Goal: Information Seeking & Learning: Learn about a topic

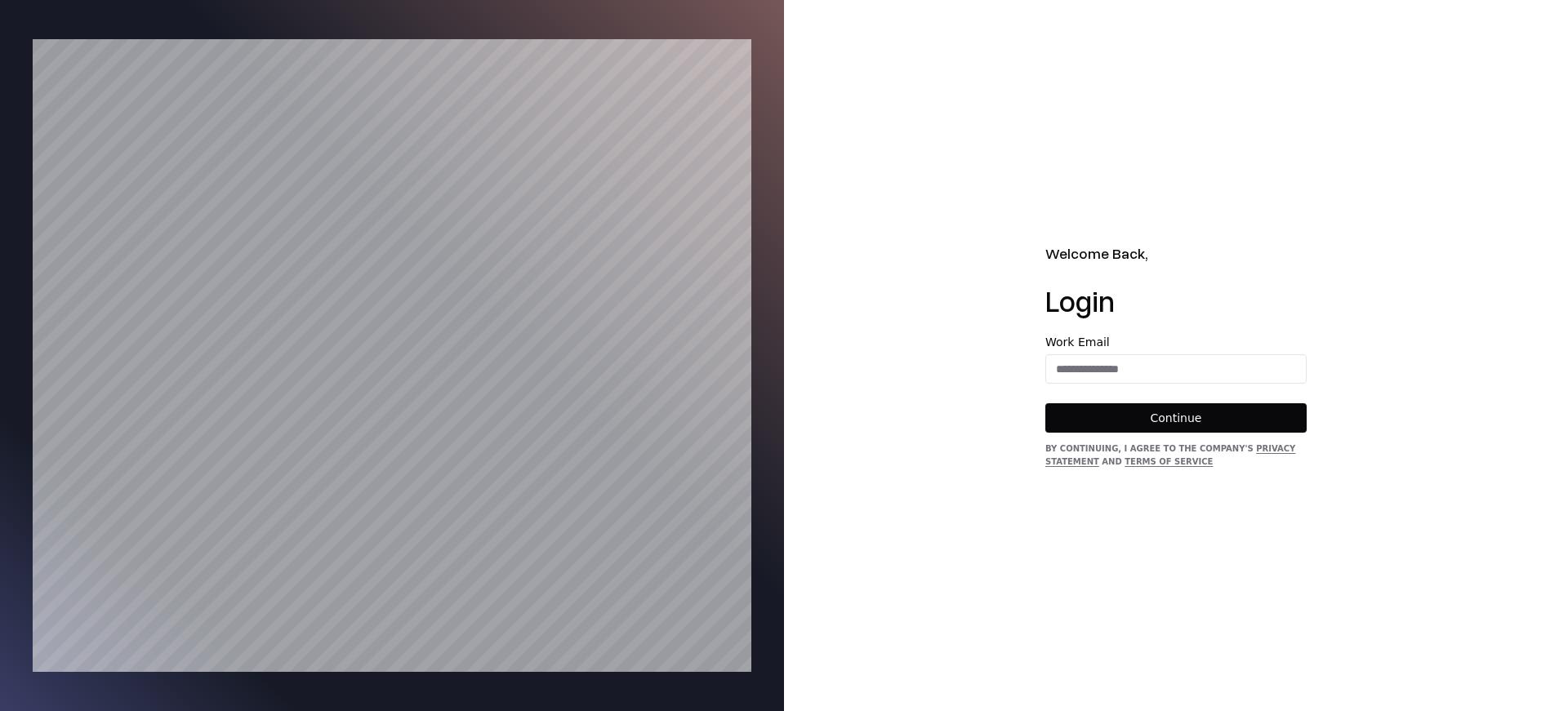
click at [1098, 384] on form "Work Email Continue" at bounding box center [1175, 384] width 261 height 97
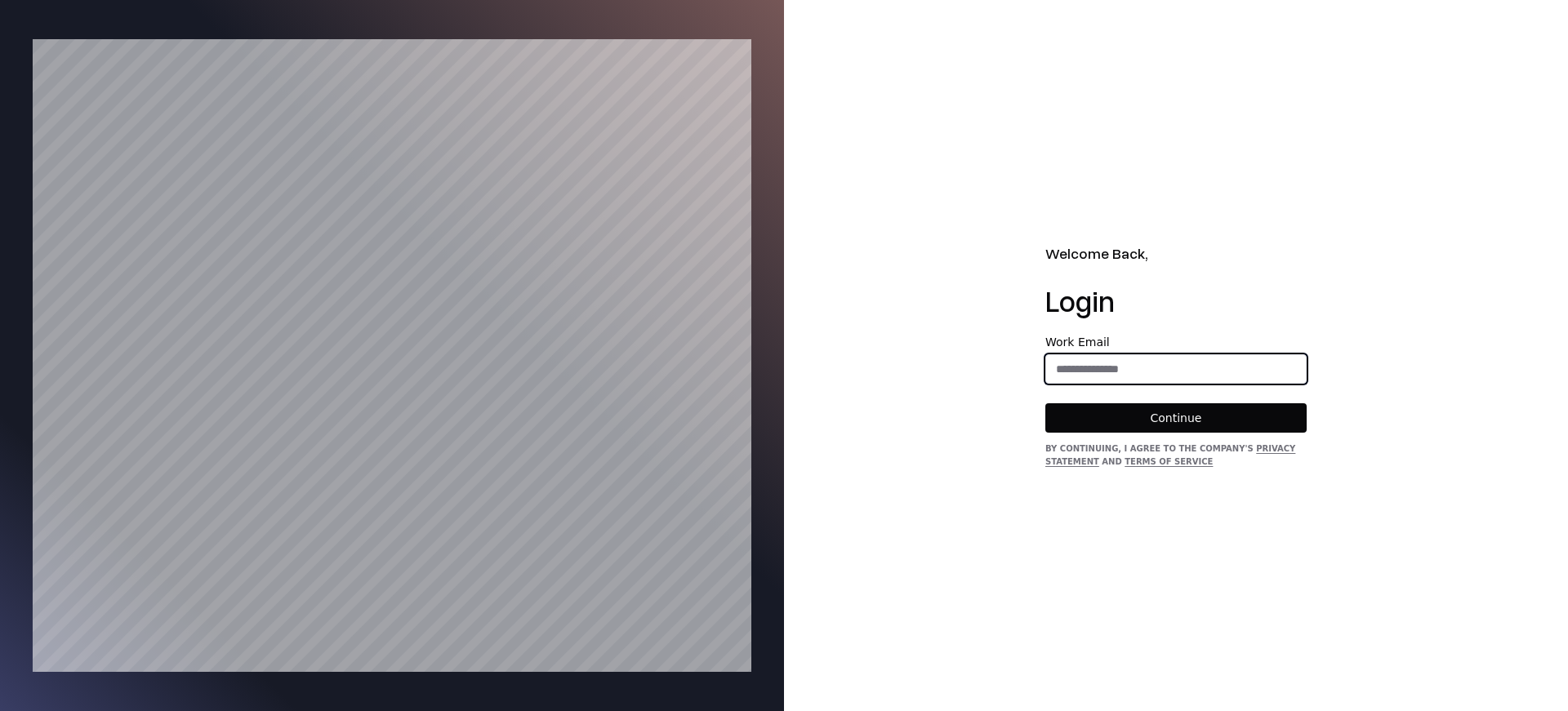
click at [1097, 369] on input "email" at bounding box center [1175, 369] width 260 height 30
type input "**********"
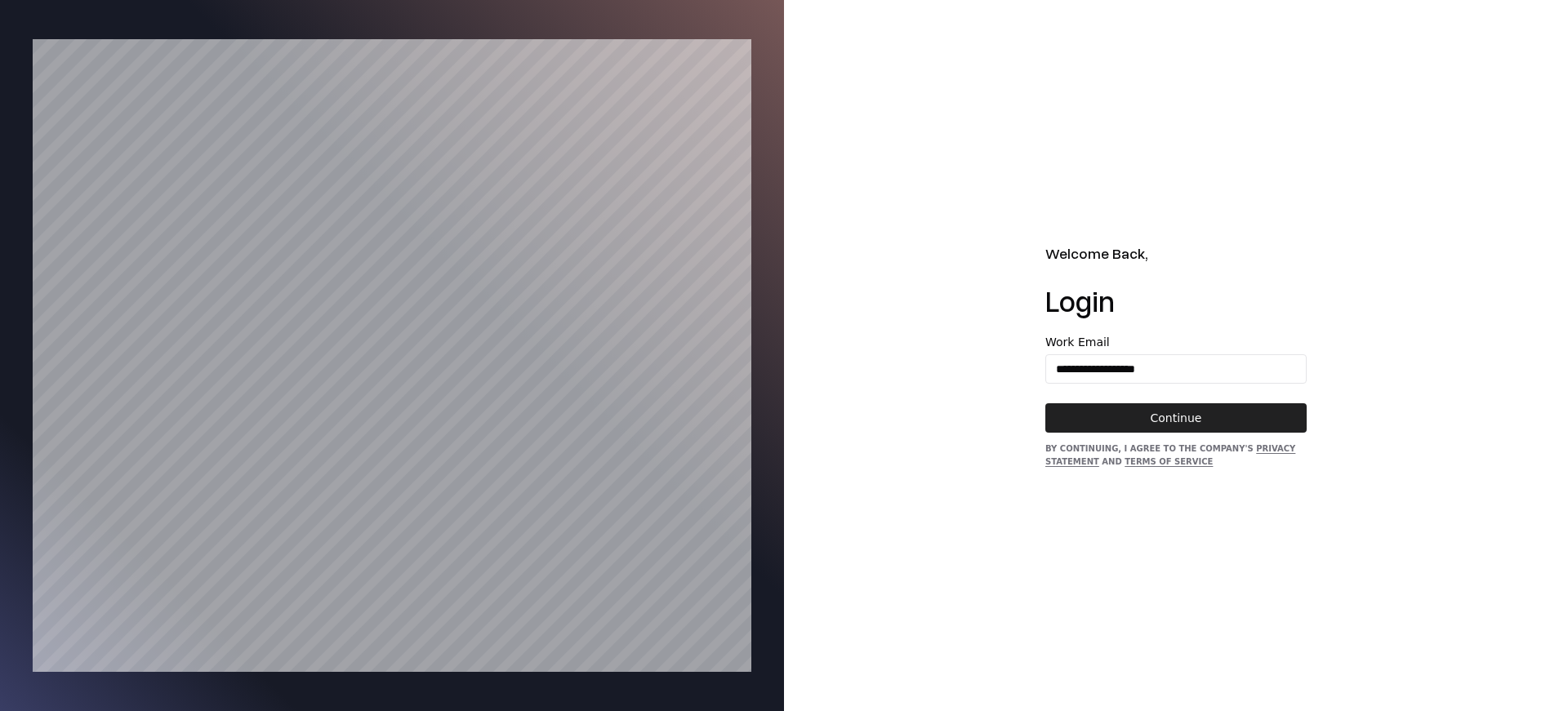
click at [1196, 421] on button "Continue" at bounding box center [1175, 418] width 261 height 30
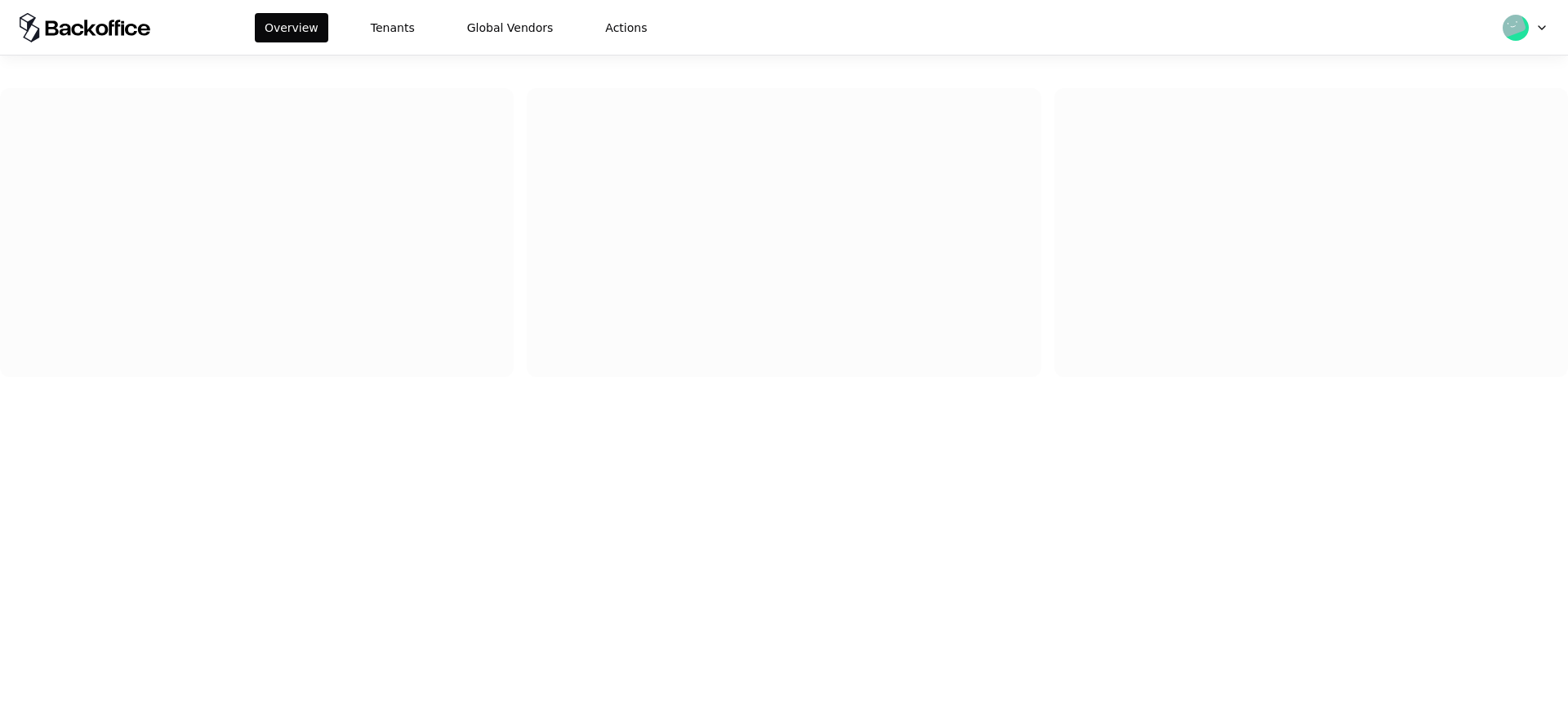
click at [435, 22] on div "Overview Tenants Global Vendors Actions" at bounding box center [456, 28] width 402 height 30
click at [403, 30] on button "Tenants" at bounding box center [393, 28] width 63 height 30
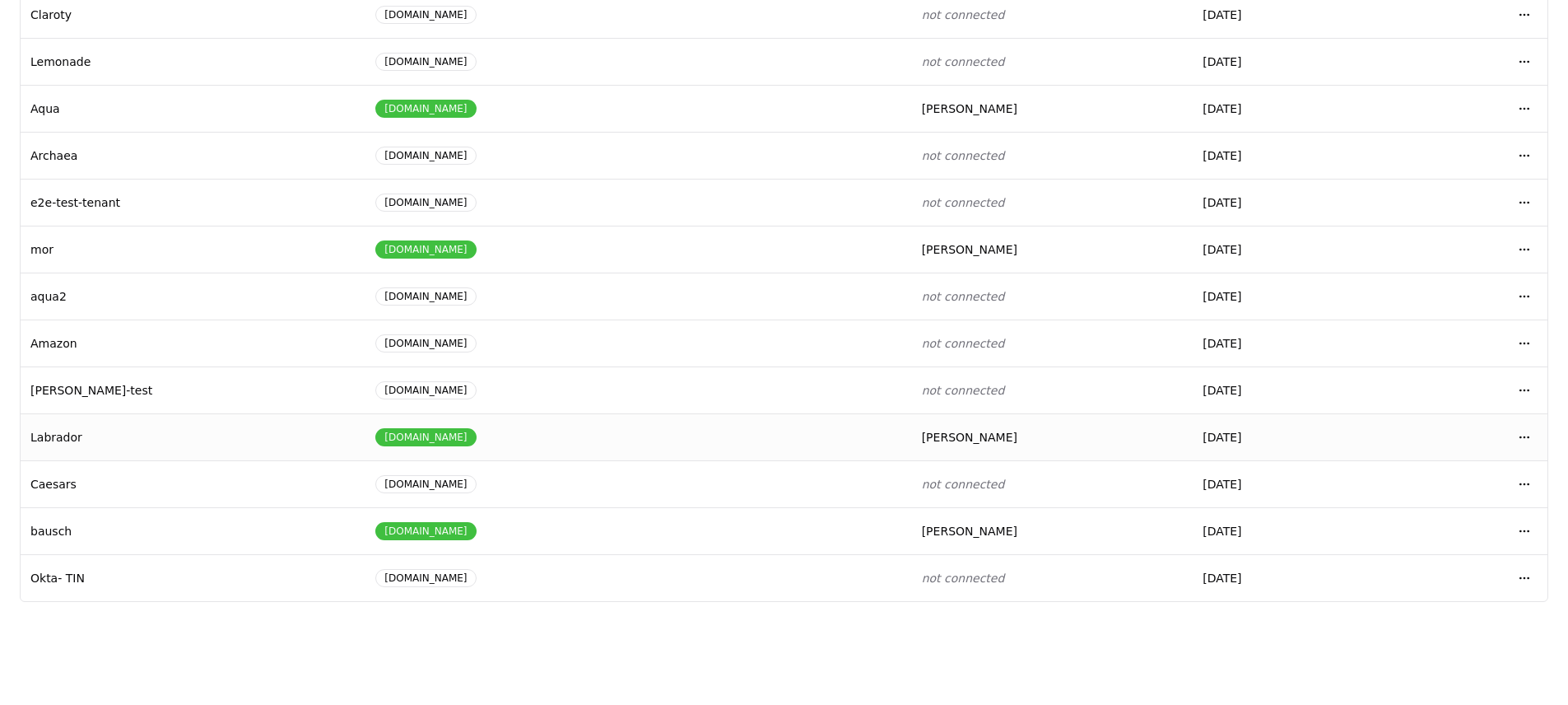
scroll to position [111, 0]
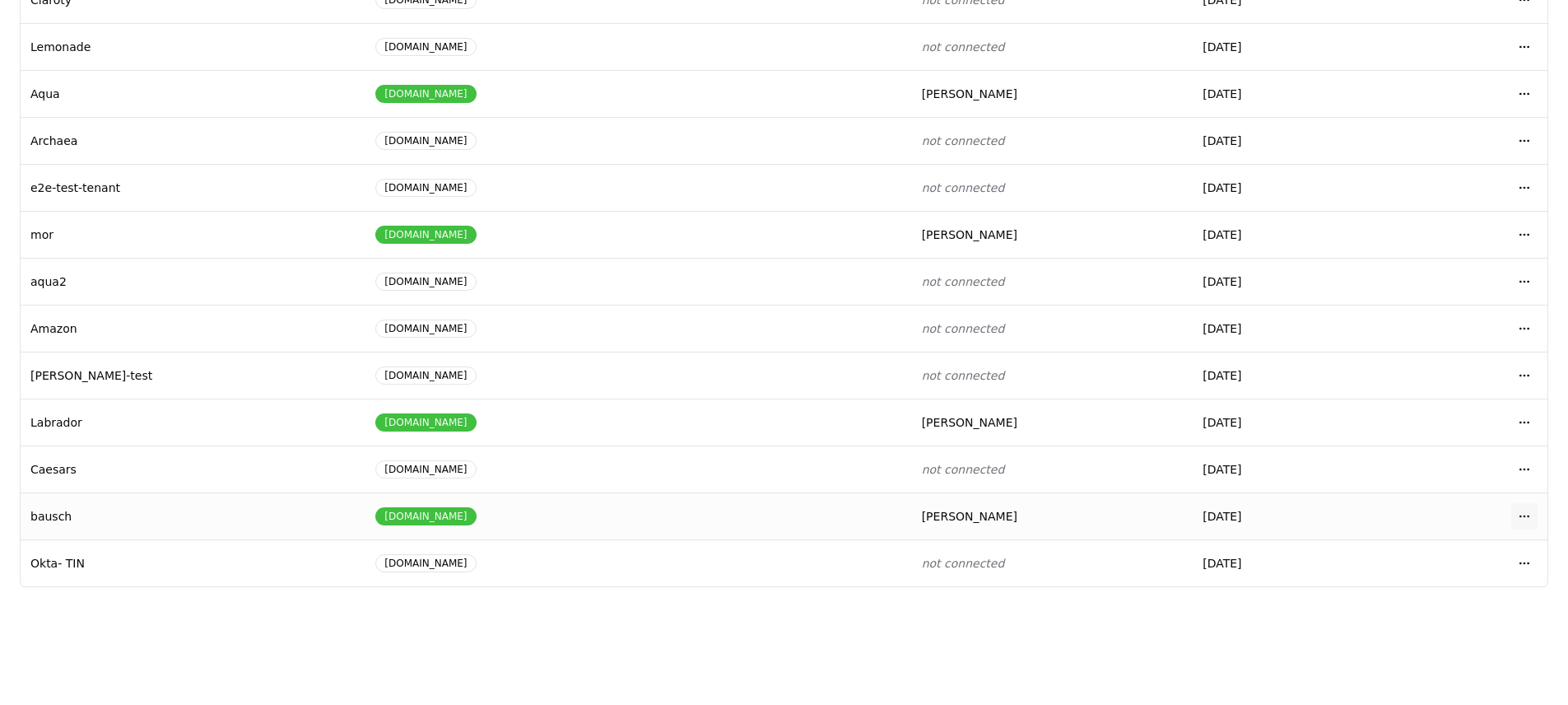
click at [1519, 510] on body "Overview Tenants Global Vendors Actions Tenants Add Tenant Tenant name Domain A…" at bounding box center [784, 241] width 1568 height 705
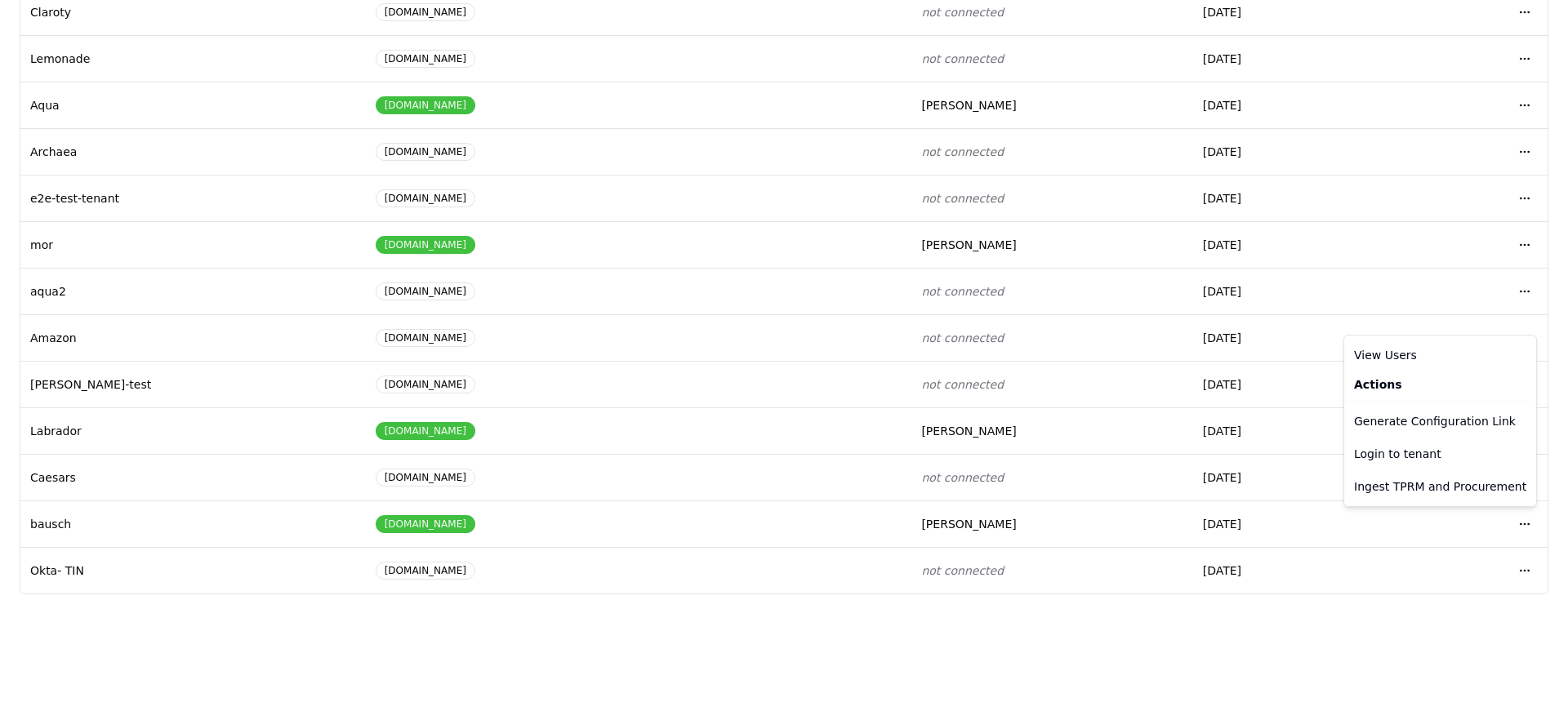
click at [1507, 554] on html "Overview Tenants Global Vendors Actions Tenants Add Tenant Tenant name Domain A…" at bounding box center [784, 258] width 1568 height 711
click at [1512, 525] on html "Overview Tenants Global Vendors Actions Tenants Add Tenant Tenant name Domain A…" at bounding box center [784, 258] width 1568 height 711
click at [1440, 456] on div "Login to tenant" at bounding box center [1439, 454] width 185 height 33
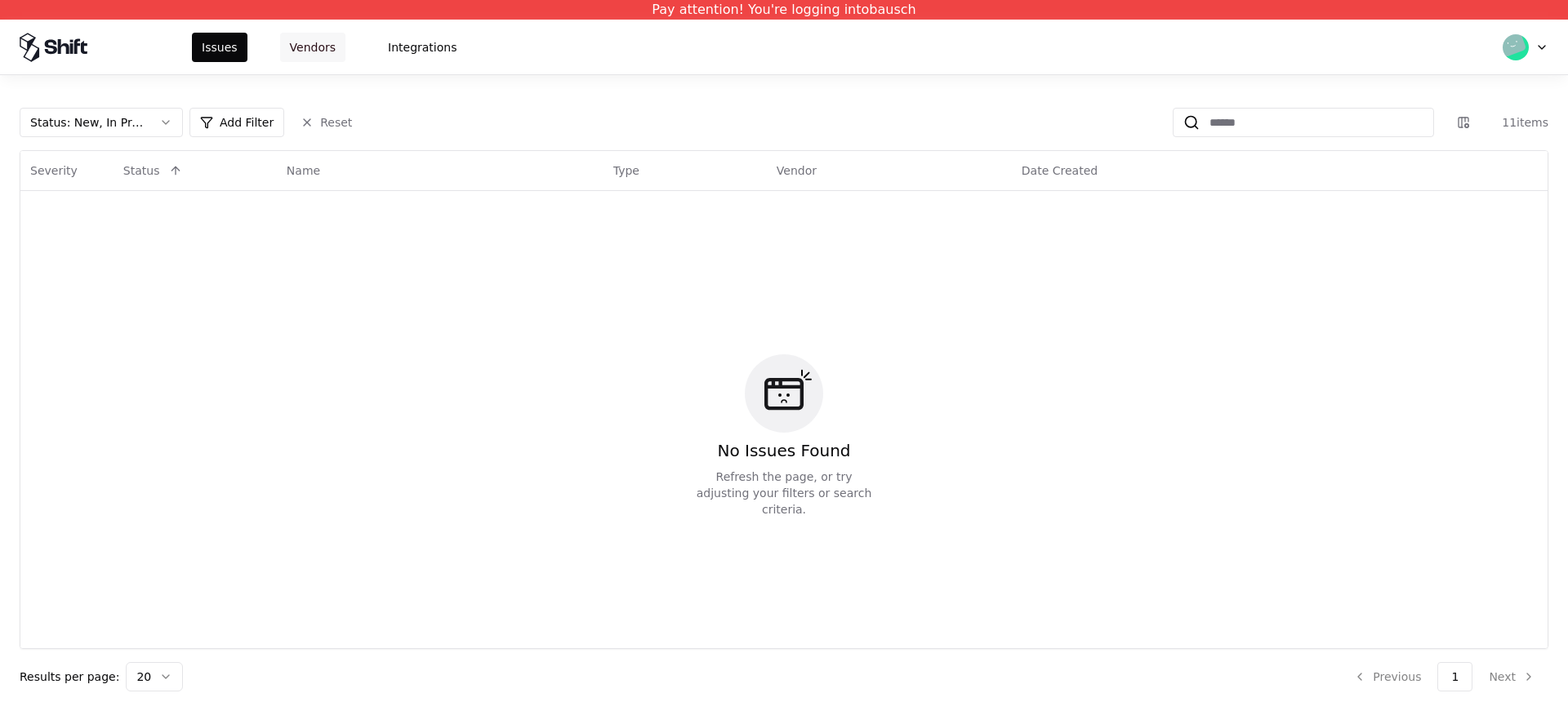
click at [293, 57] on button "Vendors" at bounding box center [312, 47] width 65 height 30
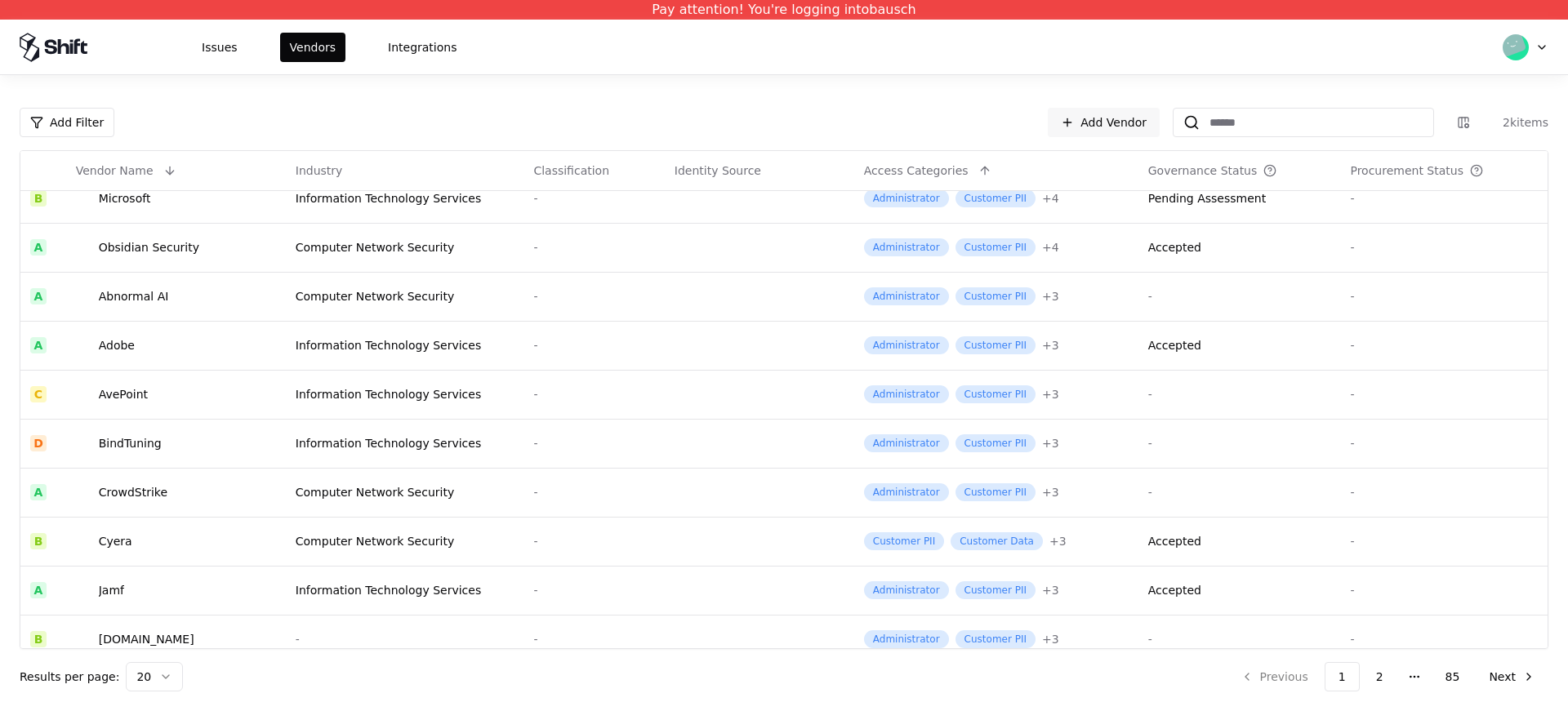
scroll to position [522, 0]
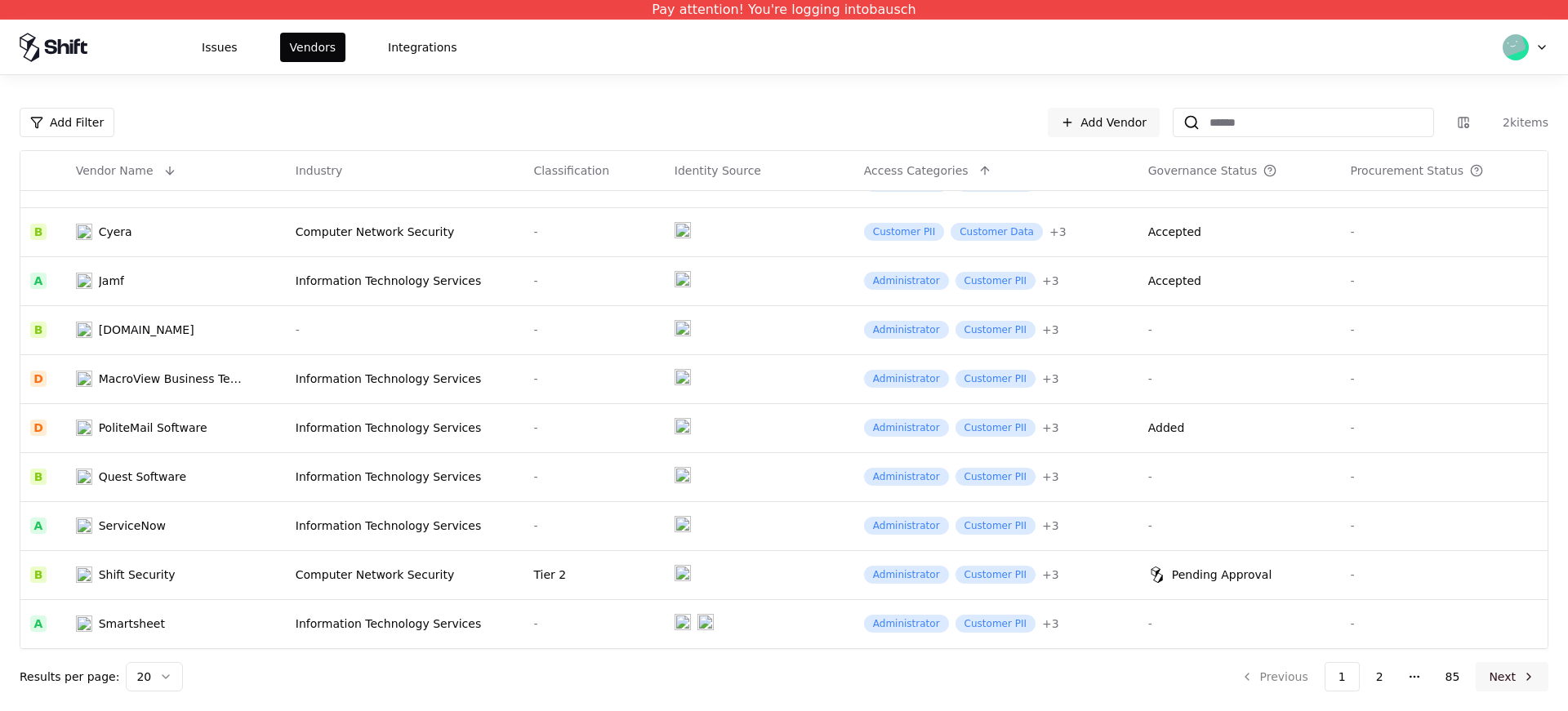
click at [1534, 677] on button "Next" at bounding box center [1511, 677] width 73 height 30
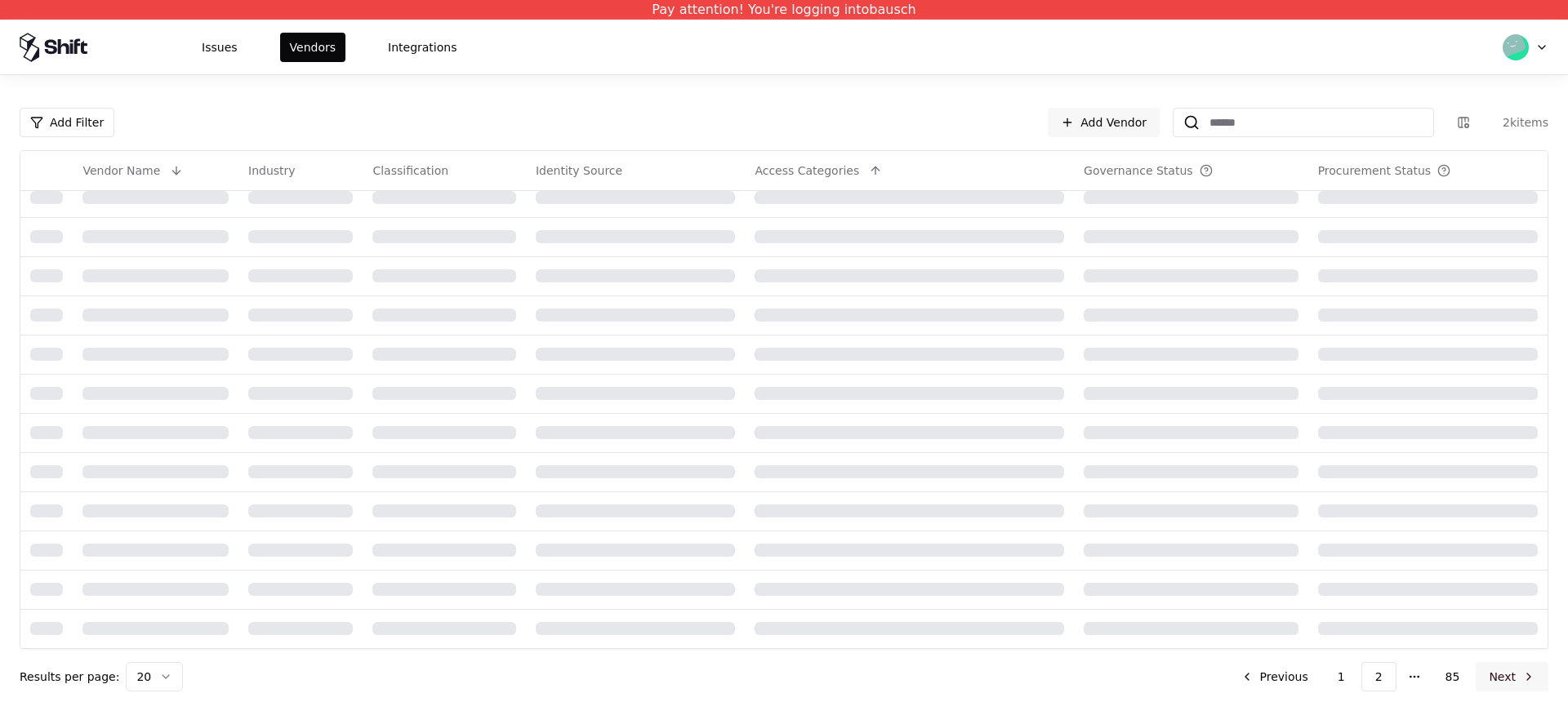
scroll to position [326, 0]
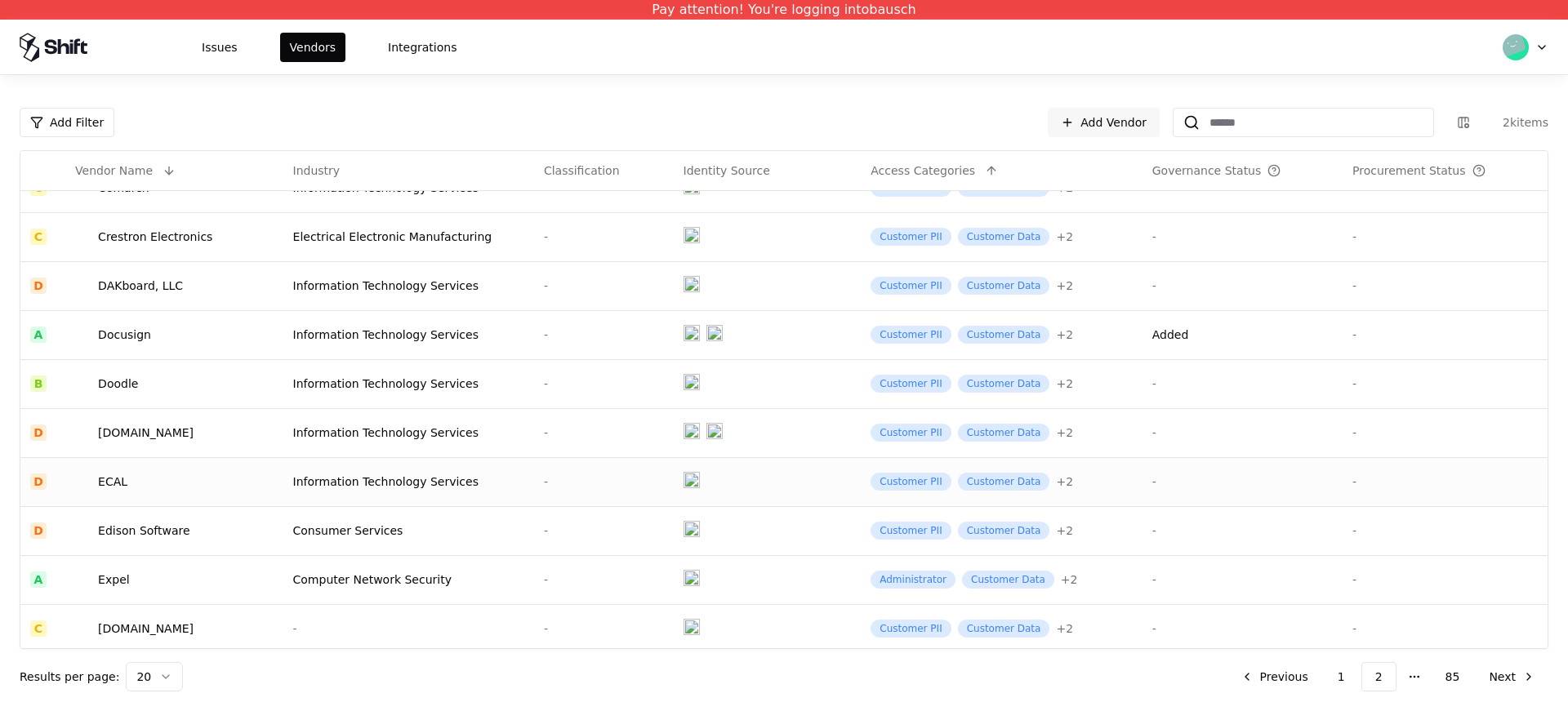
scroll to position [522, 0]
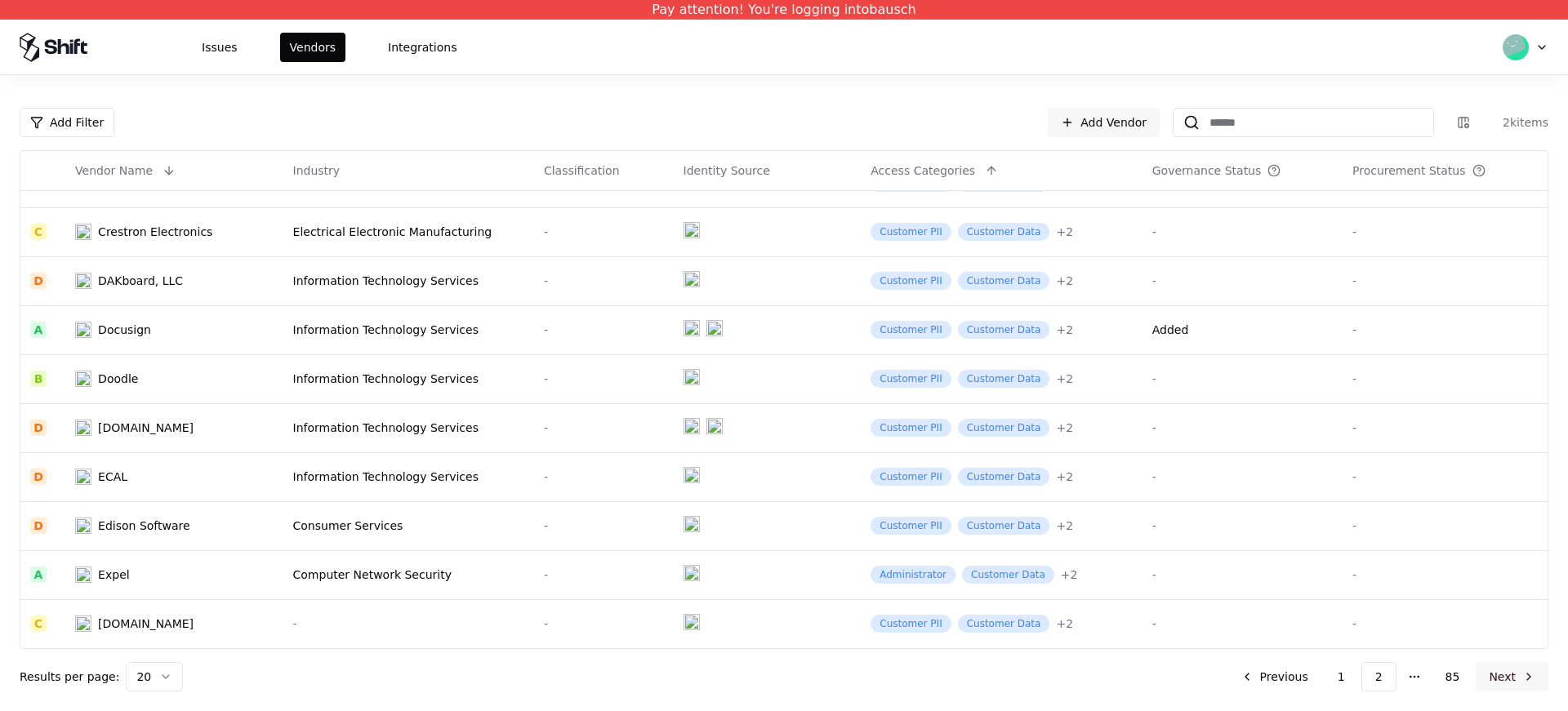
click at [1523, 677] on button "Next" at bounding box center [1511, 677] width 73 height 30
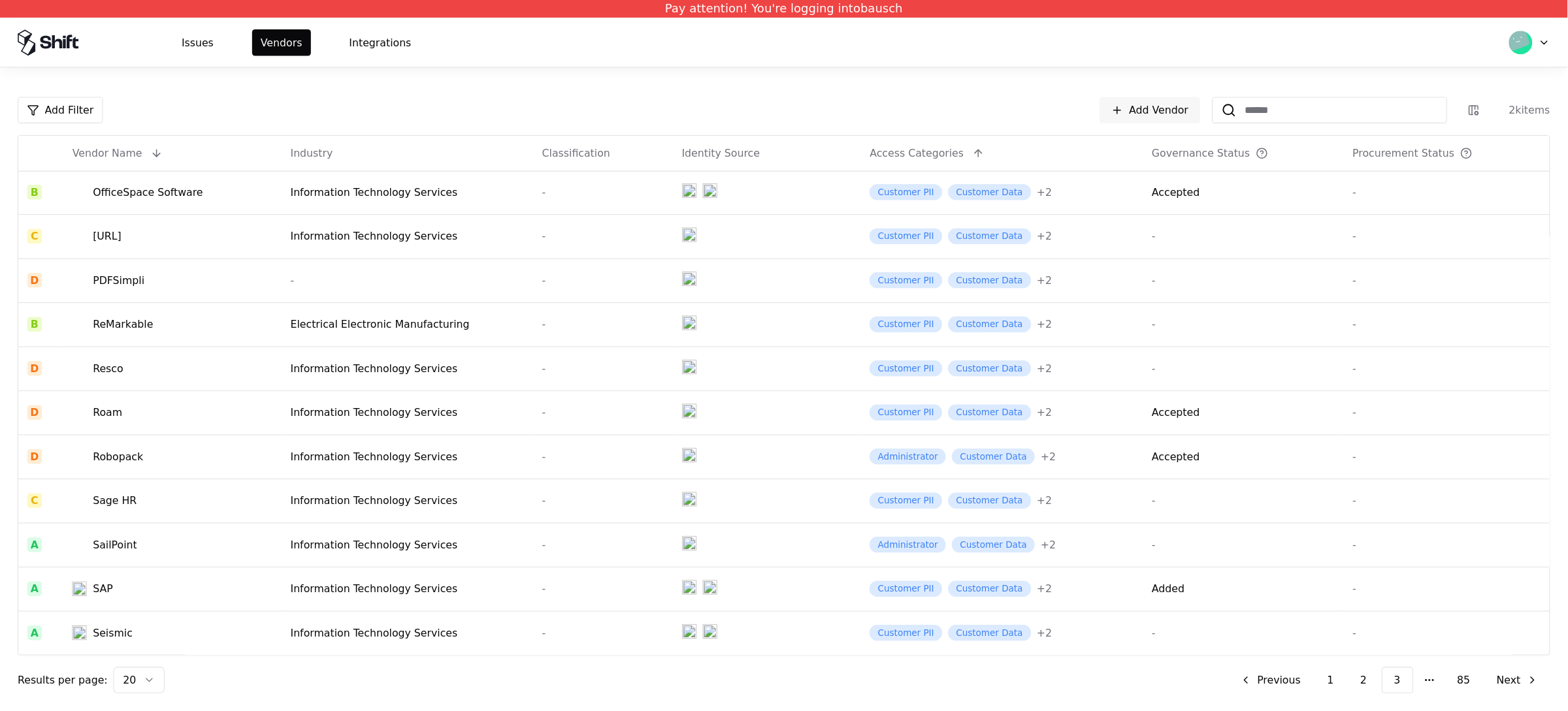
scroll to position [274, 0]
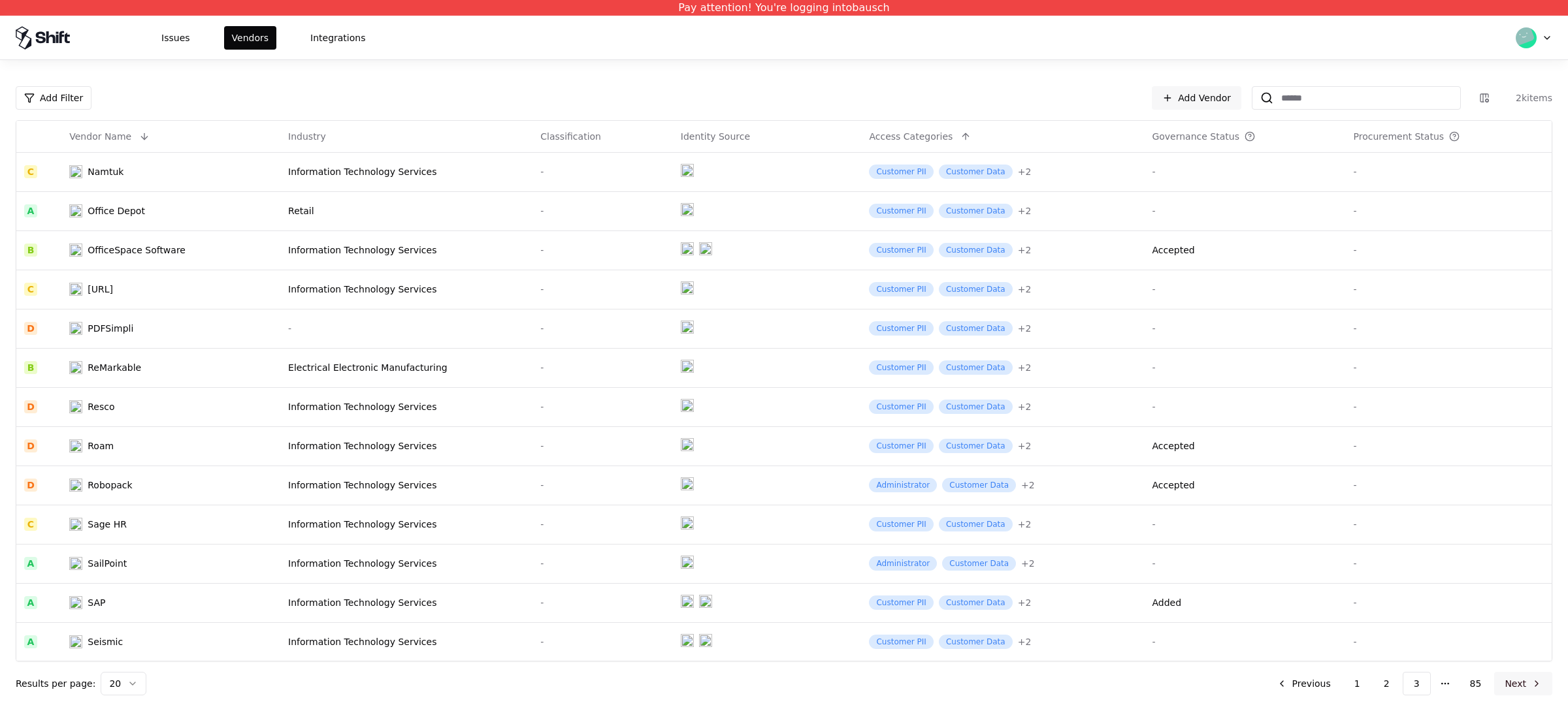
click at [1254, 568] on button "Next" at bounding box center [1523, 683] width 58 height 24
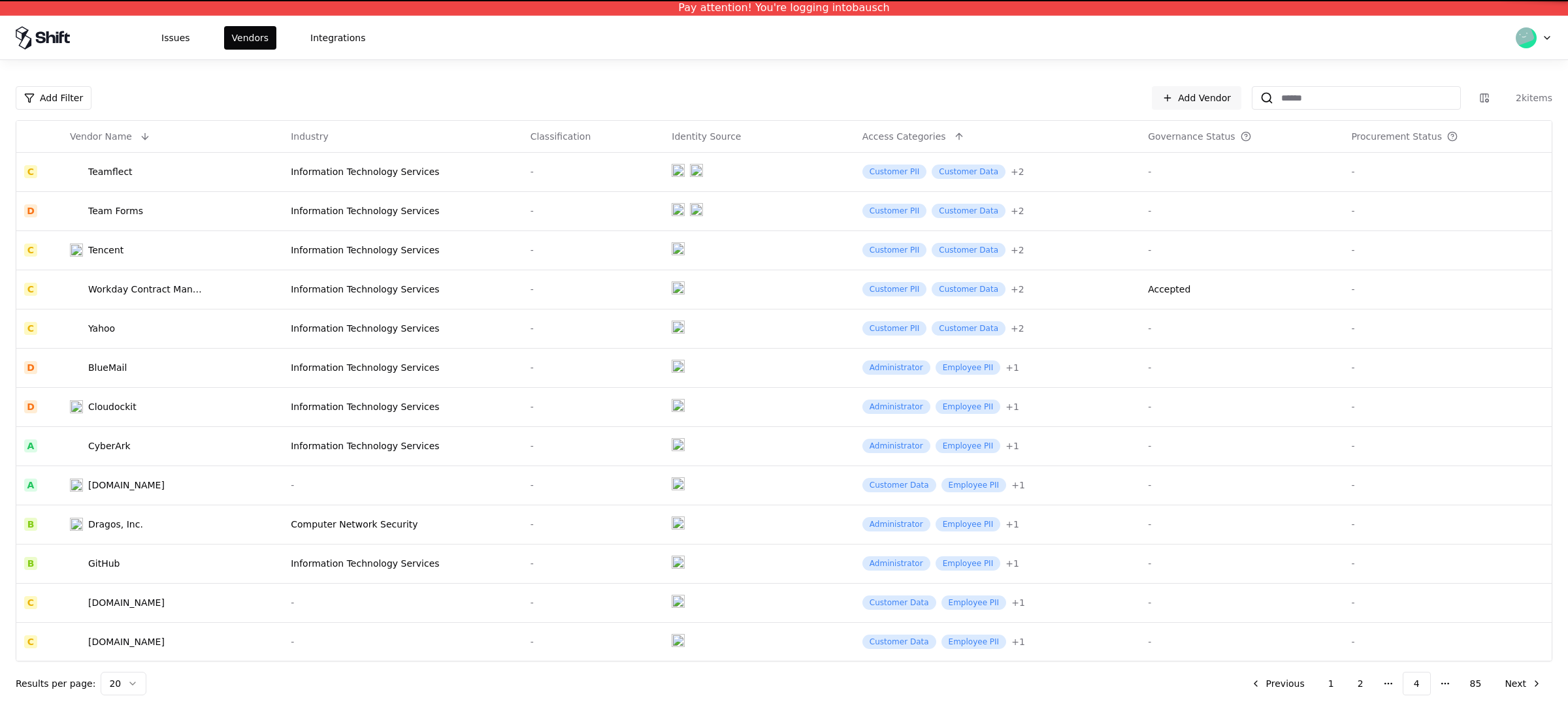
scroll to position [274, 0]
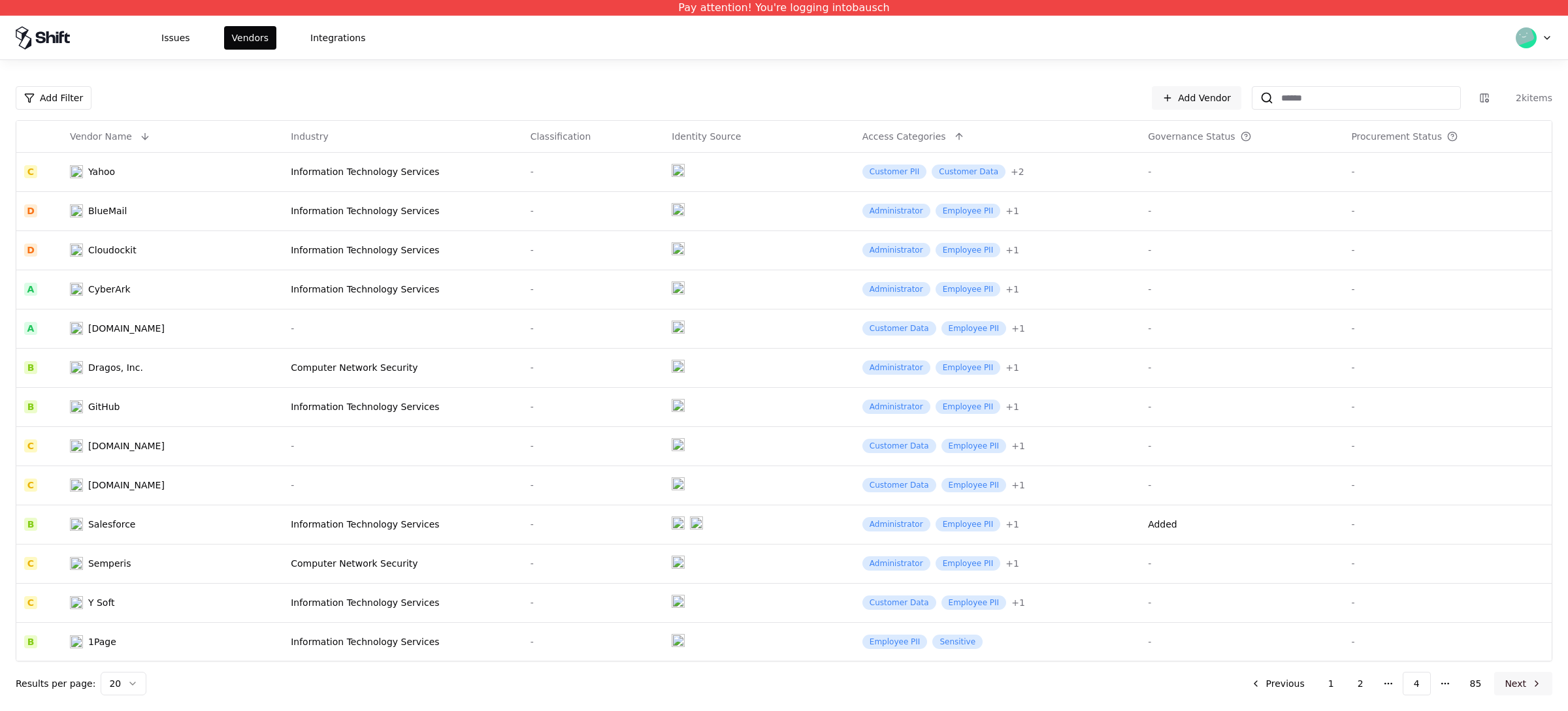
click at [1254, 568] on button "Next" at bounding box center [1523, 683] width 58 height 24
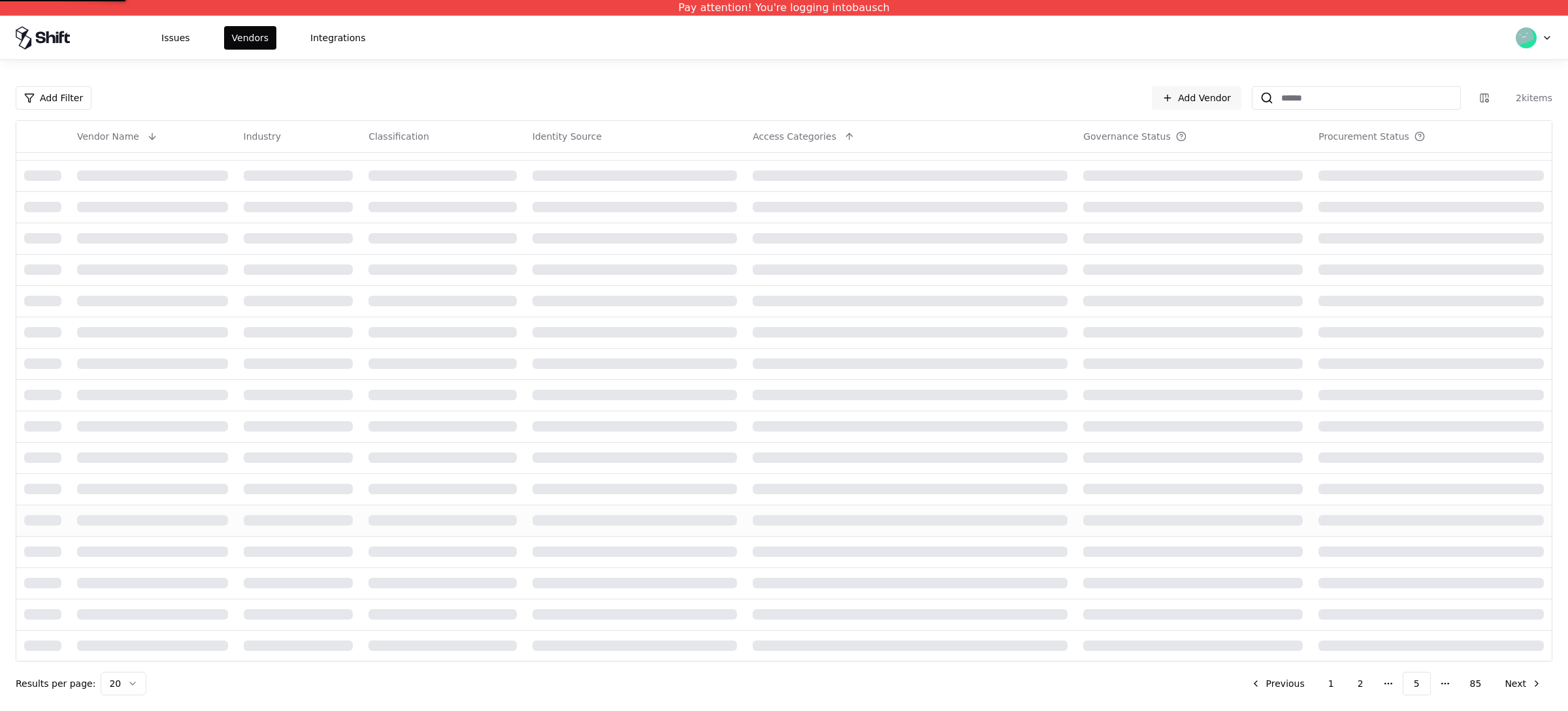
scroll to position [274, 0]
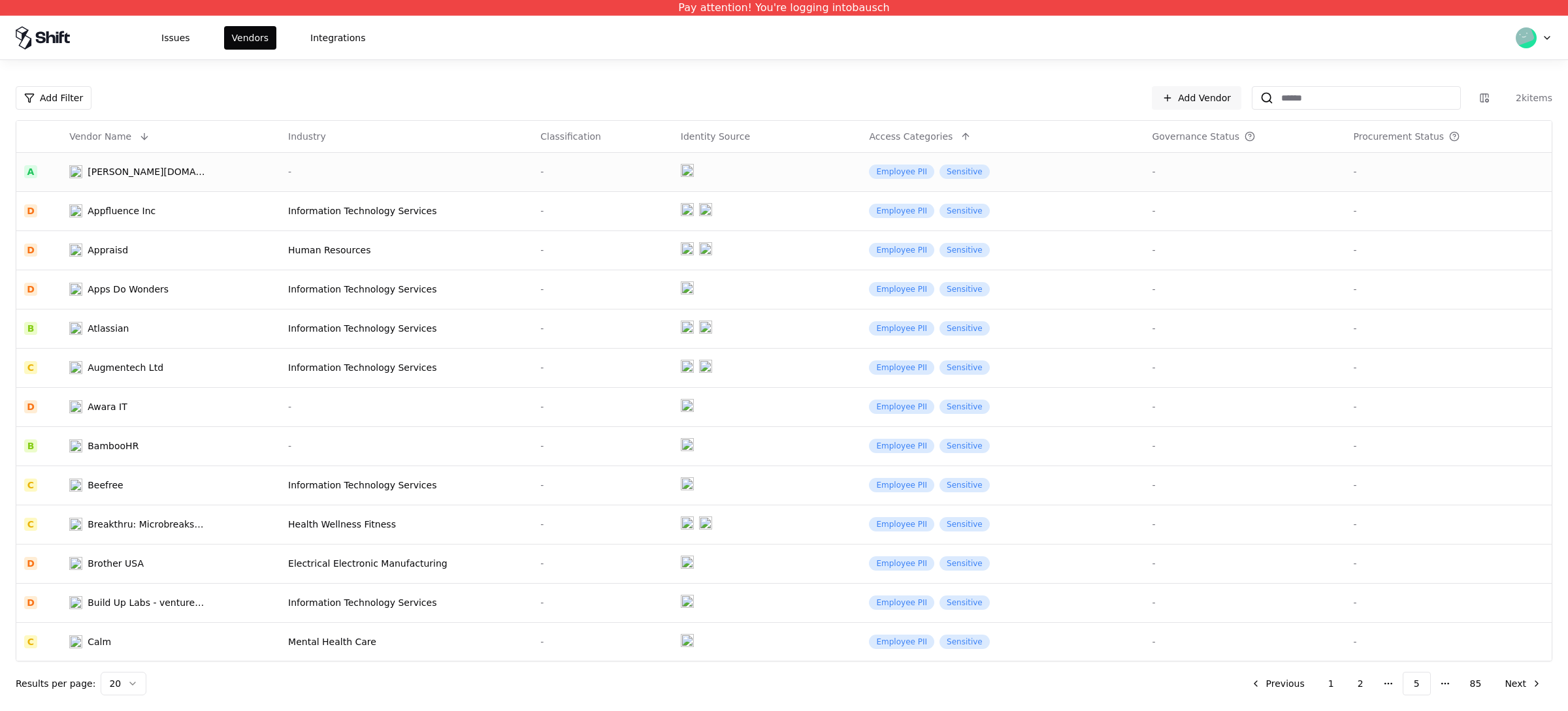
click at [134, 180] on td "Annabell.online" at bounding box center [171, 172] width 219 height 39
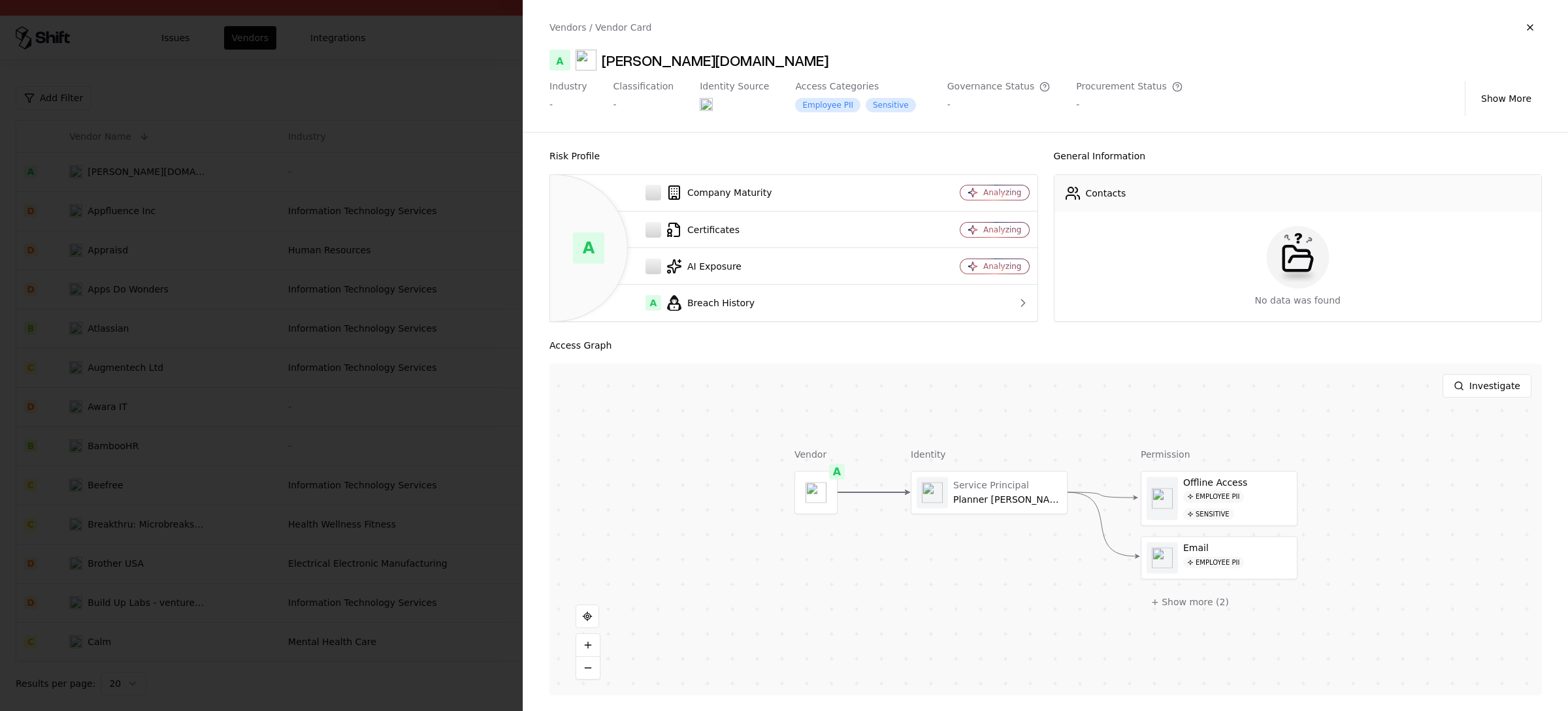
click at [679, 62] on div "Annabell.online" at bounding box center [715, 60] width 227 height 21
drag, startPoint x: 712, startPoint y: 60, endPoint x: 600, endPoint y: 68, distance: 112.3
click at [598, 68] on div "A Annabell.online" at bounding box center [1045, 60] width 992 height 21
click at [656, 66] on div "Annabell.online" at bounding box center [715, 60] width 227 height 21
click at [806, 495] on object at bounding box center [815, 492] width 21 height 21
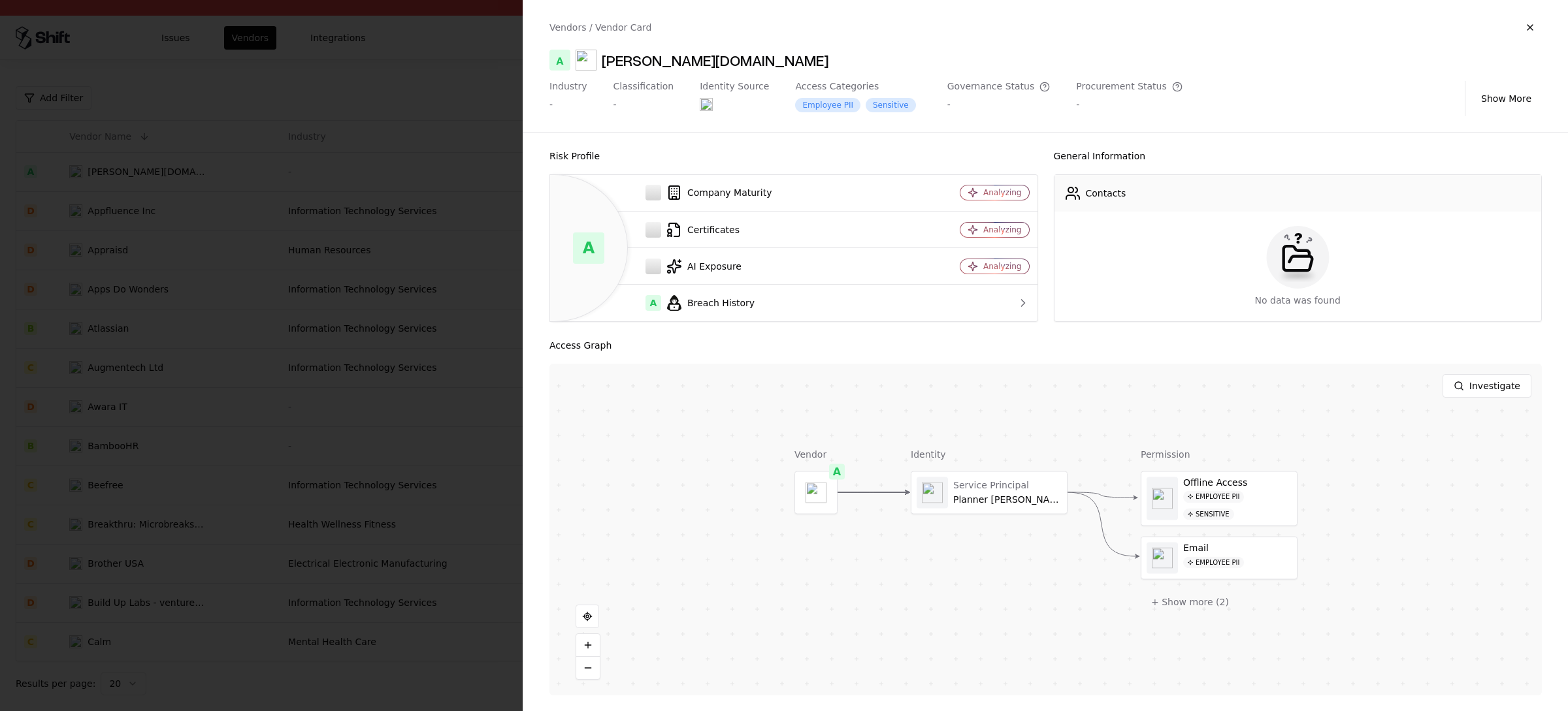
click at [668, 50] on div "Annabell.online" at bounding box center [715, 60] width 227 height 21
click at [717, 65] on div "A Annabell.online" at bounding box center [1045, 60] width 992 height 21
drag, startPoint x: 710, startPoint y: 58, endPoint x: 601, endPoint y: 64, distance: 109.2
click at [601, 64] on div "A Annabell.online" at bounding box center [1045, 60] width 992 height 21
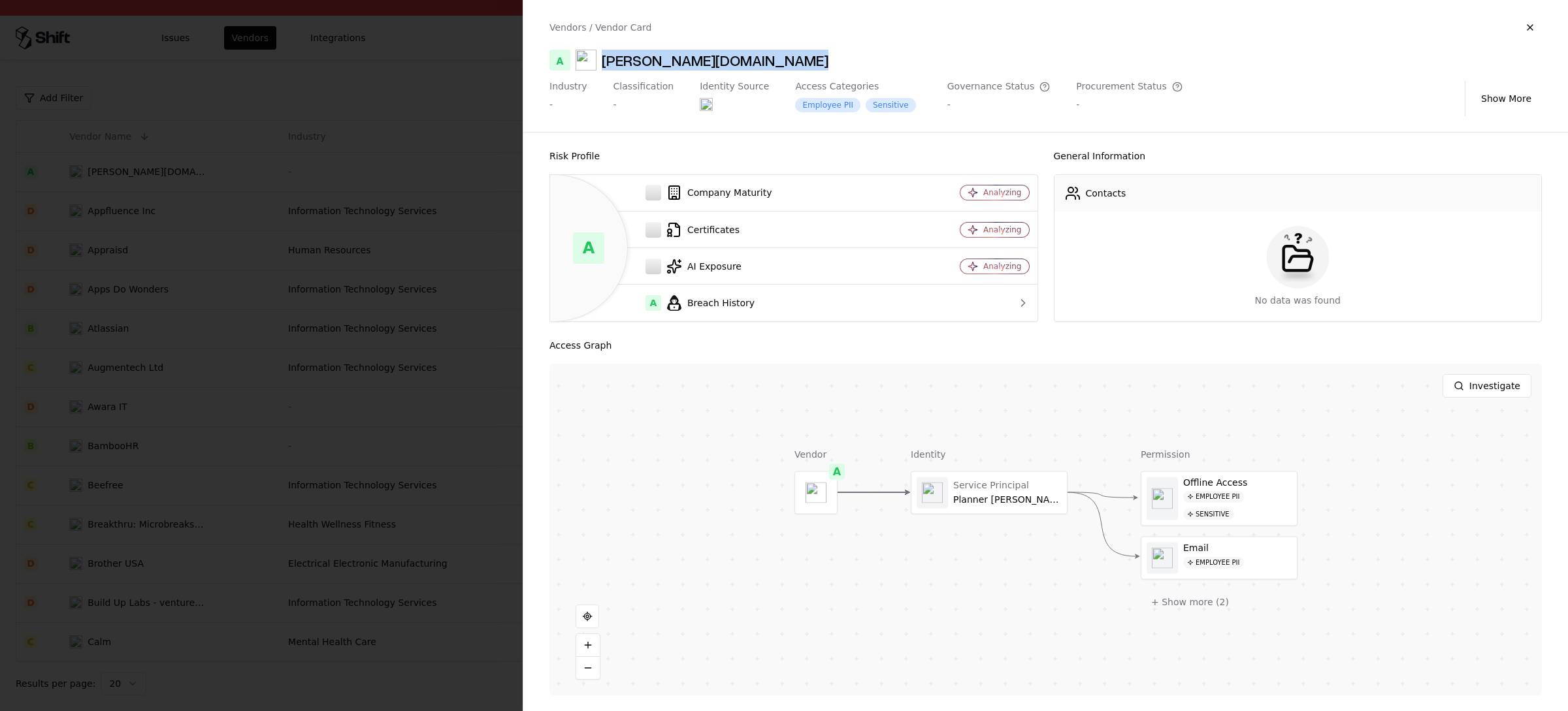
copy div "Annabell.online"
click at [648, 61] on div "Annabell.online" at bounding box center [715, 60] width 227 height 21
click at [783, 307] on div "A Breach History" at bounding box center [727, 303] width 335 height 15
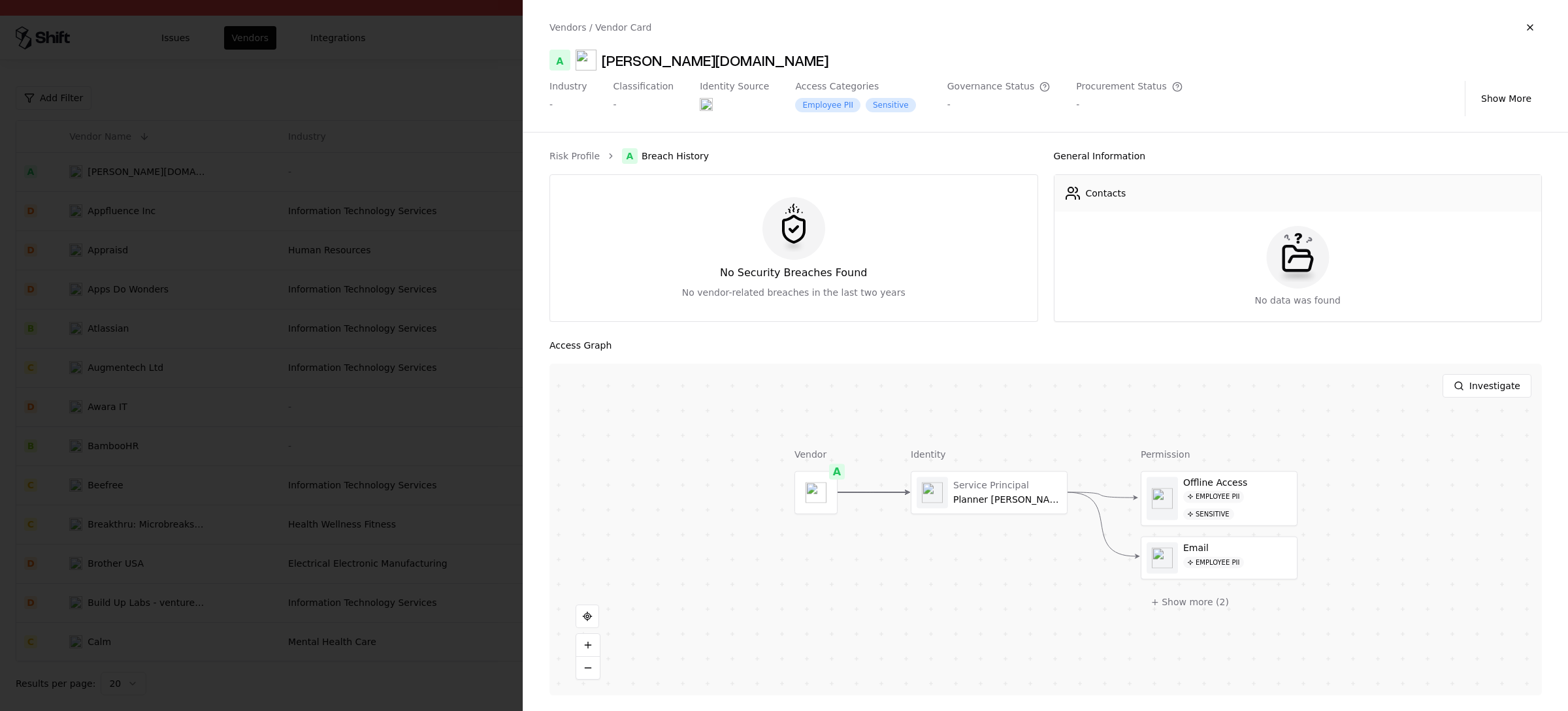
click at [608, 157] on icon "breadcrumb" at bounding box center [611, 156] width 9 height 9
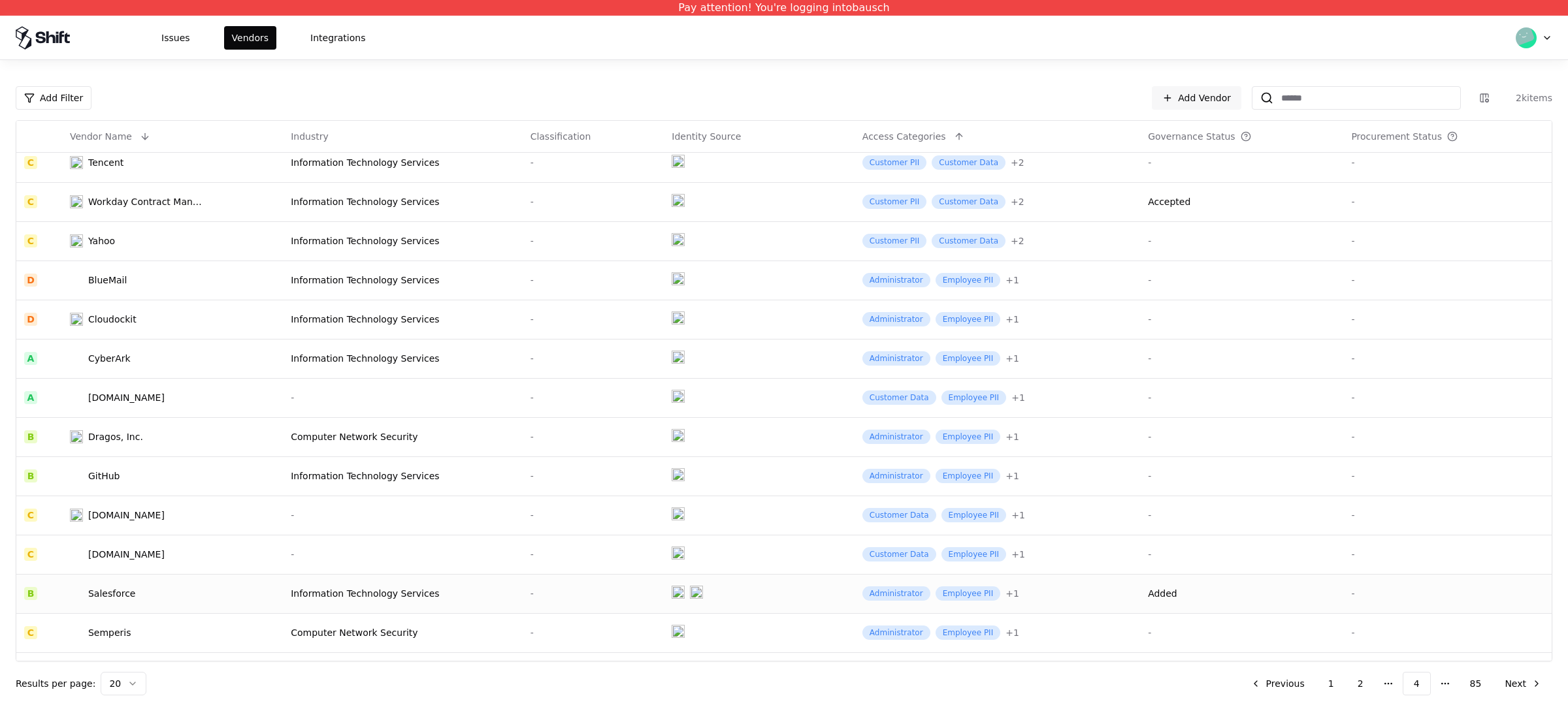
scroll to position [274, 0]
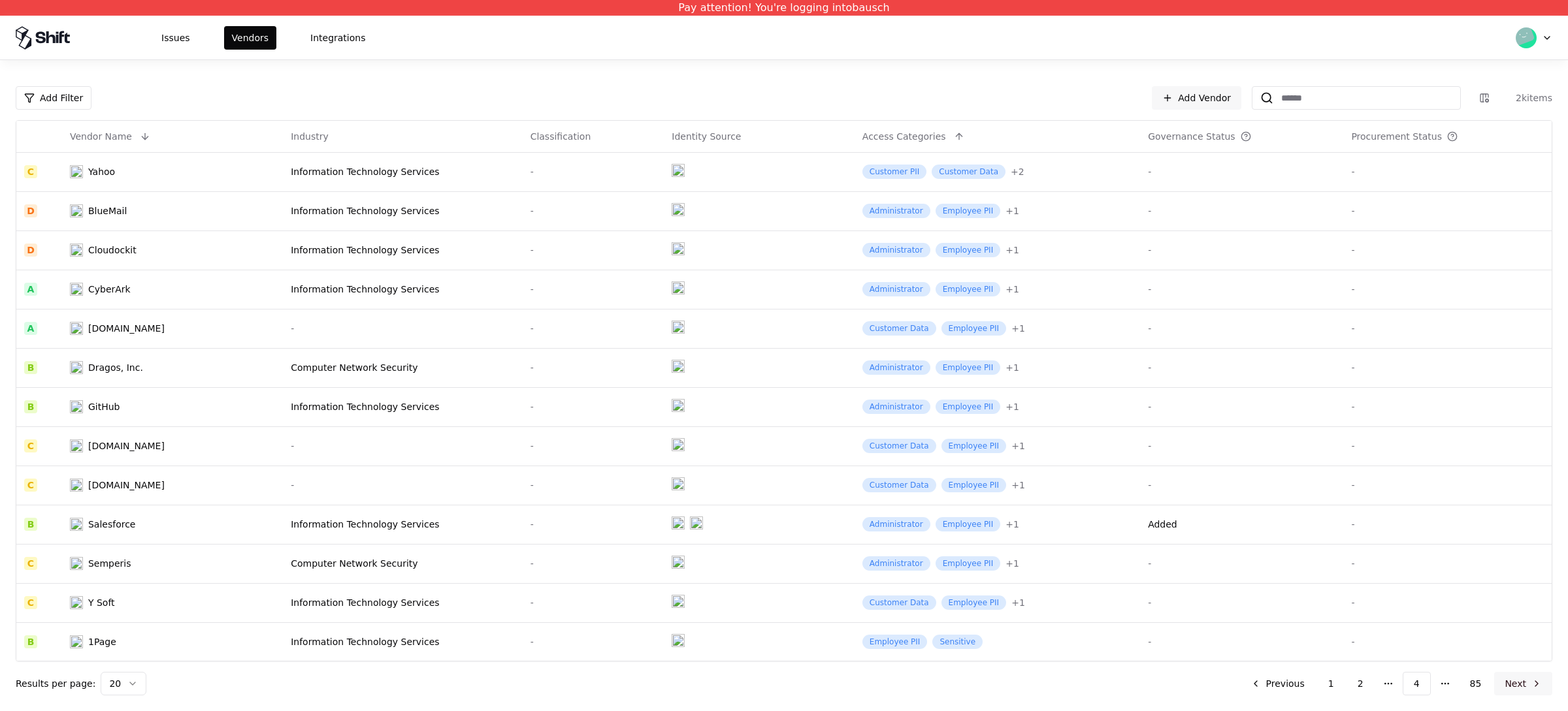
click at [1254, 568] on button "Next" at bounding box center [1523, 683] width 58 height 24
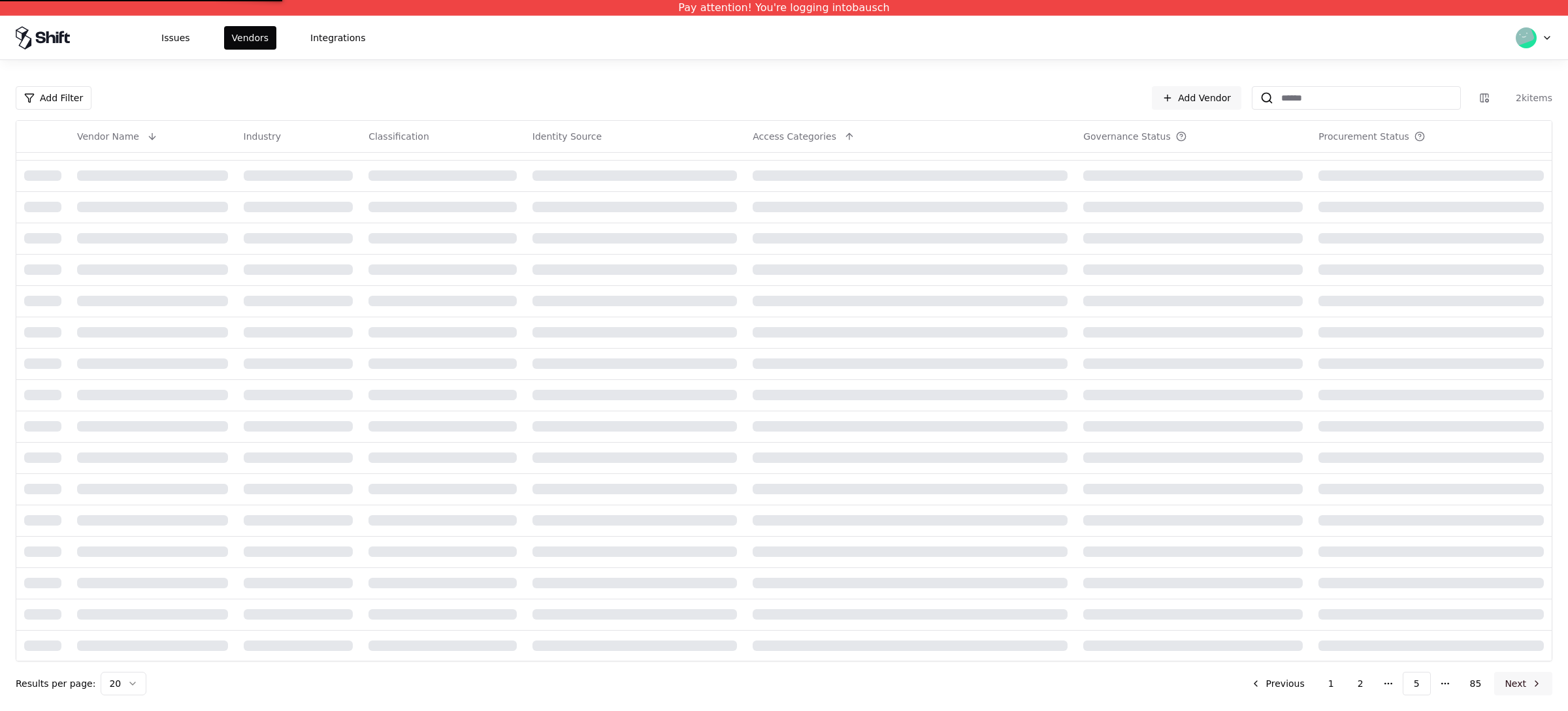
scroll to position [274, 0]
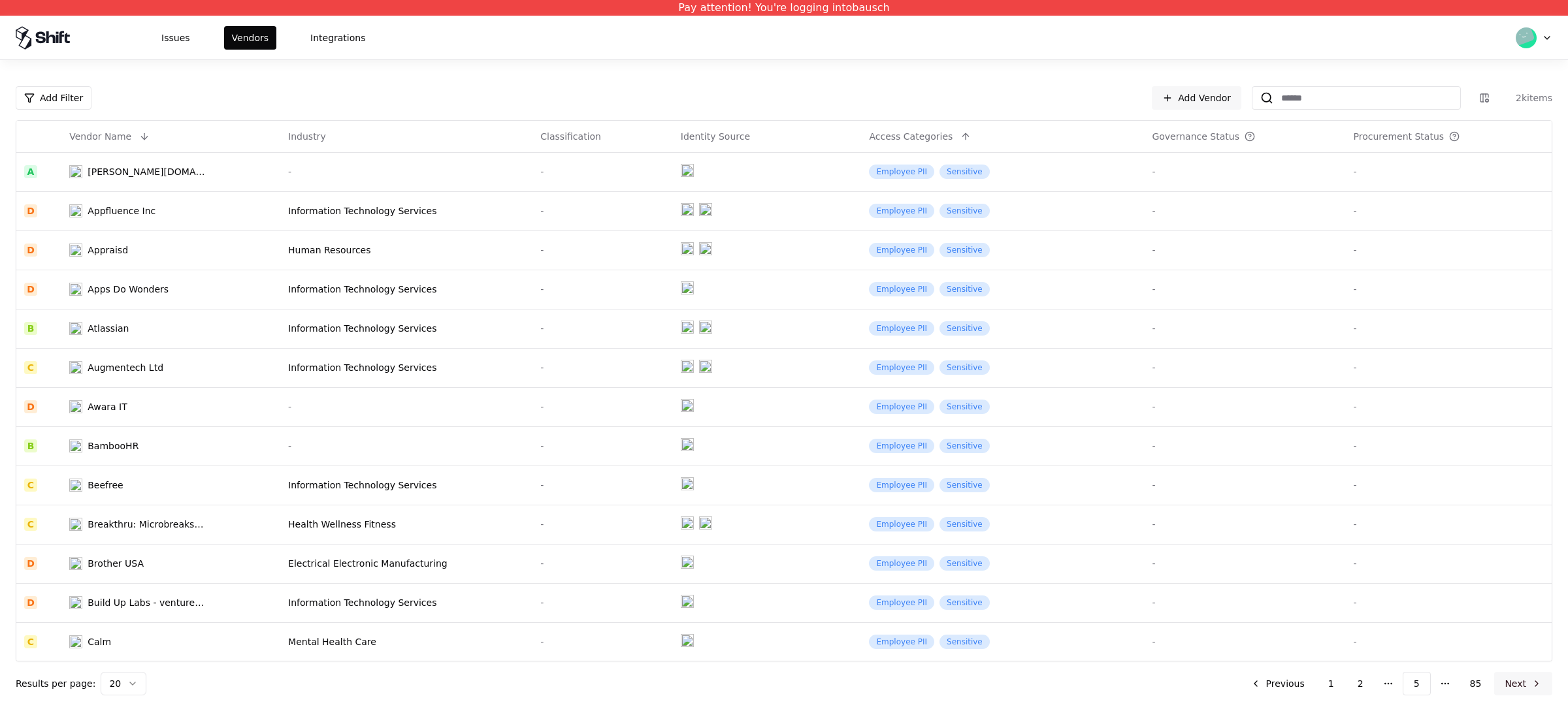
click at [1254, 568] on button "Next" at bounding box center [1523, 683] width 58 height 24
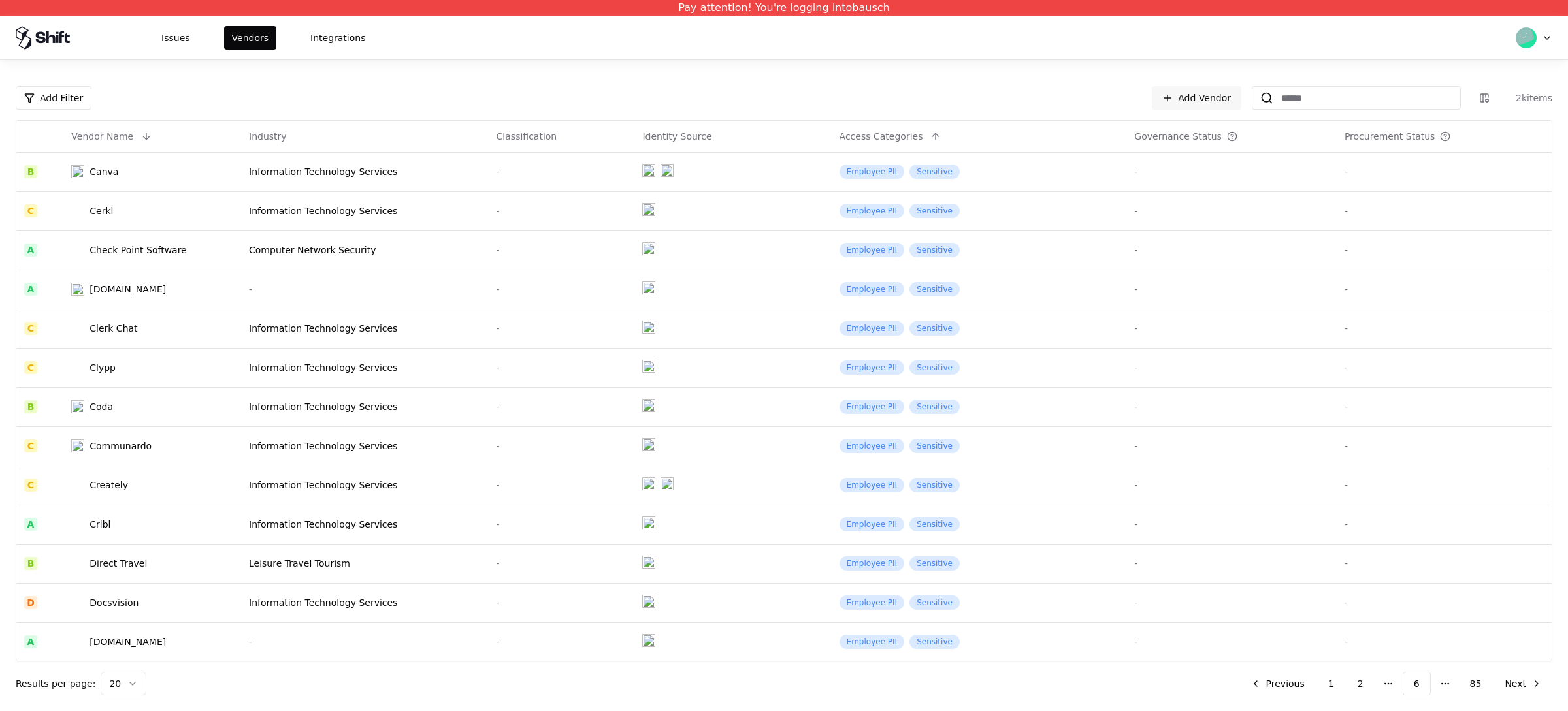
scroll to position [274, 0]
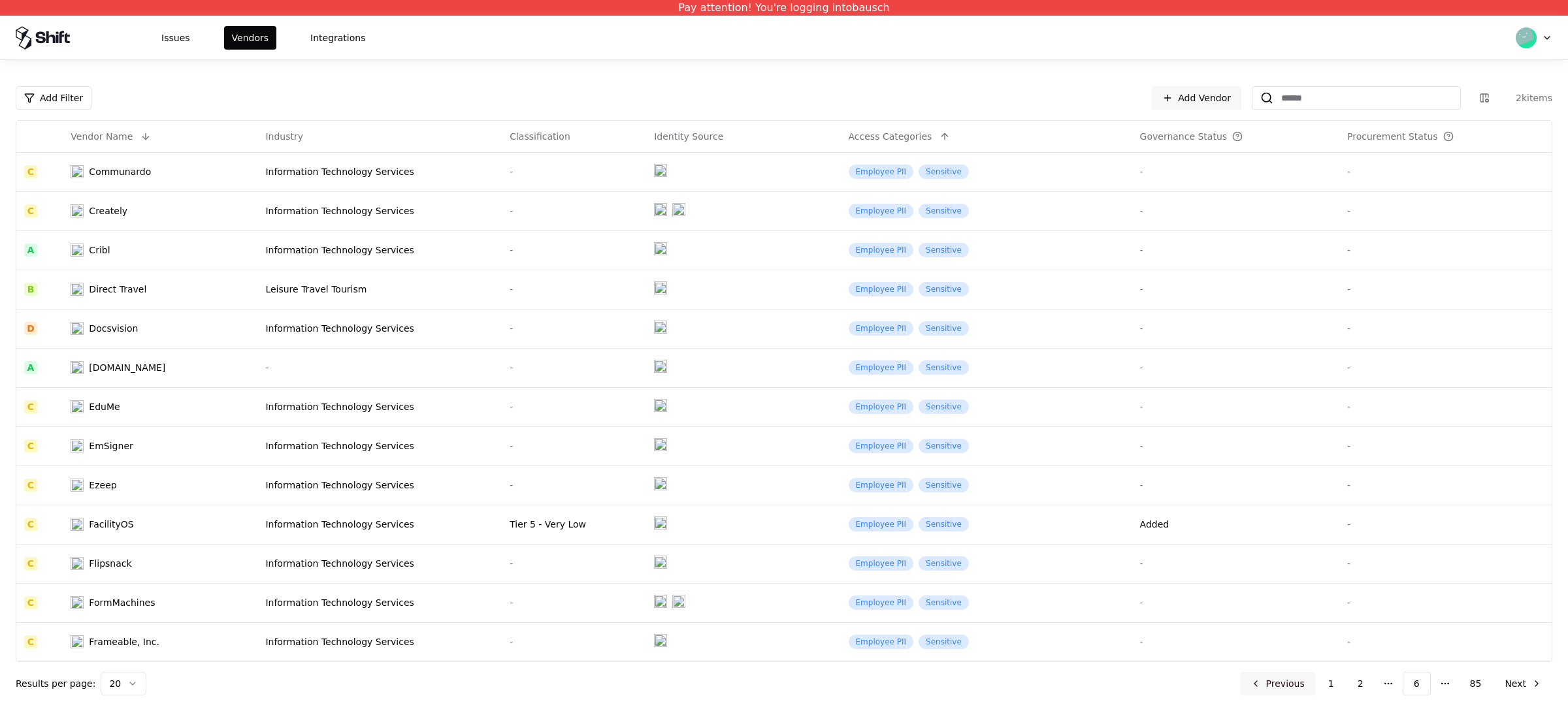
click at [1254, 568] on button "Previous" at bounding box center [1278, 683] width 75 height 24
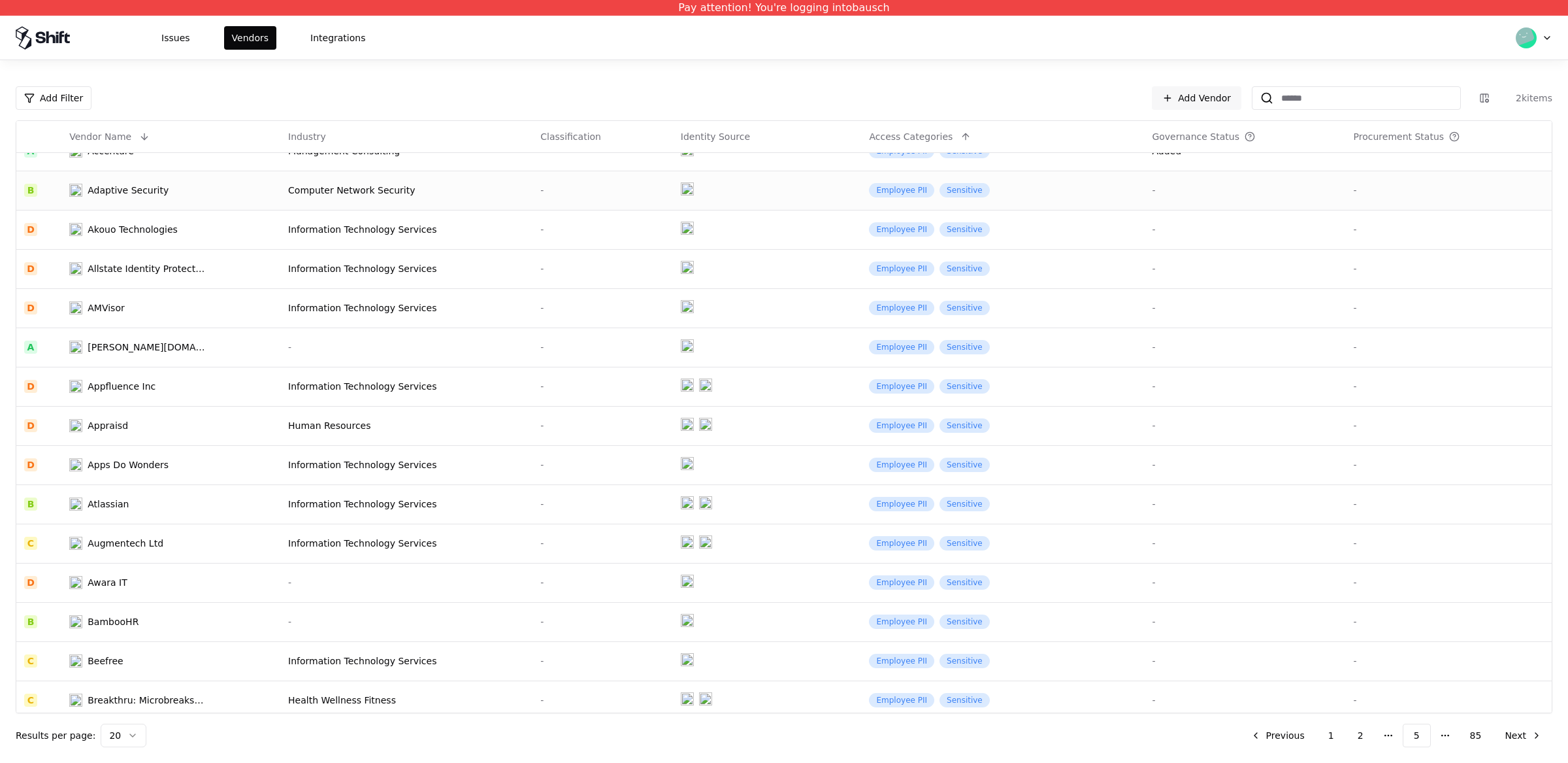
scroll to position [223, 0]
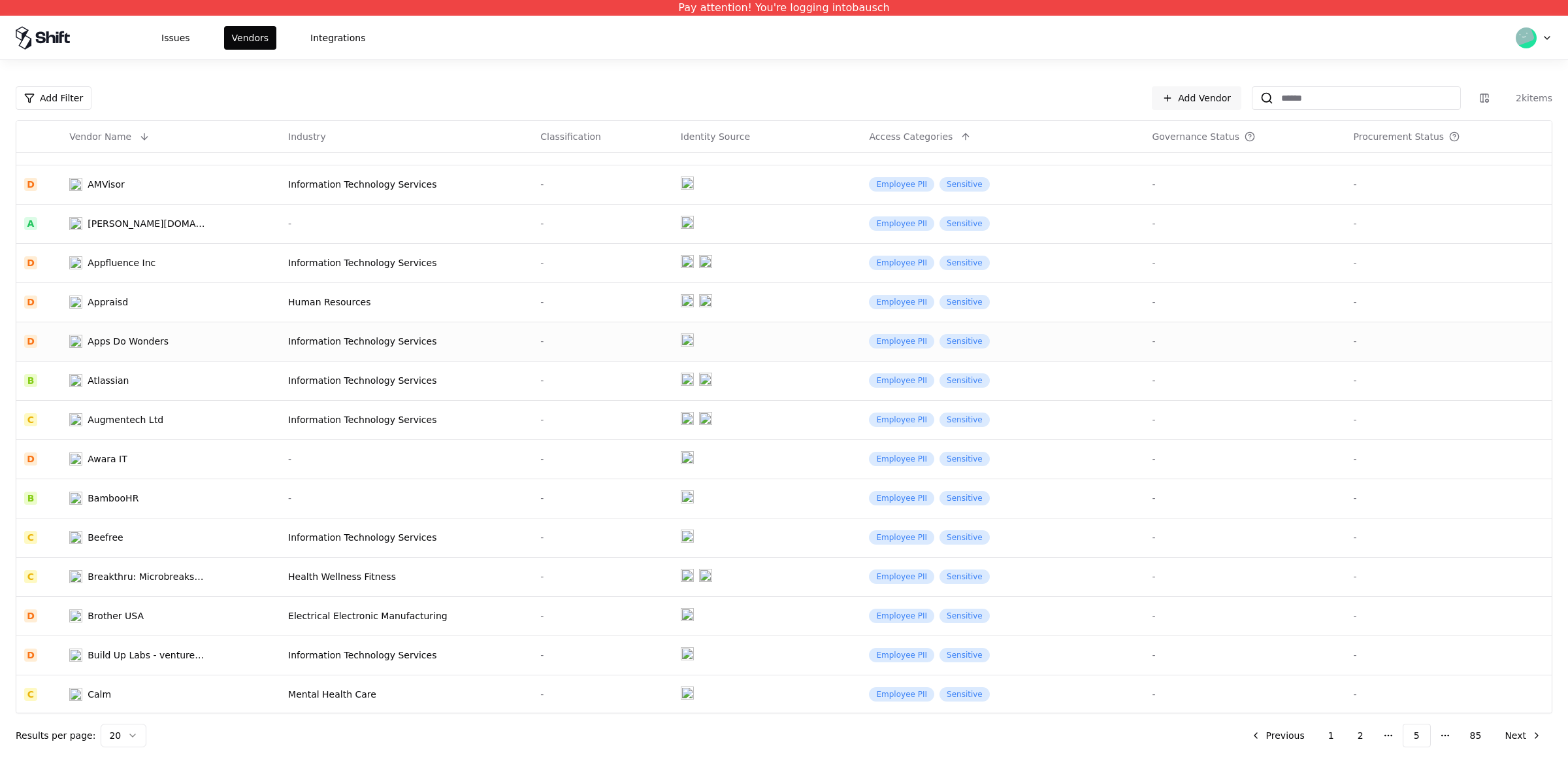
click at [347, 346] on div "Information Technology Services" at bounding box center [406, 340] width 237 height 13
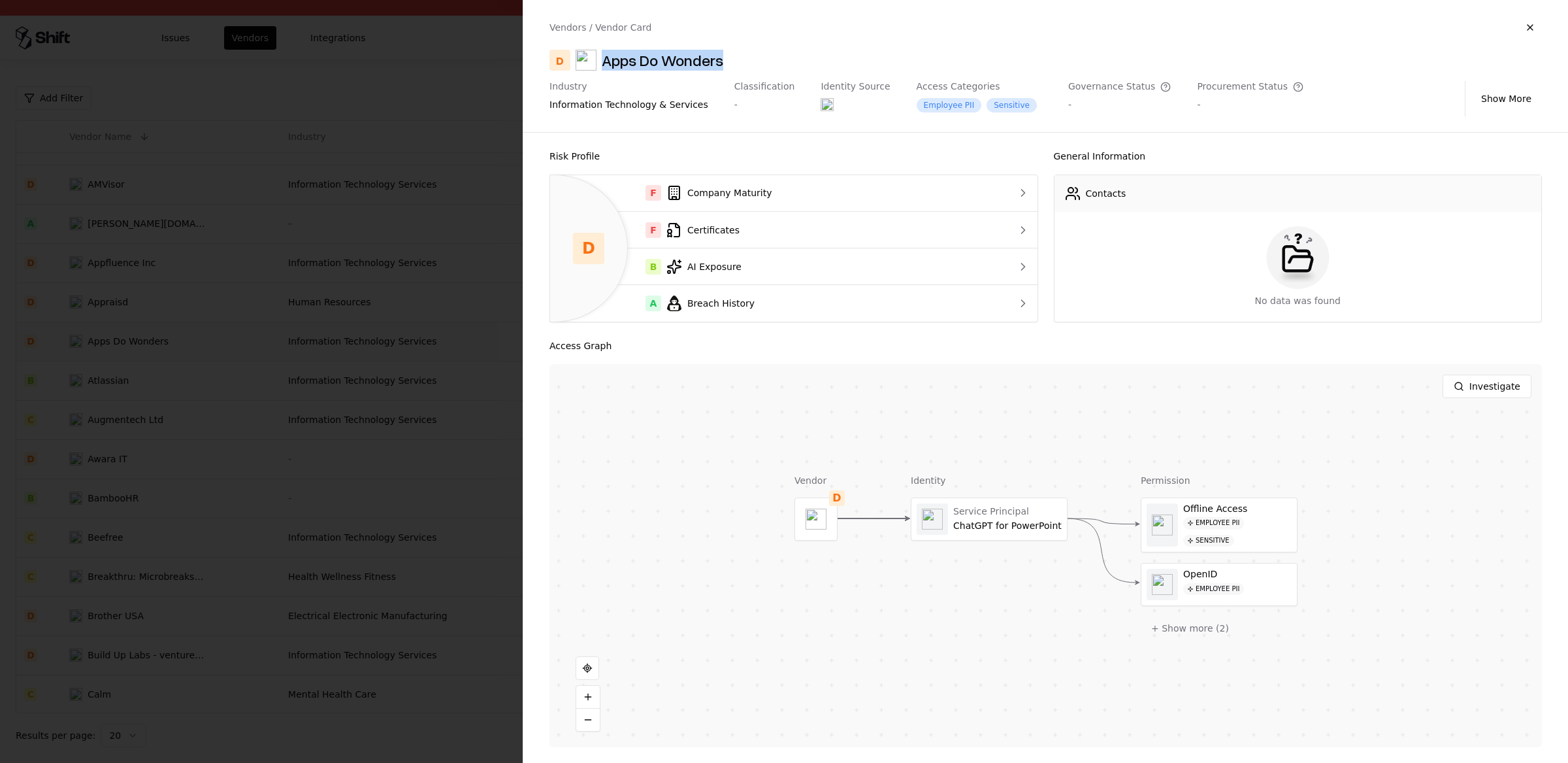
drag, startPoint x: 733, startPoint y: 66, endPoint x: 602, endPoint y: 60, distance: 131.1
click at [602, 60] on div "D Apps Do Wonders" at bounding box center [1045, 60] width 992 height 21
click at [236, 380] on div at bounding box center [784, 381] width 1568 height 763
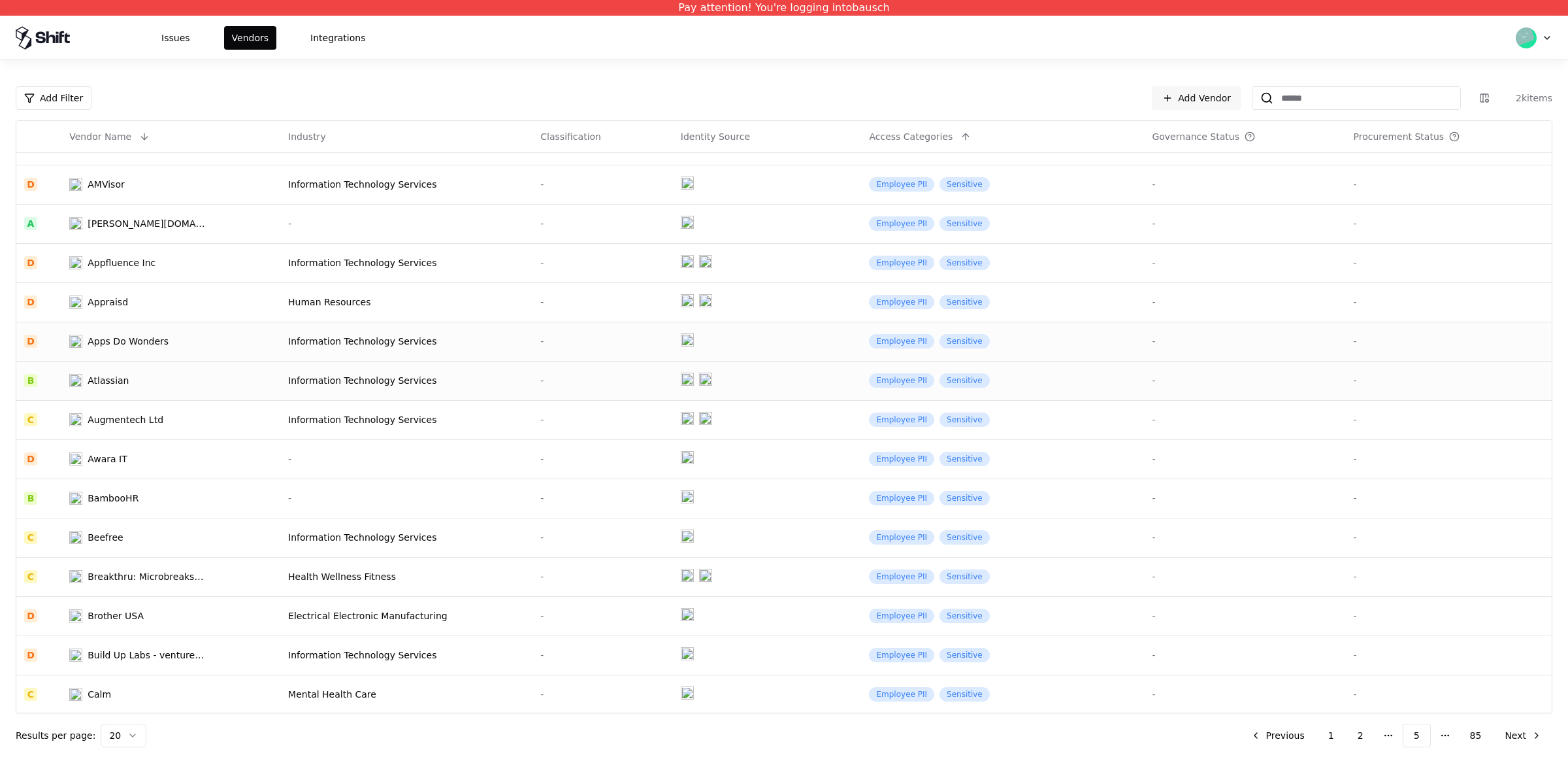
click at [195, 386] on div "Atlassian" at bounding box center [136, 380] width 136 height 13
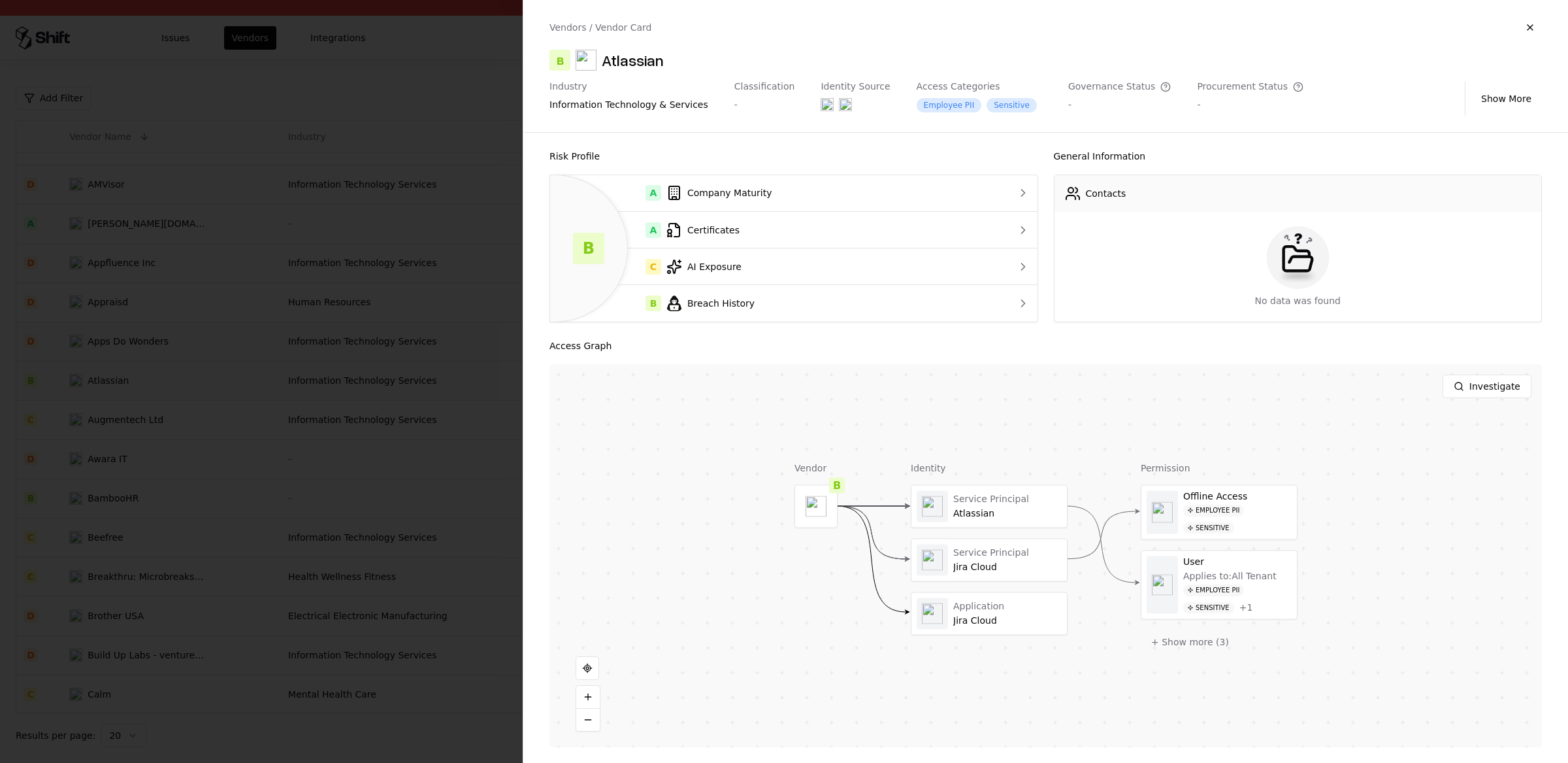
click at [183, 403] on div at bounding box center [784, 381] width 1568 height 763
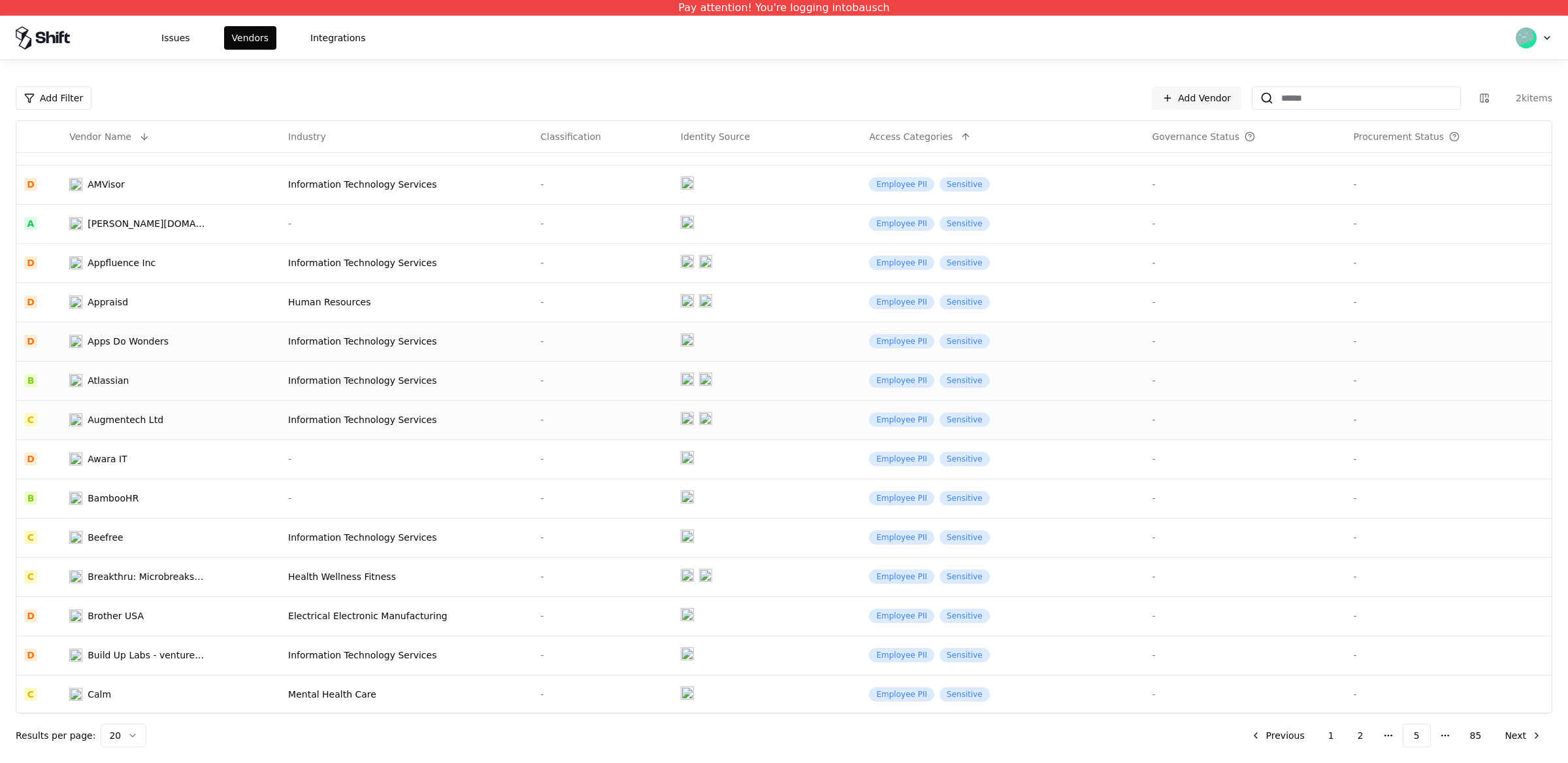
click at [169, 424] on div "Augmentech Ltd" at bounding box center [136, 419] width 136 height 13
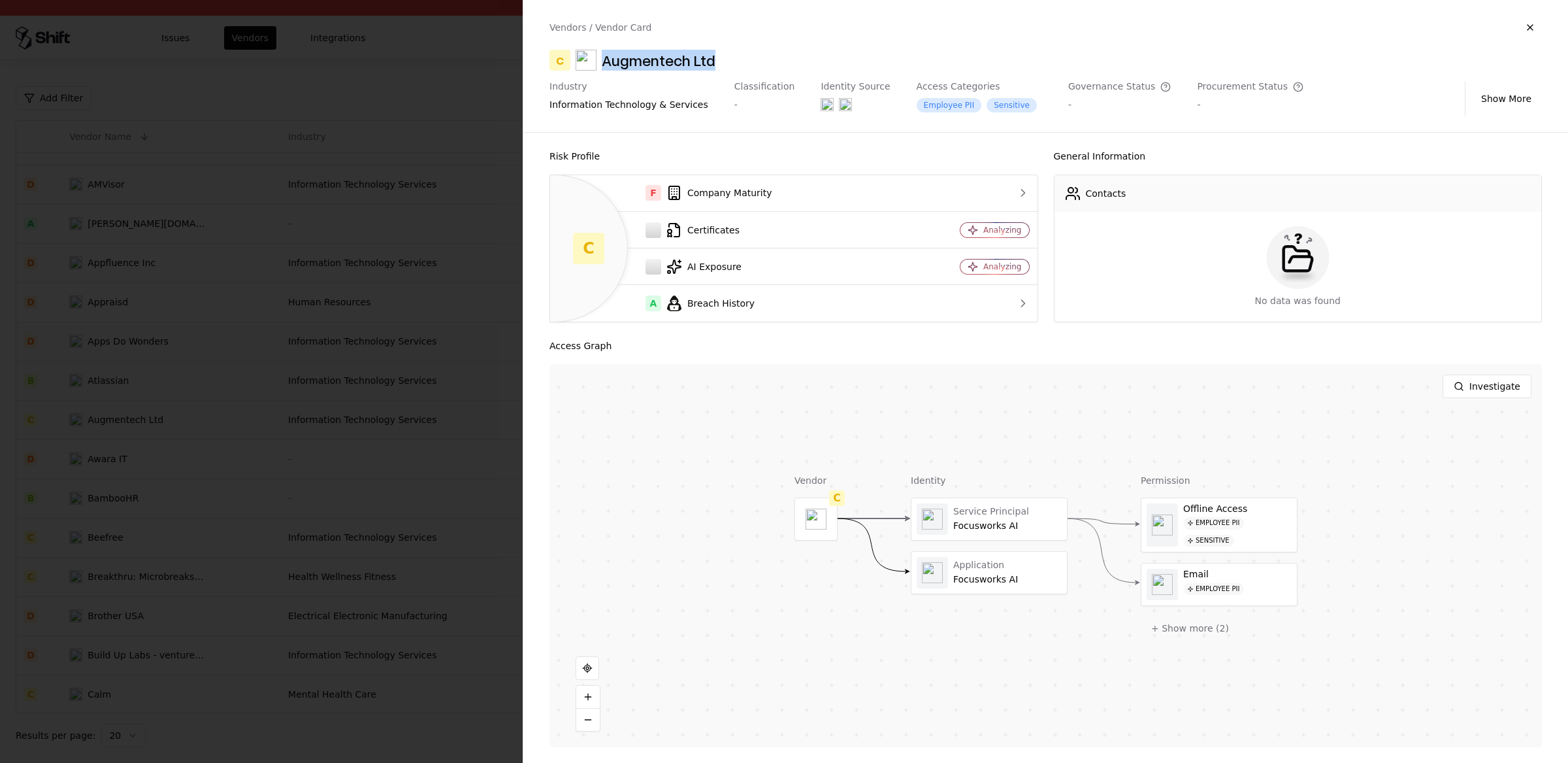
drag, startPoint x: 713, startPoint y: 61, endPoint x: 599, endPoint y: 61, distance: 114.0
click at [599, 61] on div "C Augmentech Ltd" at bounding box center [1045, 60] width 992 height 21
click at [635, 64] on div "Augmentech Ltd" at bounding box center [658, 60] width 113 height 21
click at [242, 202] on div at bounding box center [784, 381] width 1568 height 763
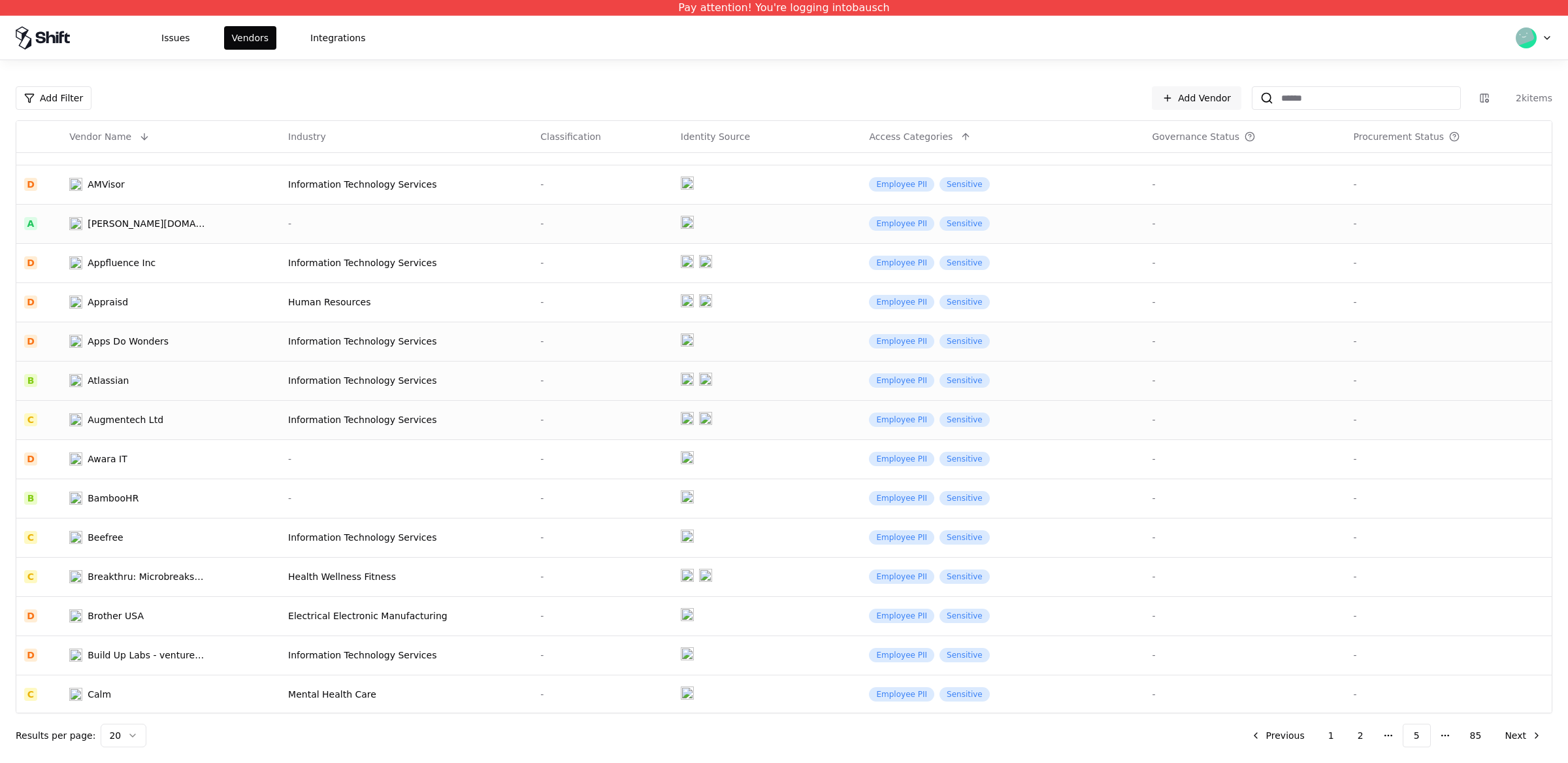
click at [119, 222] on div "Annabell.online" at bounding box center [146, 223] width 117 height 13
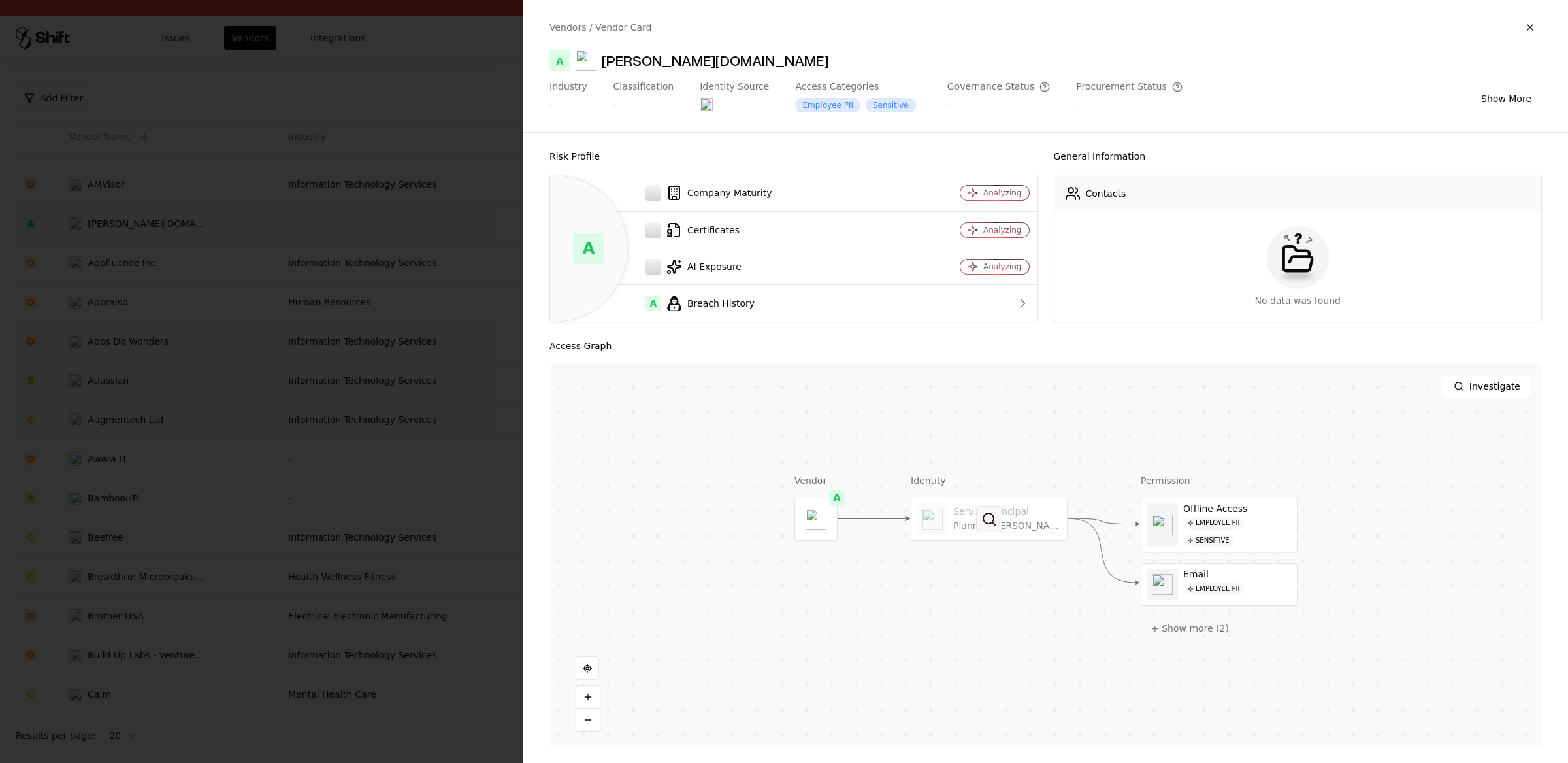
click at [979, 528] on button at bounding box center [989, 519] width 26 height 26
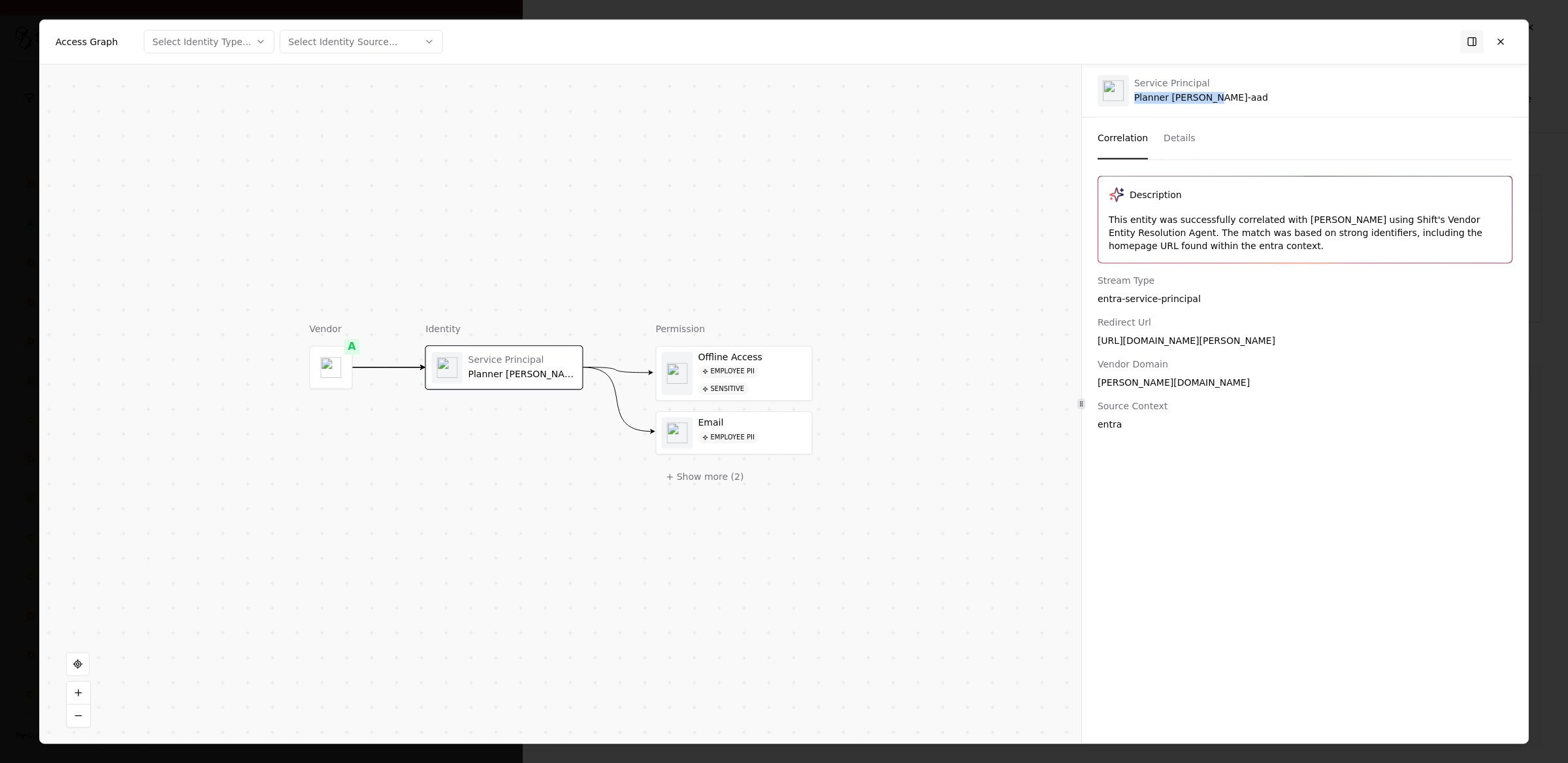
drag, startPoint x: 1133, startPoint y: 100, endPoint x: 1225, endPoint y: 100, distance: 92.0
click at [1237, 100] on div "Service Principal Planner Gantt-aad" at bounding box center [1305, 90] width 446 height 52
click at [1189, 341] on div "https://planner.annabell.online/" at bounding box center [1304, 340] width 415 height 13
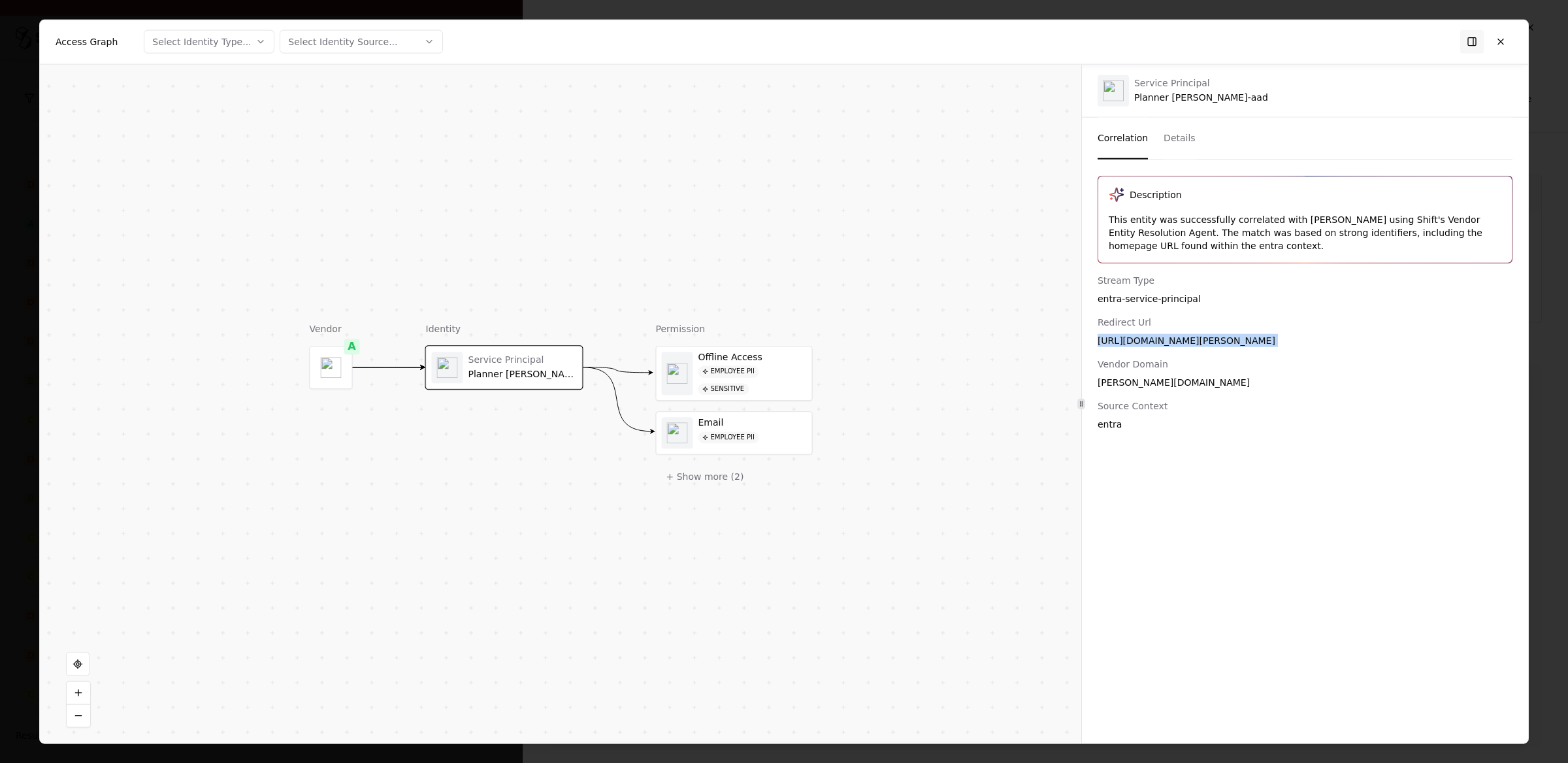
click at [1189, 341] on div "https://planner.annabell.online/" at bounding box center [1304, 340] width 415 height 13
click at [1146, 389] on div "Stream Type entra-service-principal Redirect Url https://planner.annabell.onlin…" at bounding box center [1305, 351] width 446 height 157
click at [1145, 388] on div "Stream Type entra-service-principal Redirect Url https://planner.annabell.onlin…" at bounding box center [1305, 351] width 446 height 157
click at [1152, 426] on div "entra" at bounding box center [1304, 423] width 415 height 13
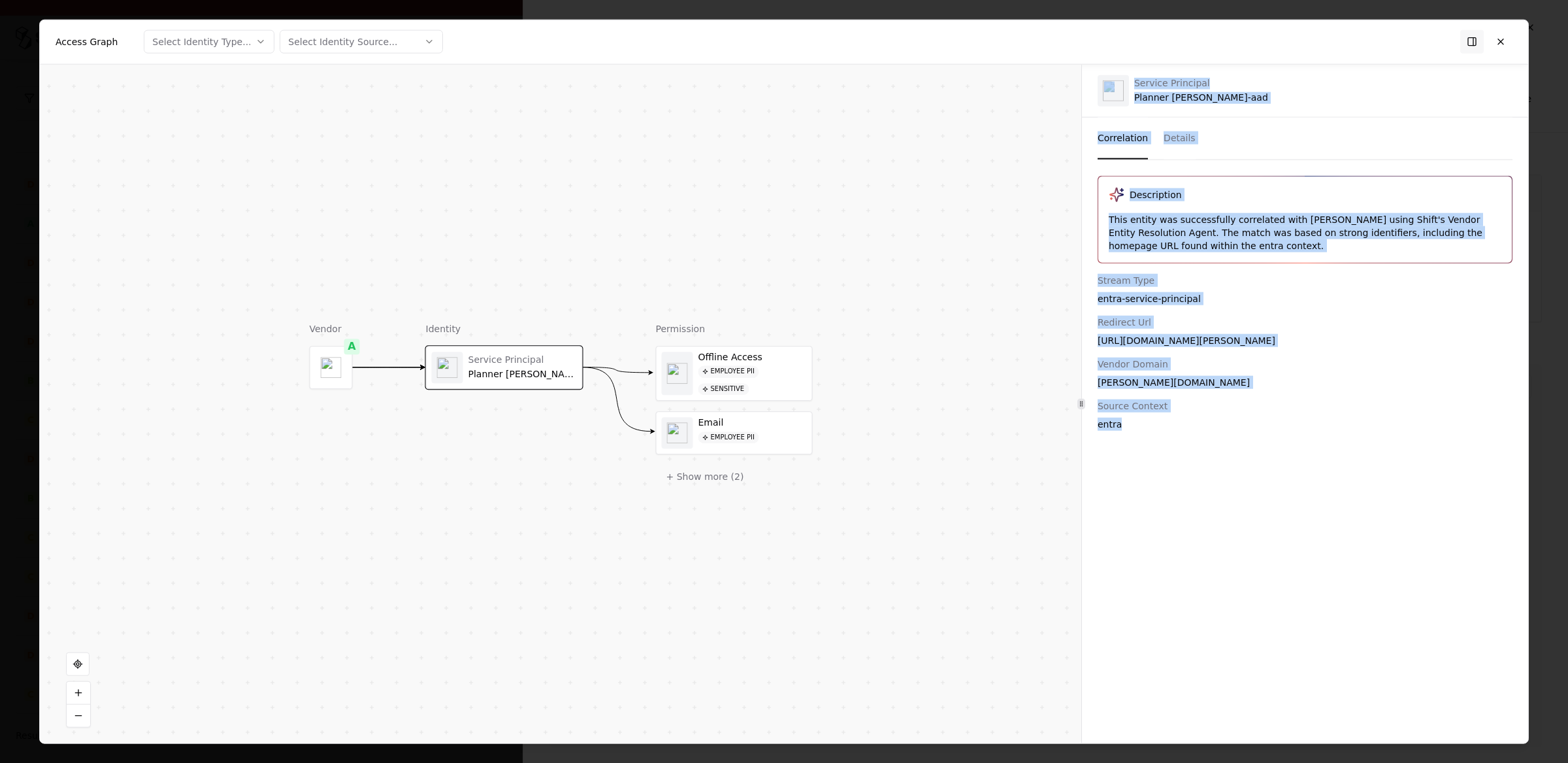
drag, startPoint x: 1146, startPoint y: 437, endPoint x: 1091, endPoint y: 87, distance: 354.3
click at [1091, 87] on div "Service Principal Planner Gantt-aad Correlation Details Description This entity…" at bounding box center [1305, 404] width 446 height 679
click at [1254, 449] on div "Description This entity was successfully correlated with Annabell using Shift's…" at bounding box center [1305, 451] width 446 height 552
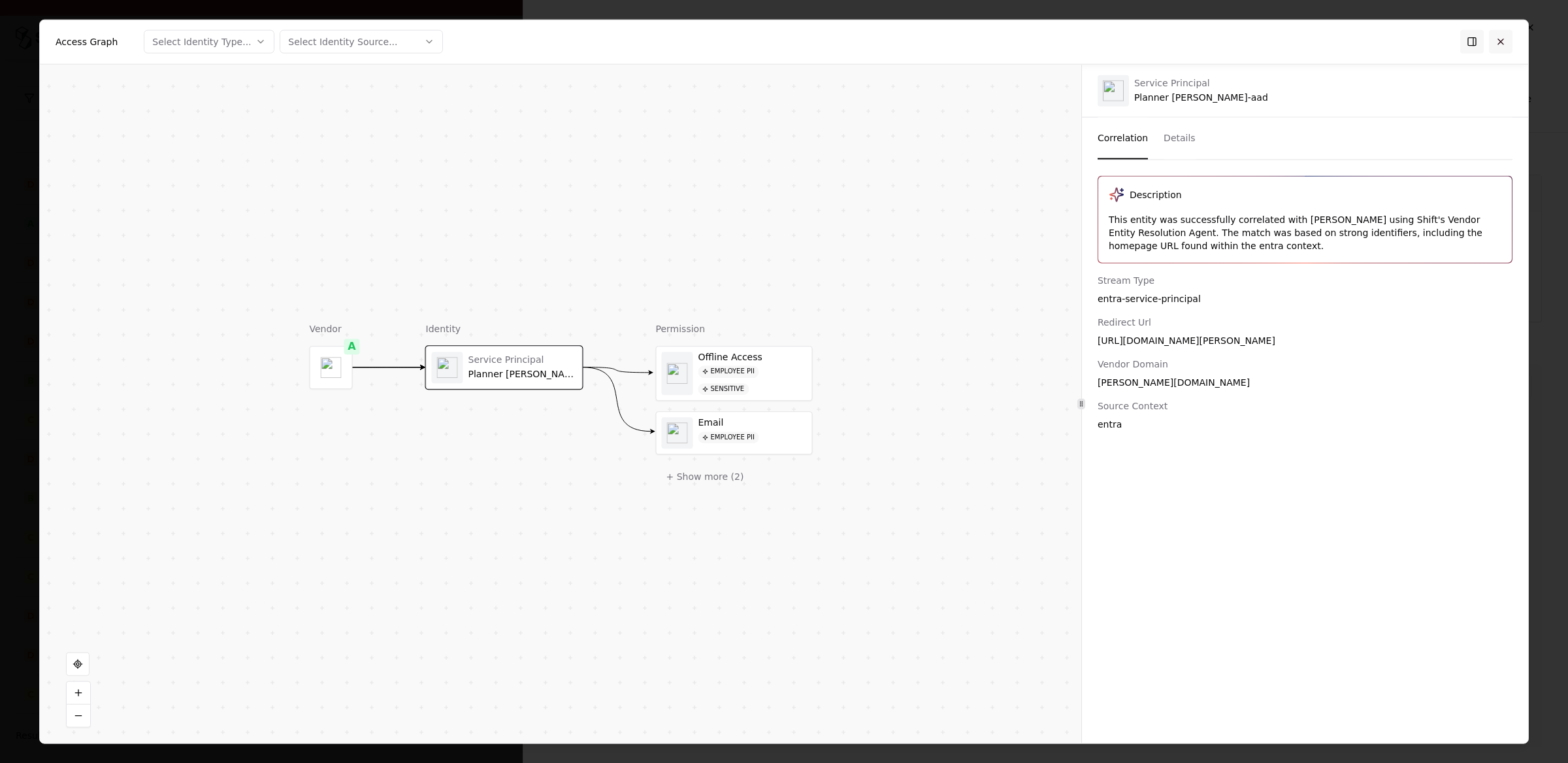
click at [1254, 44] on button at bounding box center [1501, 41] width 24 height 24
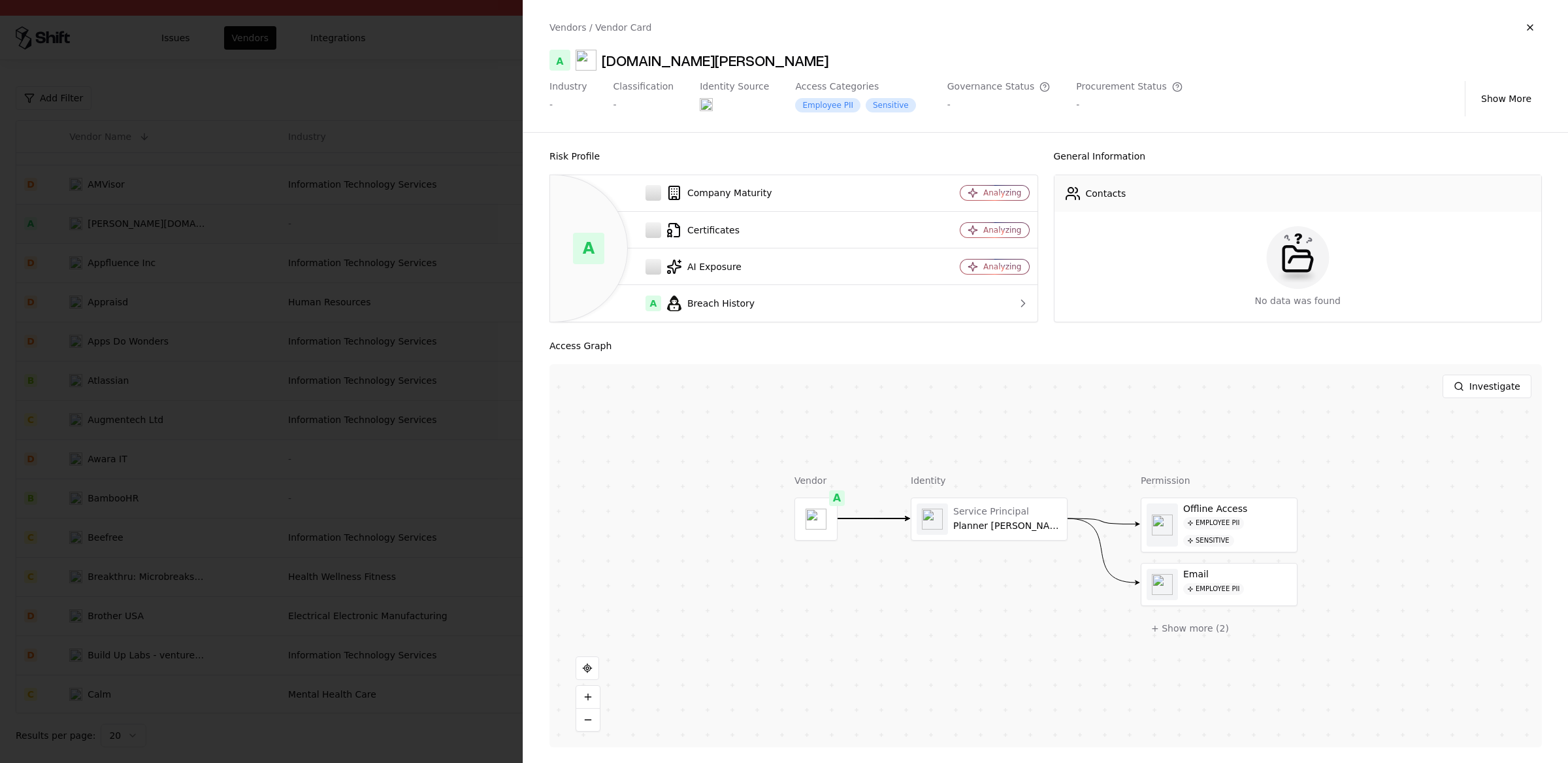
click at [361, 331] on div at bounding box center [784, 381] width 1568 height 763
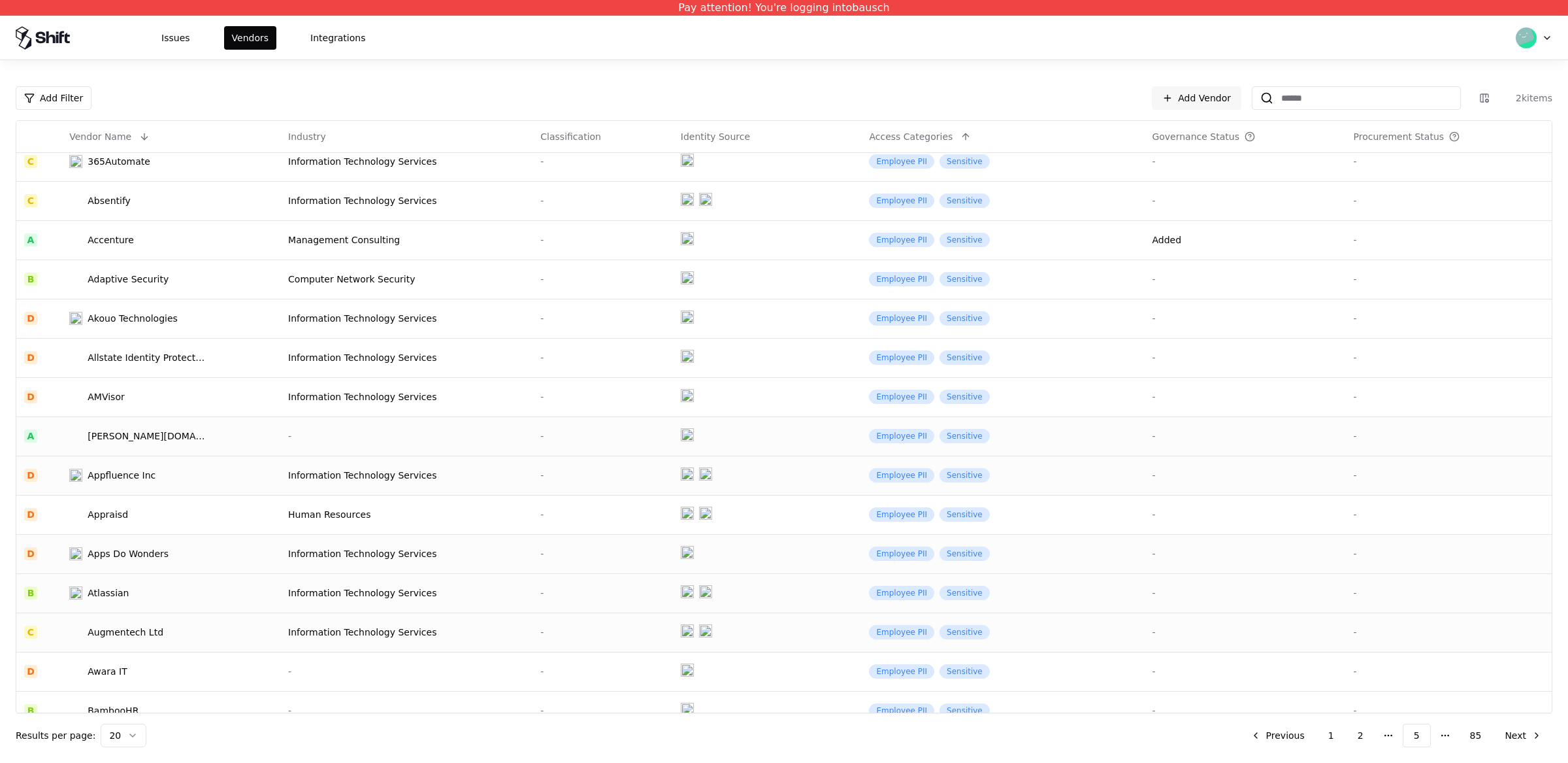
scroll to position [26, 0]
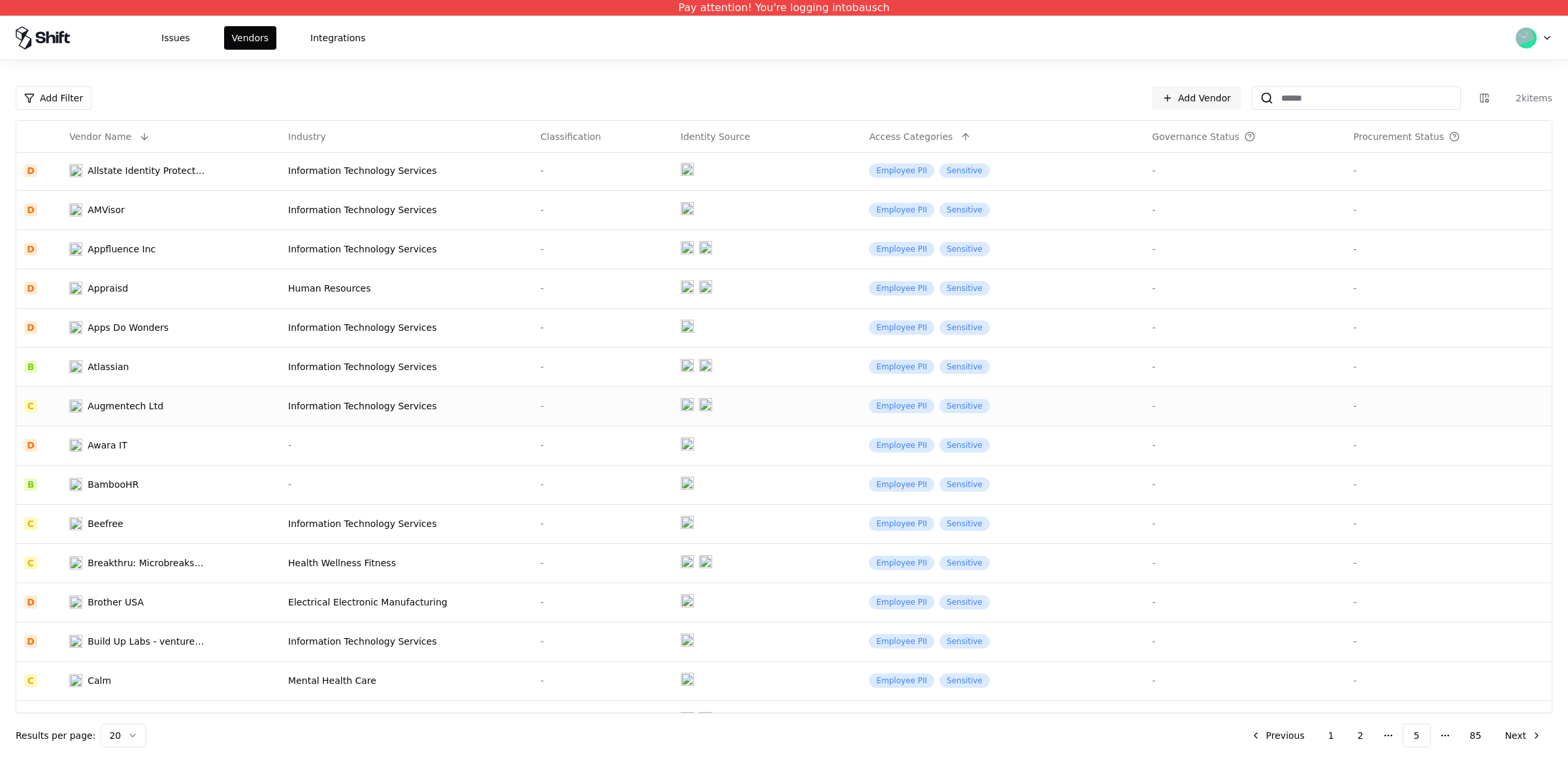
scroll to position [223, 0]
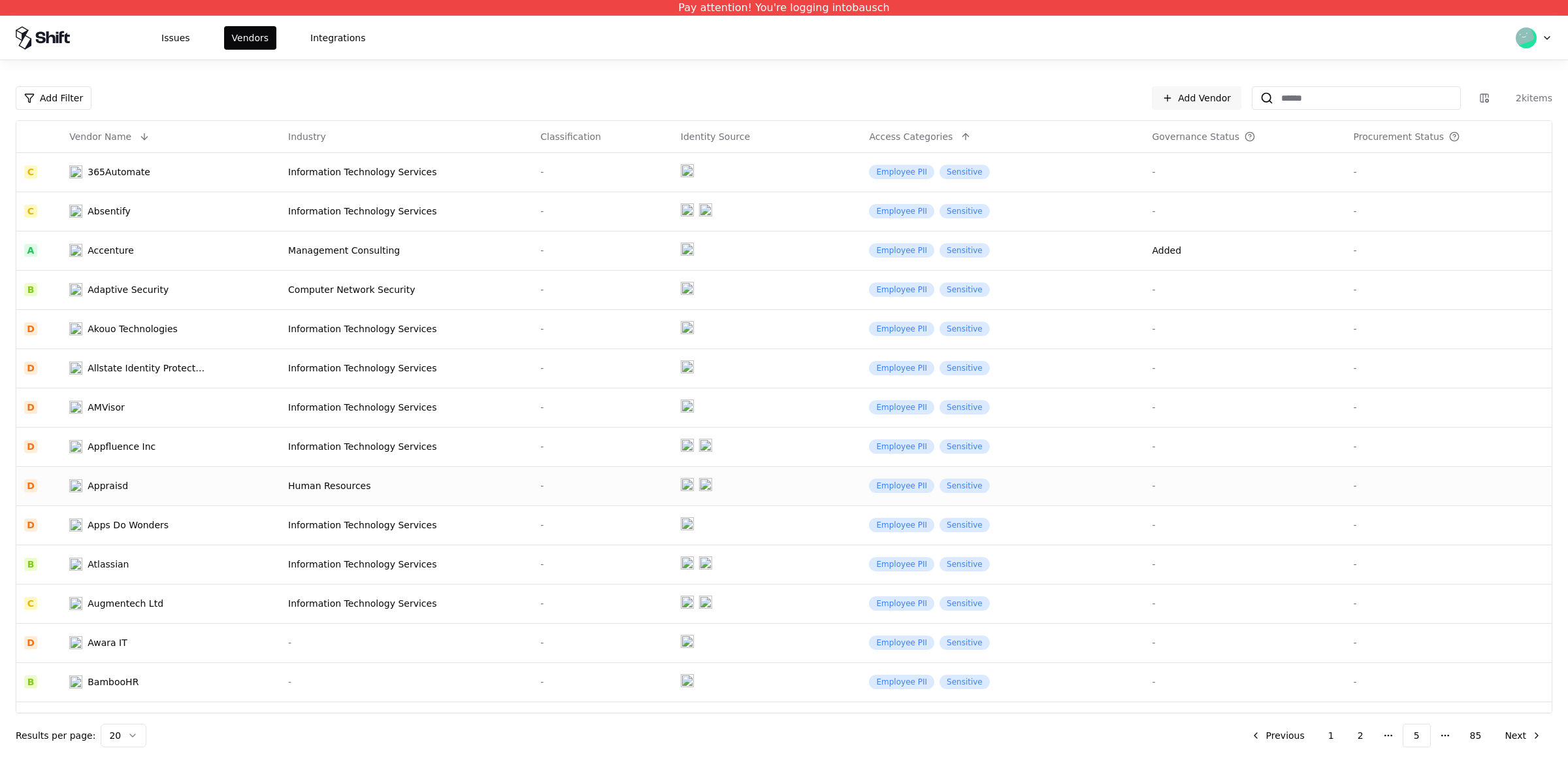
click at [103, 492] on div "Appraisd" at bounding box center [107, 485] width 41 height 13
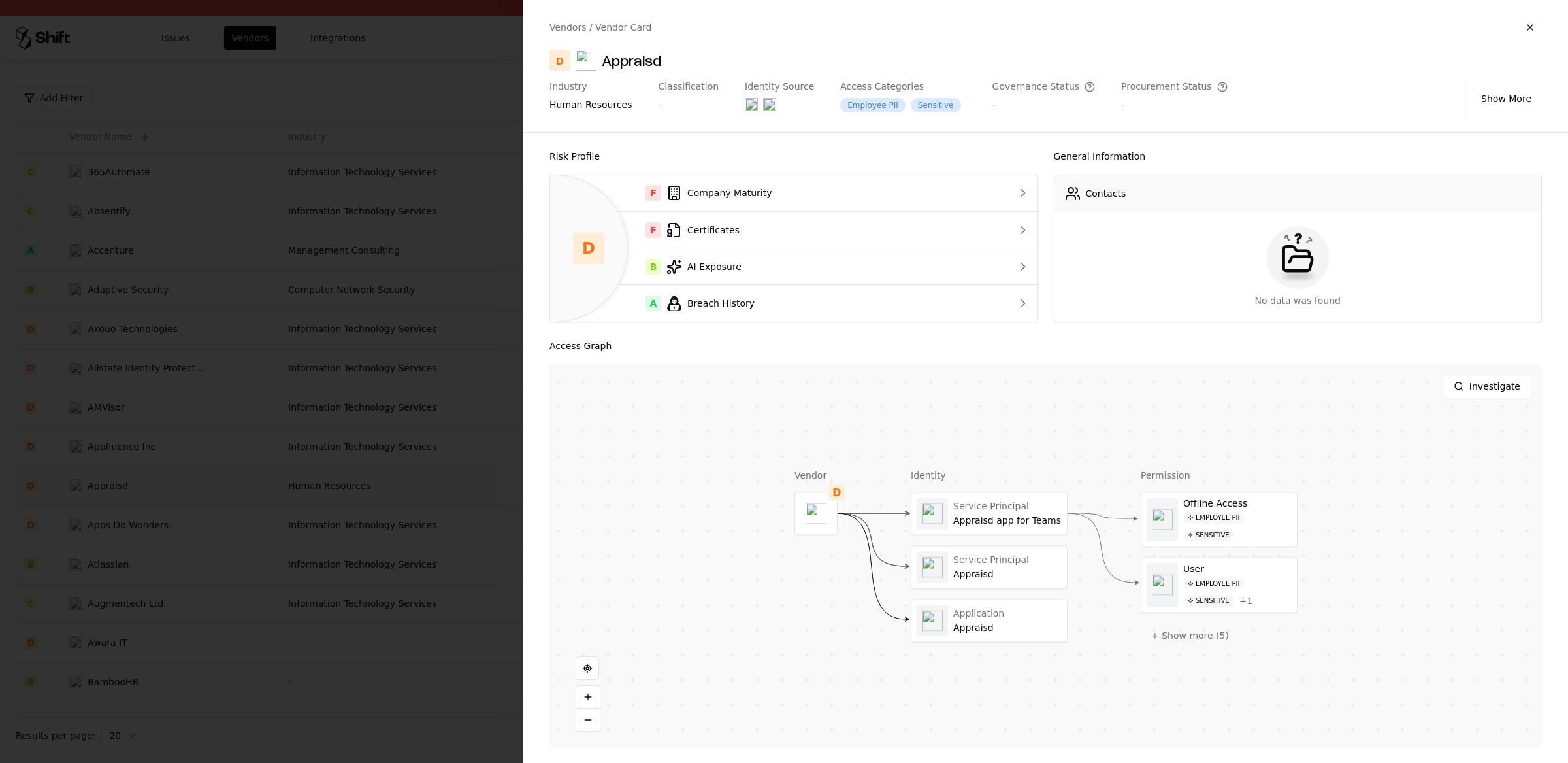
click at [163, 459] on div at bounding box center [784, 381] width 1568 height 763
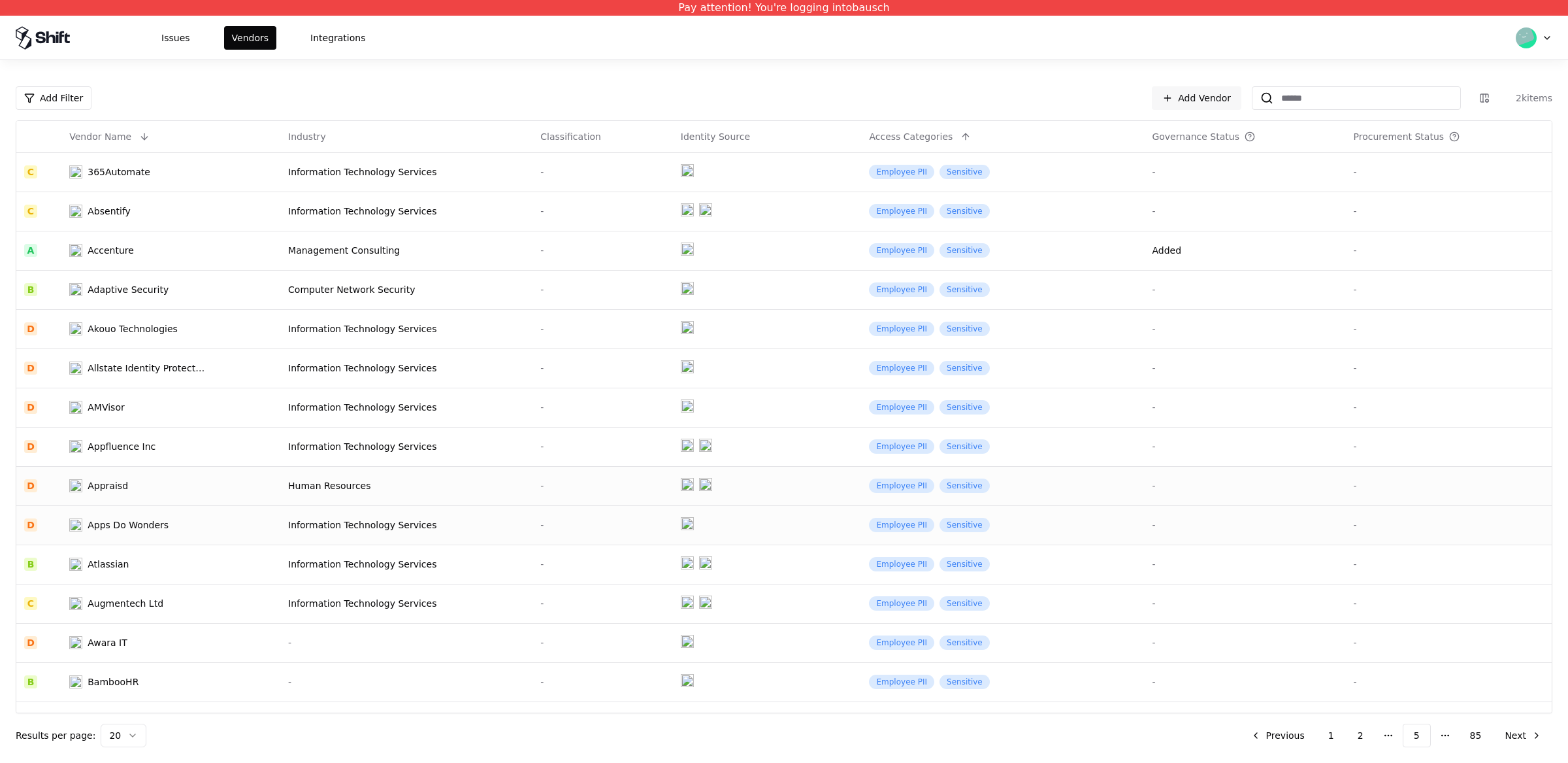
click at [118, 531] on td "Apps Do Wonders" at bounding box center [171, 525] width 219 height 39
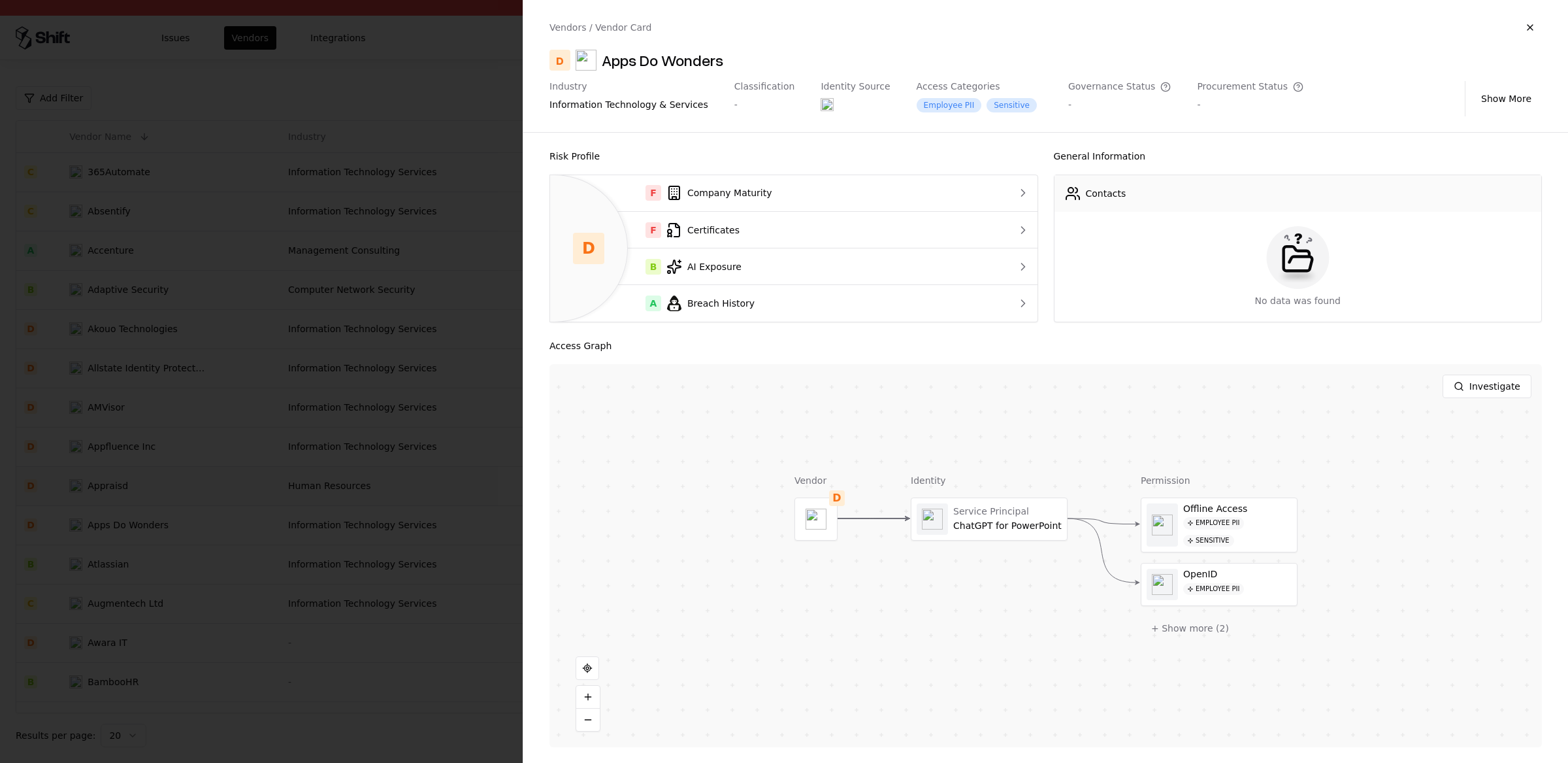
click at [122, 539] on div at bounding box center [784, 381] width 1568 height 763
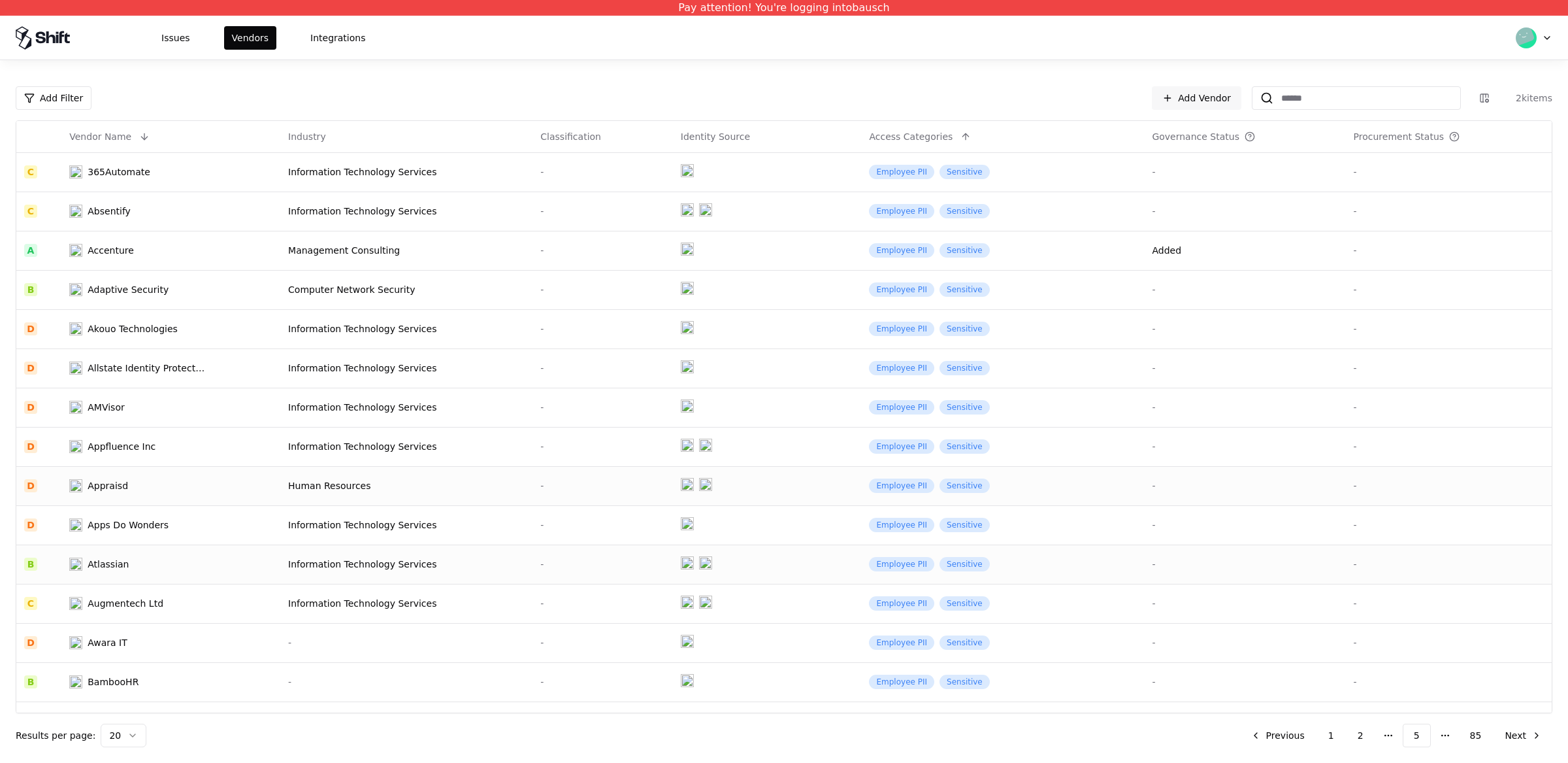
click at [128, 570] on td "Atlassian" at bounding box center [171, 564] width 219 height 39
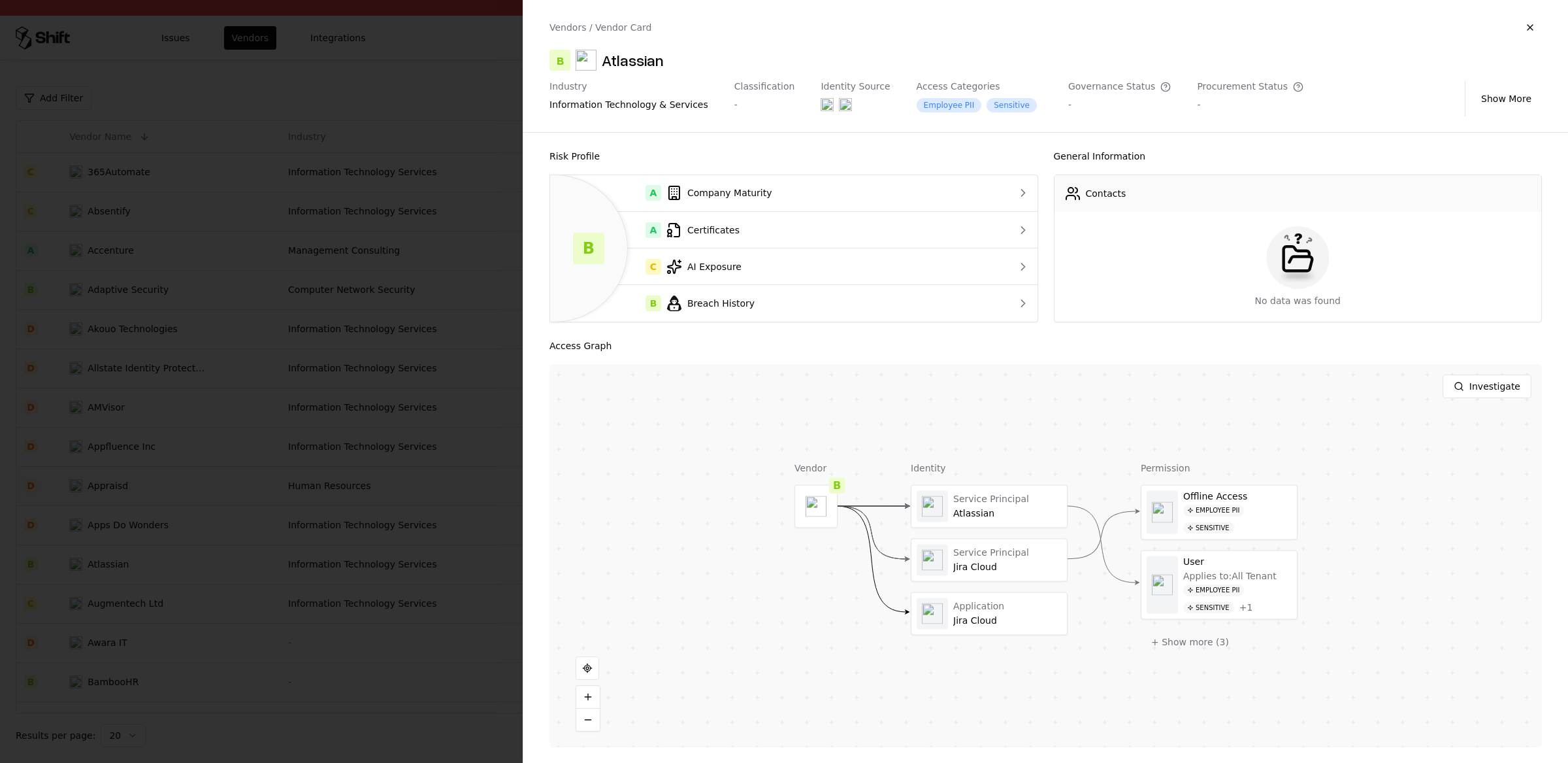
click at [133, 574] on div at bounding box center [784, 381] width 1568 height 763
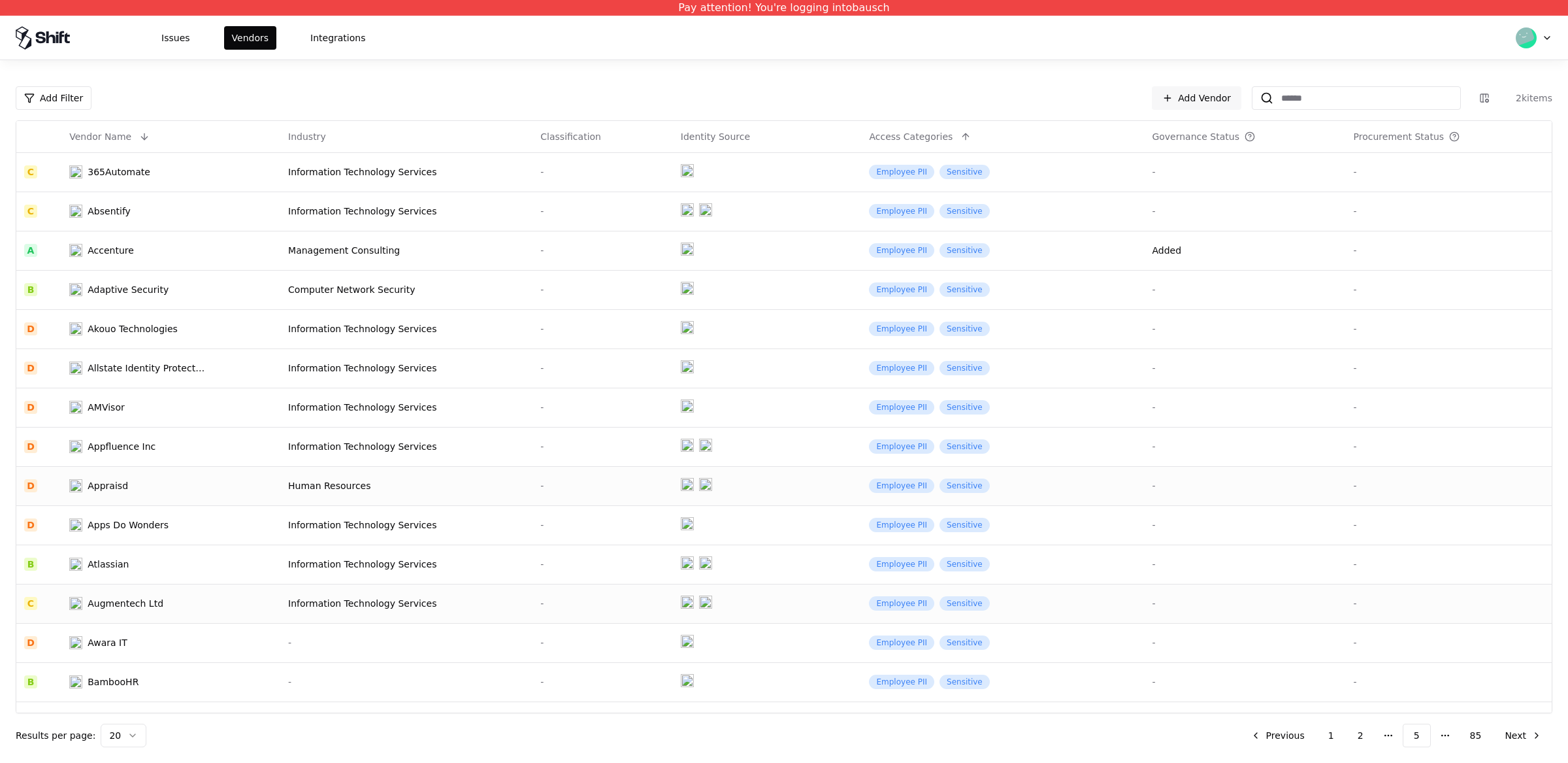
click at [139, 603] on div "Augmentech Ltd" at bounding box center [125, 603] width 76 height 13
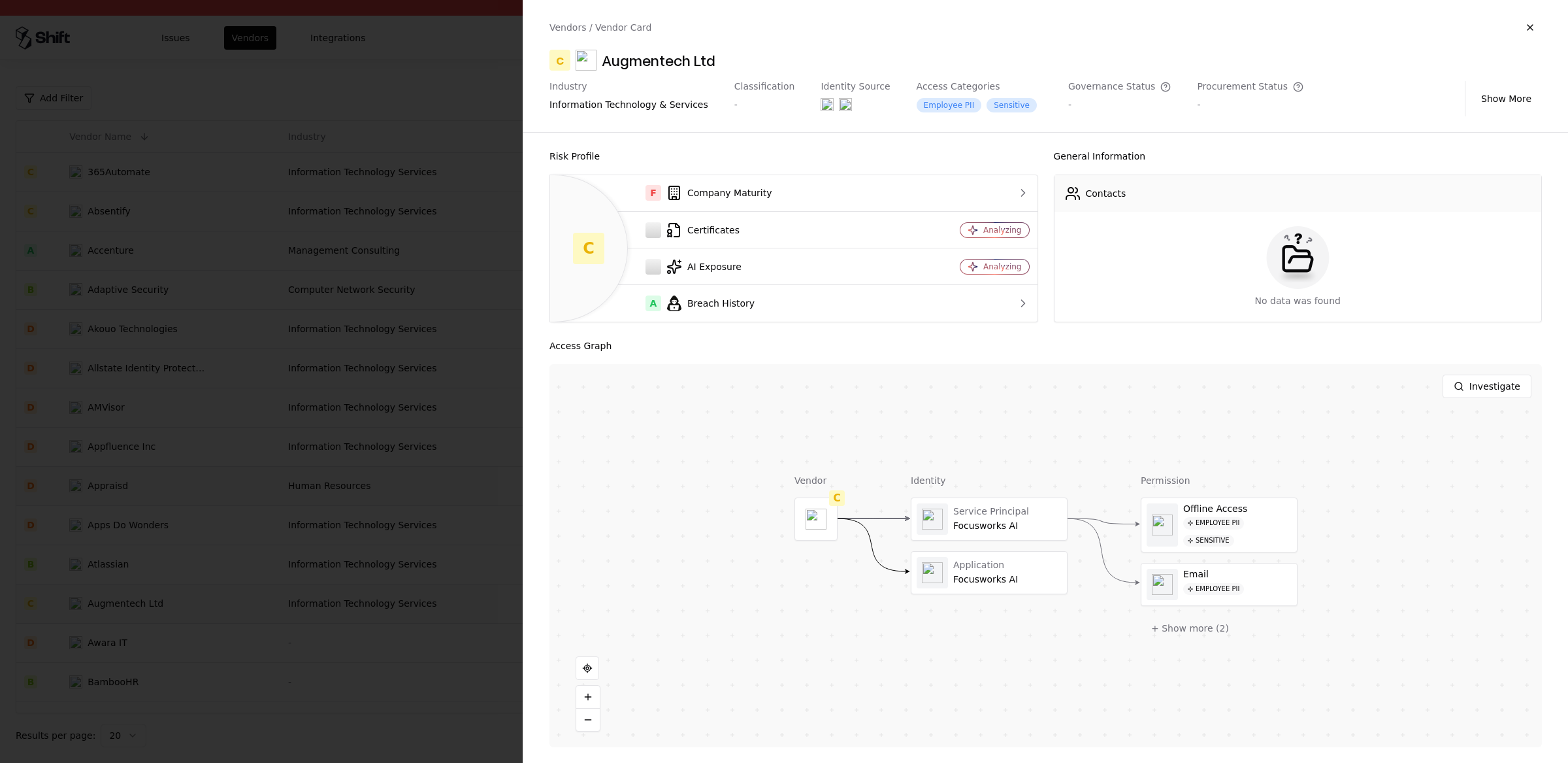
click at [614, 74] on div "Vendors / Vendor Card C Augmentech Ltd Industry information technology & servic…" at bounding box center [1045, 66] width 1045 height 132
click at [622, 64] on div "Augmentech Ltd" at bounding box center [658, 60] width 113 height 21
click at [621, 64] on div "Augmentech Ltd" at bounding box center [658, 60] width 113 height 21
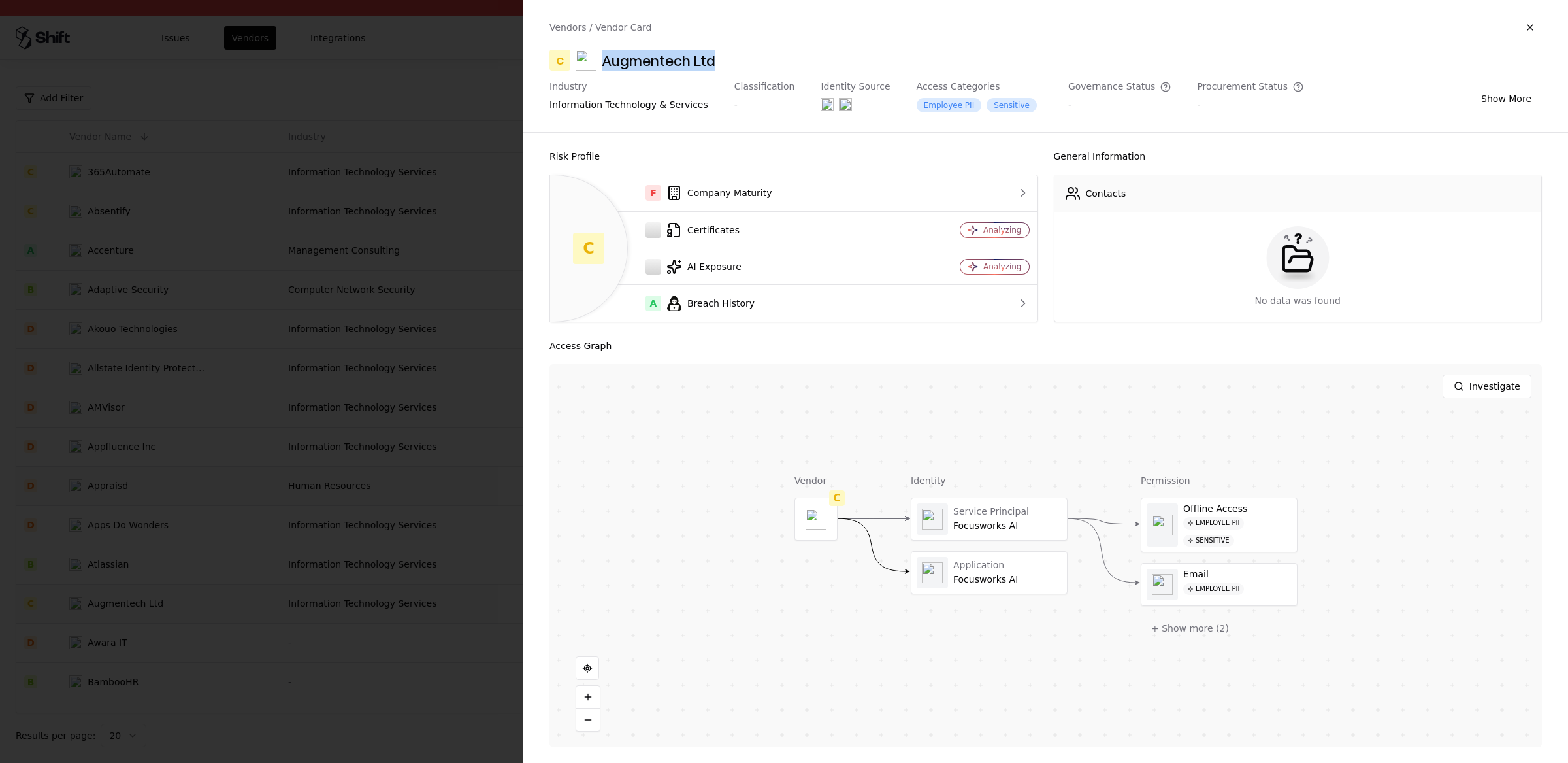
click at [621, 64] on div "Augmentech Ltd" at bounding box center [658, 60] width 113 height 21
copy div "Augmentech Ltd"
click at [806, 523] on object at bounding box center [815, 518] width 21 height 21
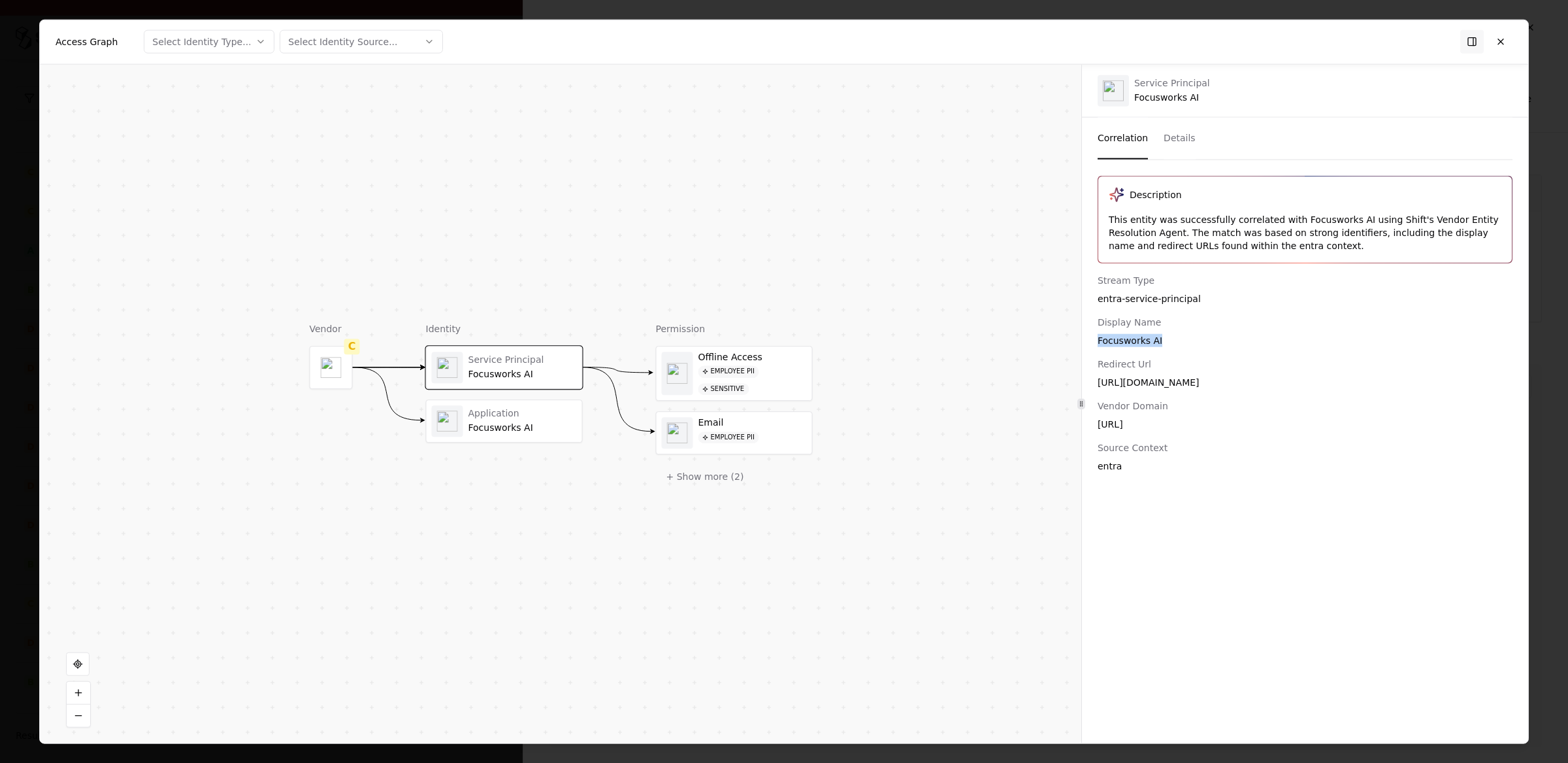
drag, startPoint x: 1179, startPoint y: 340, endPoint x: 1084, endPoint y: 338, distance: 95.0
click at [1084, 338] on div "Stream Type entra-service-principal Display Name Focusworks AI Redirect Url htt…" at bounding box center [1305, 372] width 446 height 199
click at [461, 432] on div at bounding box center [447, 420] width 31 height 31
drag, startPoint x: 1175, startPoint y: 336, endPoint x: 1092, endPoint y: 344, distance: 83.4
click at [1092, 344] on div "Stream Type ms365-teams-app Vendor Domain focusworks.ai Source Context ms365 Ma…" at bounding box center [1305, 351] width 446 height 157
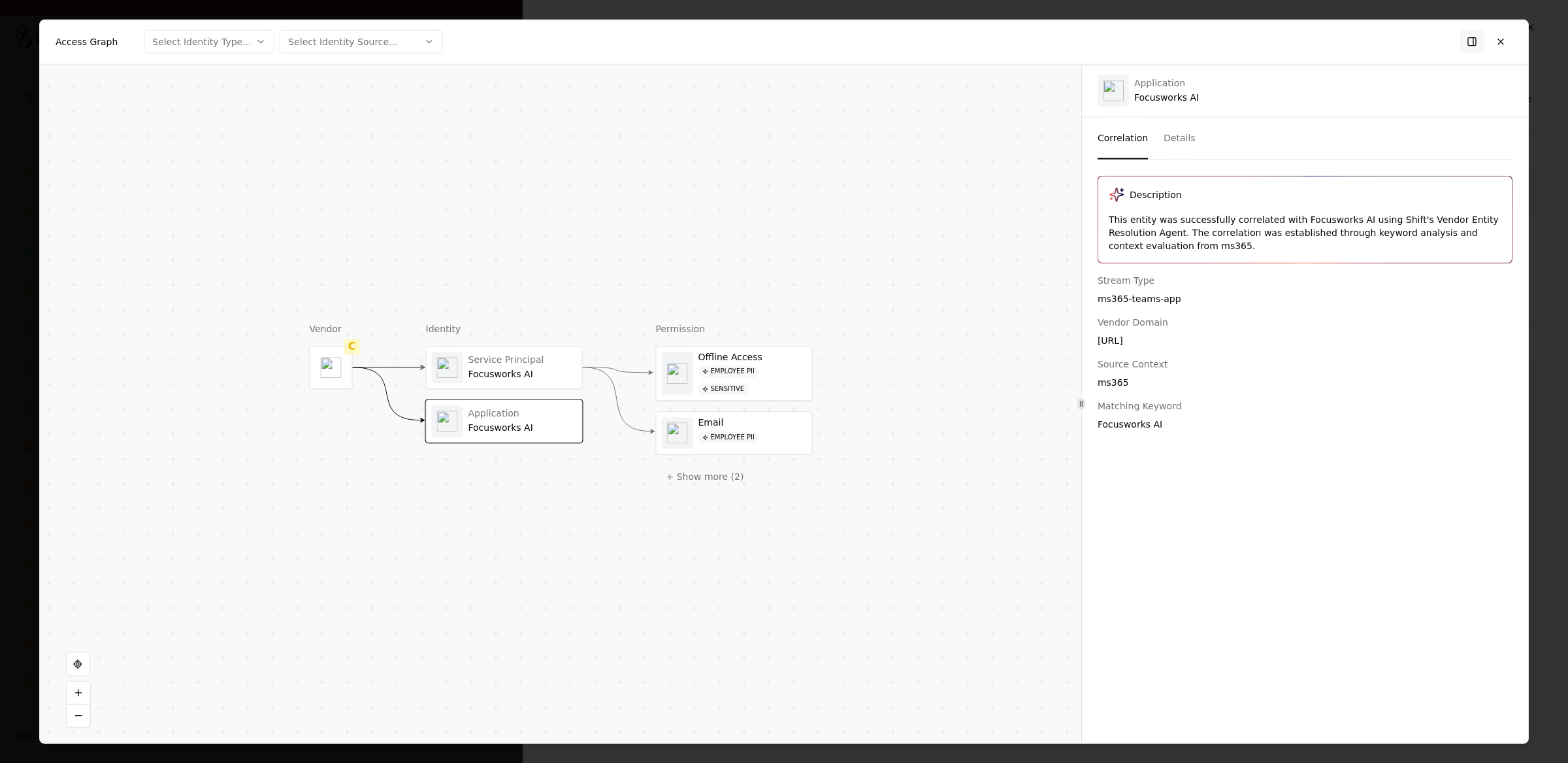
copy div "focusworks.ai"
click at [16, 97] on div at bounding box center [784, 381] width 1568 height 763
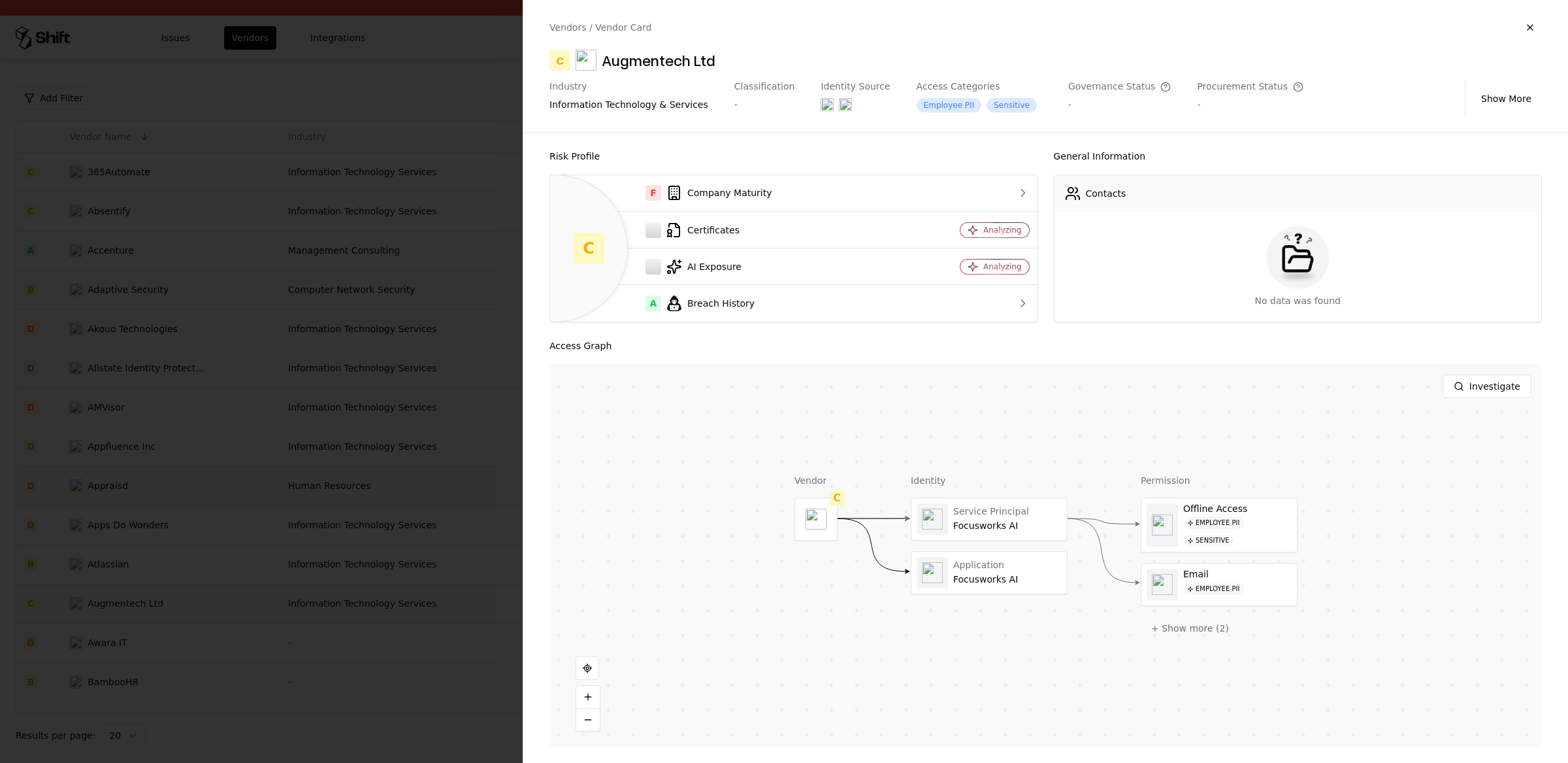
click at [652, 64] on div "Augmentech Ltd" at bounding box center [658, 60] width 113 height 21
click at [733, 59] on div "C Augmentech Ltd" at bounding box center [1045, 60] width 992 height 21
drag, startPoint x: 740, startPoint y: 60, endPoint x: 605, endPoint y: 57, distance: 135.0
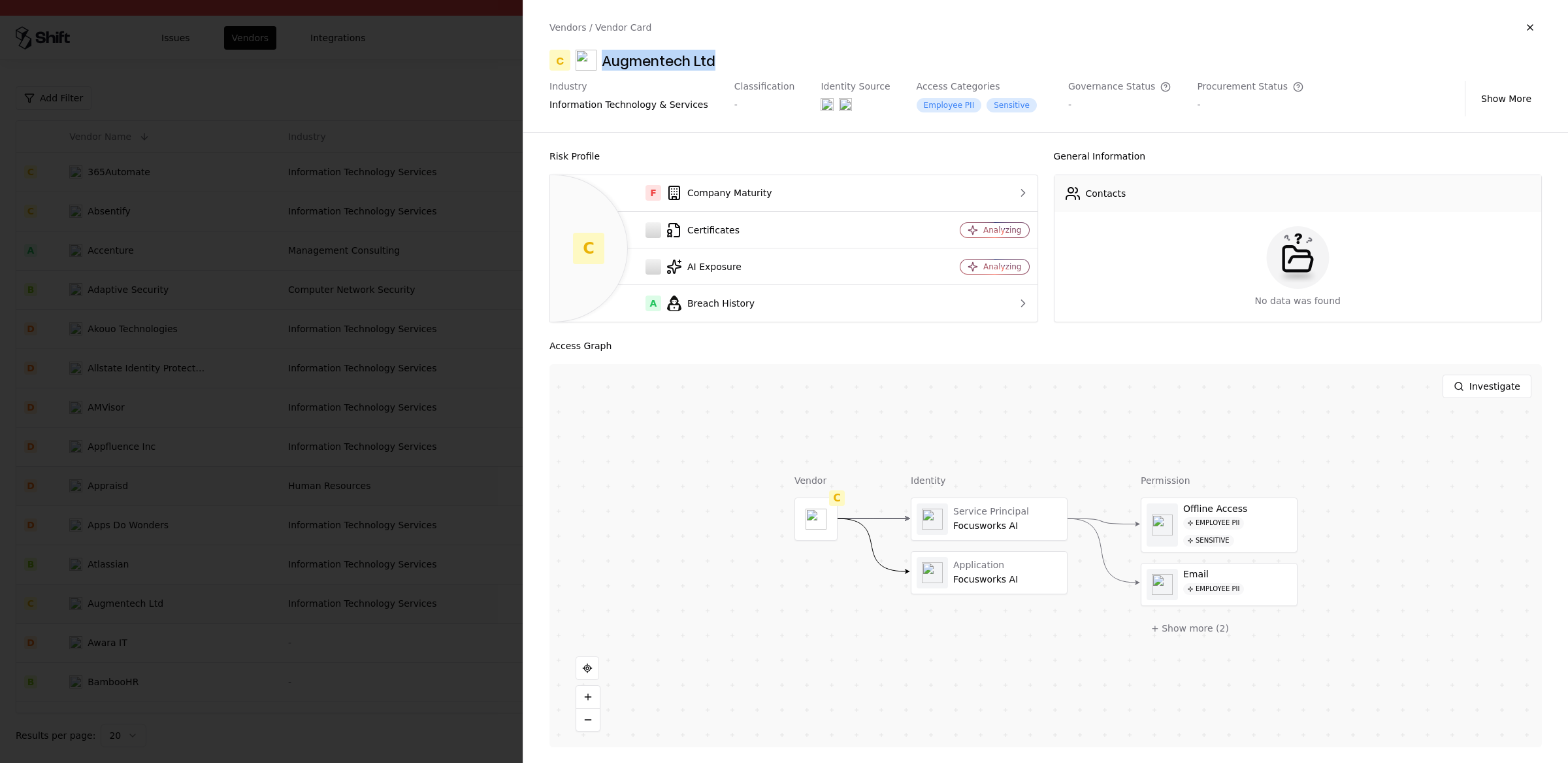
click at [604, 55] on div "C Augmentech Ltd" at bounding box center [1045, 60] width 992 height 21
click at [605, 58] on div "Augmentech Ltd" at bounding box center [658, 60] width 113 height 21
click at [648, 55] on div "Augmentech Ltd" at bounding box center [658, 60] width 113 height 21
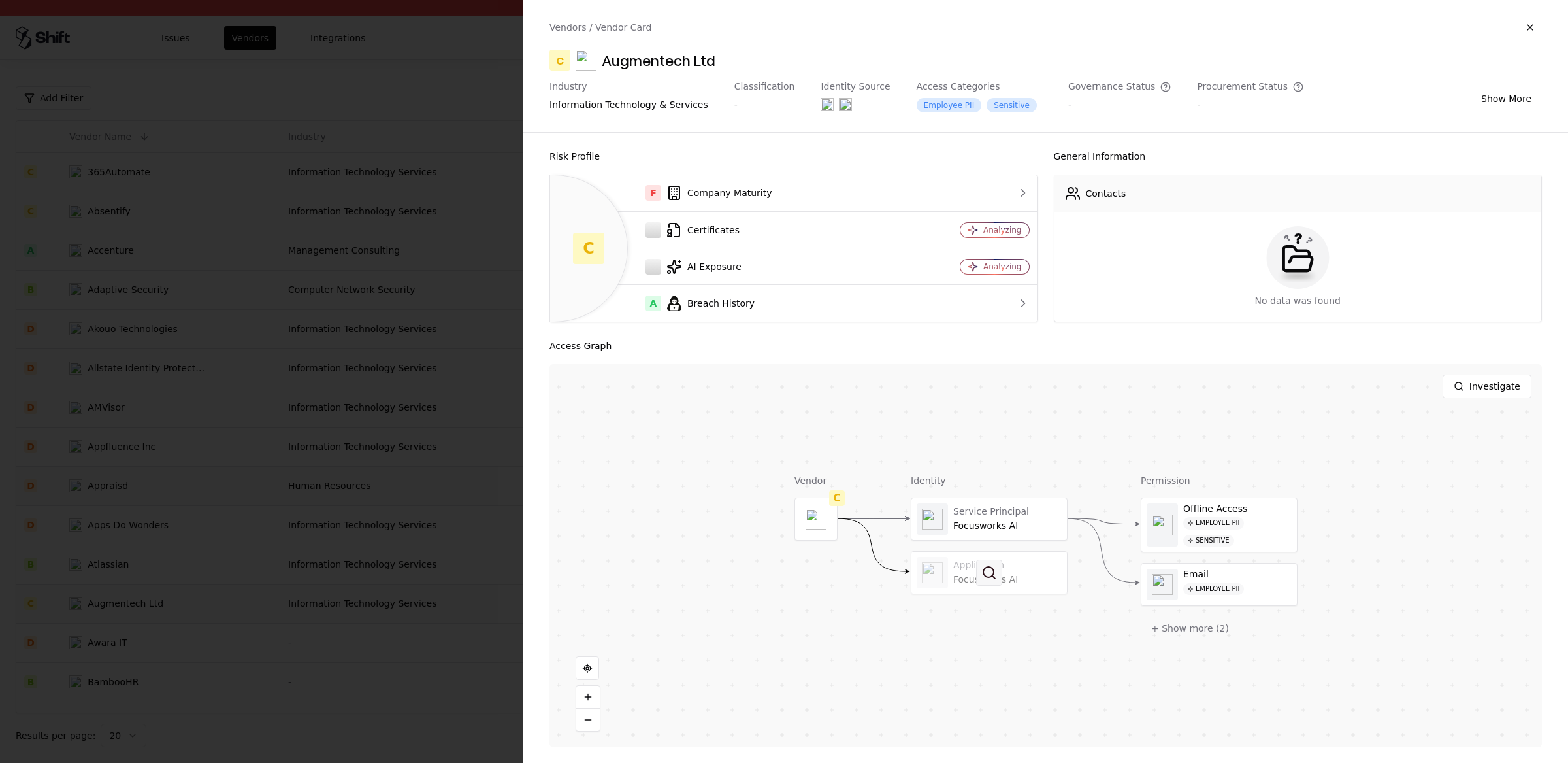
click at [993, 571] on button at bounding box center [989, 573] width 26 height 26
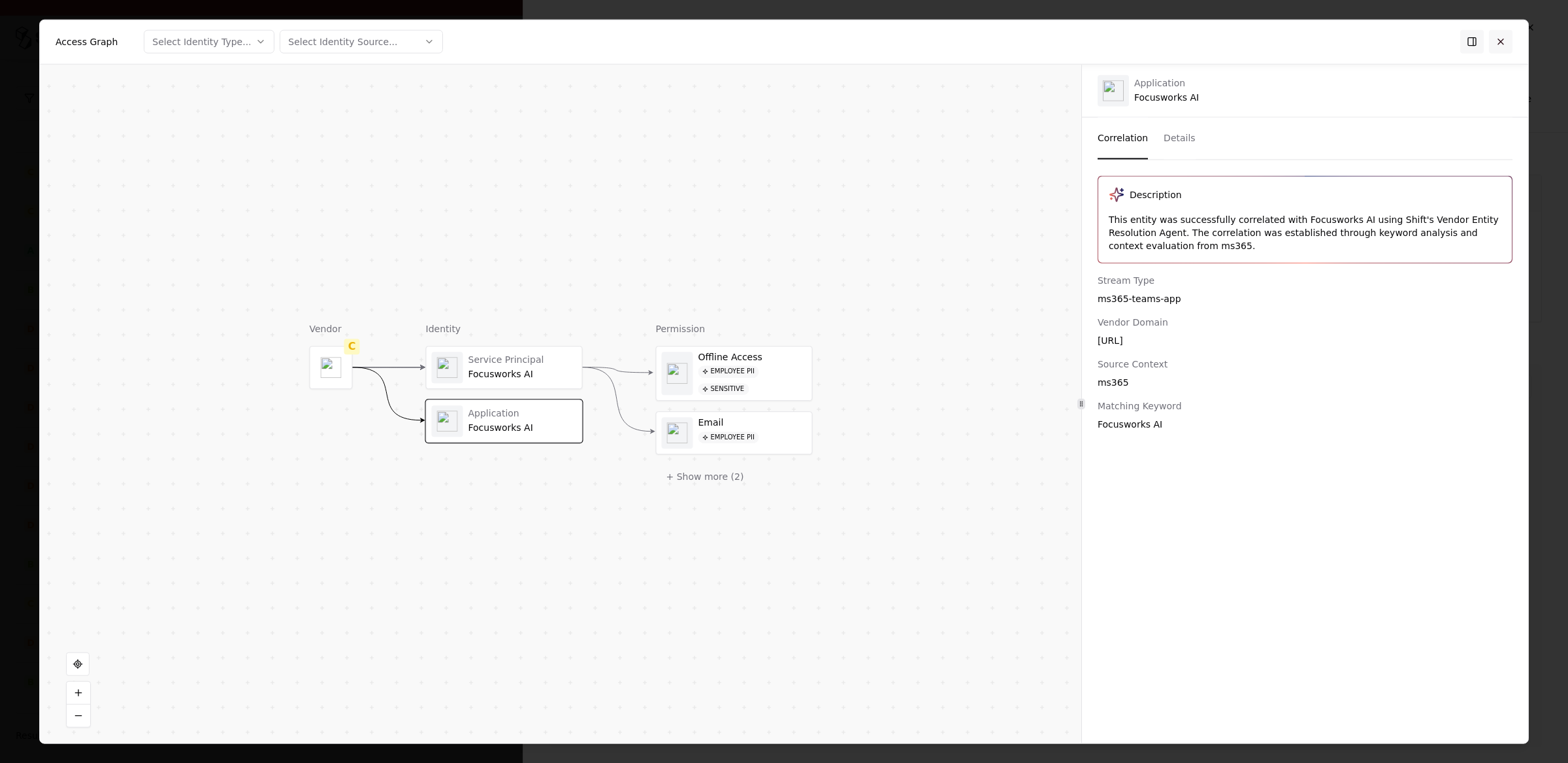
click at [1507, 41] on button at bounding box center [1501, 41] width 24 height 24
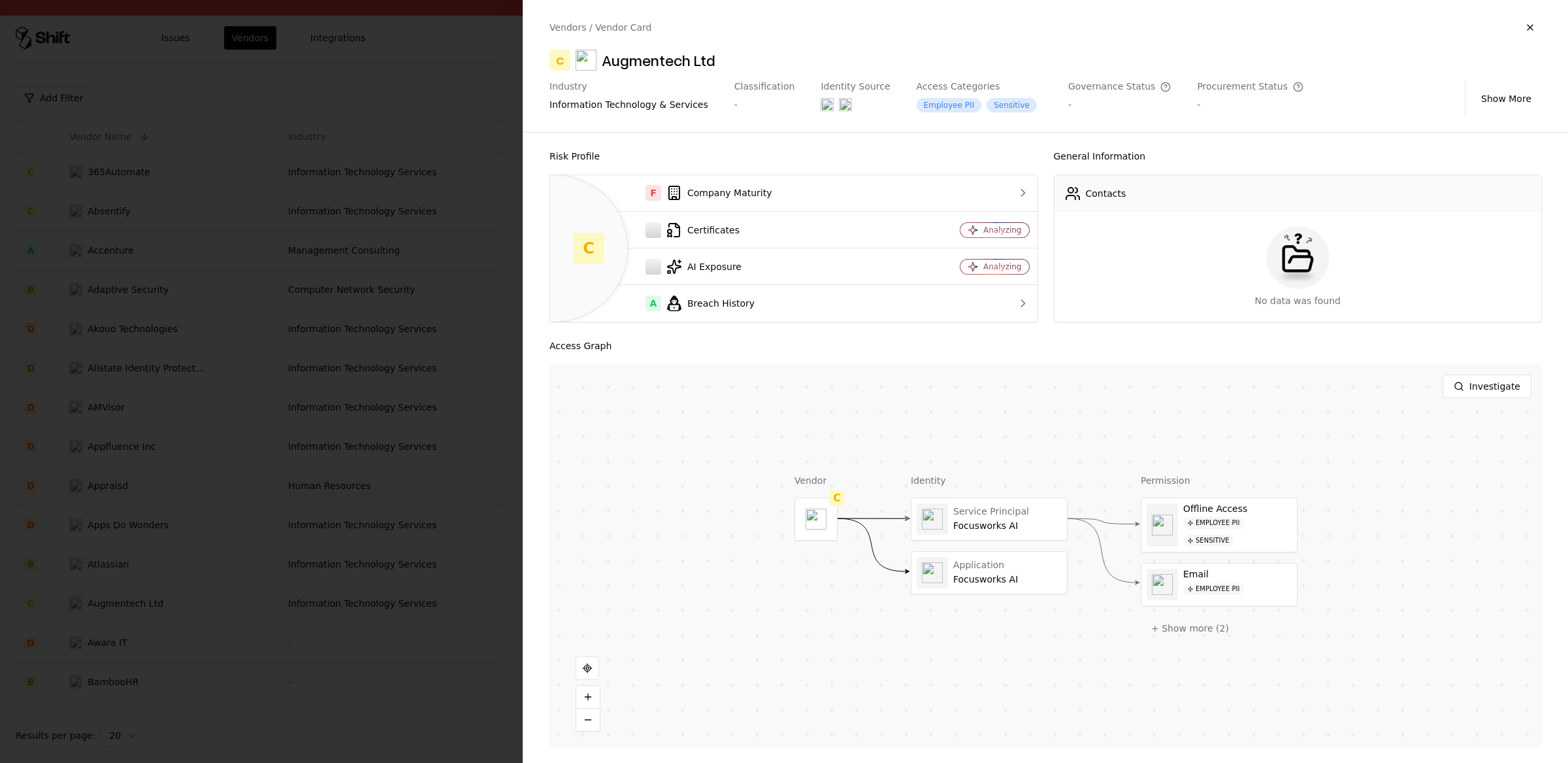
click at [312, 380] on div at bounding box center [784, 381] width 1568 height 763
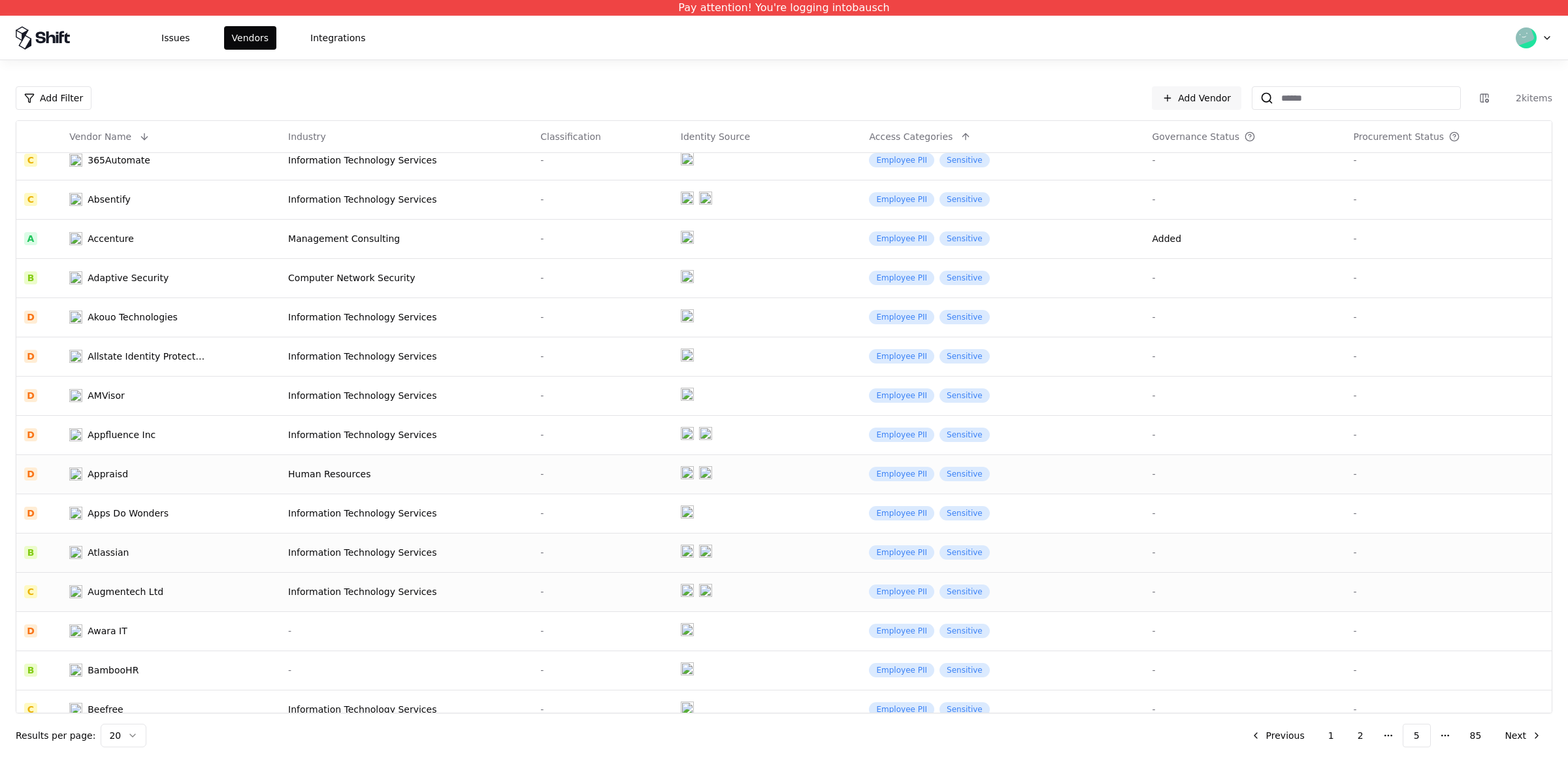
scroll to position [29, 0]
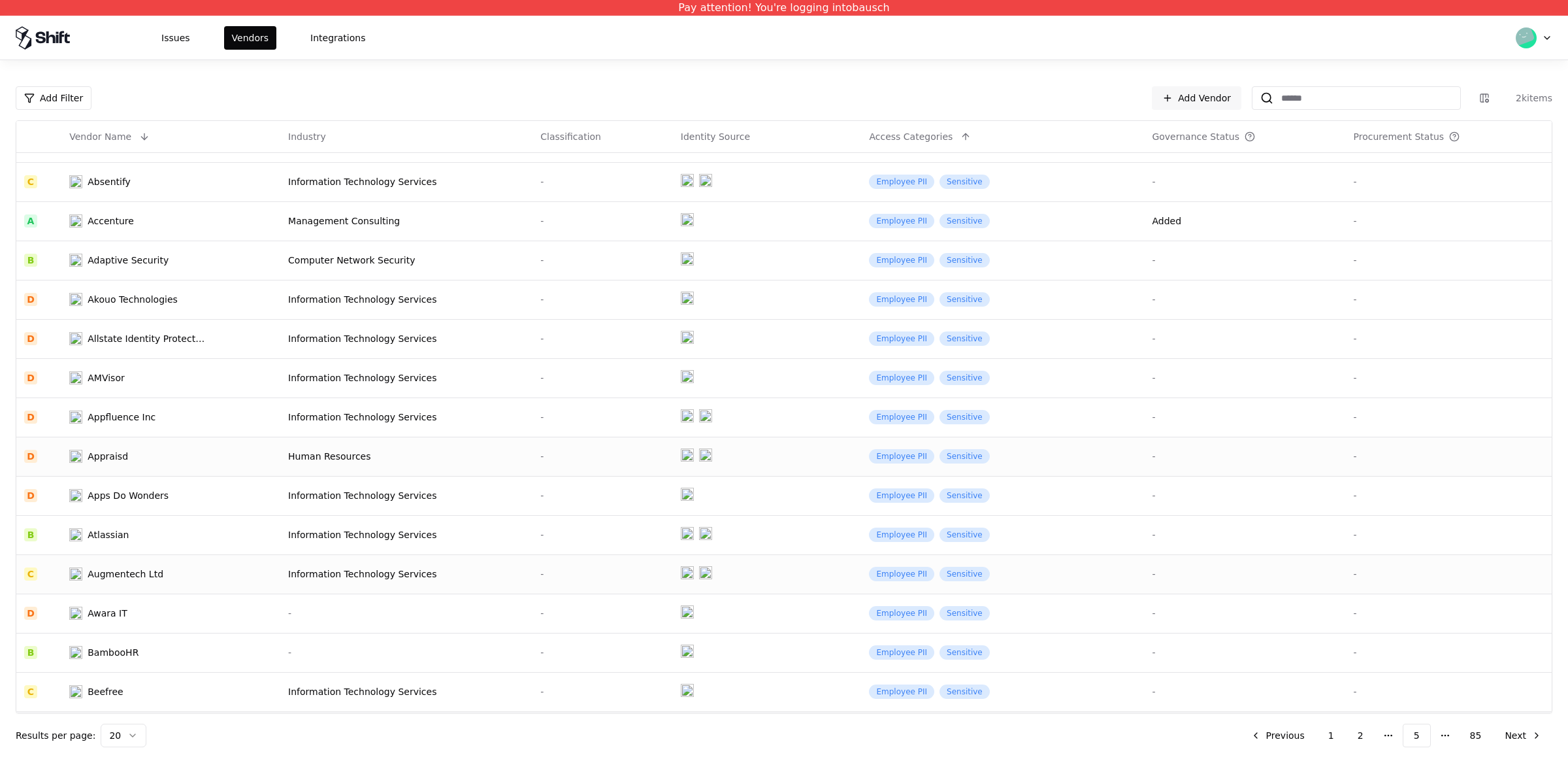
click at [358, 574] on div "Information Technology Services" at bounding box center [406, 574] width 237 height 13
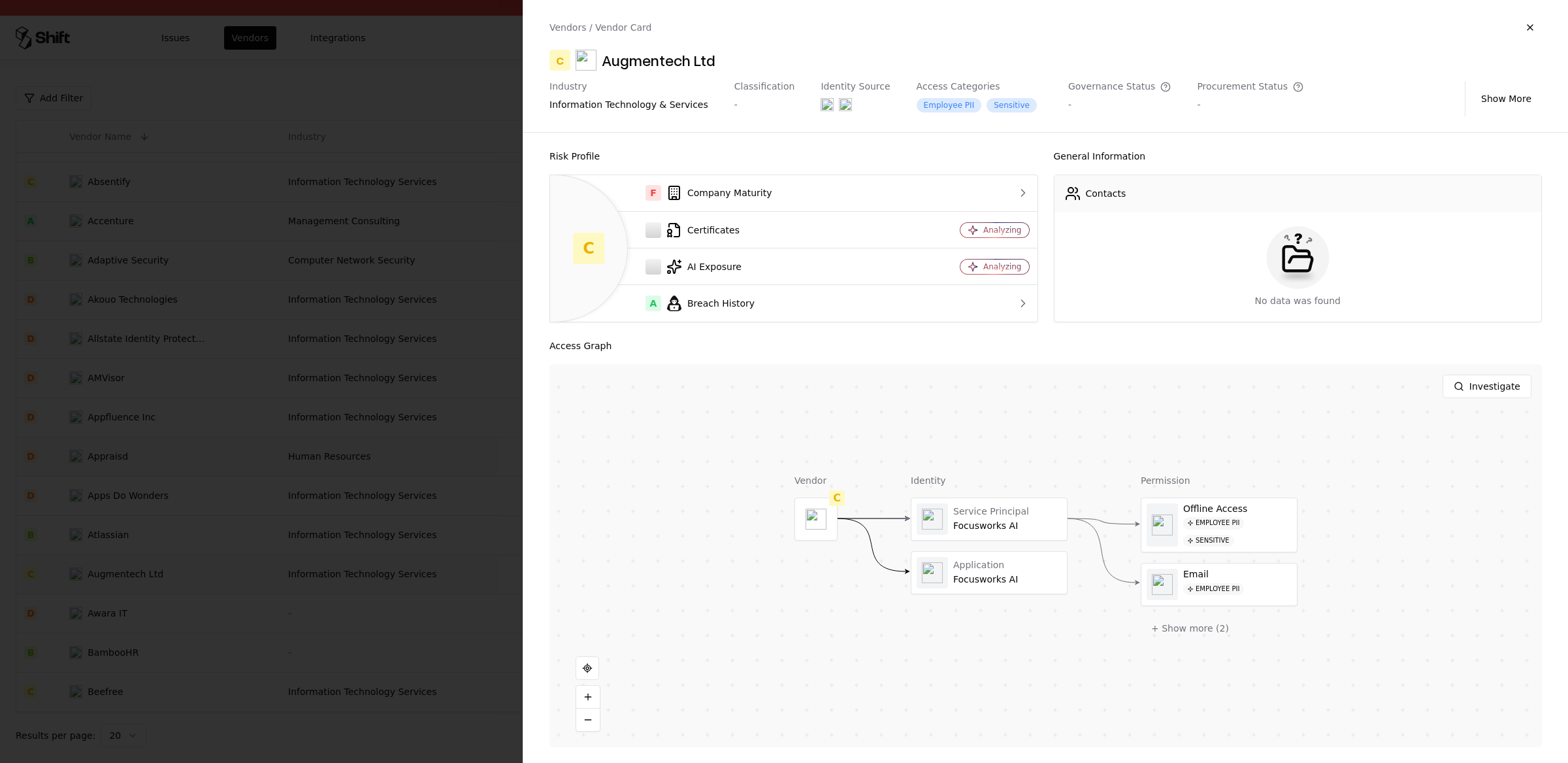
click at [625, 60] on div "Augmentech Ltd" at bounding box center [658, 60] width 113 height 21
click at [648, 60] on div "Augmentech Ltd" at bounding box center [658, 60] width 113 height 21
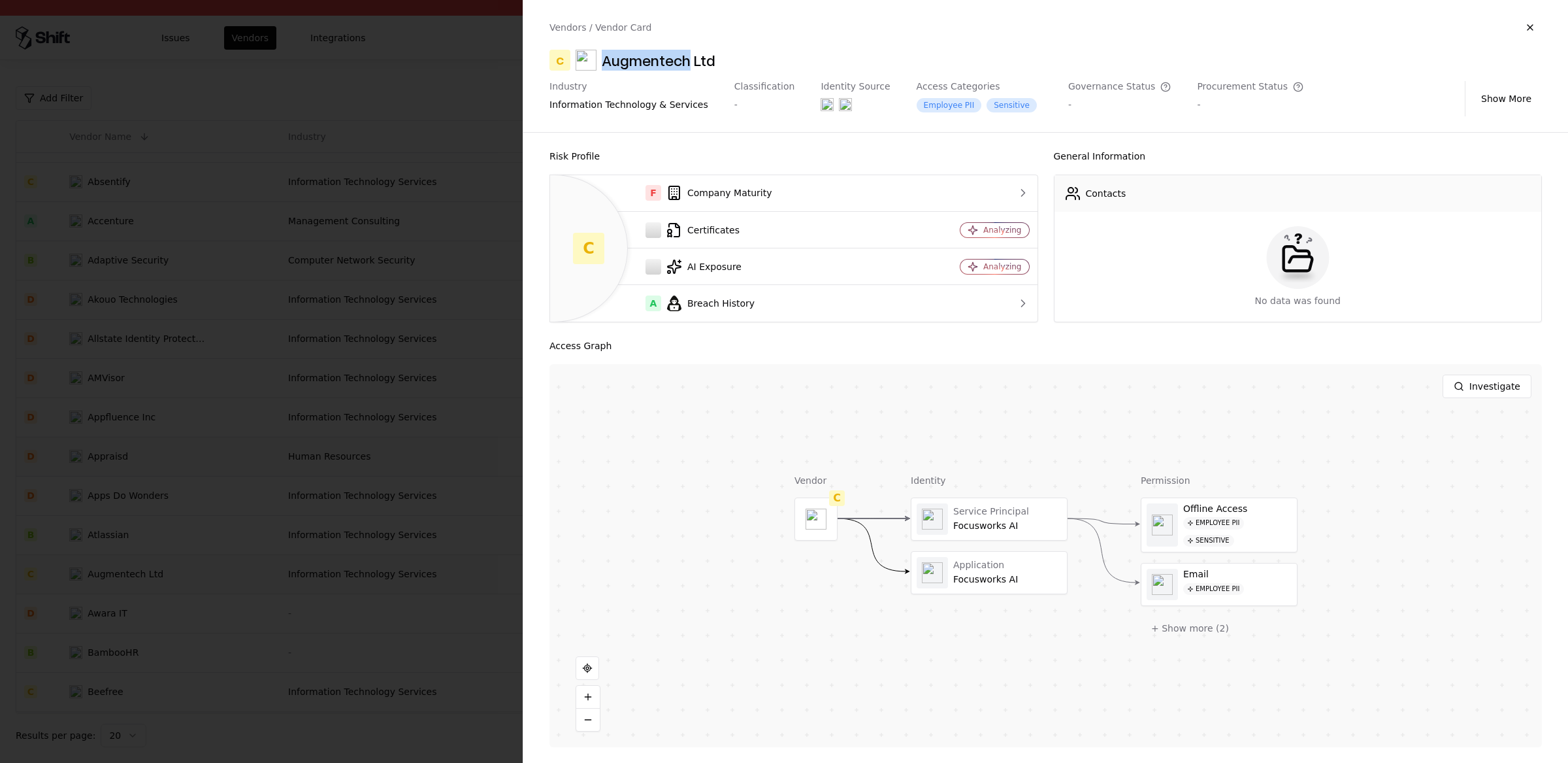
click at [654, 61] on div "Augmentech Ltd" at bounding box center [658, 60] width 113 height 21
click at [607, 64] on div "Augmentech Ltd" at bounding box center [658, 60] width 113 height 21
click at [613, 64] on div "Augmentech Ltd" at bounding box center [658, 60] width 113 height 21
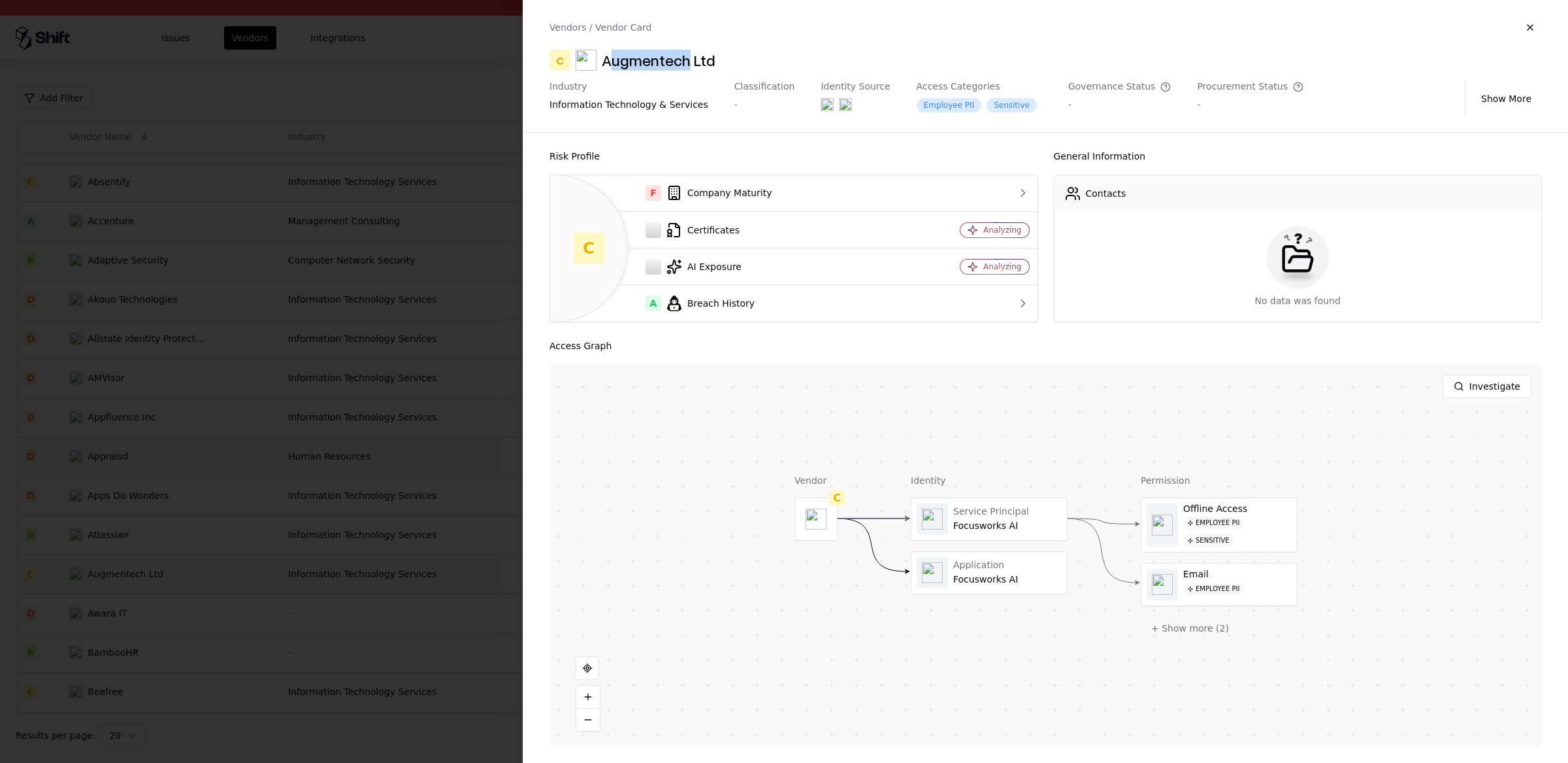
drag, startPoint x: 615, startPoint y: 63, endPoint x: 691, endPoint y: 61, distance: 76.0
click at [691, 61] on div "Augmentech Ltd" at bounding box center [658, 60] width 113 height 21
copy div "ugmentech"
click at [638, 54] on div "Augmentech Ltd" at bounding box center [658, 60] width 113 height 21
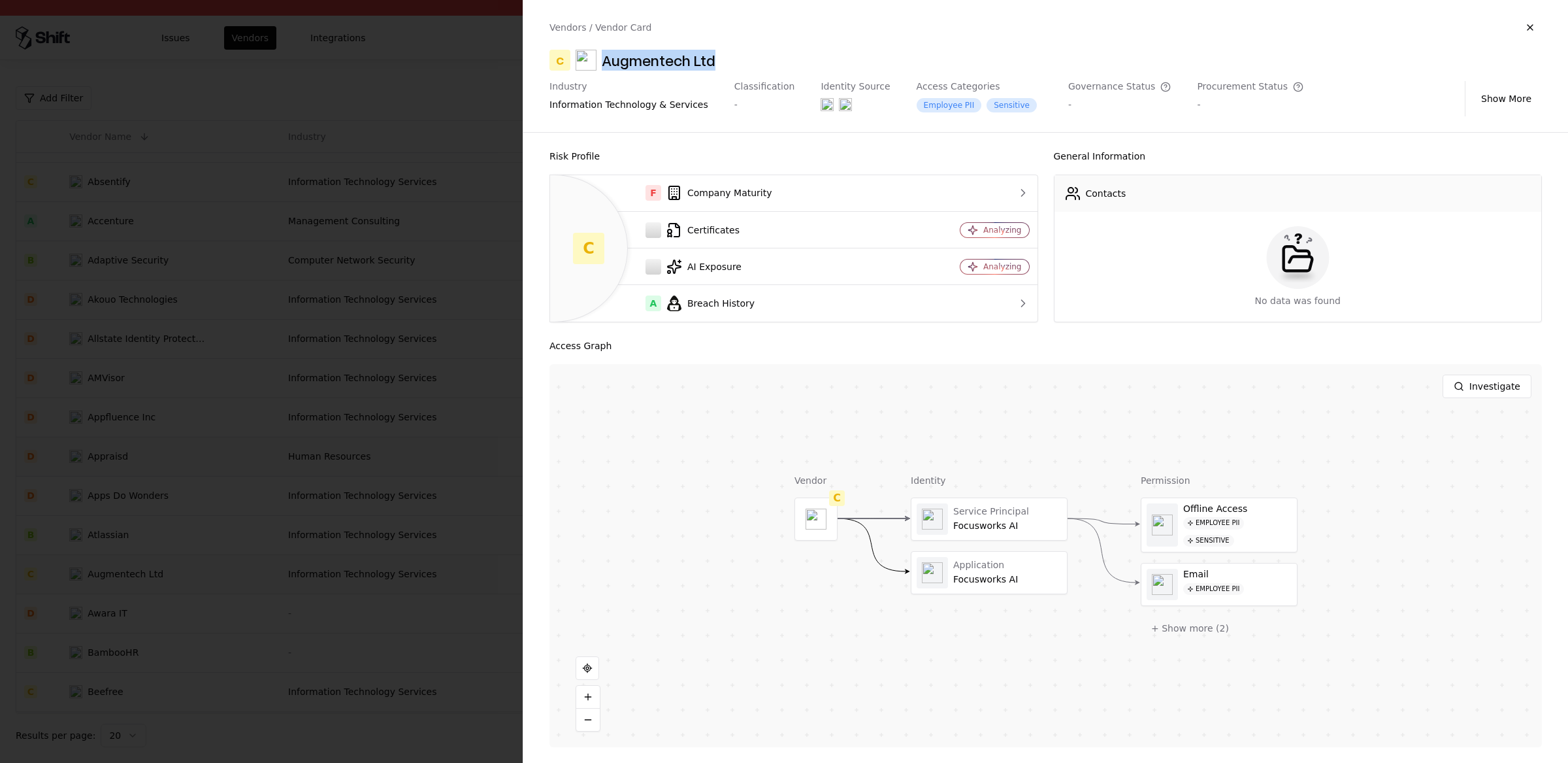
click at [638, 54] on div "Augmentech Ltd" at bounding box center [658, 60] width 113 height 21
click at [644, 67] on div "Augmentech Ltd" at bounding box center [658, 60] width 113 height 21
drag, startPoint x: 604, startPoint y: 62, endPoint x: 689, endPoint y: 67, distance: 85.1
click at [689, 67] on div "Augmentech Ltd" at bounding box center [658, 60] width 113 height 21
copy div "Augmentech"
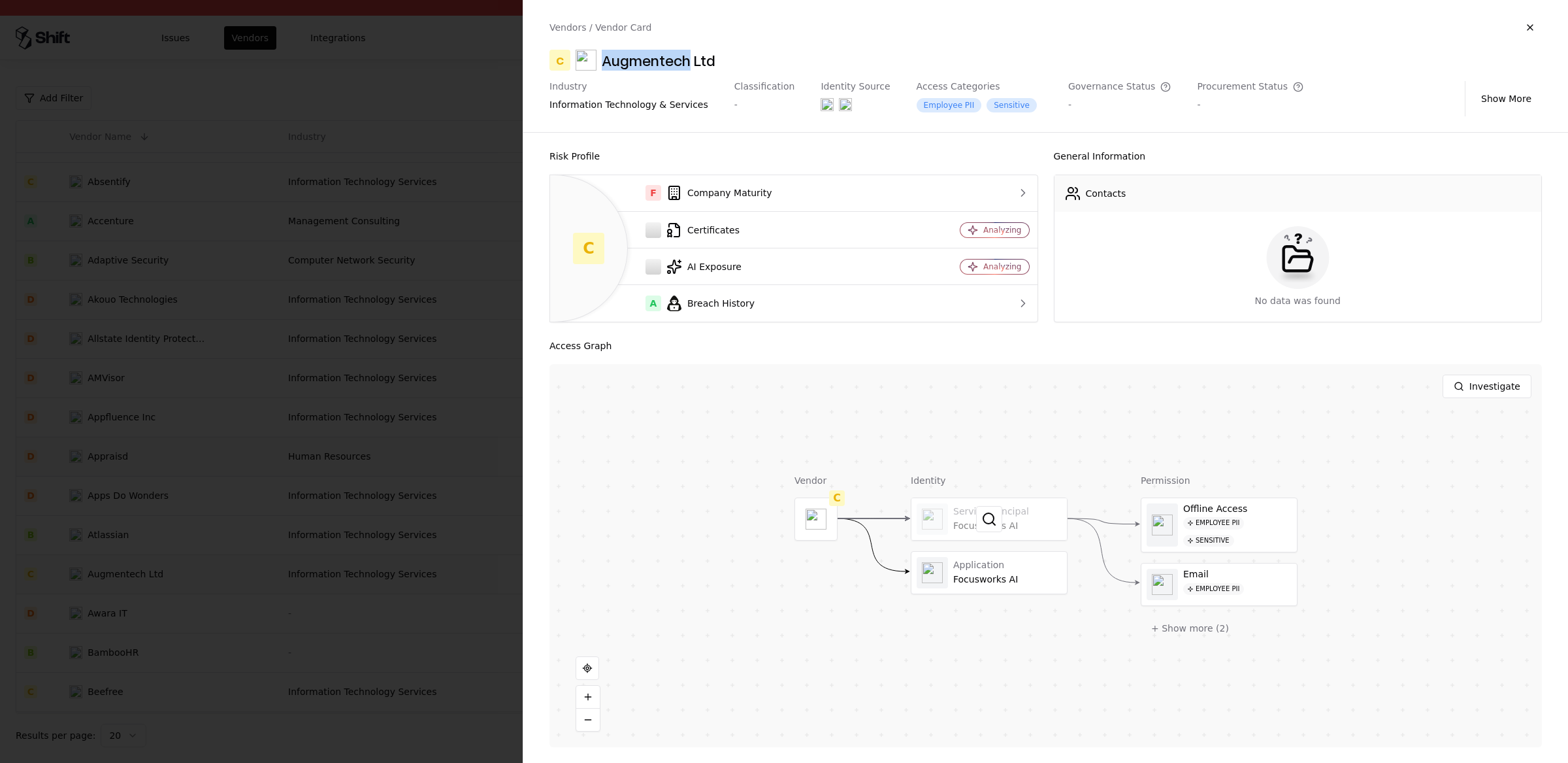
click at [958, 533] on div at bounding box center [989, 519] width 156 height 42
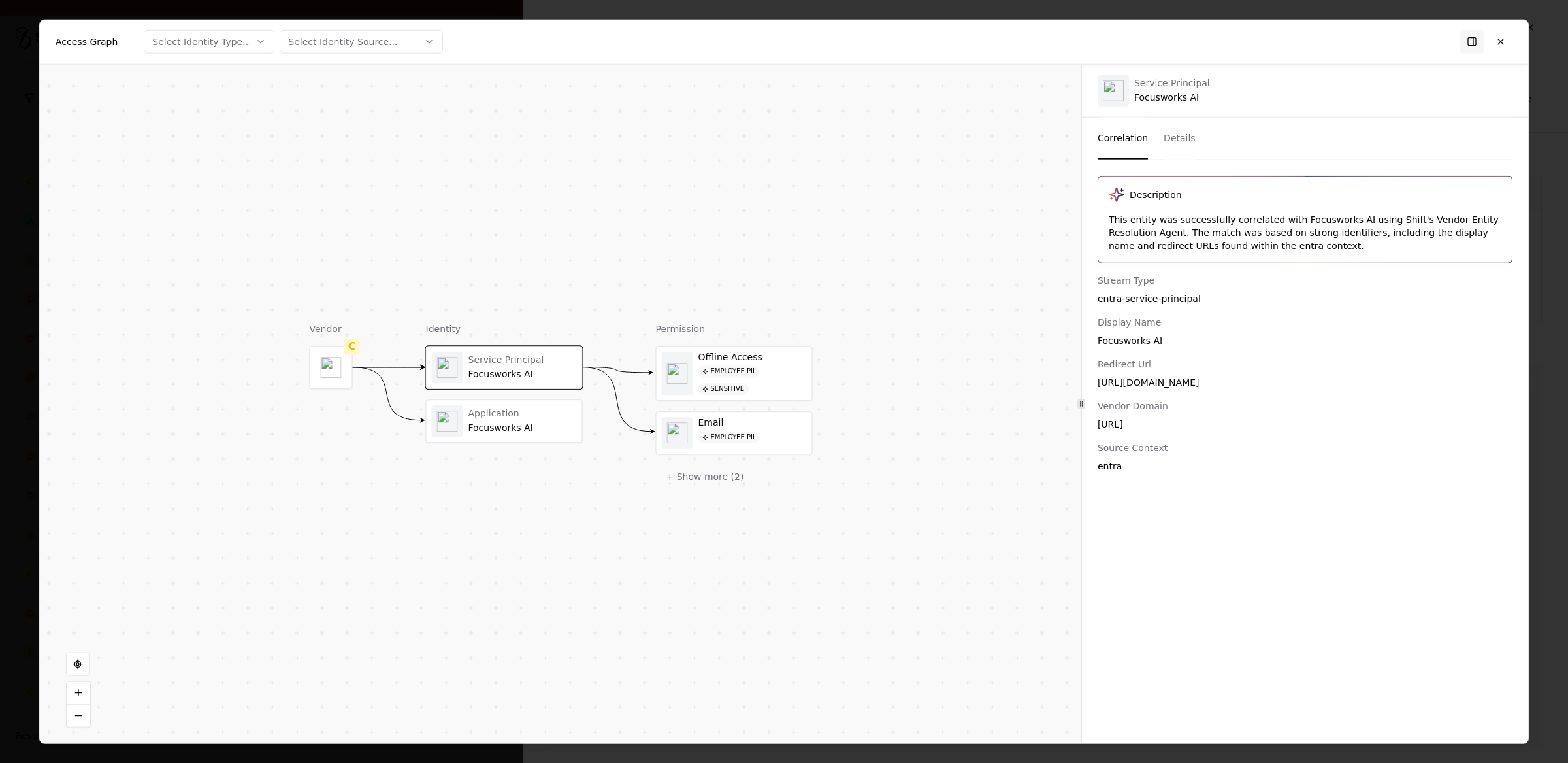
click at [17, 98] on div at bounding box center [784, 381] width 1568 height 763
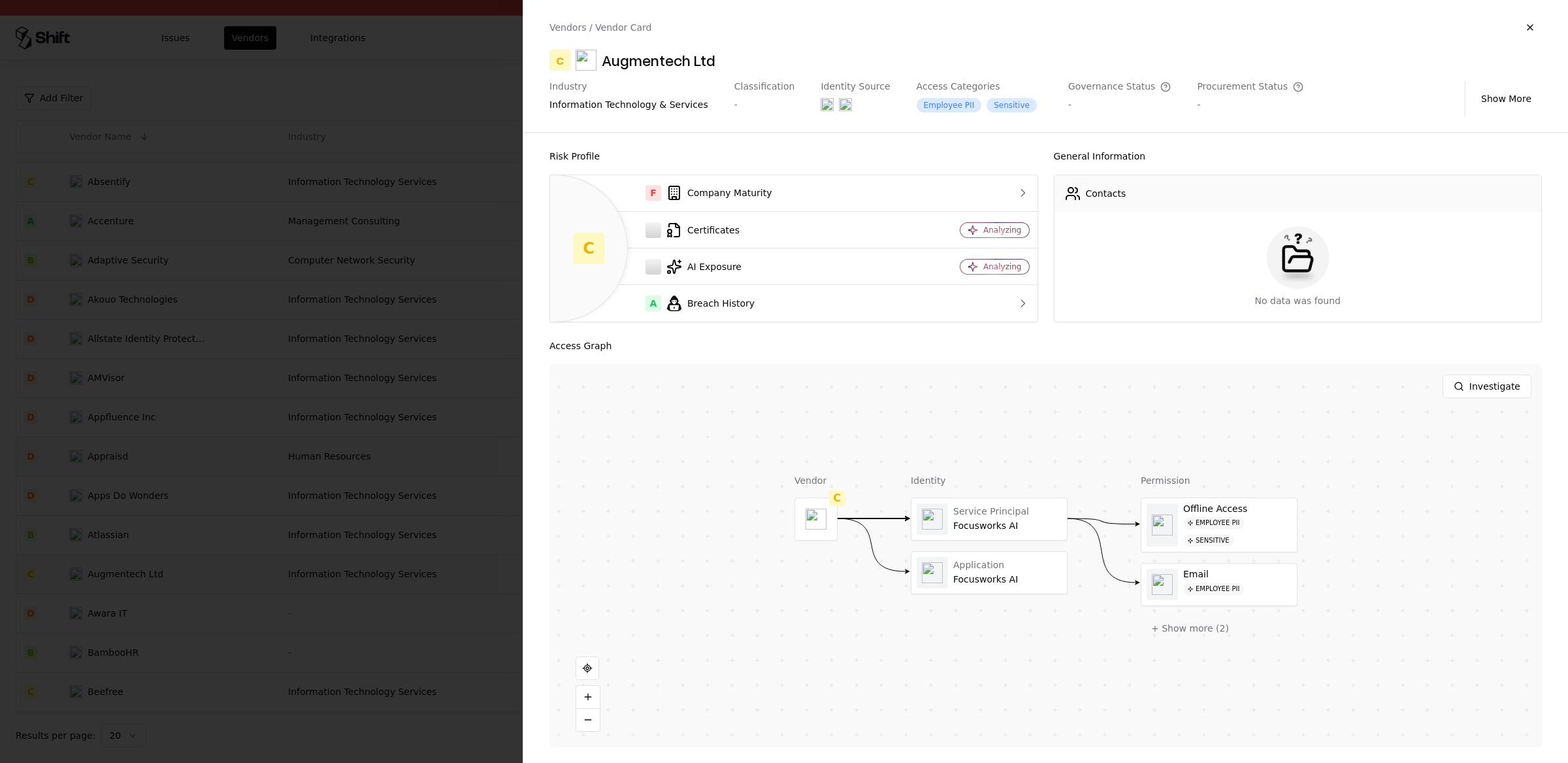
click at [405, 294] on div at bounding box center [784, 381] width 1568 height 763
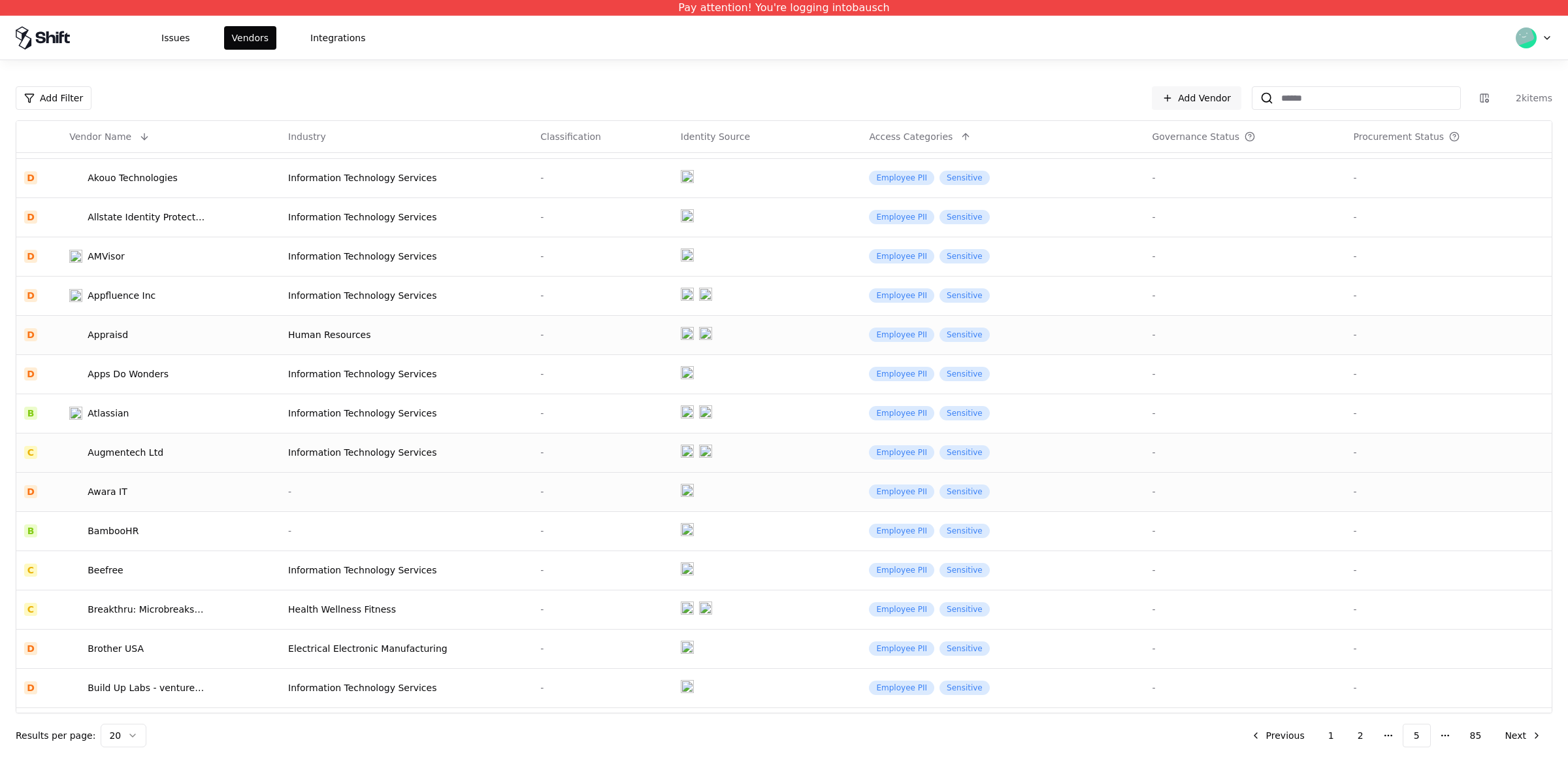
scroll to position [162, 0]
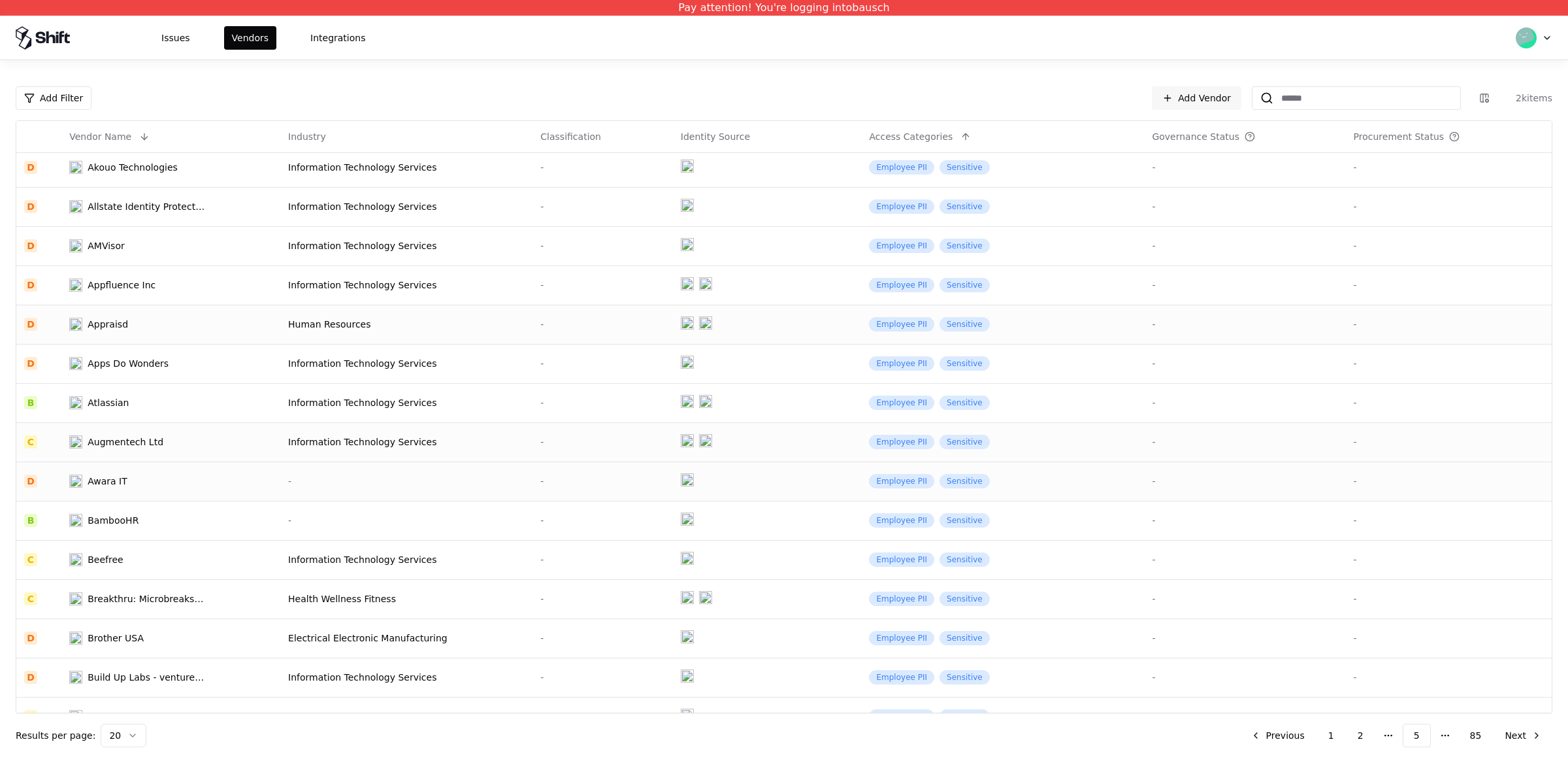
click at [166, 479] on div "Awara IT" at bounding box center [136, 481] width 136 height 13
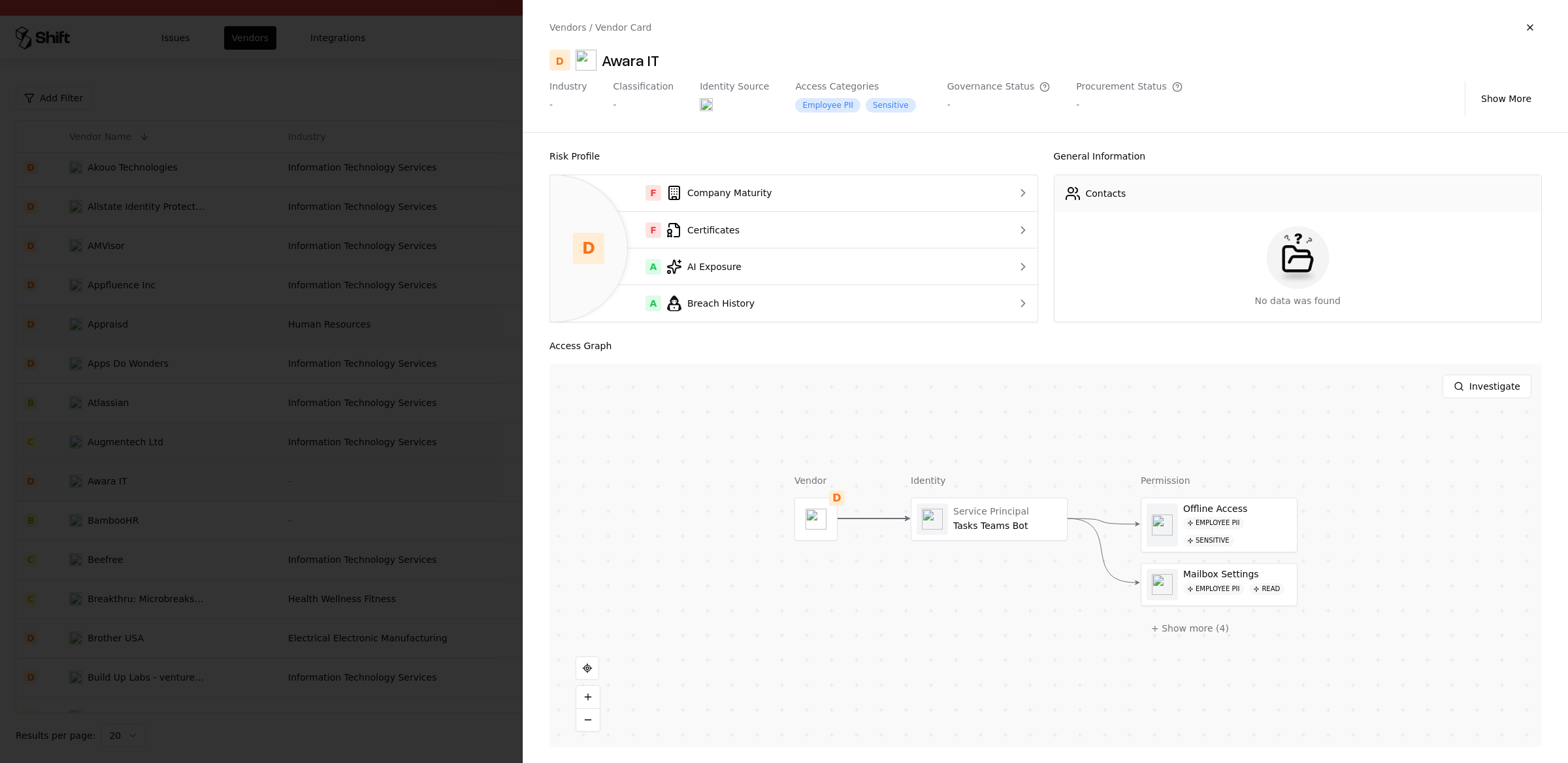
click at [285, 476] on div at bounding box center [784, 381] width 1568 height 763
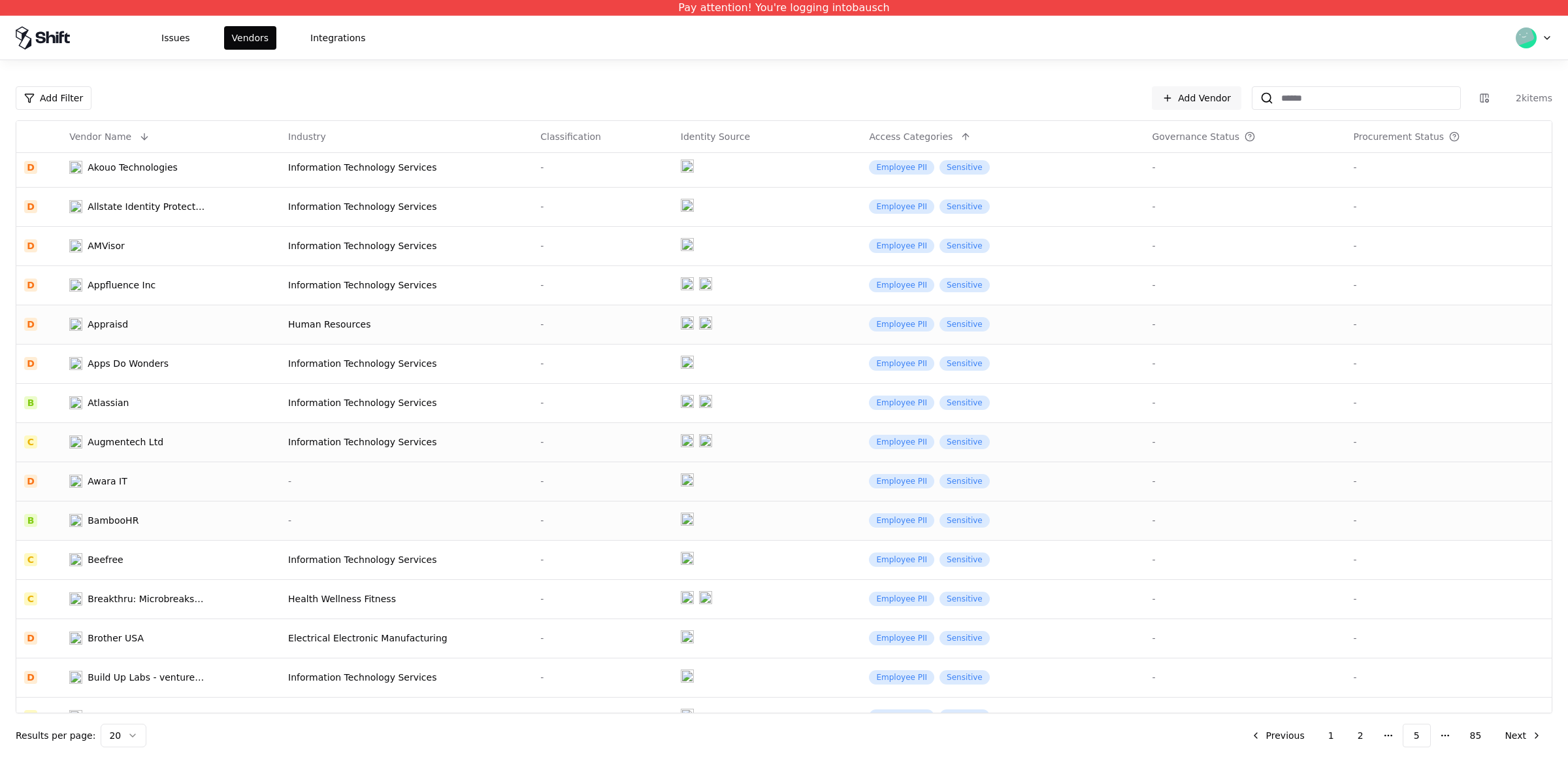
click at [122, 515] on div "BambooHR" at bounding box center [113, 520] width 51 height 13
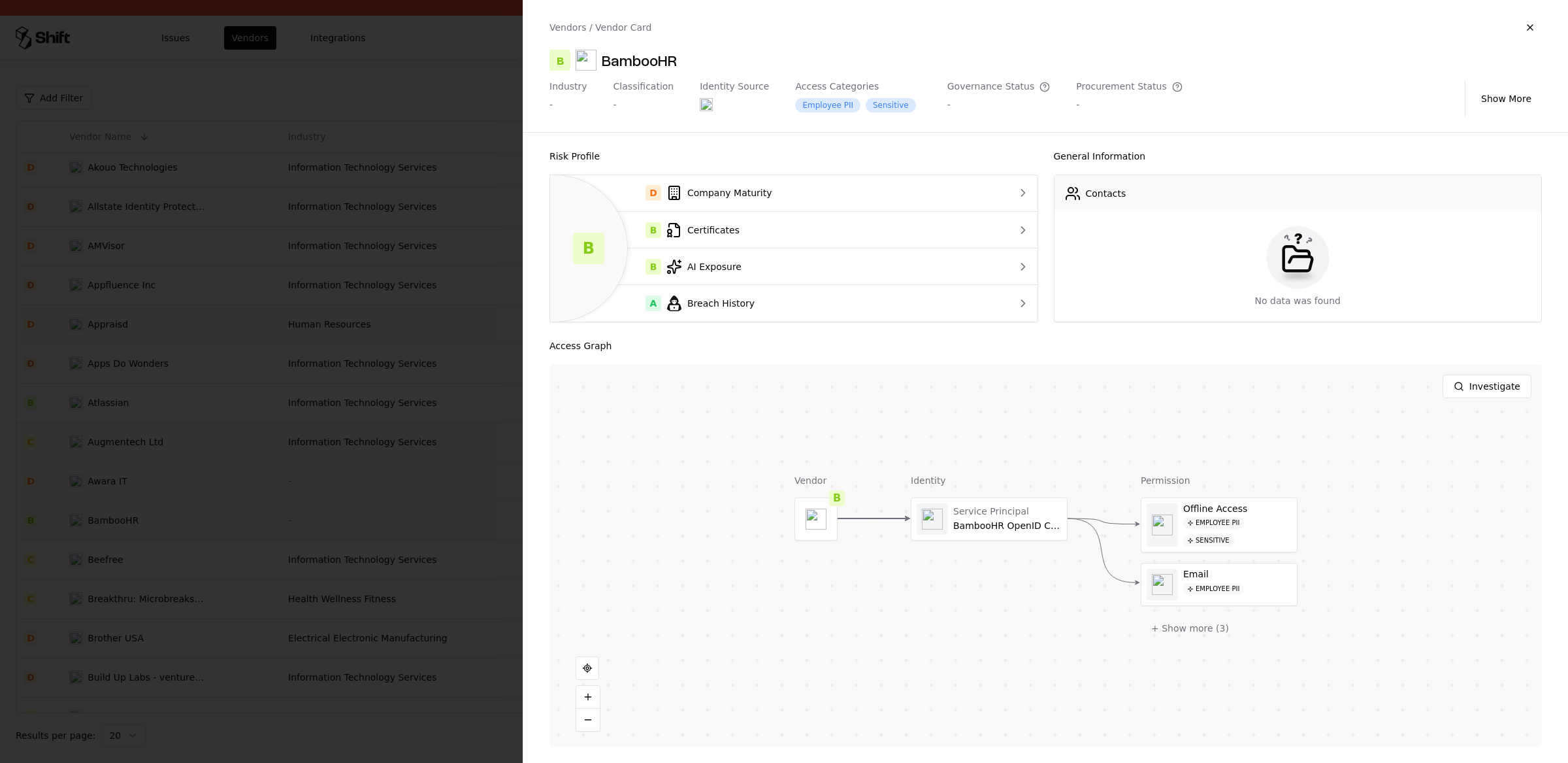
click at [122, 534] on div at bounding box center [784, 381] width 1568 height 763
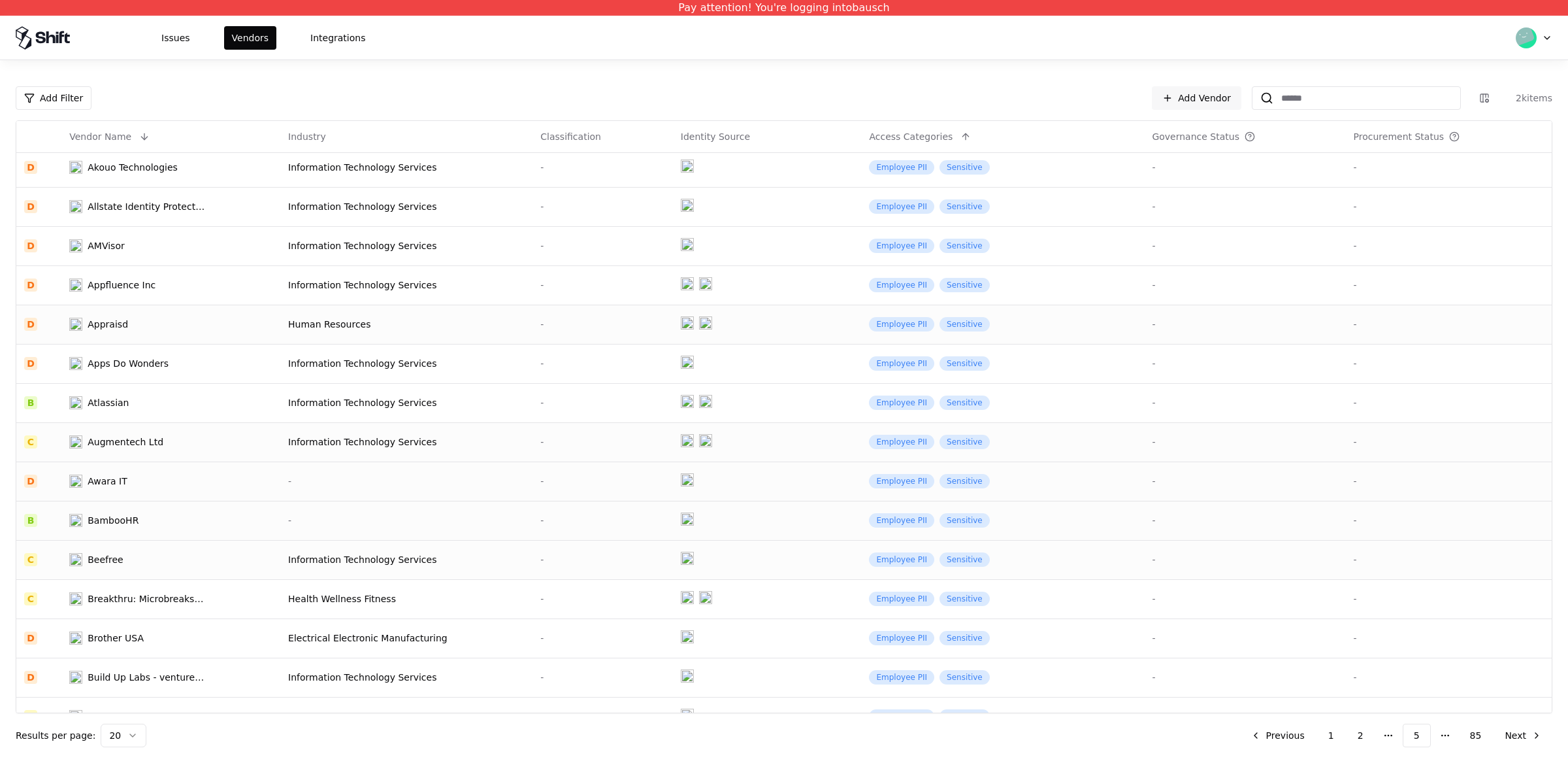
click at [124, 553] on div "Beefree" at bounding box center [136, 559] width 136 height 13
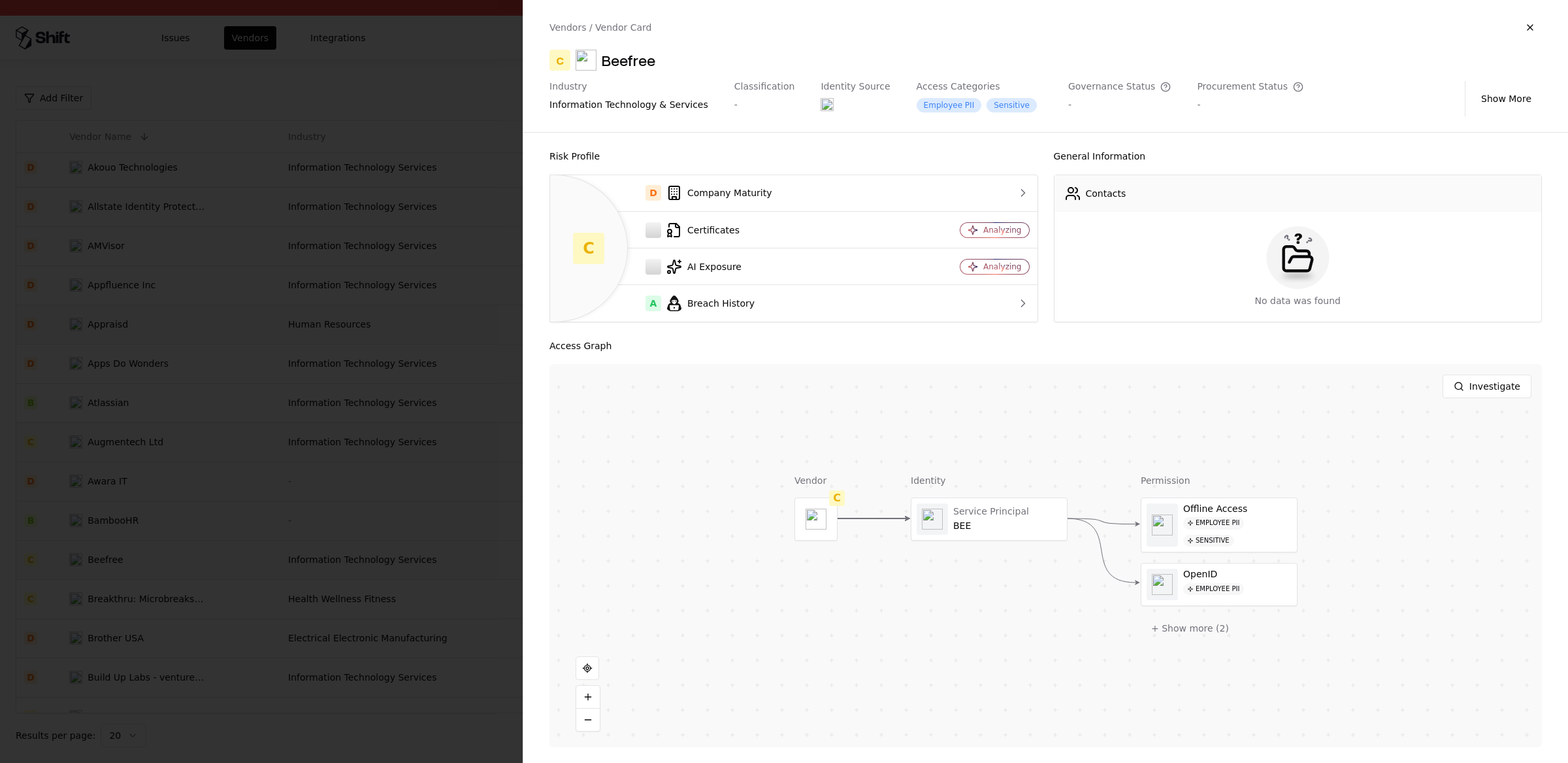
click at [628, 65] on div "Beefree" at bounding box center [628, 60] width 54 height 21
copy div "Beefree"
click at [972, 529] on div at bounding box center [989, 519] width 156 height 42
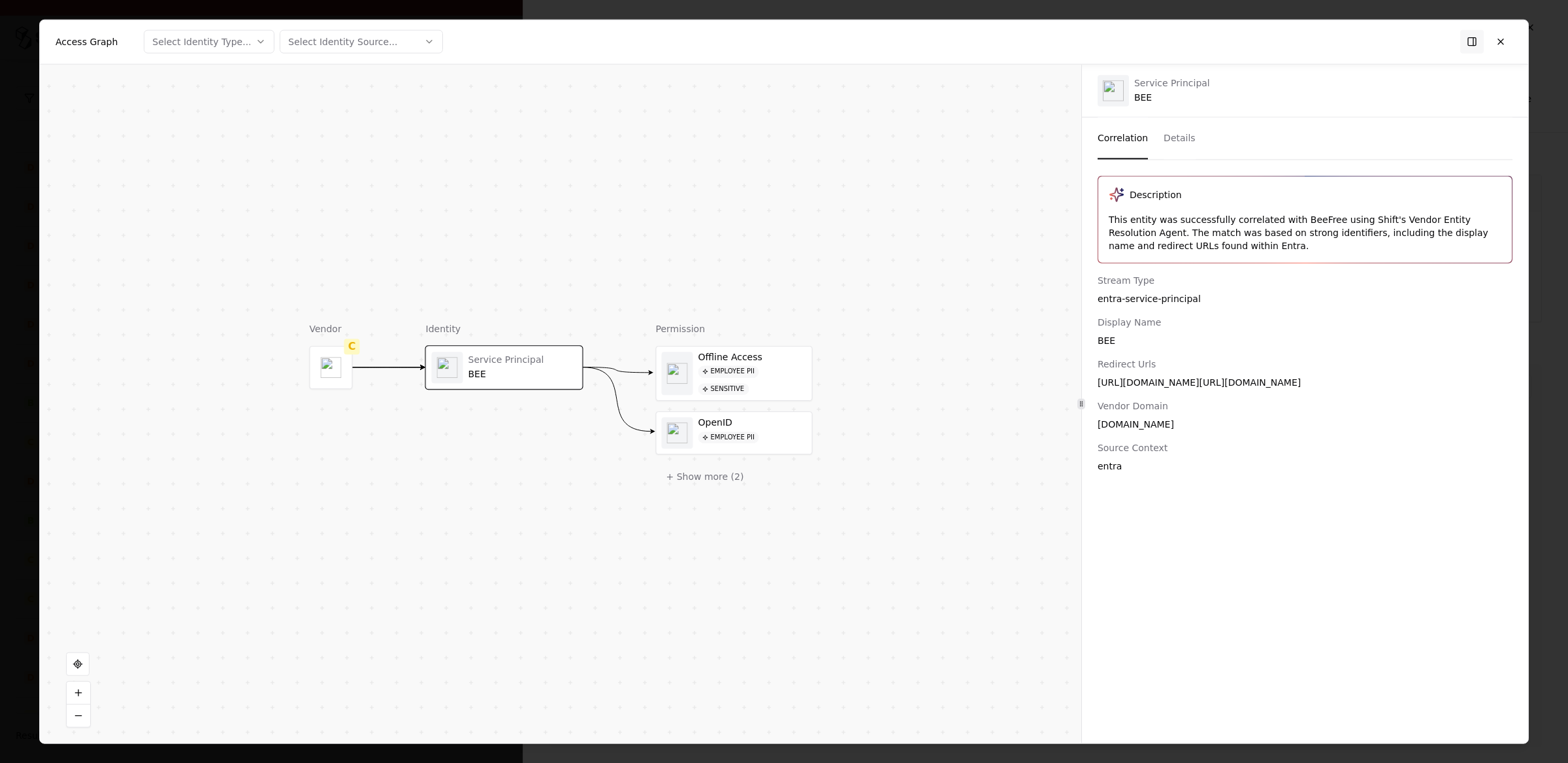
click at [1353, 492] on div "Description This entity was successfully correlated with BeeFree using Shift's …" at bounding box center [1305, 451] width 446 height 552
drag, startPoint x: 1142, startPoint y: 380, endPoint x: 1183, endPoint y: 384, distance: 41.2
click at [1183, 384] on div "https://pro.beefree.io https://beefree.io" at bounding box center [1304, 381] width 415 height 13
click at [1176, 386] on div "https://pro.beefree.io https://beefree.io" at bounding box center [1304, 381] width 415 height 13
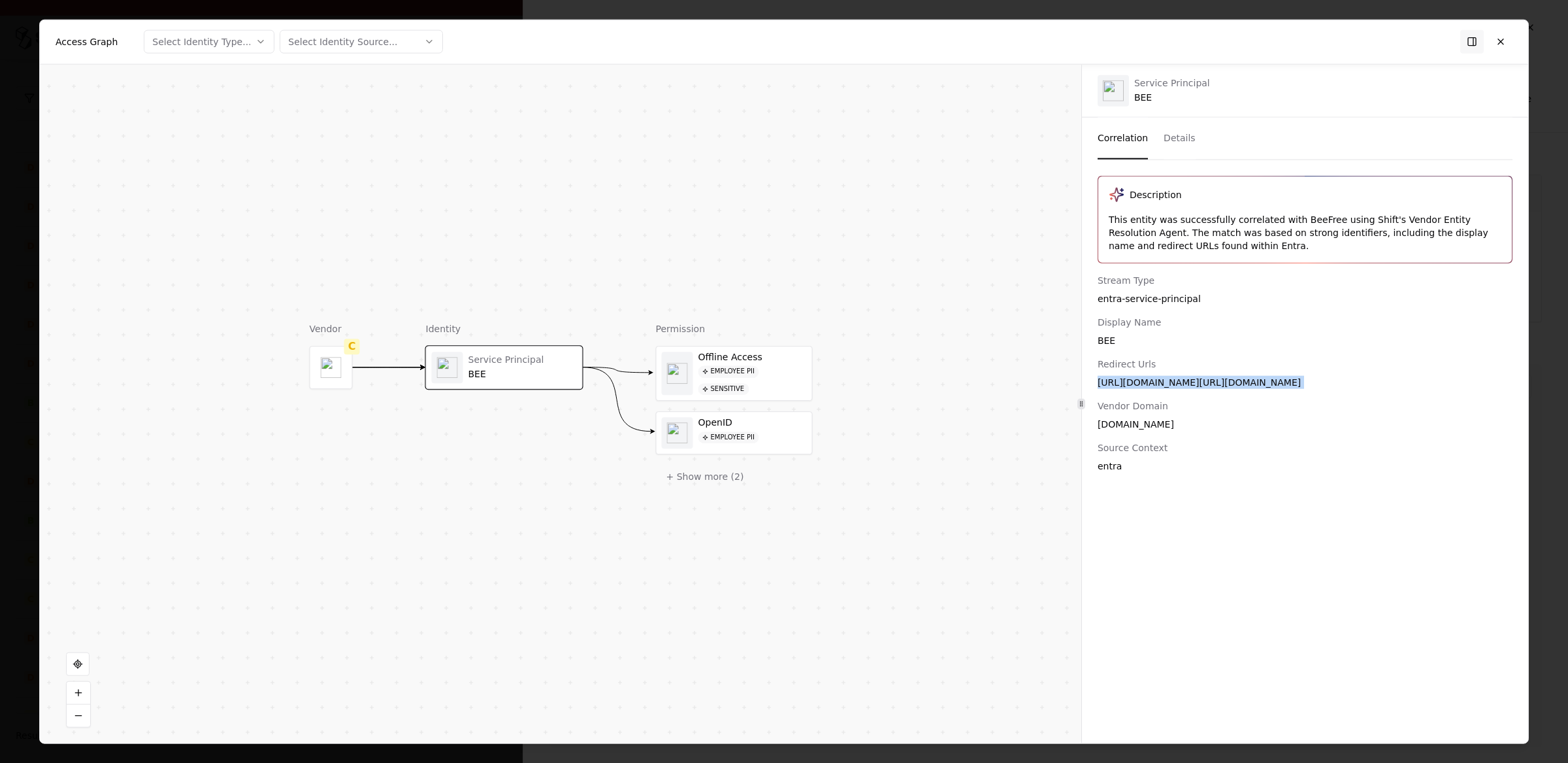
click at [1176, 386] on div "https://pro.beefree.io https://beefree.io" at bounding box center [1304, 381] width 415 height 13
click at [1502, 39] on button at bounding box center [1501, 41] width 24 height 24
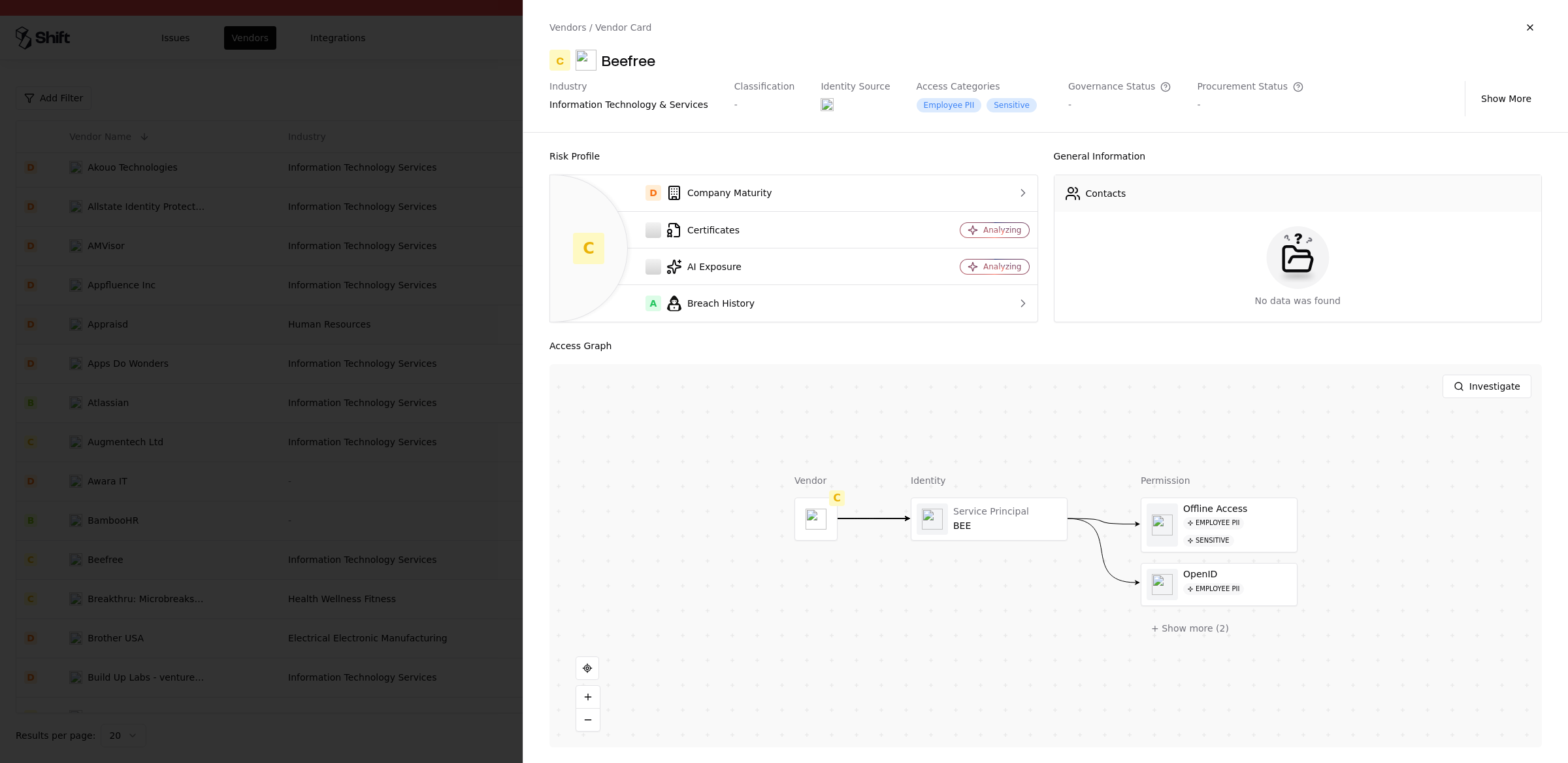
click at [212, 288] on div at bounding box center [784, 381] width 1568 height 763
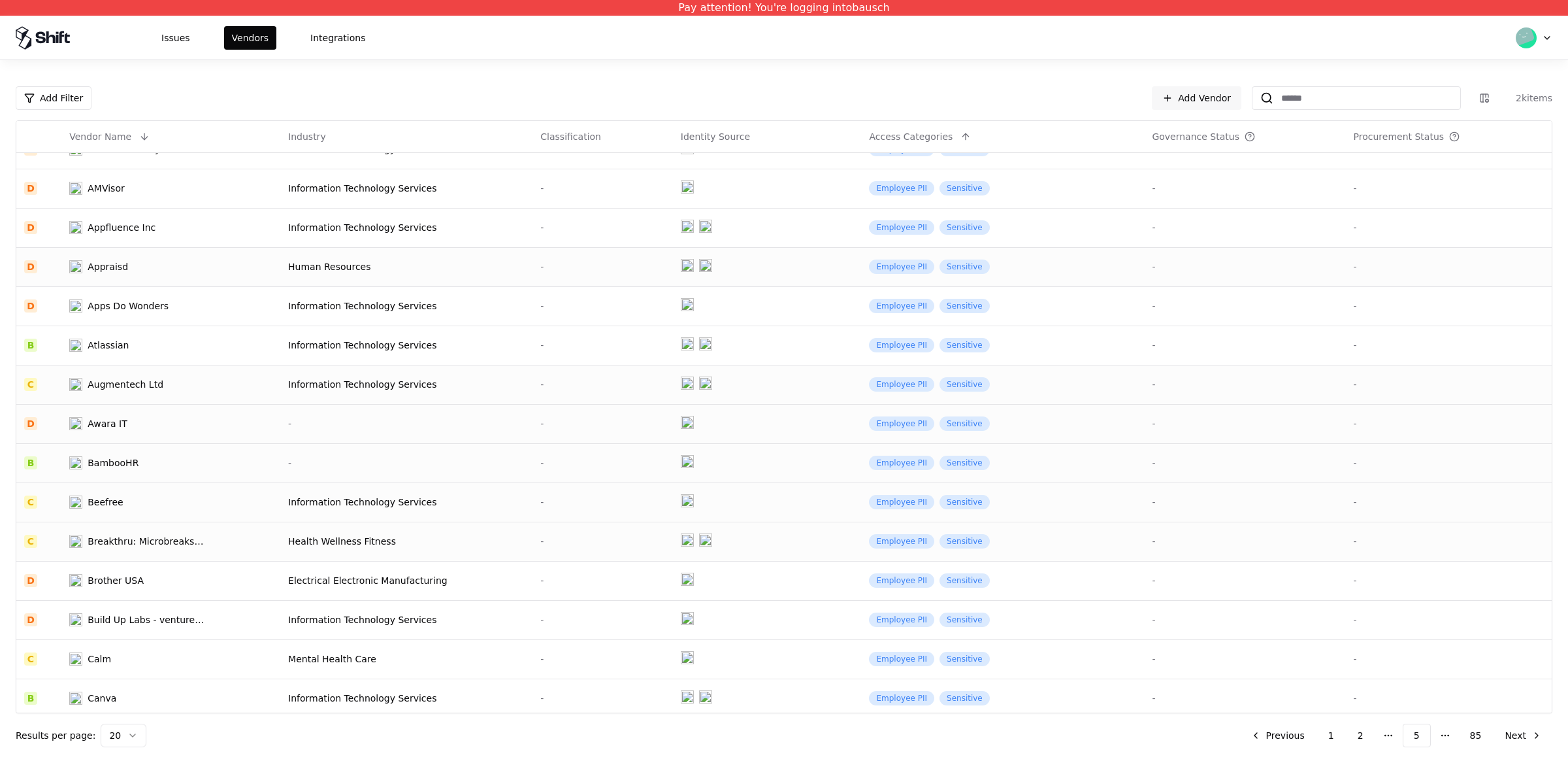
scroll to position [223, 0]
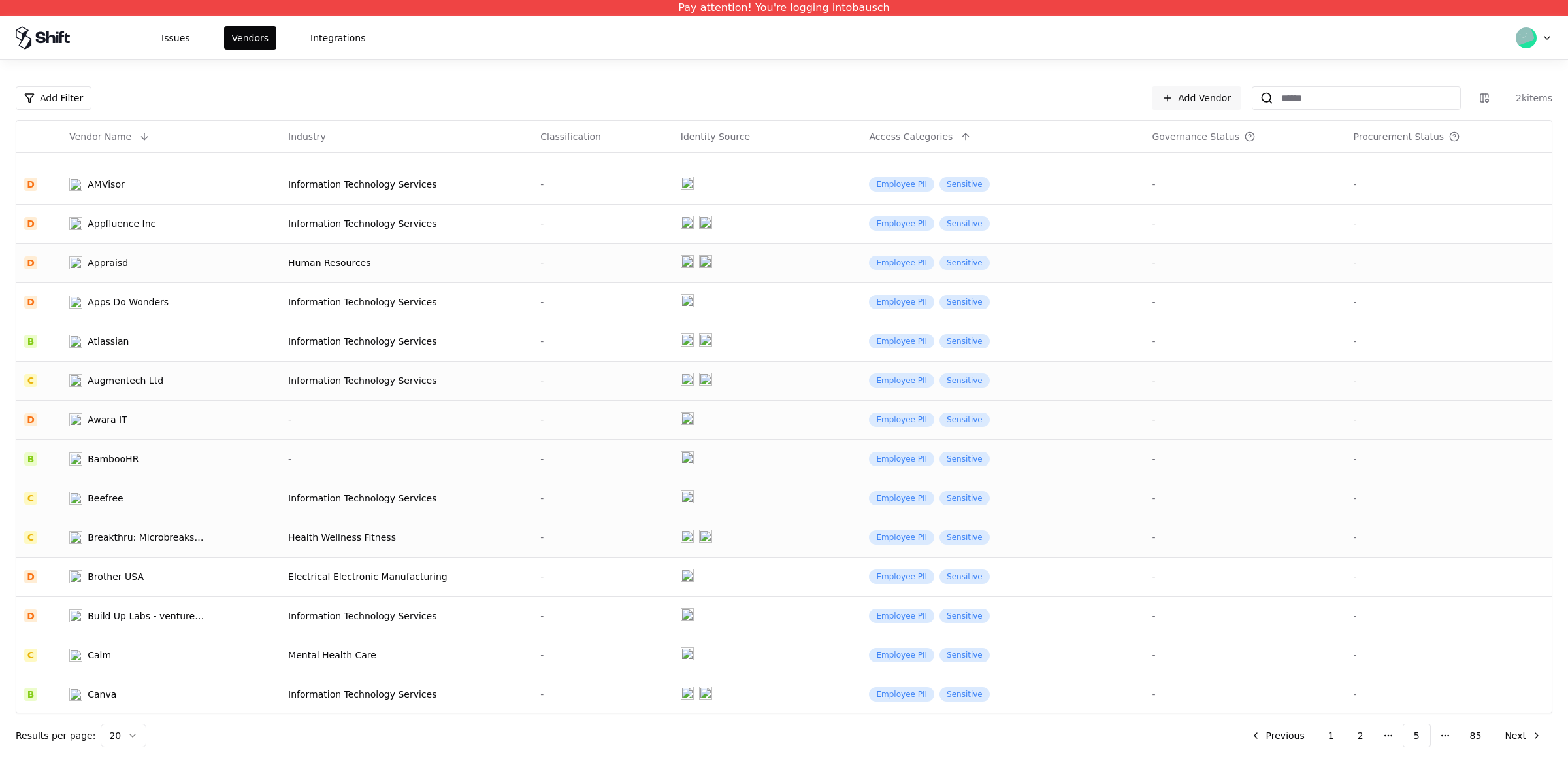
click at [148, 538] on div "Breakthru: Microbreaks for the Modern Workday" at bounding box center [146, 537] width 117 height 13
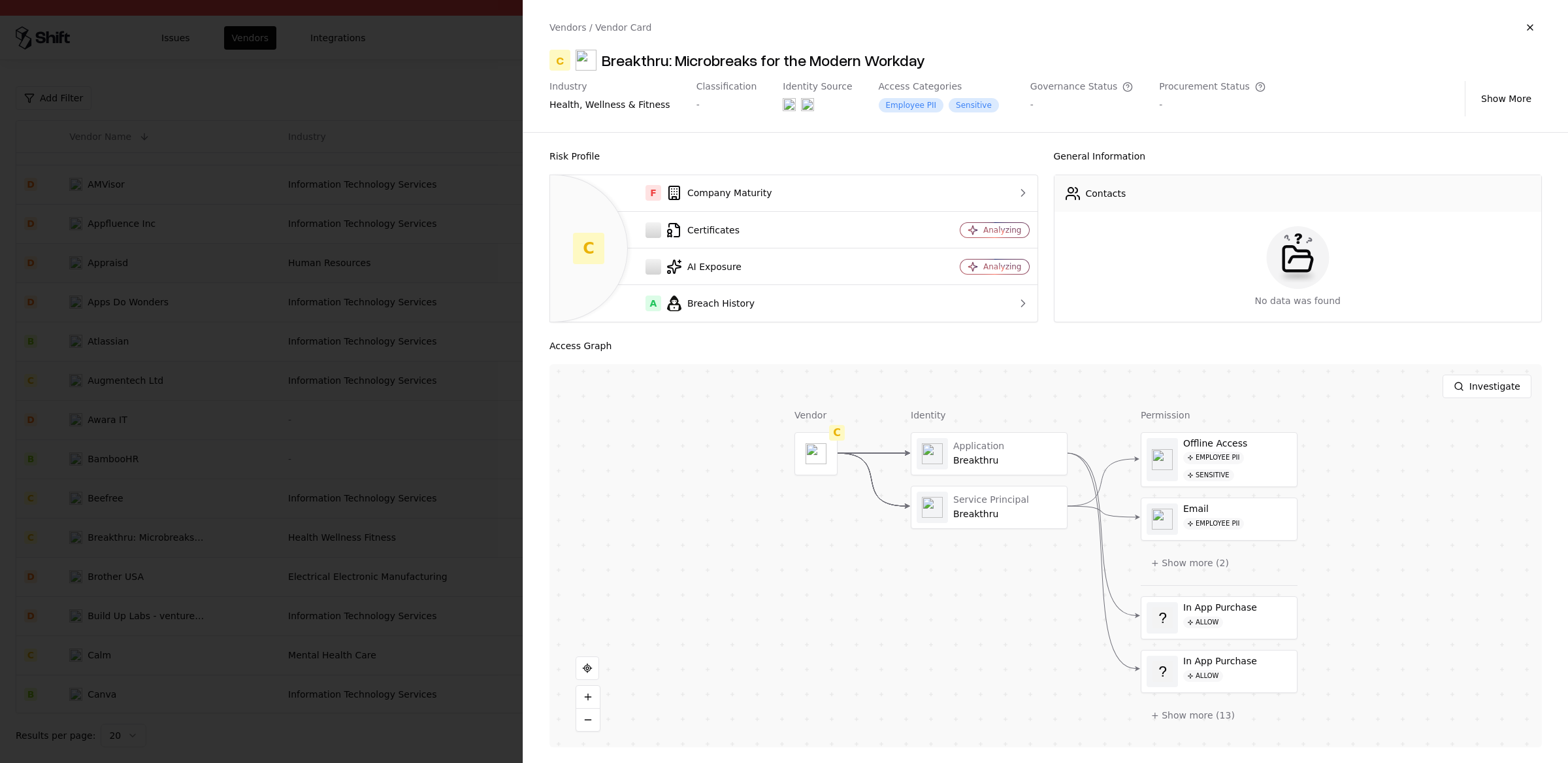
click at [628, 56] on div "Breakthru: Microbreaks for the Modern Workday" at bounding box center [763, 60] width 323 height 21
click at [635, 61] on div "Breakthru: Microbreaks for the Modern Workday" at bounding box center [763, 60] width 323 height 21
click at [632, 60] on div "Breakthru: Microbreaks for the Modern Workday" at bounding box center [763, 60] width 323 height 21
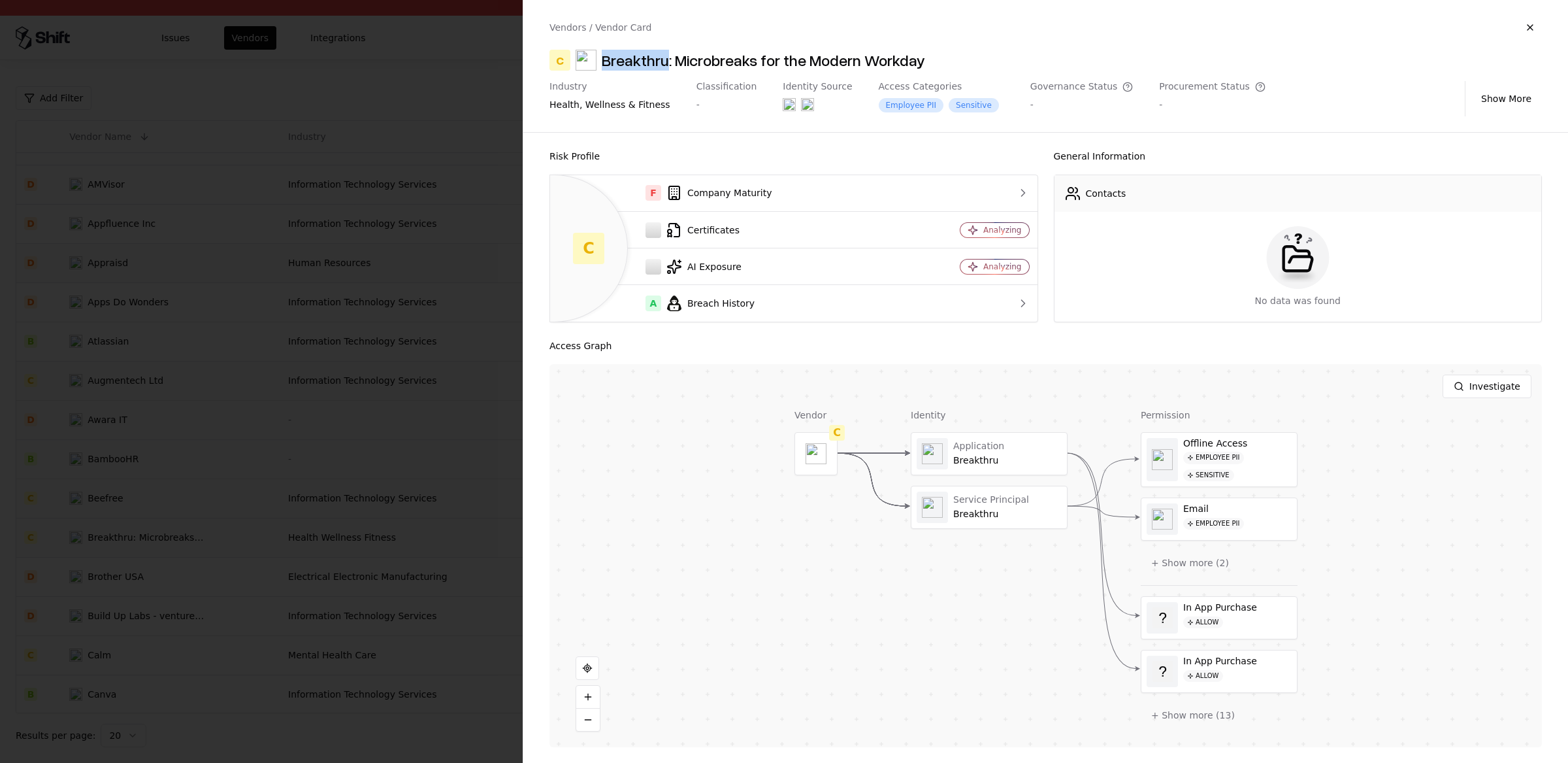
click at [632, 60] on div "Breakthru: Microbreaks for the Modern Workday" at bounding box center [763, 60] width 323 height 21
copy div "Breakthru"
click at [438, 337] on div at bounding box center [784, 381] width 1568 height 763
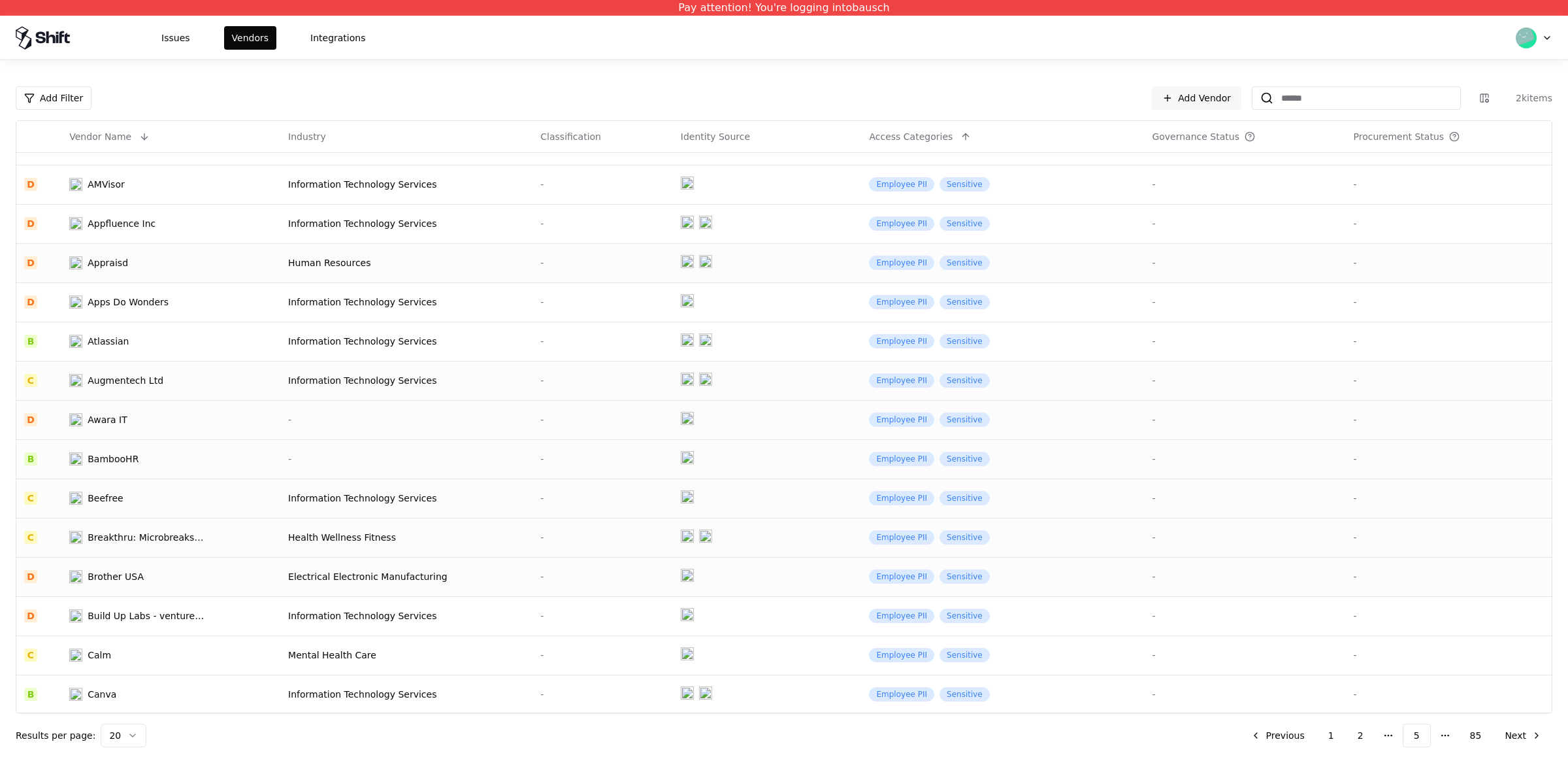
click at [123, 575] on div "Brother USA" at bounding box center [115, 576] width 56 height 13
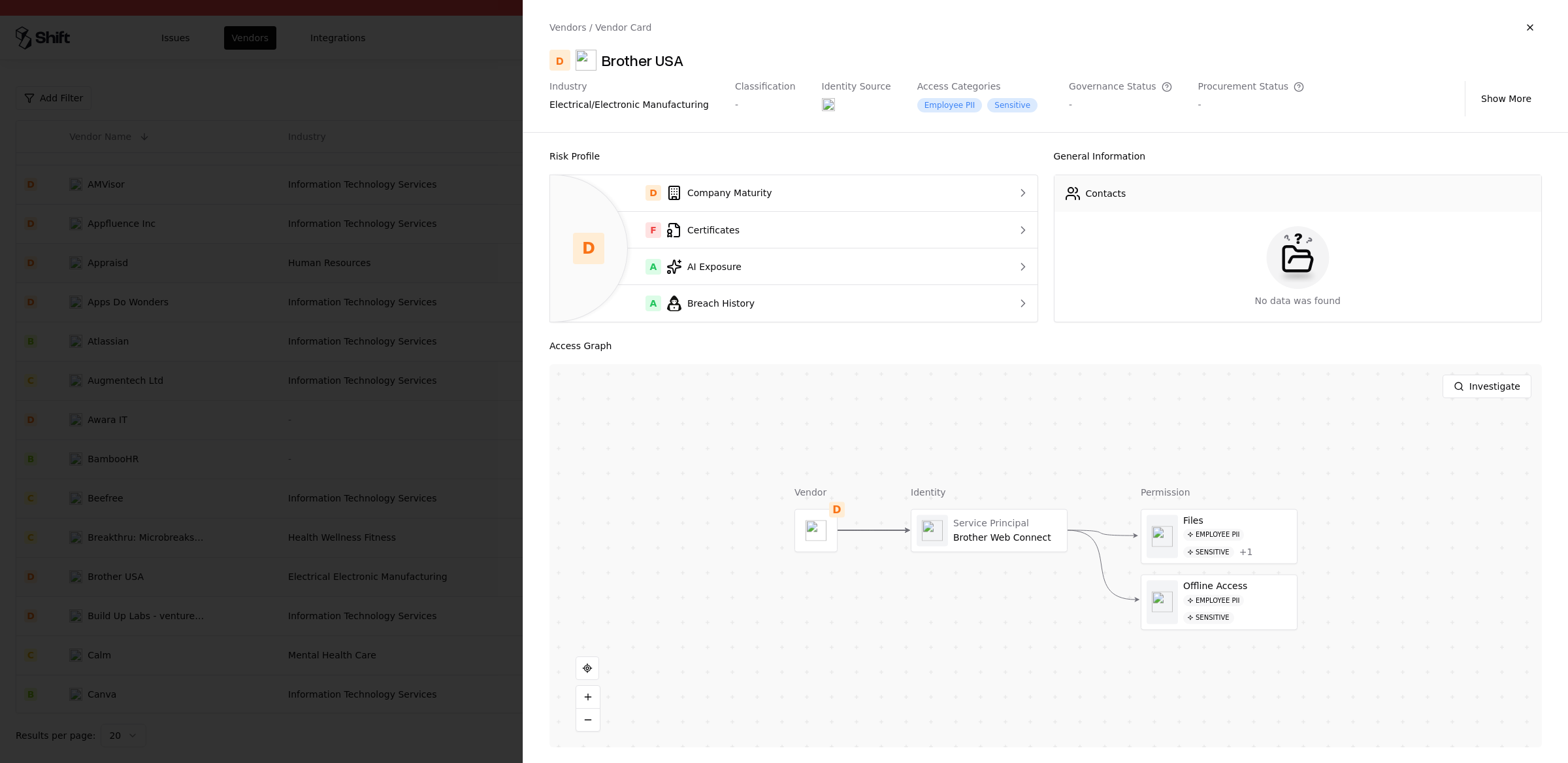
click at [123, 584] on div at bounding box center [784, 381] width 1568 height 763
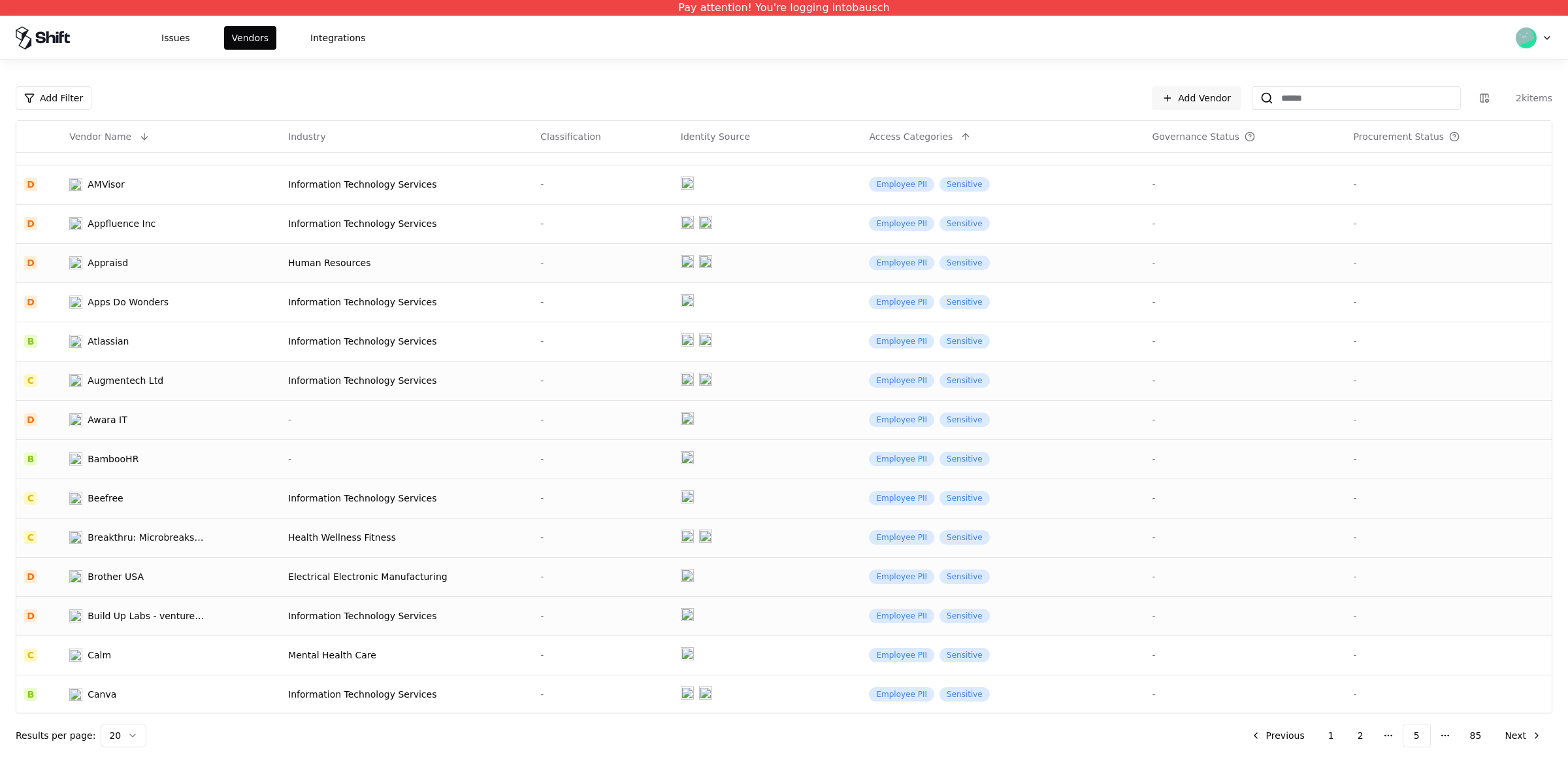
click at [135, 613] on div "Build Up Labs - venture studio & startup incubator" at bounding box center [146, 615] width 117 height 13
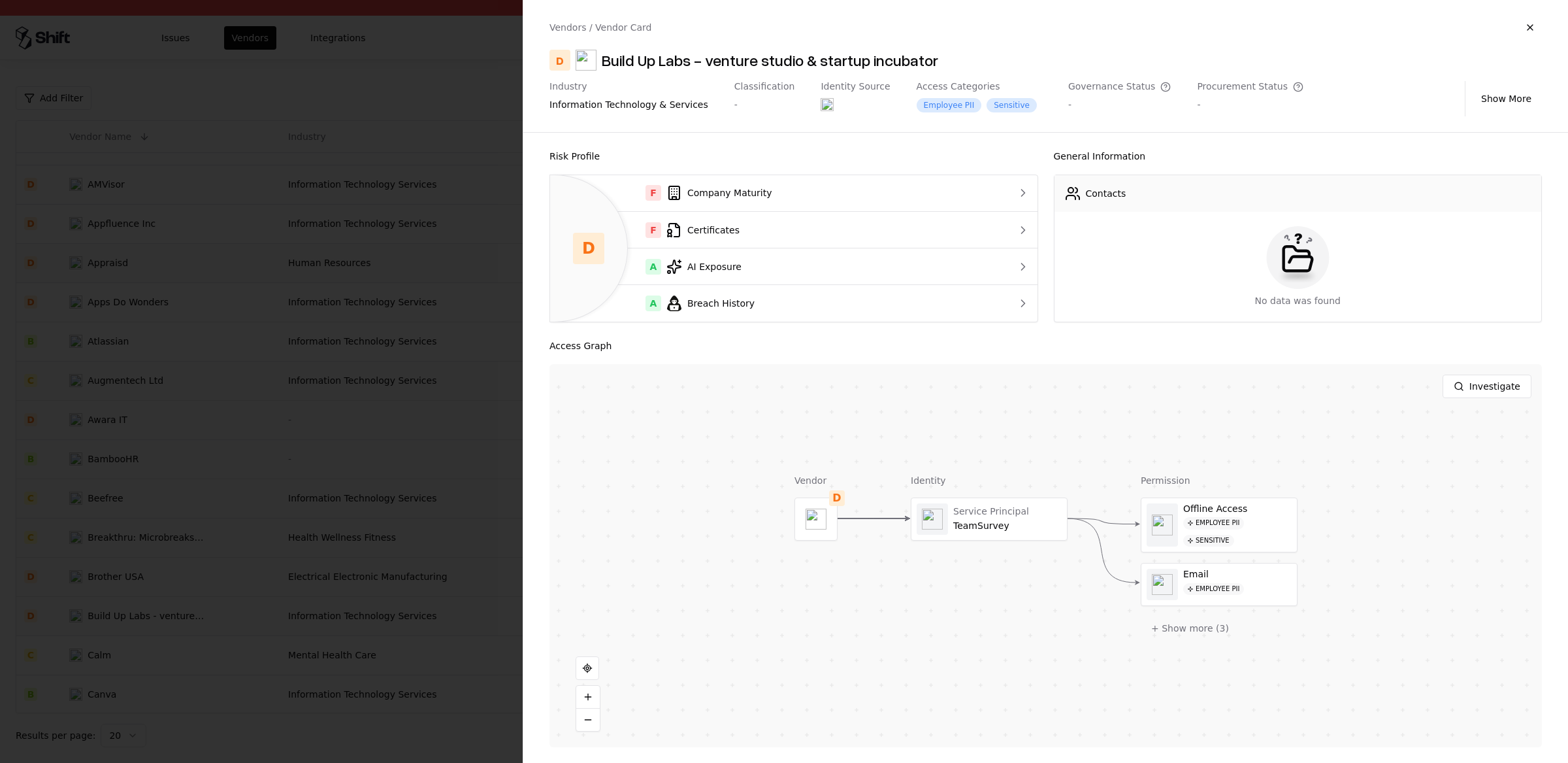
click at [135, 613] on div at bounding box center [784, 381] width 1568 height 763
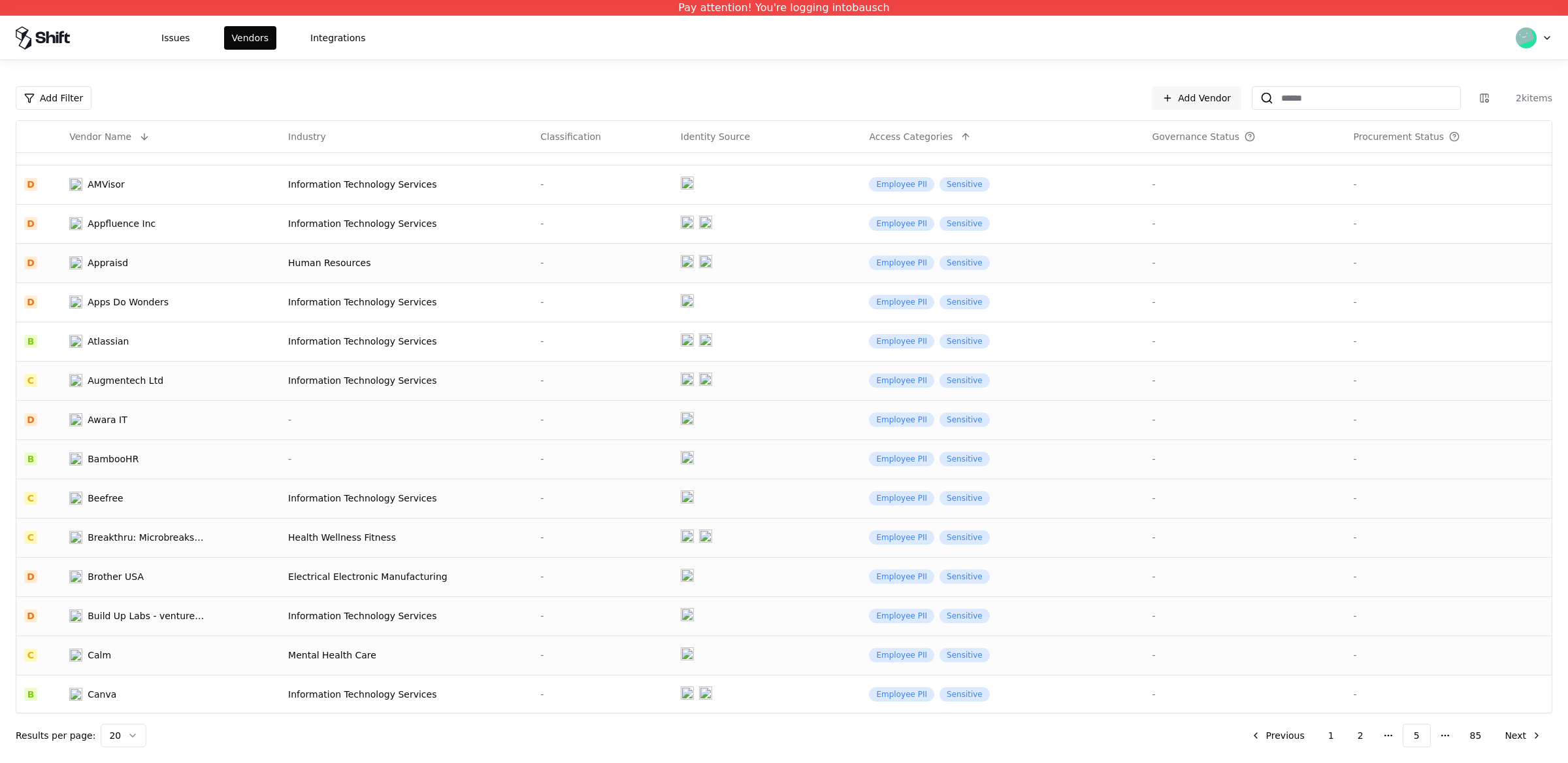
click at [119, 660] on td "Calm" at bounding box center [171, 655] width 219 height 39
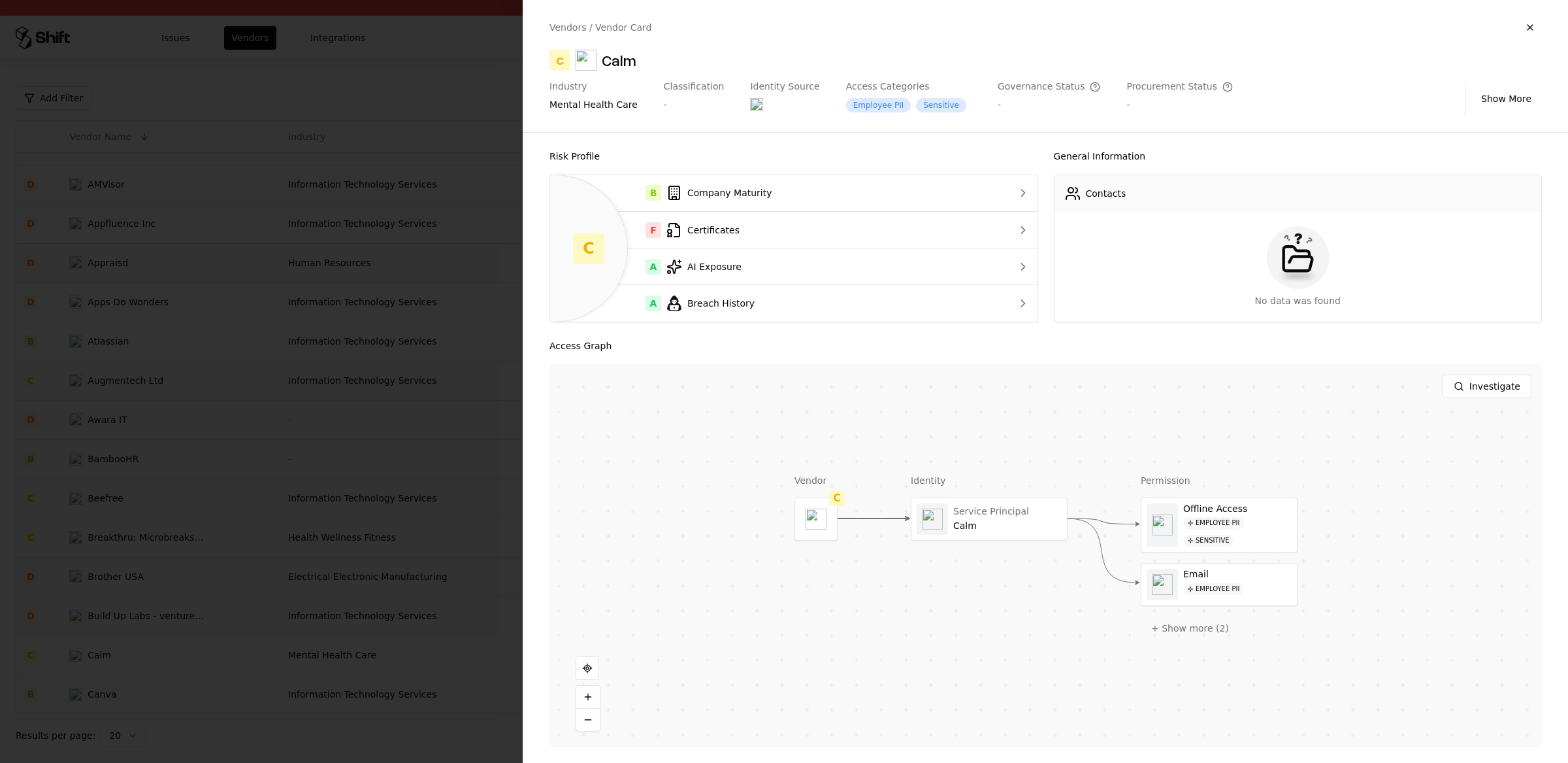
click at [120, 657] on div at bounding box center [784, 381] width 1568 height 763
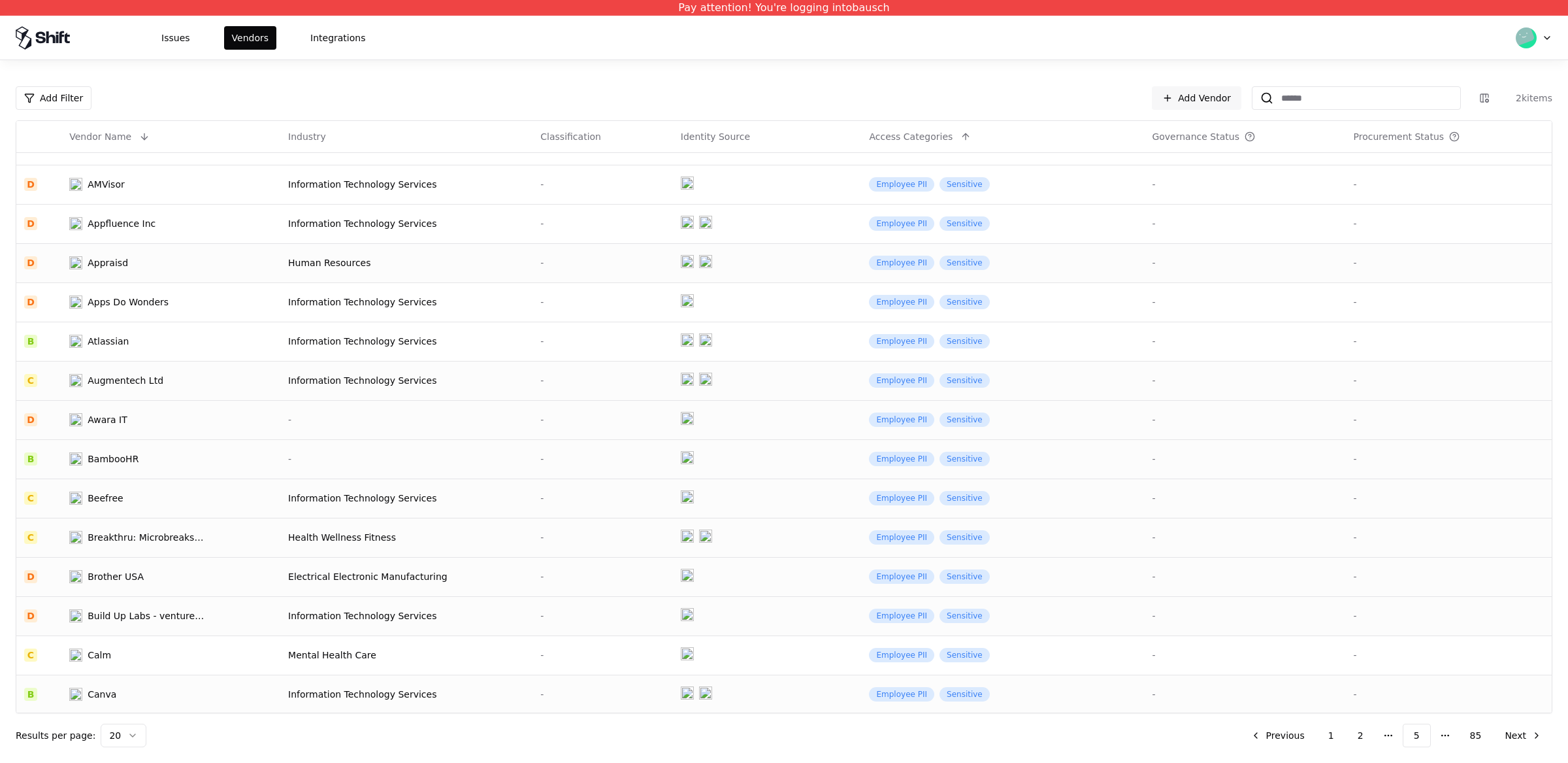
click at [106, 699] on div "Canva" at bounding box center [102, 694] width 29 height 13
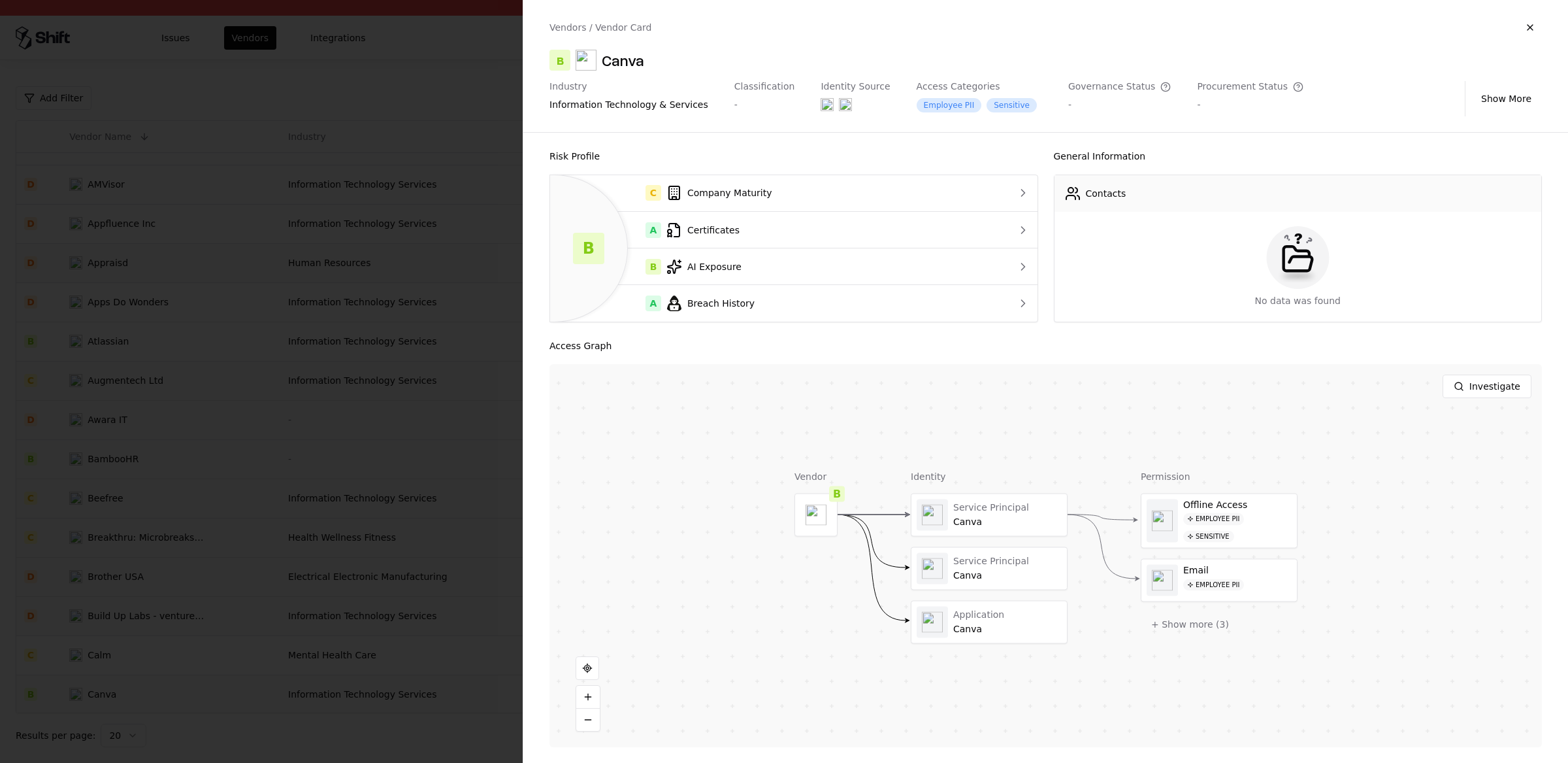
click at [100, 656] on div at bounding box center [784, 381] width 1568 height 763
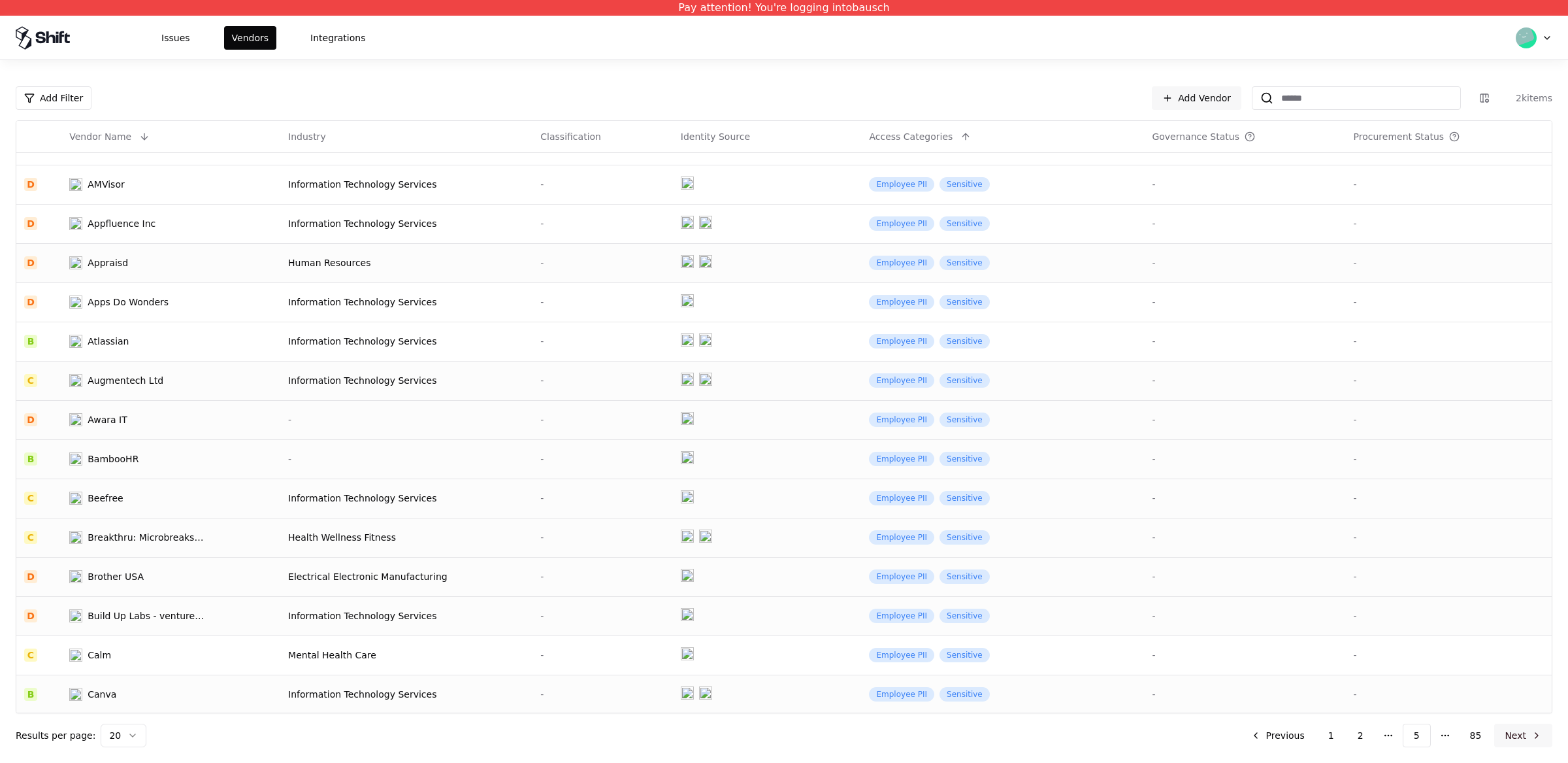
click at [1517, 732] on button "Next" at bounding box center [1523, 735] width 58 height 24
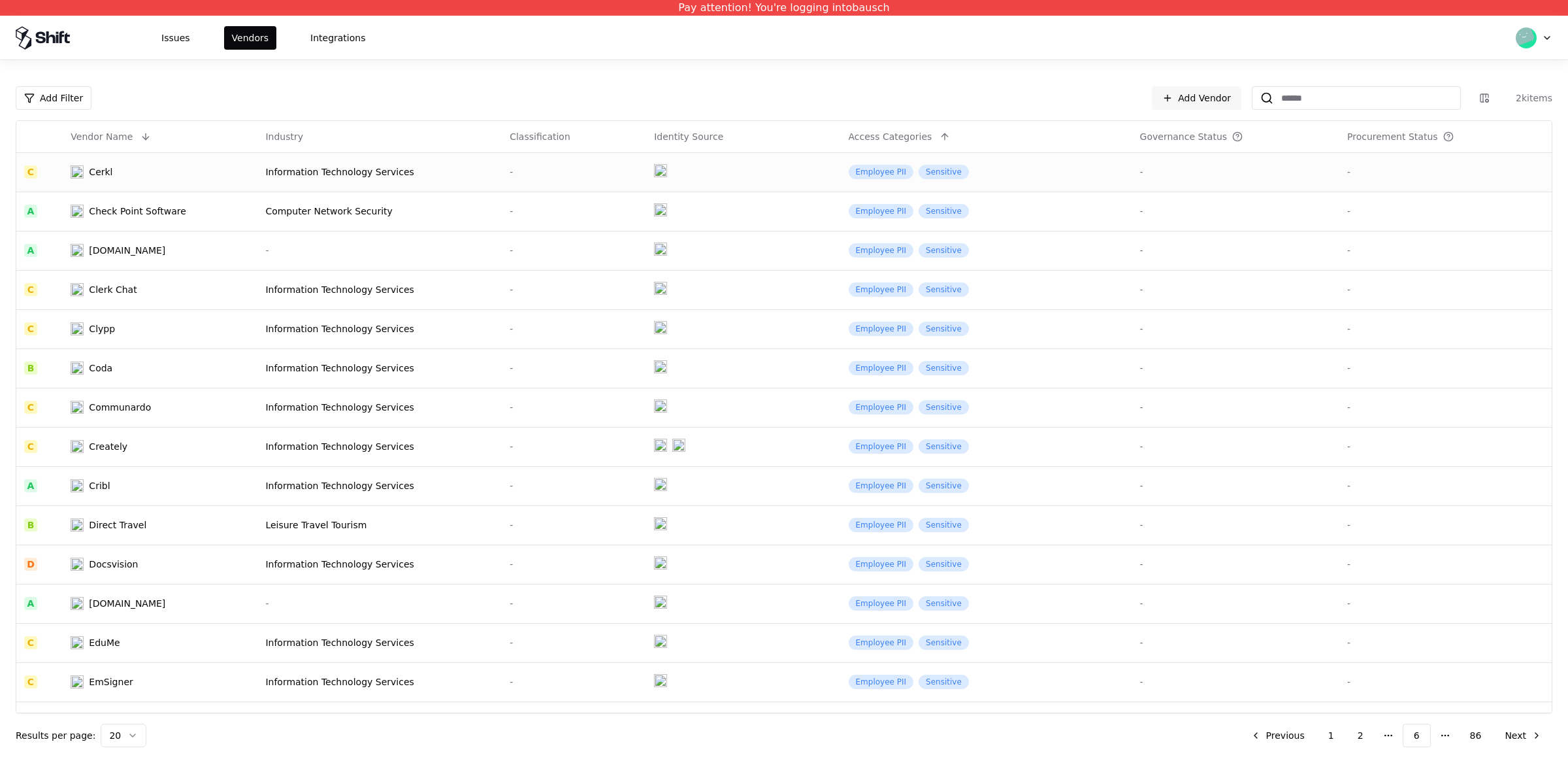
click at [110, 179] on td "Cerkl" at bounding box center [160, 172] width 195 height 39
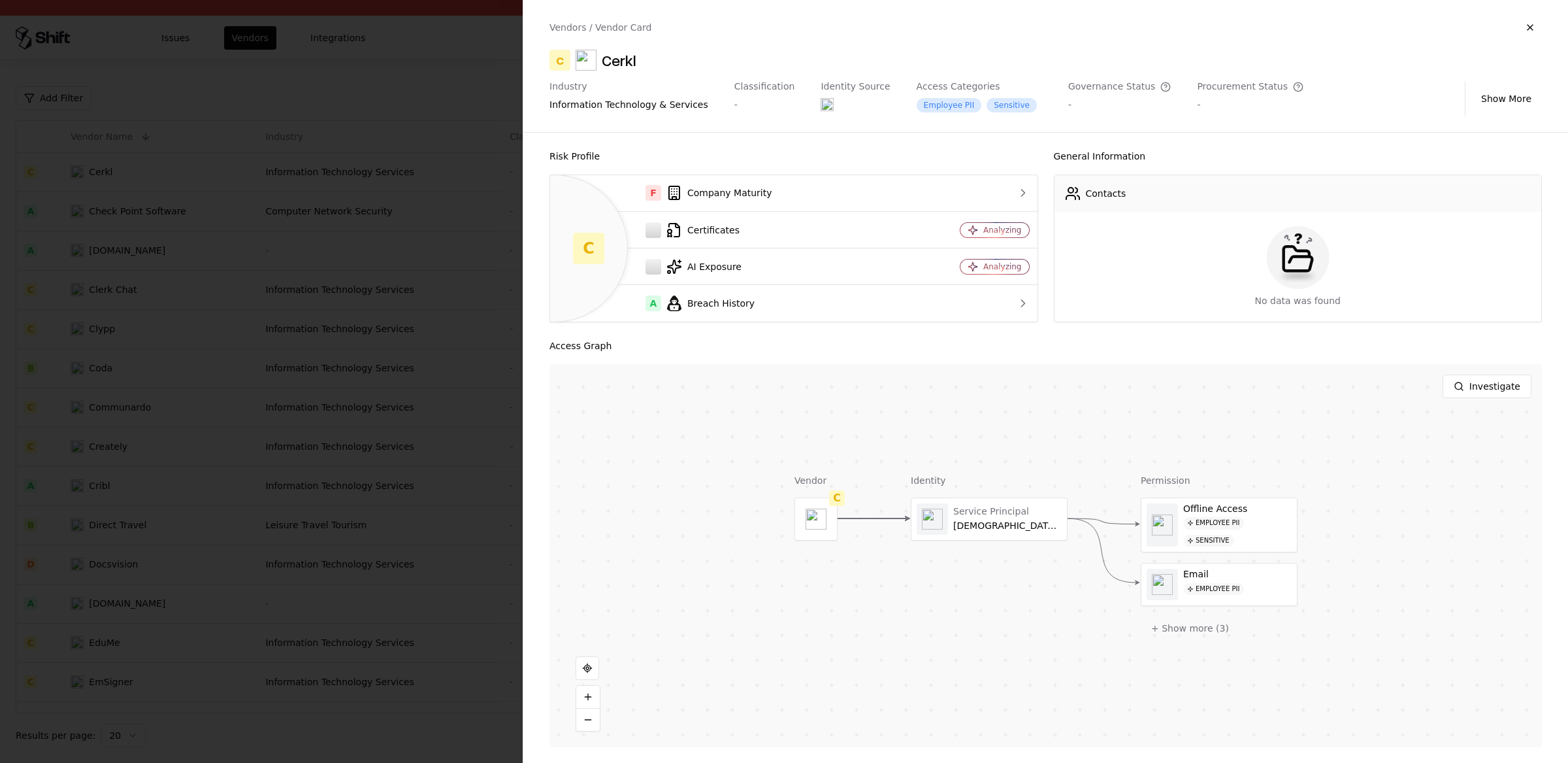
click at [635, 63] on div "Cerkl" at bounding box center [618, 60] width 34 height 21
copy div "Cerkl"
click at [303, 357] on div at bounding box center [784, 381] width 1568 height 763
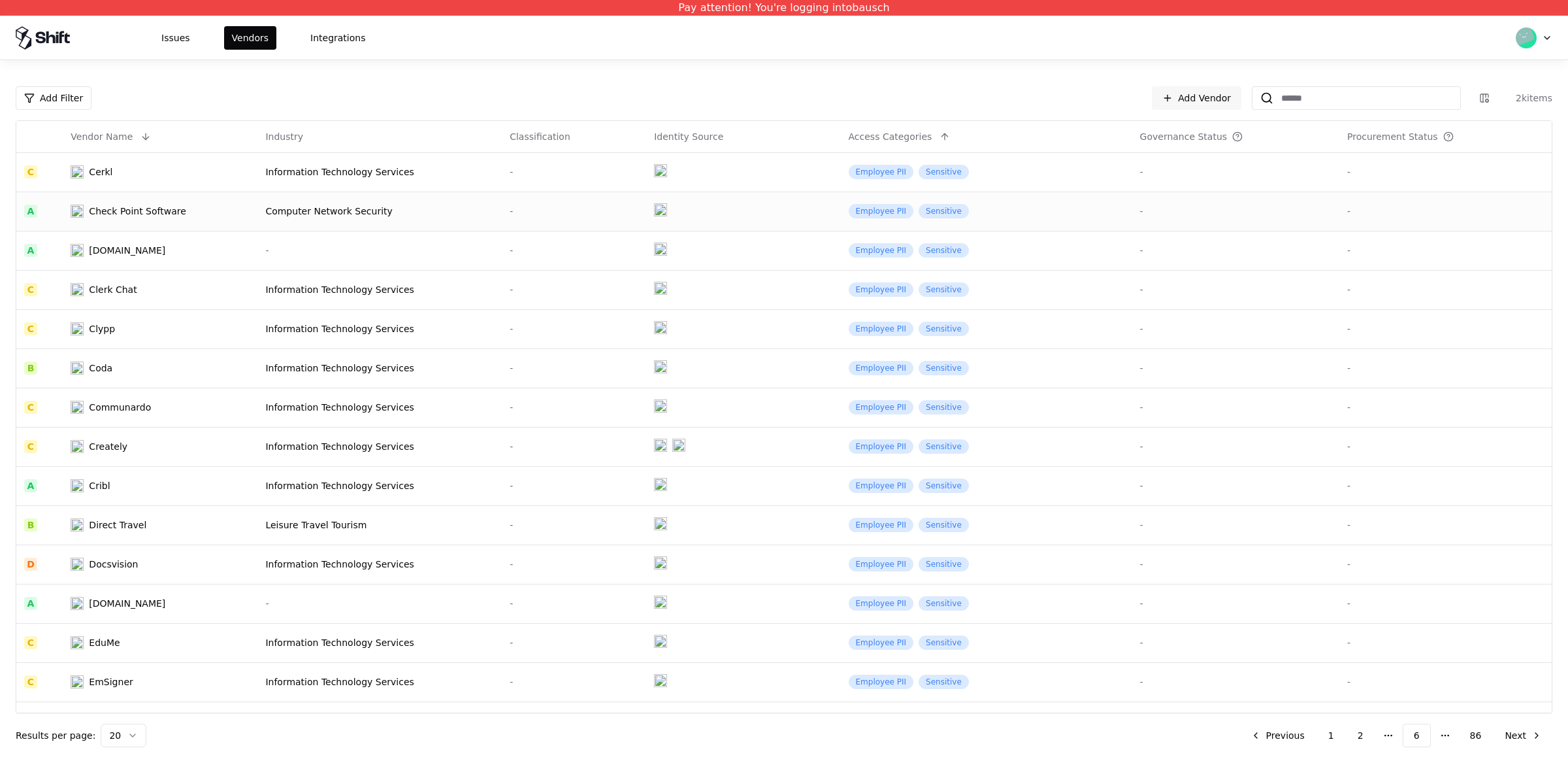
click at [142, 203] on td "Check Point Software" at bounding box center [160, 211] width 195 height 39
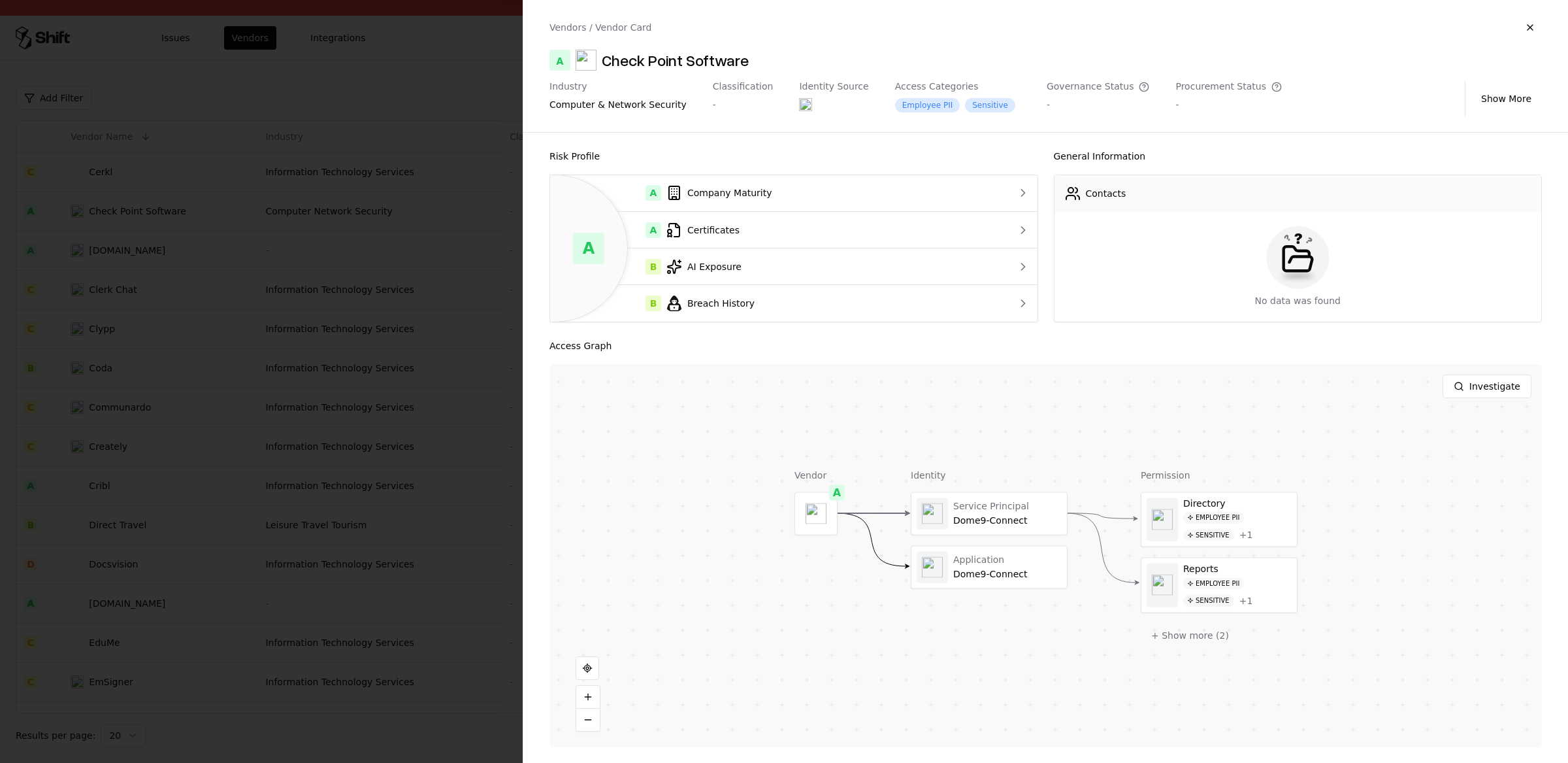
click at [135, 245] on div at bounding box center [784, 381] width 1568 height 763
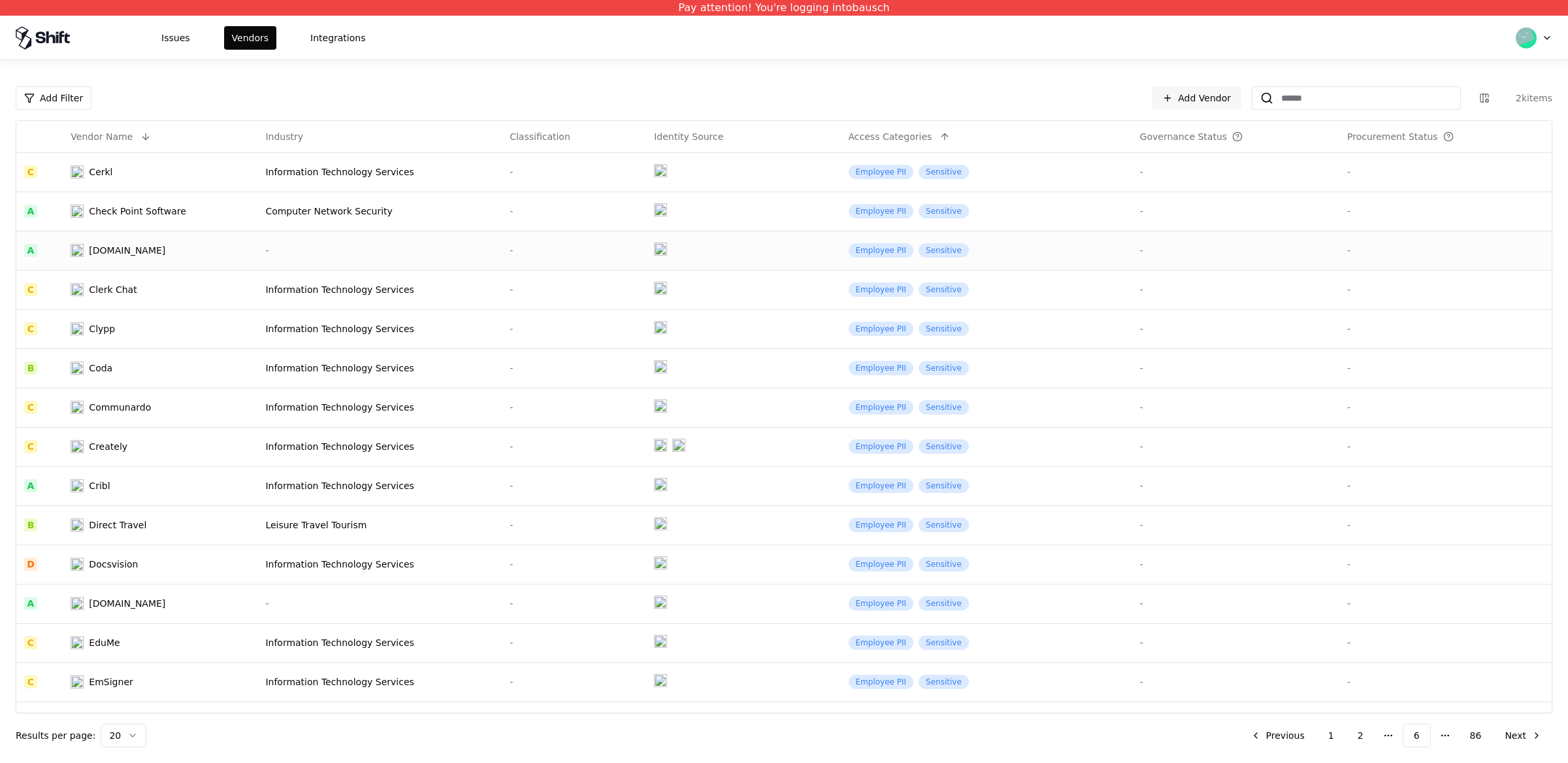
click at [130, 250] on div "Ci-solution.com" at bounding box center [127, 250] width 77 height 13
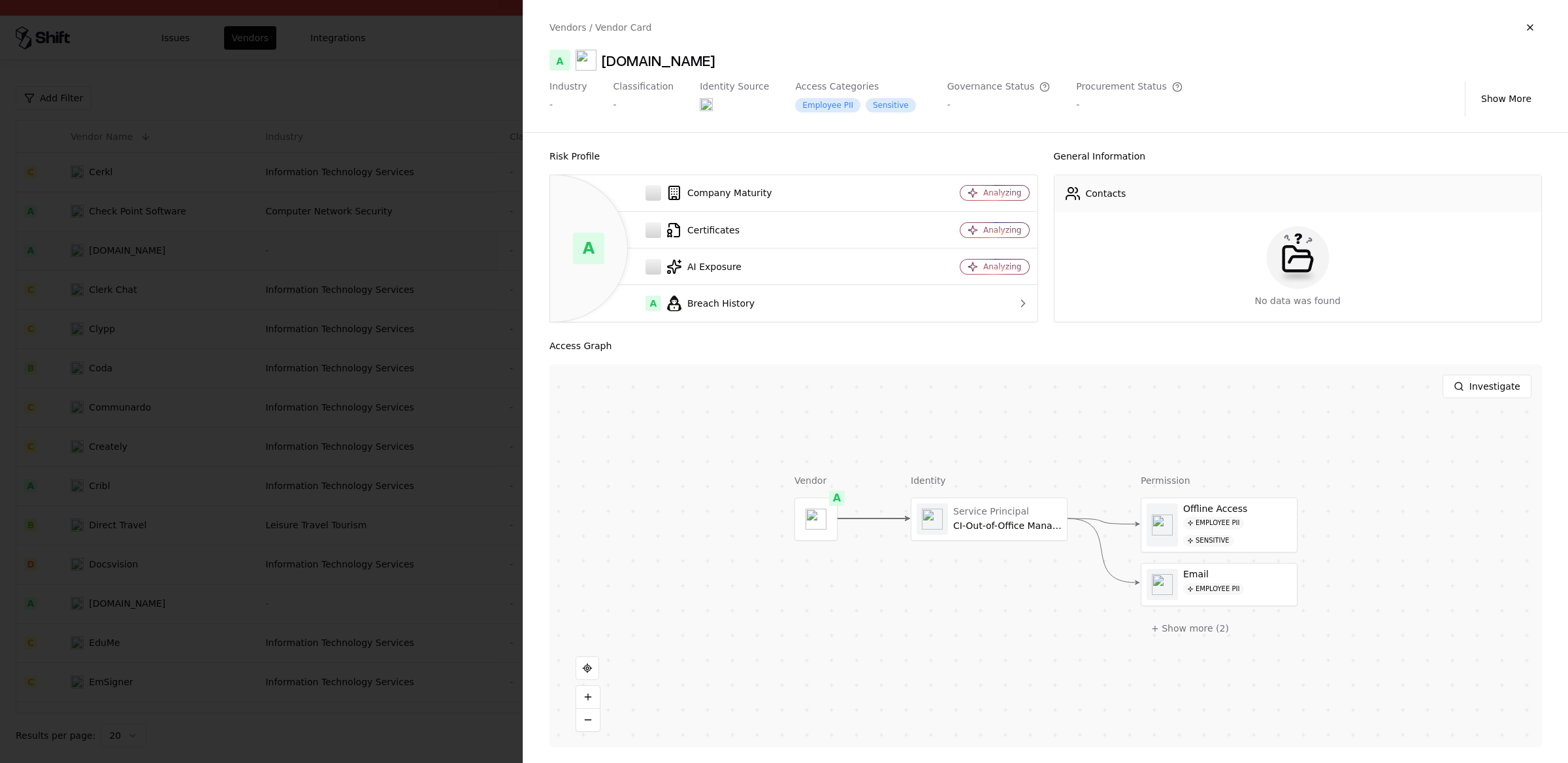
drag, startPoint x: 719, startPoint y: 68, endPoint x: 604, endPoint y: 64, distance: 115.1
click at [604, 64] on div "A Ci-solution.com" at bounding box center [1045, 60] width 992 height 21
click at [609, 64] on div "Ci-solution.com" at bounding box center [658, 60] width 113 height 21
drag, startPoint x: 604, startPoint y: 62, endPoint x: 677, endPoint y: 61, distance: 73.0
click at [677, 61] on div "Ci-solution.com" at bounding box center [658, 60] width 113 height 21
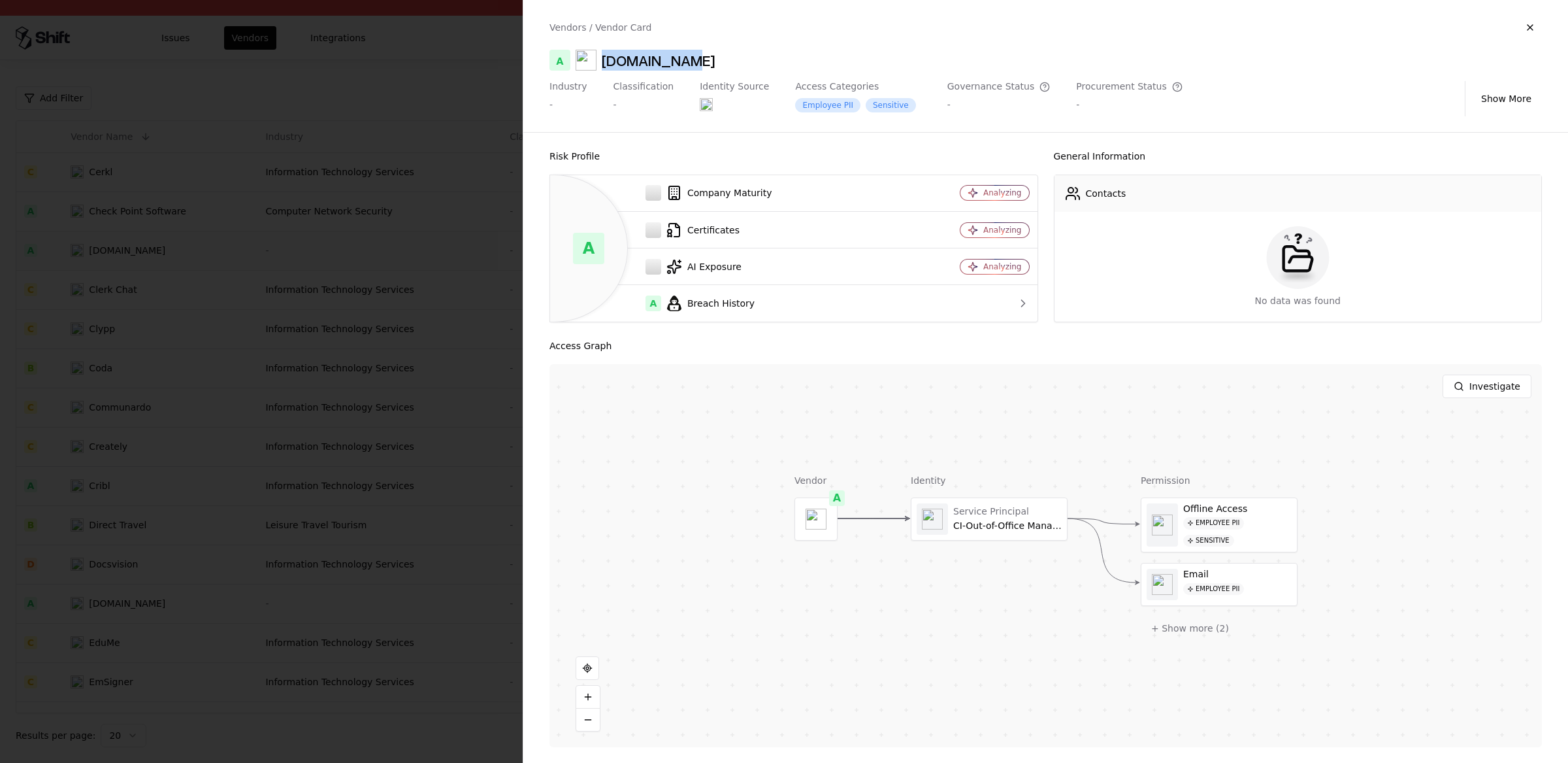
copy div "Ci-solution"
click at [349, 347] on div at bounding box center [784, 381] width 1568 height 763
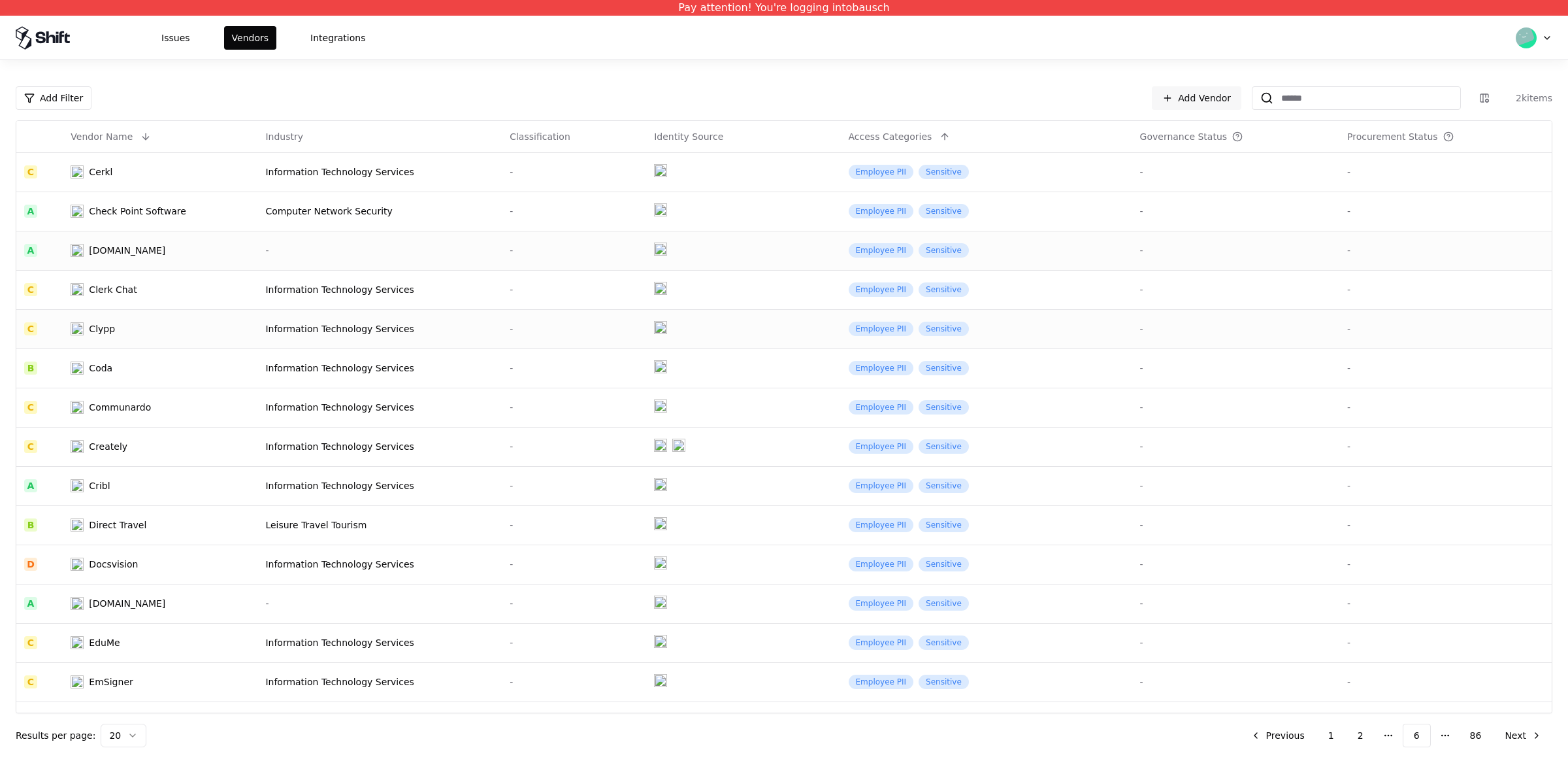
click at [148, 344] on td "Clypp" at bounding box center [160, 328] width 195 height 39
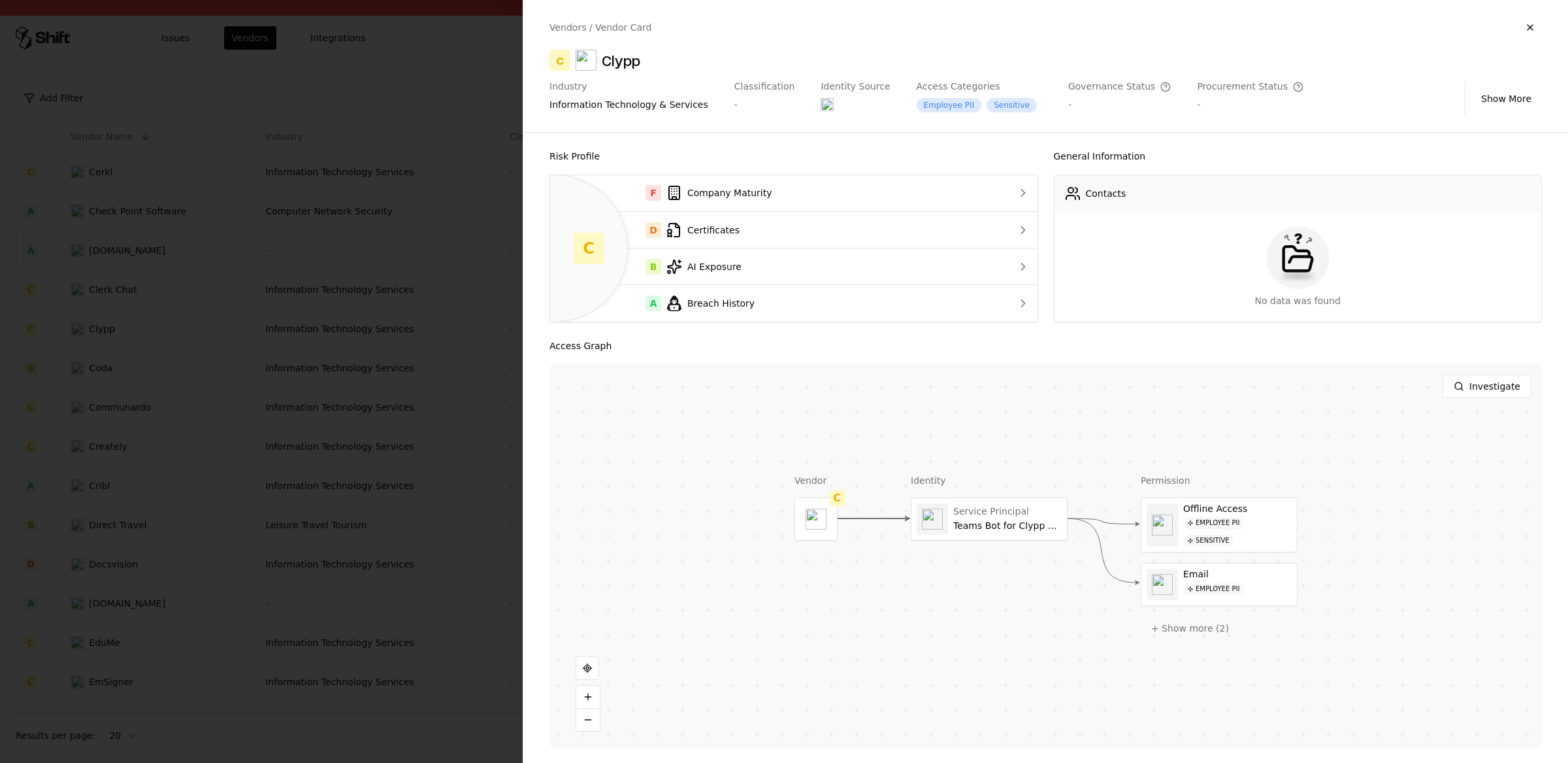
click at [166, 350] on div at bounding box center [784, 381] width 1568 height 763
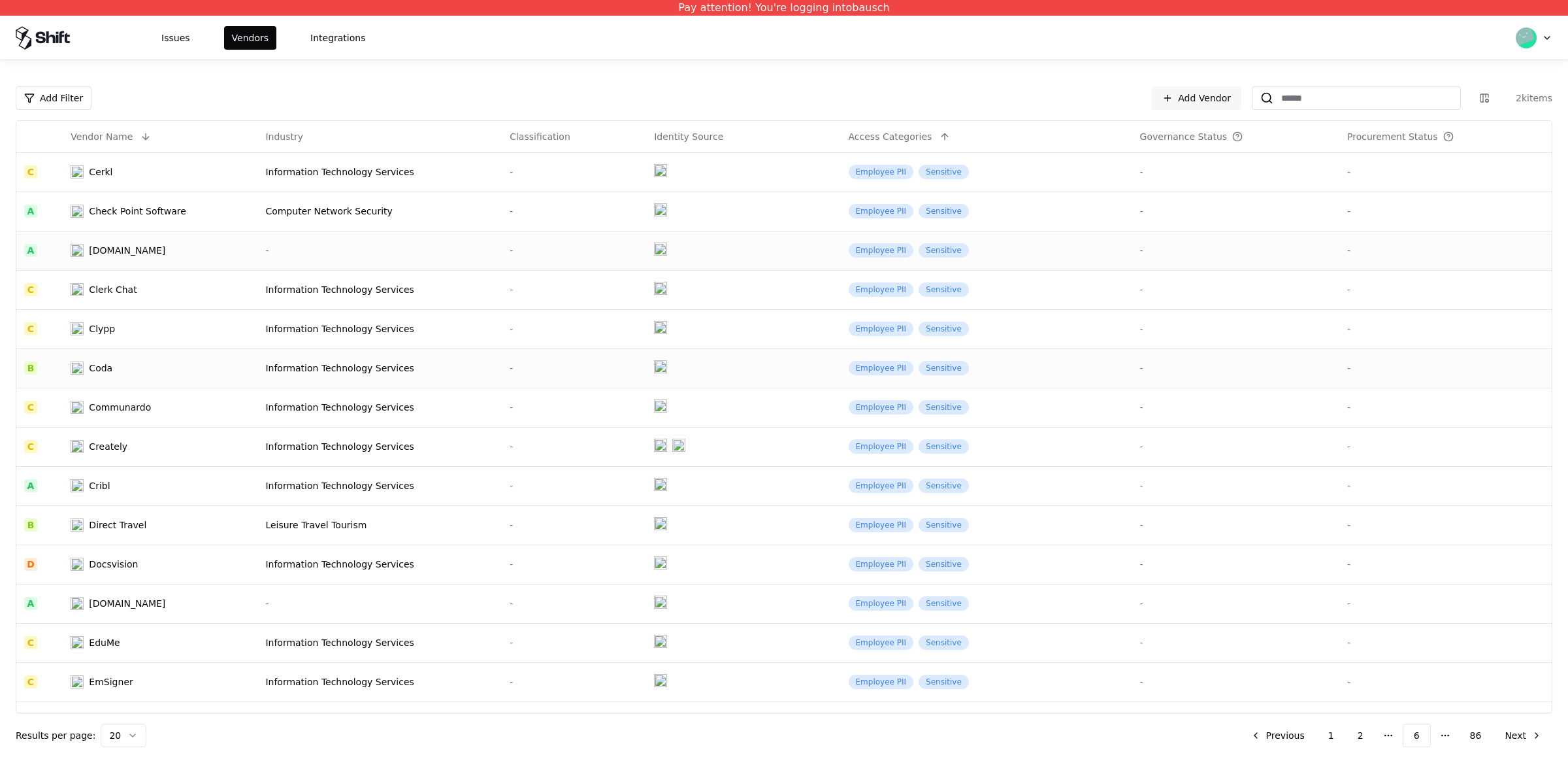
click at [137, 363] on div "Coda" at bounding box center [138, 367] width 136 height 13
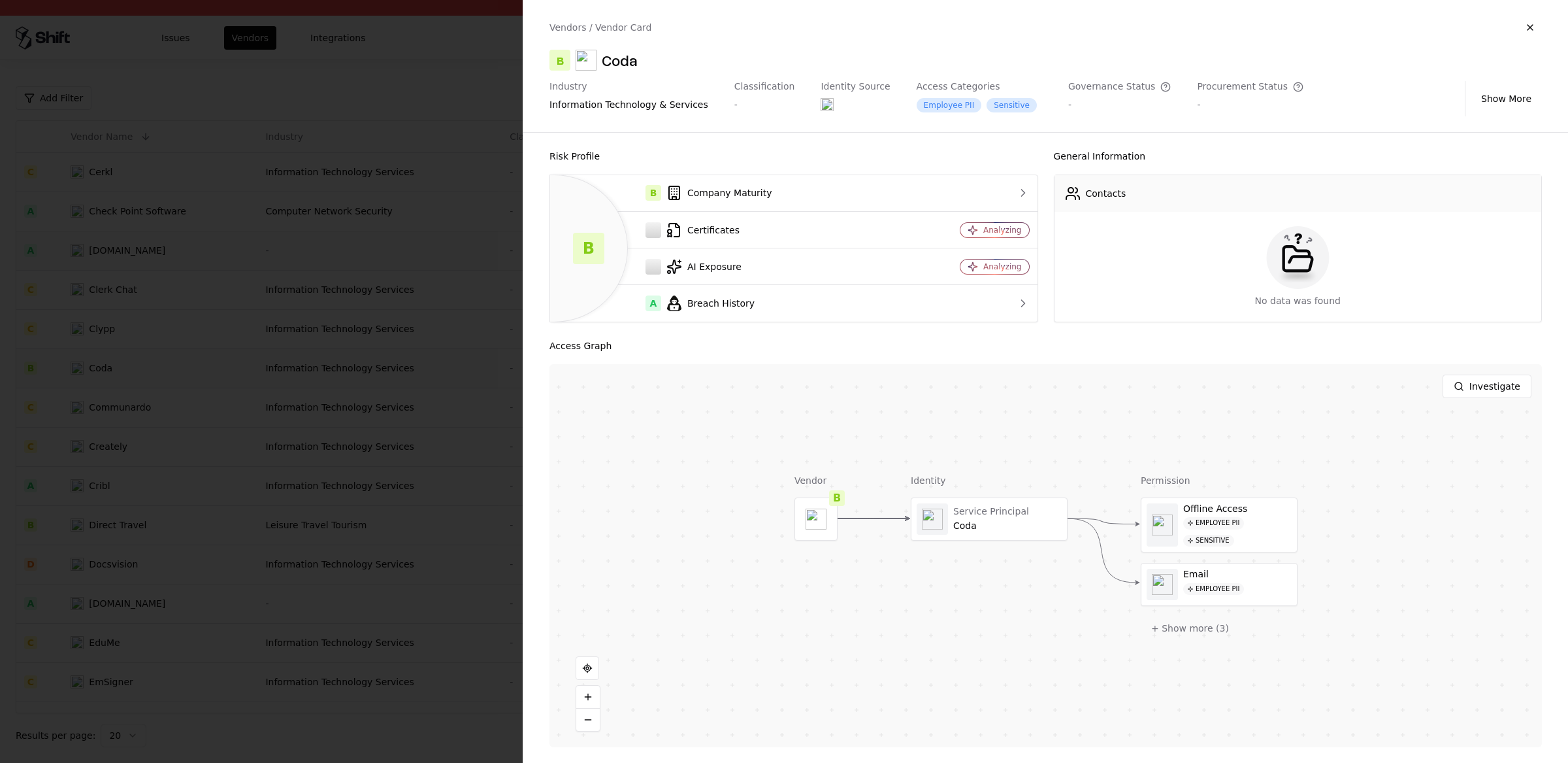
click at [320, 370] on div at bounding box center [784, 381] width 1568 height 763
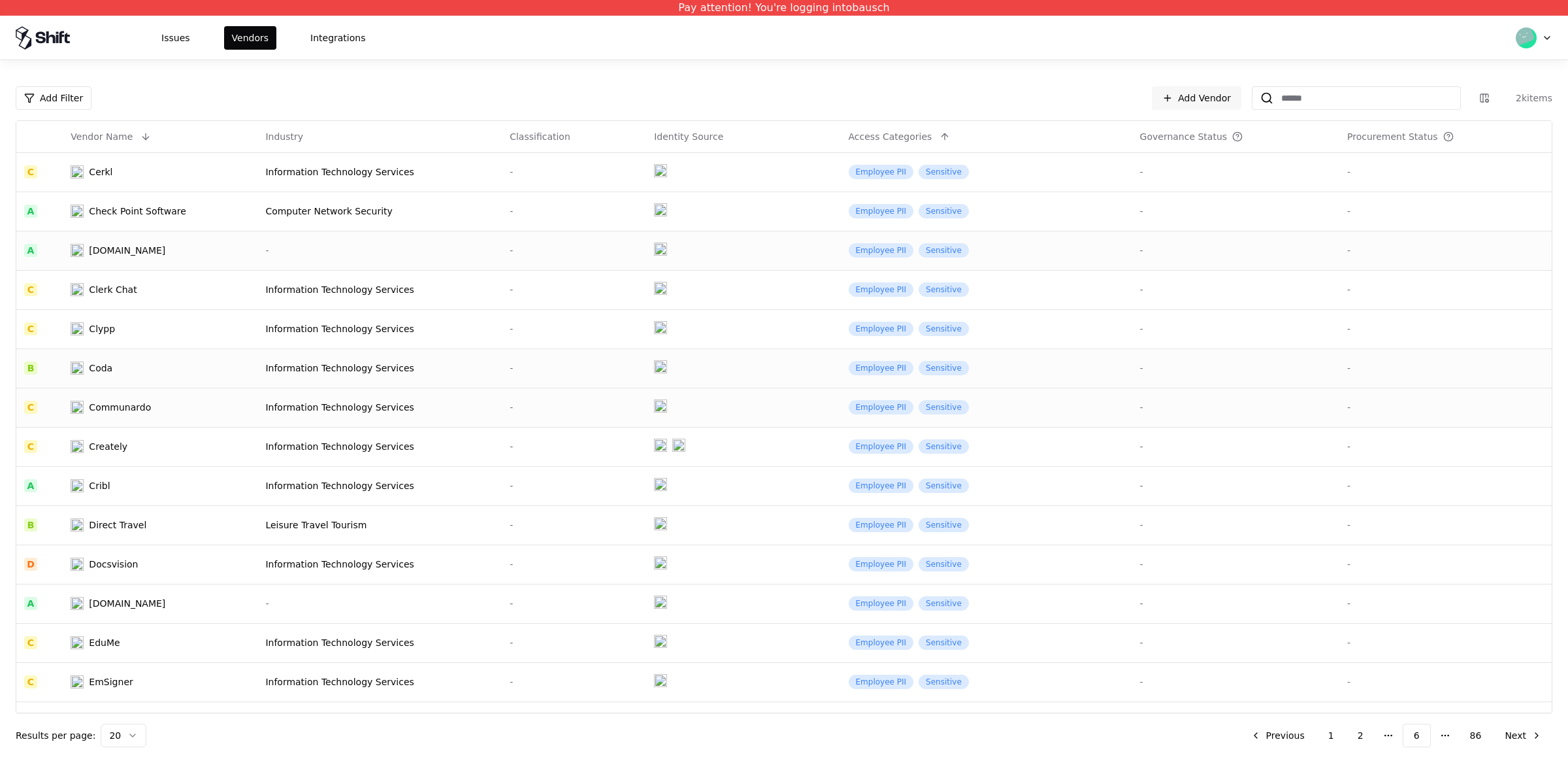
click at [139, 410] on div "Communardo" at bounding box center [120, 407] width 62 height 13
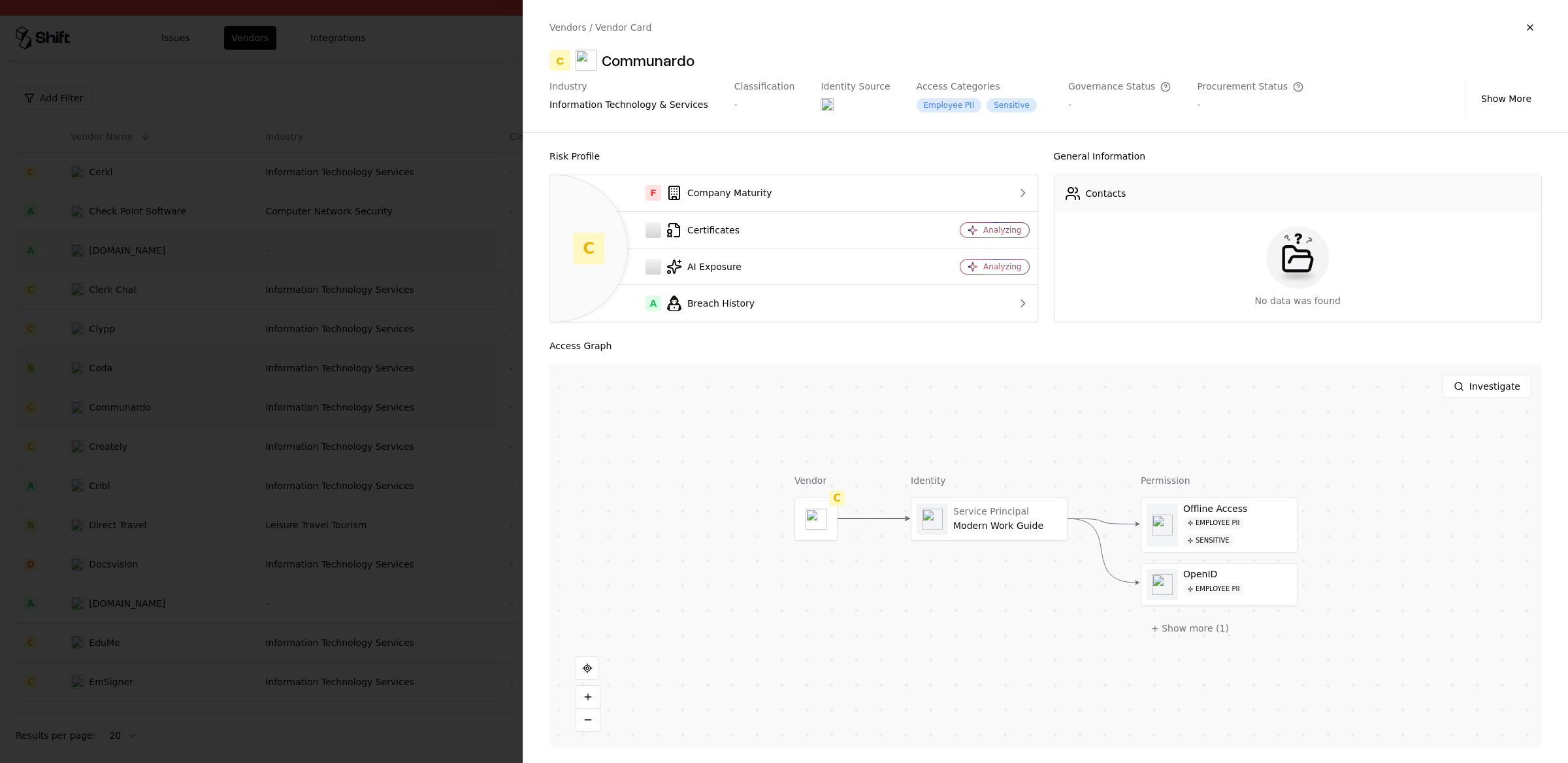
click at [640, 68] on div "Communardo" at bounding box center [648, 60] width 93 height 21
copy div "Communardo"
click at [346, 427] on div at bounding box center [784, 381] width 1568 height 763
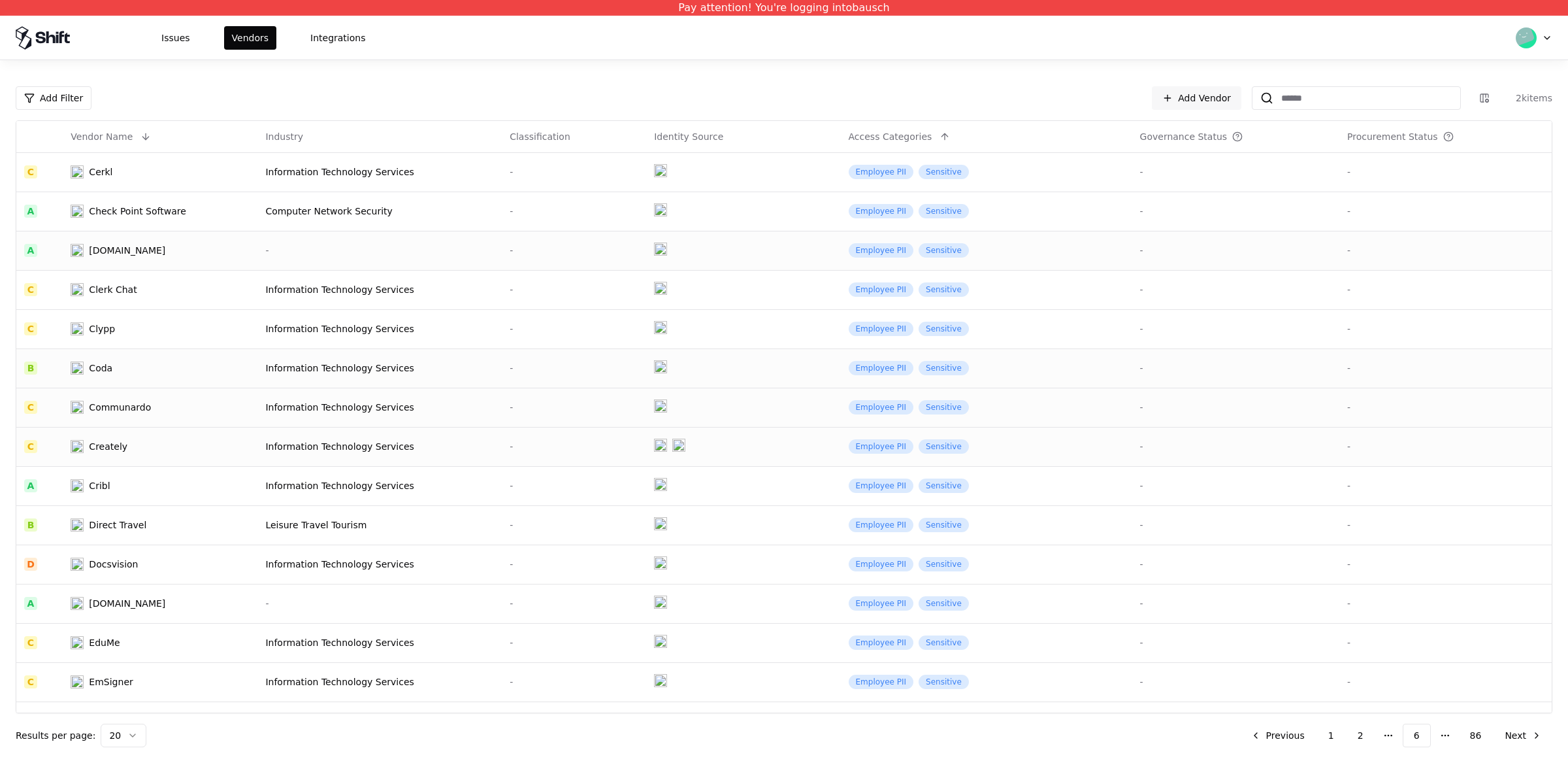
click at [170, 440] on div "Creately" at bounding box center [138, 446] width 136 height 13
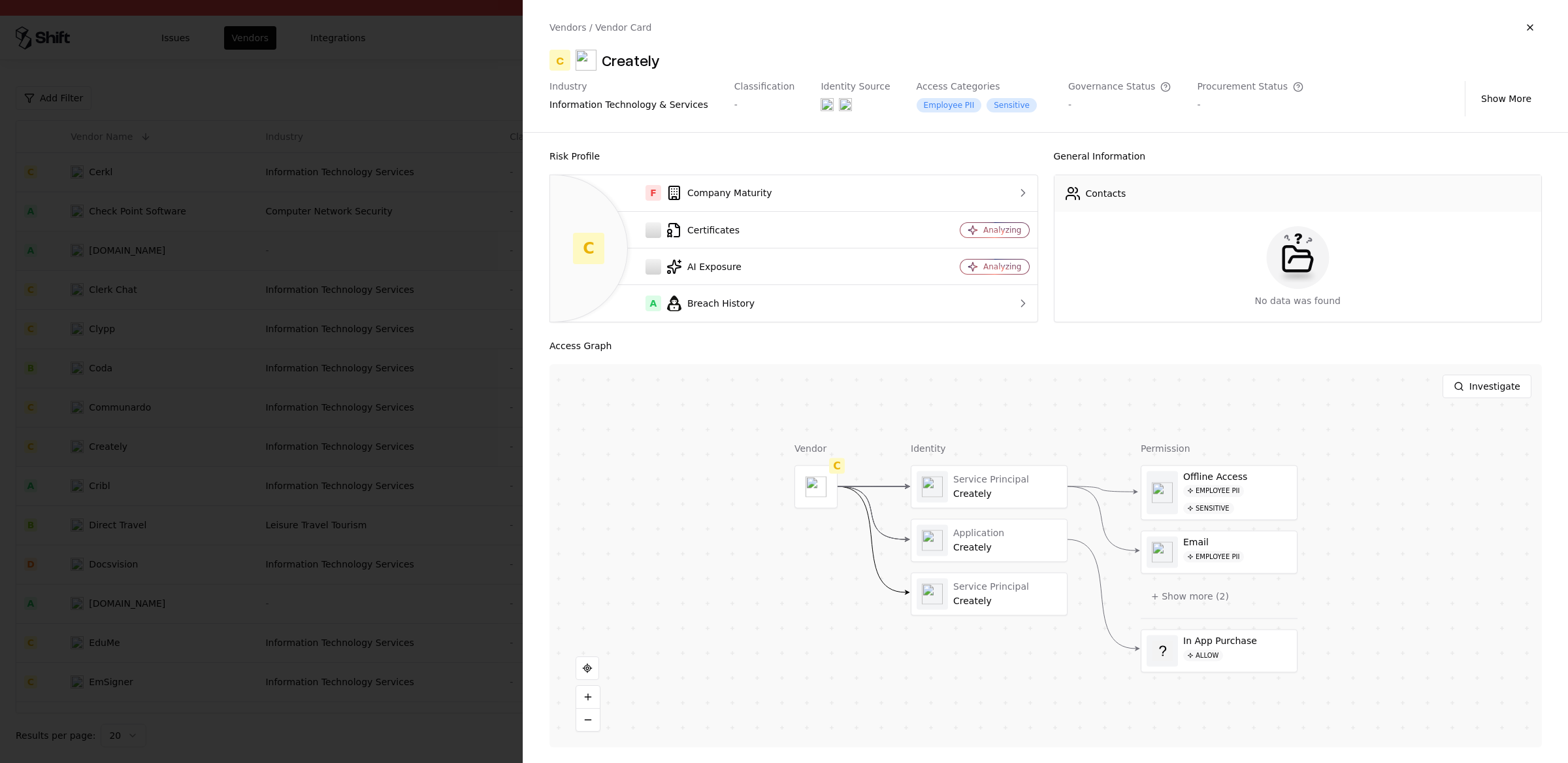
click at [648, 65] on div "Creately" at bounding box center [631, 60] width 58 height 21
copy div "Creately"
click at [297, 301] on div at bounding box center [784, 381] width 1568 height 763
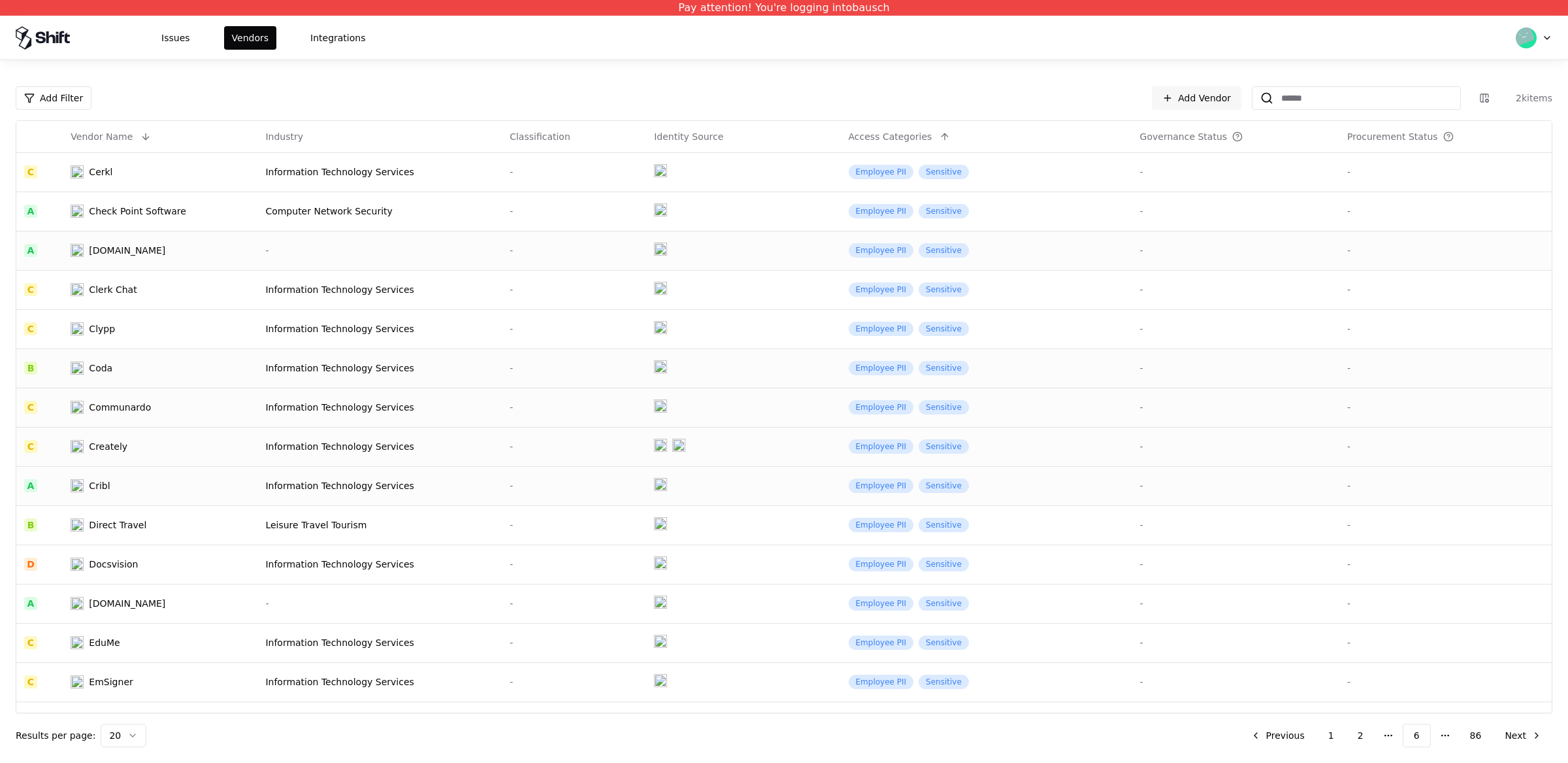
click at [157, 470] on td "Cribl" at bounding box center [160, 485] width 195 height 39
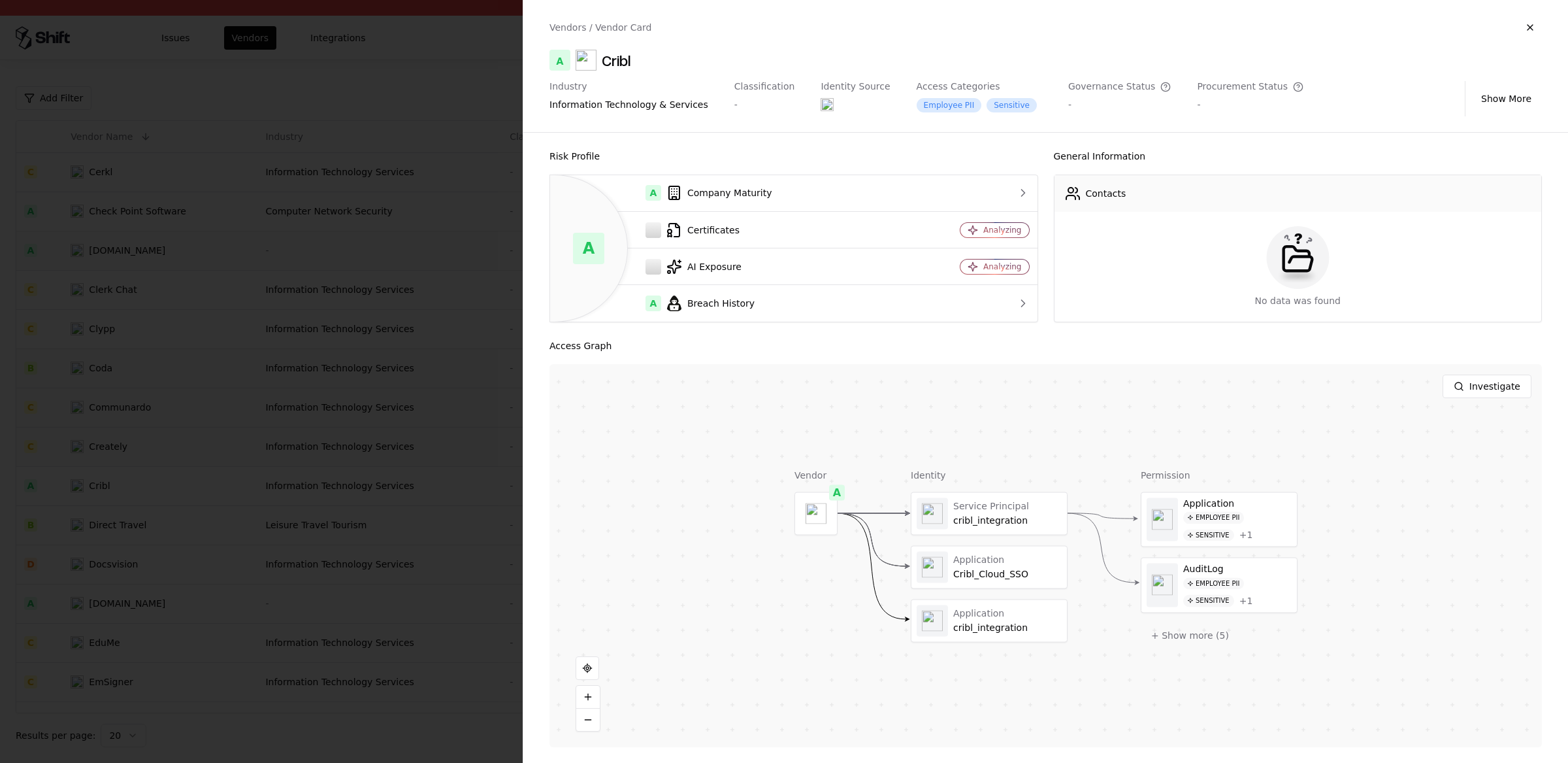
click at [618, 67] on div "Cribl" at bounding box center [616, 60] width 29 height 21
click at [317, 364] on div at bounding box center [784, 381] width 1568 height 763
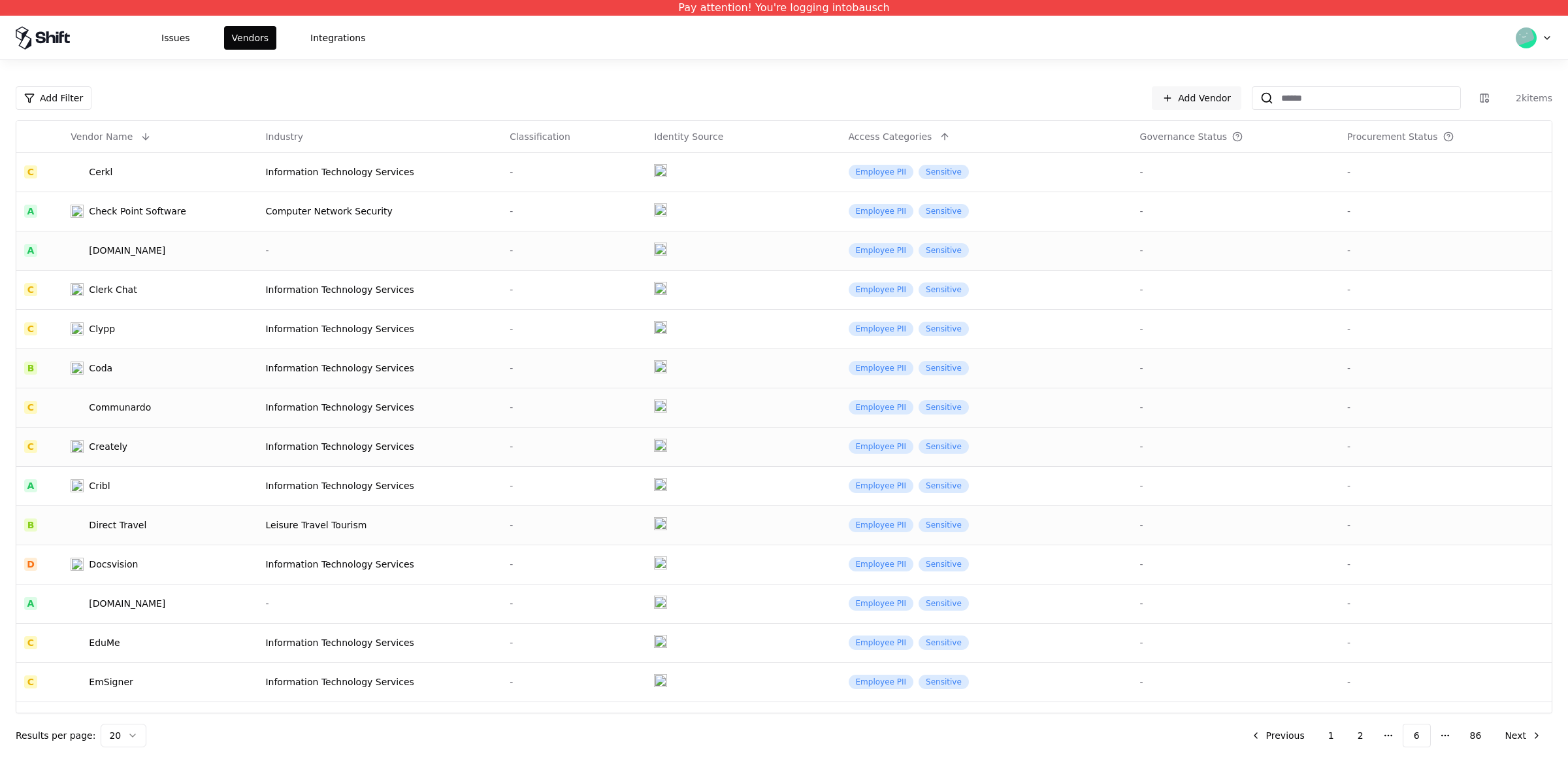
click at [129, 518] on div "Direct Travel" at bounding box center [117, 525] width 57 height 13
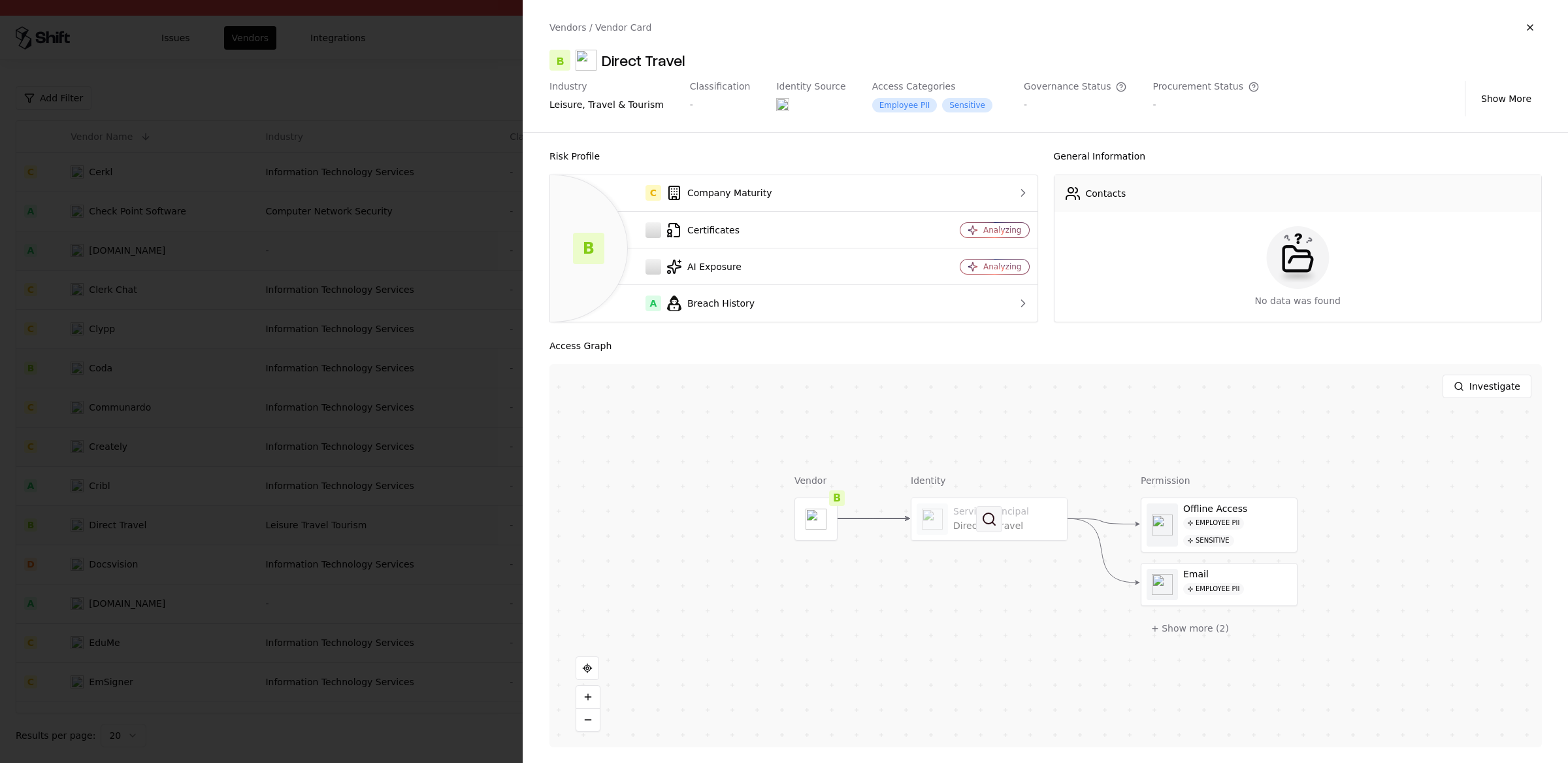
click at [982, 522] on button at bounding box center [989, 519] width 26 height 26
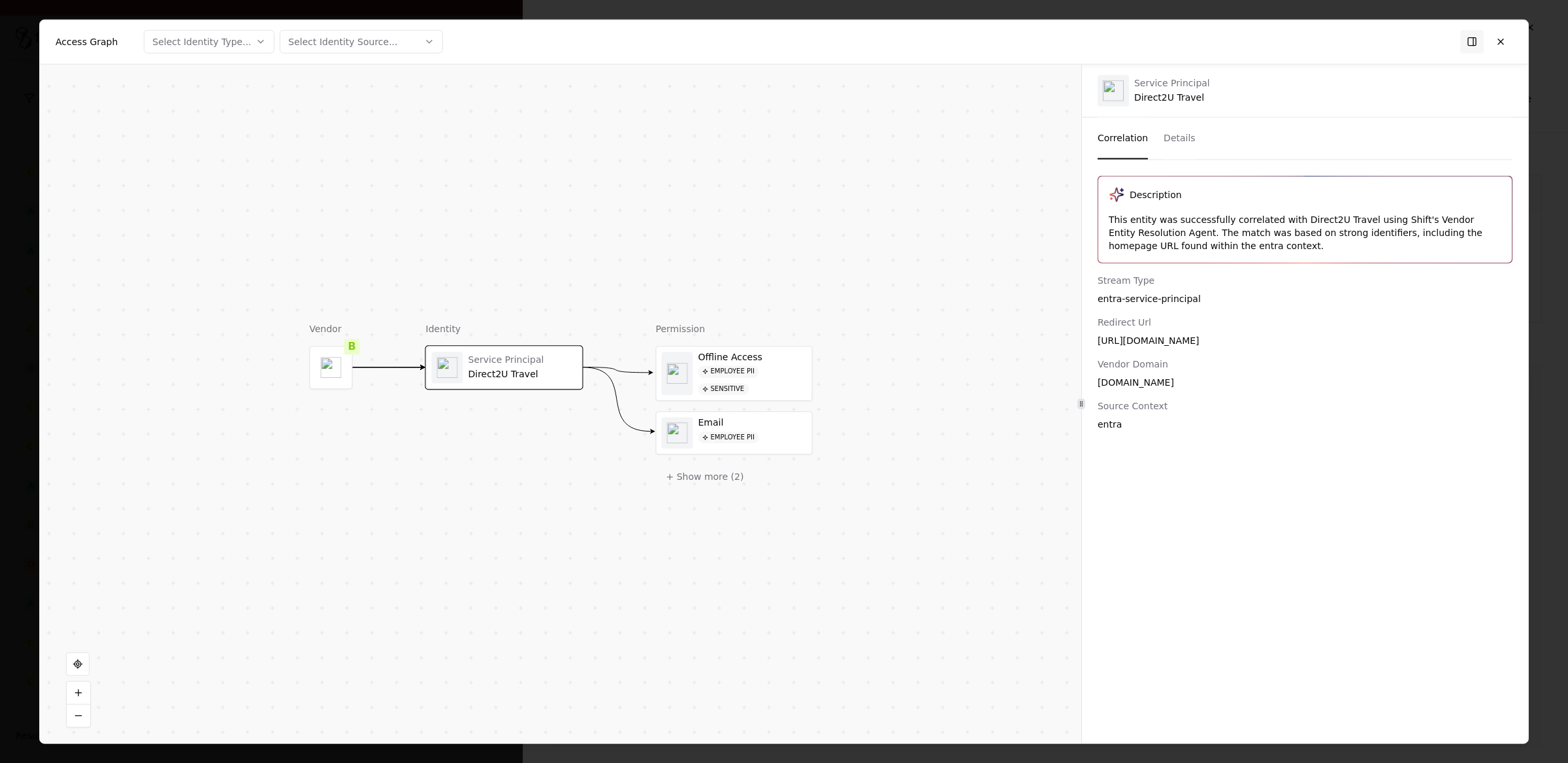
click at [1160, 343] on div "https://www.dt.com" at bounding box center [1304, 340] width 415 height 13
drag, startPoint x: 1219, startPoint y: 350, endPoint x: 1127, endPoint y: 341, distance: 92.4
click at [1127, 341] on div "Stream Type entra-service-principal Redirect Url https://www.dt.com Vendor Doma…" at bounding box center [1305, 351] width 446 height 157
click at [1500, 40] on button at bounding box center [1501, 41] width 24 height 24
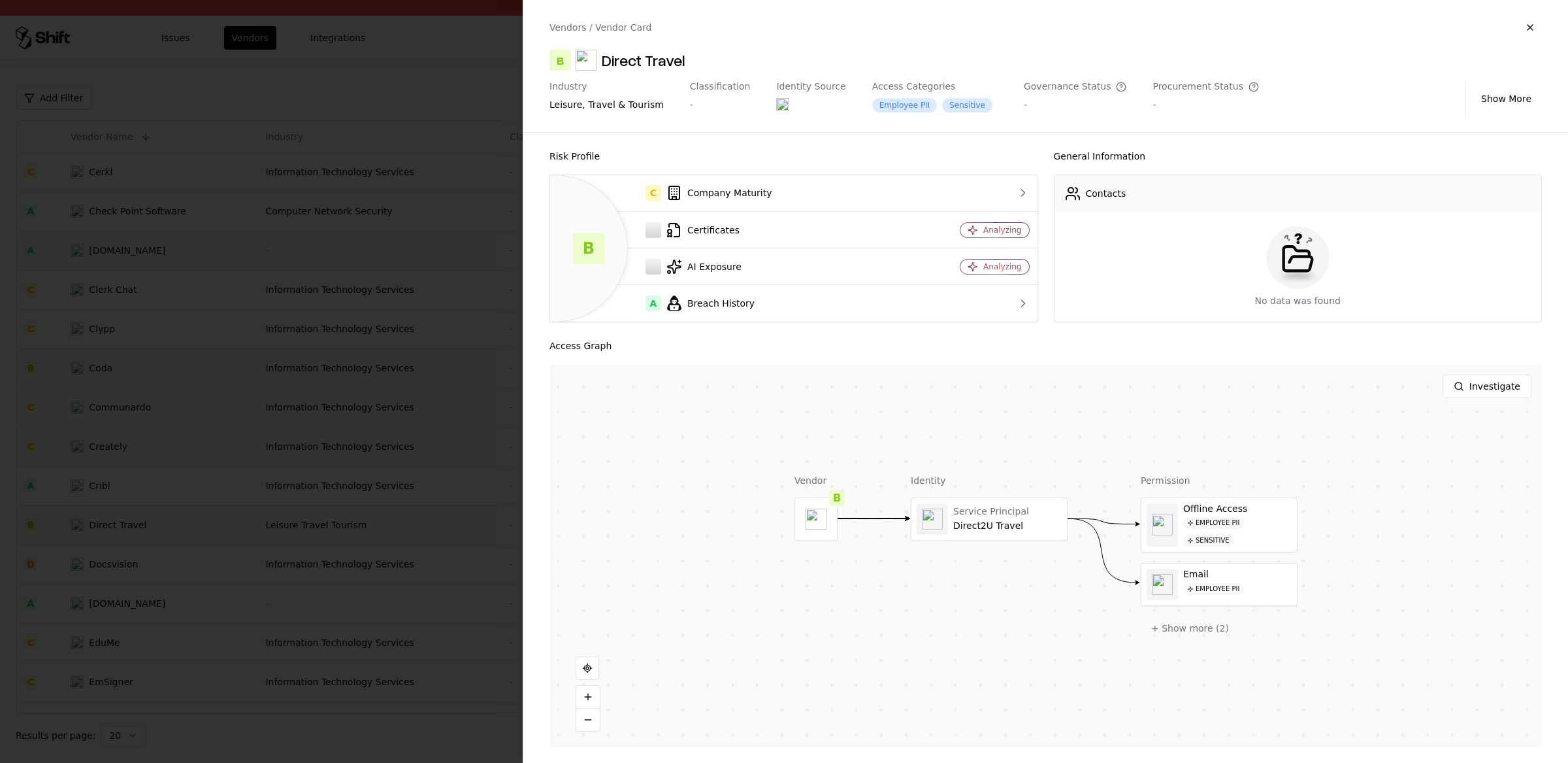
click at [795, 526] on div at bounding box center [815, 519] width 42 height 42
click at [966, 516] on div at bounding box center [989, 519] width 156 height 42
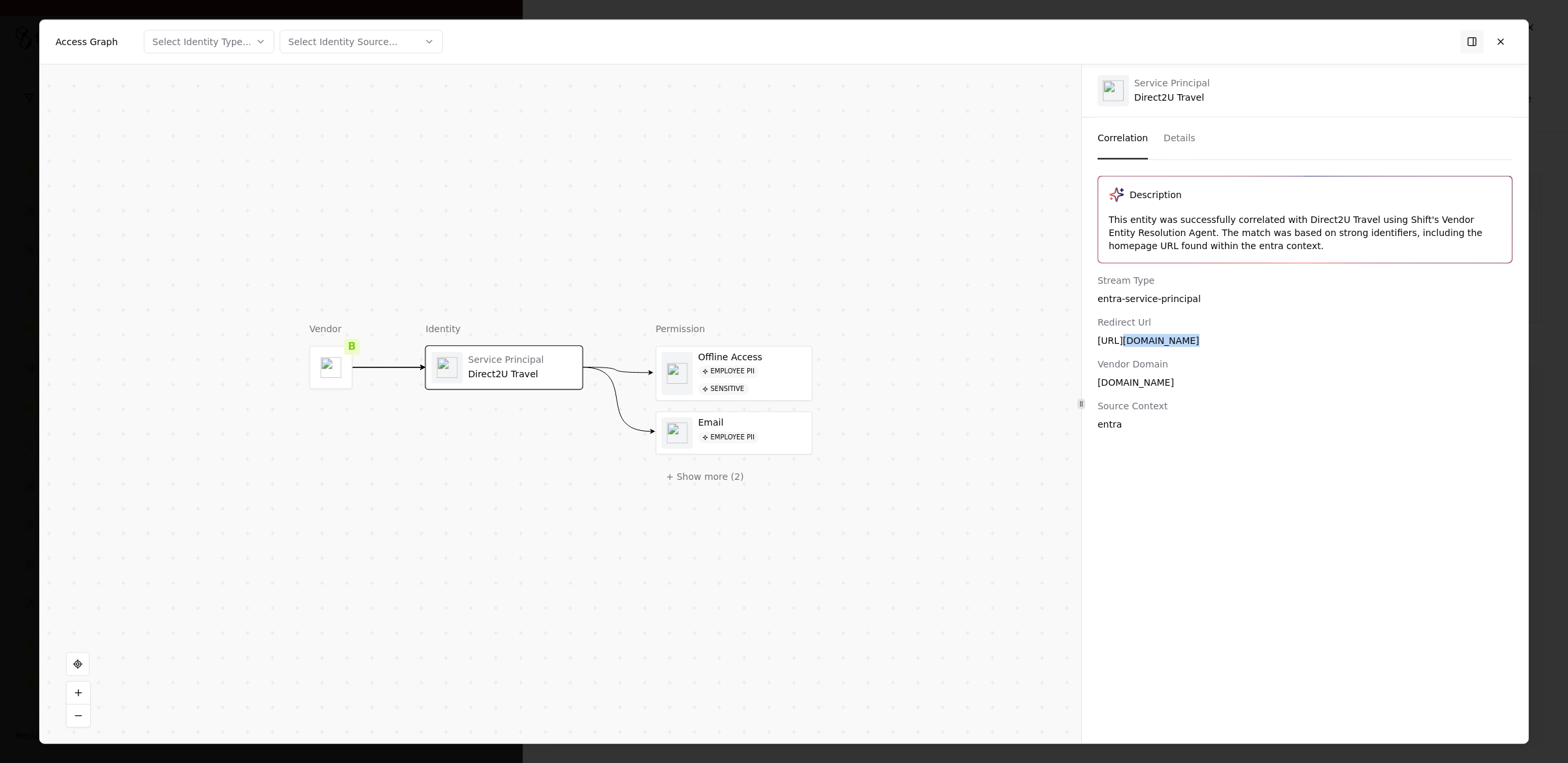
drag, startPoint x: 1192, startPoint y: 344, endPoint x: 1117, endPoint y: 344, distance: 75.0
click at [1117, 344] on div "https://www.dt.com" at bounding box center [1304, 340] width 415 height 13
click at [1120, 343] on div "https://www.dt.com" at bounding box center [1304, 340] width 415 height 13
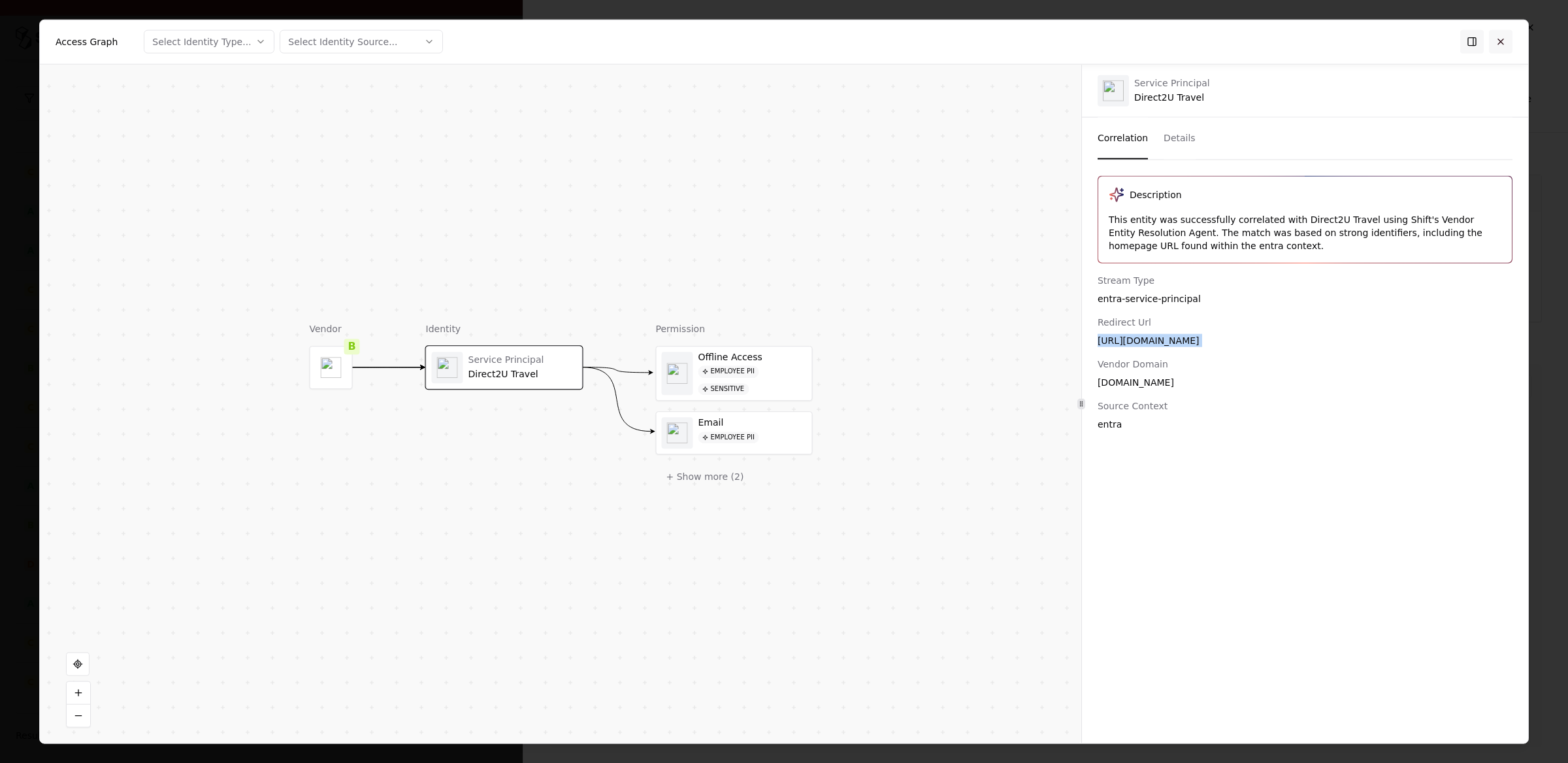
click at [1494, 45] on button at bounding box center [1501, 41] width 24 height 24
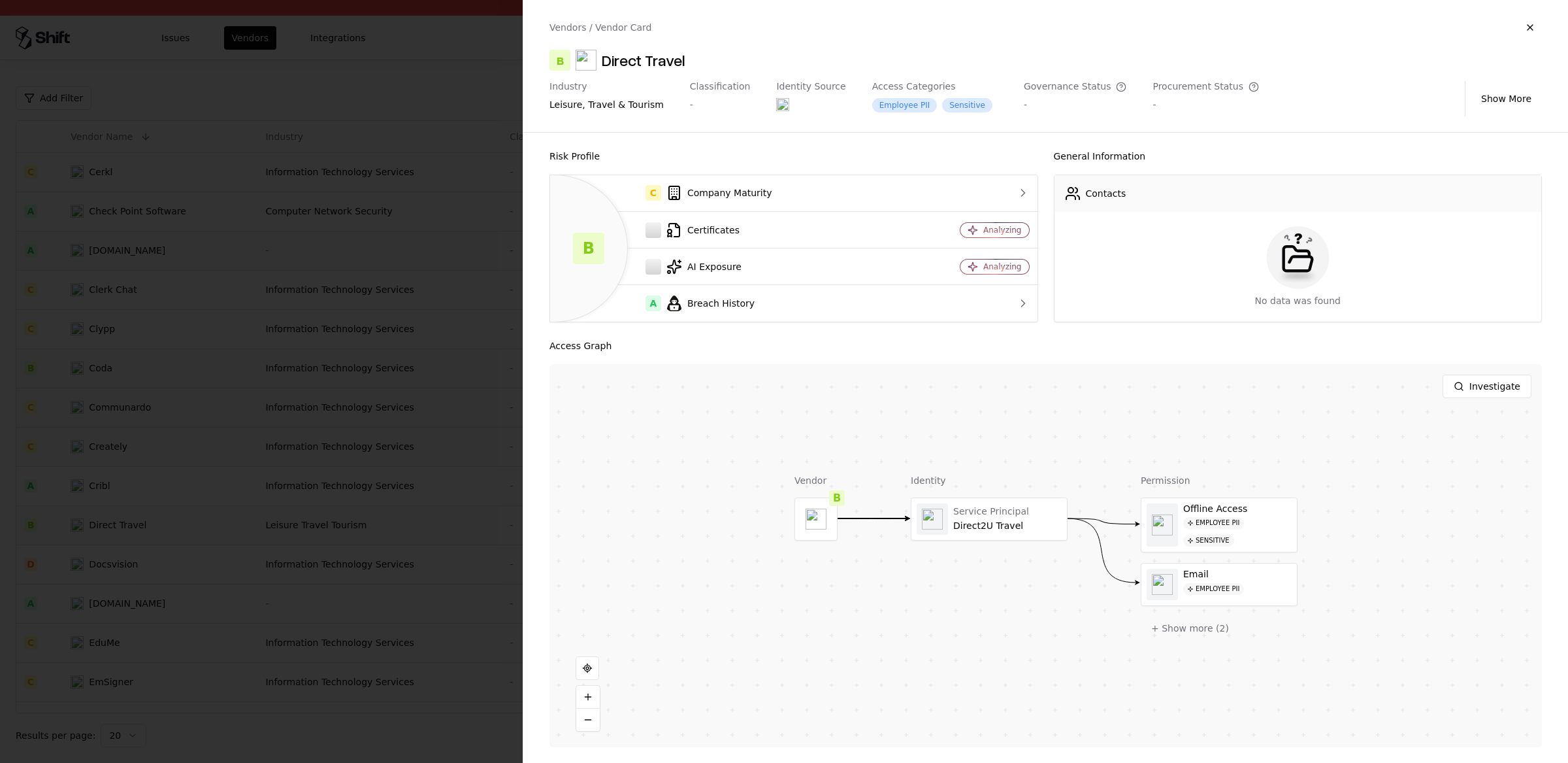
click at [351, 379] on div at bounding box center [784, 381] width 1568 height 763
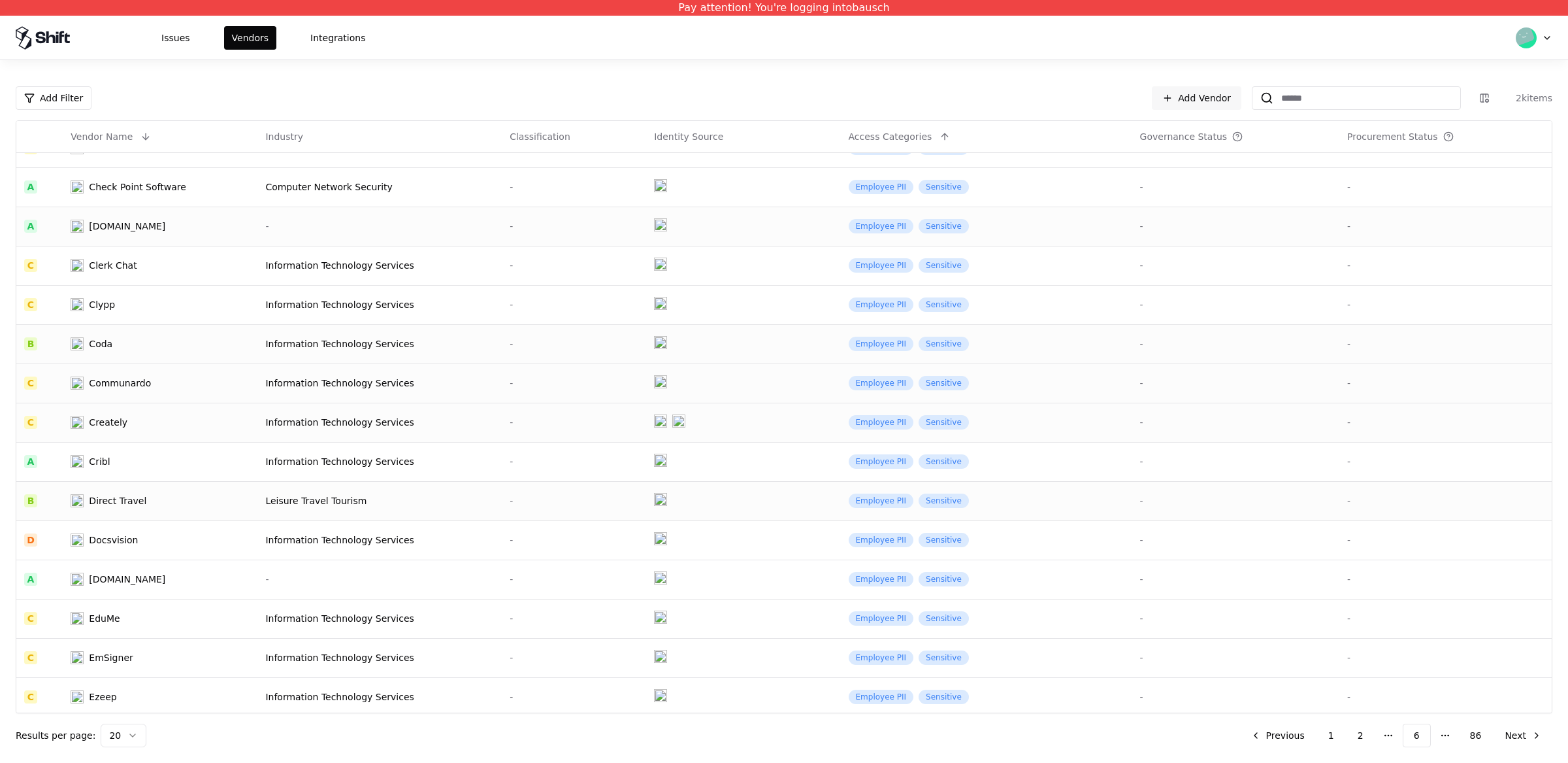
scroll to position [28, 0]
click at [198, 536] on div "Docsvision" at bounding box center [138, 536] width 136 height 13
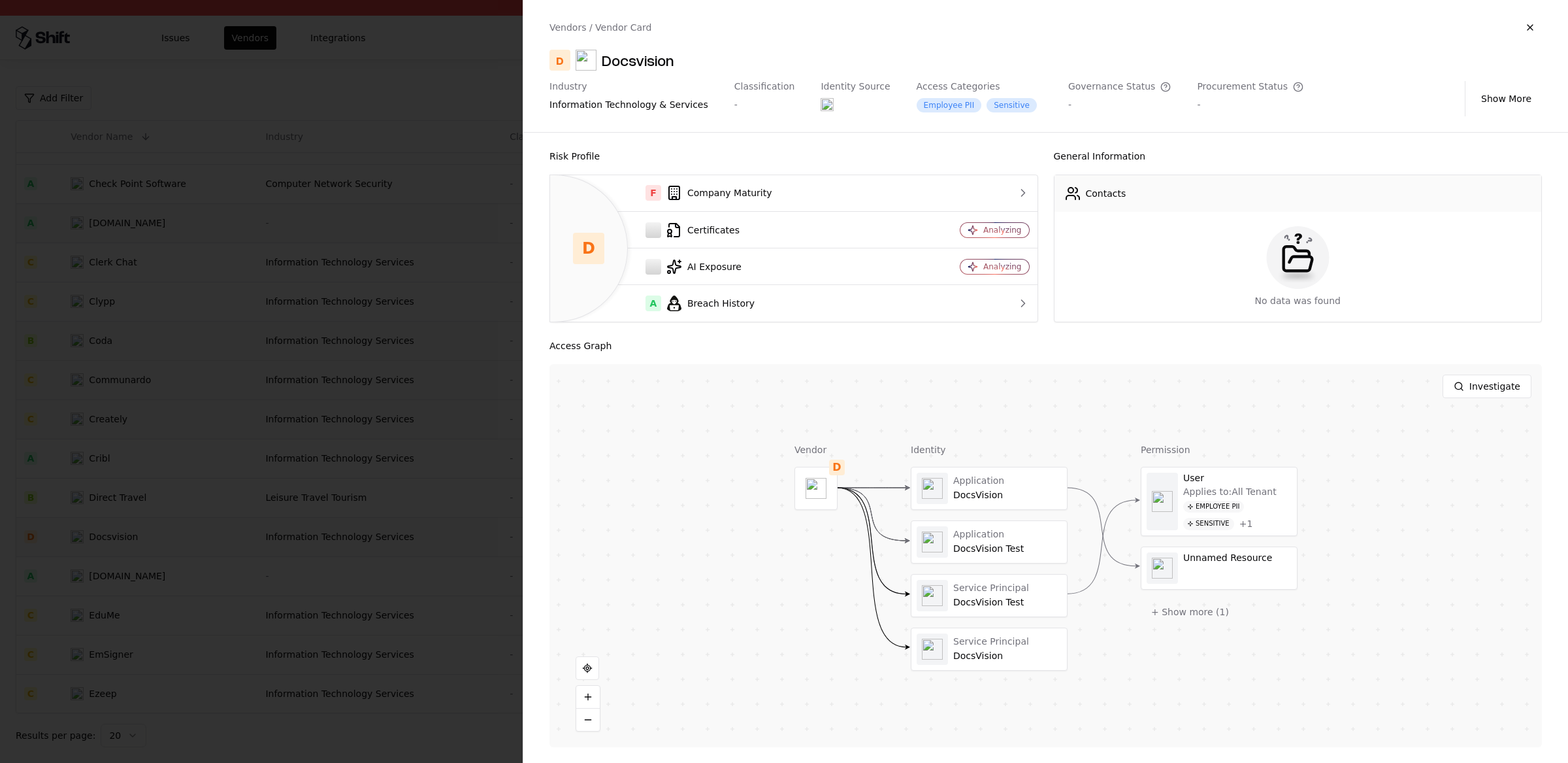
click at [630, 70] on div "Docsvision" at bounding box center [638, 60] width 73 height 21
click at [275, 255] on div at bounding box center [784, 381] width 1568 height 763
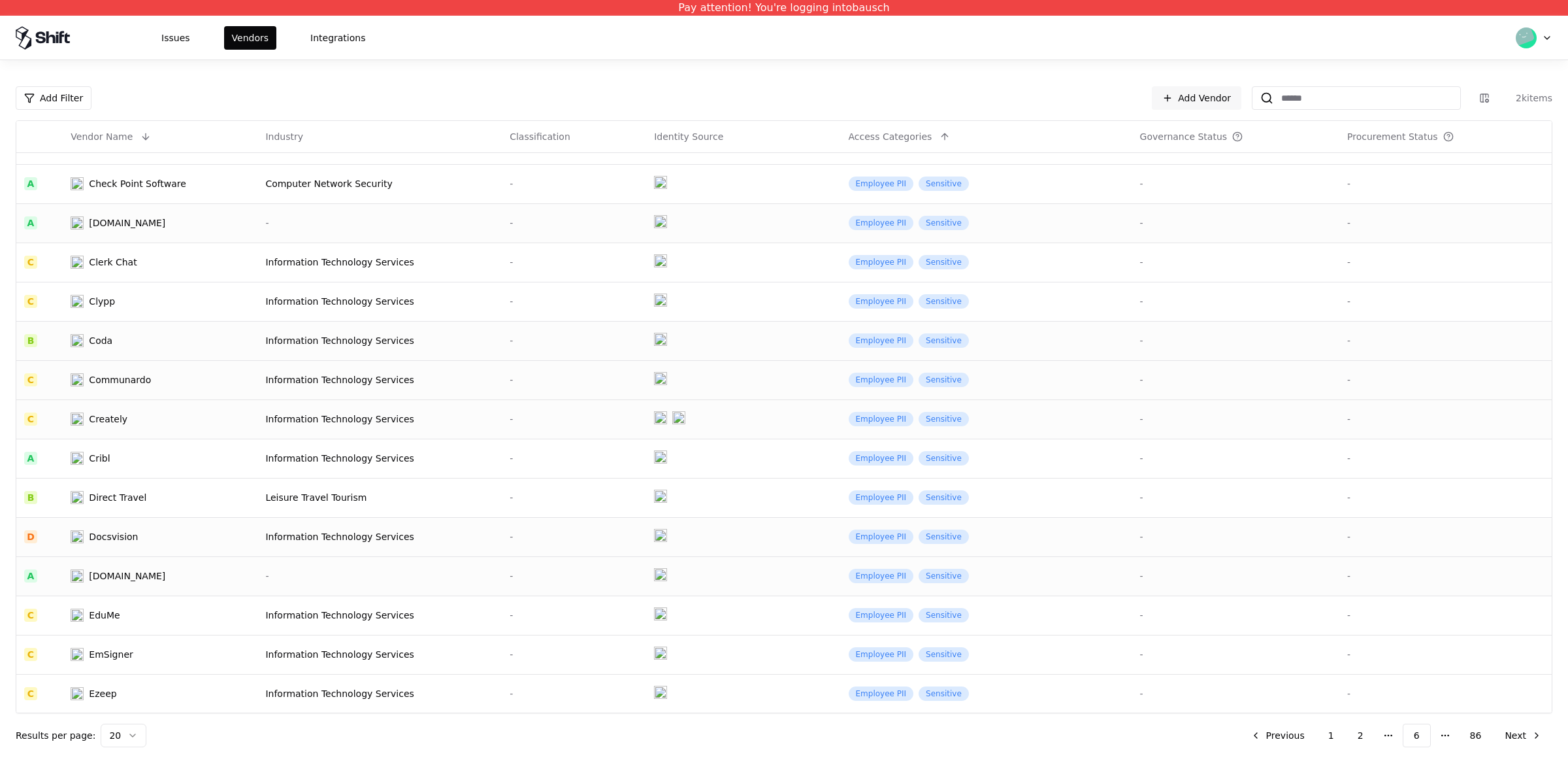
click at [133, 574] on div "Easy-poll.app" at bounding box center [127, 575] width 77 height 13
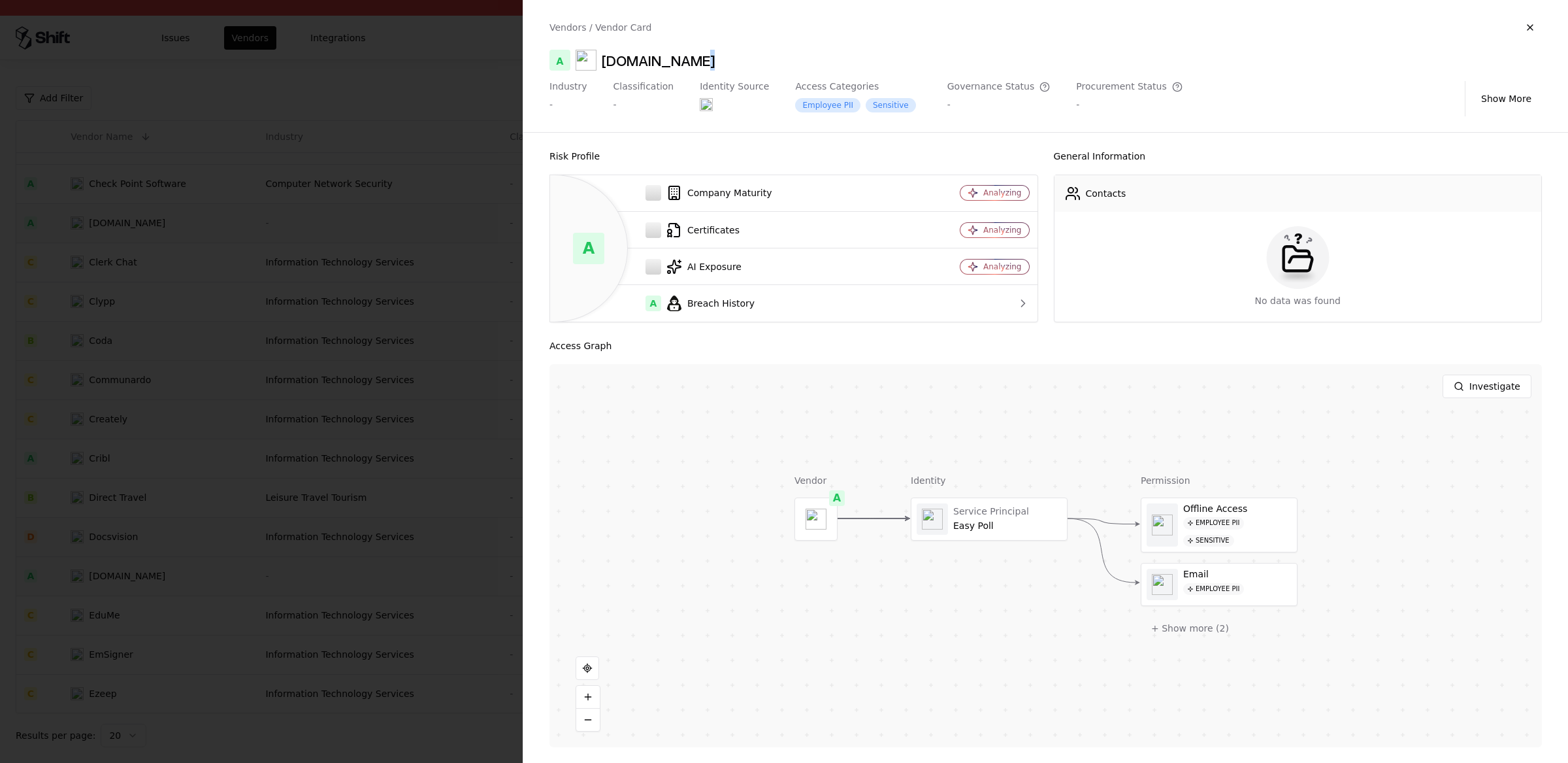
click at [694, 64] on div "Easy-poll.app" at bounding box center [658, 60] width 113 height 21
click at [699, 60] on div "A Easy-poll.app" at bounding box center [1045, 60] width 992 height 21
drag, startPoint x: 702, startPoint y: 61, endPoint x: 601, endPoint y: 60, distance: 101.0
click at [601, 60] on div "A Easy-poll.app" at bounding box center [1045, 60] width 992 height 21
click at [339, 394] on div at bounding box center [784, 381] width 1568 height 763
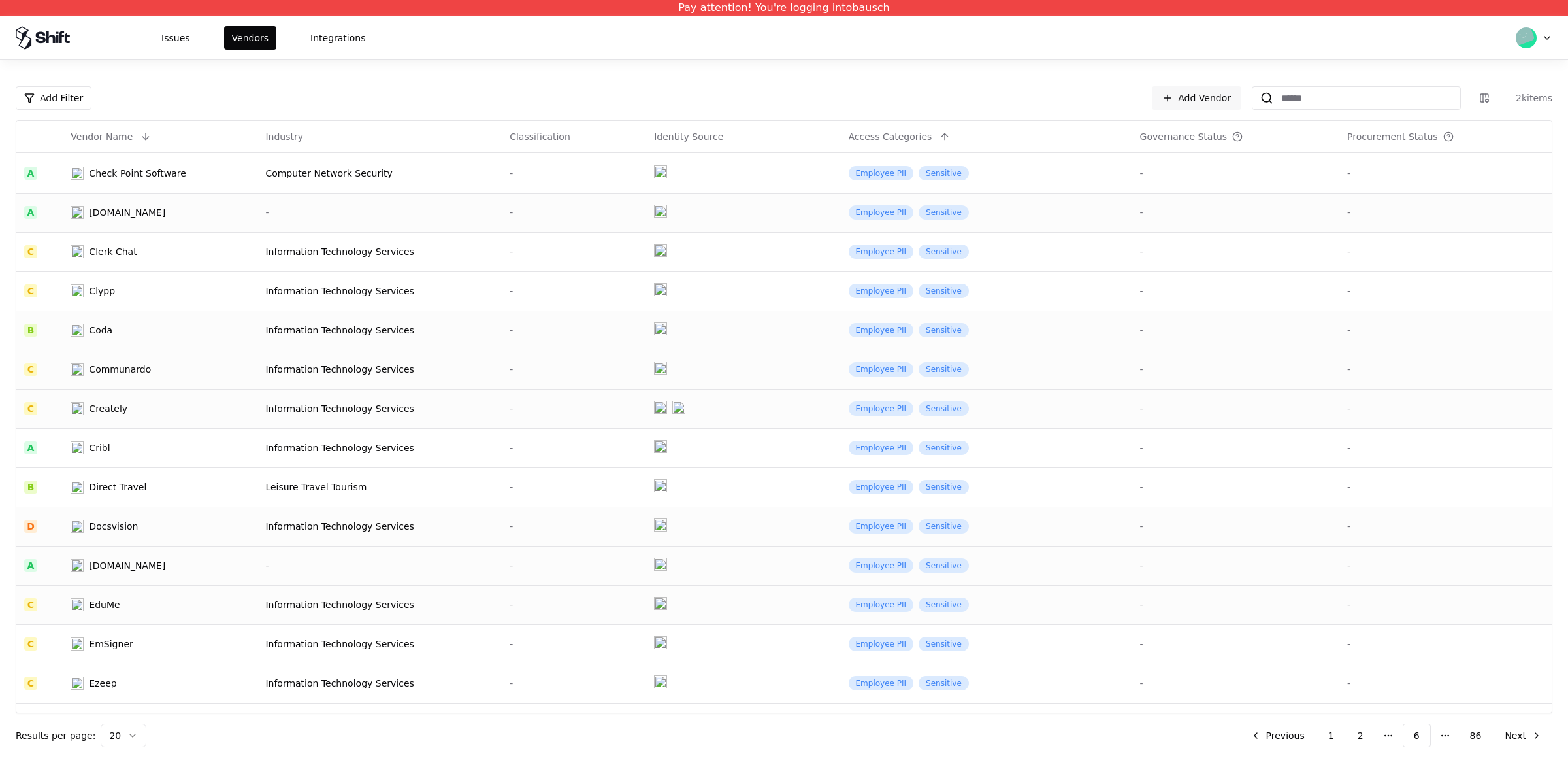
scroll to position [50, 0]
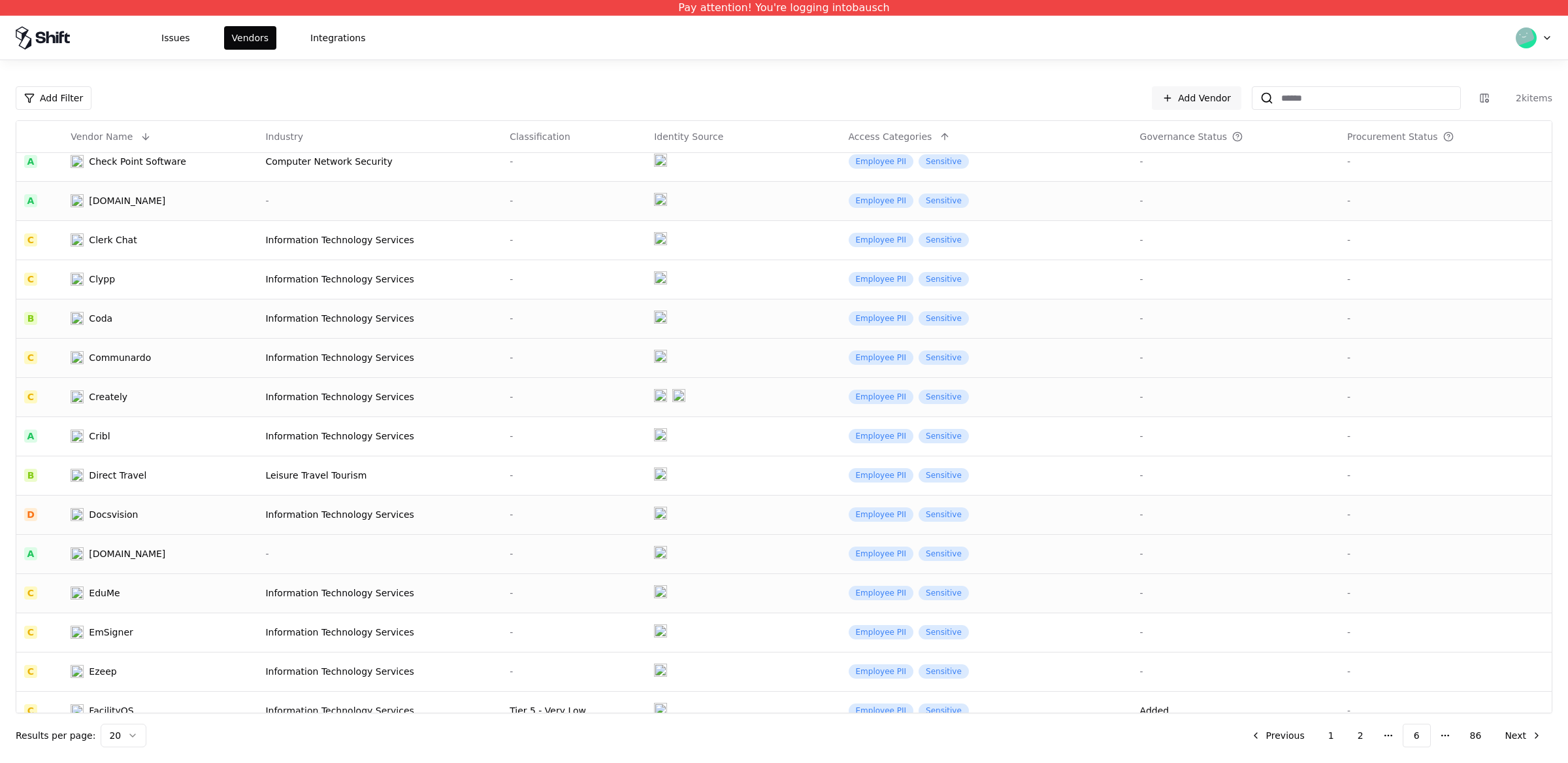
click at [148, 591] on div "EduMe" at bounding box center [138, 593] width 136 height 13
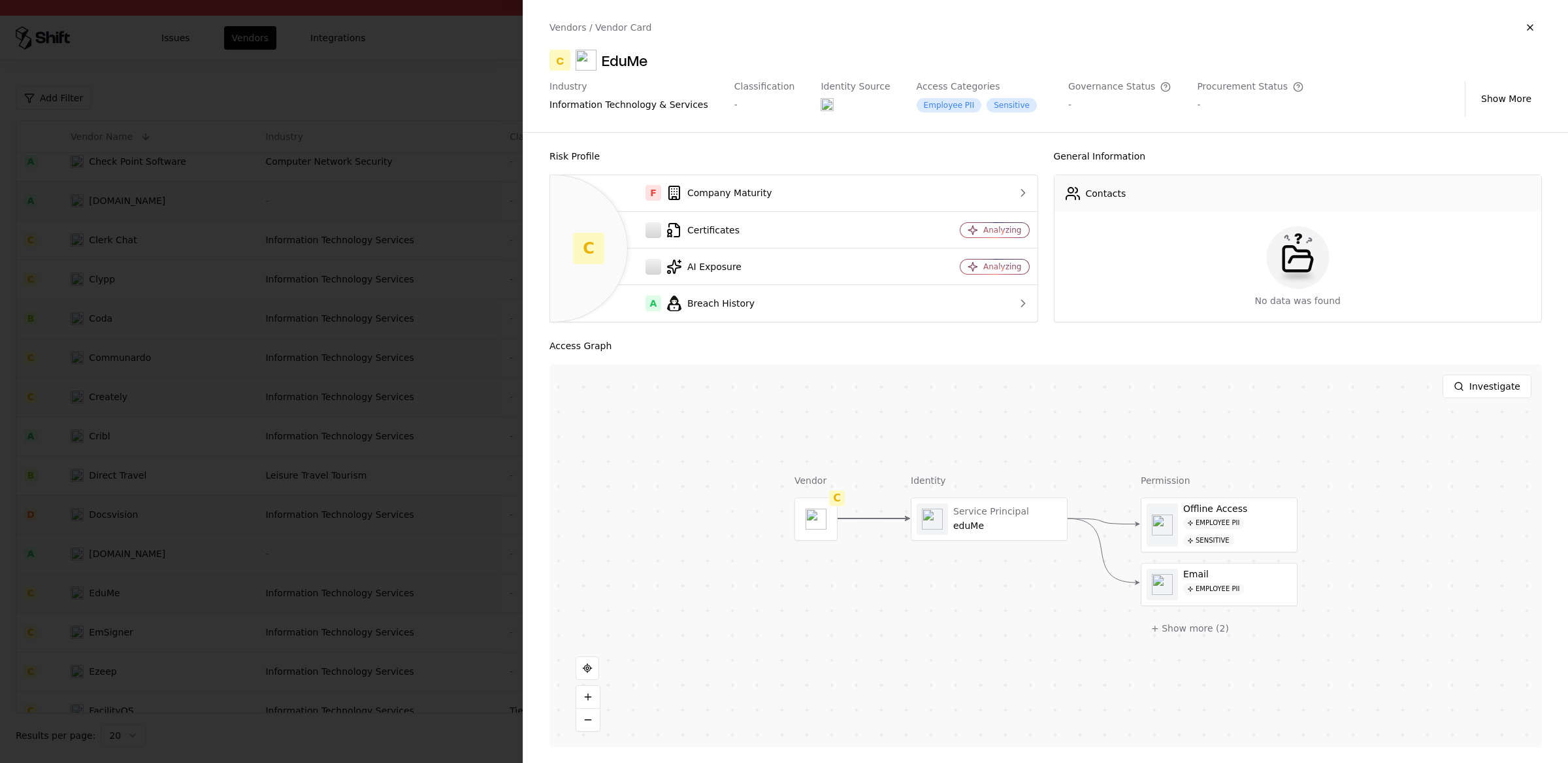
click at [637, 74] on div "Vendors / Vendor Card C EduMe Industry information technology & services Classi…" at bounding box center [1045, 66] width 1045 height 132
click at [635, 72] on div "Vendors / Vendor Card C EduMe Industry information technology & services Classi…" at bounding box center [1045, 66] width 1045 height 132
click at [635, 65] on div "EduMe" at bounding box center [625, 60] width 46 height 21
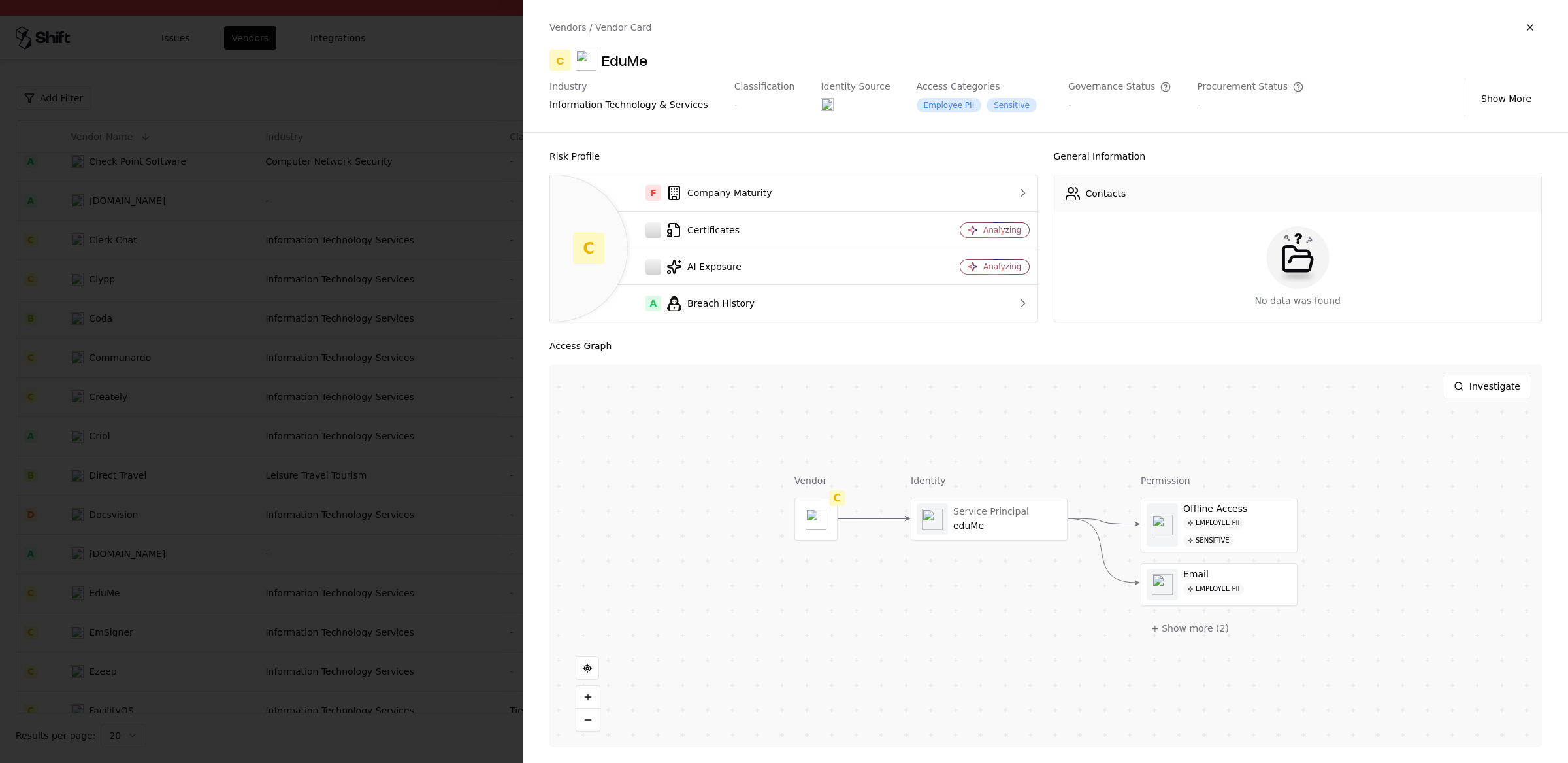
click at [351, 308] on div at bounding box center [784, 381] width 1568 height 763
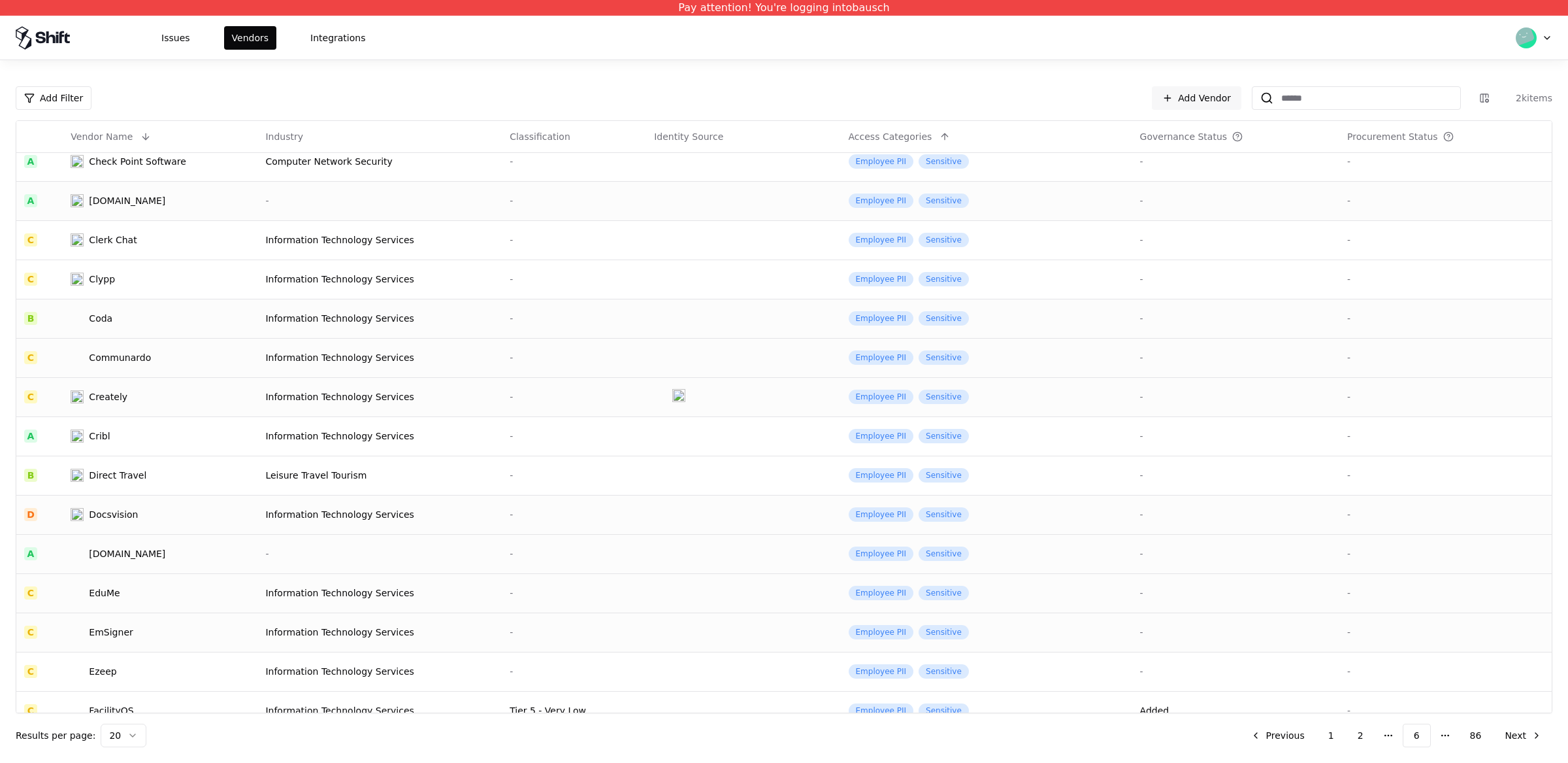
click at [174, 627] on div "EmSigner" at bounding box center [138, 632] width 136 height 13
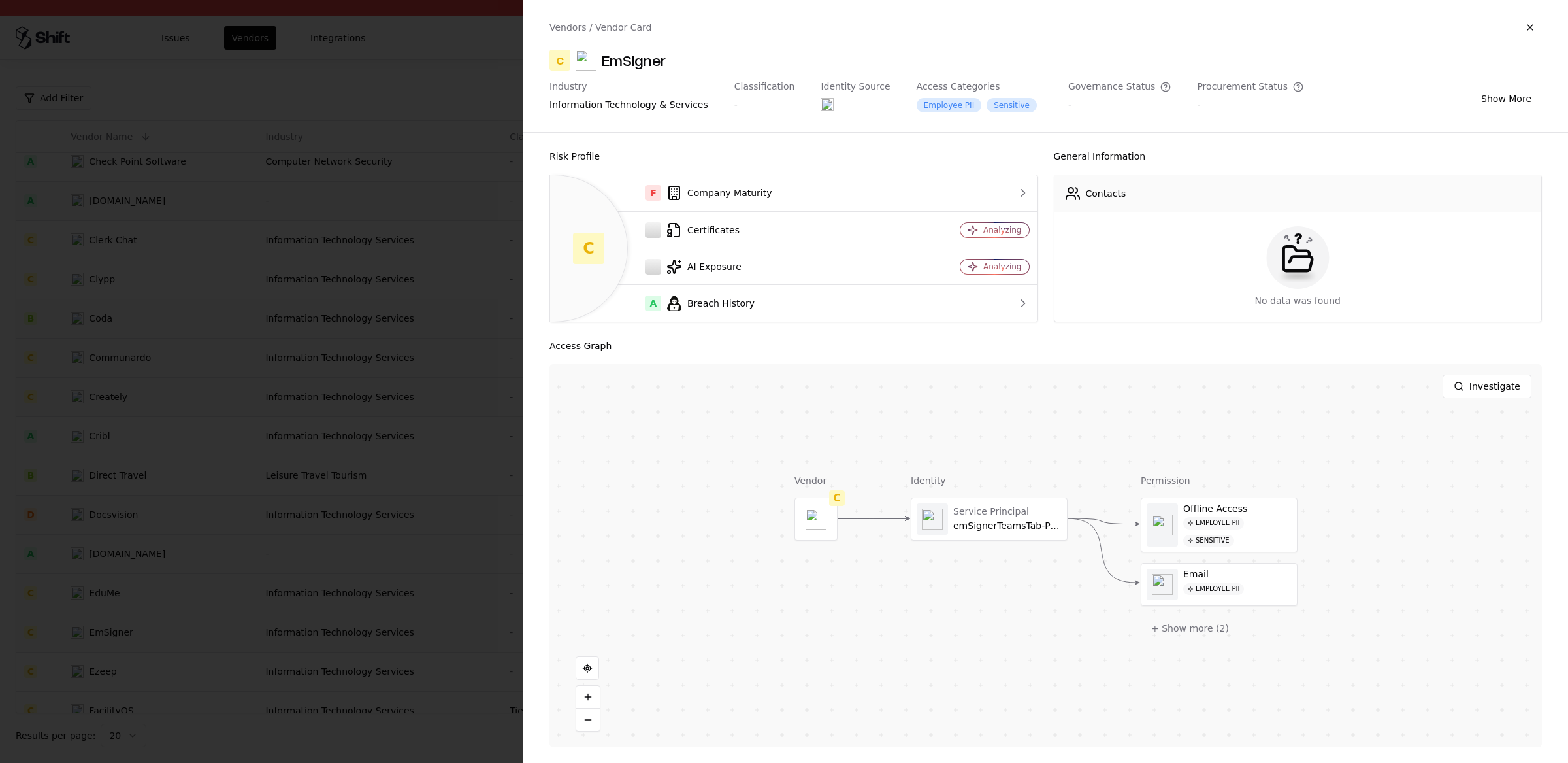
click at [647, 77] on div "Vendors / Vendor Card C EmSigner Industry information technology & services Cla…" at bounding box center [1045, 66] width 1045 height 132
click at [646, 75] on div "Vendors / Vendor Card C EmSigner Industry information technology & services Cla…" at bounding box center [1045, 66] width 1045 height 132
click at [646, 67] on div "EmSigner" at bounding box center [634, 60] width 64 height 21
click at [345, 282] on div at bounding box center [784, 381] width 1568 height 763
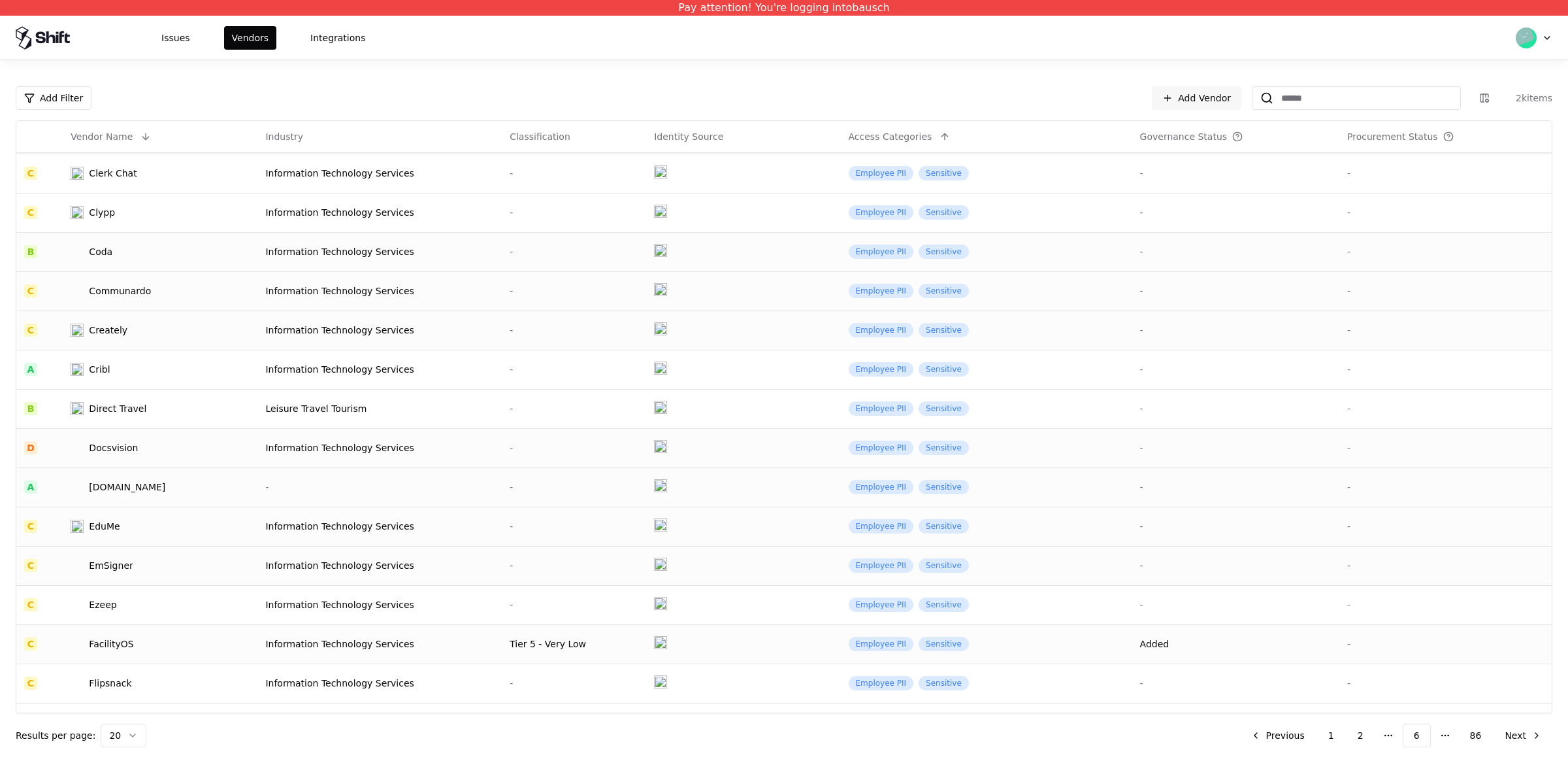
scroll to position [119, 0]
click at [133, 607] on div "Ezeep" at bounding box center [138, 602] width 136 height 13
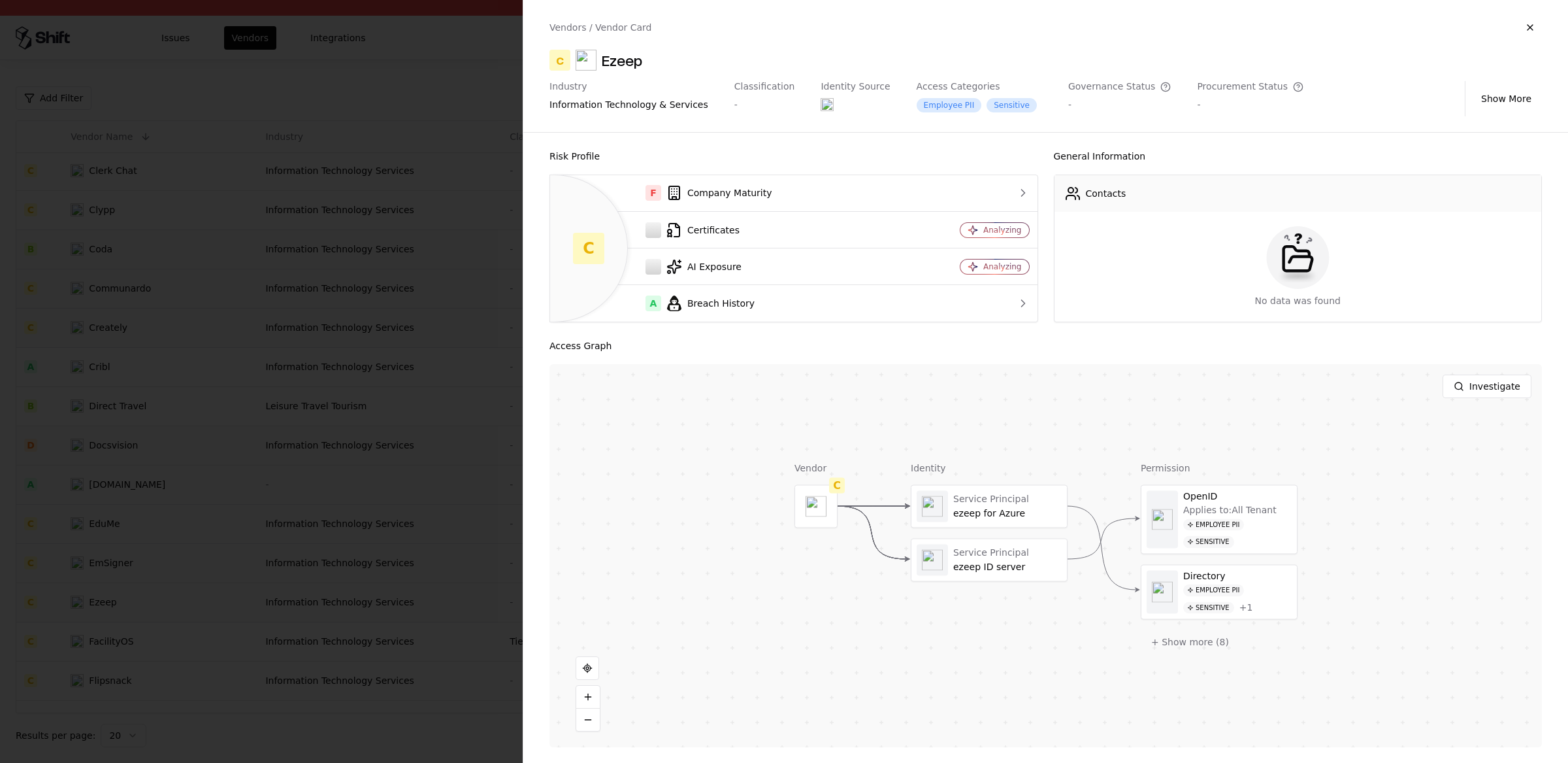
click at [622, 58] on div "Ezeep" at bounding box center [622, 60] width 41 height 21
click at [406, 327] on div at bounding box center [784, 381] width 1568 height 763
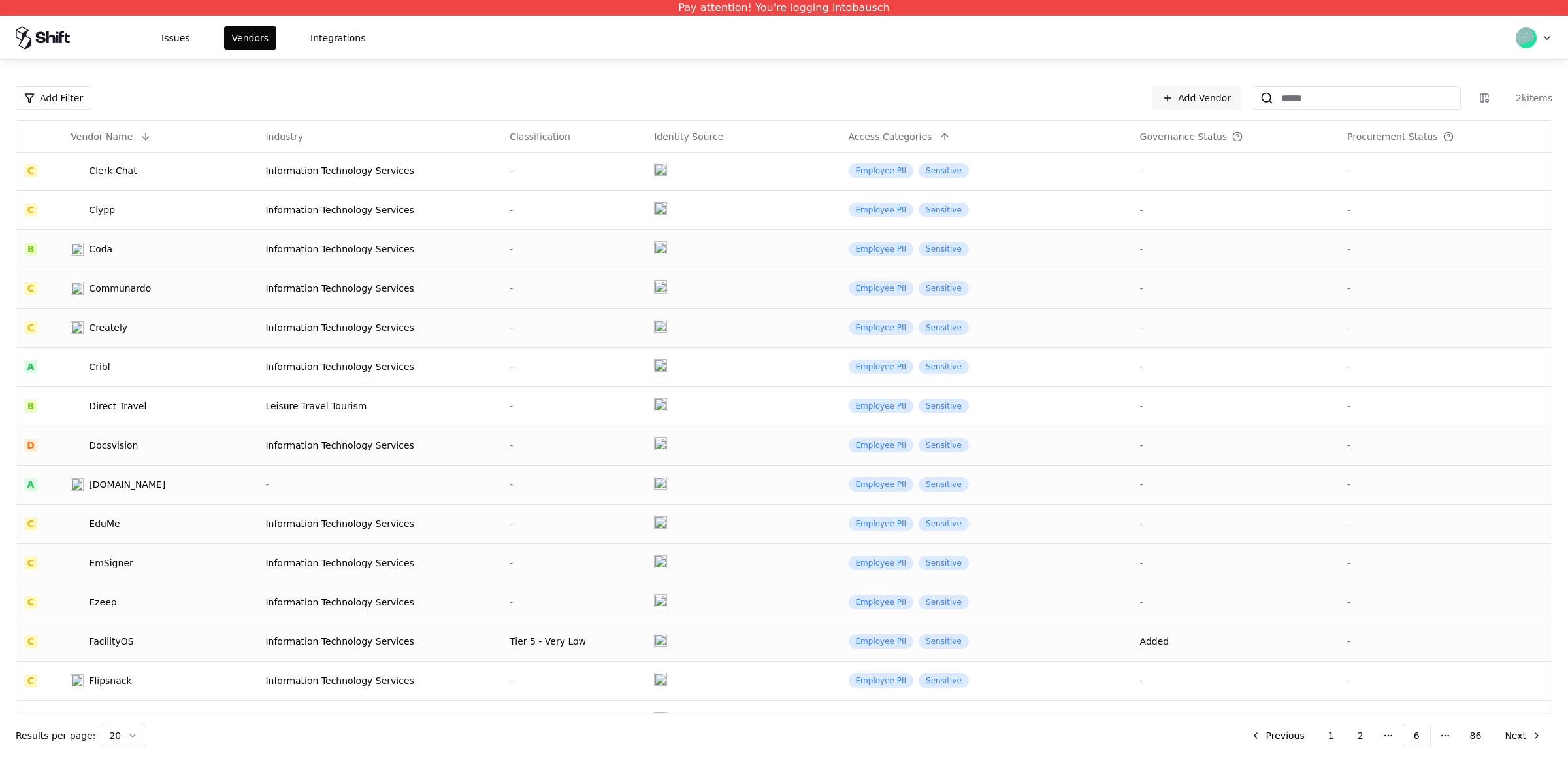
click at [127, 638] on div "FacilityOS" at bounding box center [111, 641] width 44 height 13
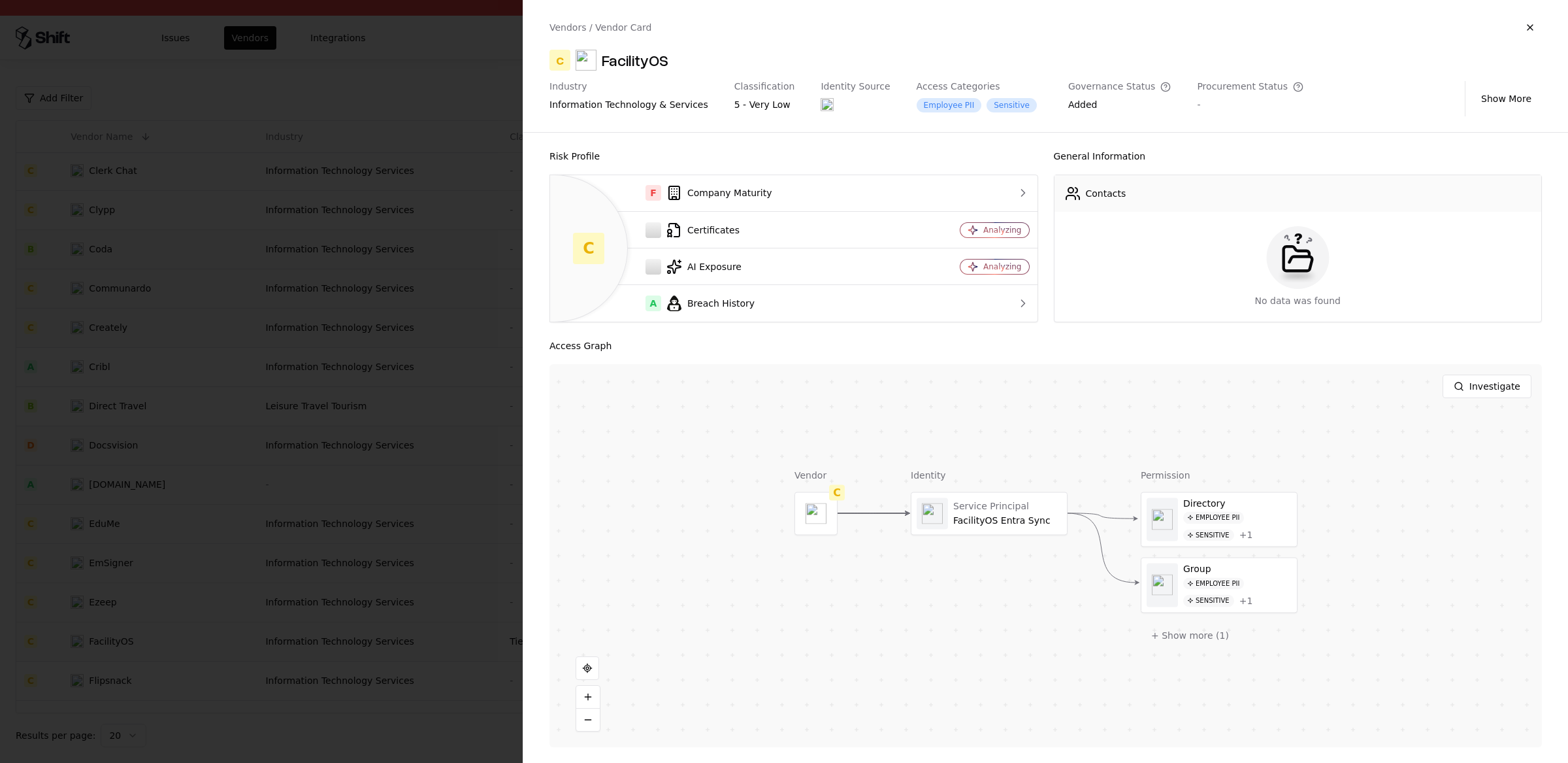
click at [651, 67] on div "FacilityOS" at bounding box center [635, 60] width 67 height 21
click at [269, 451] on div at bounding box center [784, 381] width 1568 height 763
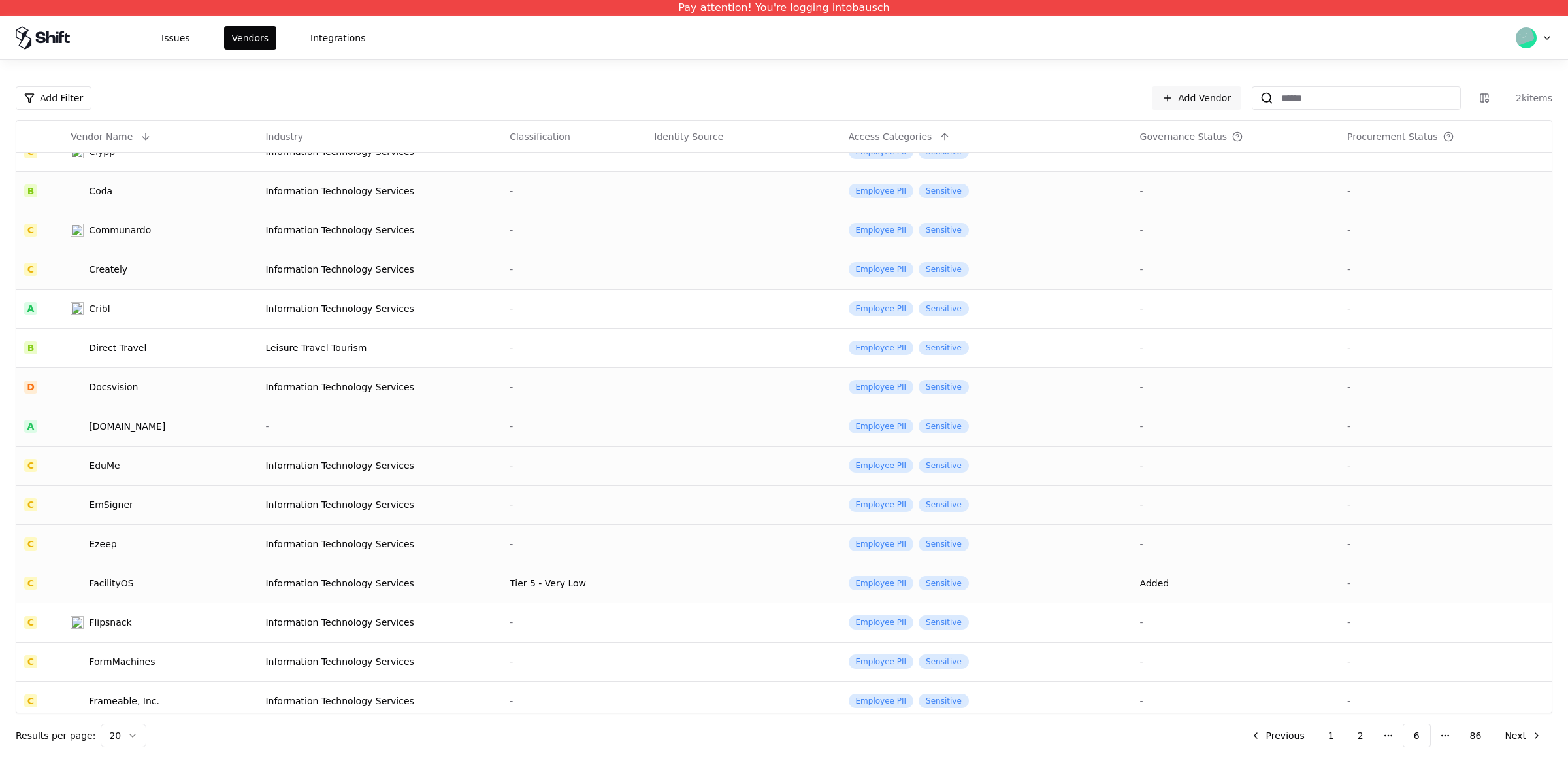
scroll to position [223, 0]
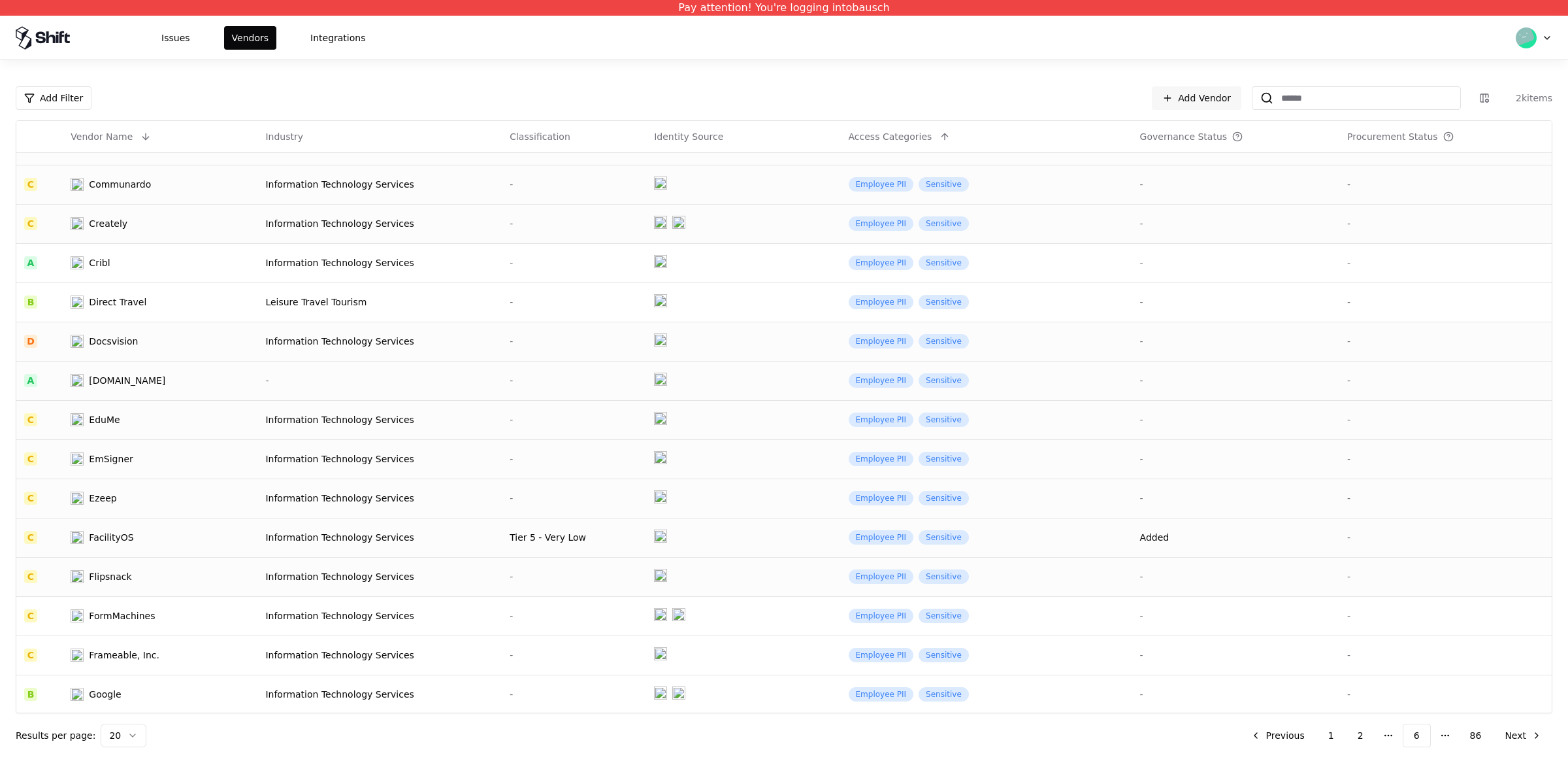
click at [141, 570] on div "Flipsnack" at bounding box center [138, 576] width 136 height 13
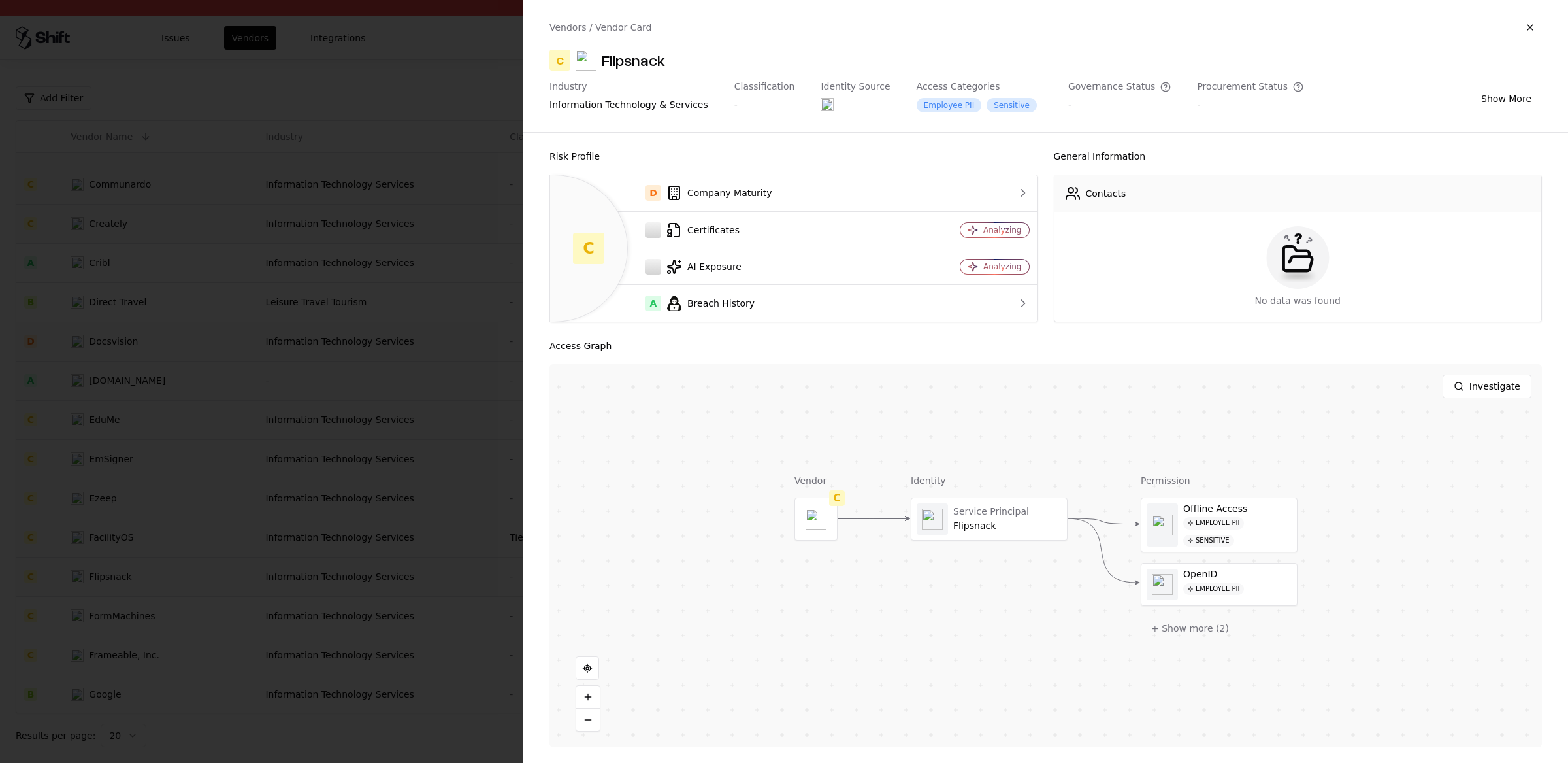
click at [640, 47] on div "Vendors / Vendor Card C Flipsnack Industry information technology & services Cl…" at bounding box center [1045, 66] width 1045 height 132
click at [637, 55] on div "Flipsnack" at bounding box center [633, 60] width 64 height 21
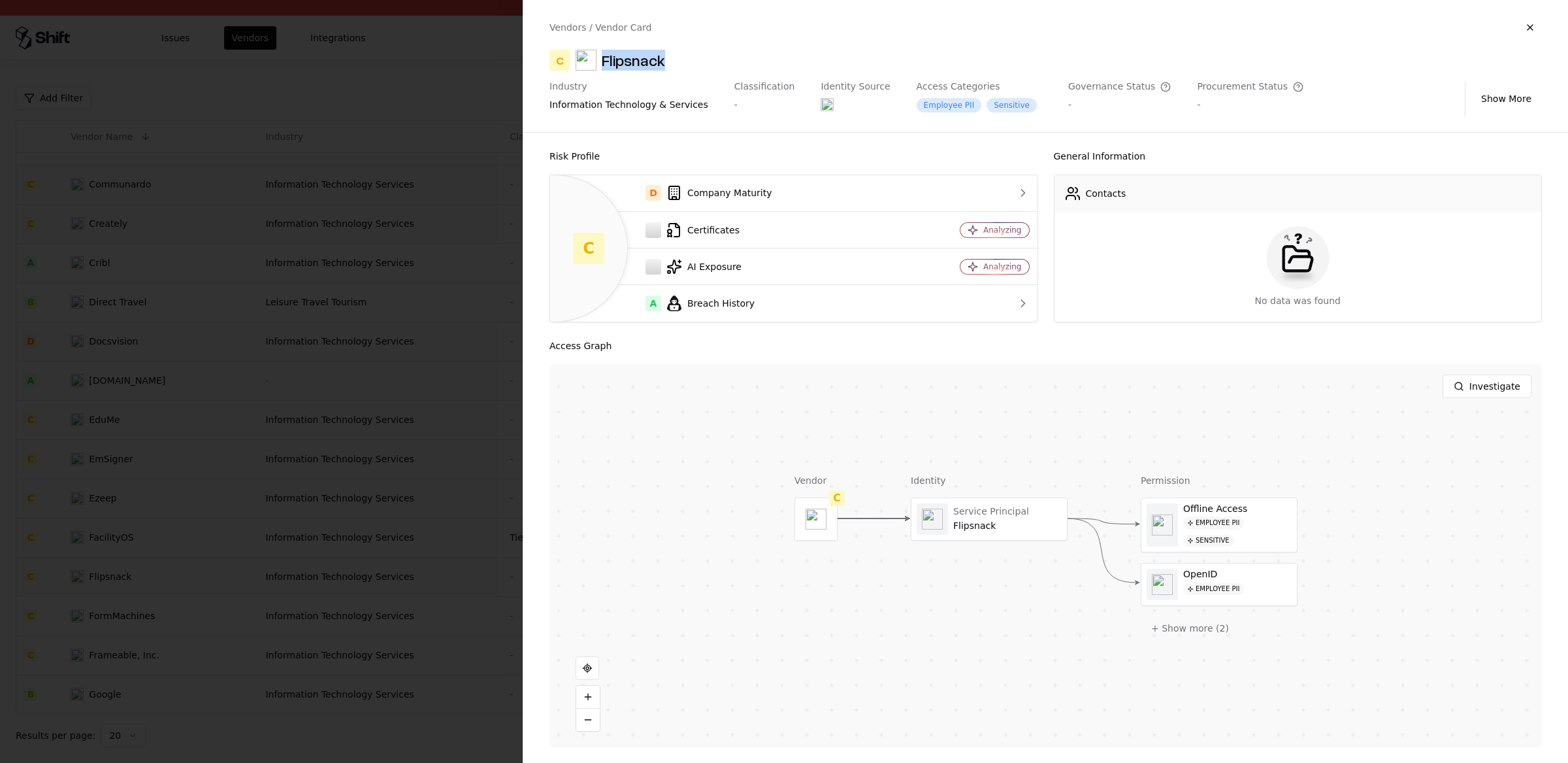
click at [303, 354] on div at bounding box center [784, 381] width 1568 height 763
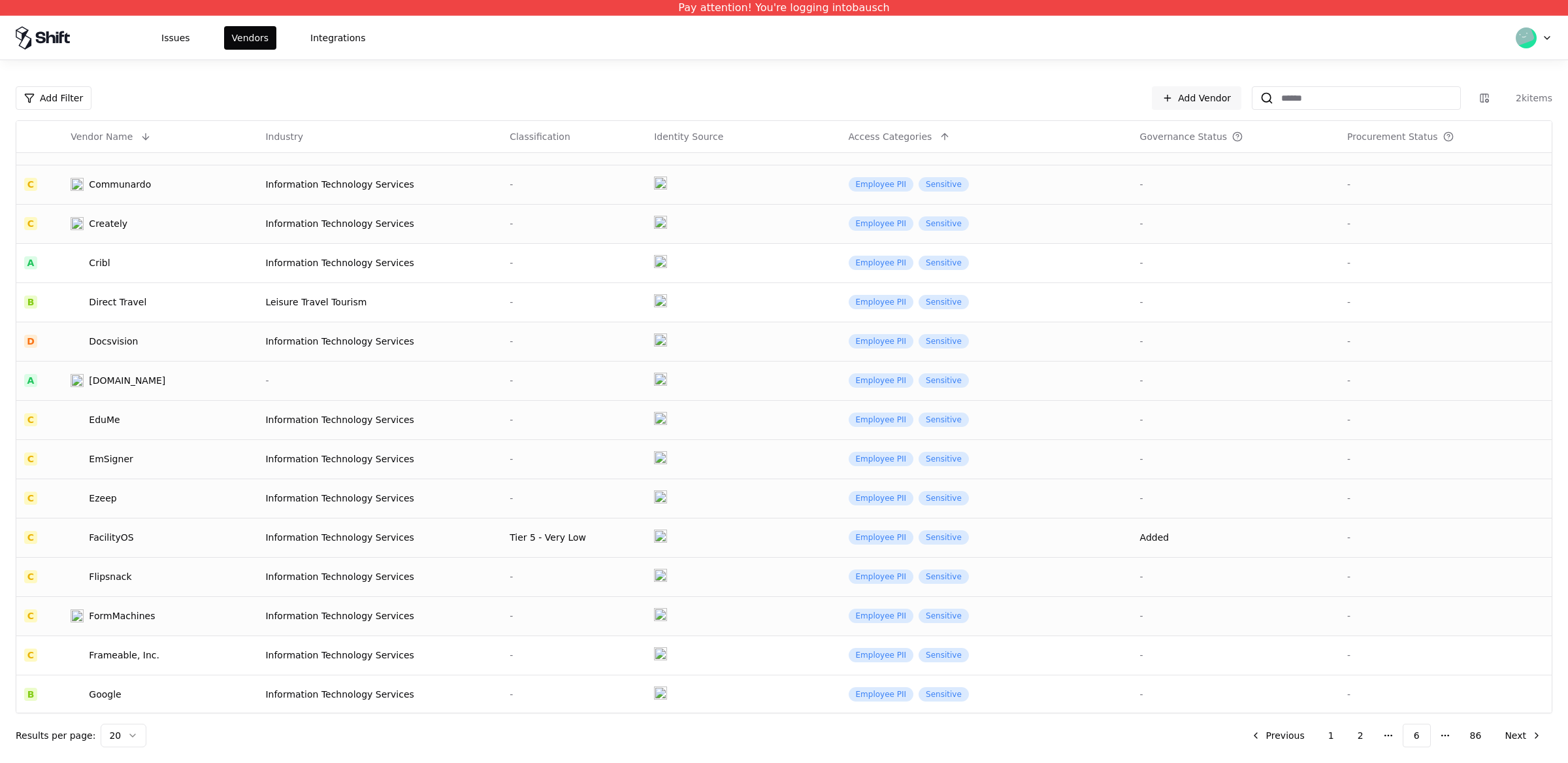
click at [122, 627] on td "FormMachines" at bounding box center [160, 615] width 195 height 39
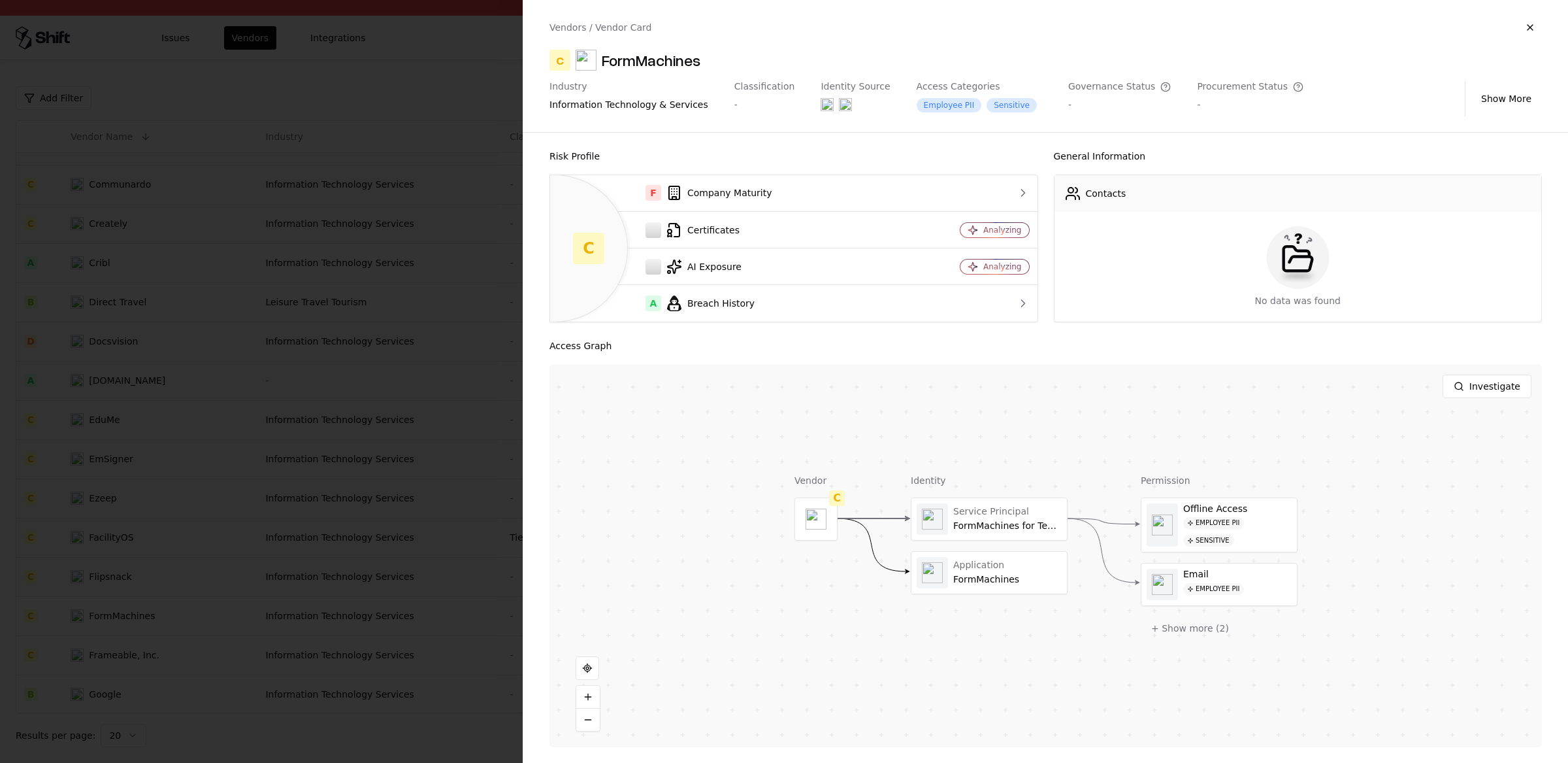
click at [688, 60] on div "FormMachines" at bounding box center [651, 60] width 99 height 21
click at [349, 440] on div at bounding box center [784, 381] width 1568 height 763
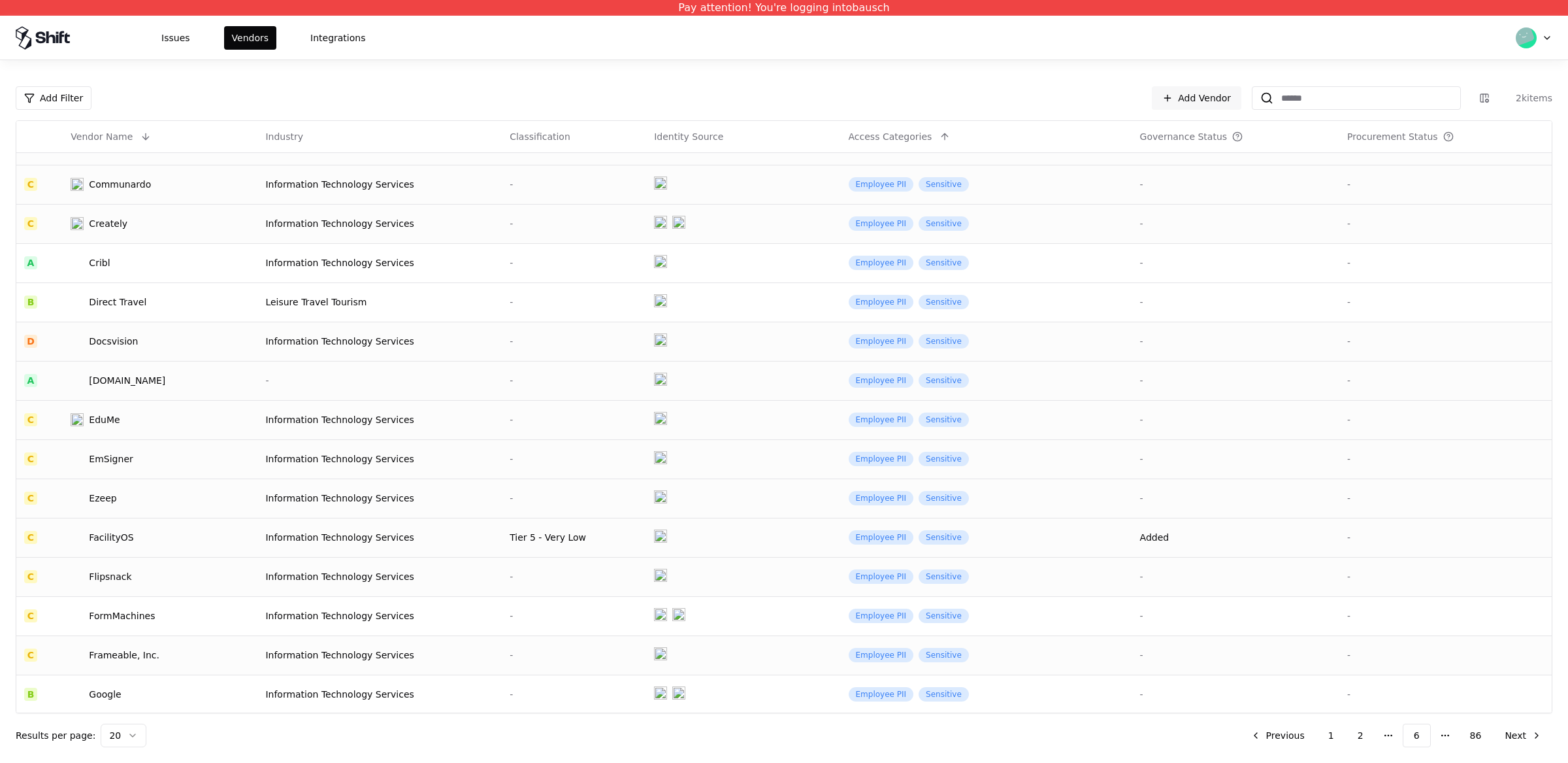
click at [137, 653] on div "Frameable, Inc." at bounding box center [124, 655] width 71 height 13
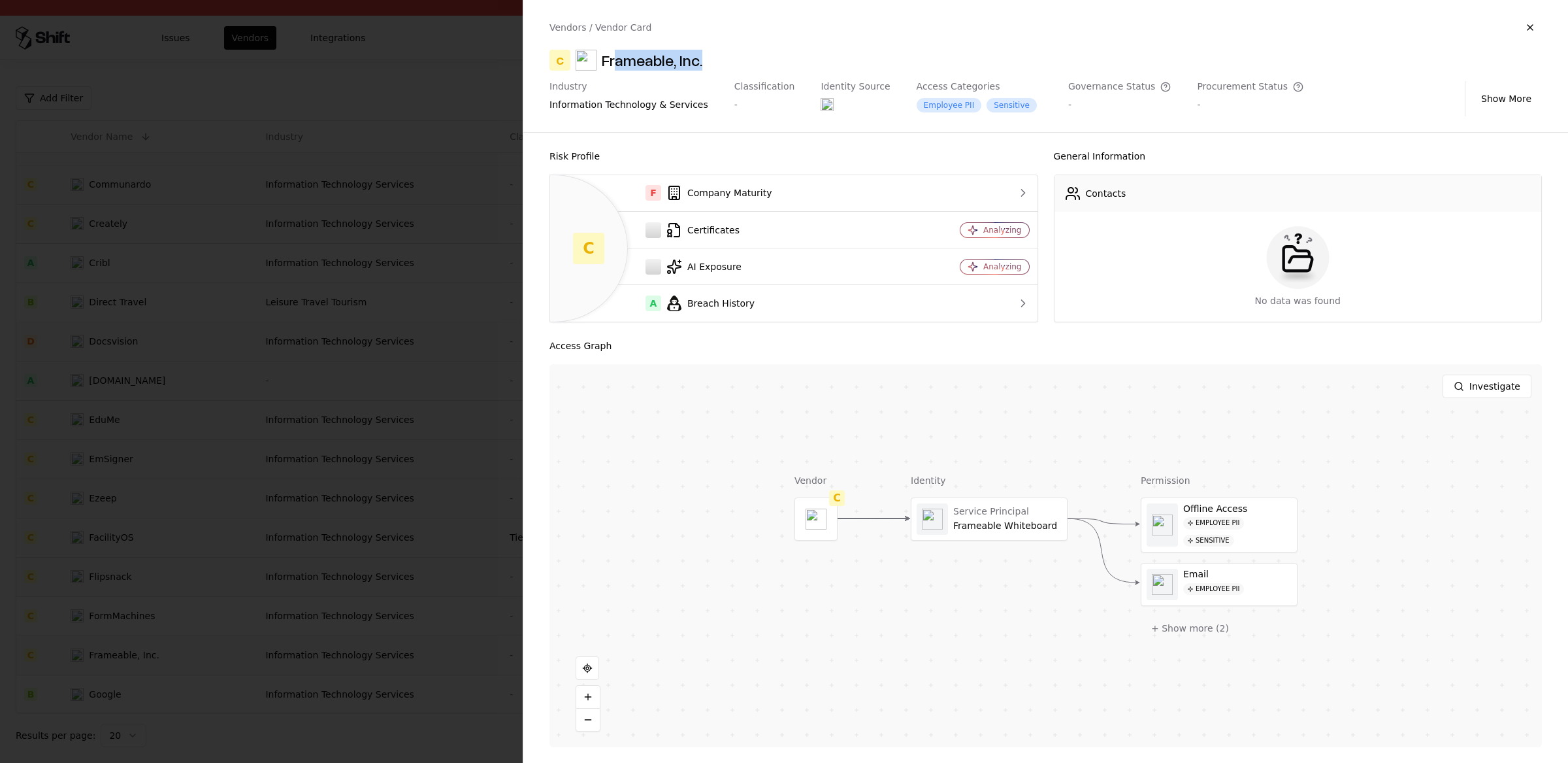
drag, startPoint x: 687, startPoint y: 62, endPoint x: 617, endPoint y: 66, distance: 70.1
click at [617, 67] on div "C Frameable, Inc." at bounding box center [1045, 60] width 992 height 21
click at [616, 64] on div "Frameable, Inc." at bounding box center [651, 60] width 100 height 21
click at [383, 403] on div at bounding box center [784, 381] width 1568 height 763
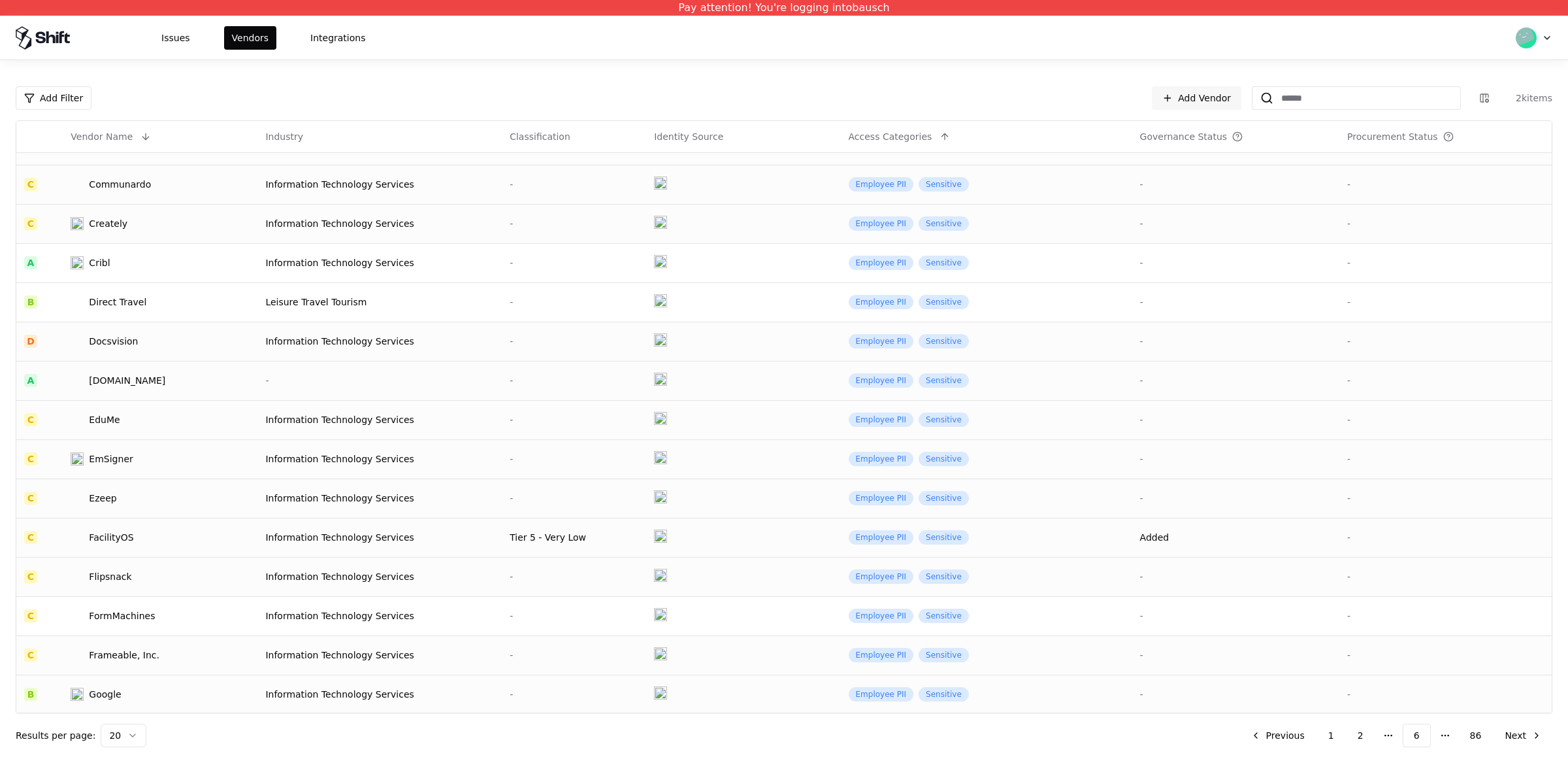
click at [241, 710] on td "Google" at bounding box center [160, 694] width 195 height 39
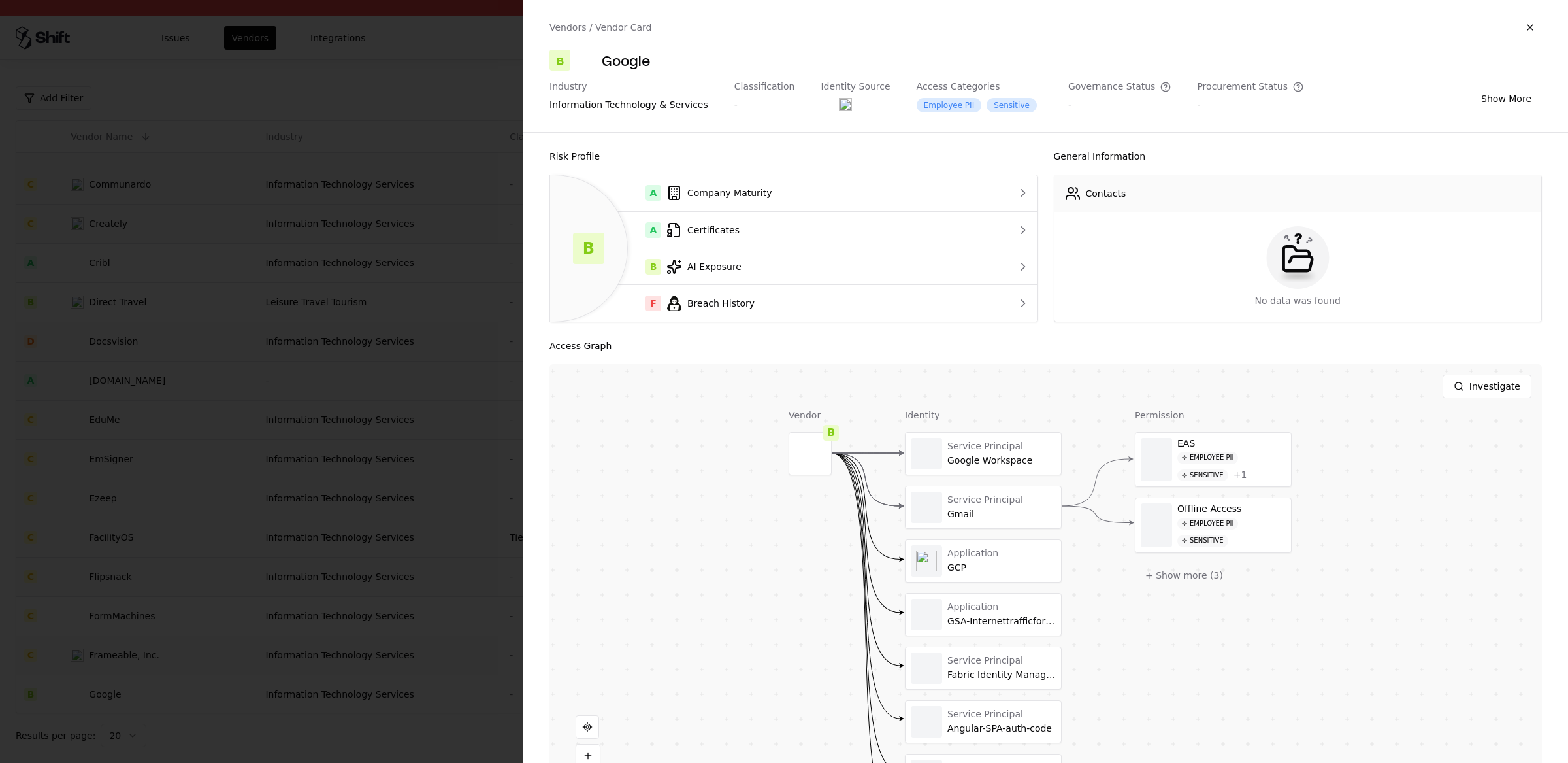
click at [228, 510] on div at bounding box center [784, 381] width 1568 height 763
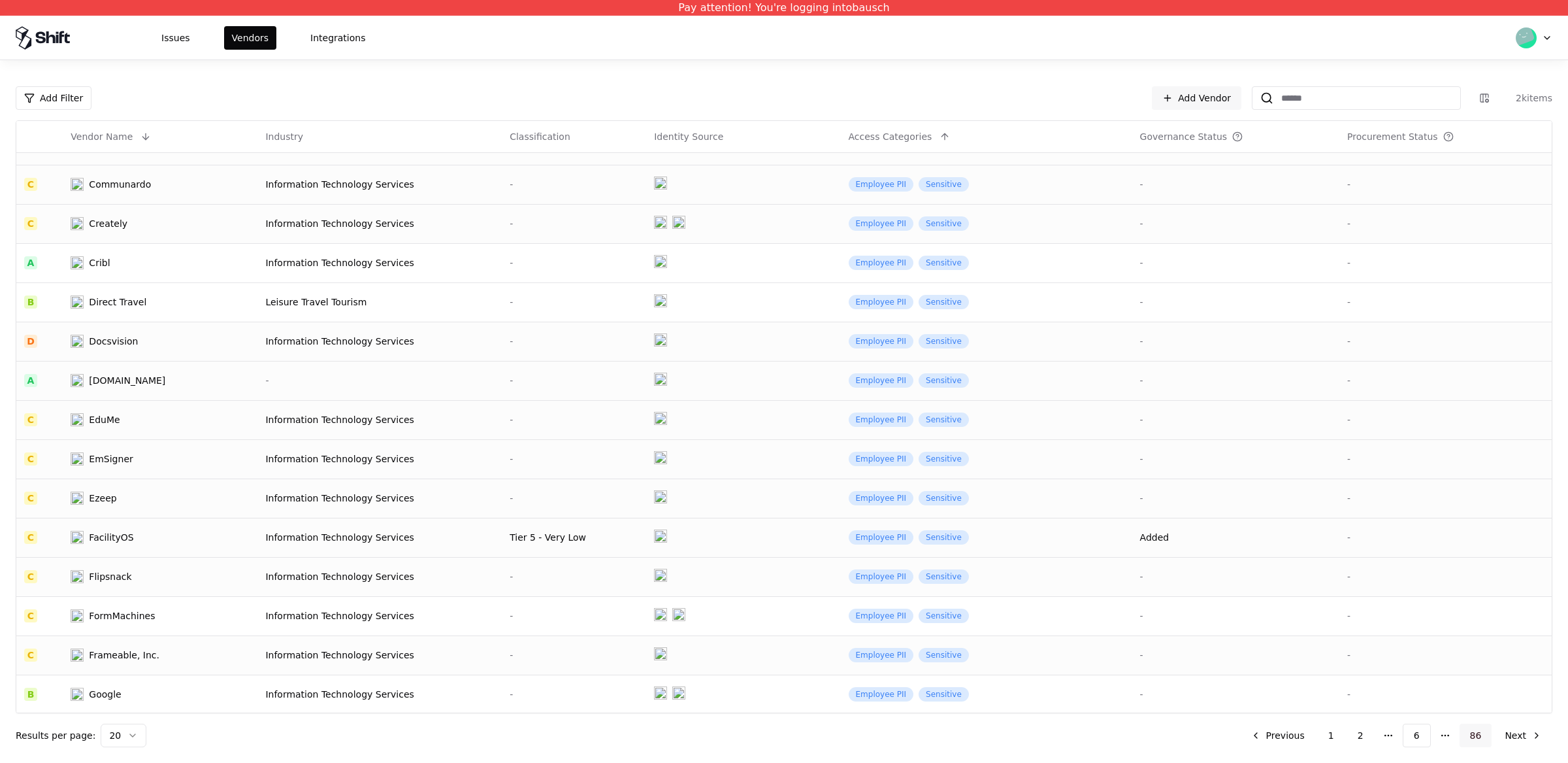
click at [1473, 742] on button "86" at bounding box center [1475, 735] width 33 height 24
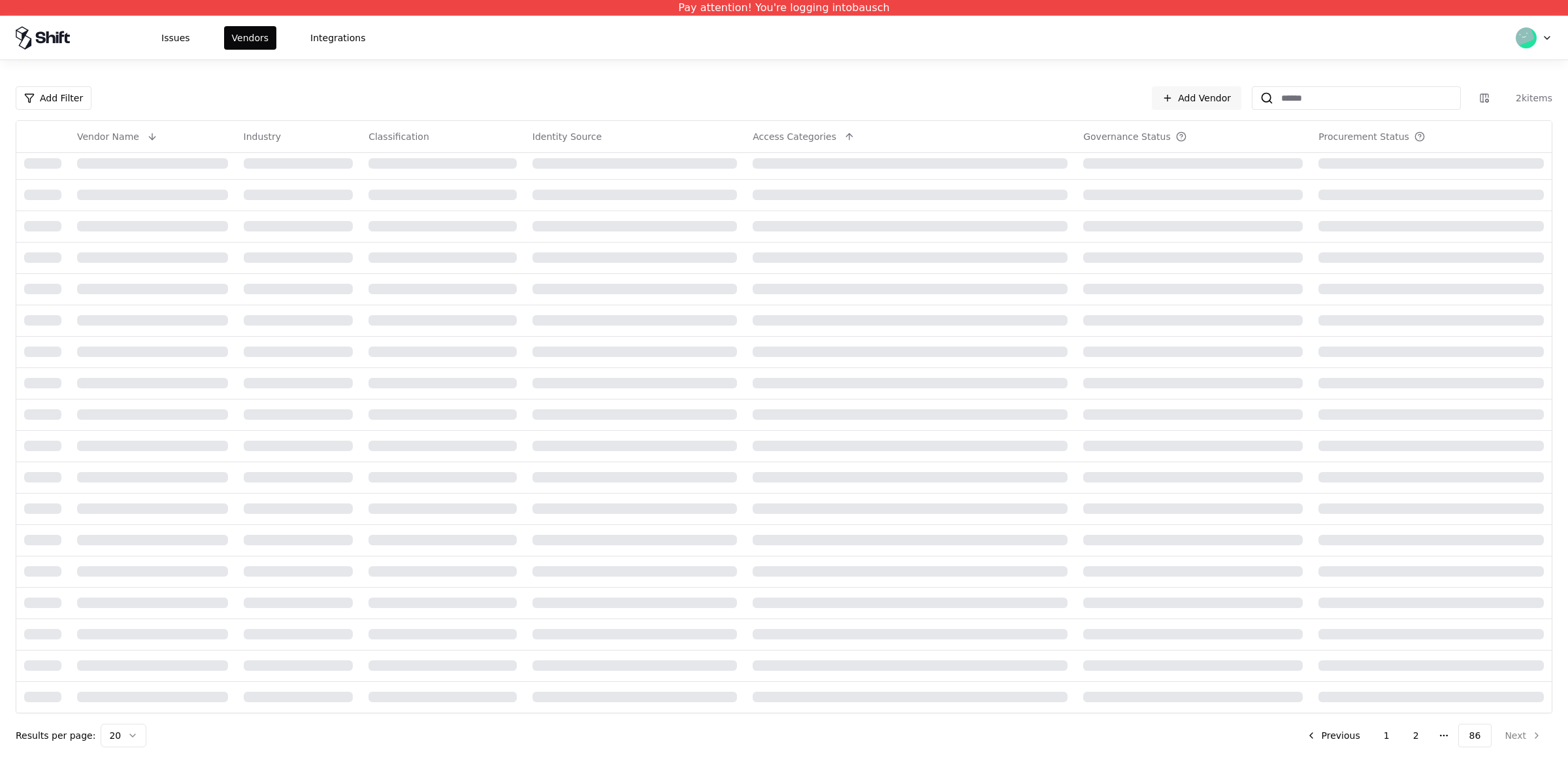
scroll to position [66, 0]
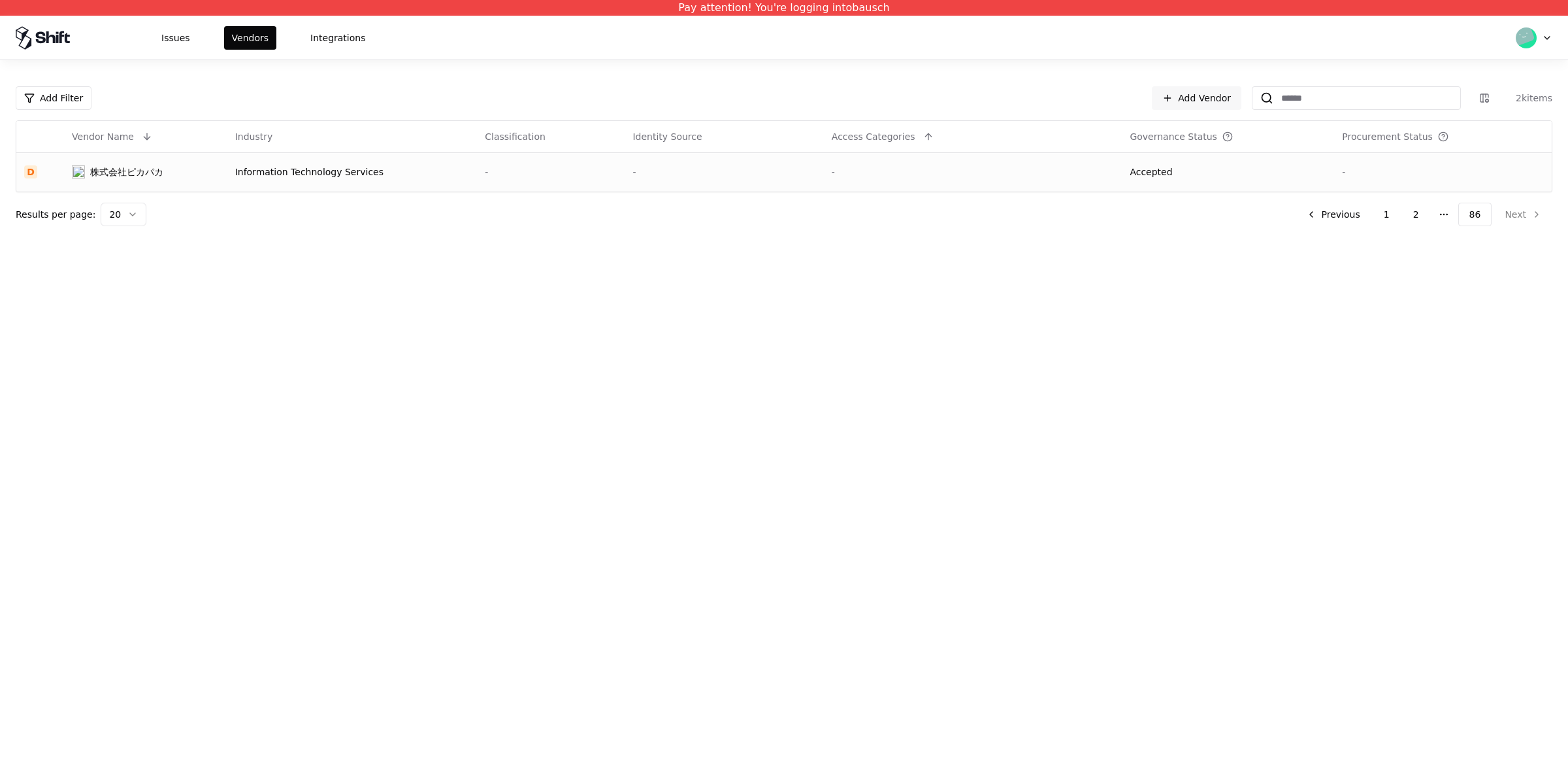
click at [144, 157] on td "株式会社ピカパカ" at bounding box center [146, 172] width 163 height 39
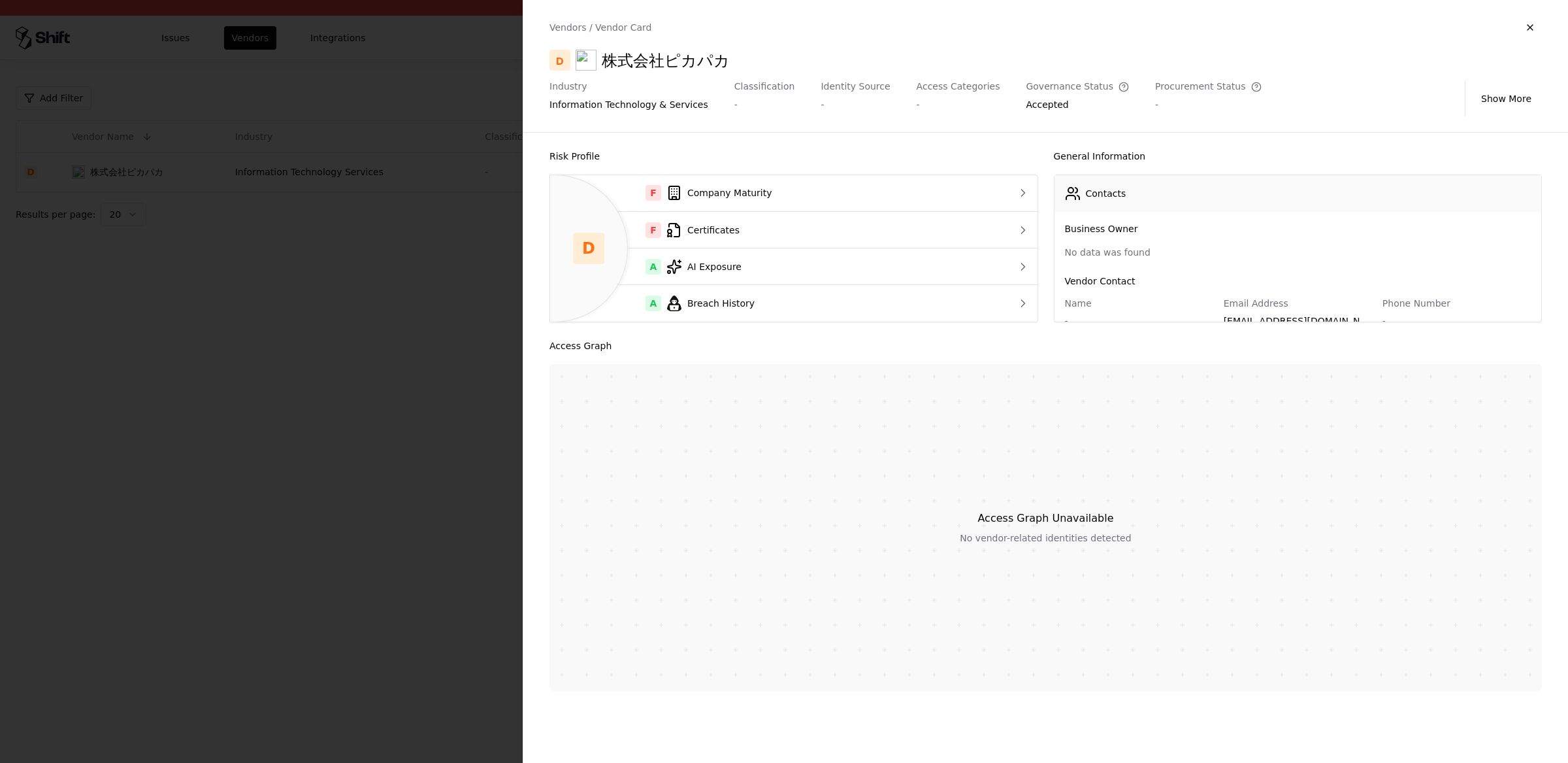
click at [369, 242] on div at bounding box center [784, 381] width 1568 height 763
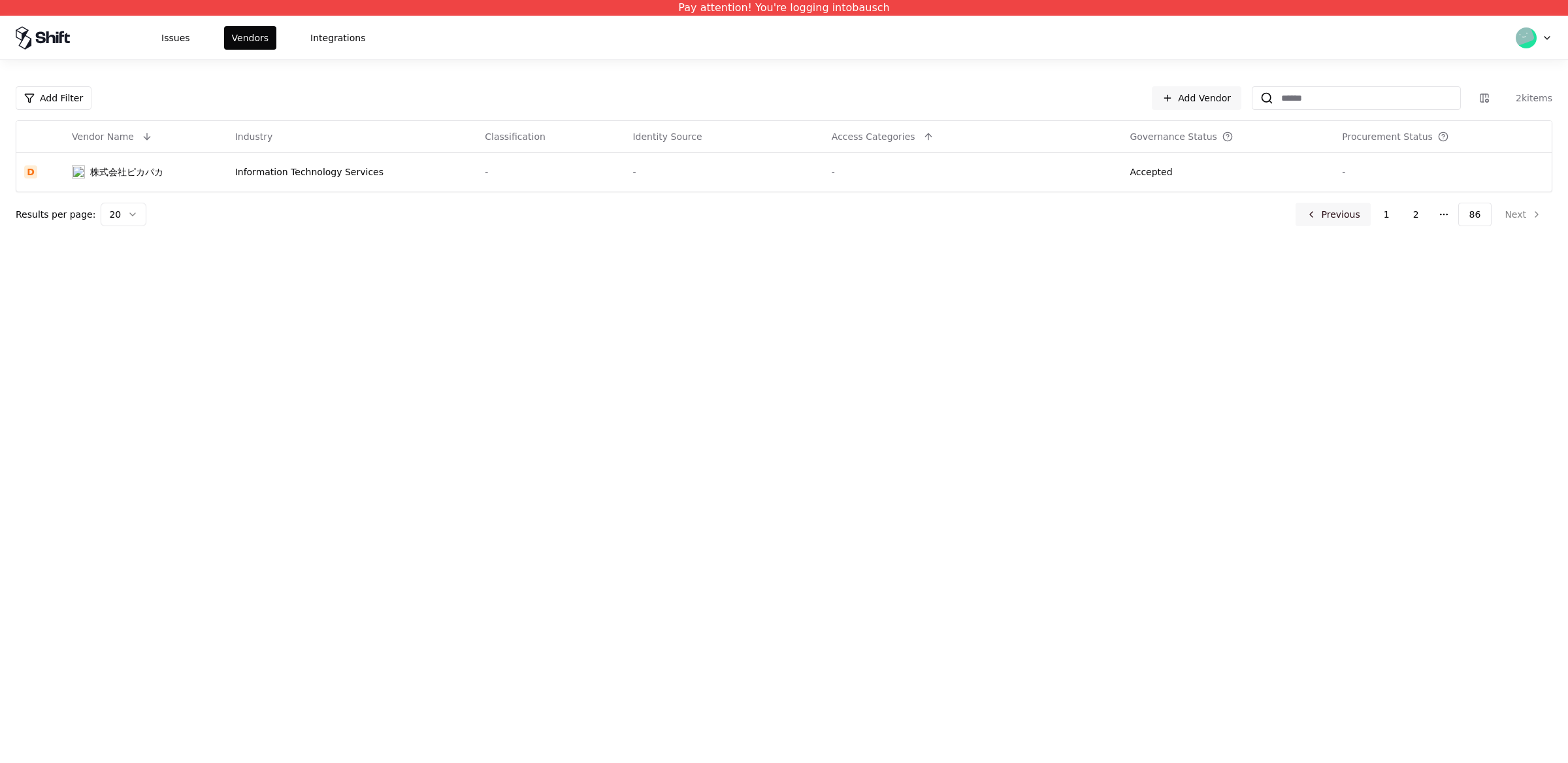
click at [1355, 215] on button "Previous" at bounding box center [1333, 214] width 75 height 24
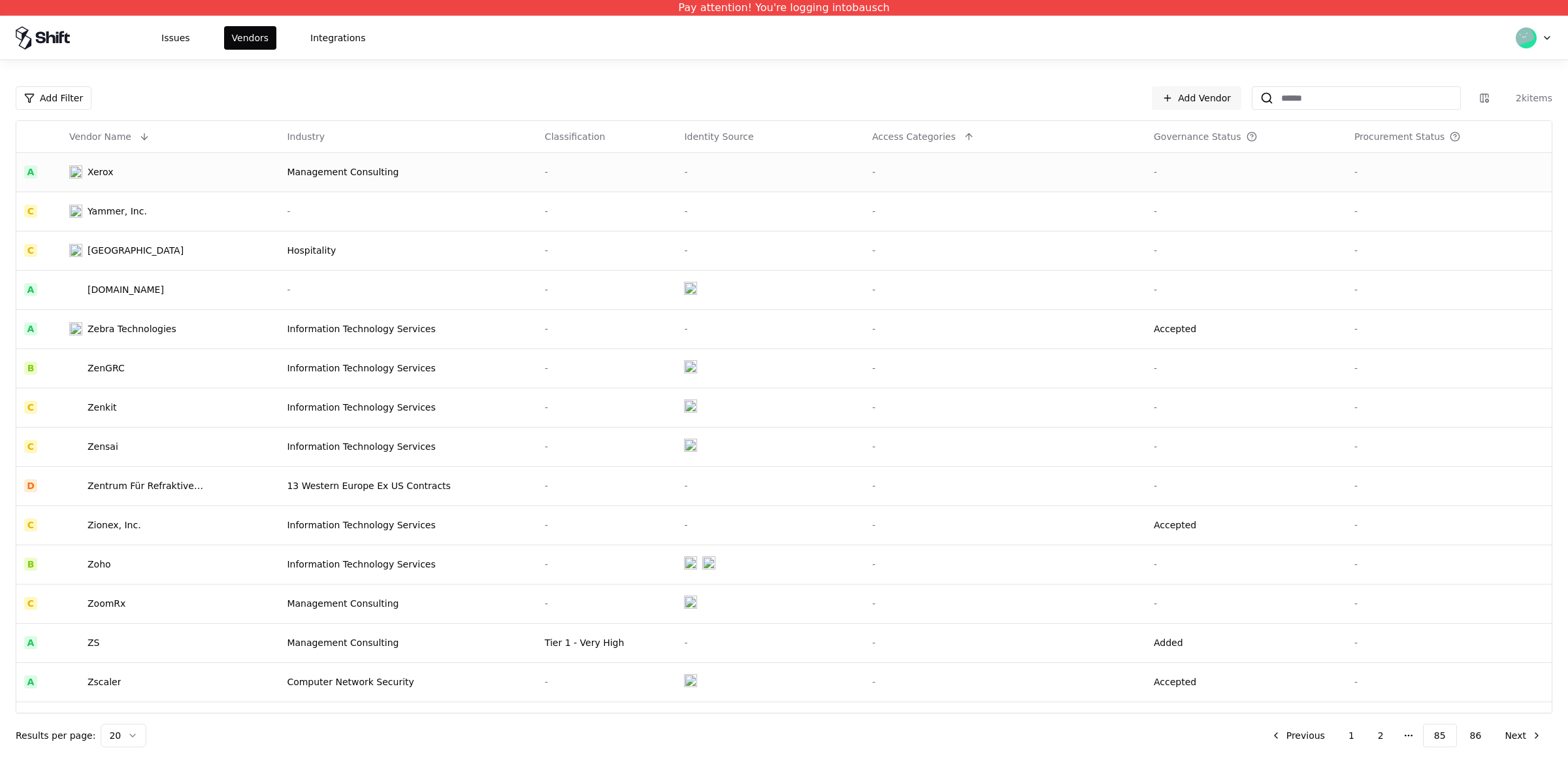
click at [317, 175] on div "Management Consulting" at bounding box center [407, 172] width 241 height 13
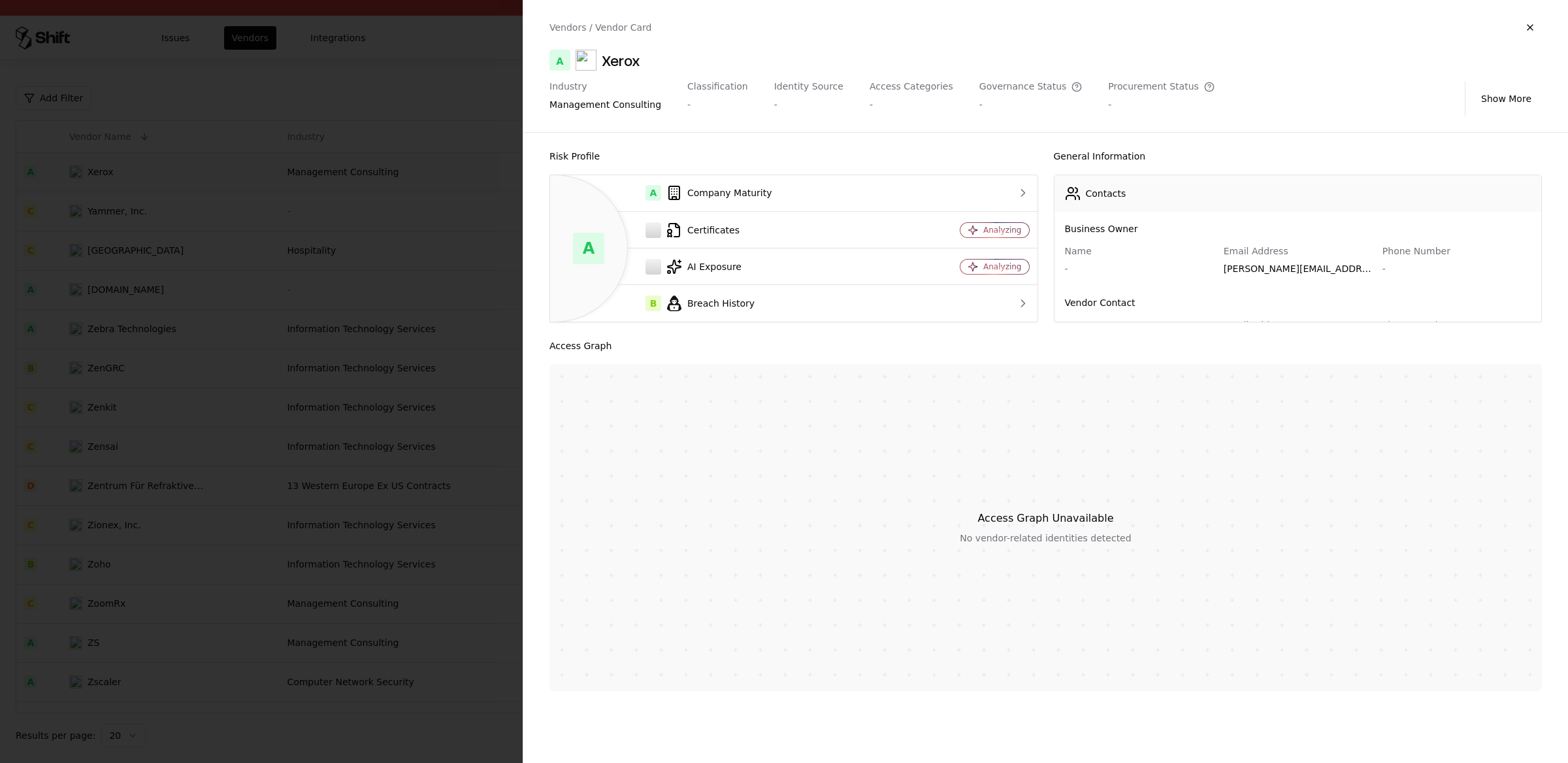
click at [627, 64] on div "Xerox" at bounding box center [621, 60] width 38 height 21
click at [130, 337] on div at bounding box center [784, 381] width 1568 height 763
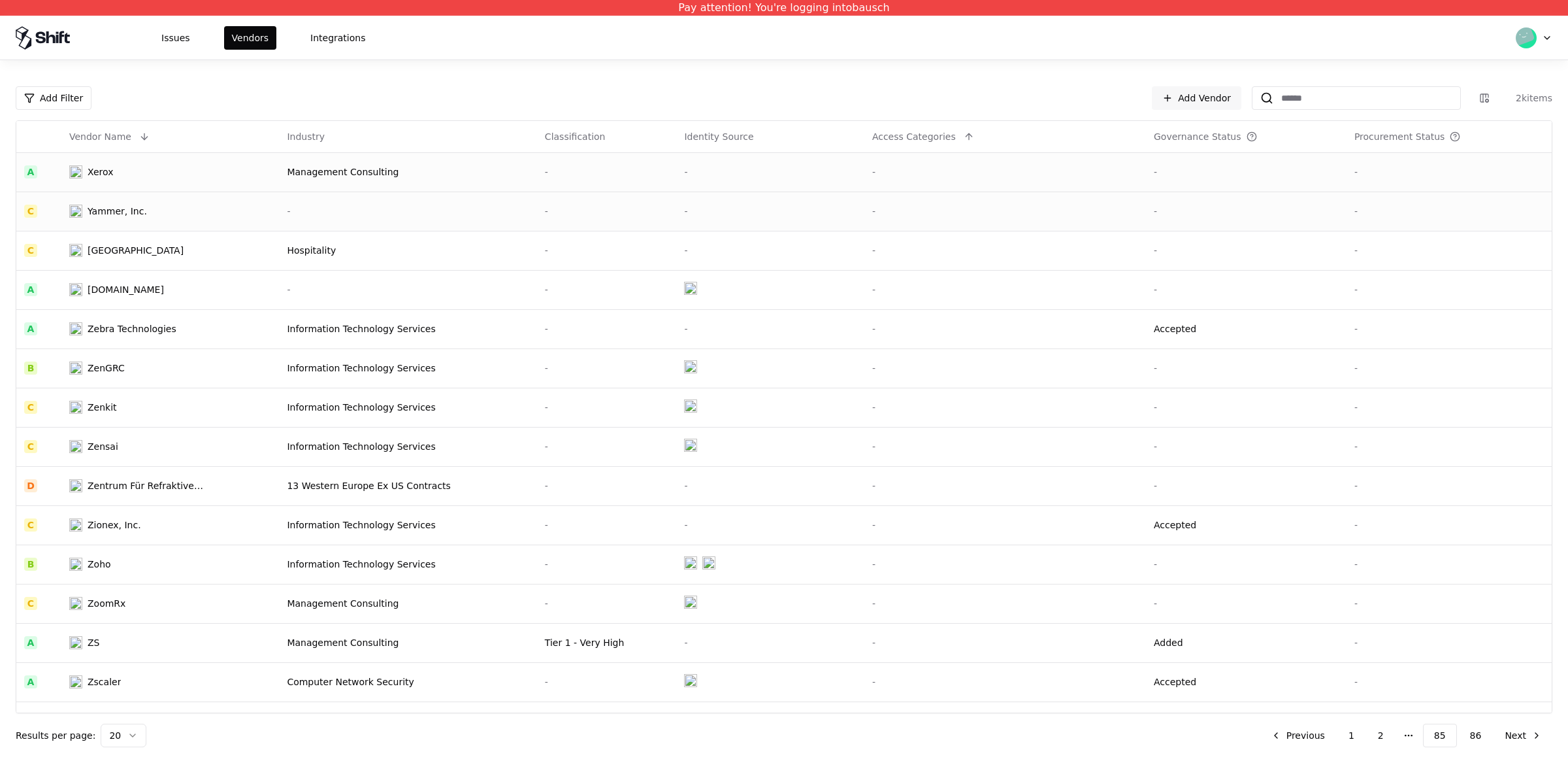
click at [116, 210] on div "Yammer, Inc." at bounding box center [117, 211] width 60 height 13
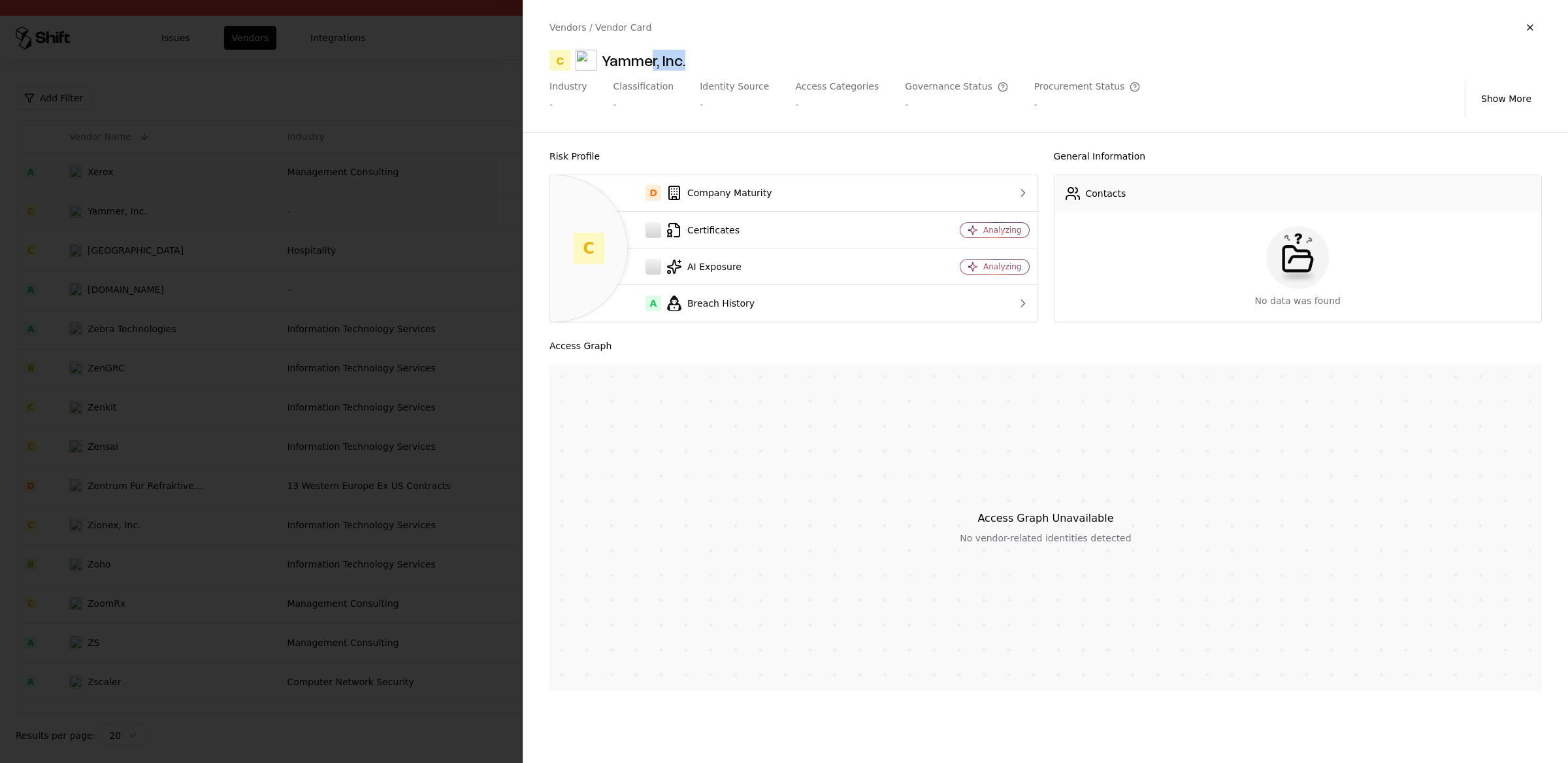
drag, startPoint x: 687, startPoint y: 64, endPoint x: 635, endPoint y: 62, distance: 52.0
click at [649, 64] on div "C Yammer, Inc." at bounding box center [1045, 60] width 992 height 21
click at [634, 62] on div "Yammer, Inc." at bounding box center [643, 60] width 84 height 21
click at [634, 61] on div "Yammer, Inc." at bounding box center [643, 60] width 84 height 21
click at [697, 55] on div "C Yammer, Inc." at bounding box center [1045, 60] width 992 height 21
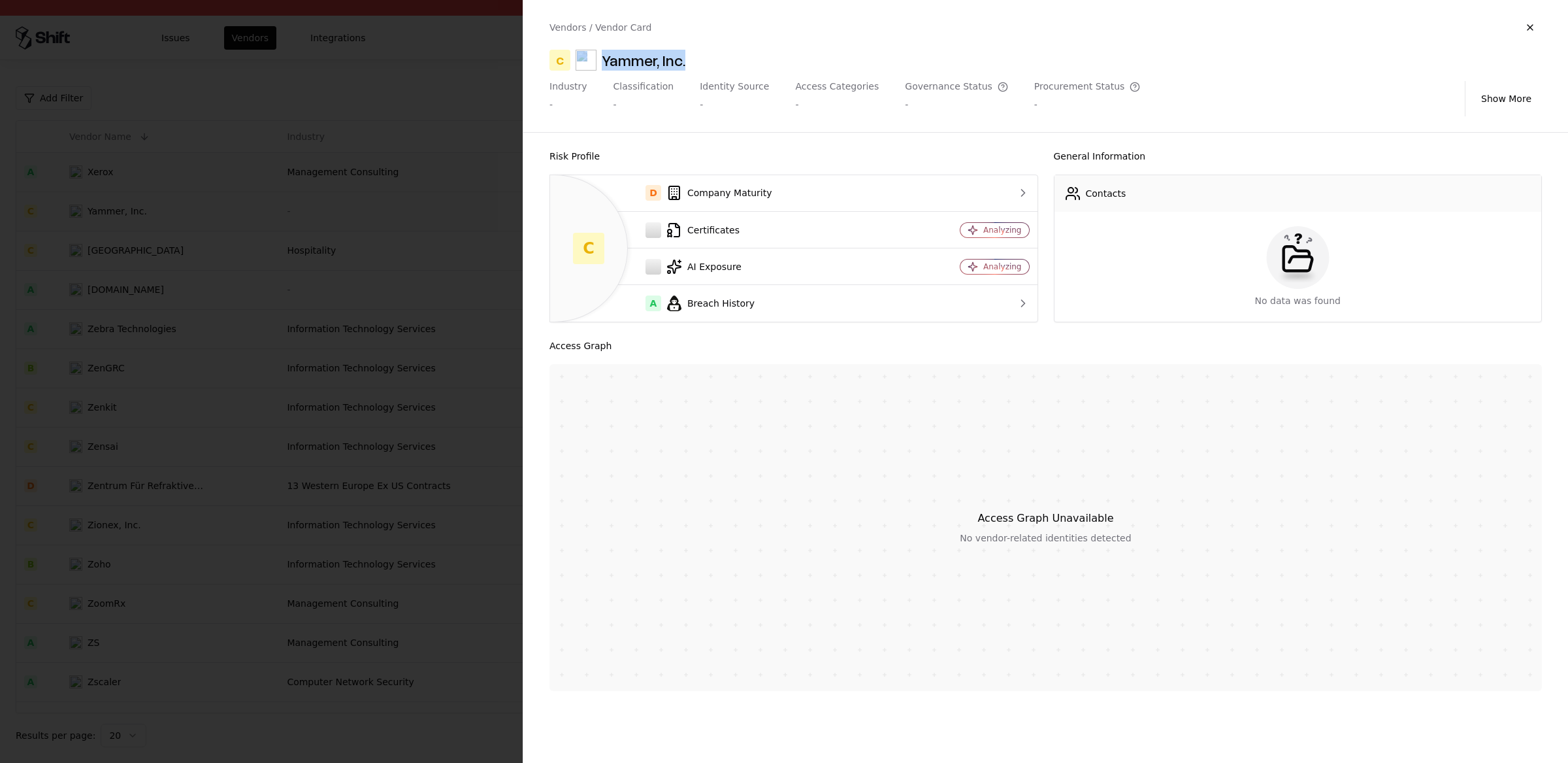
drag, startPoint x: 697, startPoint y: 55, endPoint x: 593, endPoint y: 66, distance: 104.6
click at [593, 66] on div "C Yammer, Inc." at bounding box center [1045, 60] width 992 height 21
click at [610, 61] on div "Yammer, Inc." at bounding box center [643, 60] width 84 height 21
click at [699, 64] on div "C Yammer, Inc." at bounding box center [1045, 60] width 992 height 21
drag, startPoint x: 679, startPoint y: 61, endPoint x: 602, endPoint y: 56, distance: 77.2
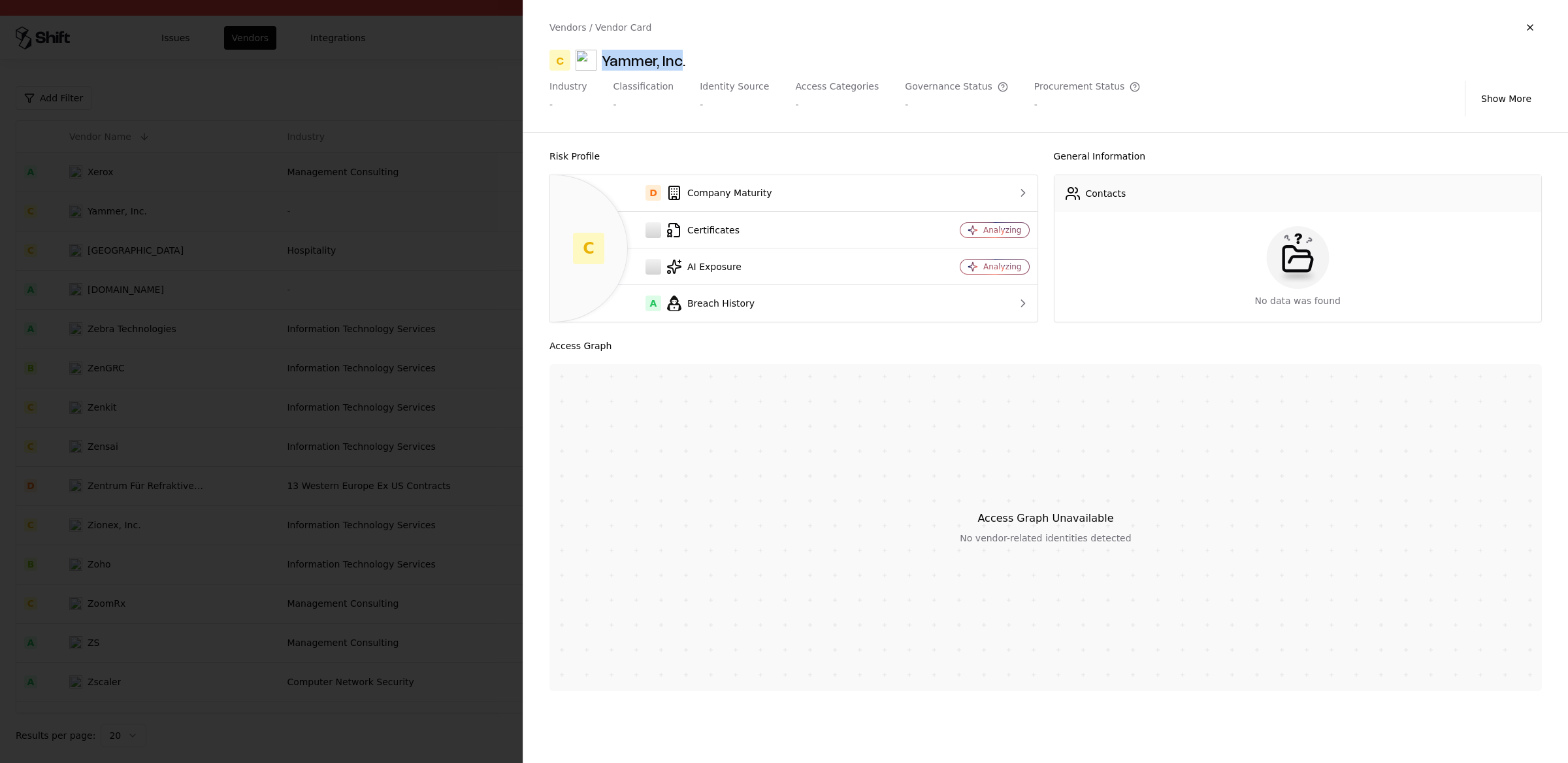
click at [602, 56] on div "Yammer, Inc." at bounding box center [643, 60] width 84 height 21
click at [397, 387] on div at bounding box center [784, 381] width 1568 height 763
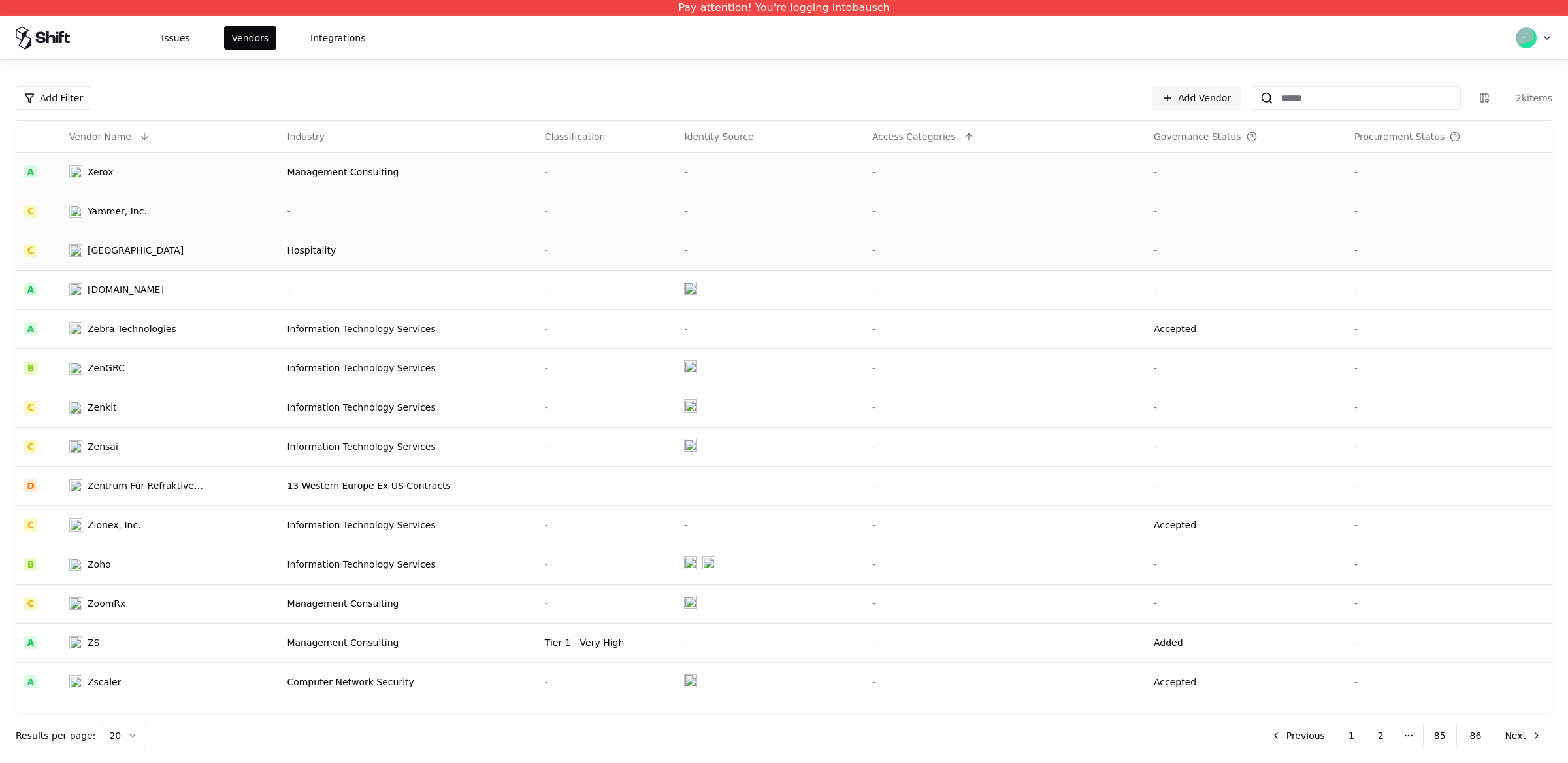
click at [133, 252] on div "Yarra Valley Lodge" at bounding box center [135, 250] width 96 height 13
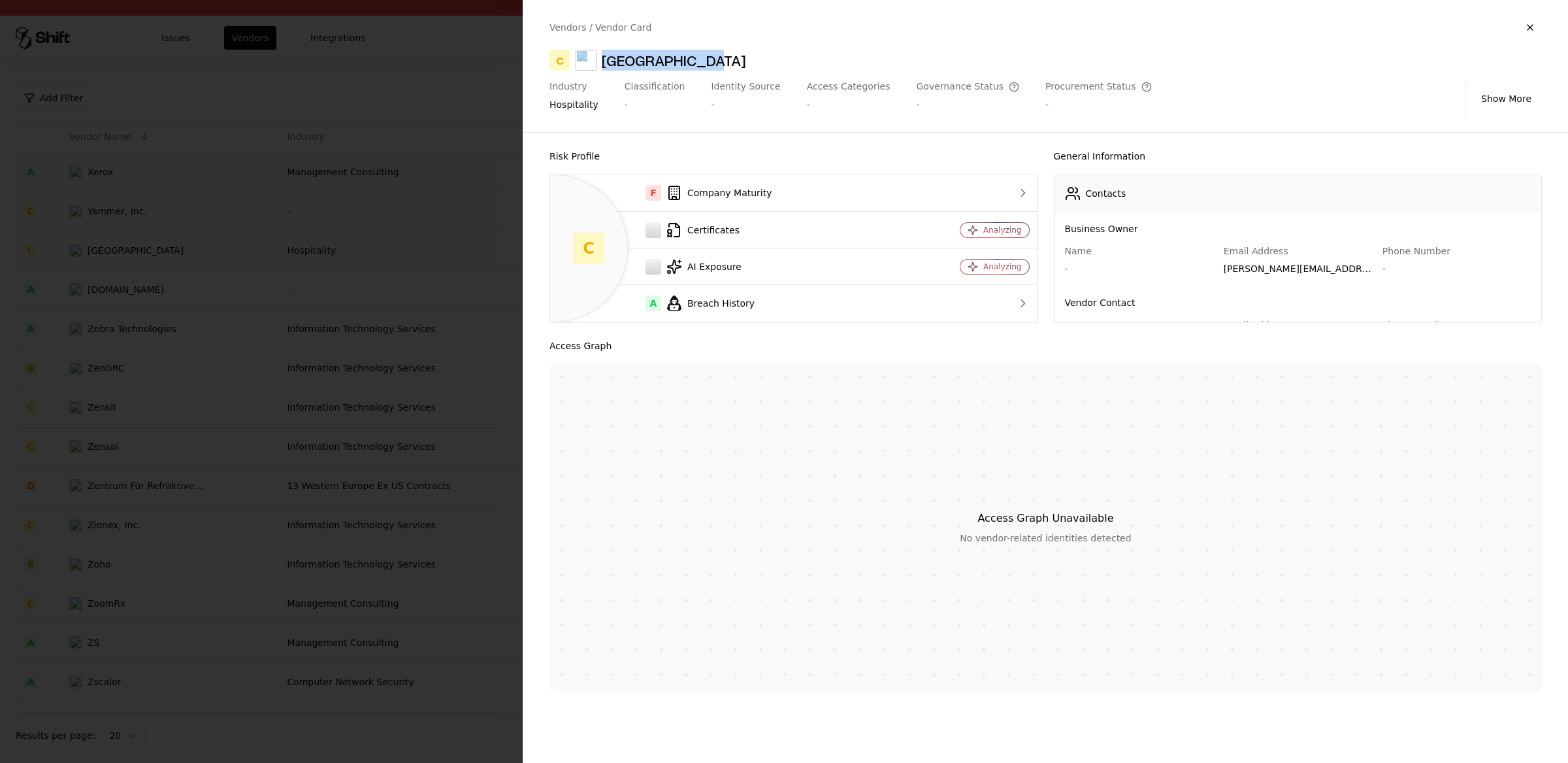
drag, startPoint x: 597, startPoint y: 66, endPoint x: 685, endPoint y: 64, distance: 88.0
click at [686, 65] on div "Yarra Valley Lodge" at bounding box center [661, 60] width 170 height 21
click at [652, 64] on div "Yarra Valley Lodge" at bounding box center [674, 60] width 144 height 21
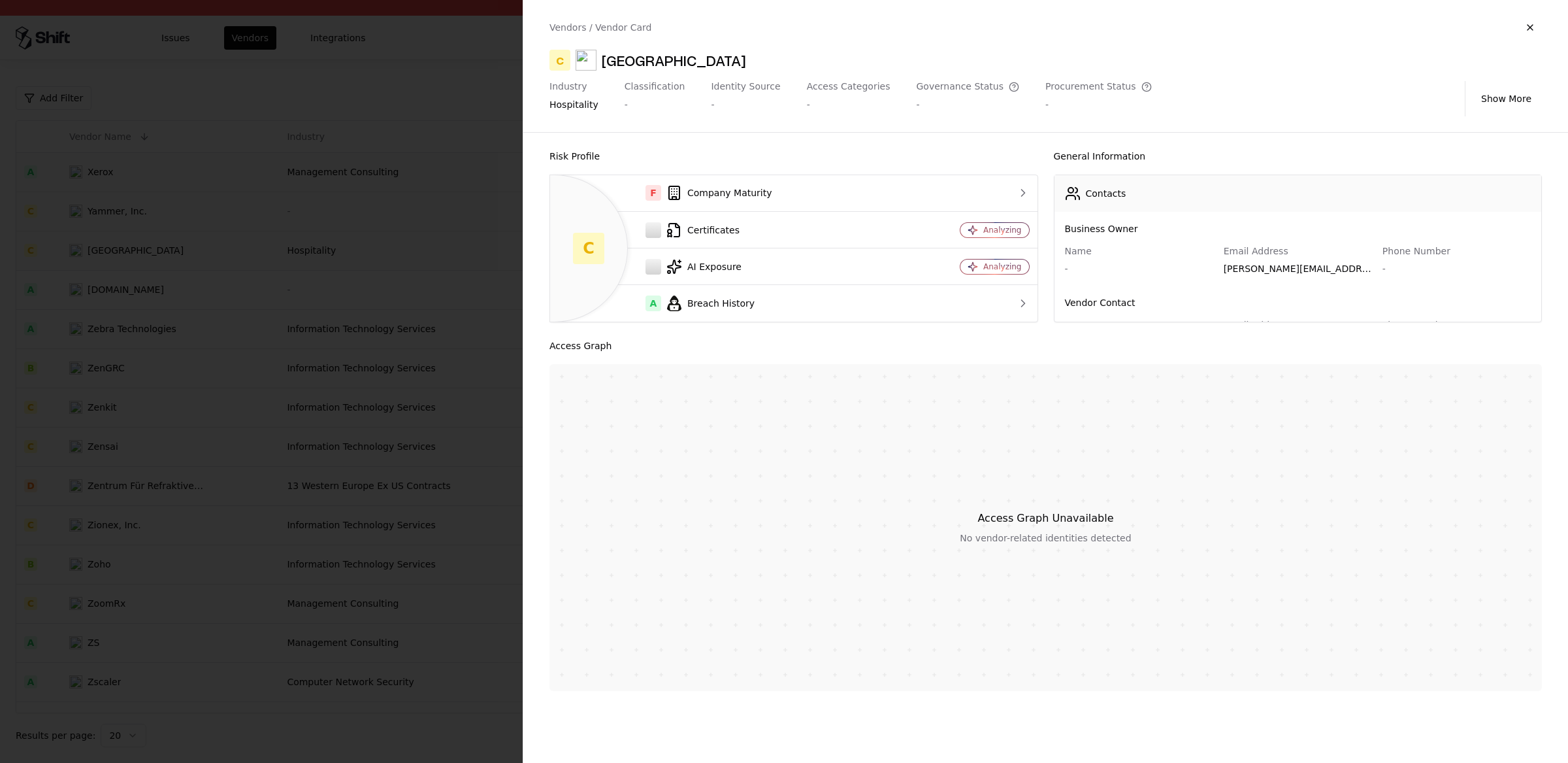
click at [261, 334] on div at bounding box center [784, 381] width 1568 height 763
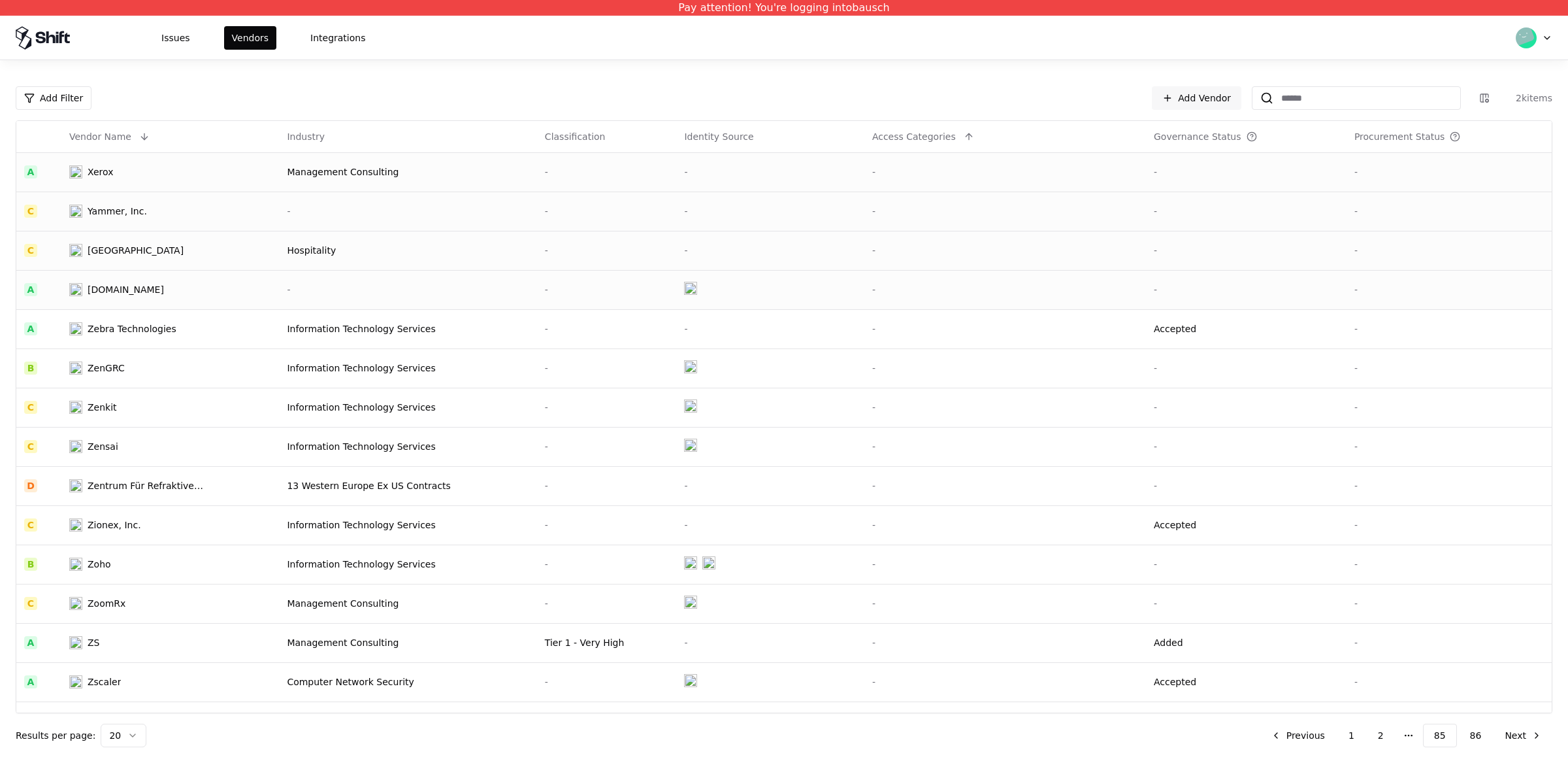
click at [172, 293] on div "Yongmalogis.co.kr" at bounding box center [136, 289] width 136 height 13
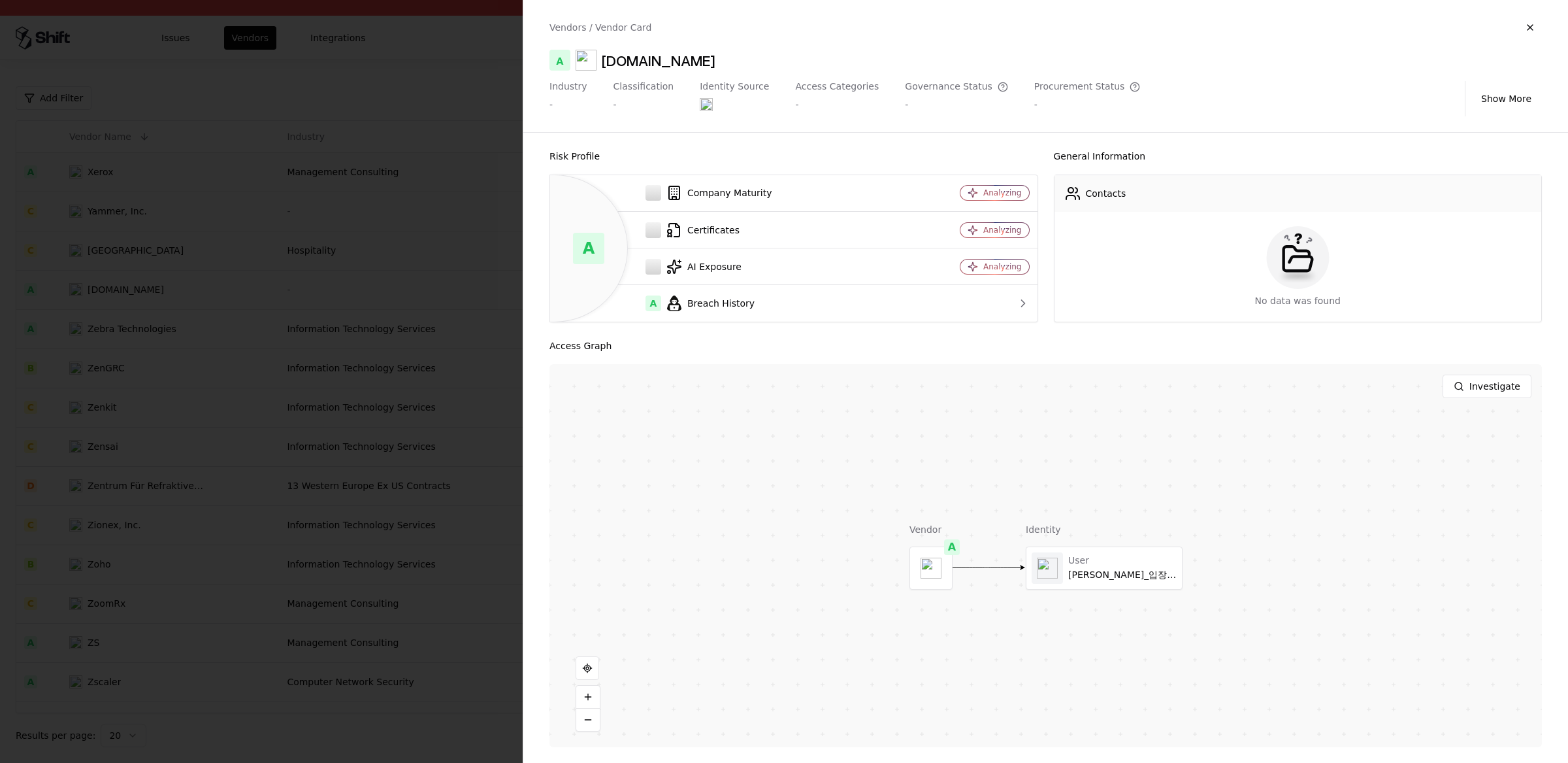
click at [641, 71] on div "Vendors / Vendor Card A Yongmalogis.co.kr Industry - Classification - Identity …" at bounding box center [1045, 66] width 1045 height 132
click at [648, 57] on div "Yongmalogis.co.kr" at bounding box center [658, 60] width 113 height 21
click at [497, 282] on div at bounding box center [784, 381] width 1568 height 763
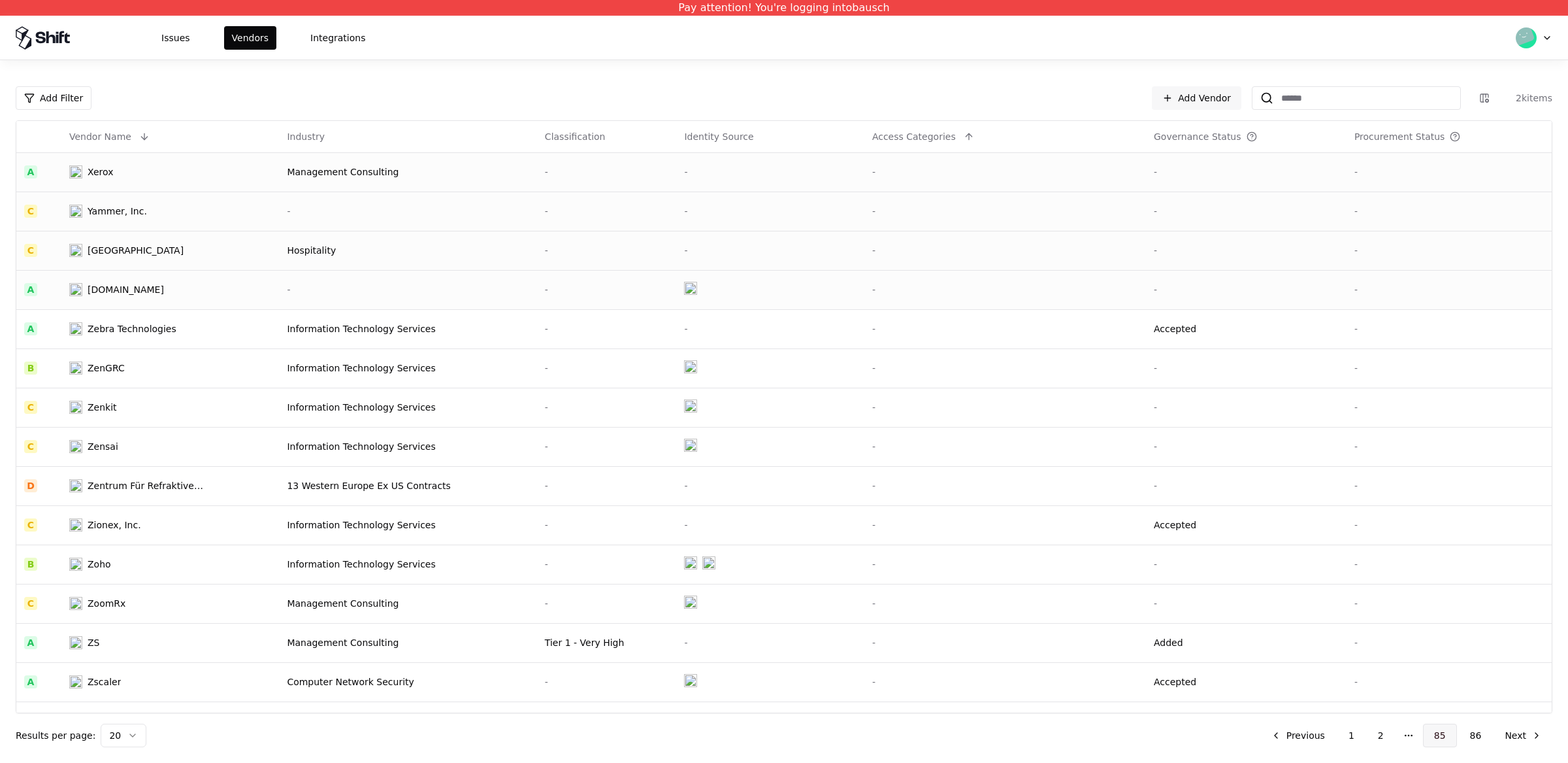
click at [1442, 737] on button "85" at bounding box center [1440, 735] width 34 height 24
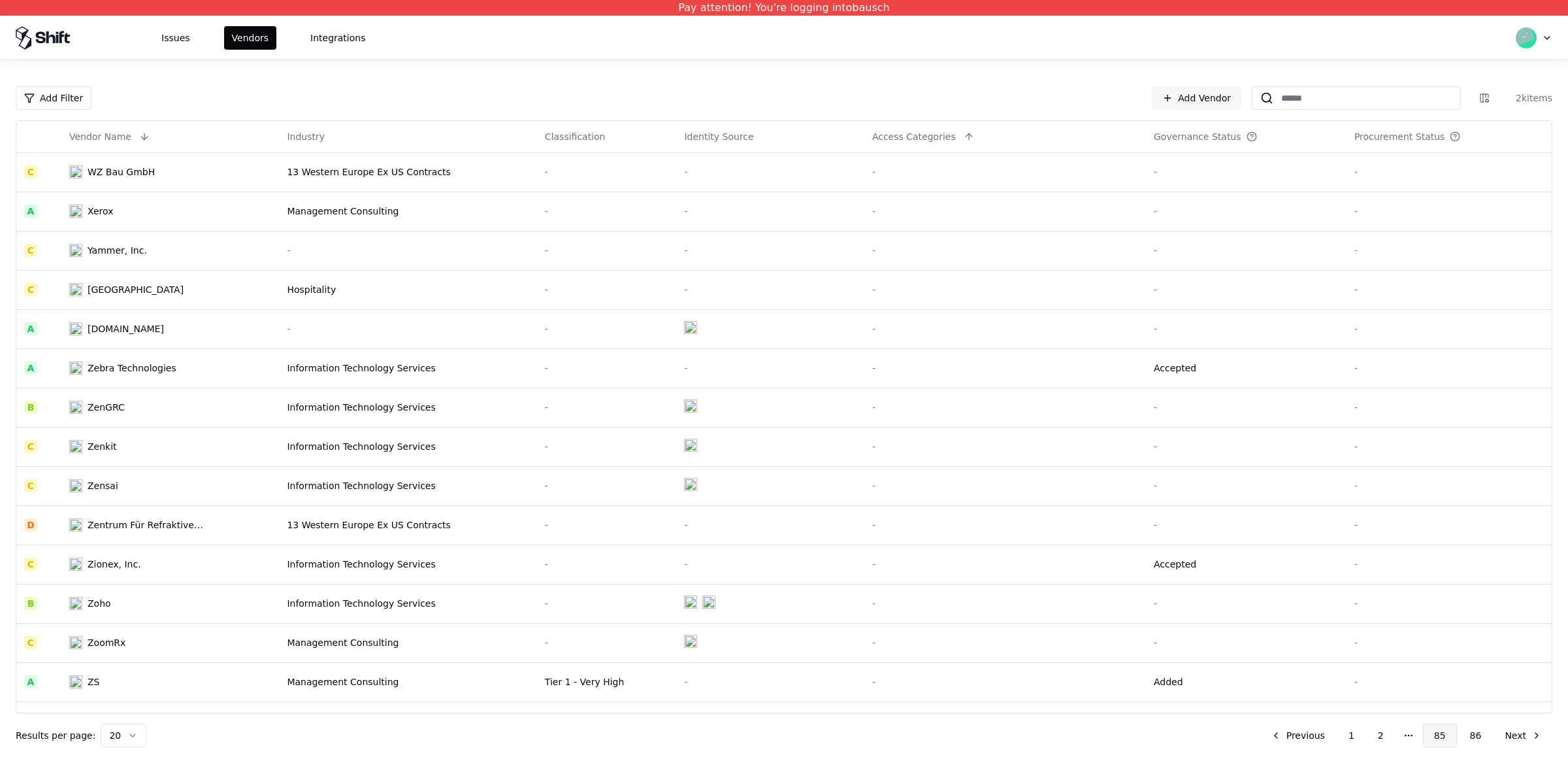
click at [1435, 735] on button "85" at bounding box center [1440, 735] width 34 height 24
click at [1360, 735] on button "1" at bounding box center [1351, 735] width 27 height 24
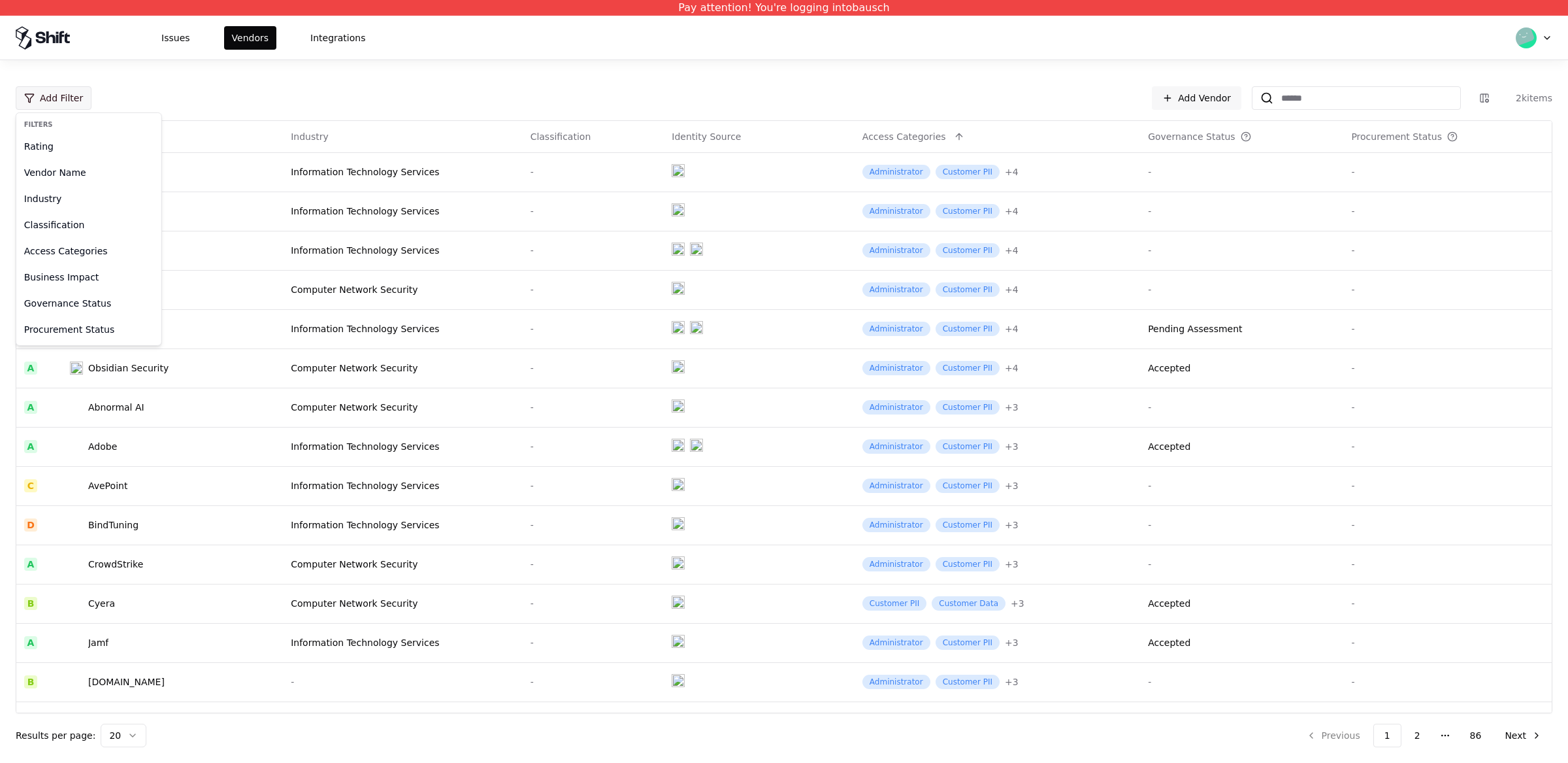
click at [54, 103] on html "Pay attention! You're logging into bausch Issues Vendors Integrations Add Filte…" at bounding box center [784, 381] width 1568 height 763
click at [78, 223] on div "Classification" at bounding box center [89, 225] width 139 height 26
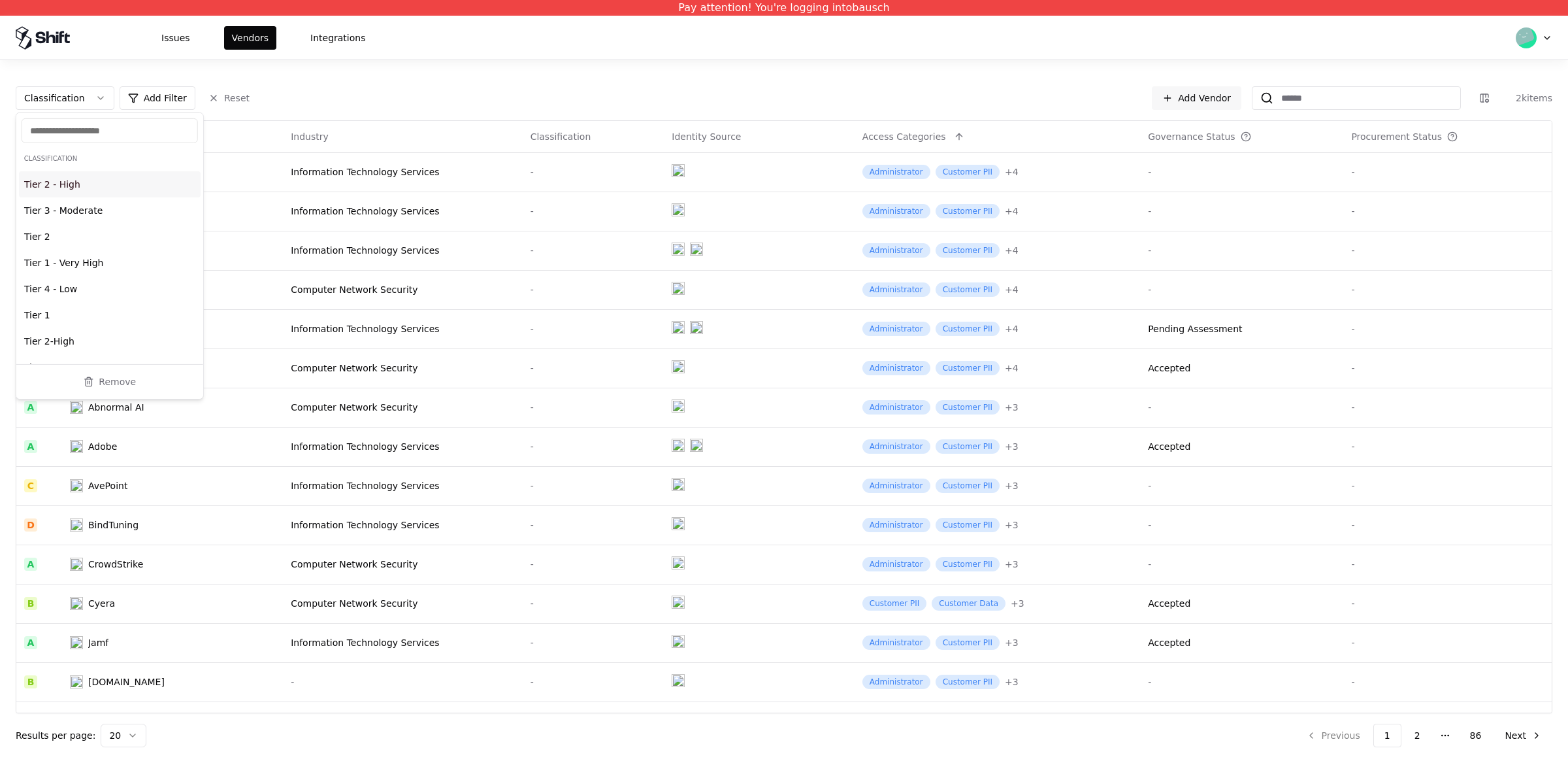
click at [210, 77] on div "Classification Add Filter Reset Add Vendor 2k items Vendor Name Industry Classi…" at bounding box center [784, 411] width 1568 height 702
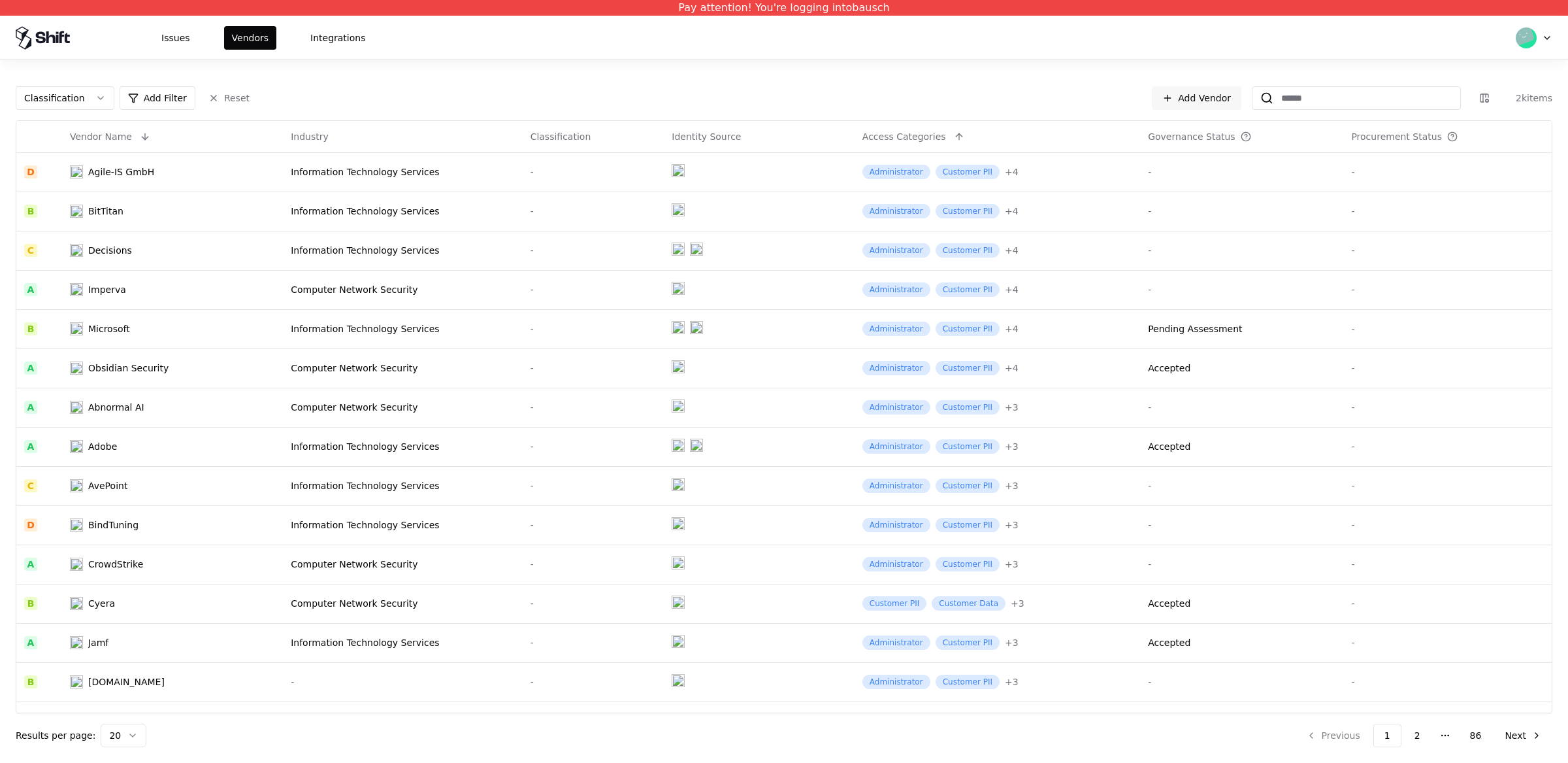
click at [52, 101] on html "Pay attention! You're logging into bausch Issues Vendors Integrations Classific…" at bounding box center [784, 381] width 1568 height 763
click at [82, 91] on html "Pay attention! You're logging into bausch Issues Vendors Integrations Classific…" at bounding box center [784, 381] width 1568 height 763
click at [135, 95] on html "Pay attention! You're logging into bausch Issues Vendors Integrations Classific…" at bounding box center [784, 381] width 1568 height 763
click at [210, 97] on html "Pay attention! You're logging into bausch Issues Vendors Integrations Classific…" at bounding box center [784, 381] width 1568 height 763
click at [153, 98] on html "Pay attention! You're logging into bausch Issues Vendors Integrations Classific…" at bounding box center [784, 381] width 1568 height 763
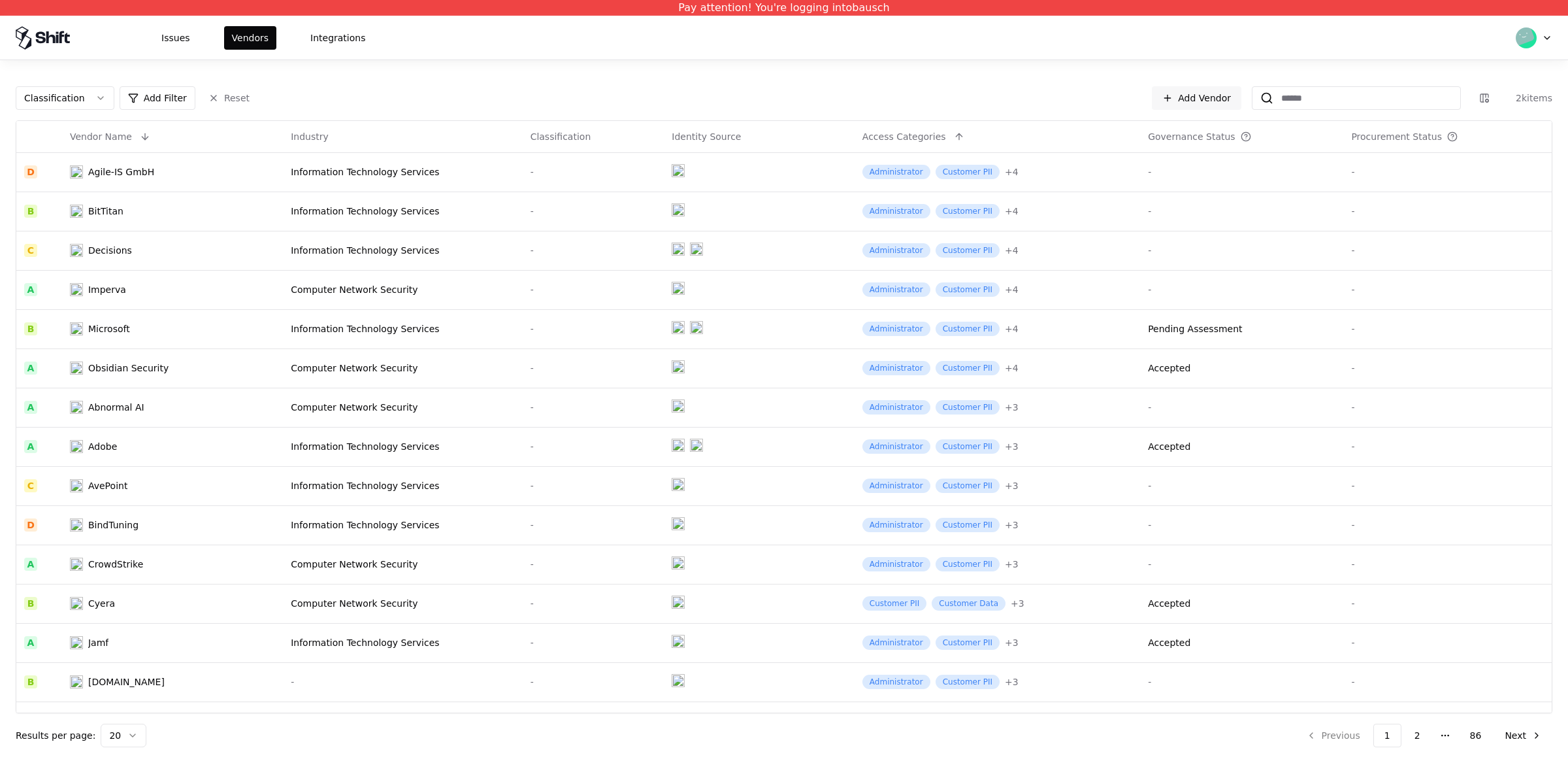
click at [60, 97] on html "Pay attention! You're logging into bausch Issues Vendors Integrations Classific…" at bounding box center [784, 381] width 1568 height 763
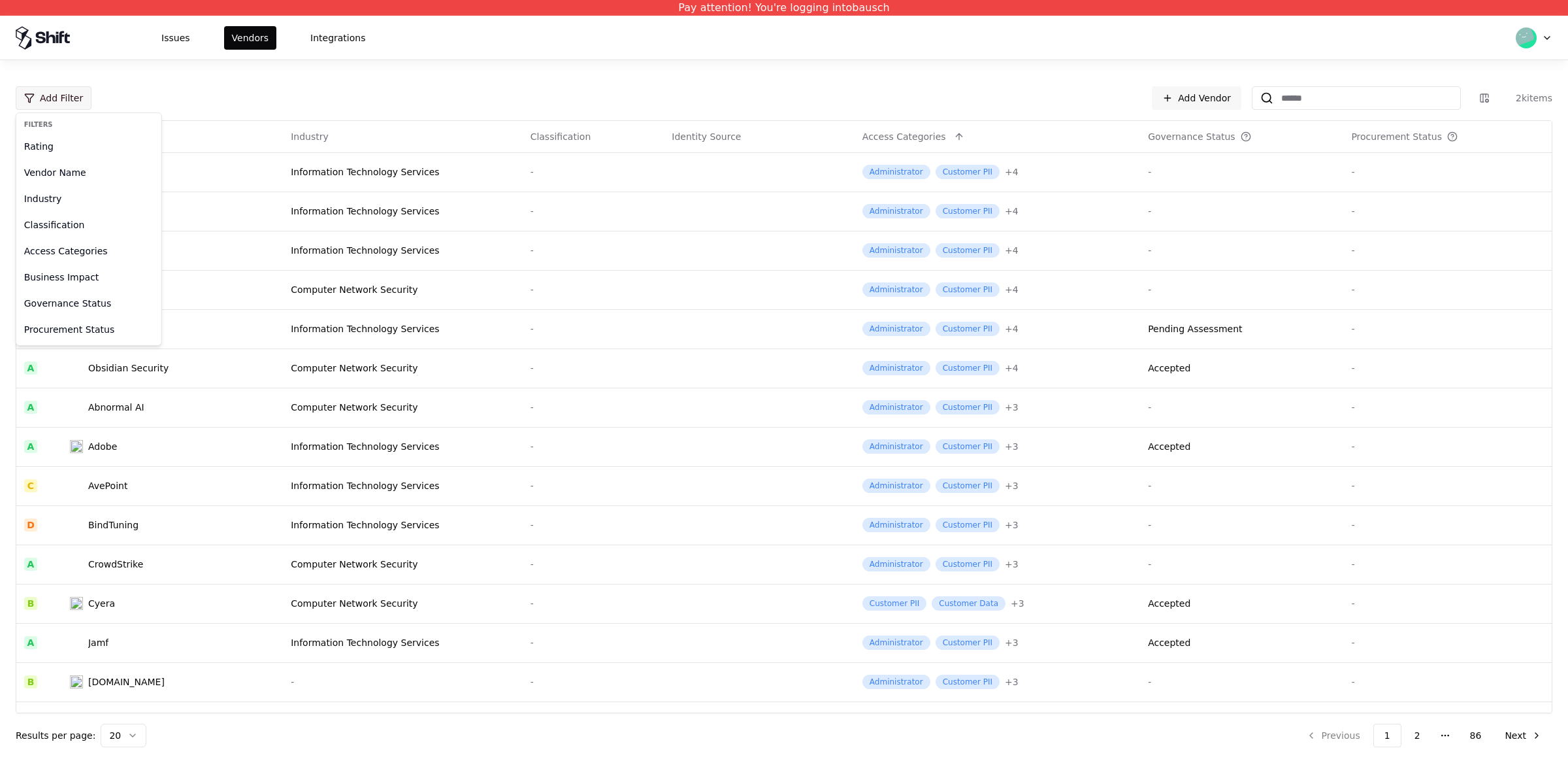
click at [64, 97] on html "Pay attention! You're logging into bausch Issues Vendors Integrations Add Filte…" at bounding box center [784, 381] width 1568 height 763
click at [55, 156] on div "Rating" at bounding box center [89, 146] width 139 height 26
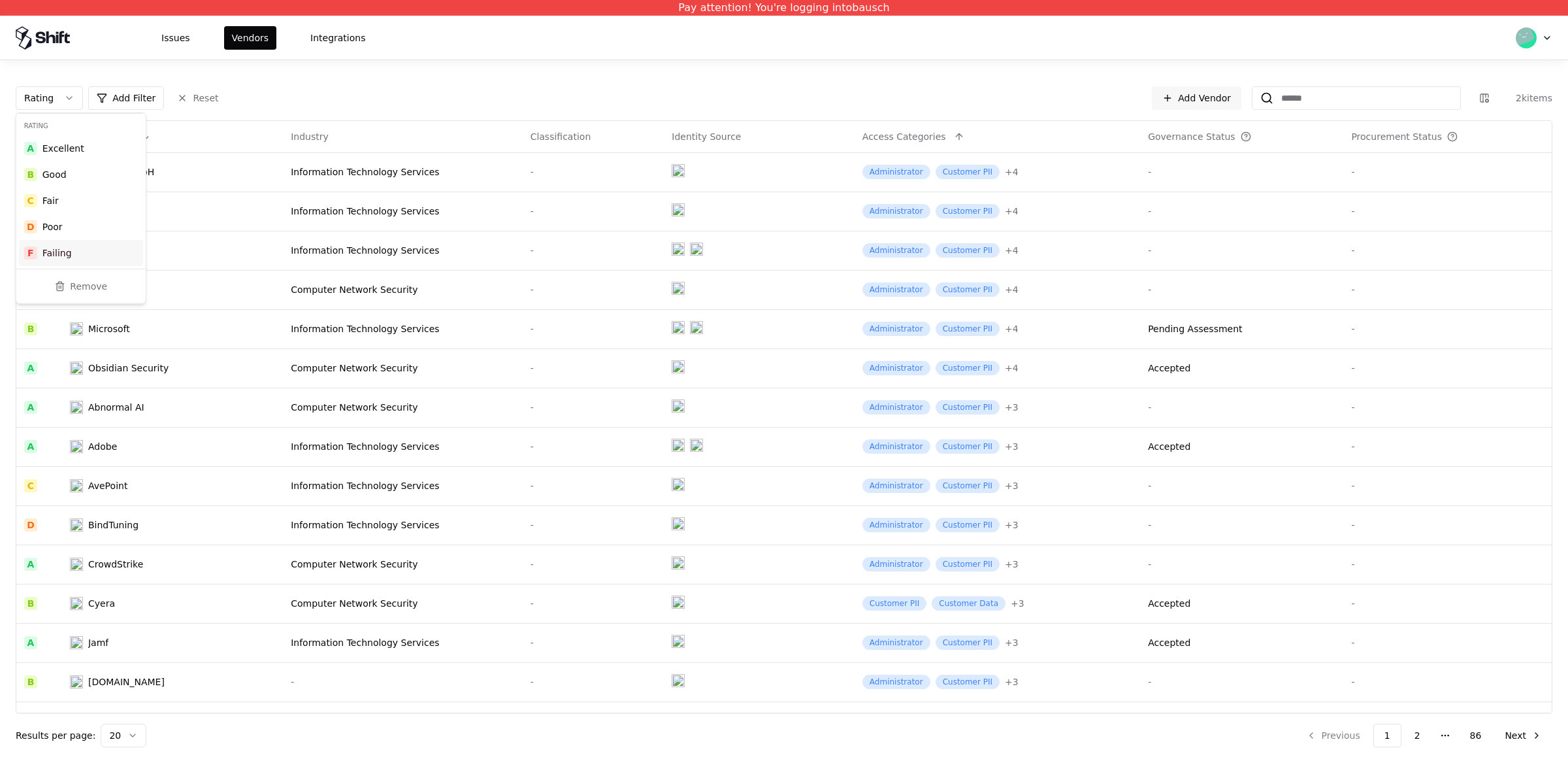
click at [71, 246] on div "F Failing" at bounding box center [81, 253] width 124 height 26
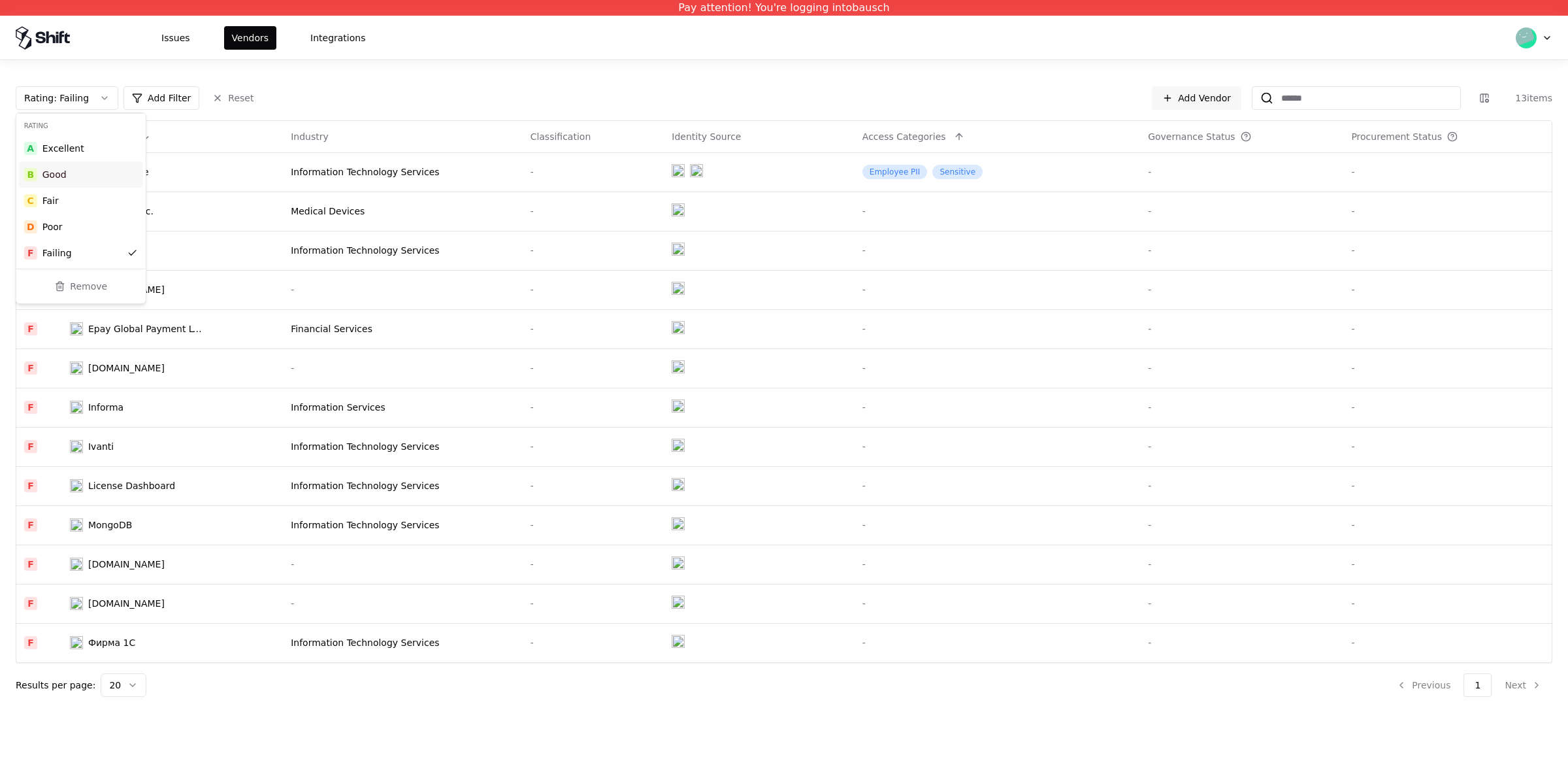
click at [349, 88] on div "Rating : Failing Add Filter Reset Add Vendor 13 items" at bounding box center [783, 98] width 1537 height 24
click at [148, 166] on html "Pay attention! You're logging into bausch Issues Vendors Integrations Rating : …" at bounding box center [784, 381] width 1568 height 763
click at [126, 178] on html "Pay attention! You're logging into bausch Issues Vendors Integrations Rating : …" at bounding box center [784, 381] width 1568 height 763
click at [113, 181] on html "Pay attention! You're logging into bausch Issues Vendors Integrations Rating : …" at bounding box center [784, 381] width 1568 height 763
click at [143, 169] on html "Pay attention! You're logging into bausch Issues Vendors Integrations Rating : …" at bounding box center [784, 381] width 1568 height 763
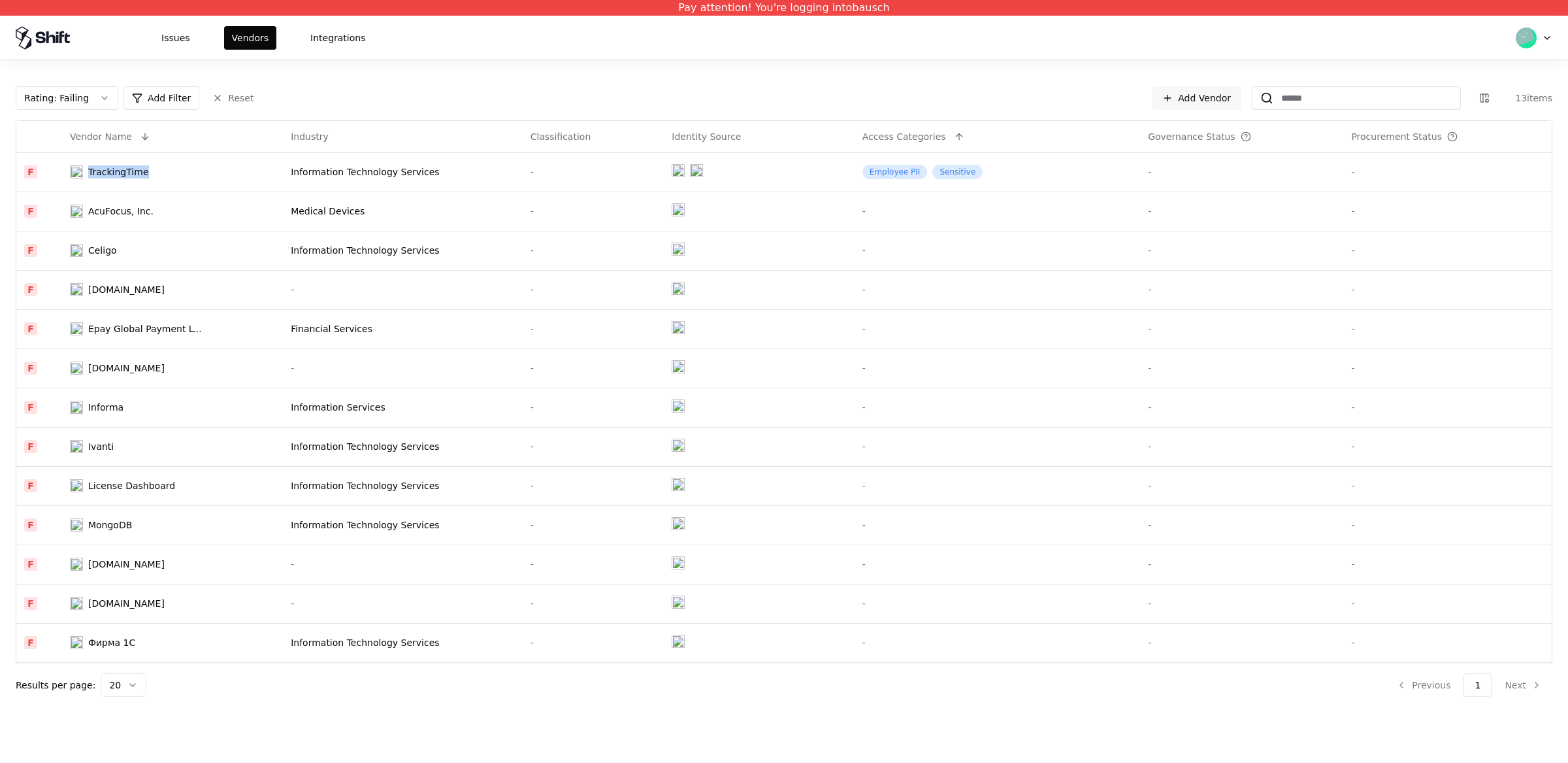
click at [143, 169] on html "Pay attention! You're logging into bausch Issues Vendors Integrations Rating : …" at bounding box center [784, 381] width 1568 height 763
click at [20, 169] on html "Pay attention! You're logging into bausch Issues Vendors Integrations Rating : …" at bounding box center [784, 381] width 1568 height 763
click at [59, 173] on html "Pay attention! You're logging into bausch Issues Vendors Integrations Rating : …" at bounding box center [784, 381] width 1568 height 763
click at [162, 178] on html "Pay attention! You're logging into bausch Issues Vendors Integrations Rating : …" at bounding box center [784, 381] width 1568 height 763
click at [330, 184] on html "Pay attention! You're logging into bausch Issues Vendors Integrations Rating : …" at bounding box center [784, 381] width 1568 height 763
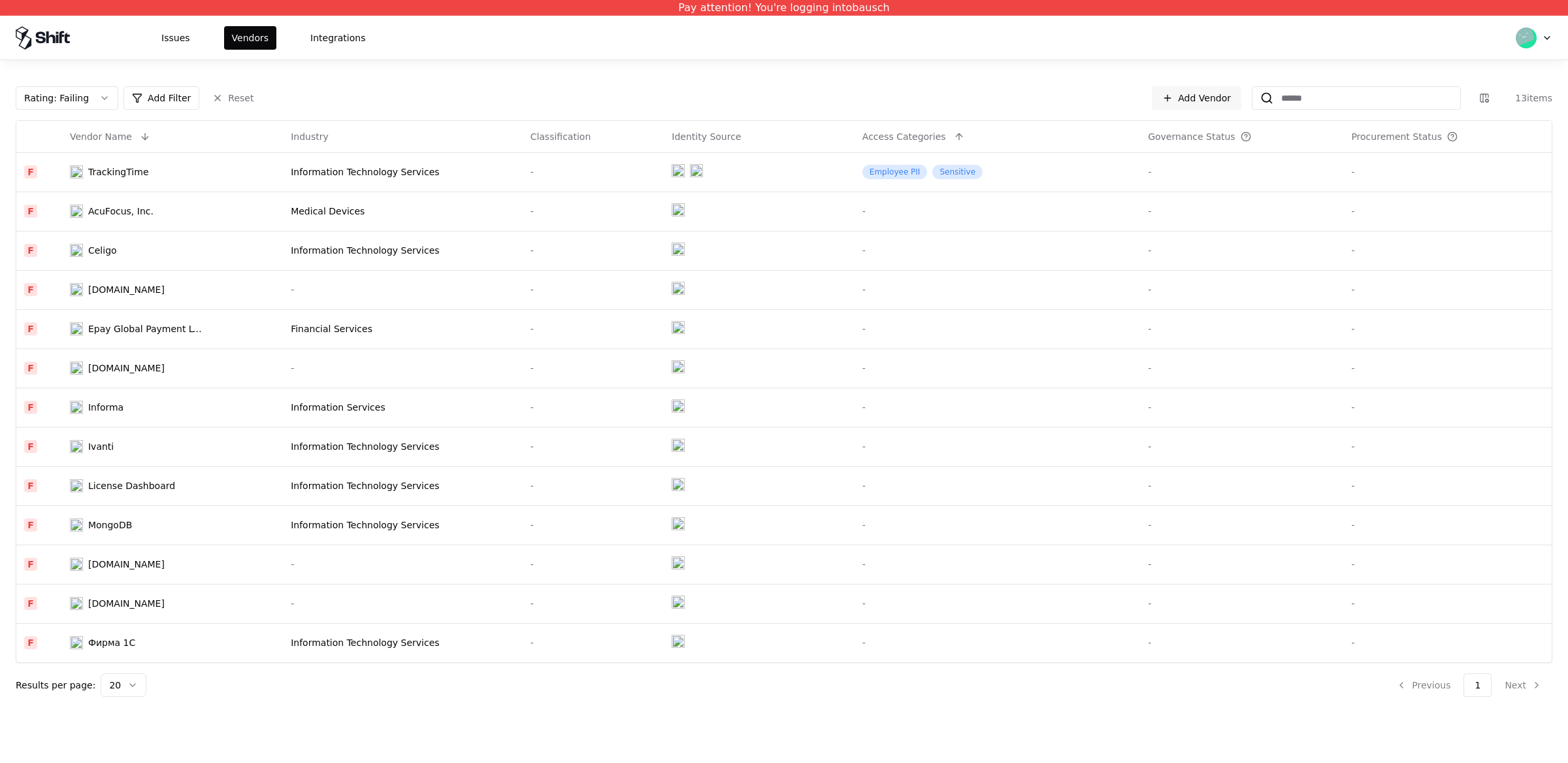
click at [330, 184] on html "Pay attention! You're logging into bausch Issues Vendors Integrations Rating : …" at bounding box center [784, 381] width 1568 height 763
click at [229, 169] on td "TrackingTime" at bounding box center [172, 172] width 221 height 39
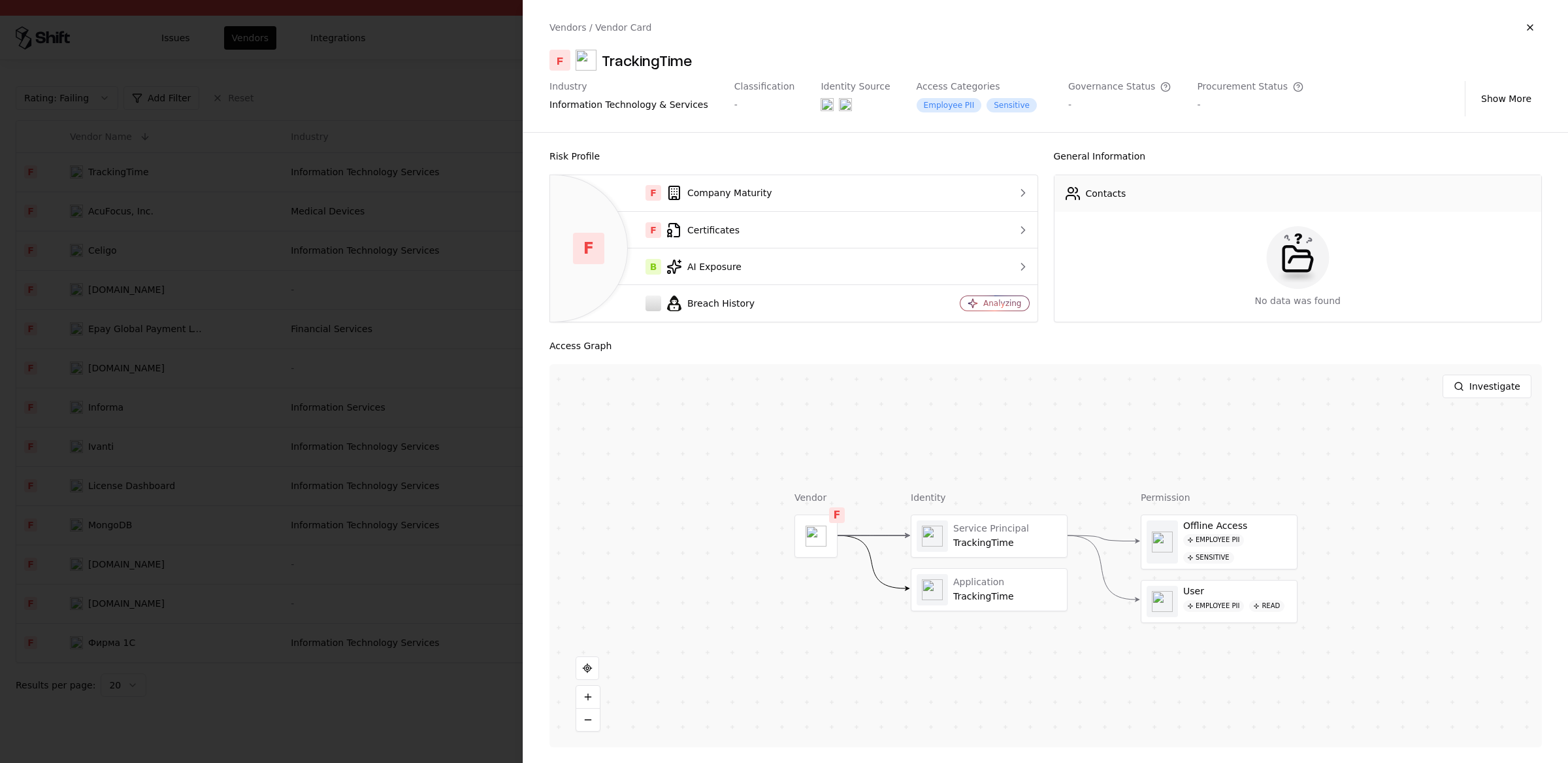
click at [249, 201] on div at bounding box center [784, 381] width 1568 height 763
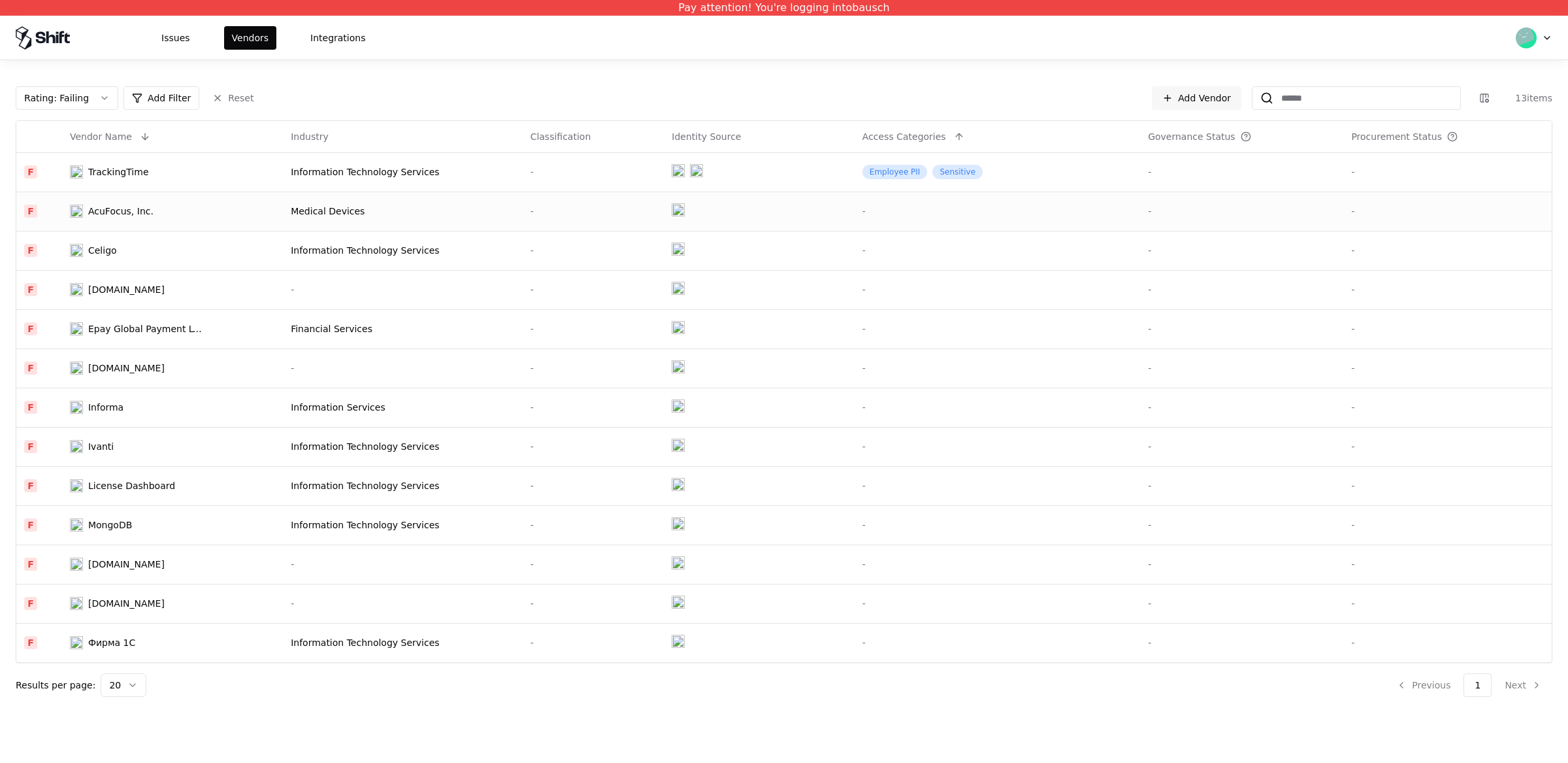
click at [125, 197] on td "AcuFocus, Inc." at bounding box center [172, 211] width 221 height 39
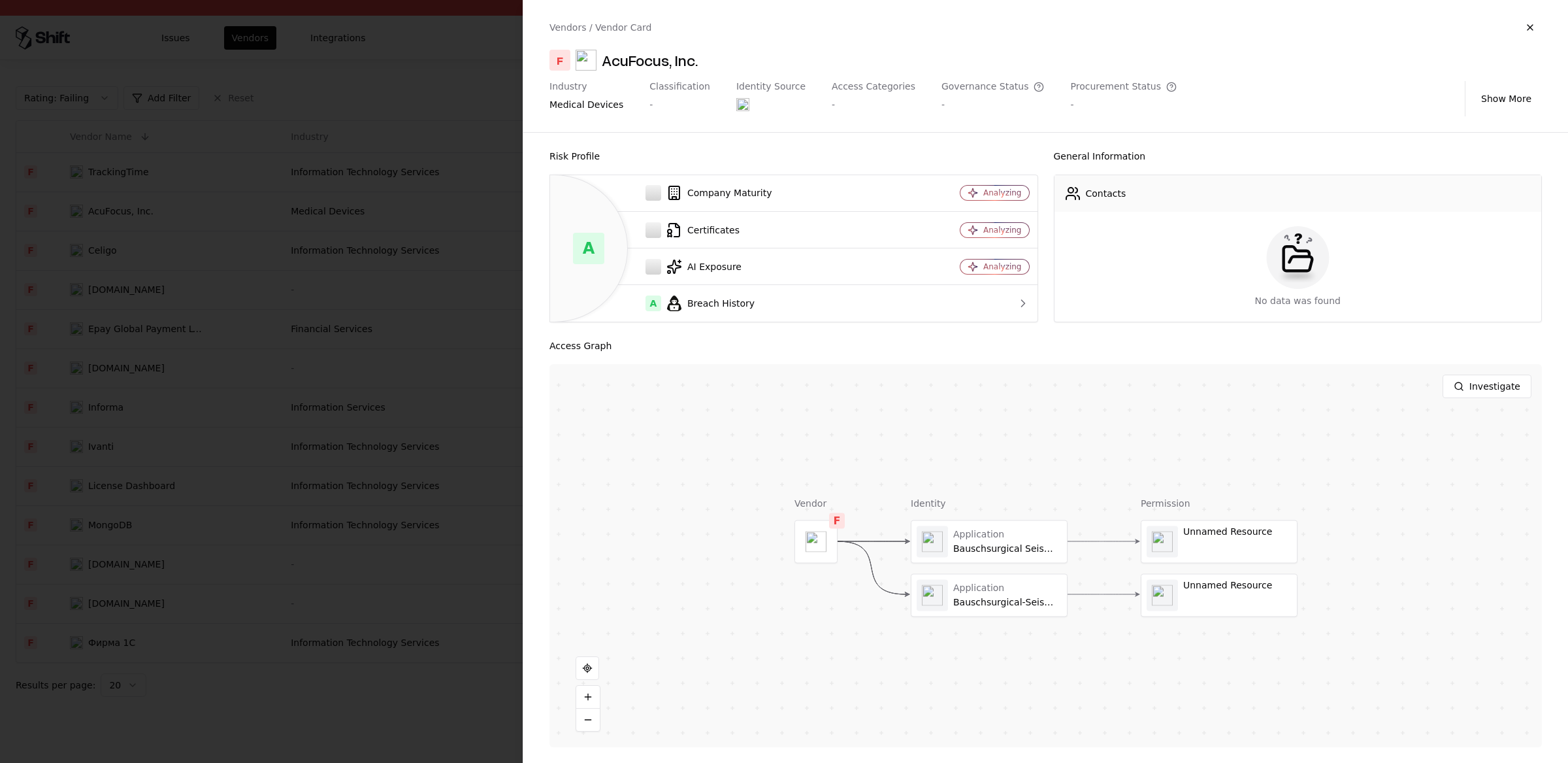
click at [620, 64] on div "AcuFocus, Inc." at bounding box center [649, 60] width 96 height 21
click at [636, 64] on div "AcuFocus, Inc." at bounding box center [649, 60] width 96 height 21
drag, startPoint x: 987, startPoint y: 538, endPoint x: 996, endPoint y: 548, distance: 13.5
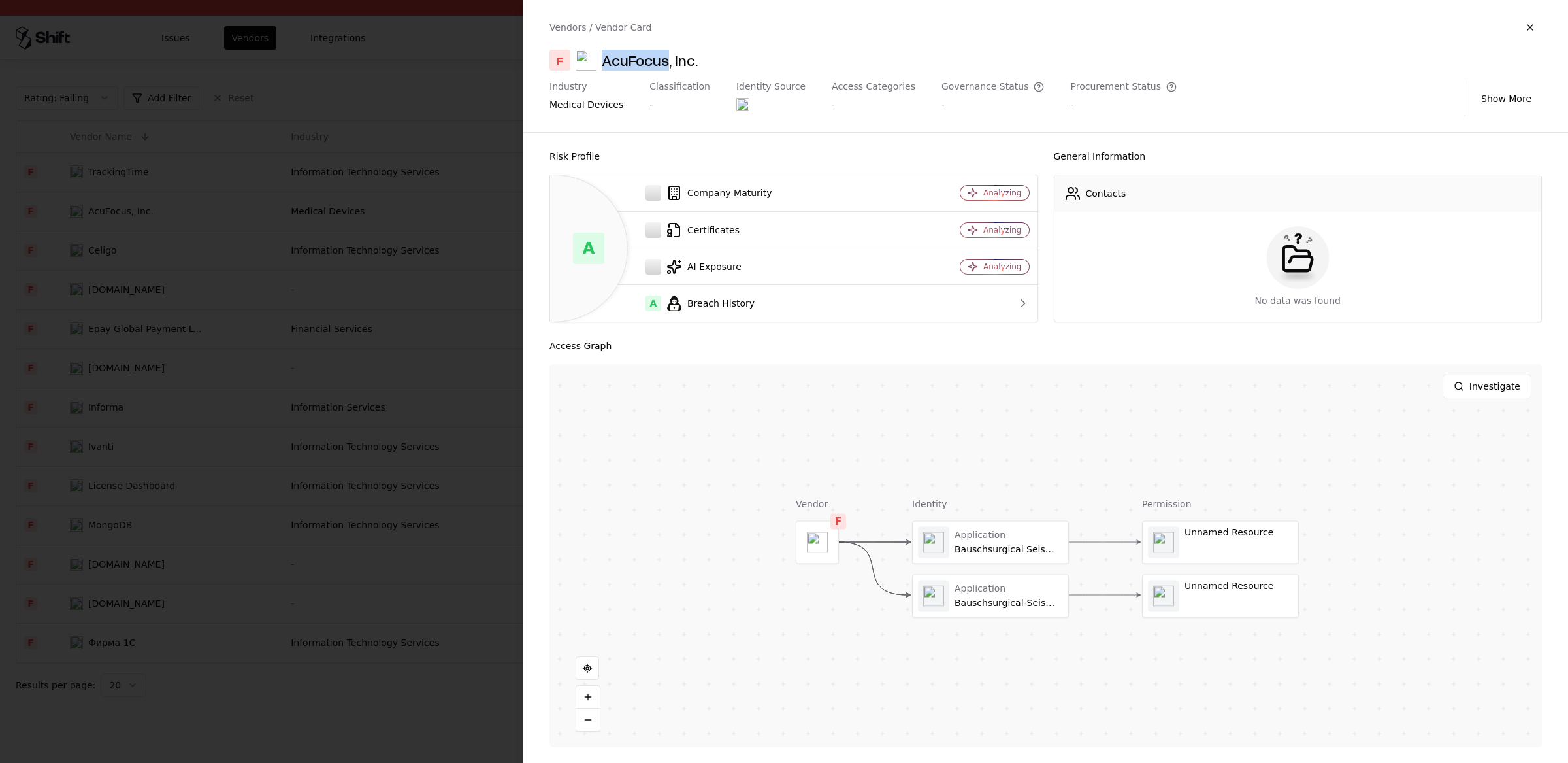
click at [0, 0] on button at bounding box center [0, 0] width 0 height 0
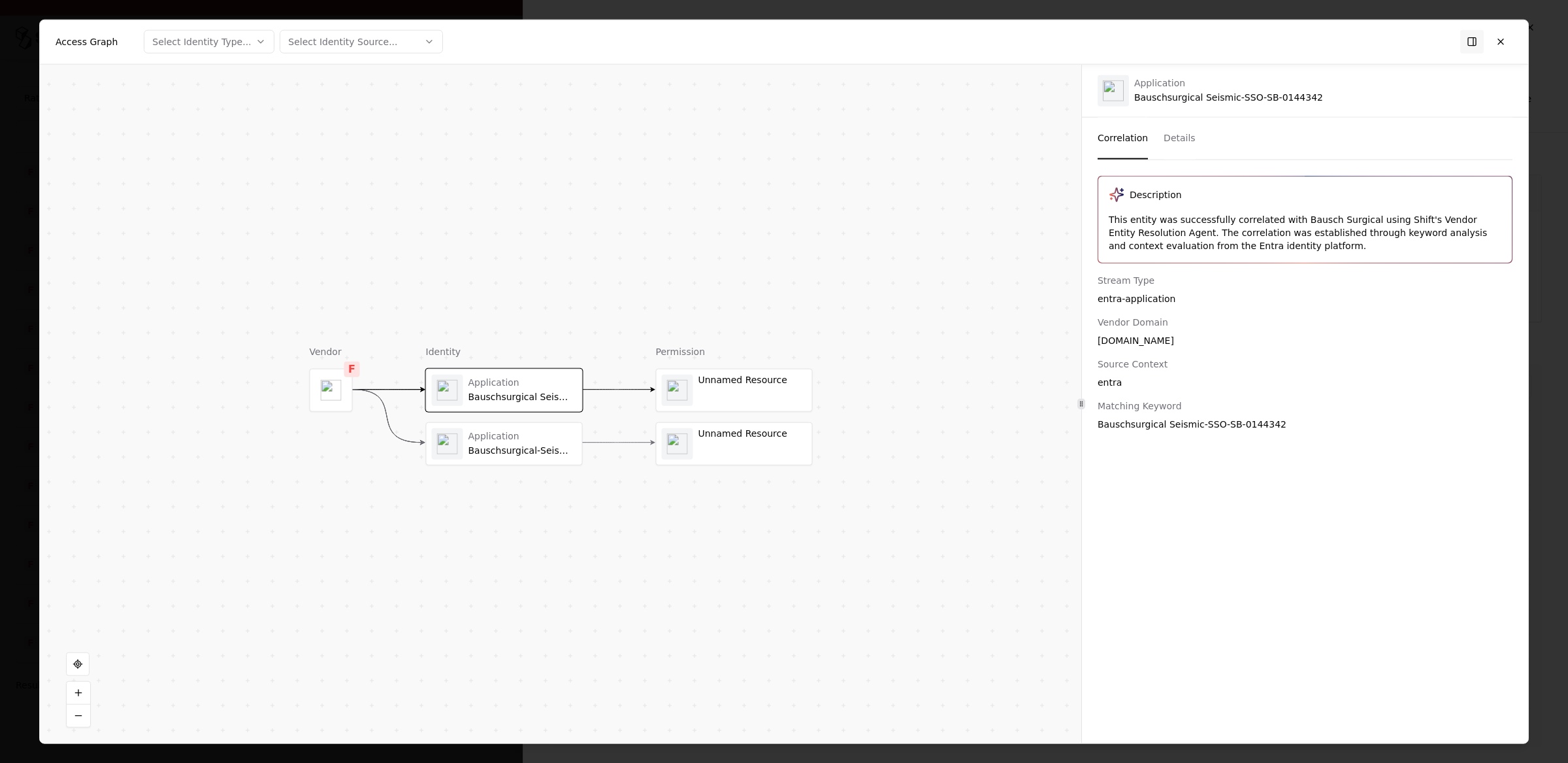
click at [1136, 340] on div "bauschsurgical.com" at bounding box center [1304, 340] width 415 height 13
copy div "bauschsurgical.com"
click at [1501, 43] on button at bounding box center [1501, 41] width 24 height 24
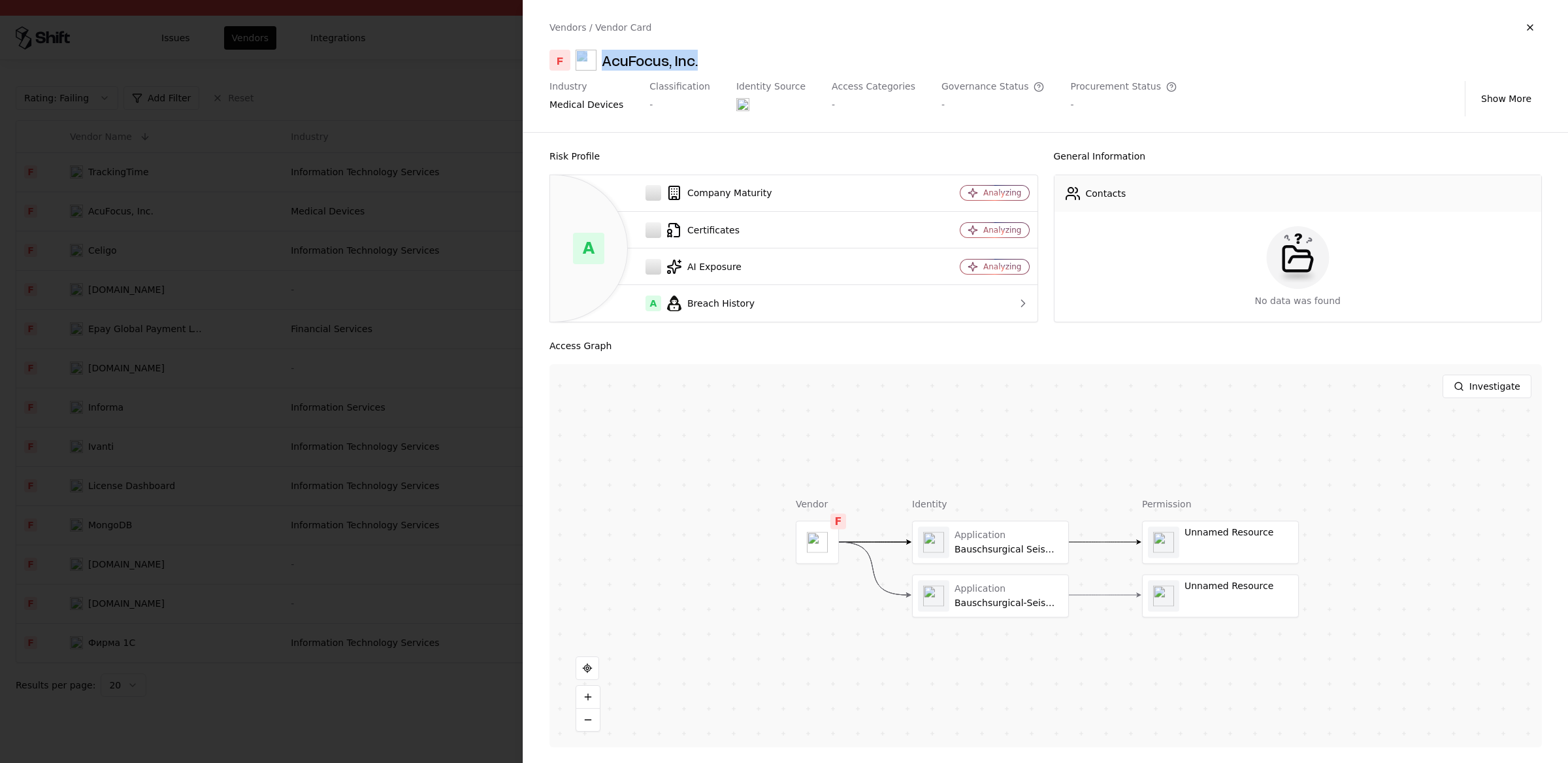
drag, startPoint x: 723, startPoint y: 66, endPoint x: 589, endPoint y: 61, distance: 134.1
click at [589, 61] on div "F AcuFocus, Inc." at bounding box center [1045, 60] width 992 height 21
copy div "AcuFocus, Inc."
click at [832, 537] on div at bounding box center [817, 541] width 42 height 42
click at [821, 537] on object at bounding box center [817, 541] width 21 height 21
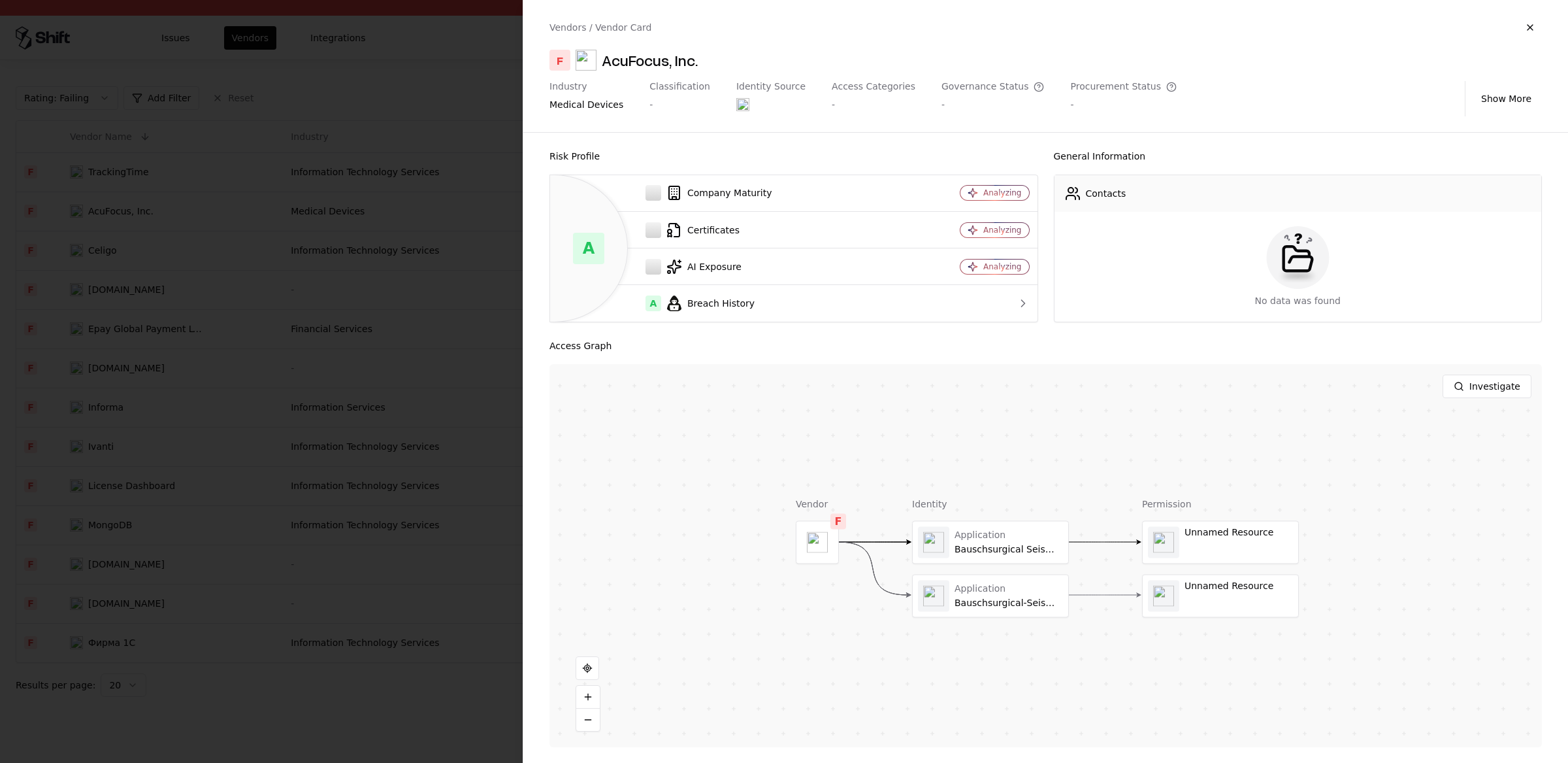
click at [375, 318] on div at bounding box center [784, 381] width 1568 height 763
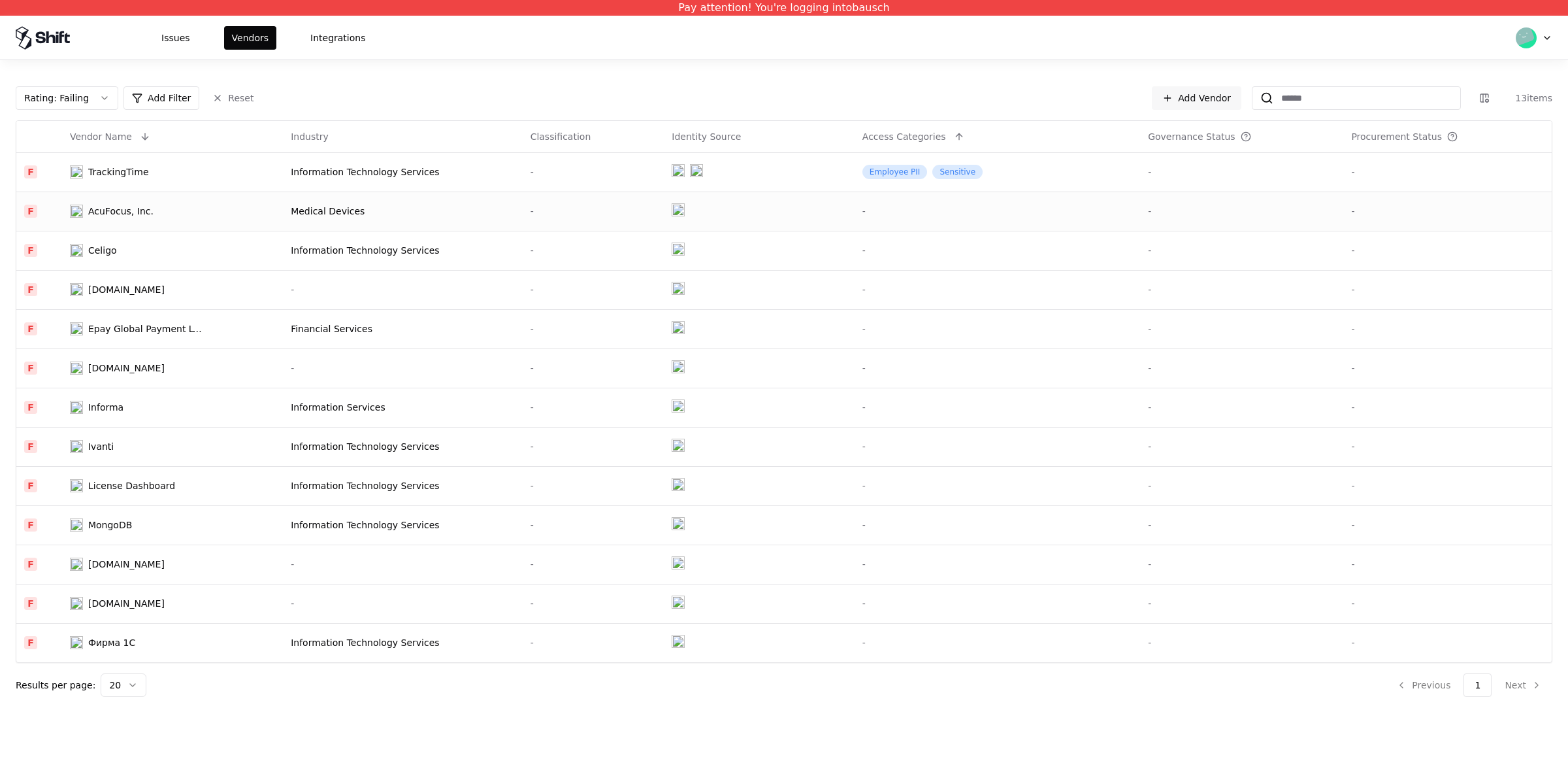
click at [161, 214] on div "AcuFocus, Inc." at bounding box center [137, 211] width 136 height 13
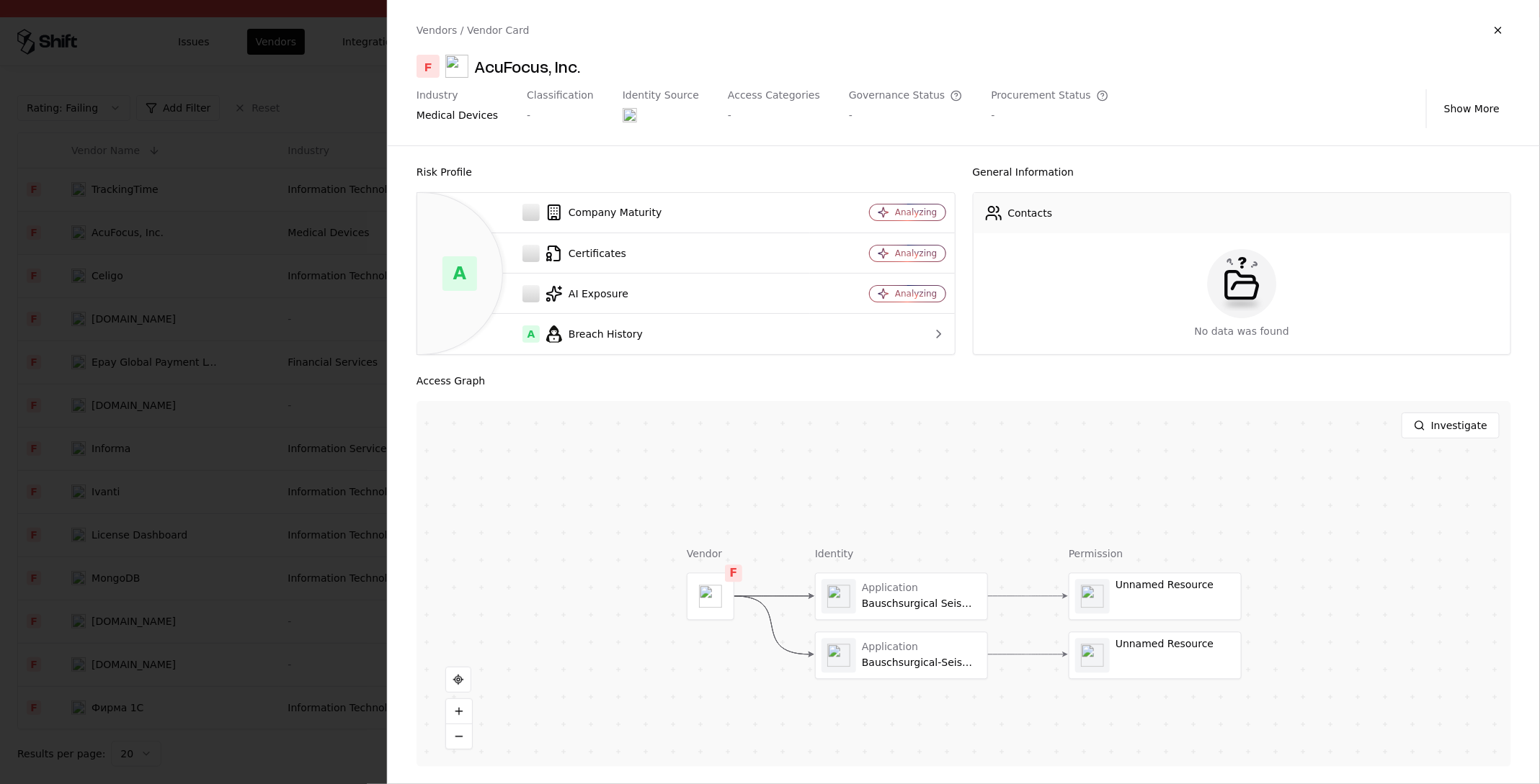
click at [140, 515] on div at bounding box center [770, 392] width 1540 height 784
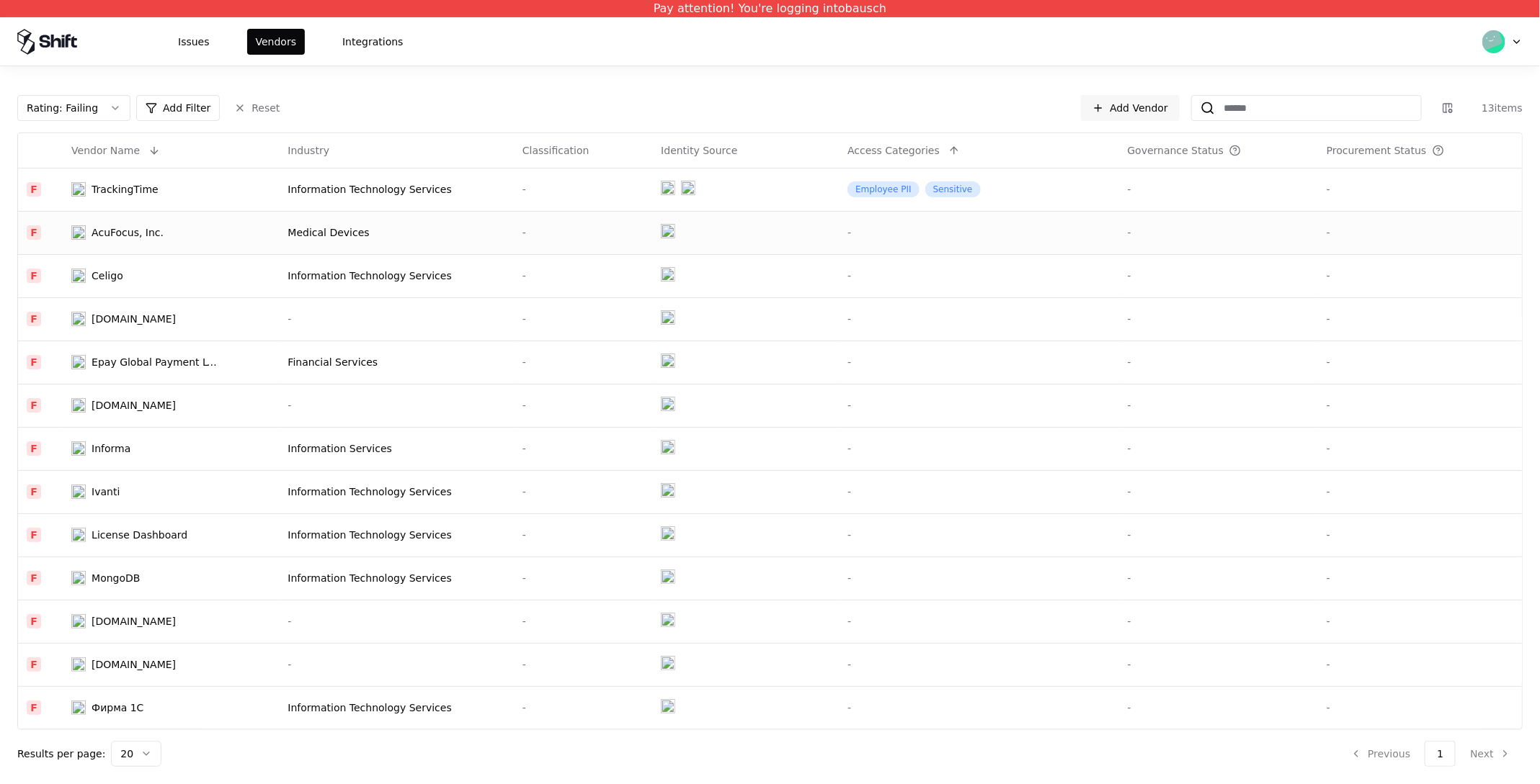
click at [141, 237] on div "AcuFocus, Inc." at bounding box center [127, 232] width 72 height 14
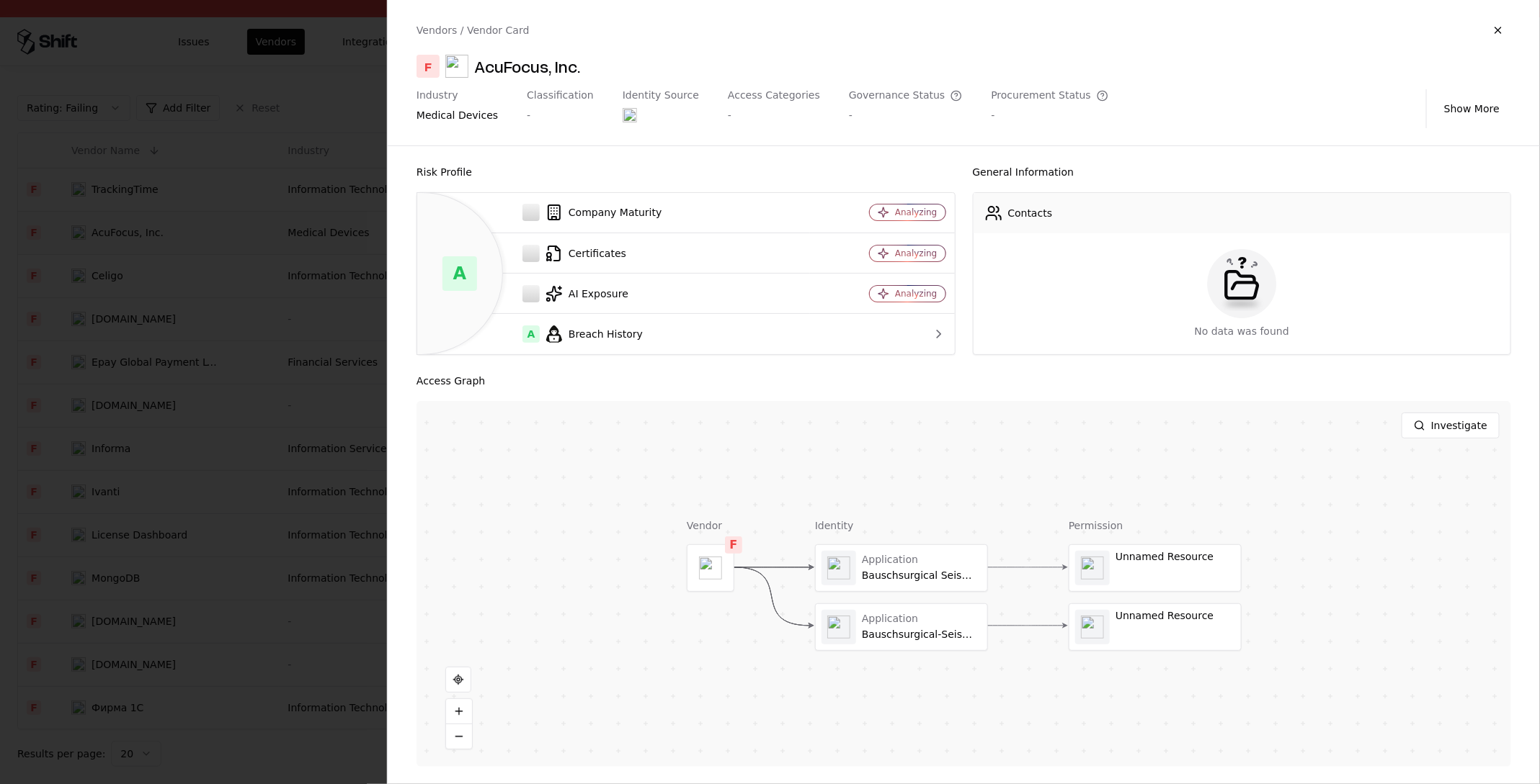
click at [74, 407] on div at bounding box center [770, 392] width 1540 height 784
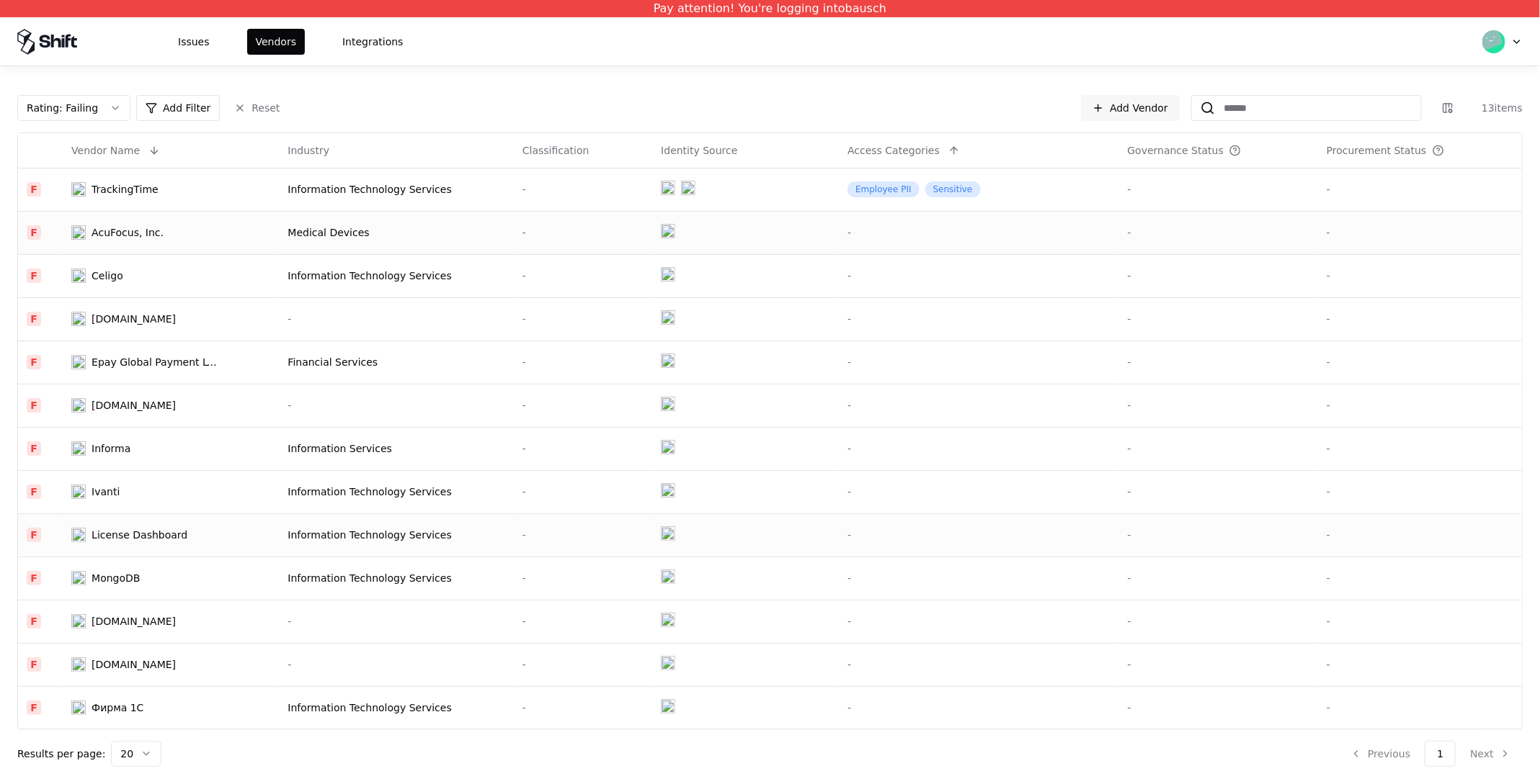
click at [131, 526] on td "License Dashboard" at bounding box center [171, 535] width 216 height 43
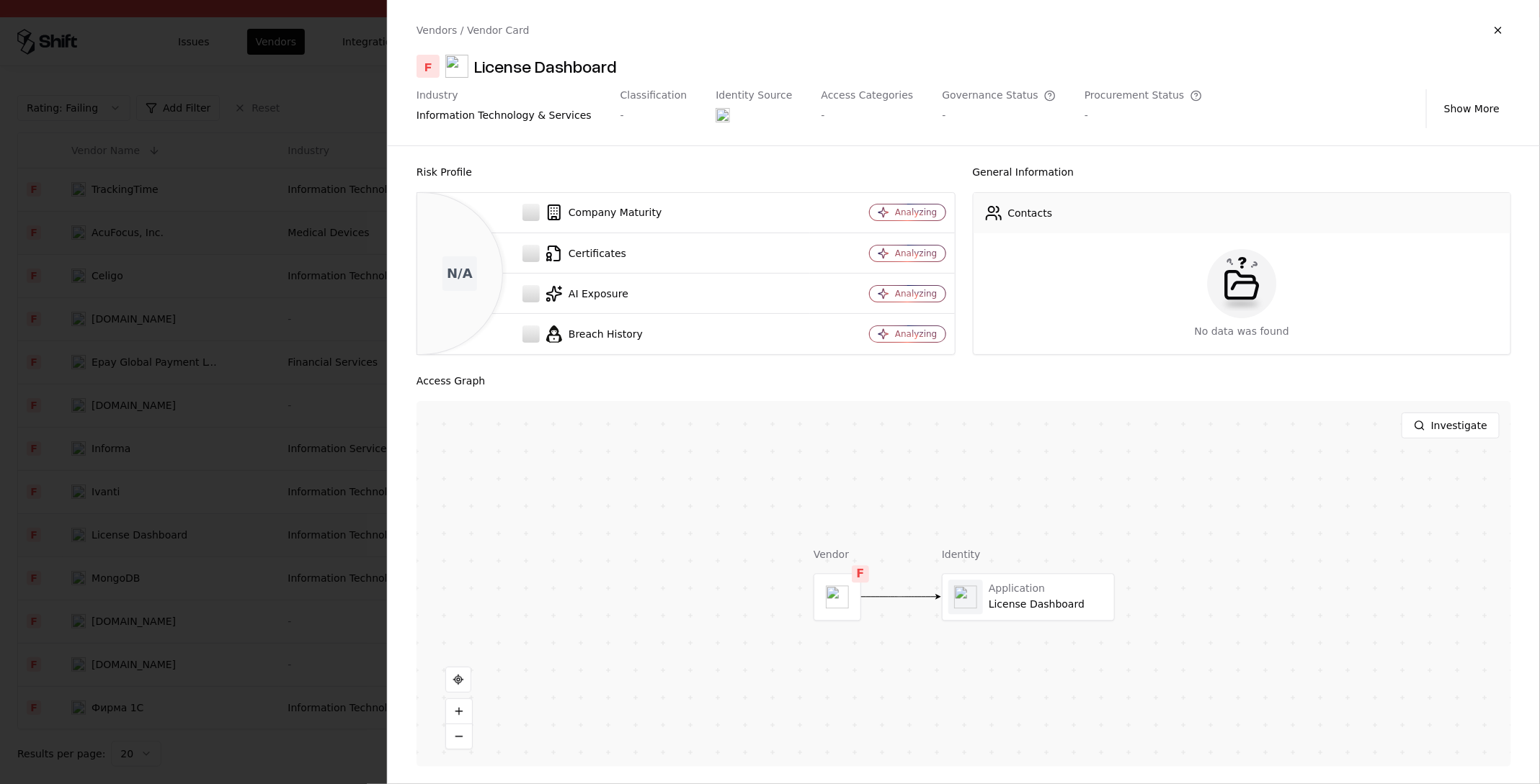
click at [131, 526] on div at bounding box center [770, 392] width 1540 height 784
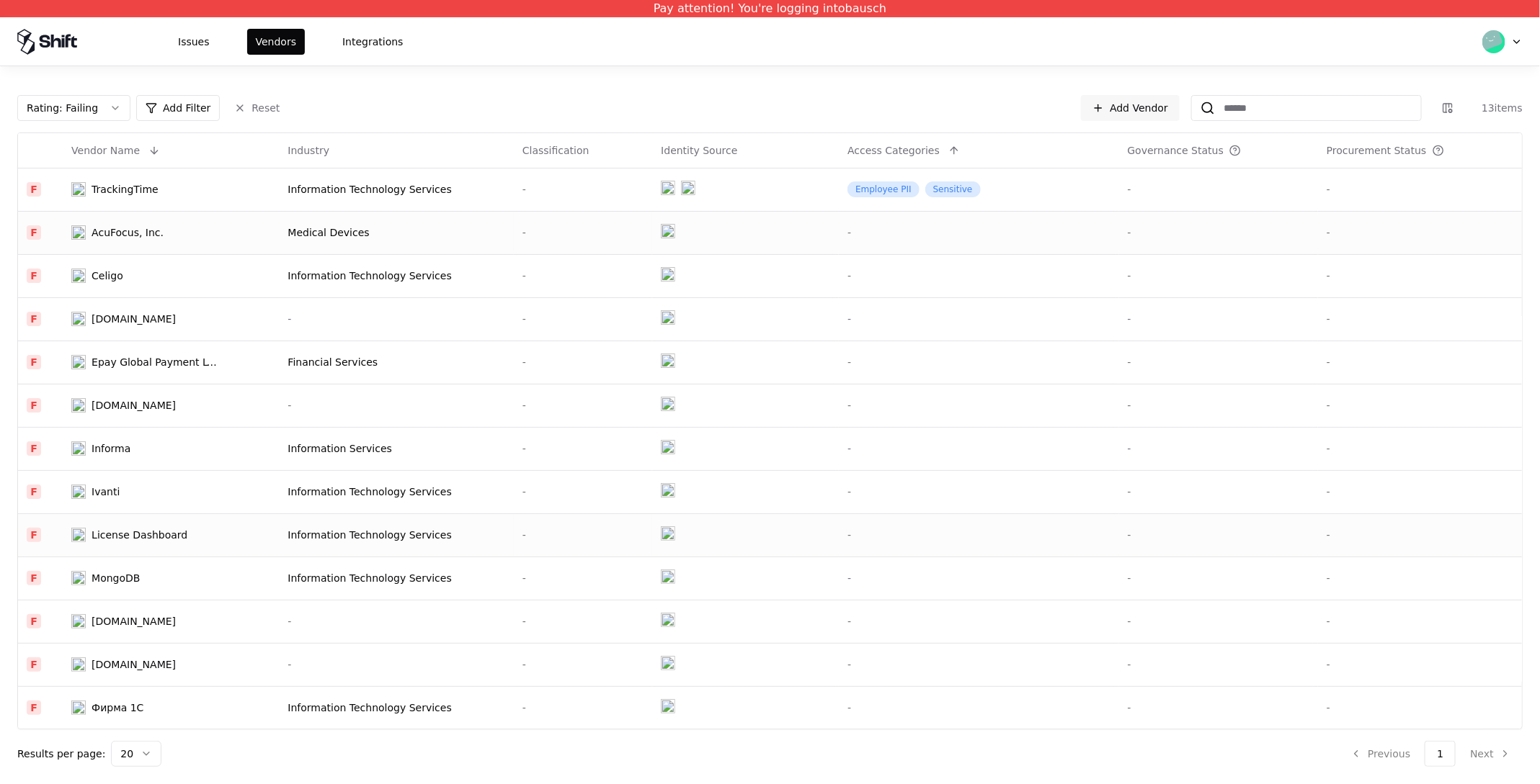
click at [117, 534] on div "License Dashboard" at bounding box center [139, 535] width 96 height 14
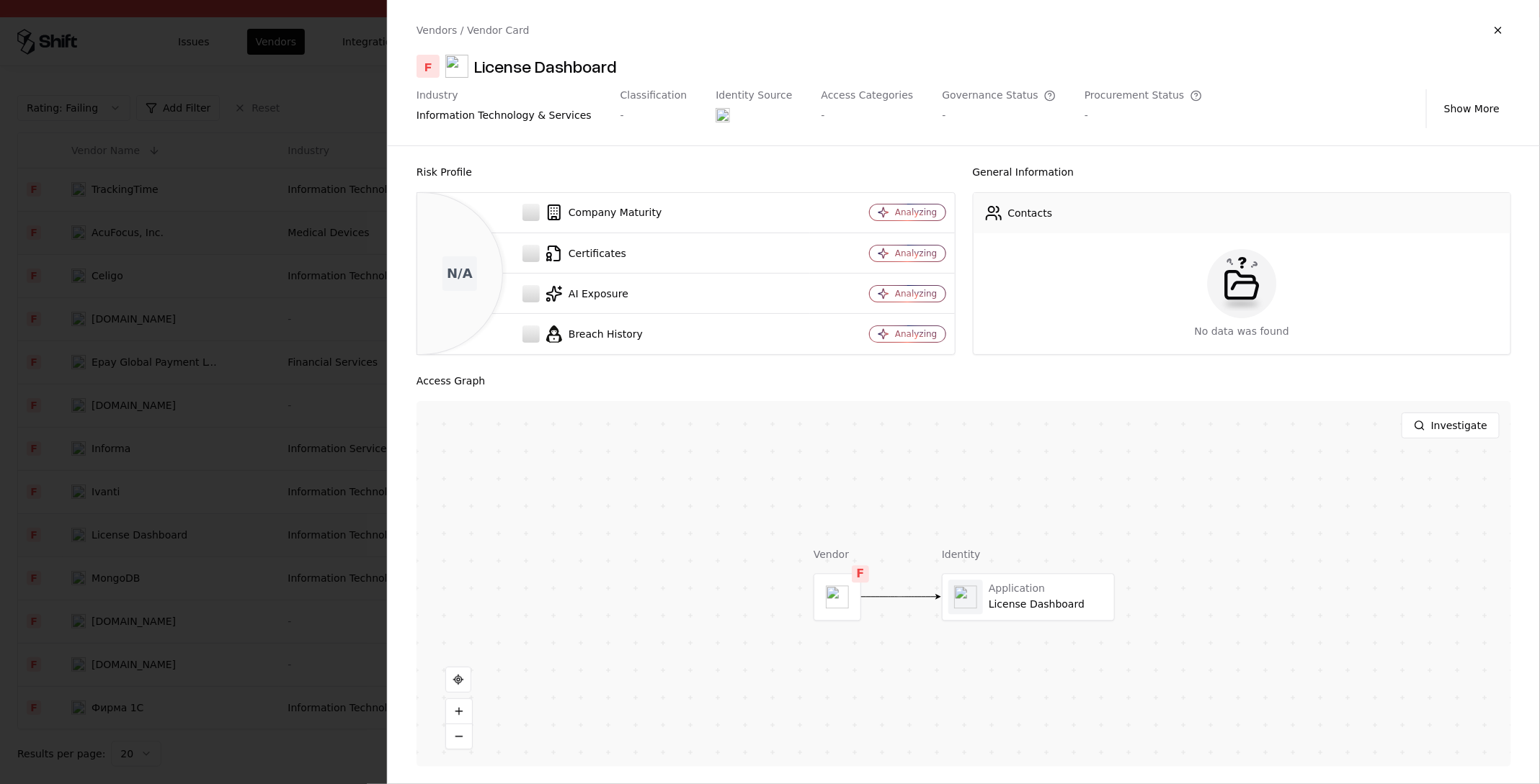
click at [117, 534] on div at bounding box center [770, 392] width 1540 height 784
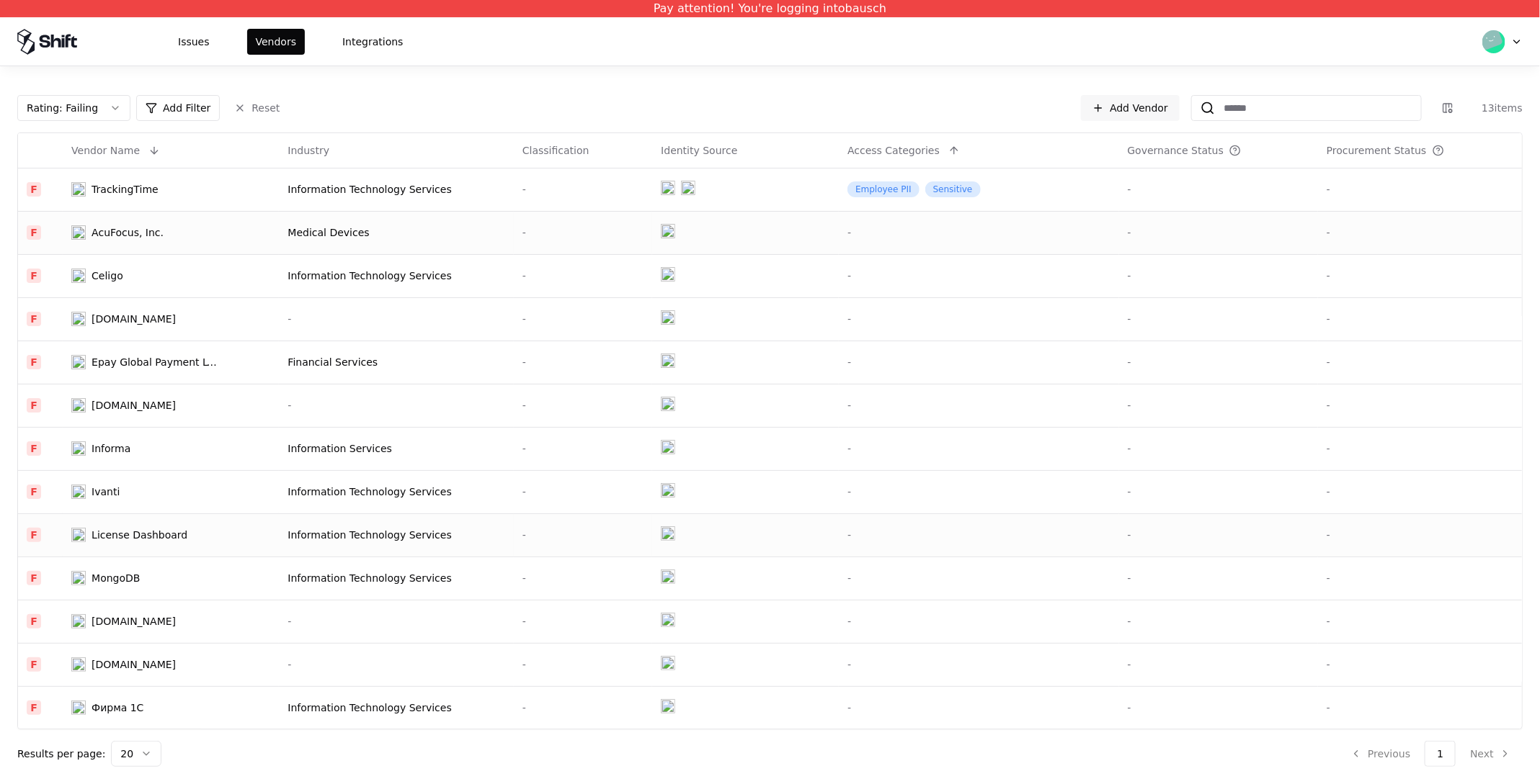
click at [119, 224] on td "AcuFocus, Inc." at bounding box center [171, 232] width 216 height 43
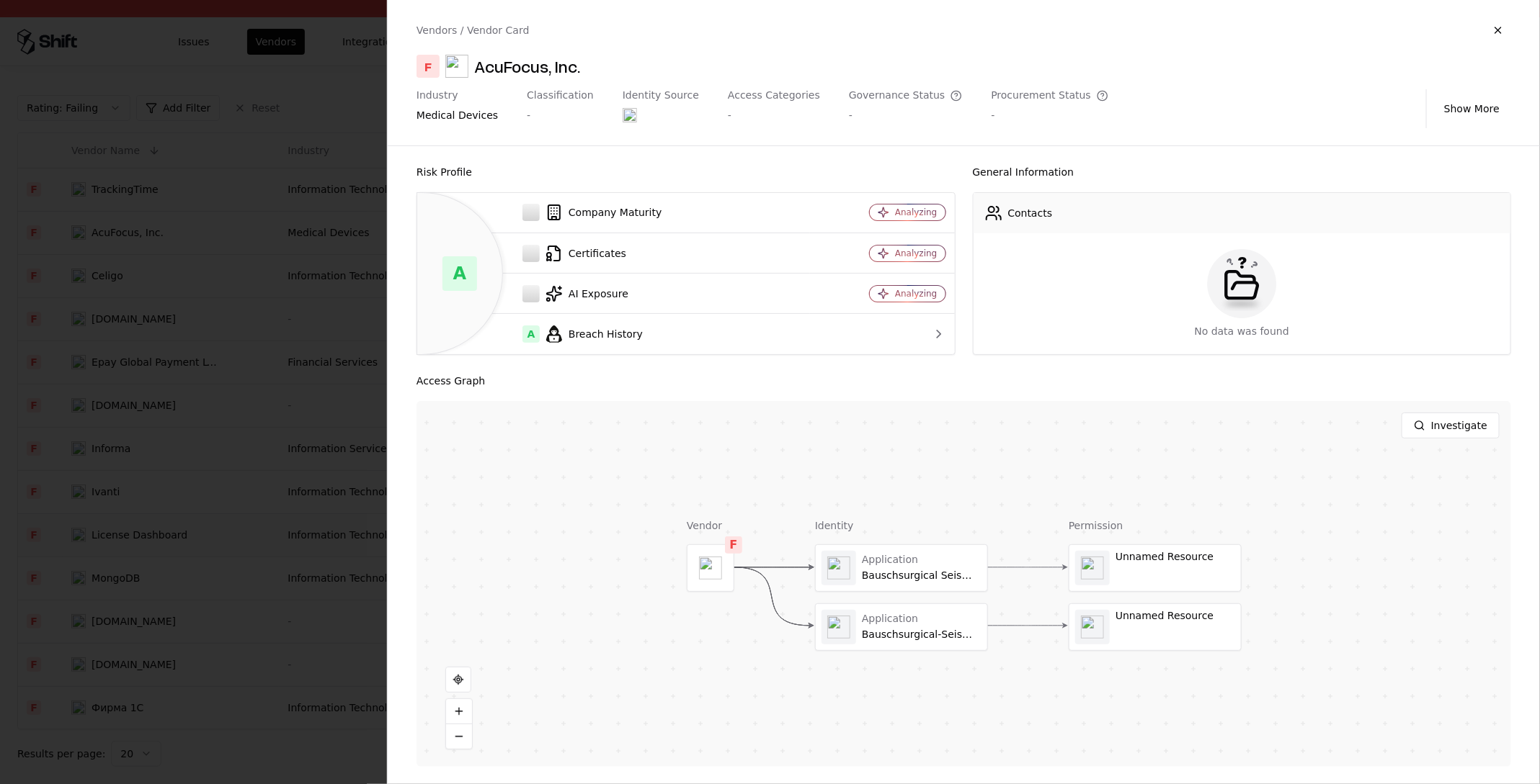
click at [217, 326] on div at bounding box center [770, 392] width 1540 height 784
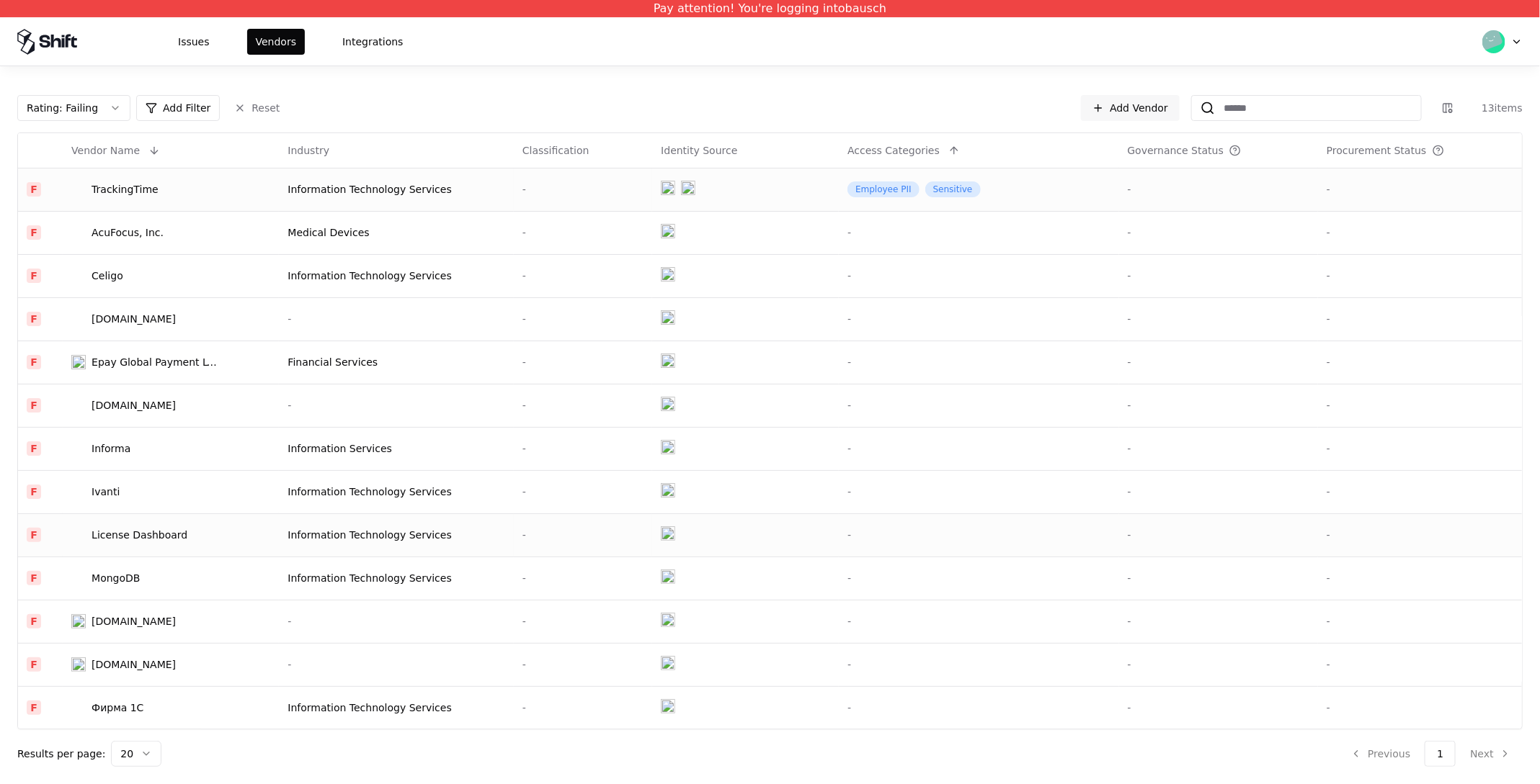
click at [123, 184] on div "TrackingTime" at bounding box center [124, 189] width 67 height 14
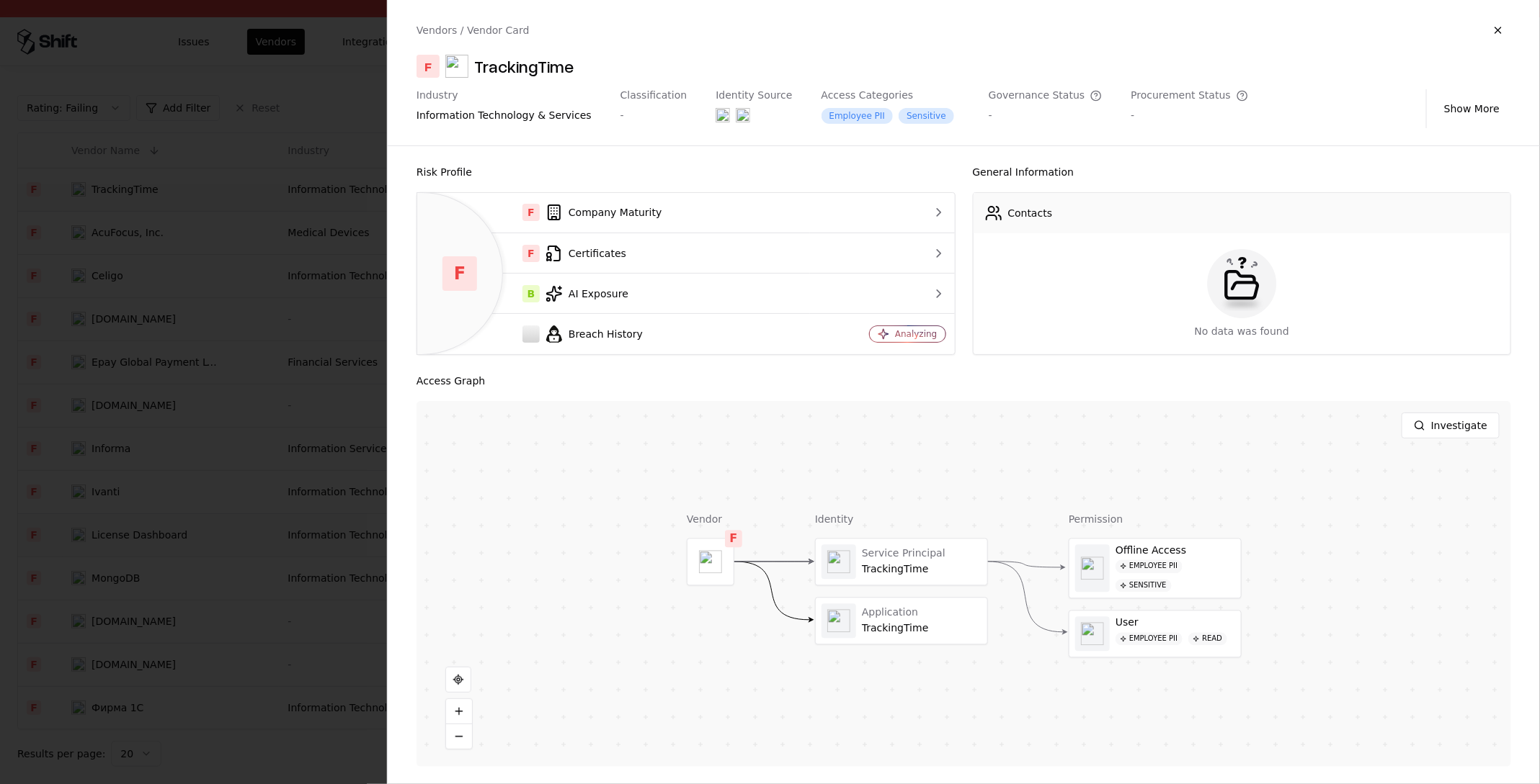
click at [125, 250] on div at bounding box center [770, 392] width 1540 height 784
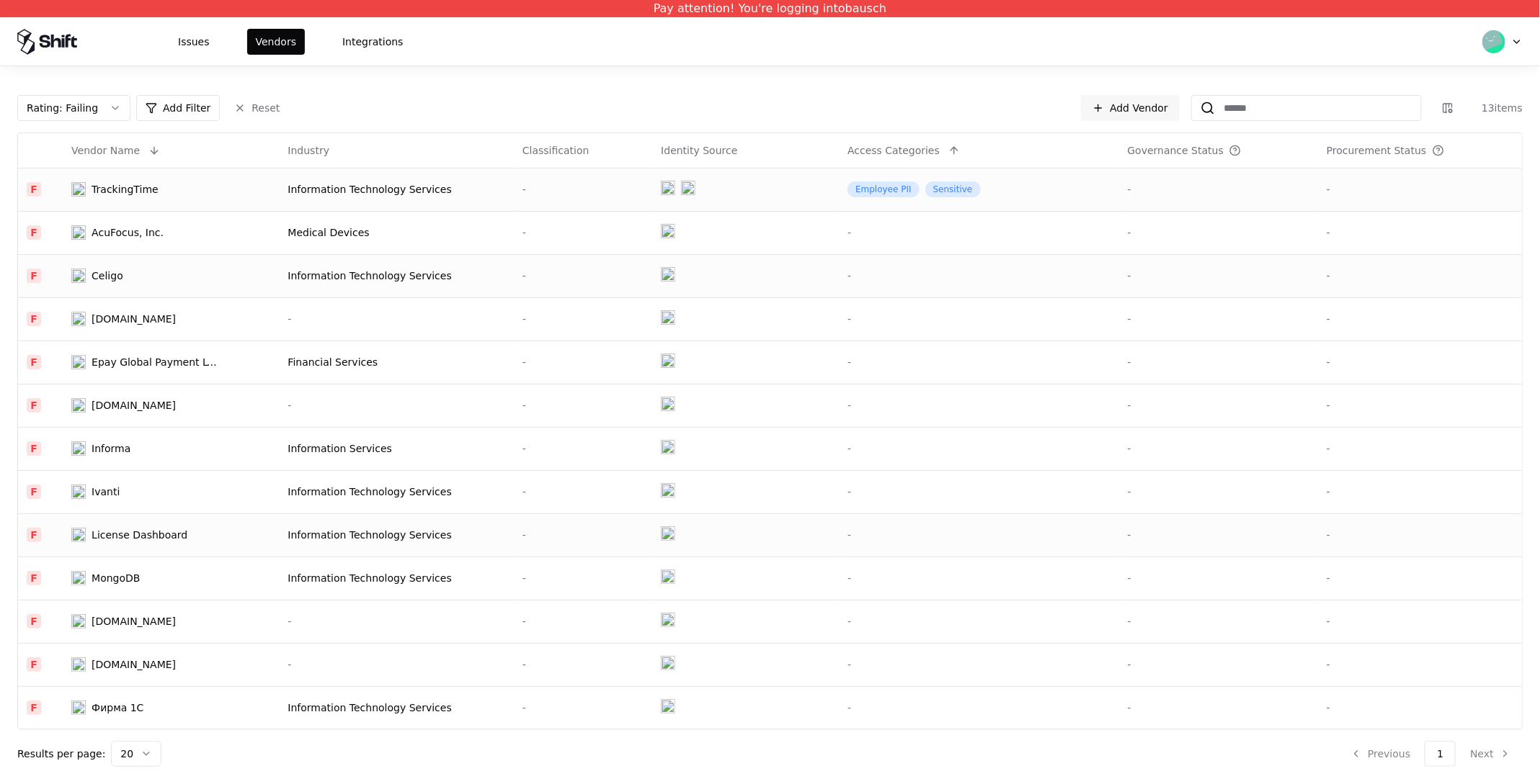
click at [119, 278] on div "Celigo" at bounding box center [107, 275] width 32 height 14
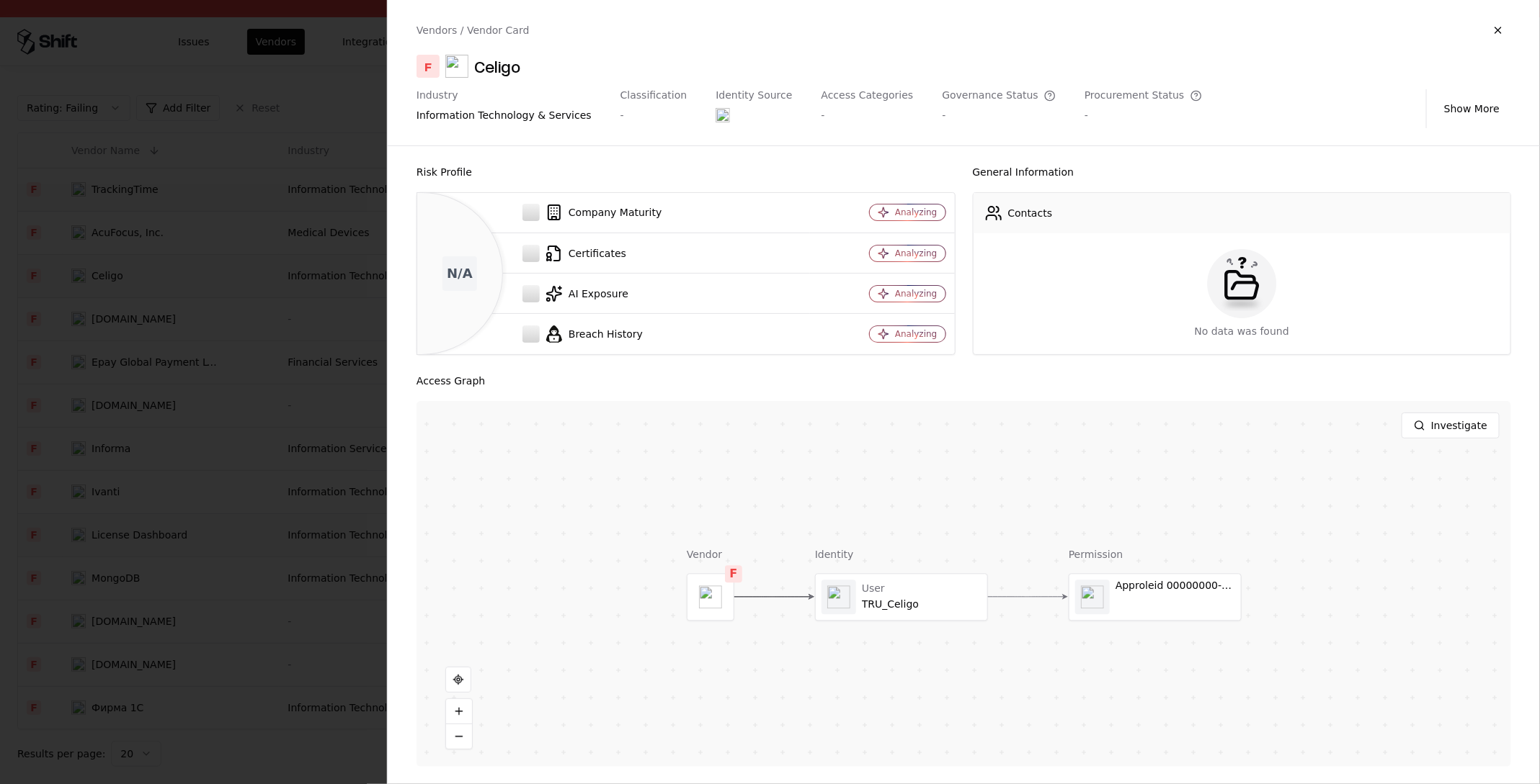
click at [115, 288] on div at bounding box center [770, 392] width 1540 height 784
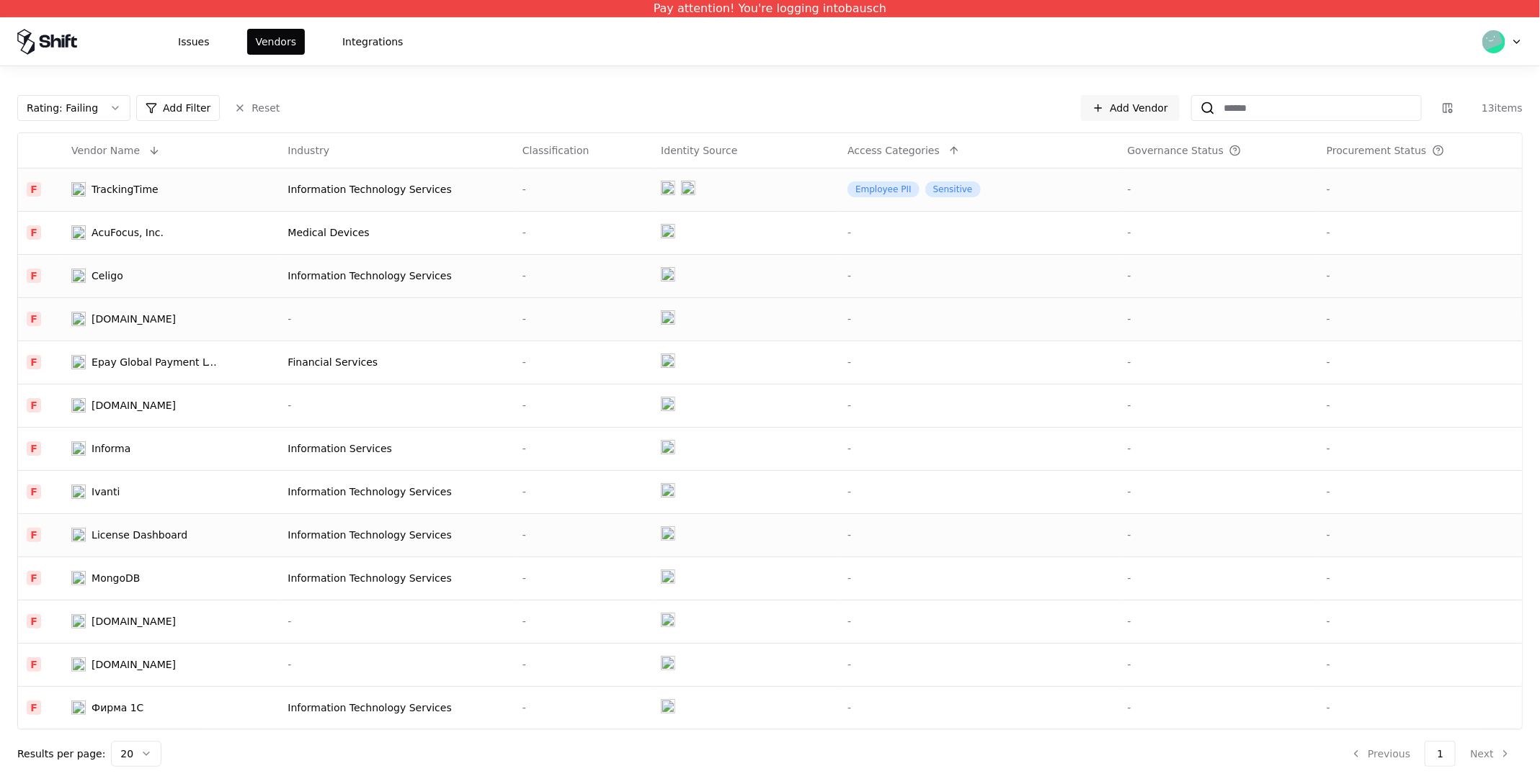
click at [112, 310] on td "Databaseexplorer.com" at bounding box center [171, 318] width 216 height 43
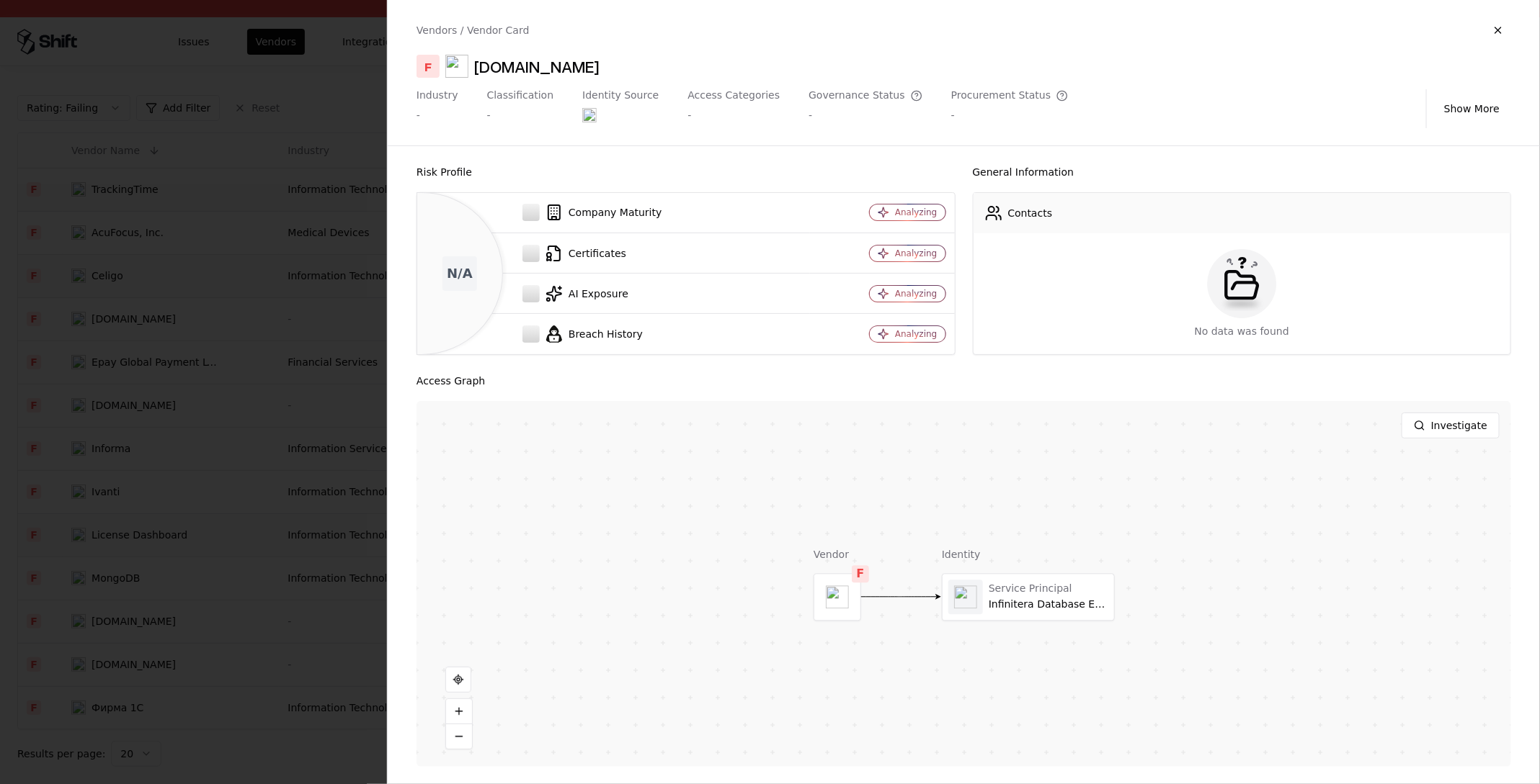
click at [112, 338] on div at bounding box center [770, 392] width 1540 height 784
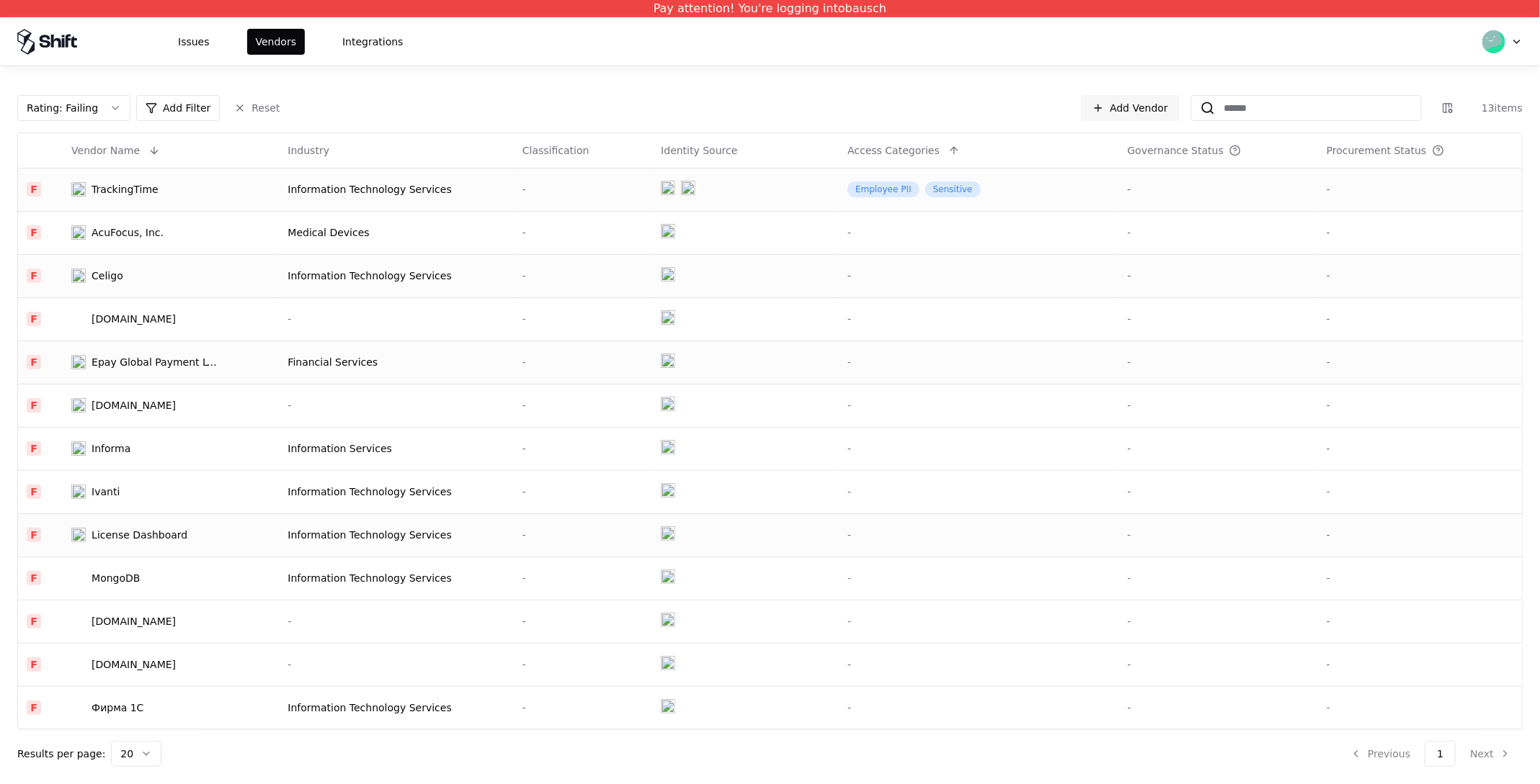
click at [107, 375] on td "Epay Global Payment LTD." at bounding box center [171, 362] width 216 height 43
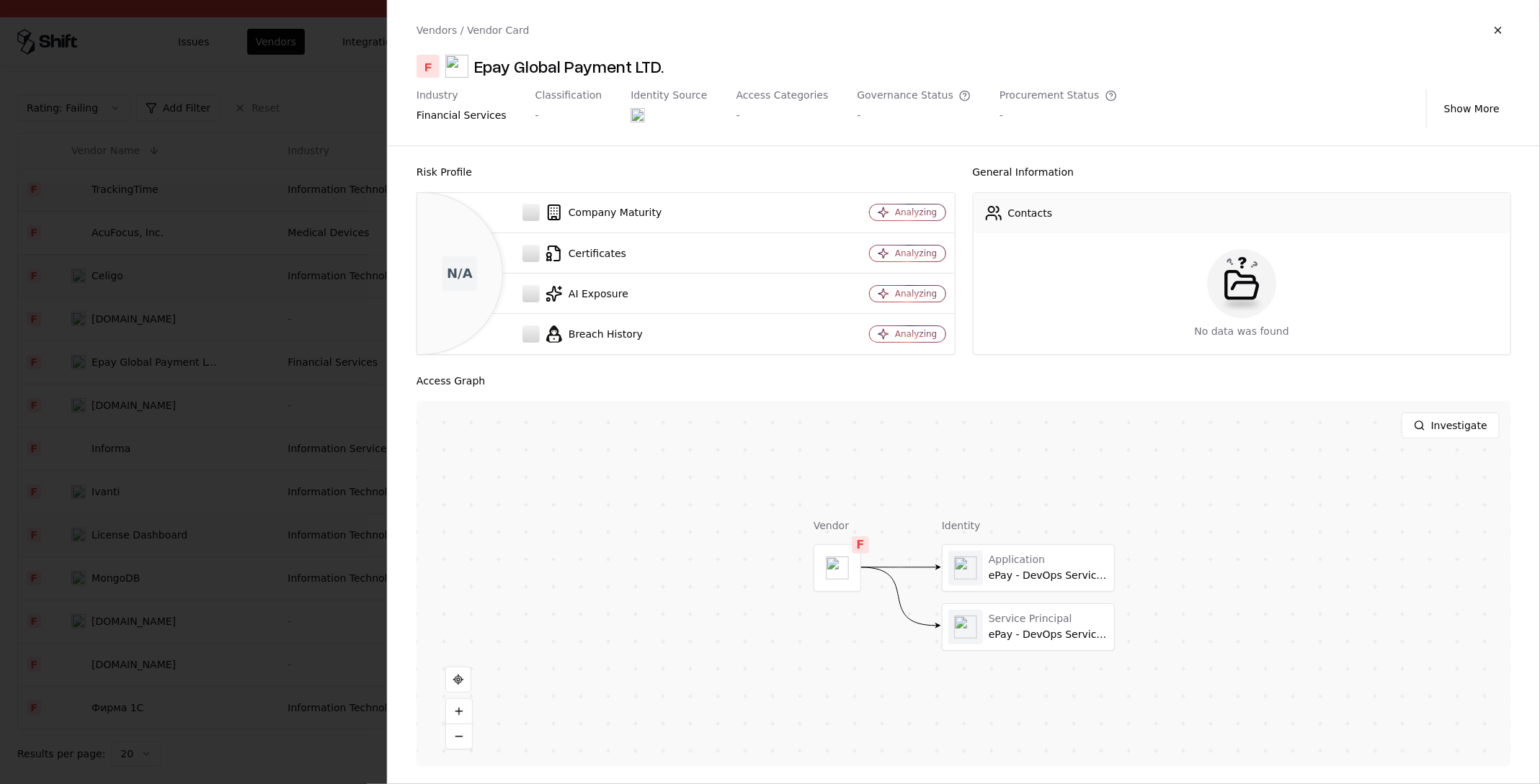
click at [107, 410] on div at bounding box center [770, 392] width 1540 height 784
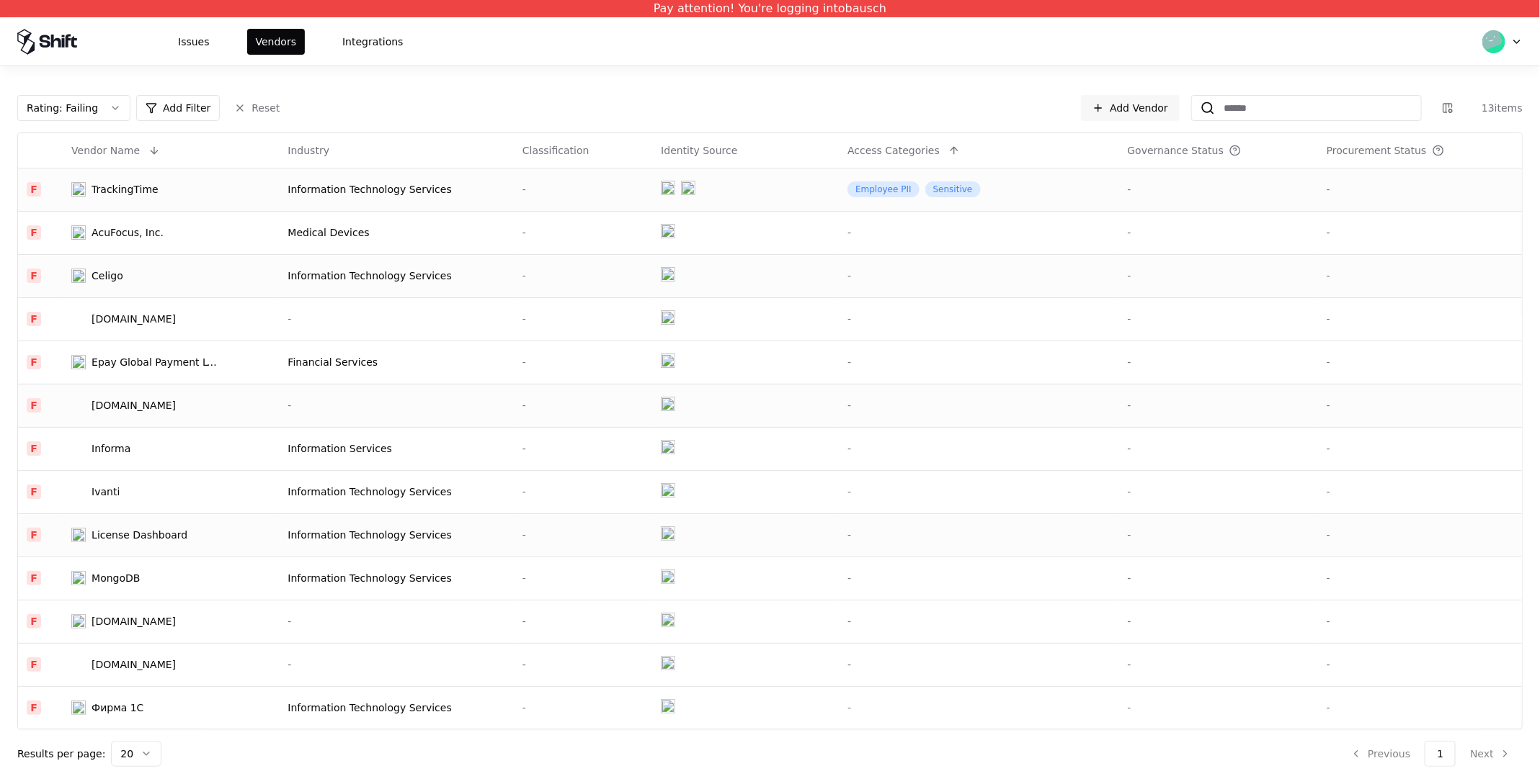
click at [110, 405] on div "Gvw.com" at bounding box center [134, 405] width 85 height 14
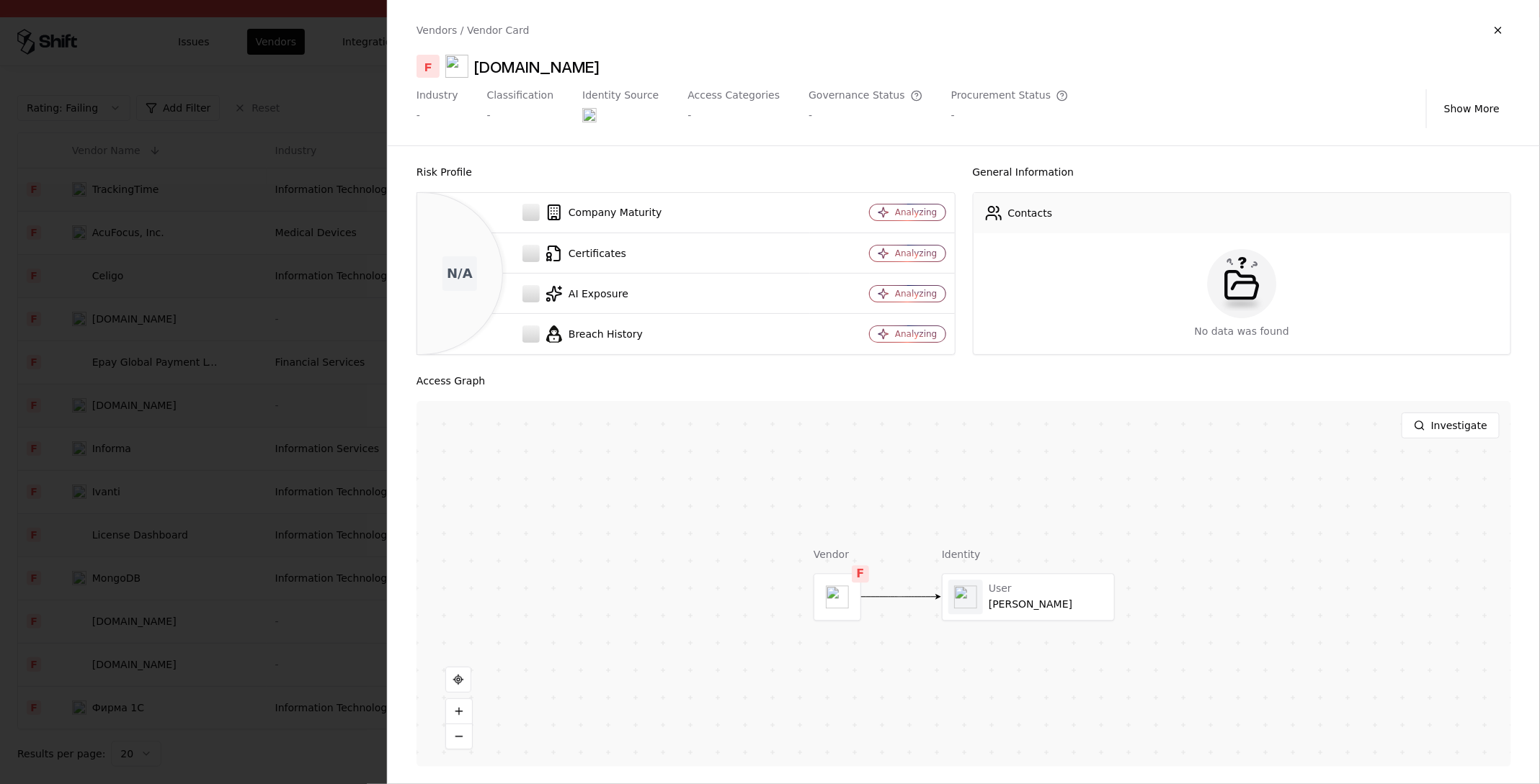
click at [109, 429] on div at bounding box center [770, 392] width 1540 height 784
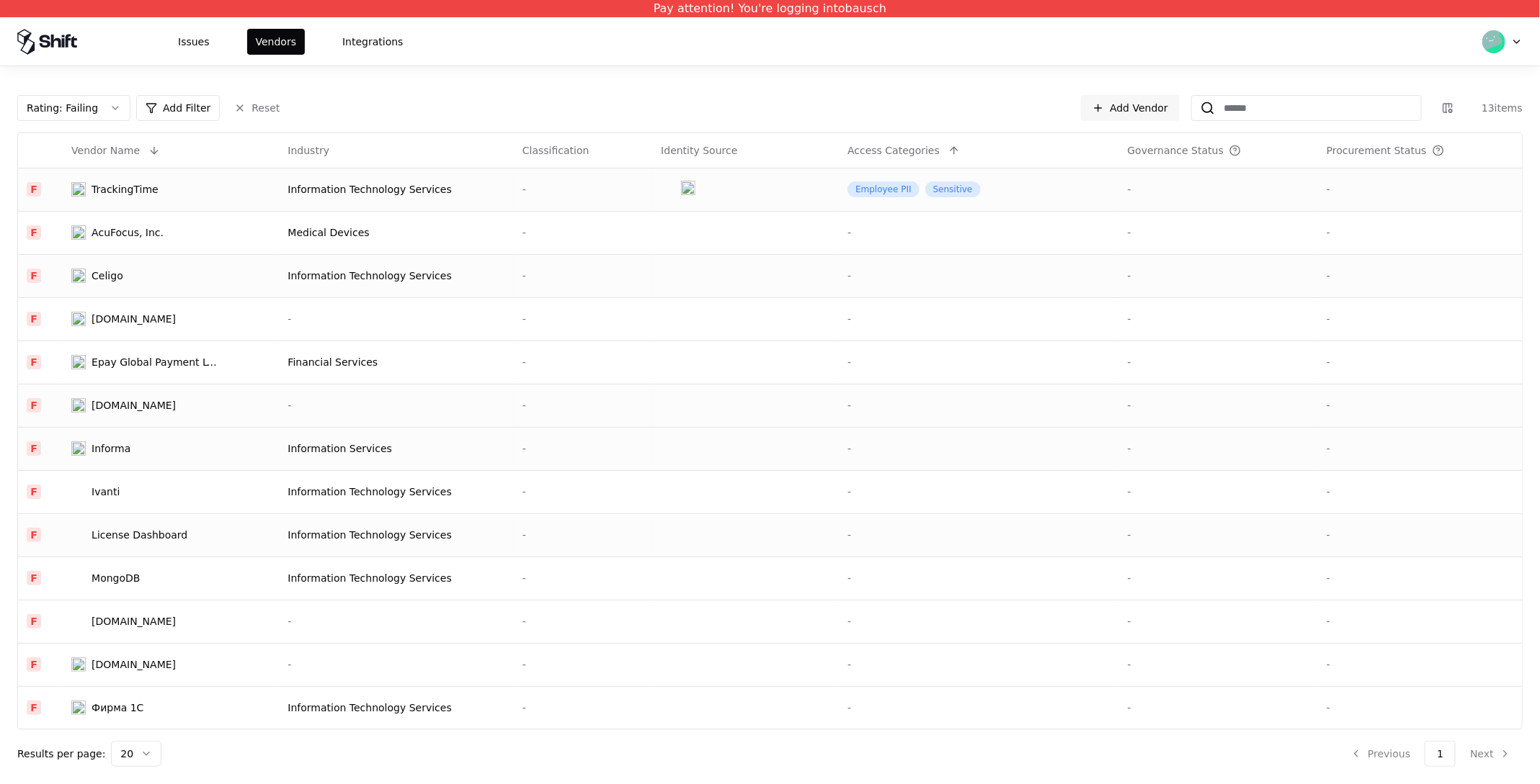
click at [109, 456] on td "Informa" at bounding box center [171, 448] width 216 height 43
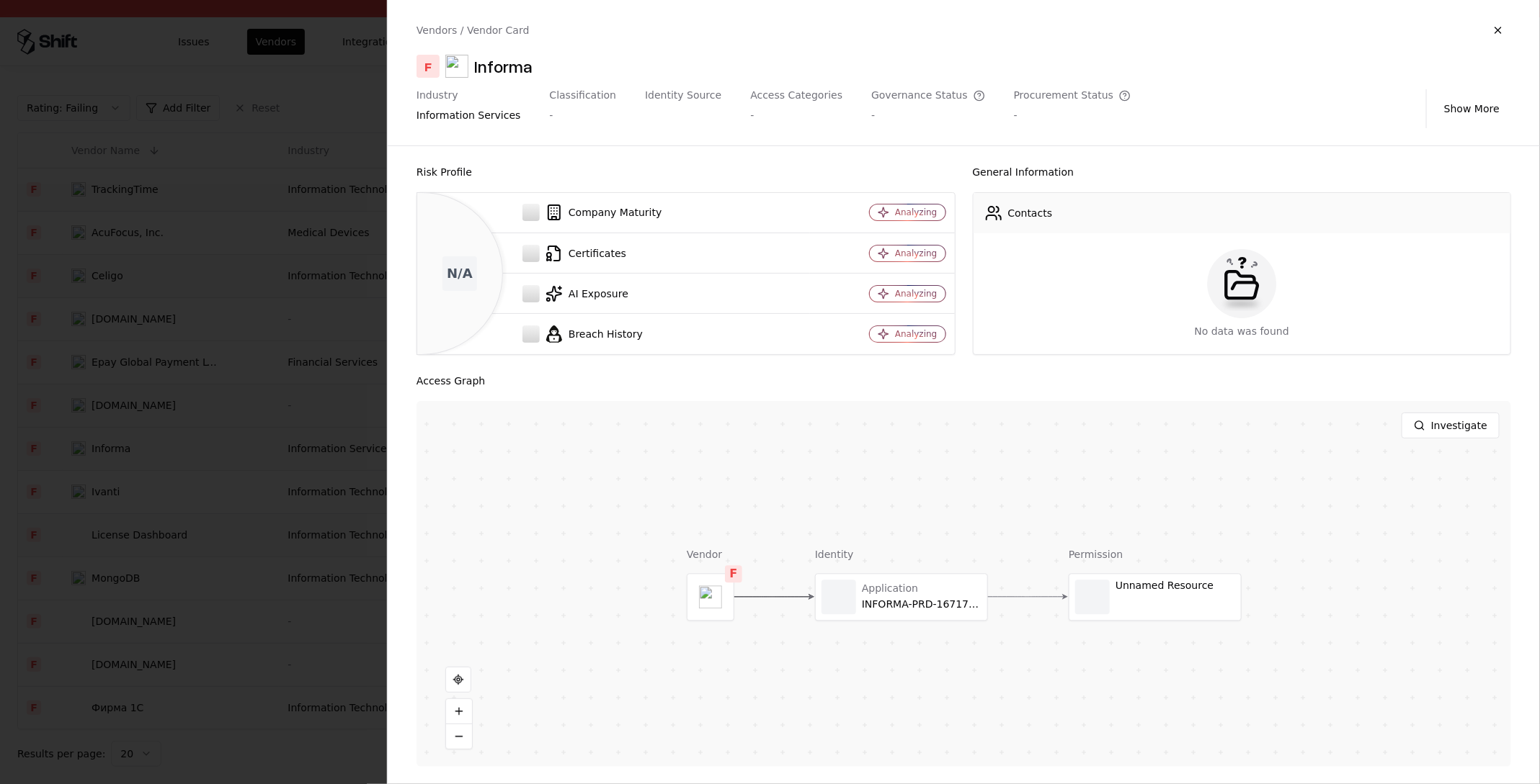
click at [109, 456] on div at bounding box center [770, 392] width 1540 height 784
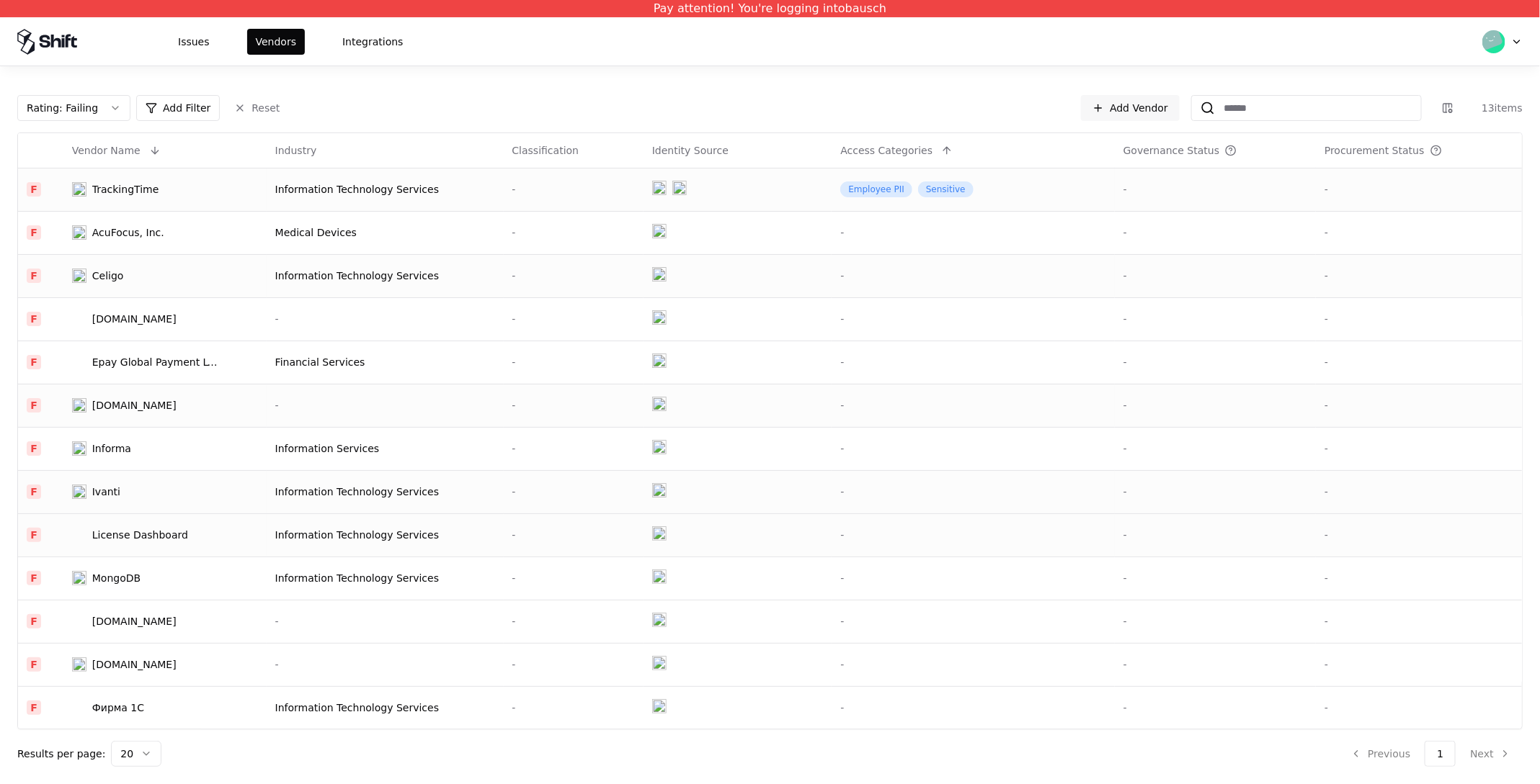
click at [113, 495] on div "Ivanti" at bounding box center [105, 492] width 28 height 14
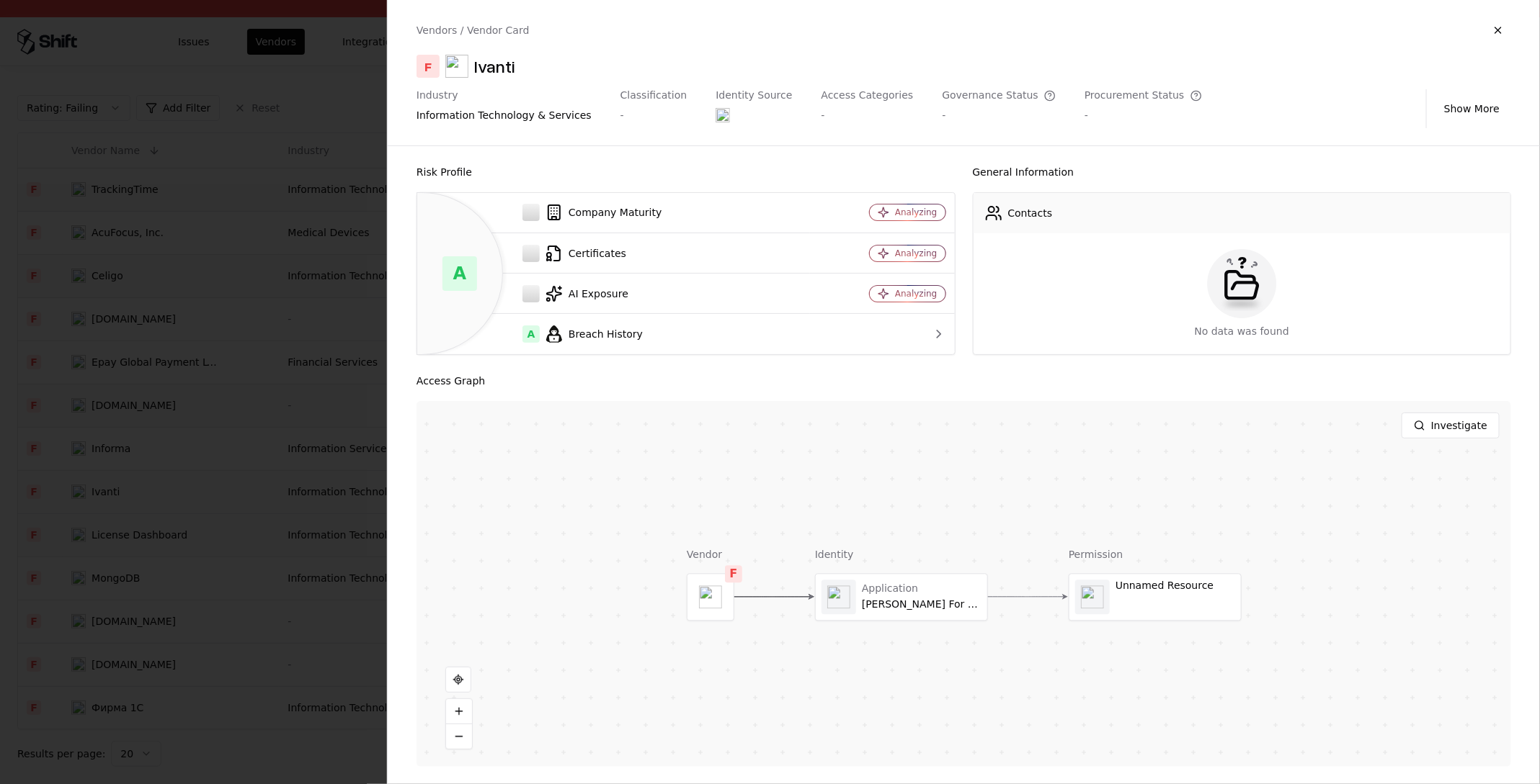
click at [176, 354] on div at bounding box center [770, 392] width 1540 height 784
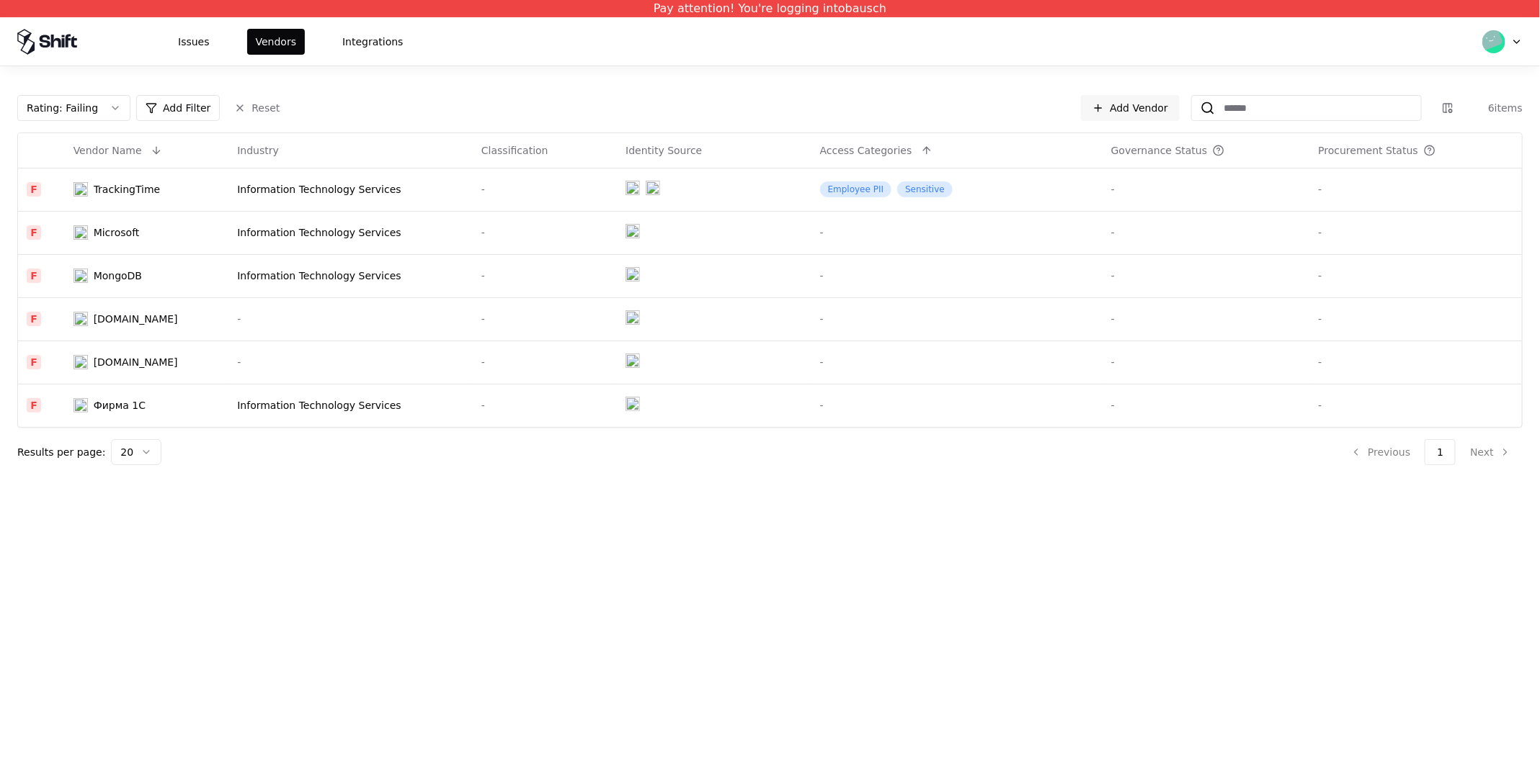
click at [245, 531] on div "Pay attention! You're logging into bausch Issues Vendors Integrations Rating : …" at bounding box center [770, 392] width 1540 height 784
click at [257, 123] on div "Rating : Failing Add Filter Reset Add Vendor 6 items Vendor Name Industry Class…" at bounding box center [769, 280] width 1505 height 370
click at [256, 117] on button "Reset" at bounding box center [257, 108] width 63 height 26
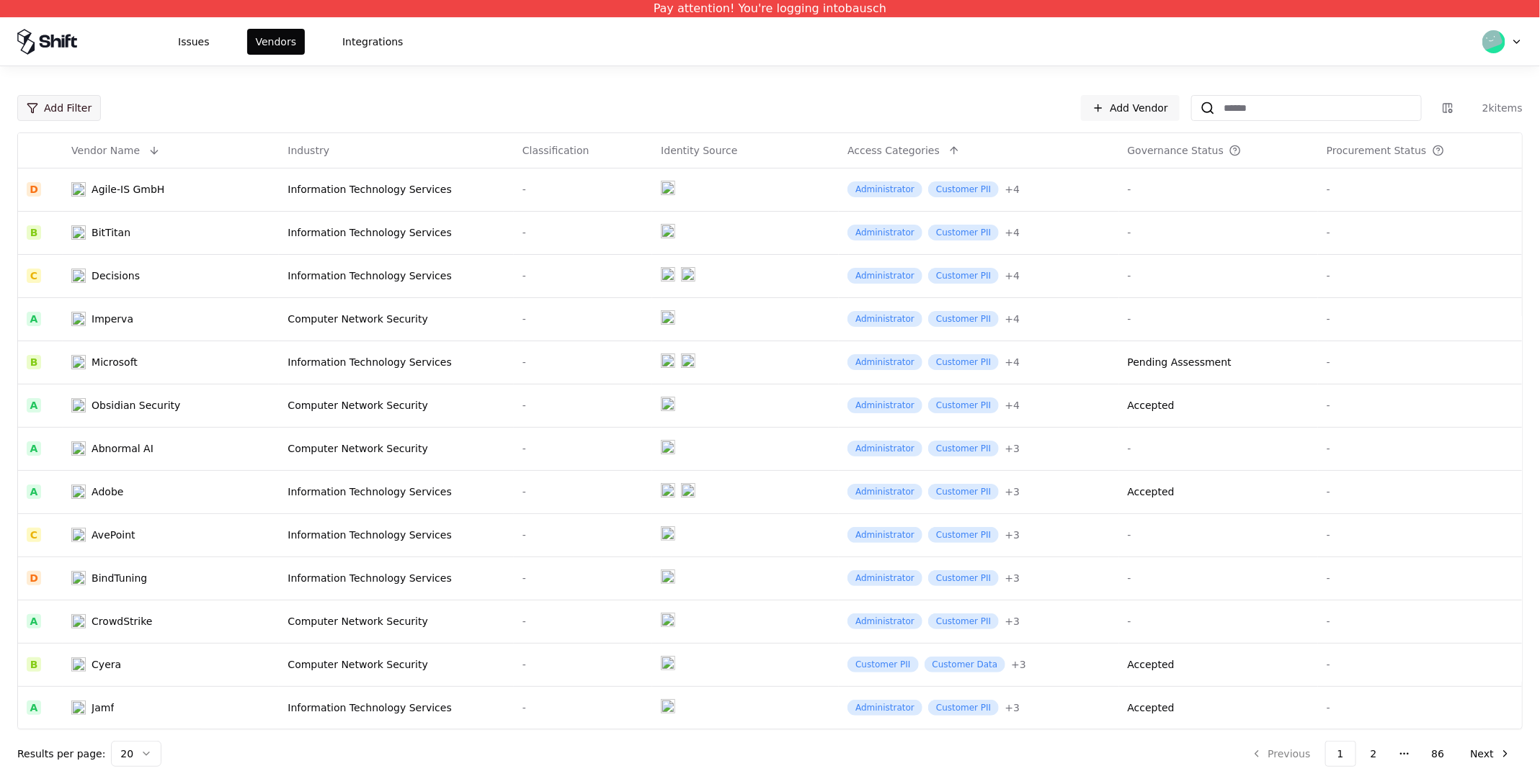
click at [59, 104] on html "Pay attention! You're logging into bausch Issues Vendors Integrations Add Filte…" at bounding box center [770, 392] width 1540 height 784
click at [52, 163] on div "Rating" at bounding box center [98, 161] width 154 height 29
click at [57, 275] on div "Failing" at bounding box center [63, 278] width 32 height 14
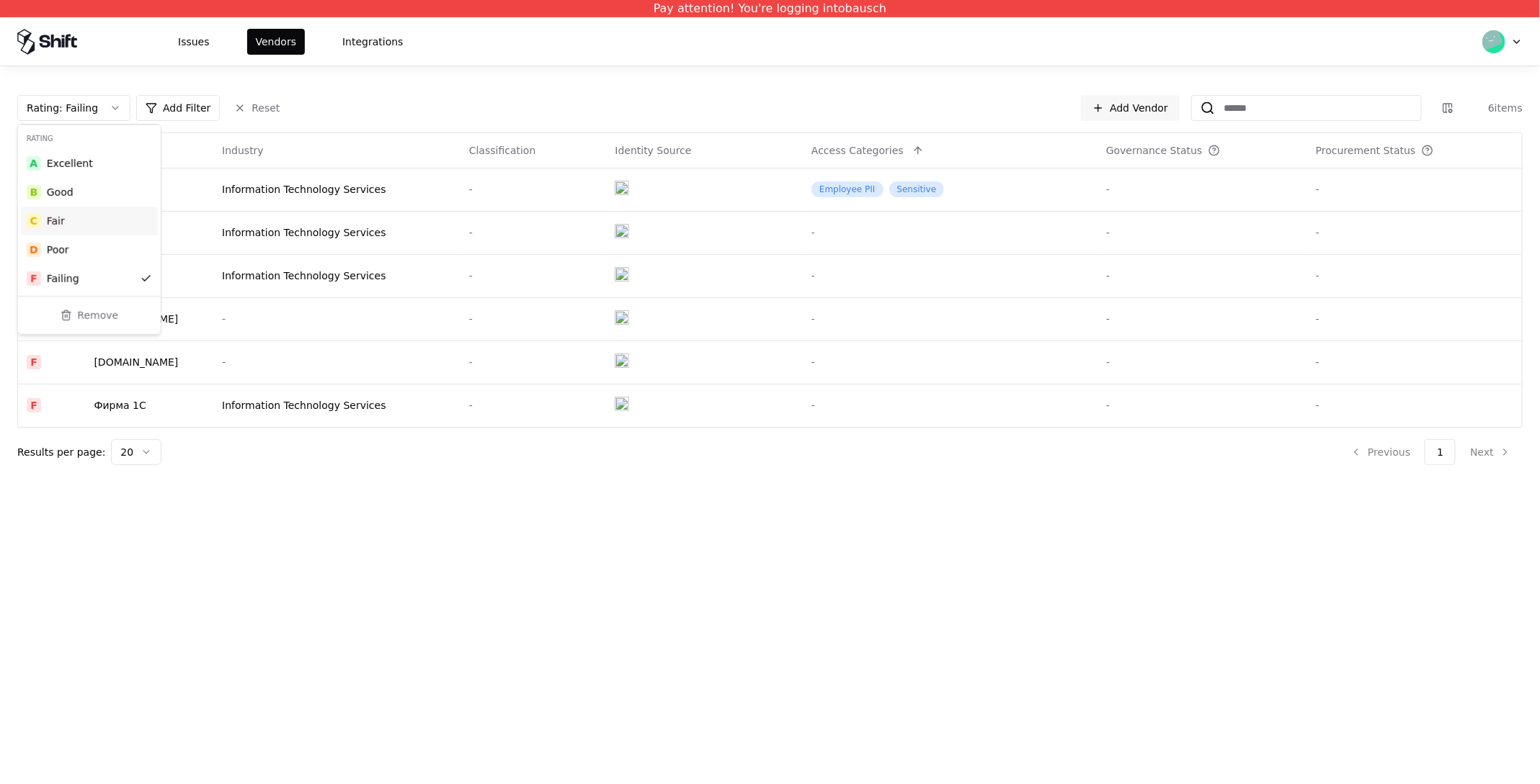
click at [414, 79] on div "Rating : Failing Add Filter Reset Add Vendor 6 items Vendor Name Industry Class…" at bounding box center [770, 274] width 1540 height 416
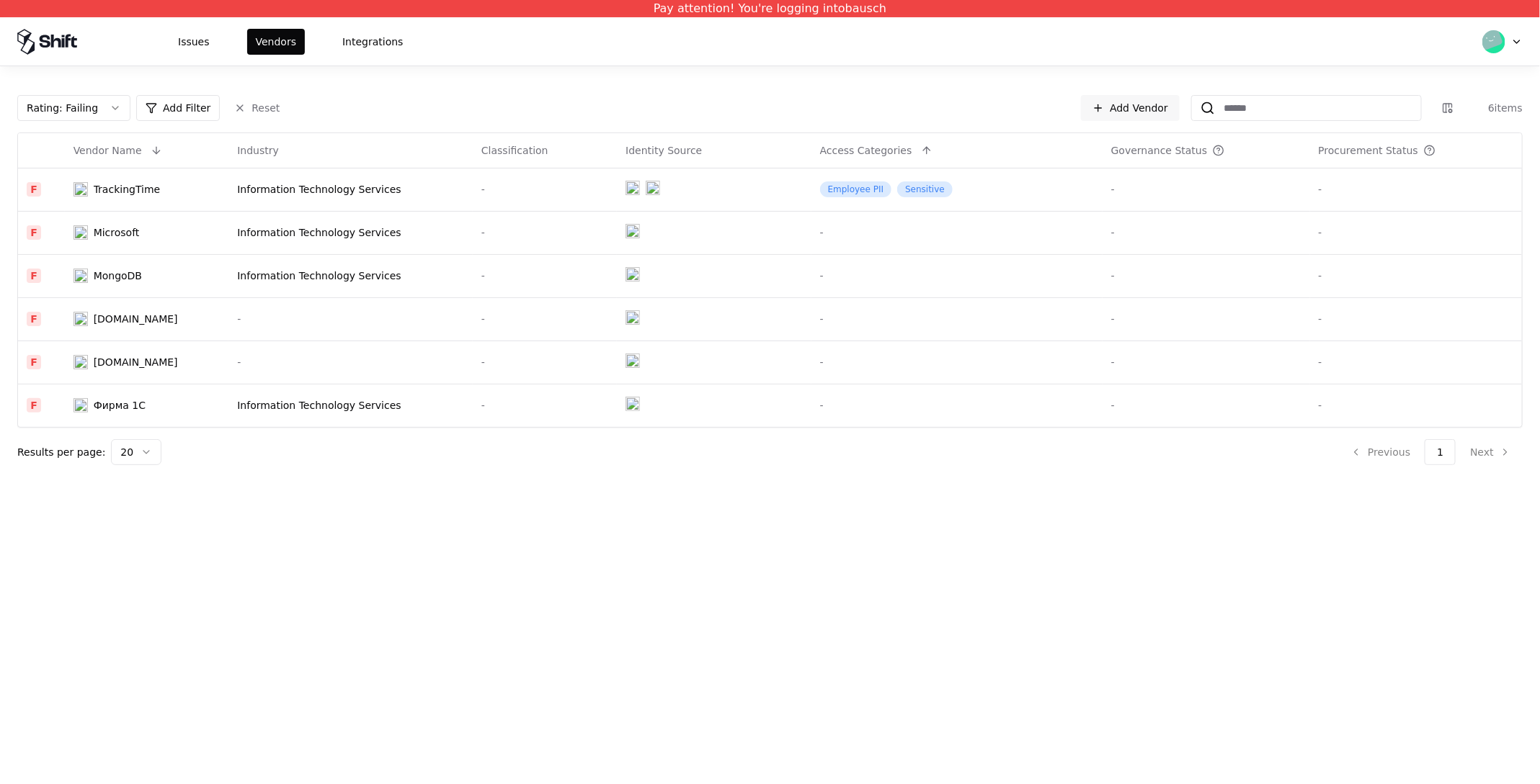
click at [266, 220] on html "Pay attention! You're logging into bausch Issues Vendors Integrations Rating : …" at bounding box center [770, 392] width 1540 height 784
click at [256, 228] on html "Pay attention! You're logging into bausch Issues Vendors Integrations Rating : …" at bounding box center [770, 392] width 1540 height 784
click at [274, 237] on html "Pay attention! You're logging into bausch Issues Vendors Integrations Rating : …" at bounding box center [770, 392] width 1540 height 784
click at [101, 240] on html "Pay attention! You're logging into bausch Issues Vendors Integrations Rating : …" at bounding box center [770, 392] width 1540 height 784
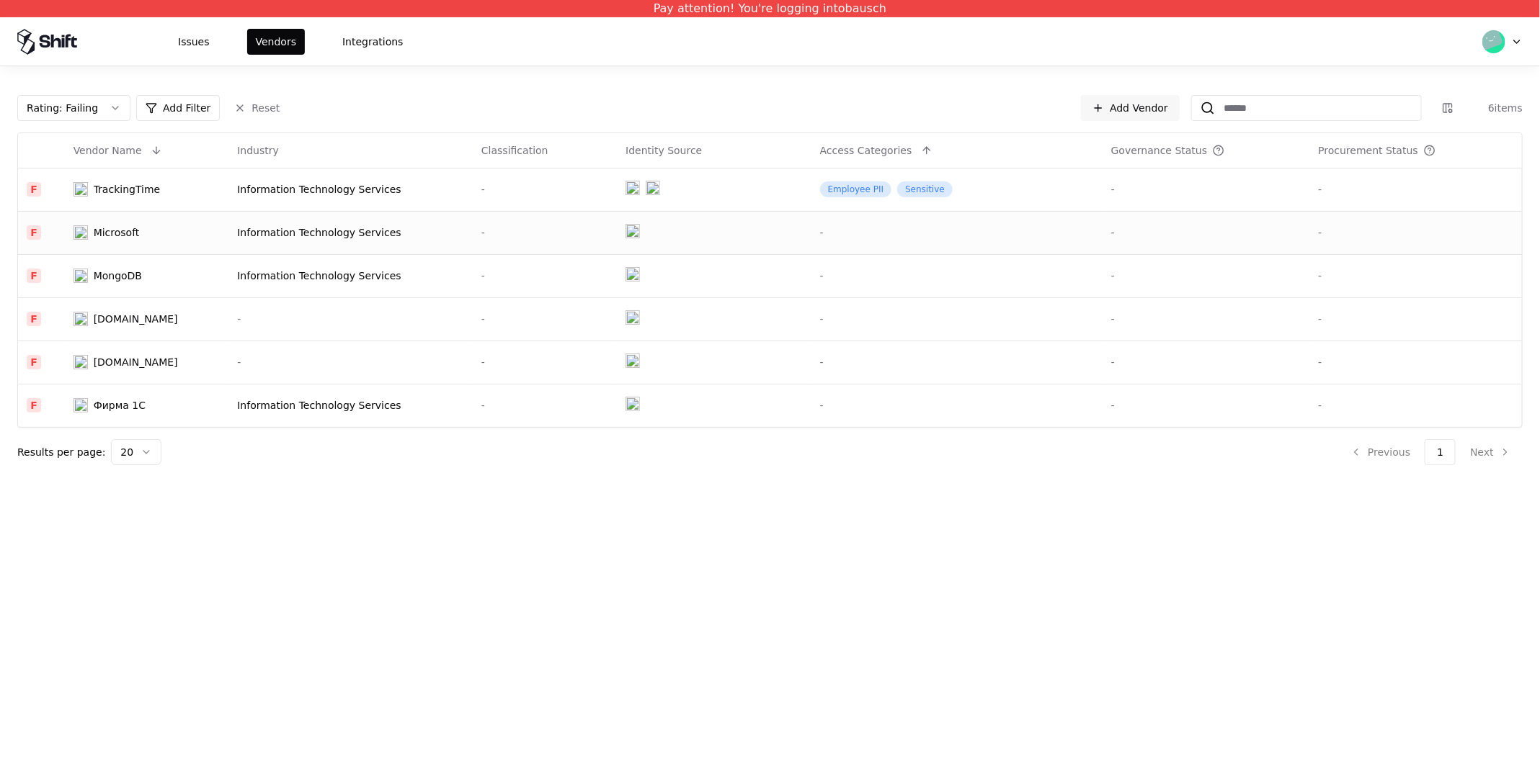
click at [116, 243] on td "Microsoft" at bounding box center [147, 232] width 164 height 43
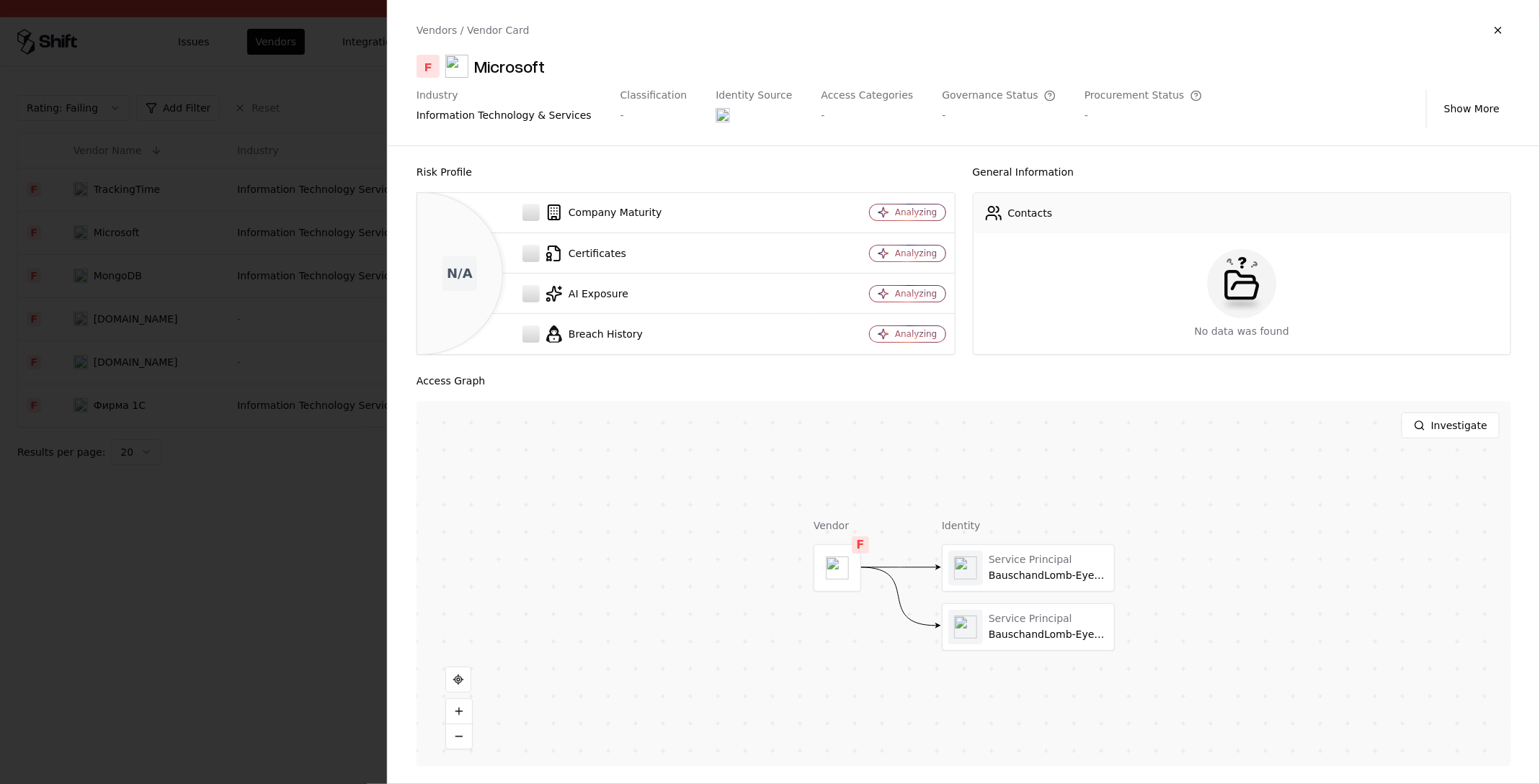
click at [129, 334] on div at bounding box center [770, 392] width 1540 height 784
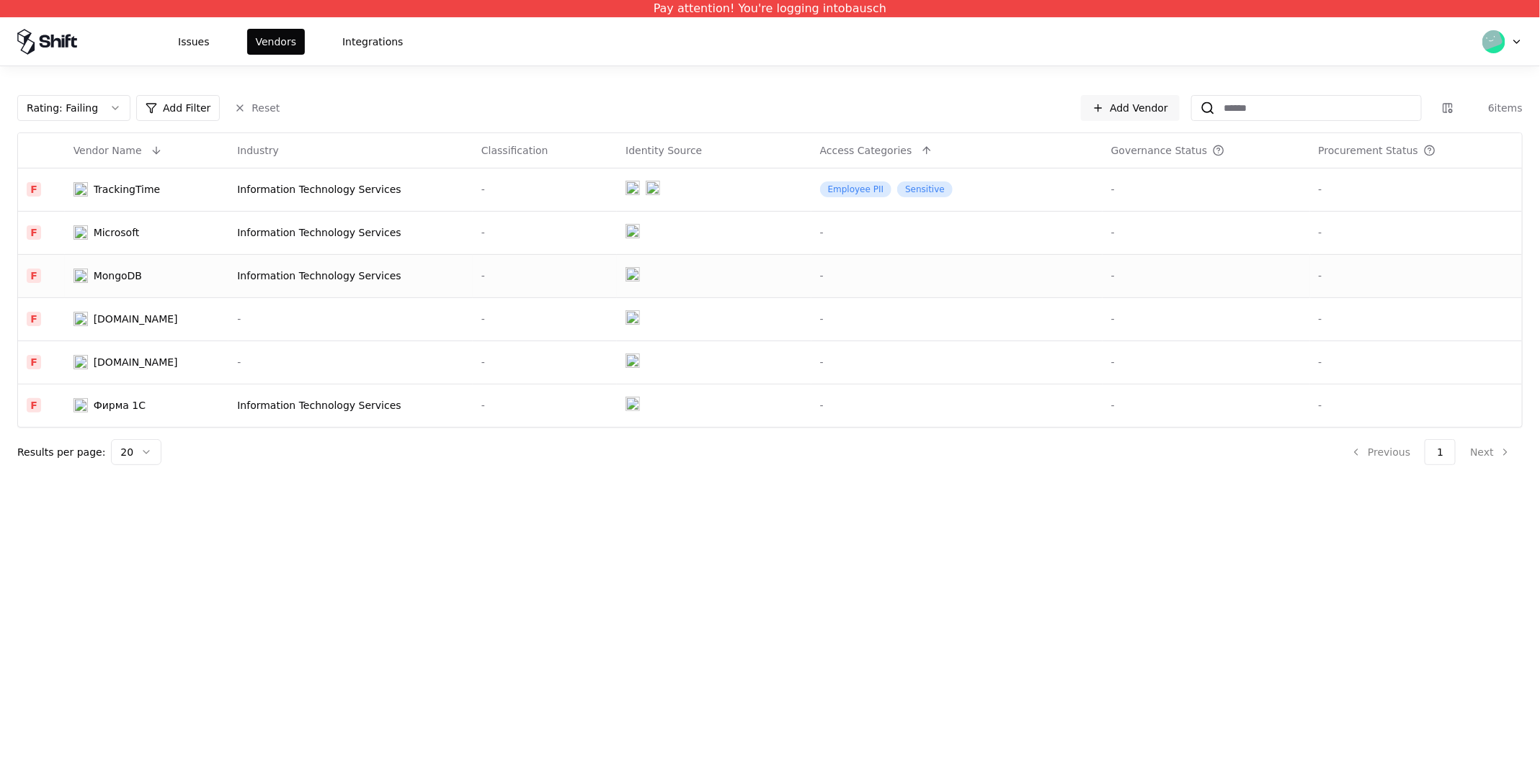
click at [144, 285] on td "MongoDB" at bounding box center [147, 275] width 164 height 43
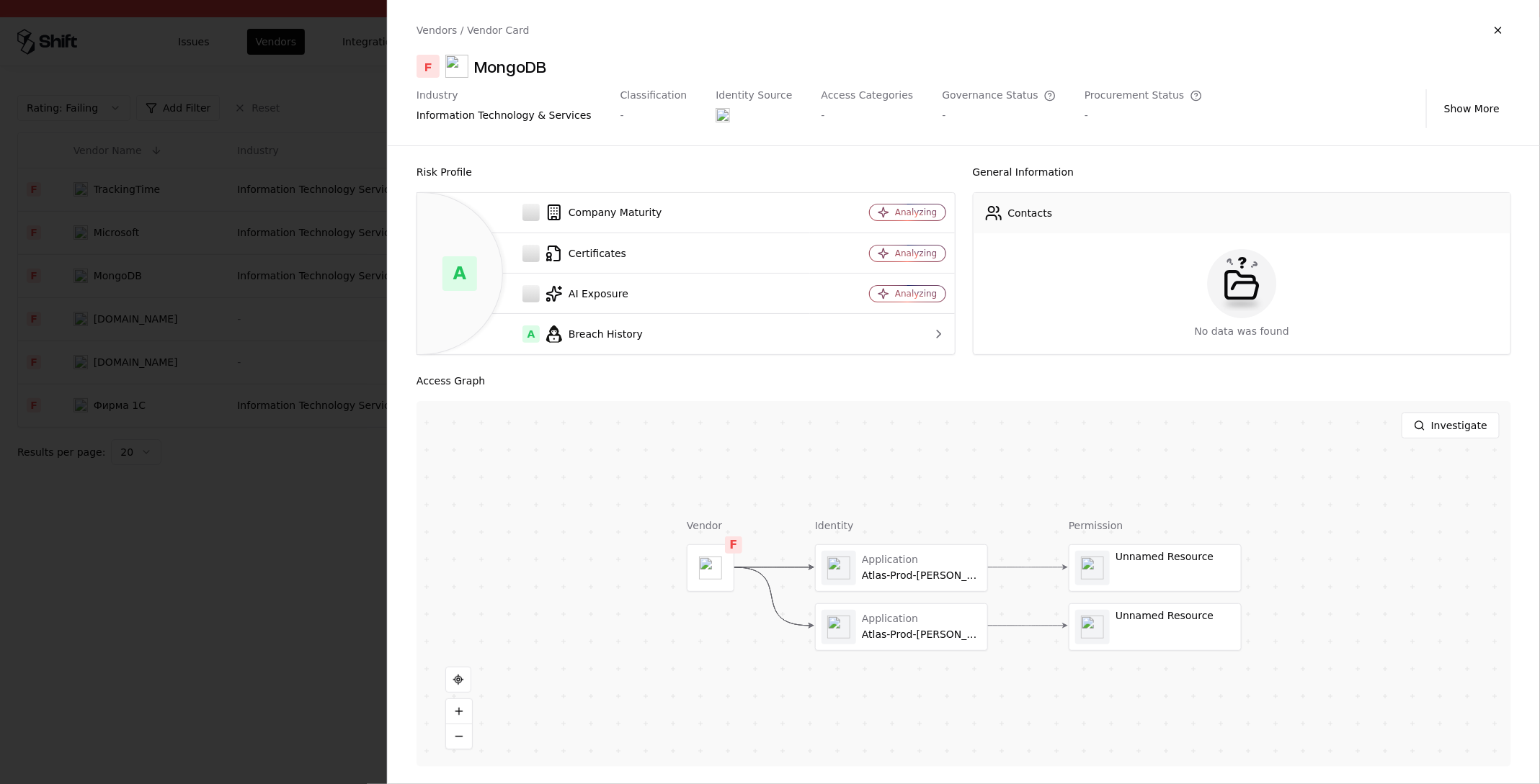
click at [118, 298] on div at bounding box center [770, 392] width 1540 height 784
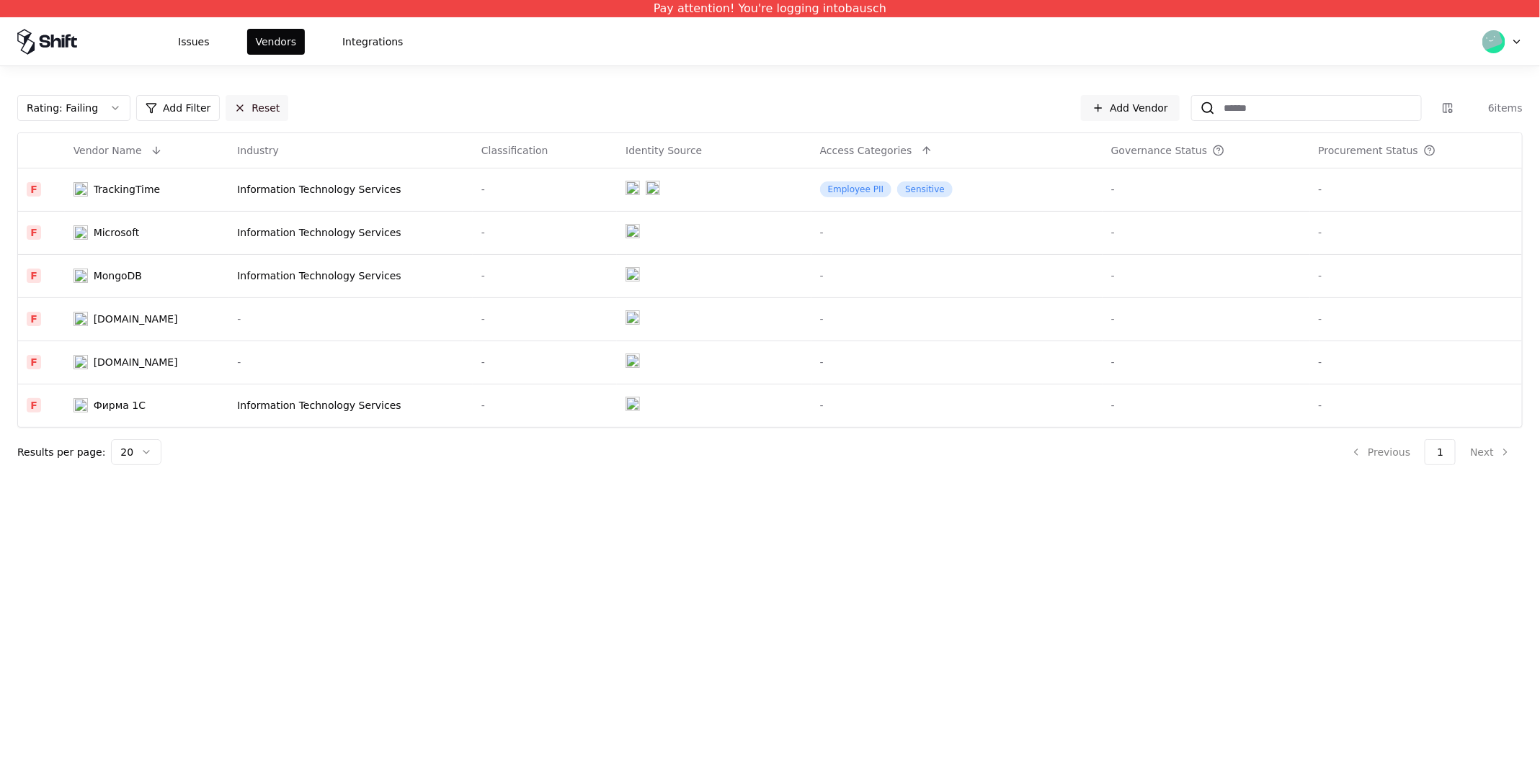
click at [244, 109] on button "Reset" at bounding box center [257, 108] width 63 height 26
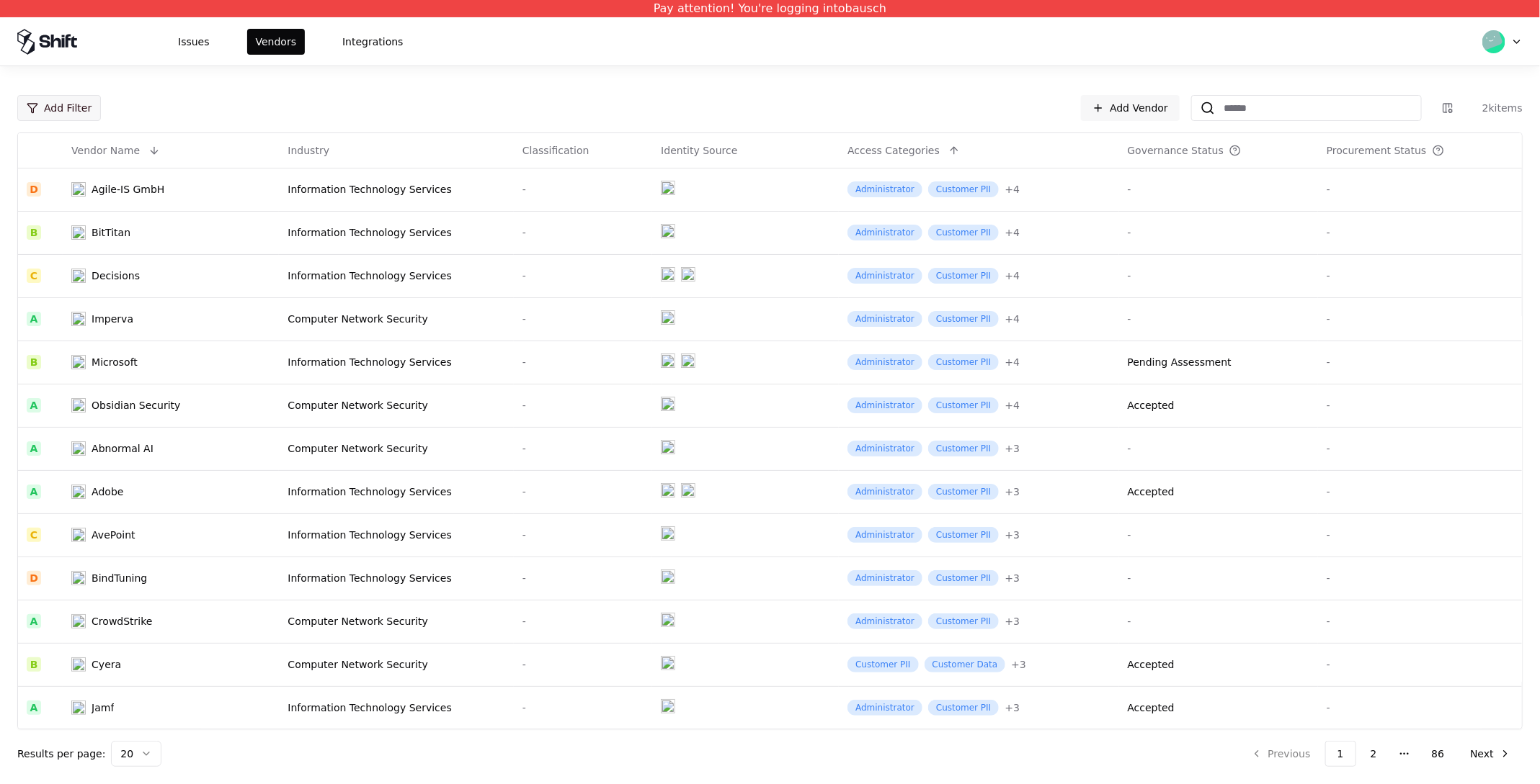
click at [64, 114] on html "Pay attention! You're logging into bausch Issues Vendors Integrations Add Filte…" at bounding box center [770, 392] width 1540 height 784
click at [63, 161] on div "Rating" at bounding box center [98, 161] width 154 height 29
click at [85, 264] on div "F Failing" at bounding box center [90, 279] width 137 height 29
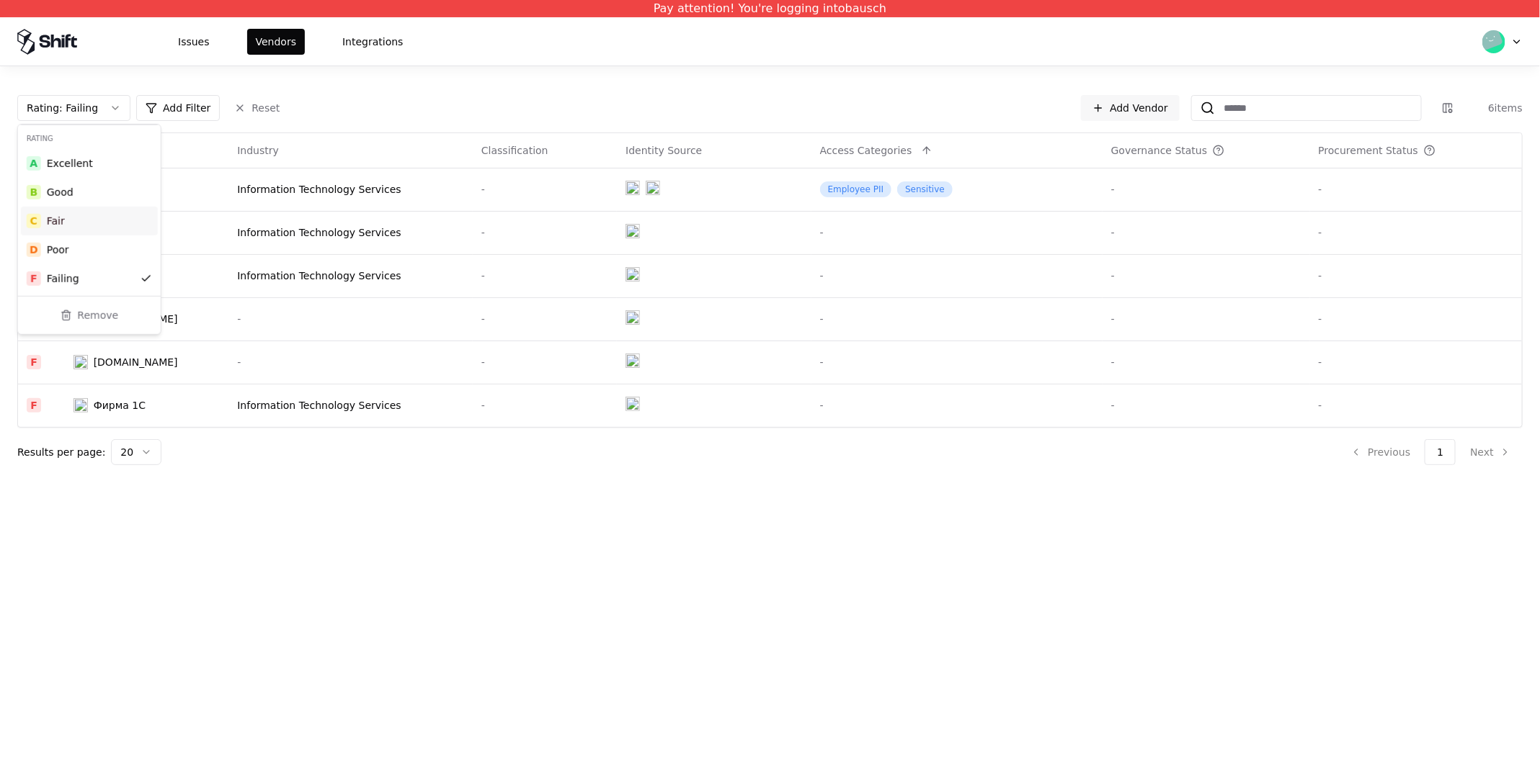
click at [352, 117] on div "Rating : Failing Add Filter Reset Add Vendor 6 items" at bounding box center [769, 108] width 1505 height 26
click at [110, 362] on html "Pay attention! You're logging into bausch Issues Vendors Integrations Rating : …" at bounding box center [770, 392] width 1540 height 784
click at [100, 362] on html "Pay attention! You're logging into bausch Issues Vendors Integrations Rating : …" at bounding box center [770, 392] width 1540 height 784
click at [70, 363] on html "Pay attention! You're logging into bausch Issues Vendors Integrations Rating : …" at bounding box center [770, 392] width 1540 height 784
click at [106, 366] on html "Pay attention! You're logging into bausch Issues Vendors Integrations Rating : …" at bounding box center [770, 392] width 1540 height 784
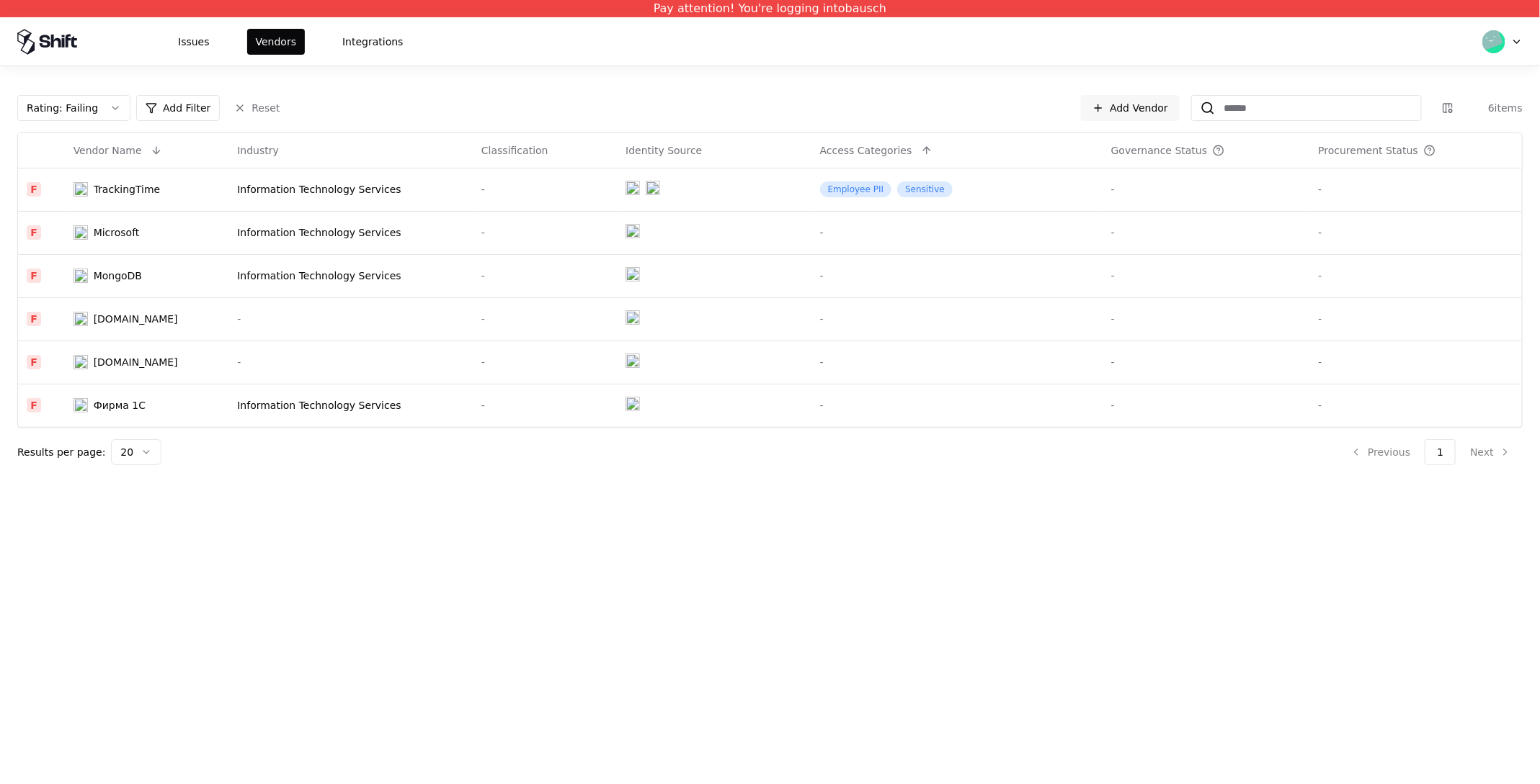
click at [108, 407] on html "Pay attention! You're logging into bausch Issues Vendors Integrations Rating : …" at bounding box center [770, 392] width 1540 height 784
click at [110, 391] on td "Фирма 1C" at bounding box center [147, 405] width 164 height 43
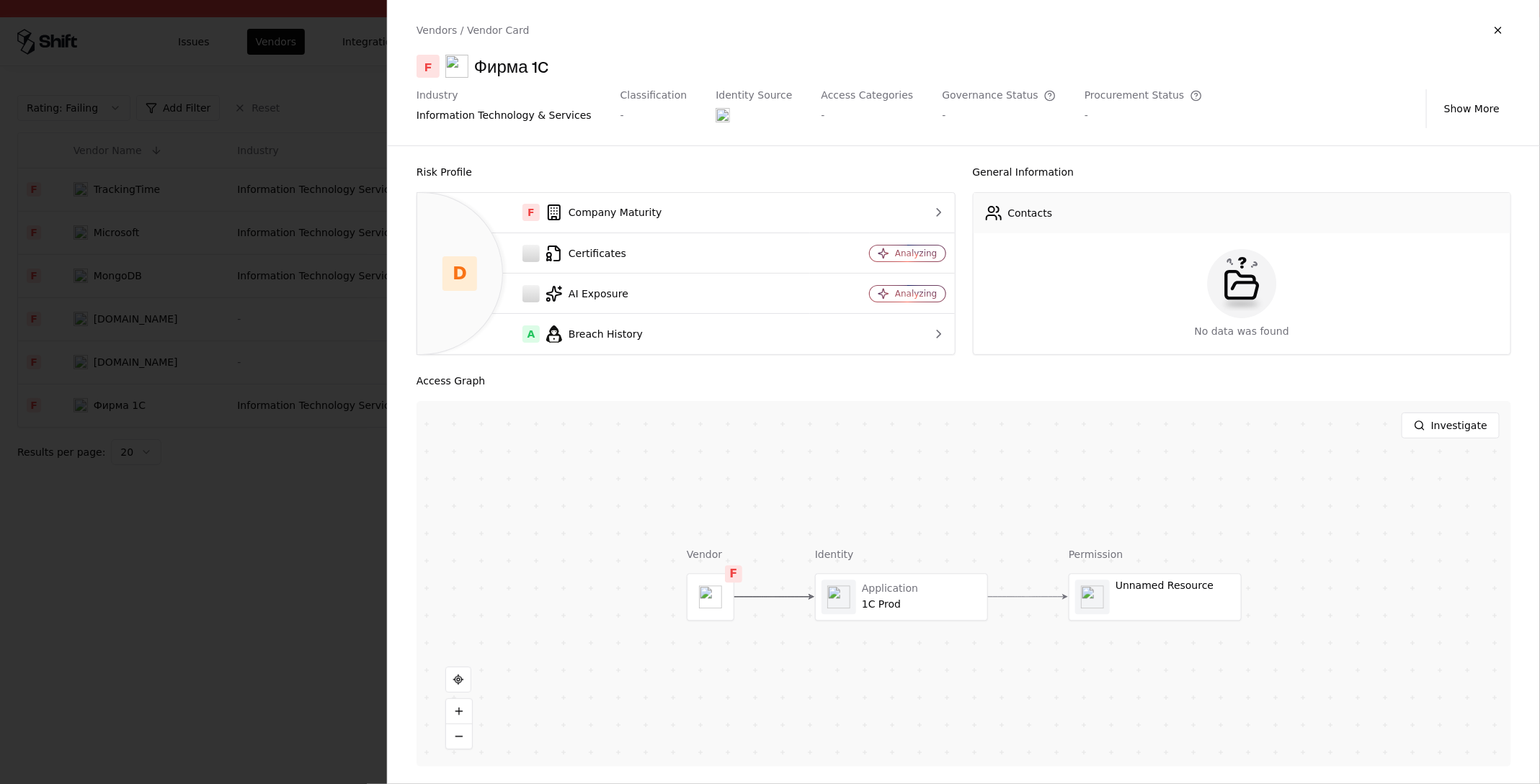
click at [167, 328] on div at bounding box center [770, 392] width 1540 height 784
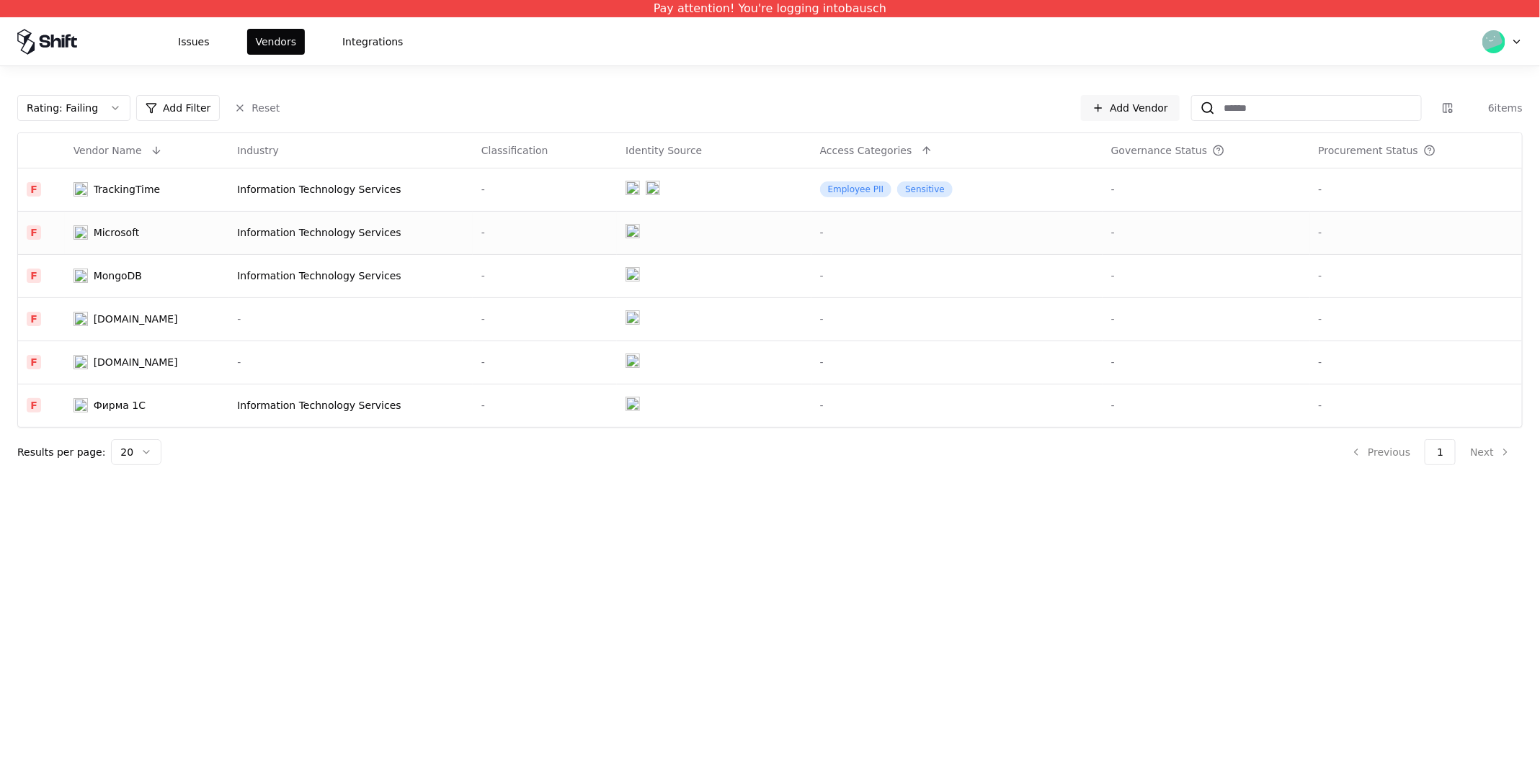
click at [101, 226] on div "Microsoft" at bounding box center [117, 232] width 46 height 14
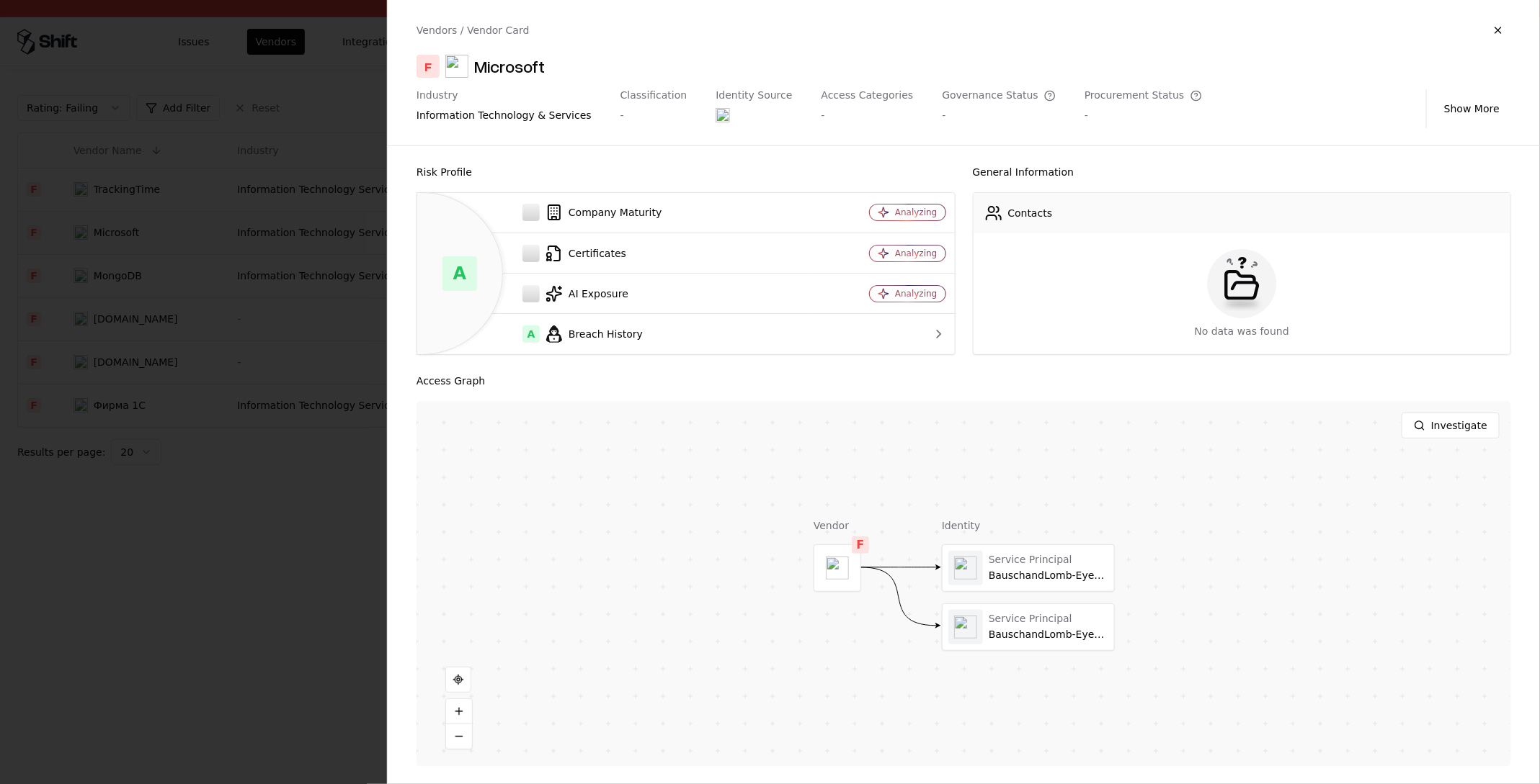
click at [139, 311] on div at bounding box center [770, 392] width 1540 height 784
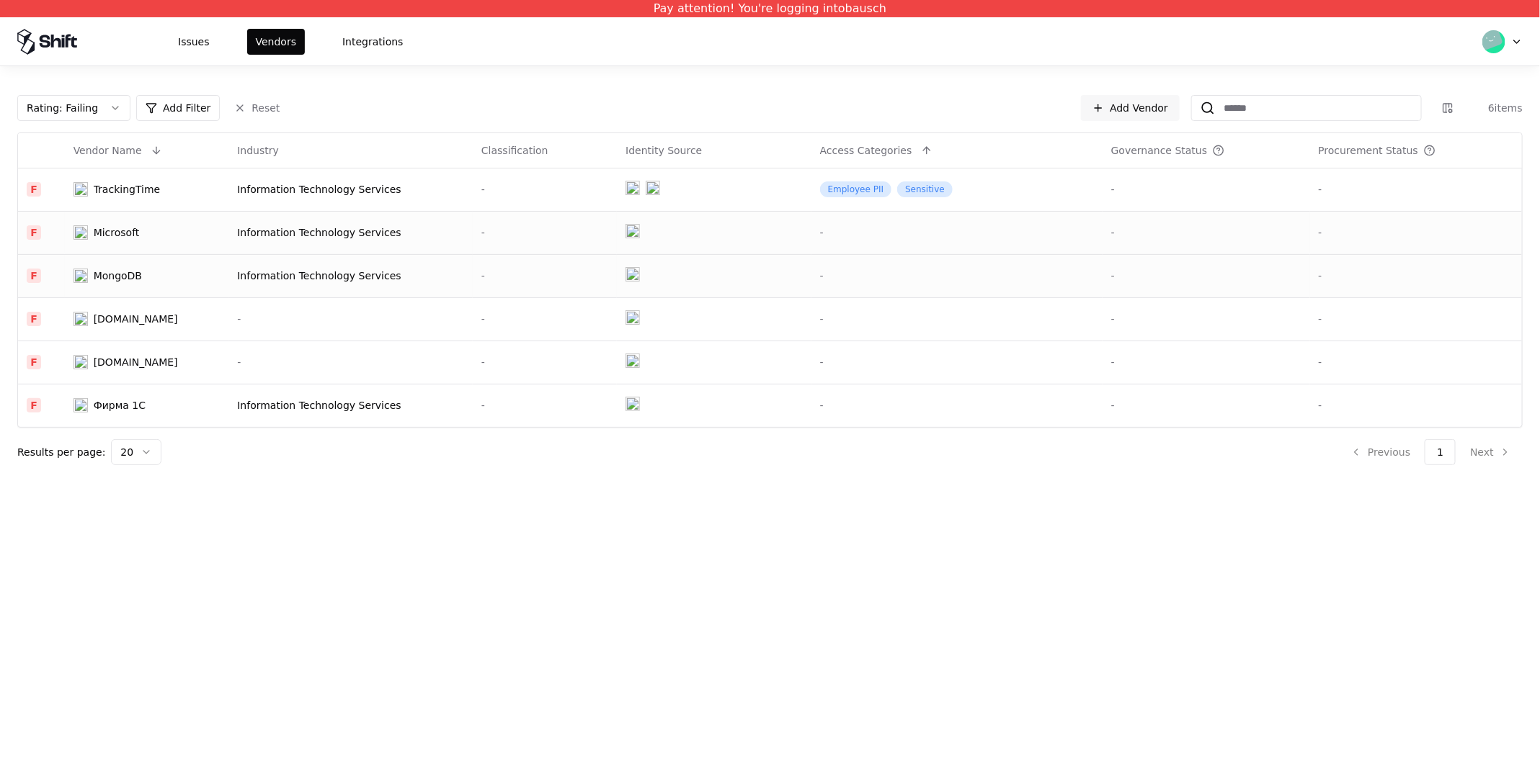
click at [105, 279] on div "MongoDB" at bounding box center [117, 275] width 48 height 14
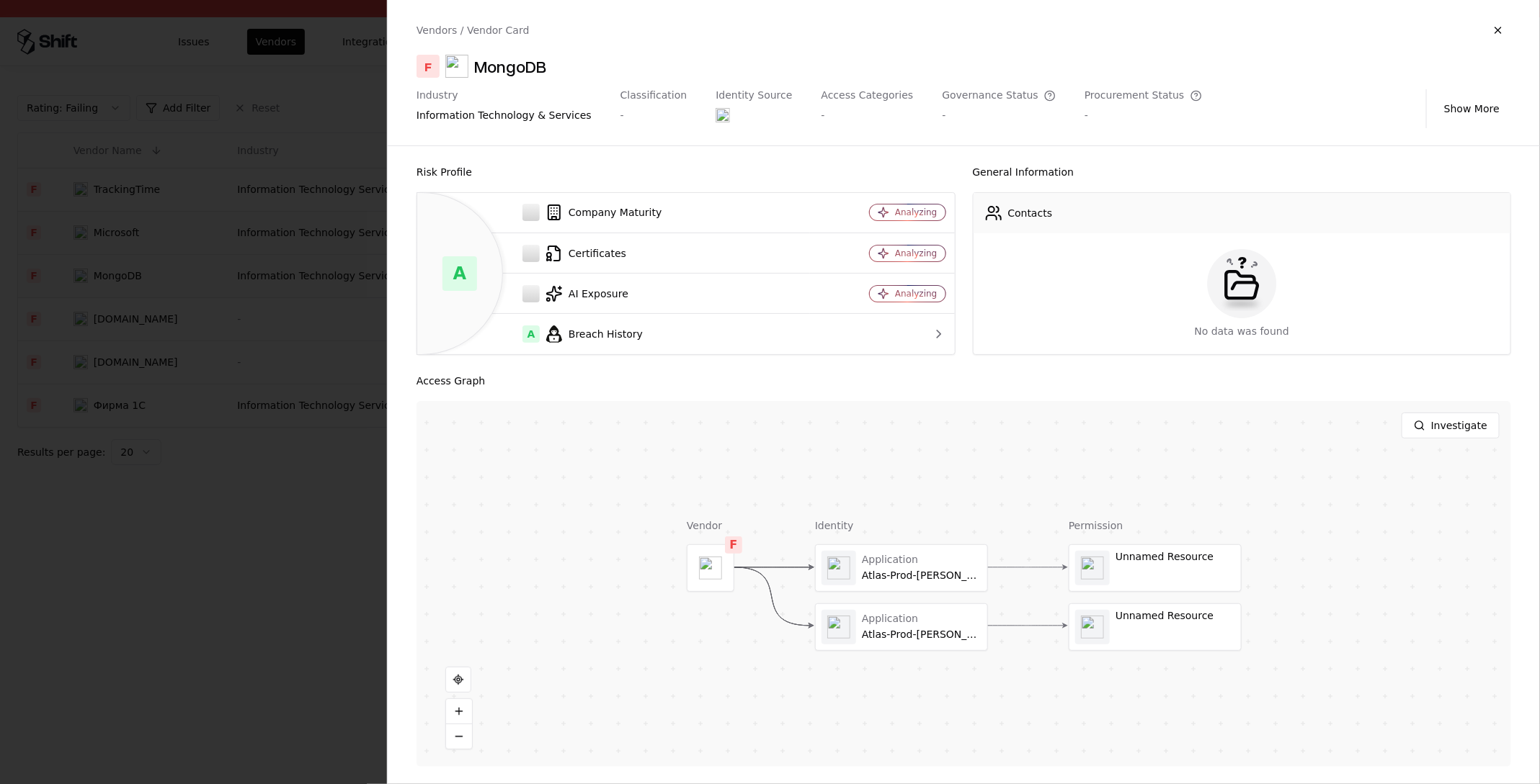
click at [79, 286] on div at bounding box center [770, 392] width 1540 height 784
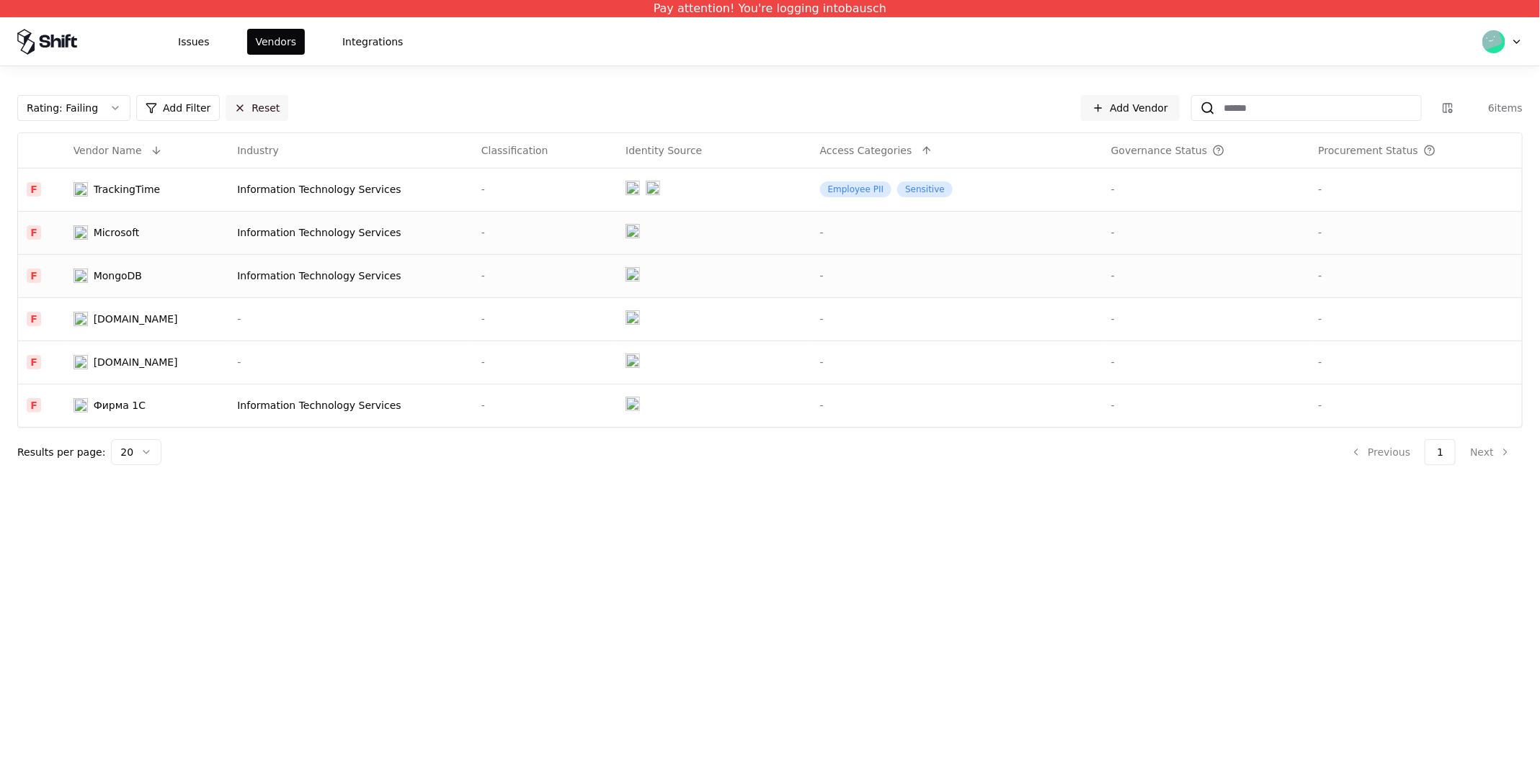
click at [266, 112] on button "Reset" at bounding box center [257, 108] width 63 height 26
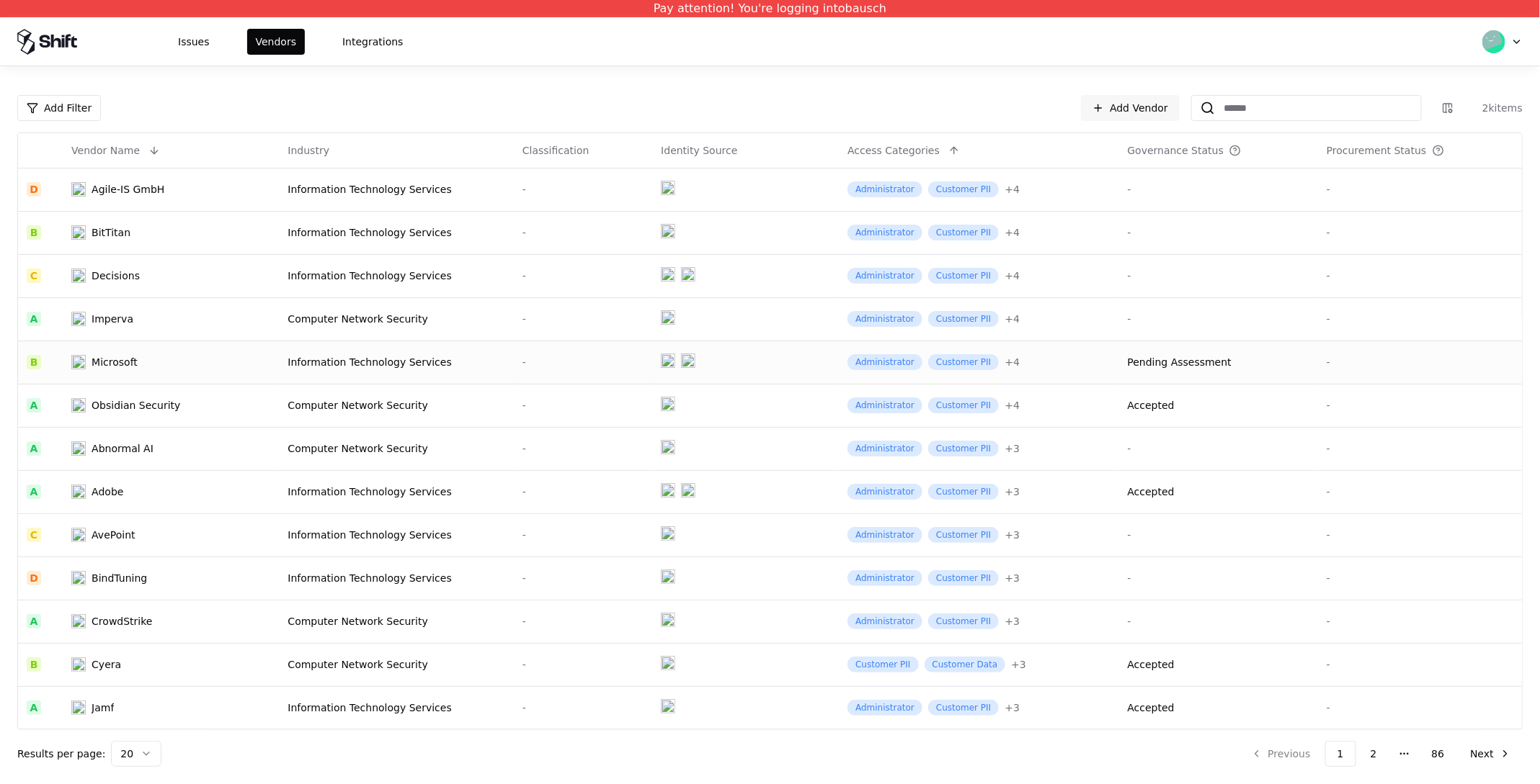
click at [91, 358] on div "Microsoft" at bounding box center [114, 362] width 46 height 14
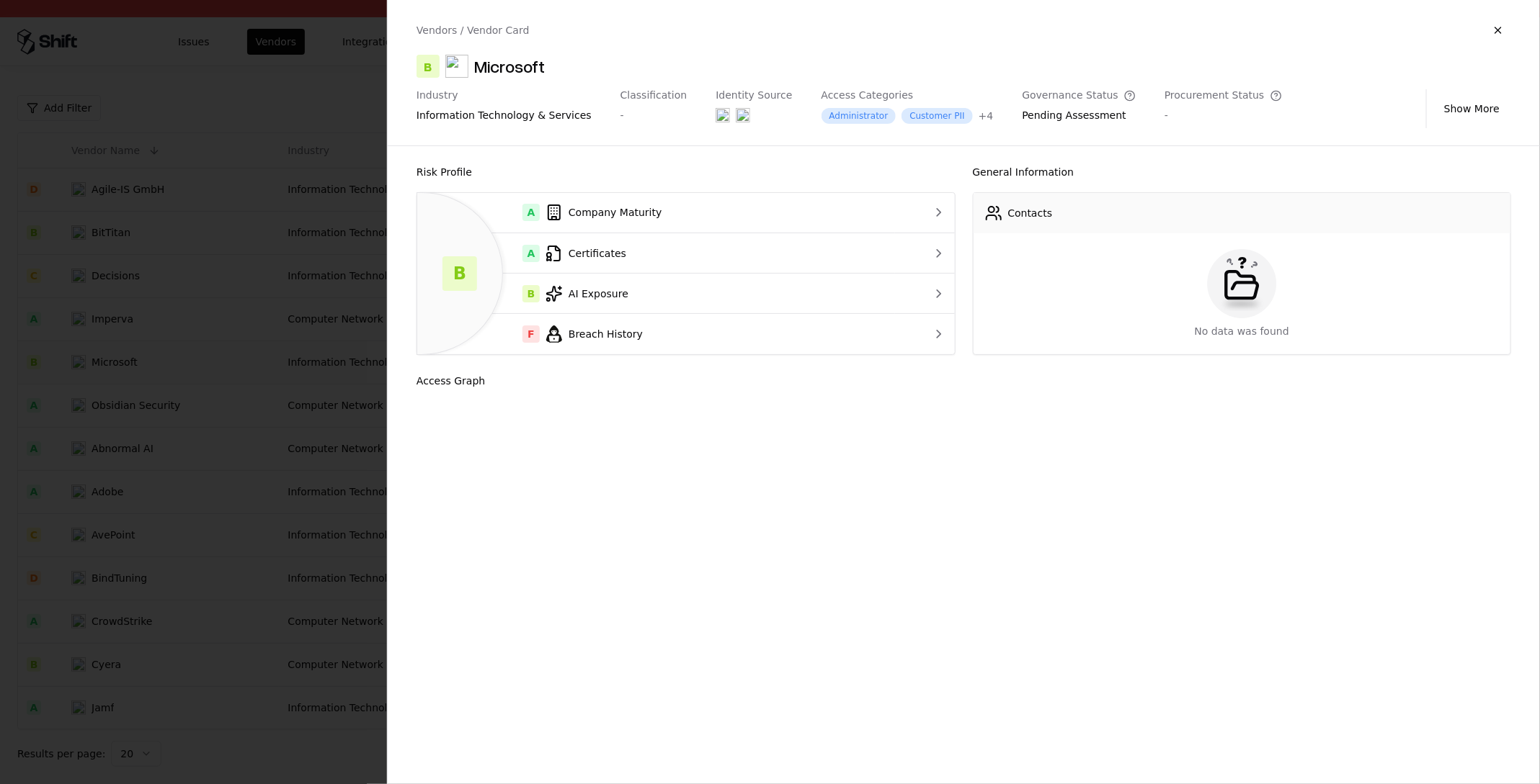
click at [91, 358] on div at bounding box center [770, 392] width 1540 height 784
click at [96, 191] on div at bounding box center [770, 392] width 1540 height 784
click at [1499, 27] on button "button" at bounding box center [1498, 30] width 26 height 26
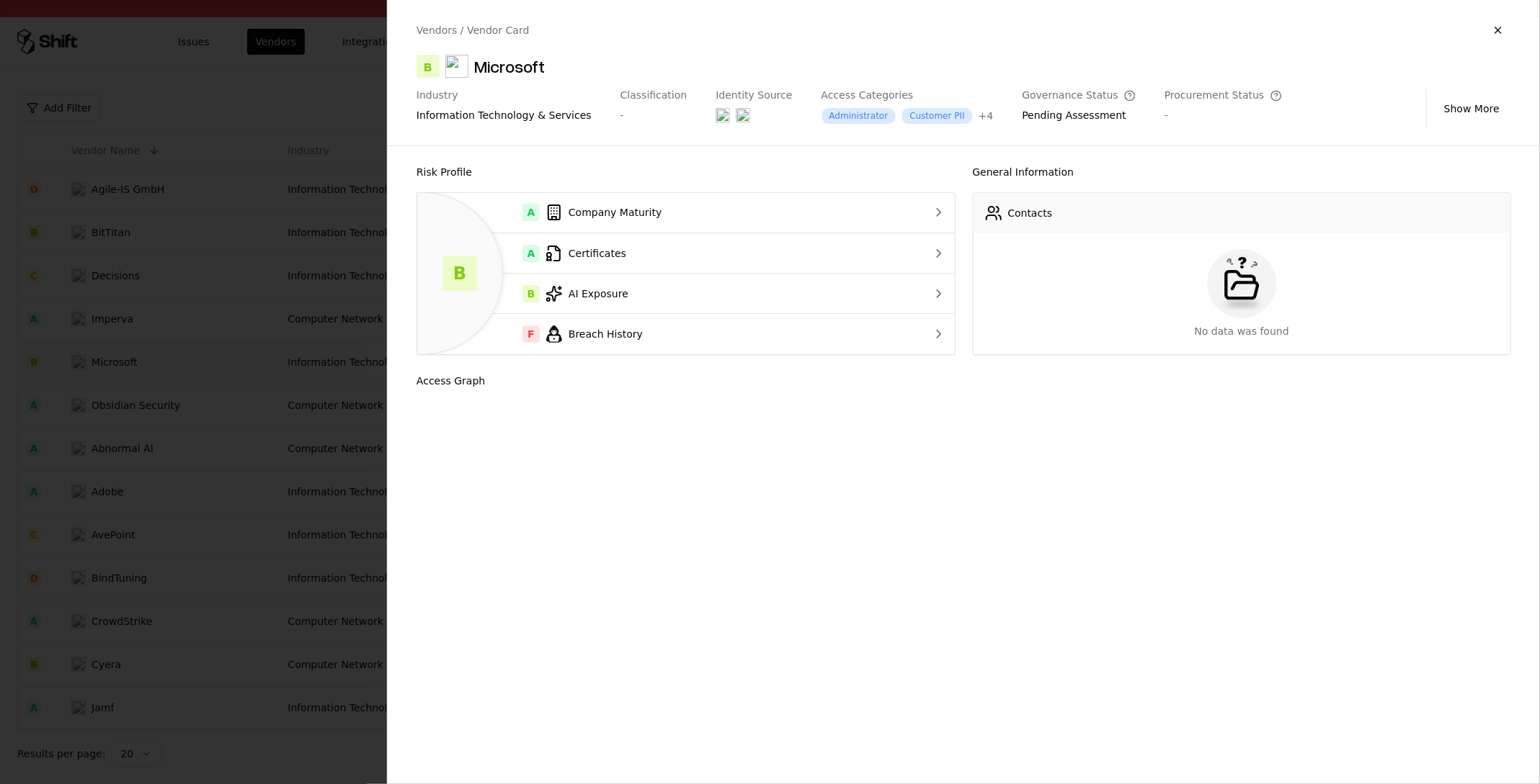
click at [1498, 27] on button "button" at bounding box center [1498, 30] width 26 height 26
click at [63, 107] on div at bounding box center [770, 392] width 1540 height 784
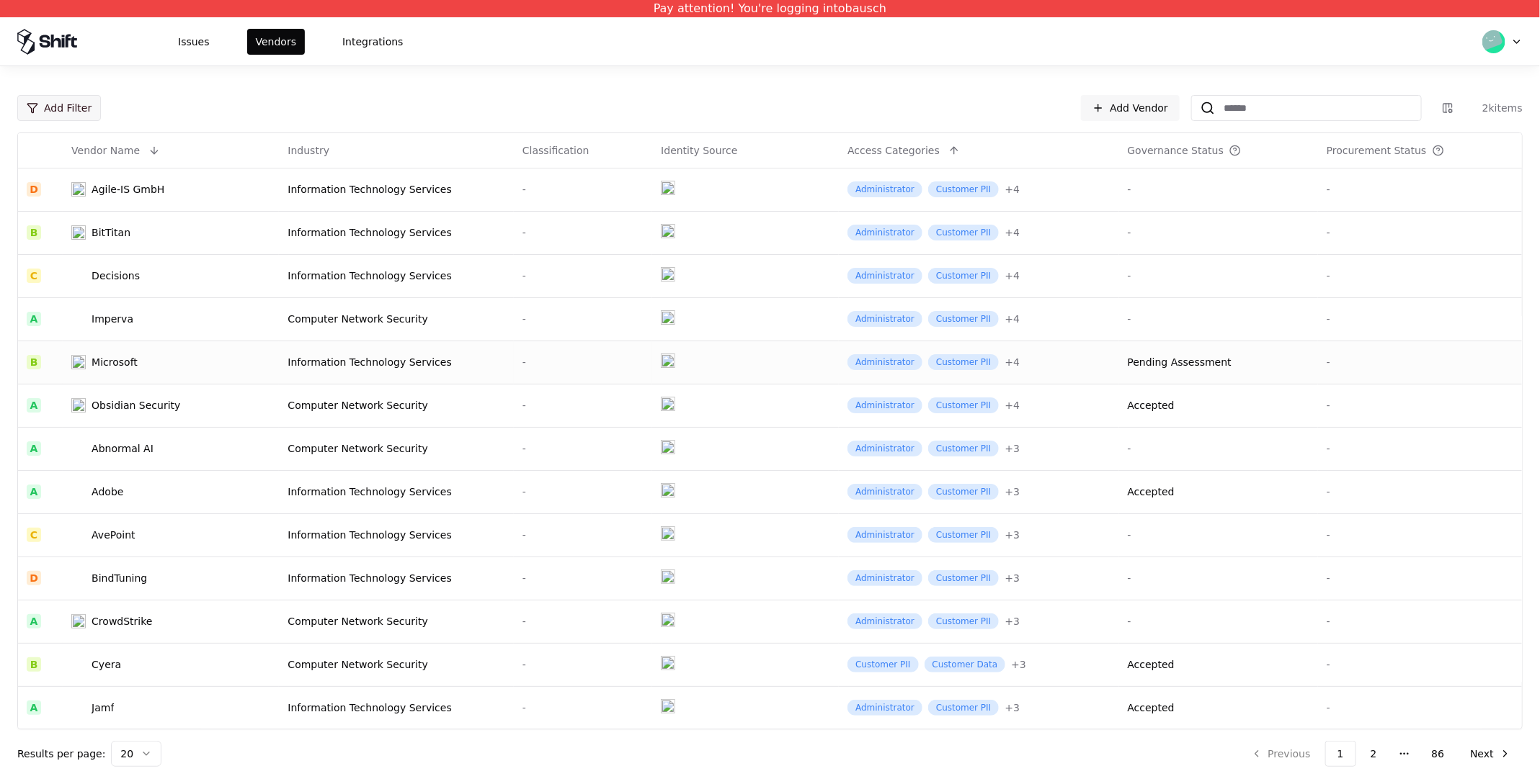
click at [61, 110] on html "Pay attention! You're logging into bausch Issues Vendors Integrations Add Filte…" at bounding box center [770, 392] width 1540 height 784
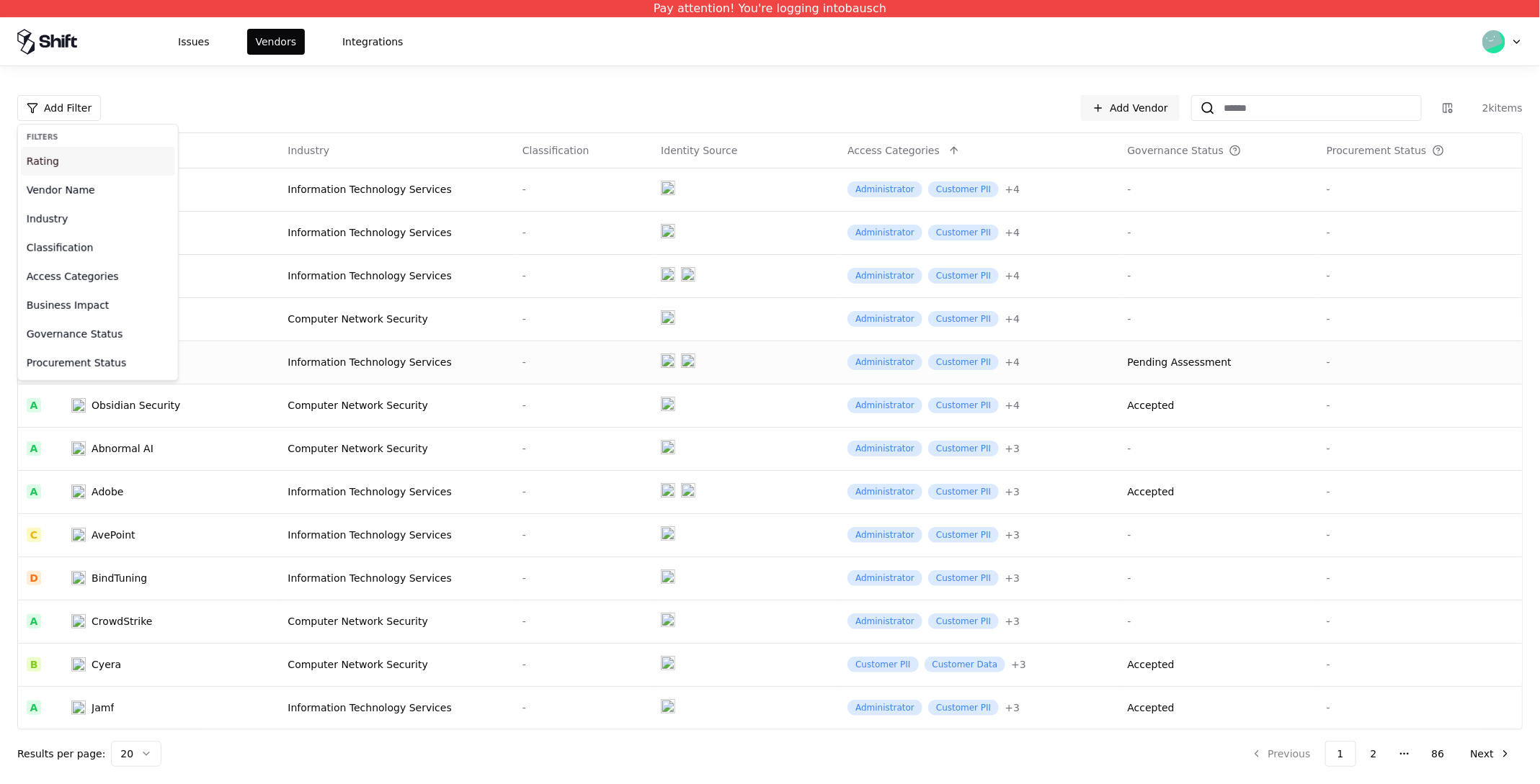
click at [38, 159] on div "Rating" at bounding box center [98, 161] width 154 height 29
click at [48, 288] on div "F Failing" at bounding box center [90, 279] width 137 height 29
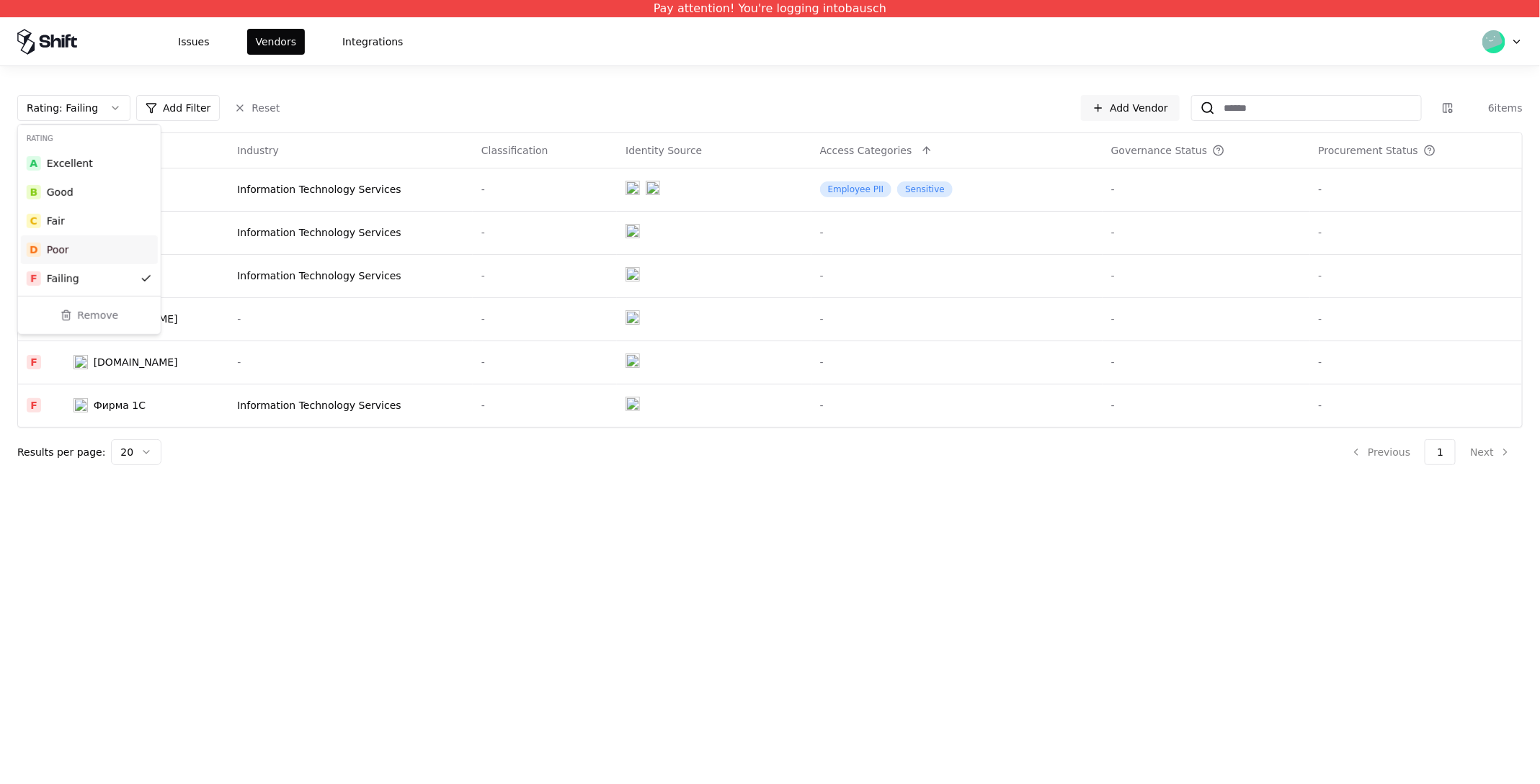
click at [409, 79] on div "Rating : Failing Add Filter Reset Add Vendor 6 items Vendor Name Industry Class…" at bounding box center [770, 274] width 1540 height 416
click at [75, 327] on html "Pay attention! You're logging into bausch Issues Vendors Integrations Rating : …" at bounding box center [770, 392] width 1540 height 784
click at [246, 104] on button "Reset" at bounding box center [257, 108] width 63 height 26
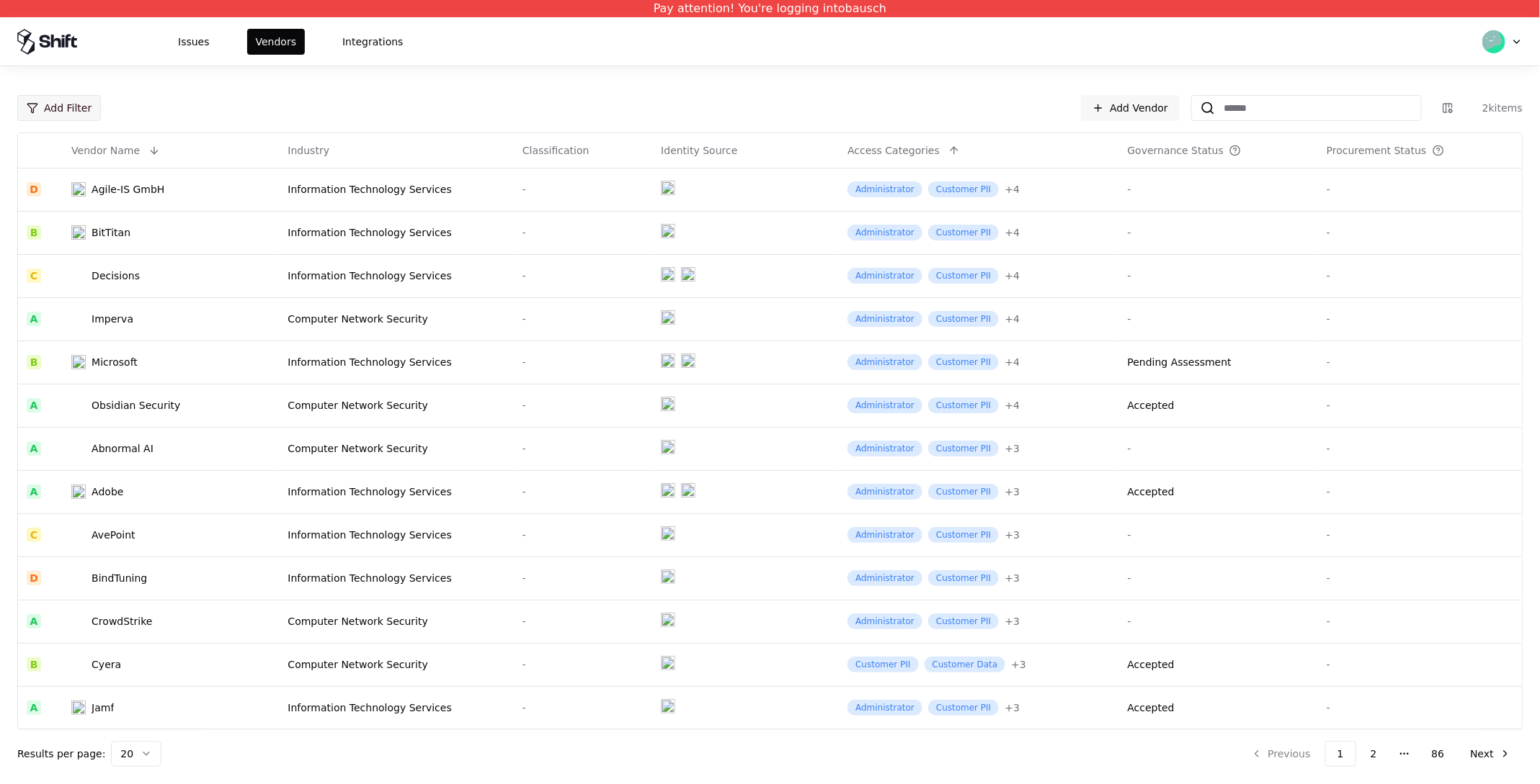
click at [88, 116] on html "Pay attention! You're logging into bausch Issues Vendors Integrations Add Filte…" at bounding box center [770, 392] width 1540 height 784
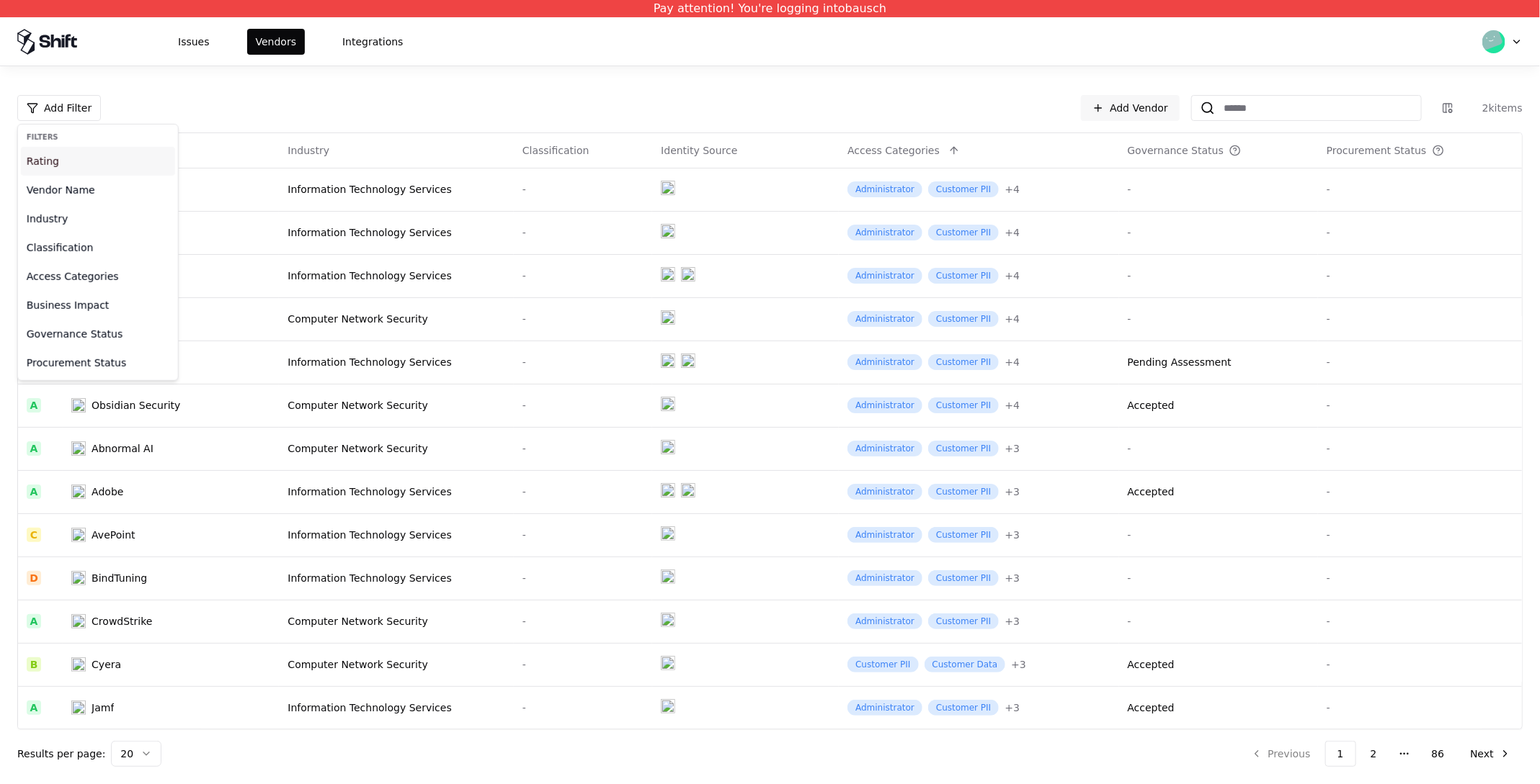
click at [65, 172] on div "Rating" at bounding box center [98, 161] width 154 height 29
click at [58, 275] on div "Failing" at bounding box center [63, 278] width 32 height 14
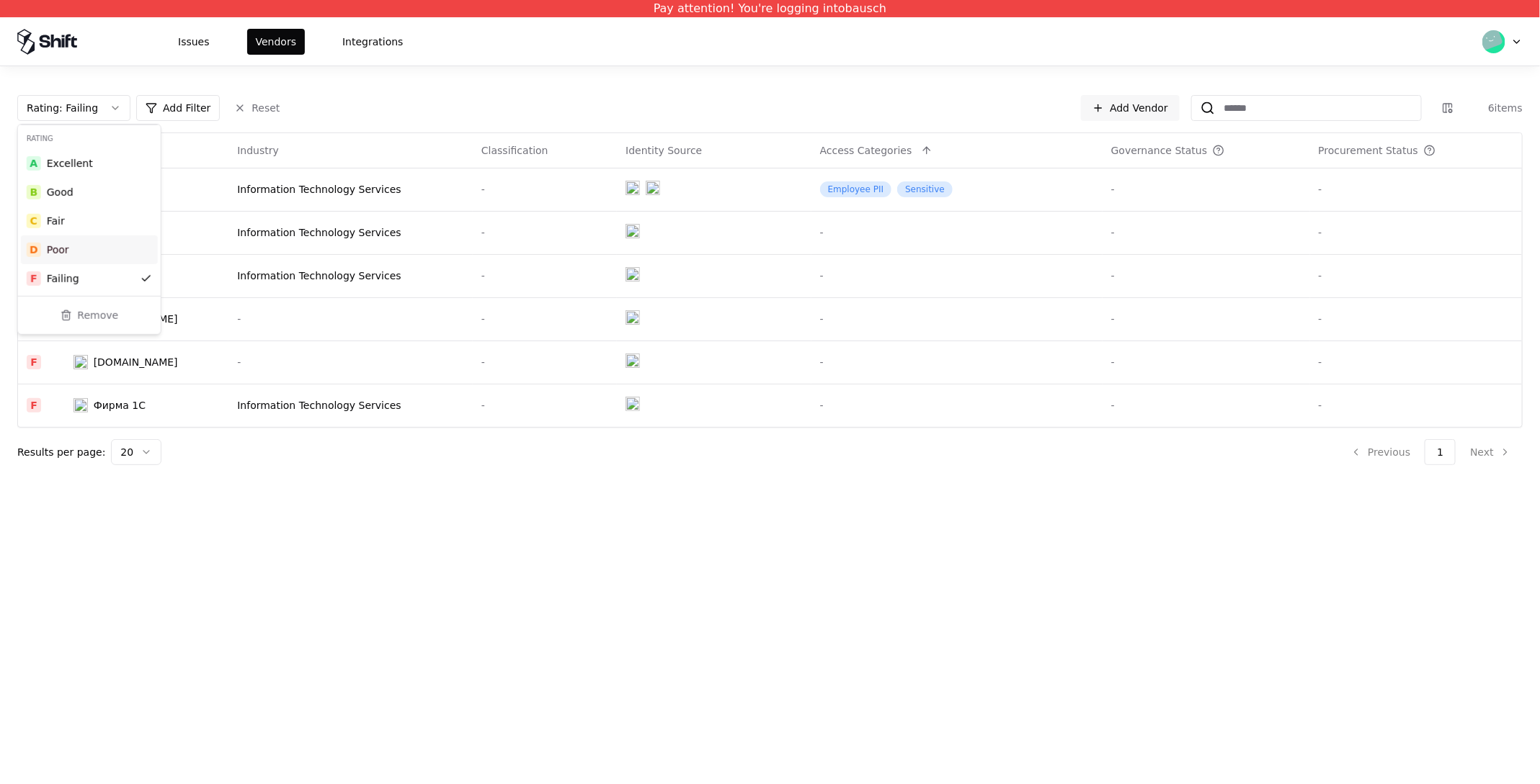
click at [369, 95] on div "Rating : Failing Add Filter Reset Add Vendor 6 items" at bounding box center [769, 108] width 1505 height 26
click at [288, 250] on html "Pay attention! You're logging into bausch Issues Vendors Integrations Rating : …" at bounding box center [770, 392] width 1540 height 784
click at [199, 280] on html "Pay attention! You're logging into bausch Issues Vendors Integrations Rating : …" at bounding box center [770, 392] width 1540 height 784
click at [142, 281] on div "MongoDB" at bounding box center [147, 275] width 147 height 14
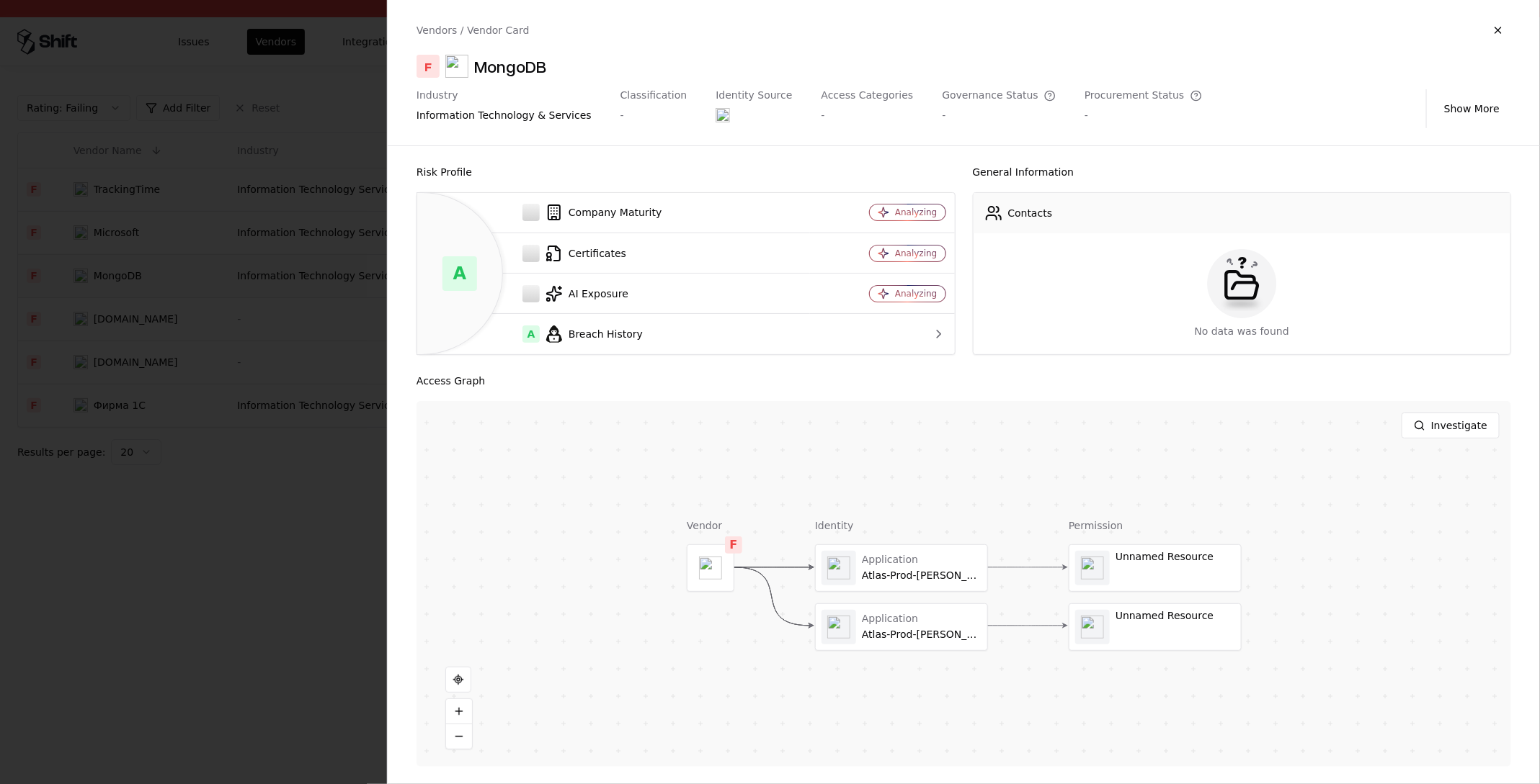
click at [93, 431] on div at bounding box center [770, 392] width 1540 height 784
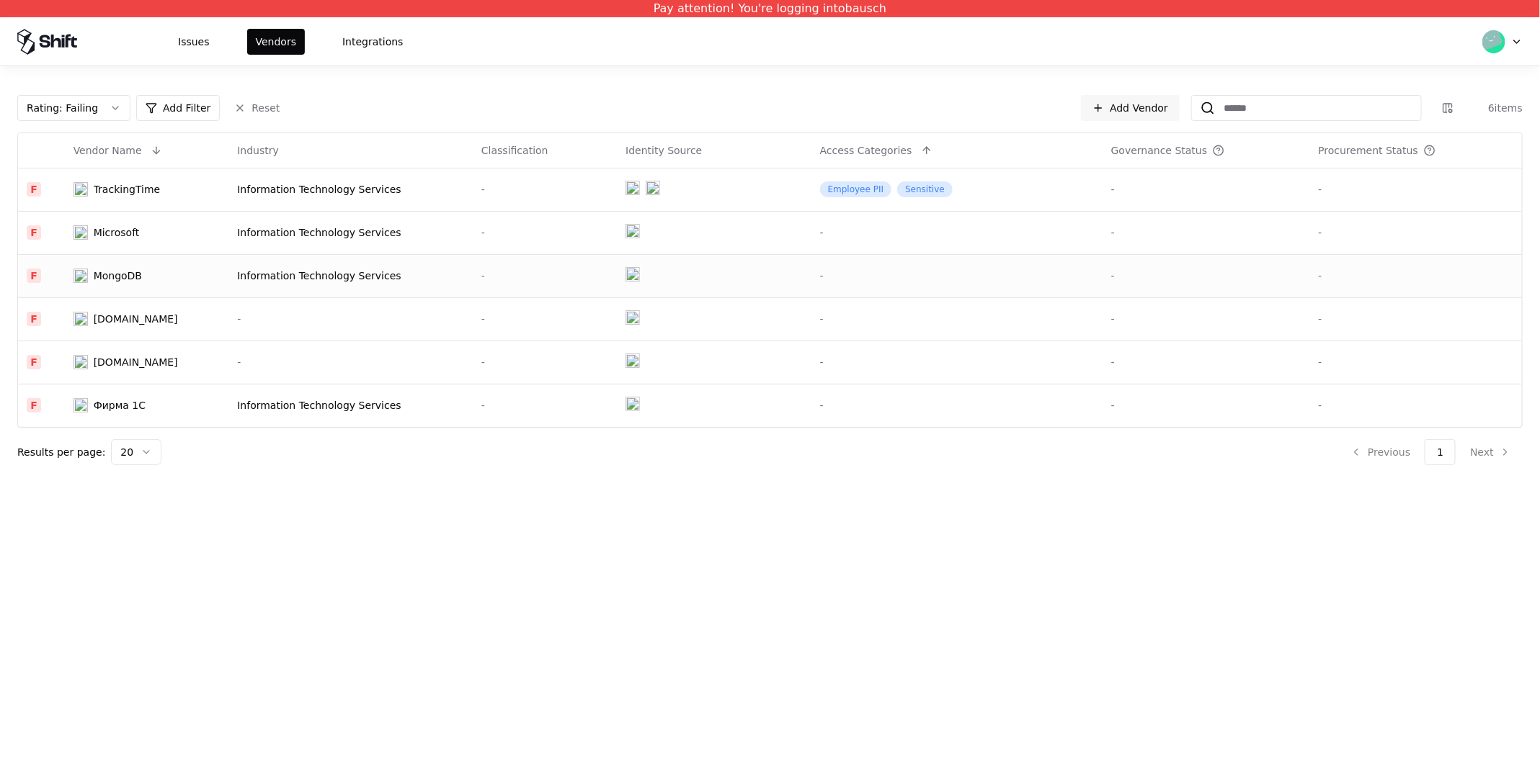
click at [286, 572] on div "Pay attention! You're logging into bausch Issues Vendors Integrations Rating : …" at bounding box center [770, 392] width 1540 height 784
click at [598, 542] on div "Pay attention! You're logging into bausch Issues Vendors Integrations Rating : …" at bounding box center [770, 392] width 1540 height 784
click at [251, 102] on button "Reset" at bounding box center [257, 108] width 63 height 26
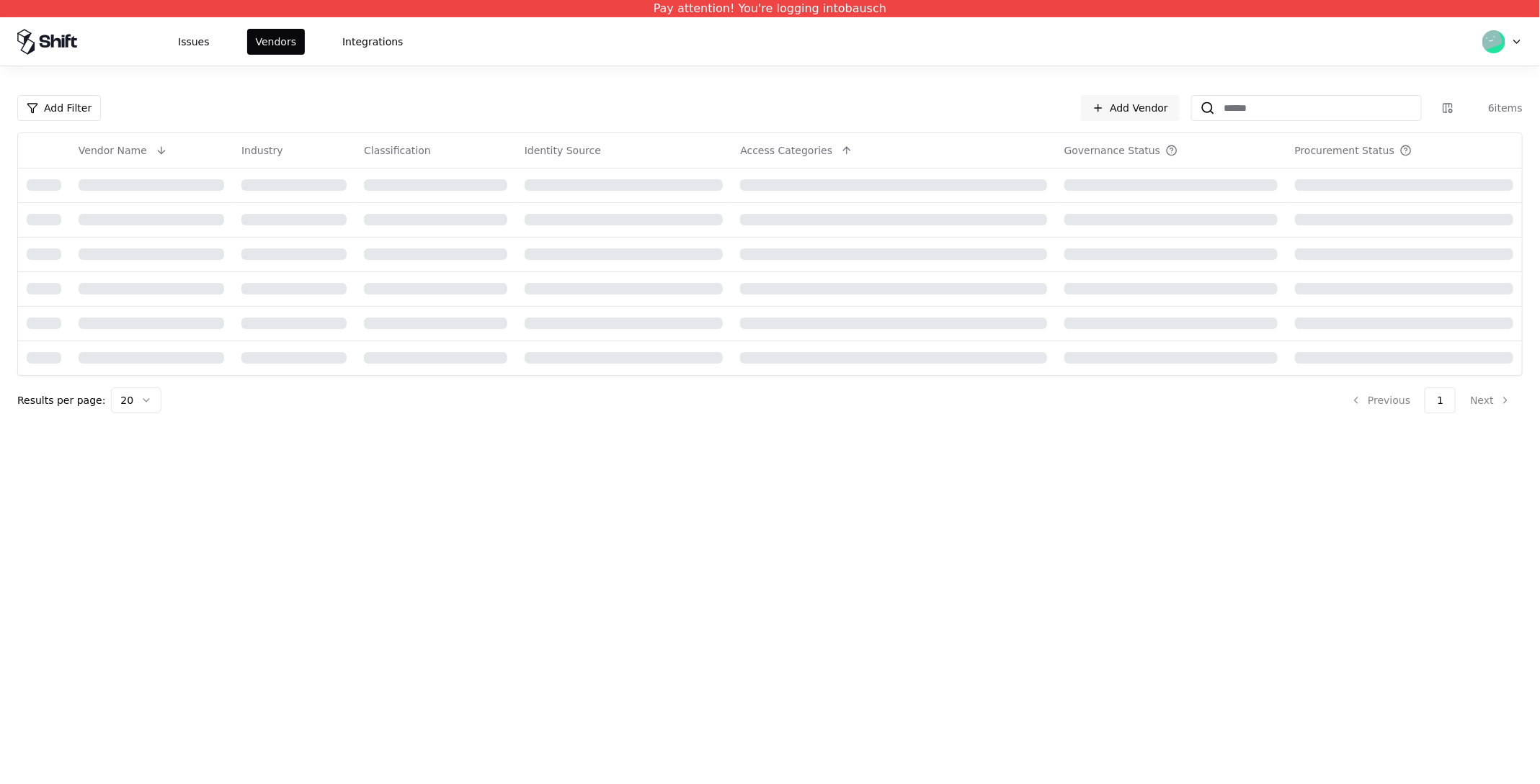
click at [251, 102] on div "Add Filter Add Vendor 6 items" at bounding box center [769, 108] width 1505 height 26
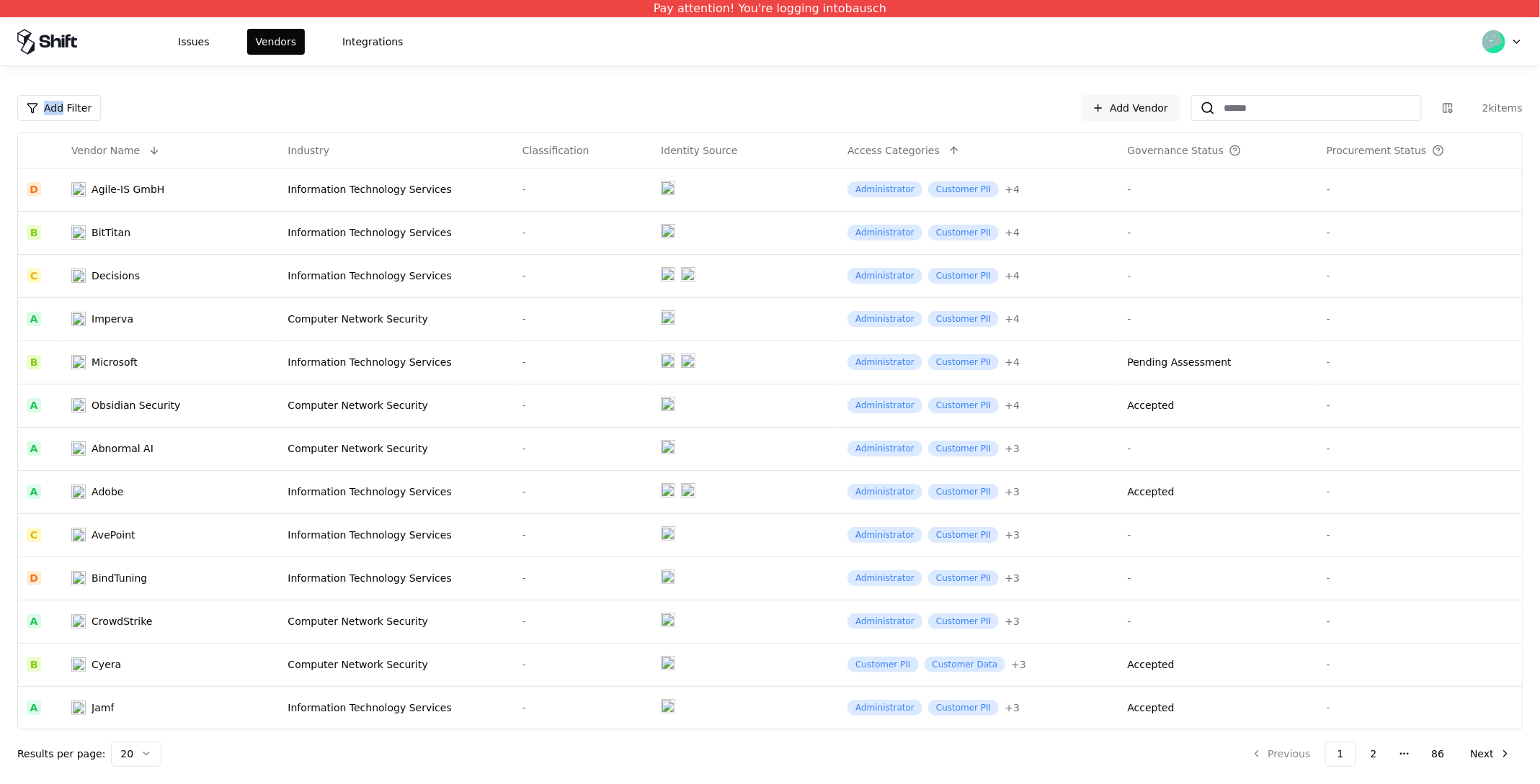
click at [152, 100] on div "Add Filter Add Vendor 2k items" at bounding box center [769, 108] width 1505 height 26
click at [76, 107] on html "Pay attention! You're logging into bausch Issues Vendors Integrations Add Filte…" at bounding box center [770, 392] width 1540 height 784
click at [61, 150] on div "Rating" at bounding box center [98, 161] width 154 height 29
click at [50, 267] on div "F Failing" at bounding box center [90, 279] width 137 height 29
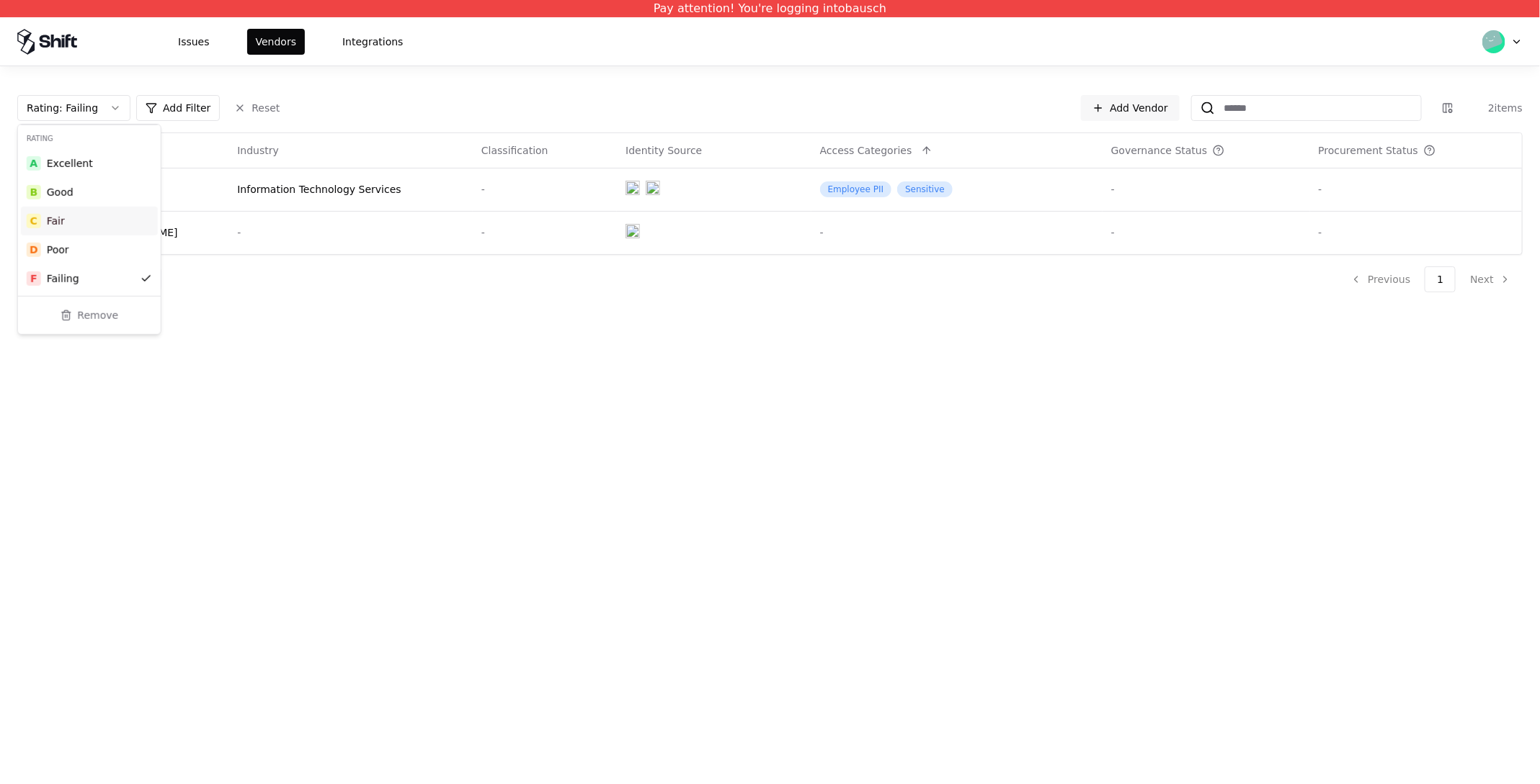
click at [363, 102] on div "Rating : Failing Add Filter Reset Add Vendor 2 items" at bounding box center [769, 108] width 1505 height 26
click at [248, 210] on html "Pay attention! You're logging into bausch Issues Vendors Integrations Rating : …" at bounding box center [770, 392] width 1540 height 784
click at [173, 187] on html "Pay attention! You're logging into bausch Issues Vendors Integrations Rating : …" at bounding box center [770, 392] width 1540 height 784
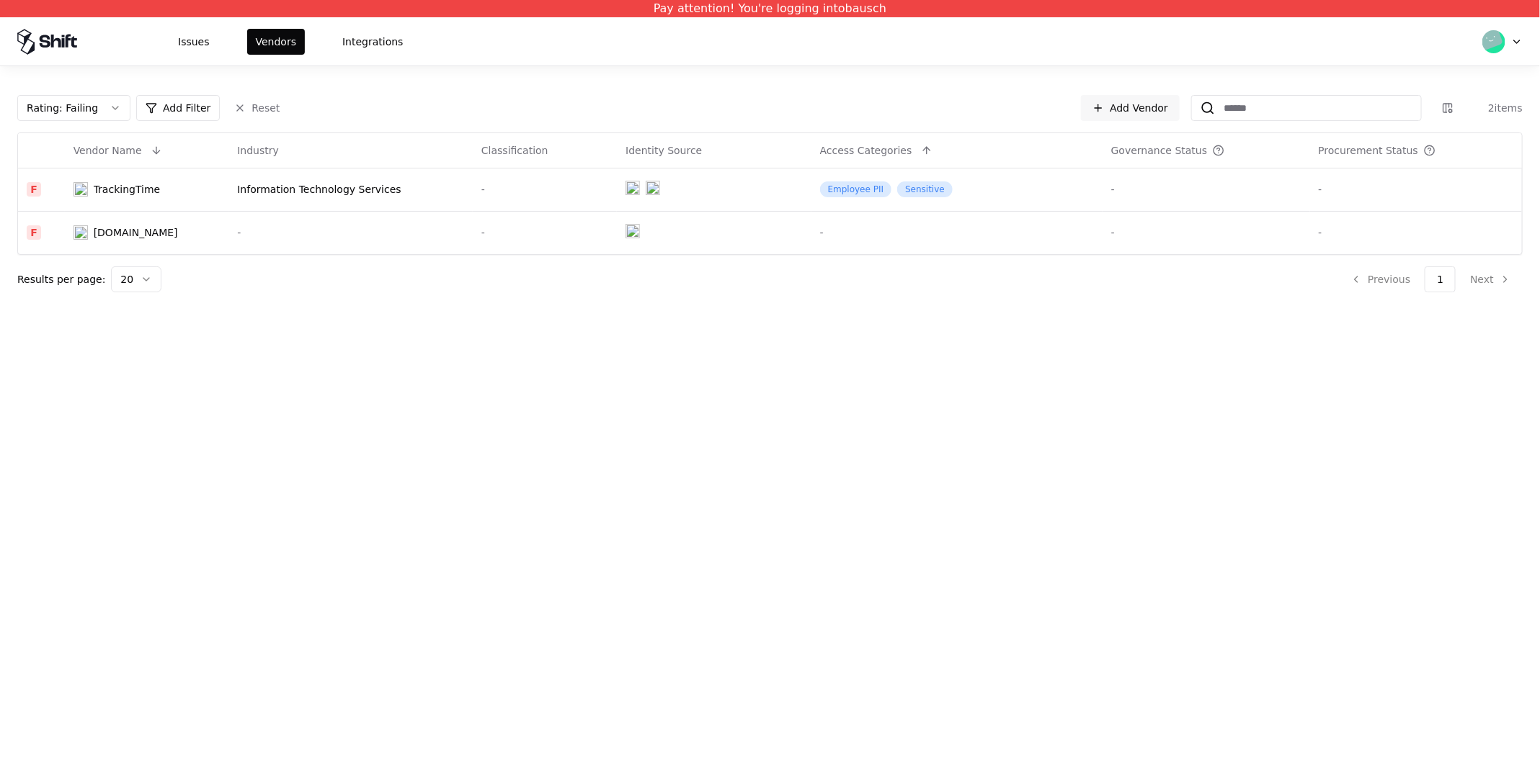
click at [114, 226] on html "Pay attention! You're logging into bausch Issues Vendors Integrations Rating : …" at bounding box center [770, 392] width 1540 height 784
click at [149, 178] on html "Pay attention! You're logging into bausch Issues Vendors Integrations Rating : …" at bounding box center [770, 392] width 1540 height 784
click at [128, 205] on html "Pay attention! You're logging into bausch Issues Vendors Integrations Rating : …" at bounding box center [770, 392] width 1540 height 784
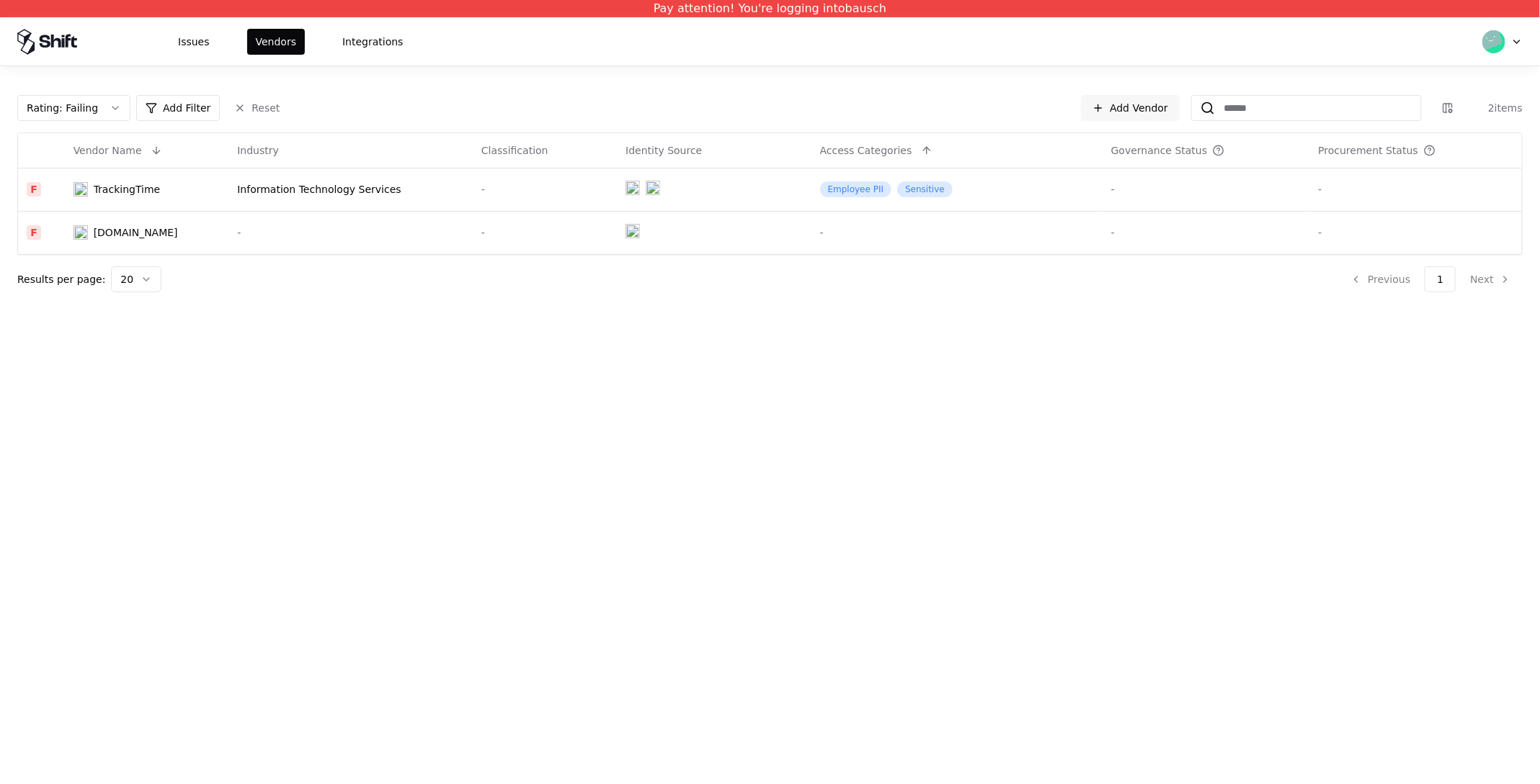
click at [263, 194] on html "Pay attention! You're logging into bausch Issues Vendors Integrations Rating : …" at bounding box center [770, 392] width 1540 height 784
click at [291, 183] on div "Information Technology Services" at bounding box center [350, 189] width 227 height 14
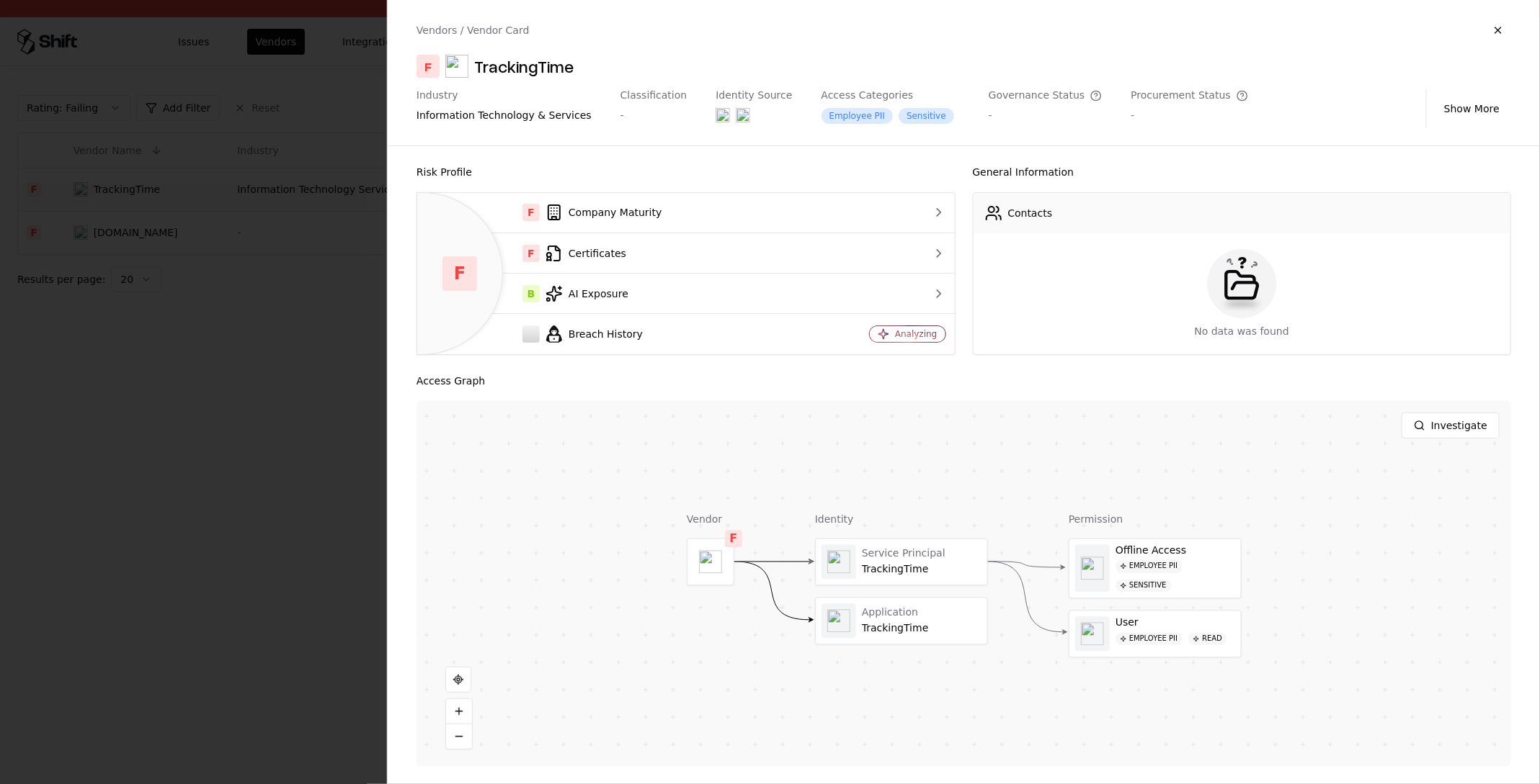
click at [306, 370] on div at bounding box center [770, 392] width 1540 height 784
